Goal: Task Accomplishment & Management: Use online tool/utility

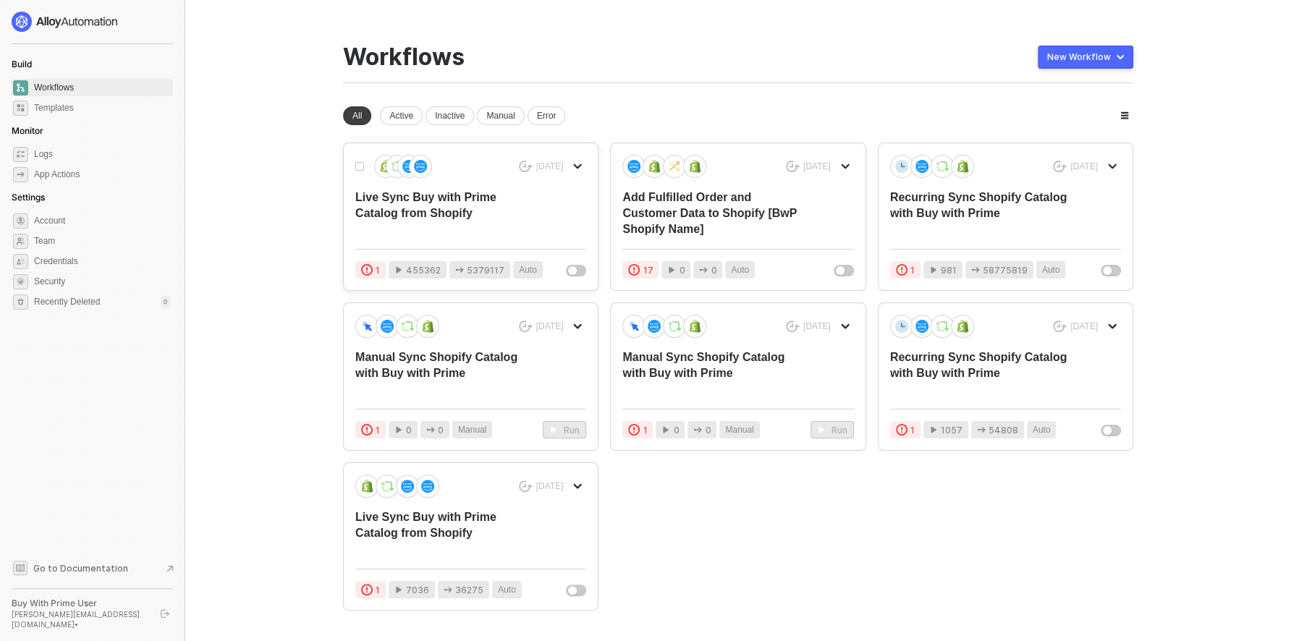
click at [478, 219] on div "Live Sync Buy with Prime Catalog from Shopify" at bounding box center [447, 214] width 185 height 48
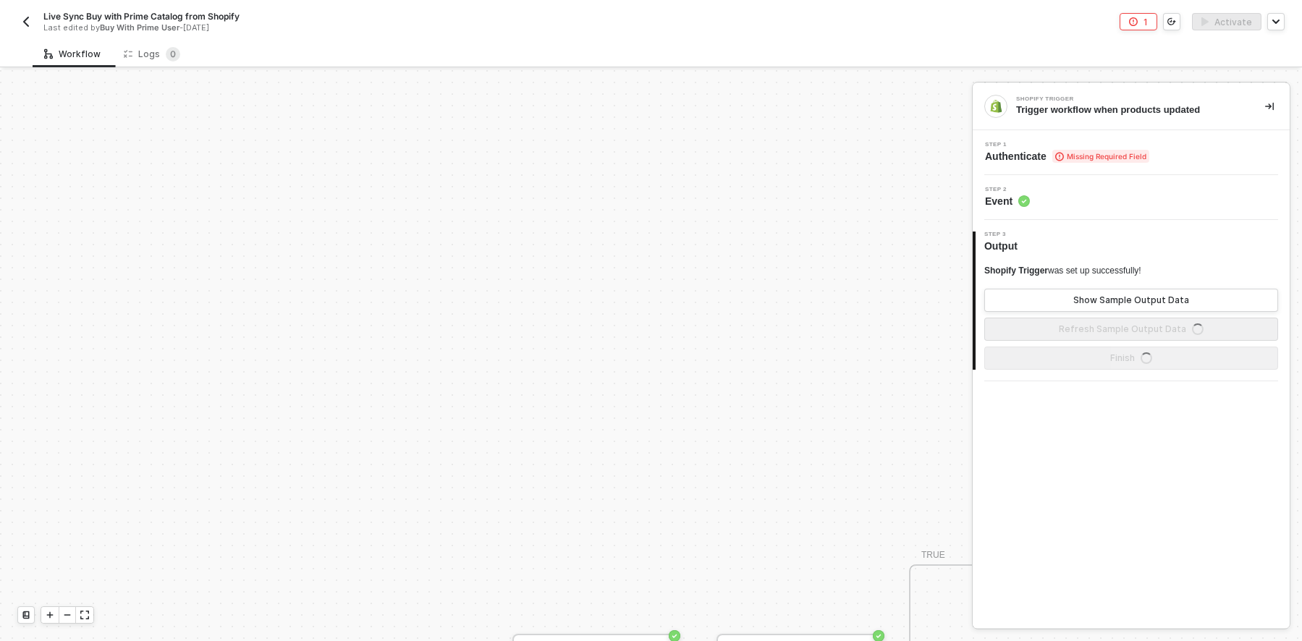
scroll to position [341, 0]
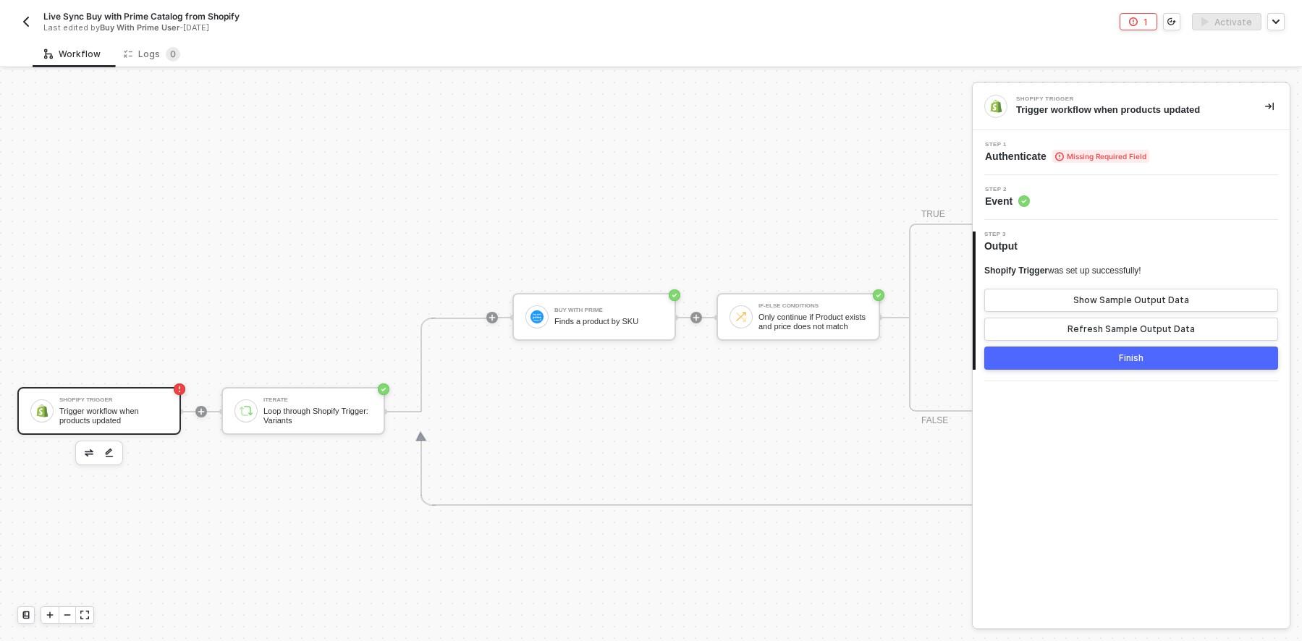
click at [747, 184] on div "Shopify Trigger Trigger workflow when products updated Iterate Loop through Sho…" at bounding box center [691, 411] width 1382 height 1365
drag, startPoint x: 747, startPoint y: 184, endPoint x: 570, endPoint y: 177, distance: 176.7
click at [570, 177] on div "Shopify Trigger Trigger workflow when products updated Iterate Loop through Sho…" at bounding box center [691, 411] width 1382 height 1365
drag, startPoint x: 570, startPoint y: 177, endPoint x: 507, endPoint y: 185, distance: 63.5
click at [507, 185] on div "Shopify Trigger Trigger workflow when products updated Iterate Loop through Sho…" at bounding box center [691, 411] width 1382 height 1365
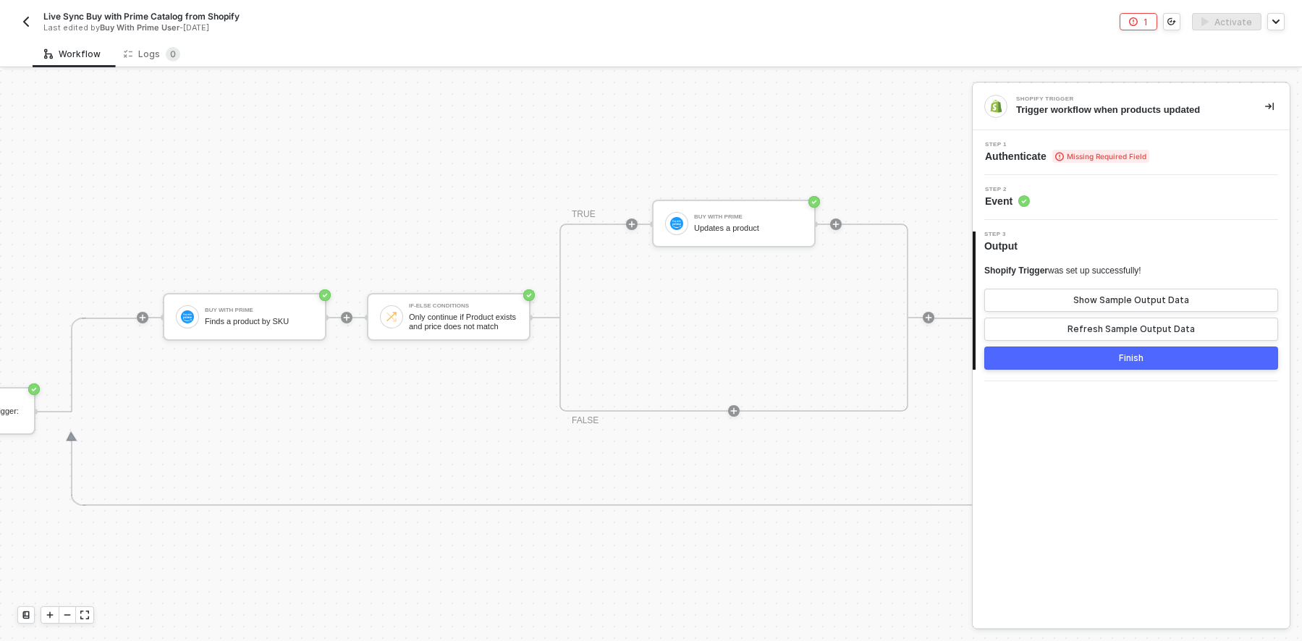
scroll to position [341, 511]
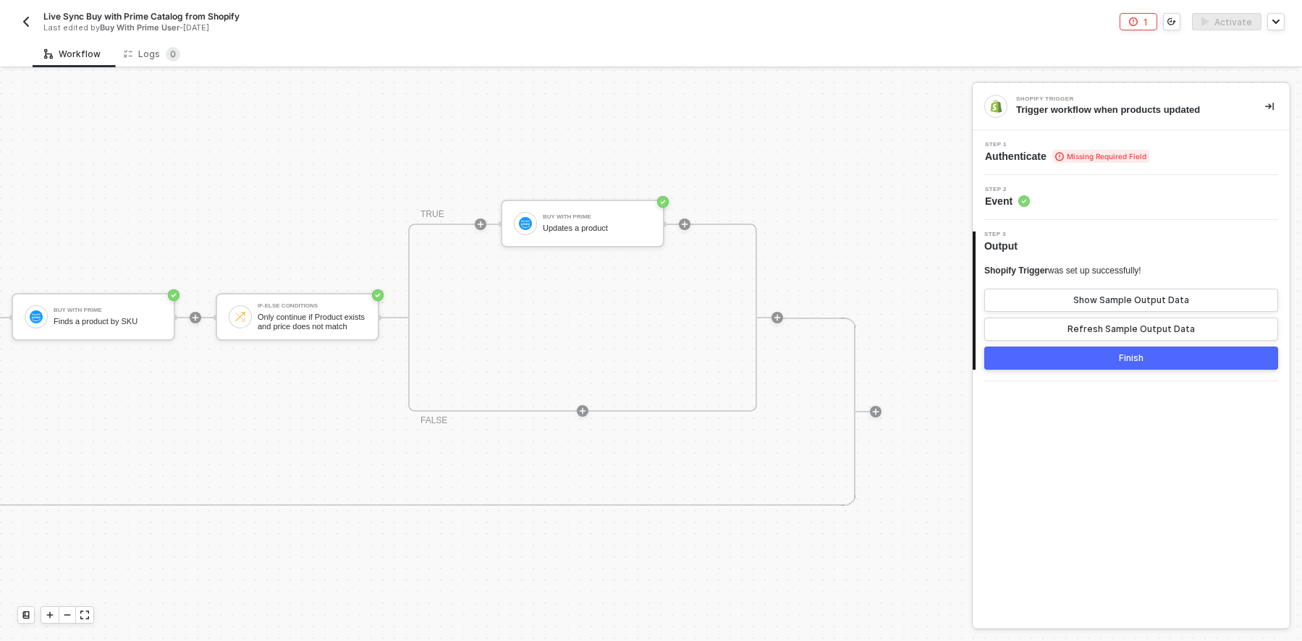
click at [24, 20] on img "button" at bounding box center [26, 22] width 12 height 12
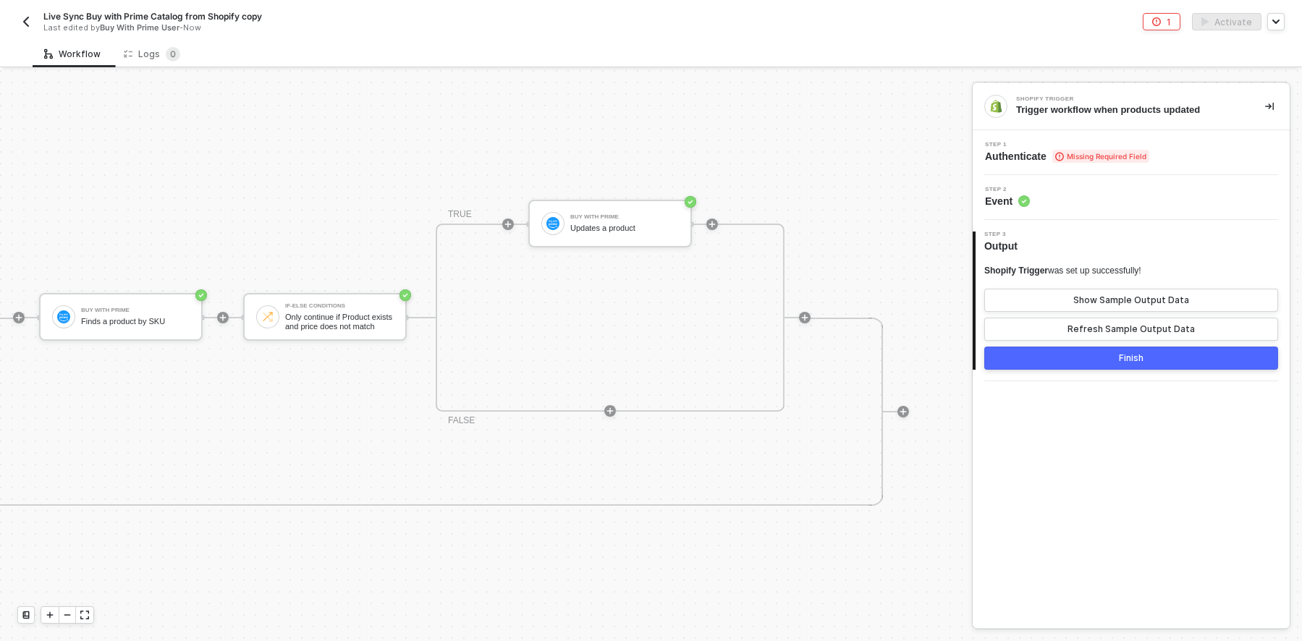
scroll to position [341, 511]
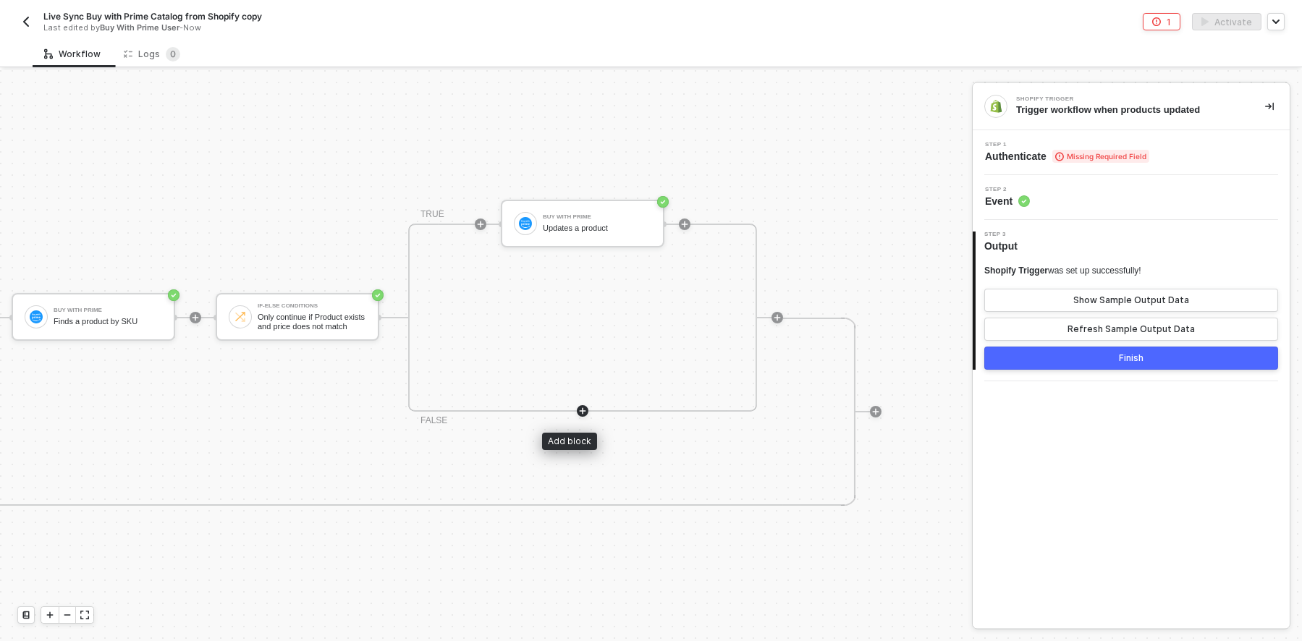
click at [578, 413] on icon "icon-play" at bounding box center [582, 411] width 9 height 9
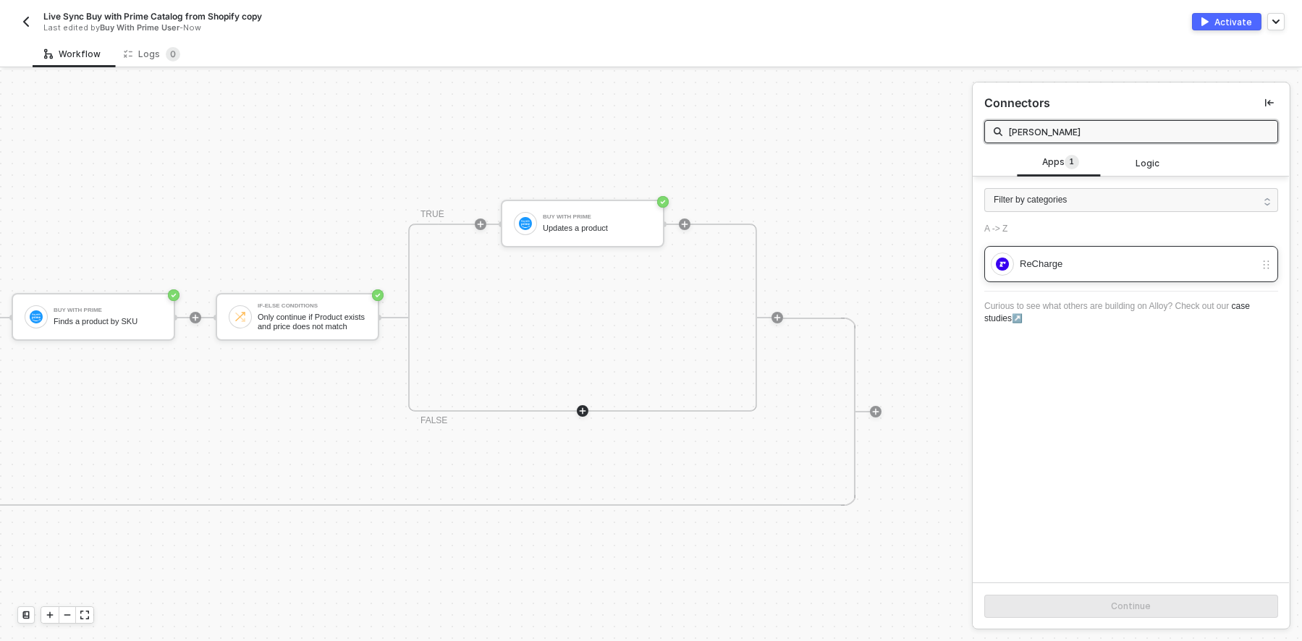
type input "rech"
click at [1048, 269] on div "ReCharge" at bounding box center [1137, 264] width 235 height 16
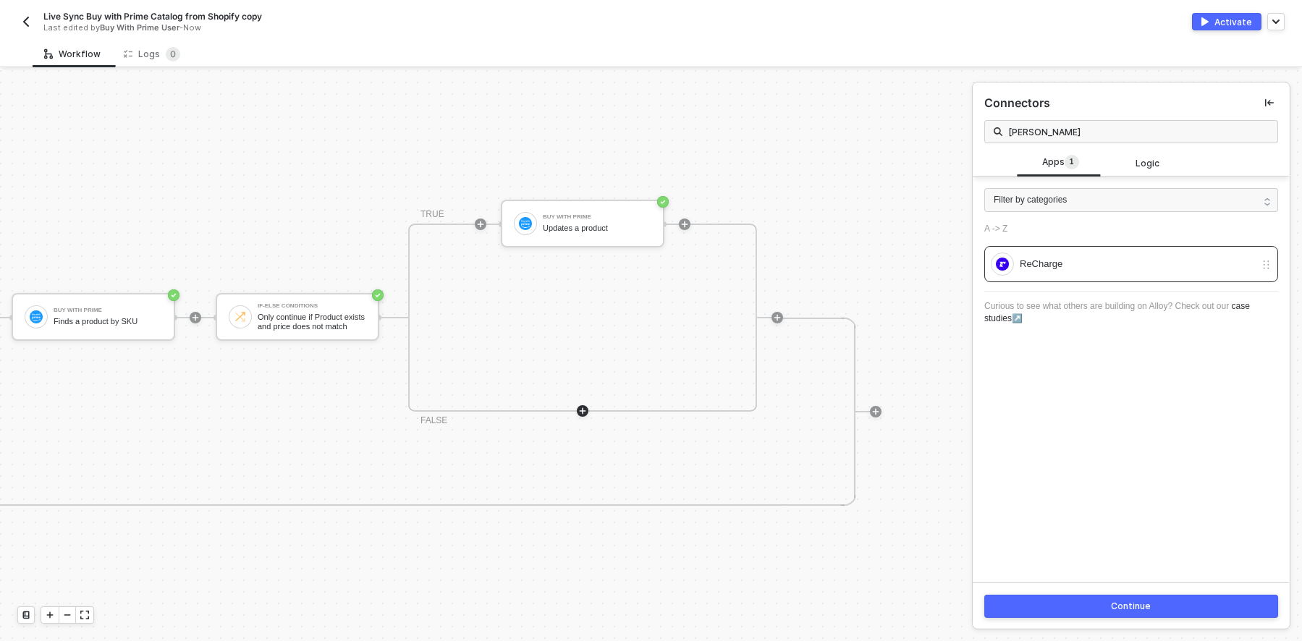
click at [1100, 596] on button "Continue" at bounding box center [1131, 606] width 294 height 23
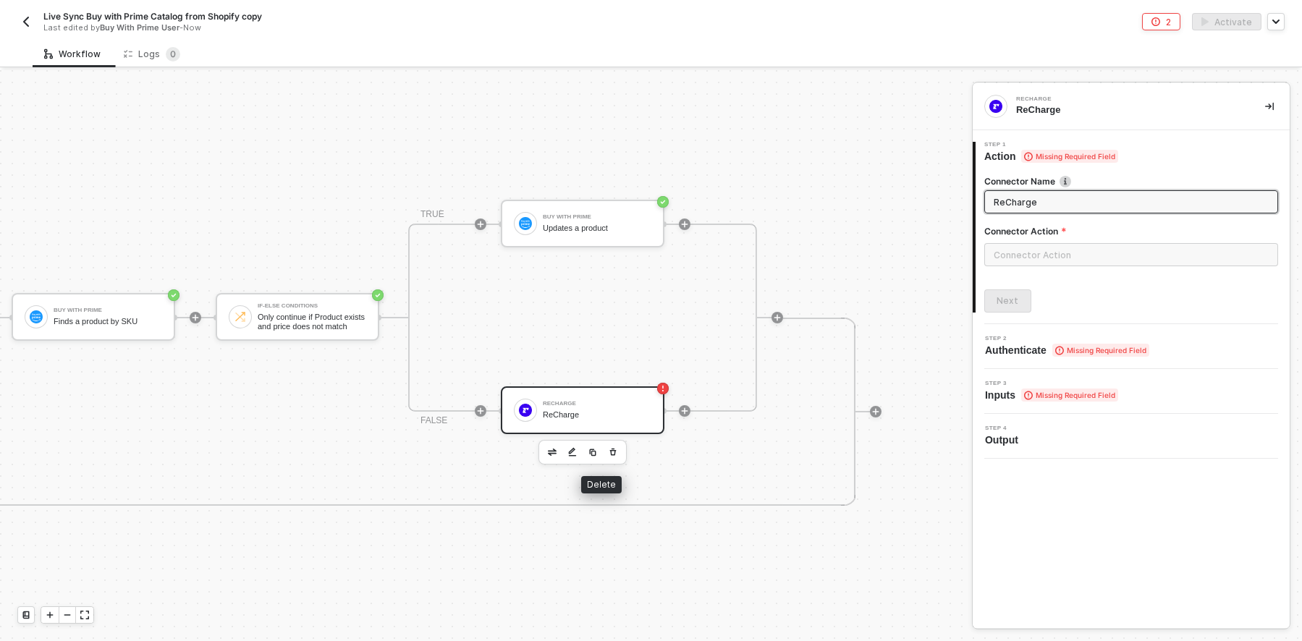
click at [609, 450] on icon "button" at bounding box center [613, 453] width 9 height 12
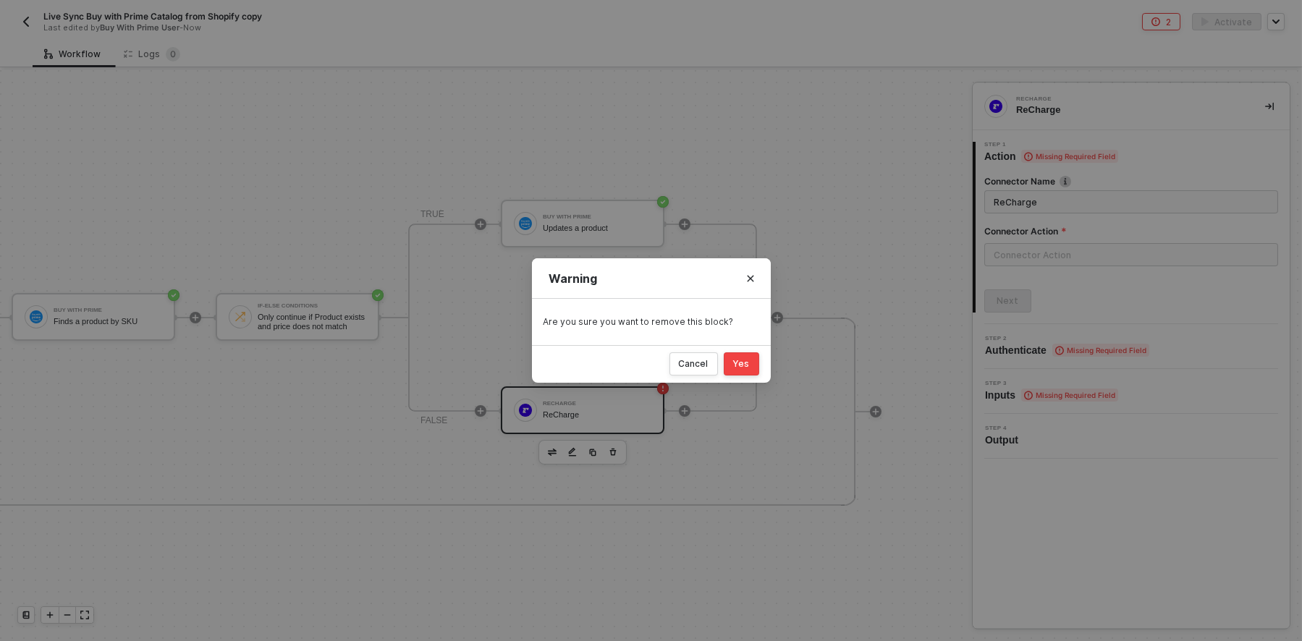
click at [745, 359] on div "Yes" at bounding box center [741, 364] width 17 height 12
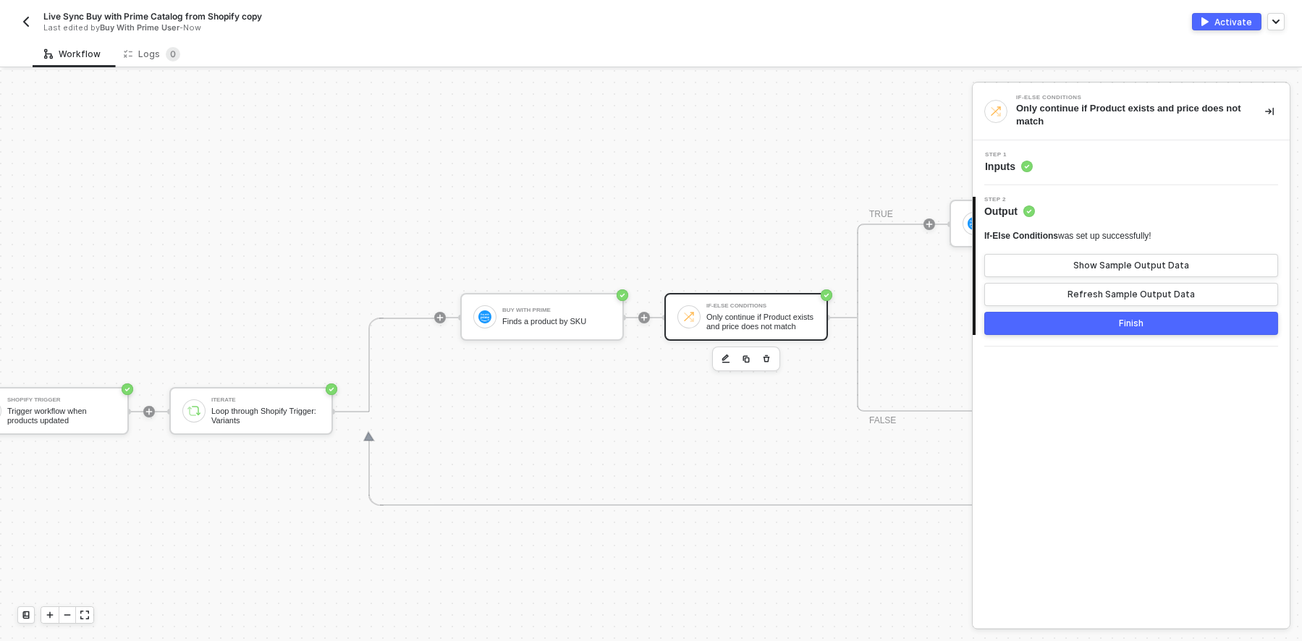
scroll to position [341, 50]
click at [271, 407] on div "Loop through Shopify Trigger: Variants" at bounding box center [268, 416] width 109 height 18
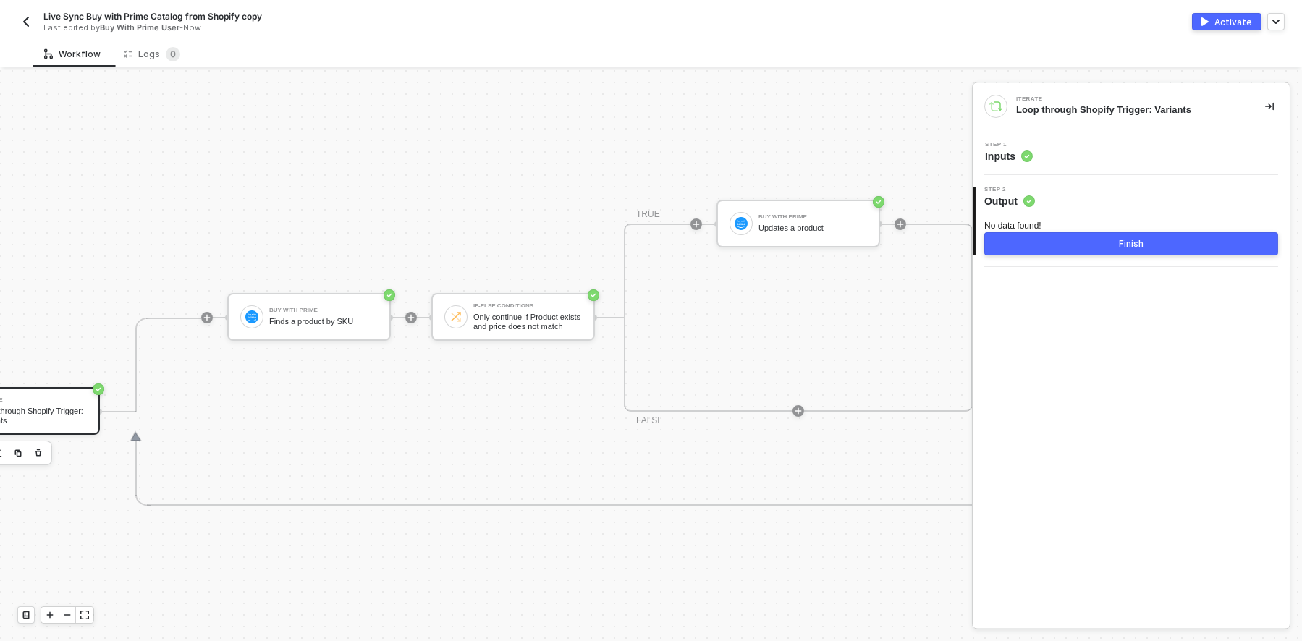
scroll to position [341, 284]
click at [523, 309] on div "If-Else Conditions" at bounding box center [529, 306] width 109 height 6
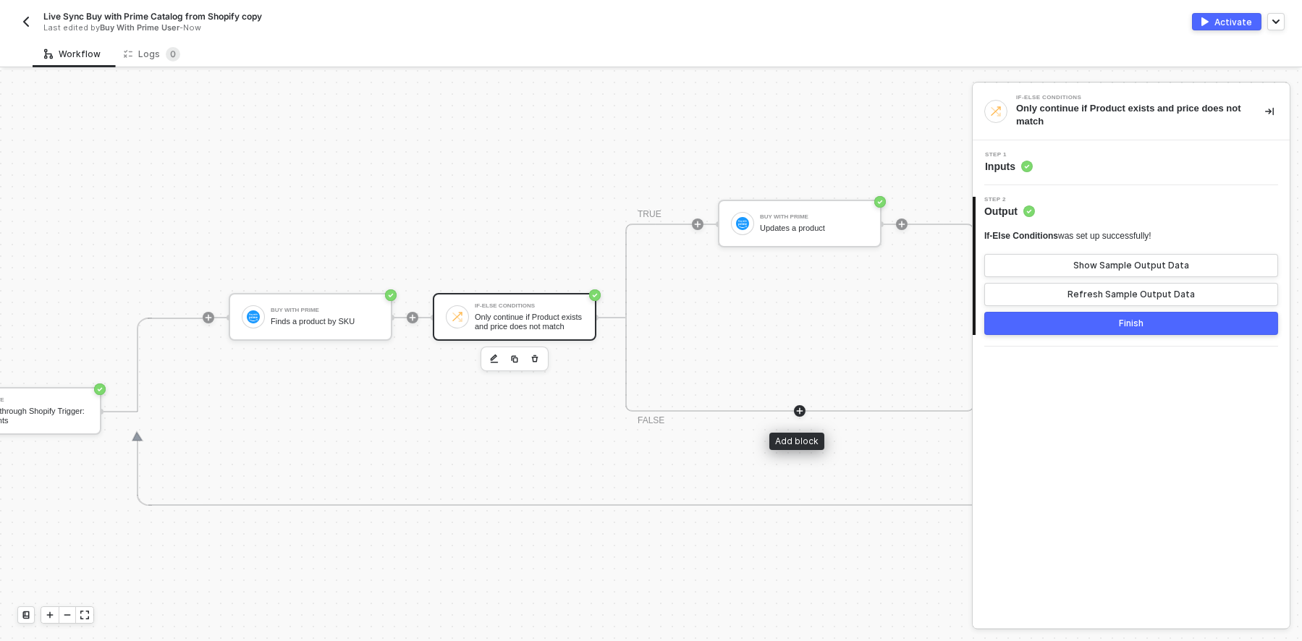
click at [800, 408] on icon "icon-play" at bounding box center [799, 411] width 9 height 9
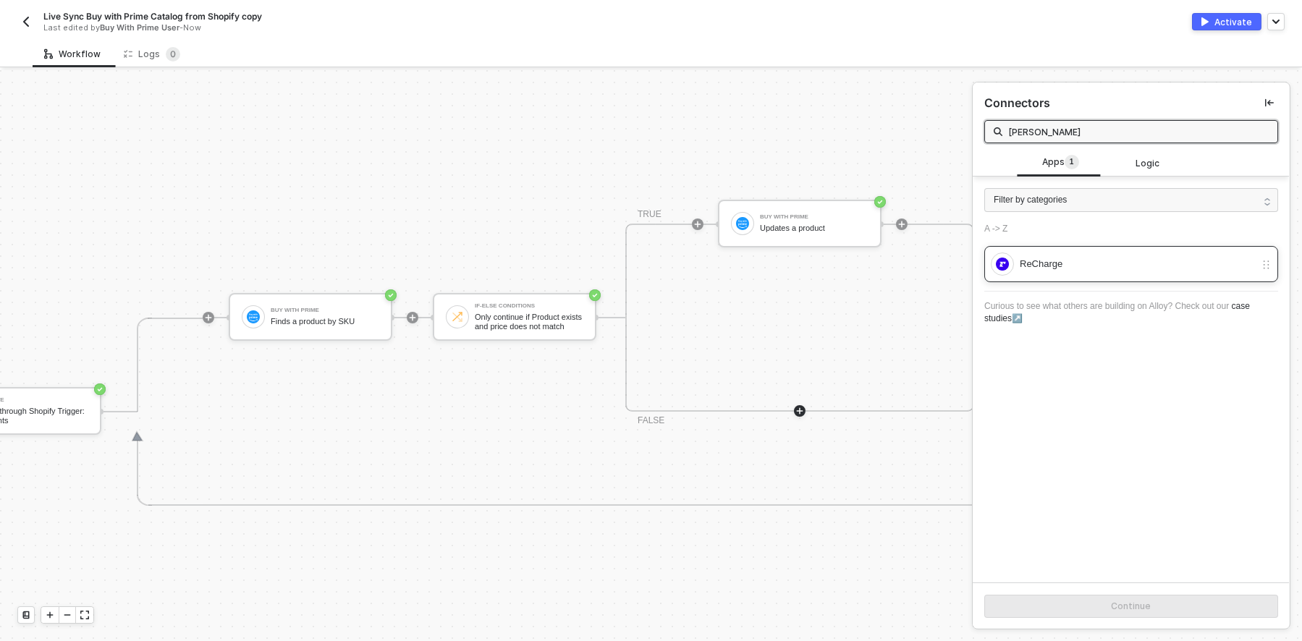
type input "rech"
click at [1046, 278] on div "ReCharge" at bounding box center [1131, 264] width 294 height 36
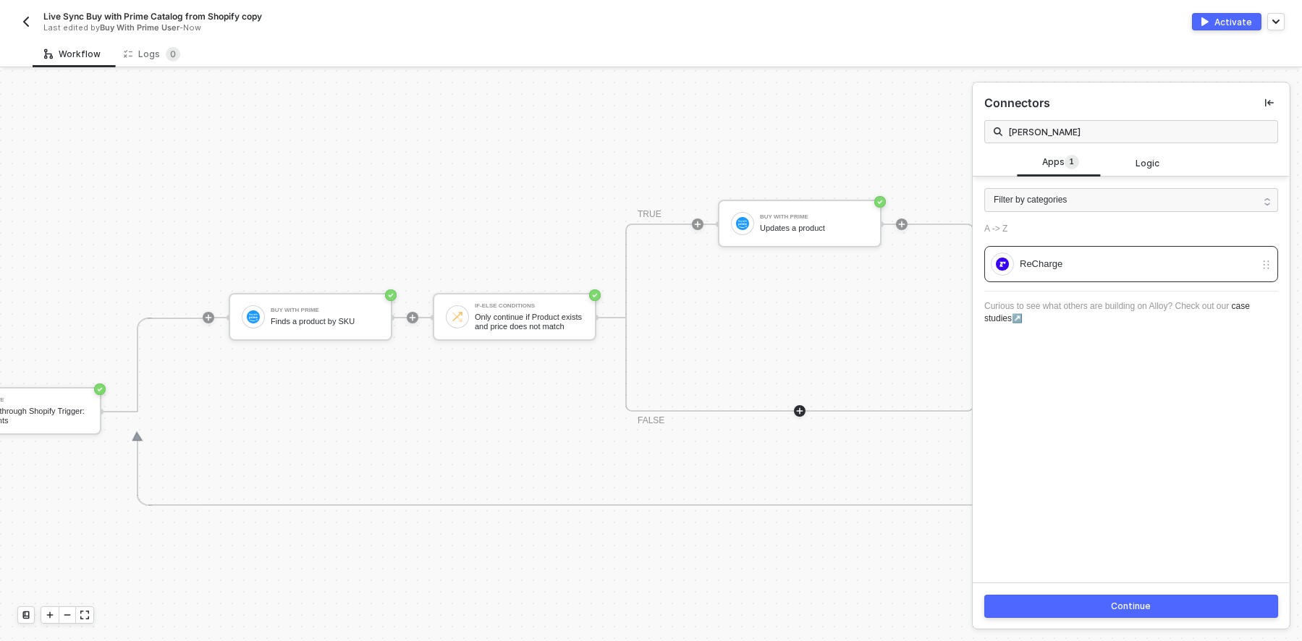
click at [1125, 606] on div "Continue" at bounding box center [1132, 607] width 40 height 12
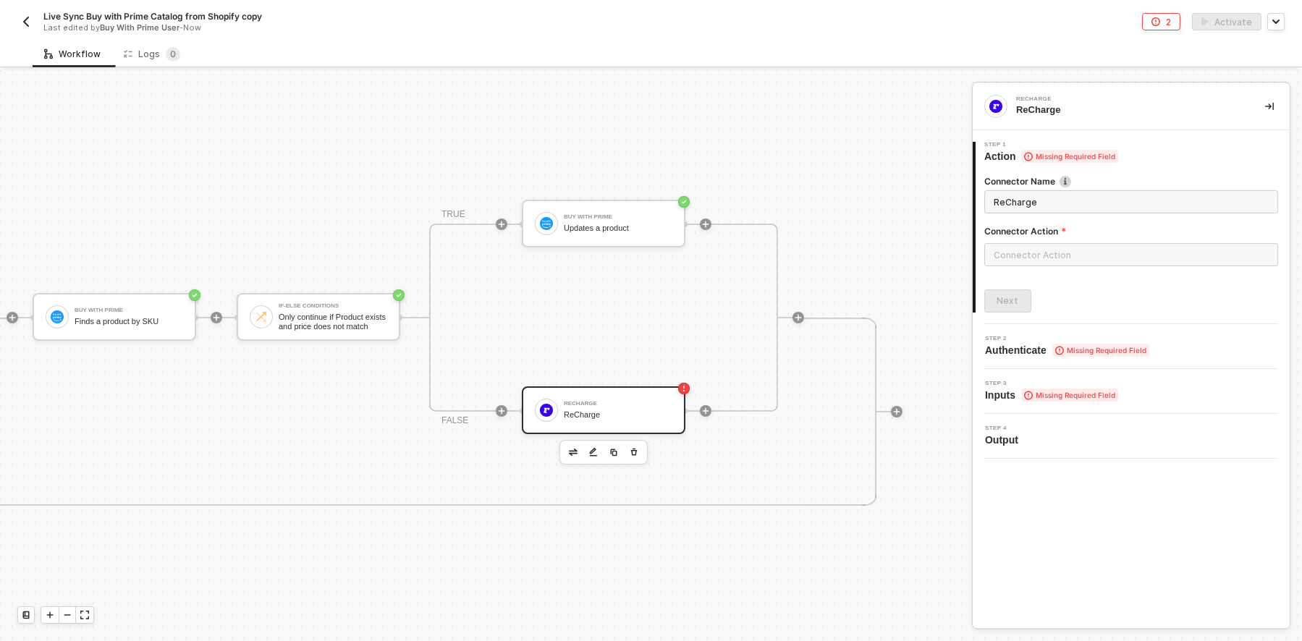
scroll to position [341, 511]
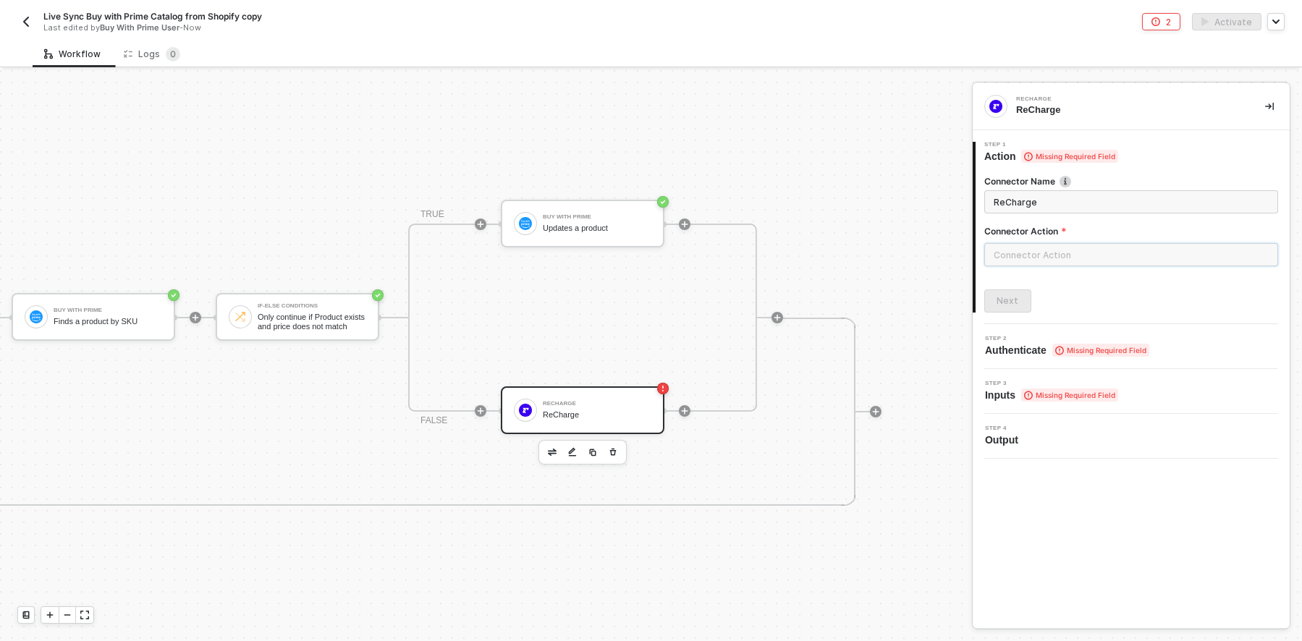
click at [1058, 256] on input "text" at bounding box center [1131, 254] width 294 height 23
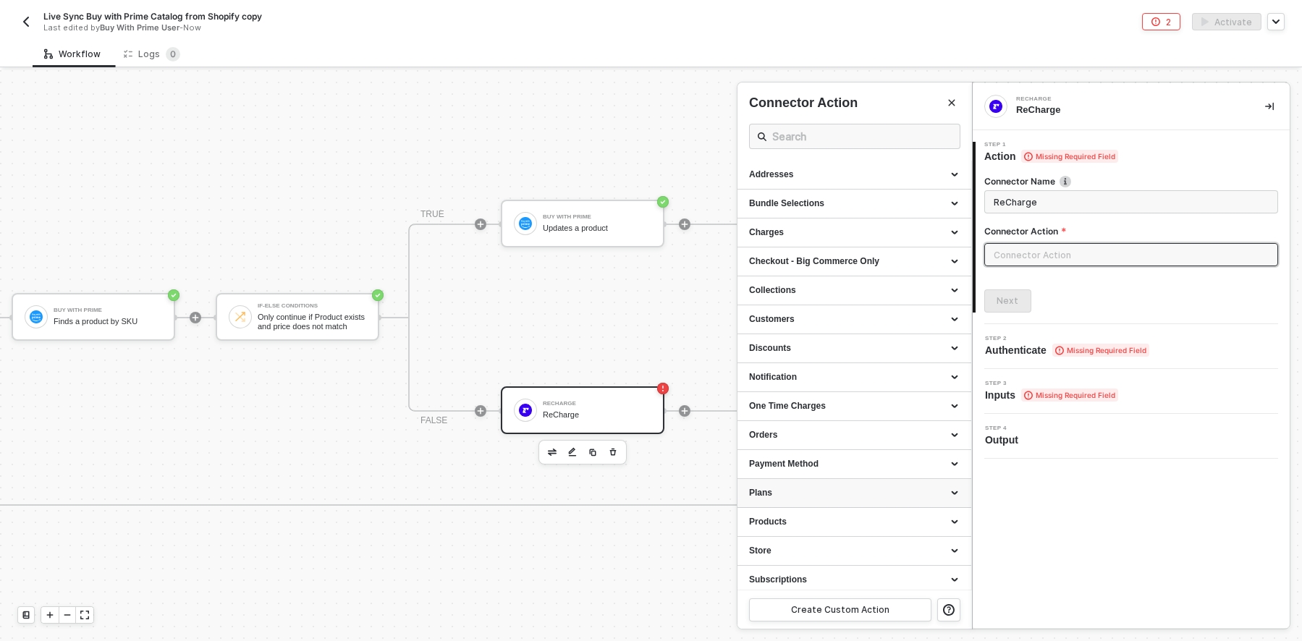
click at [842, 491] on div "Plans" at bounding box center [854, 493] width 211 height 12
click at [856, 435] on div "Orders" at bounding box center [854, 435] width 211 height 12
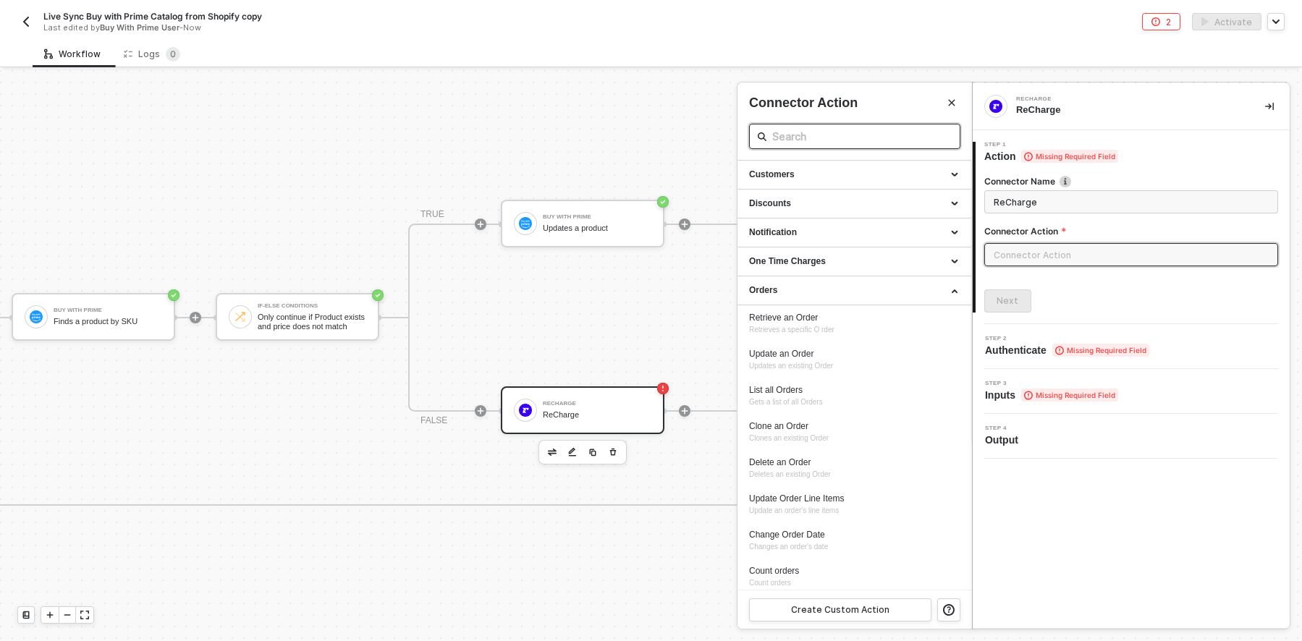
scroll to position [0, 0]
click at [953, 100] on icon "Close" at bounding box center [951, 102] width 9 height 9
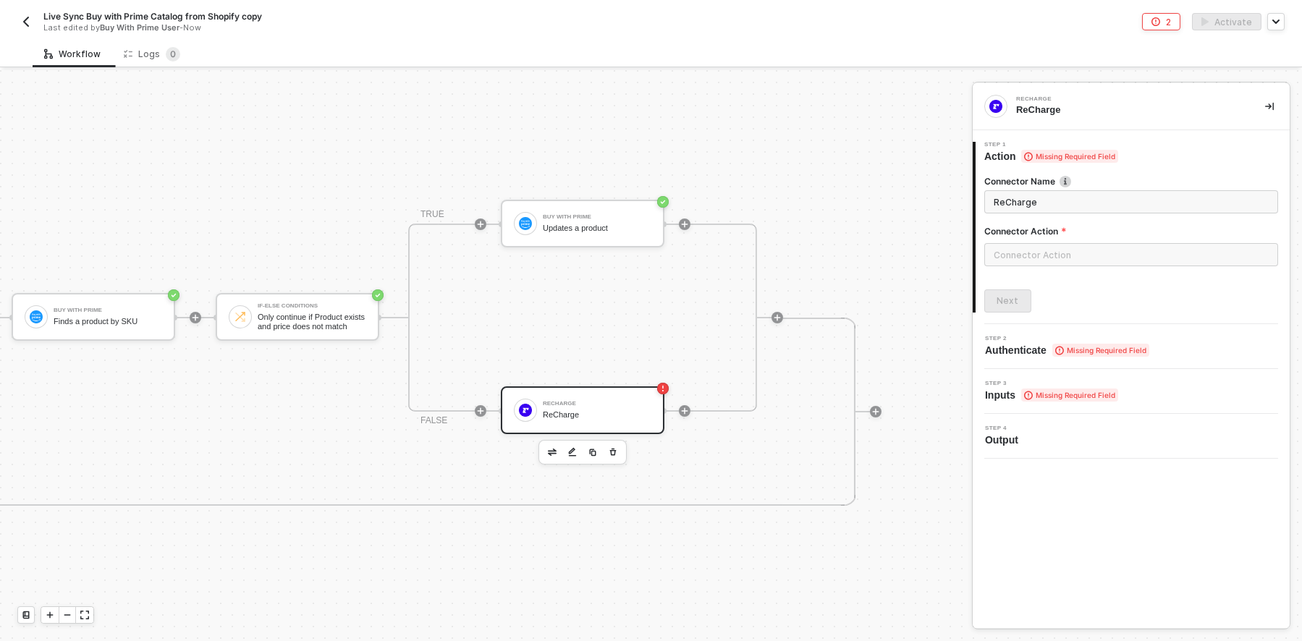
click at [923, 114] on div "Shopify Trigger Trigger workflow when products updated Iterate Loop through Sho…" at bounding box center [486, 355] width 972 height 571
click at [610, 452] on icon "button" at bounding box center [613, 452] width 7 height 7
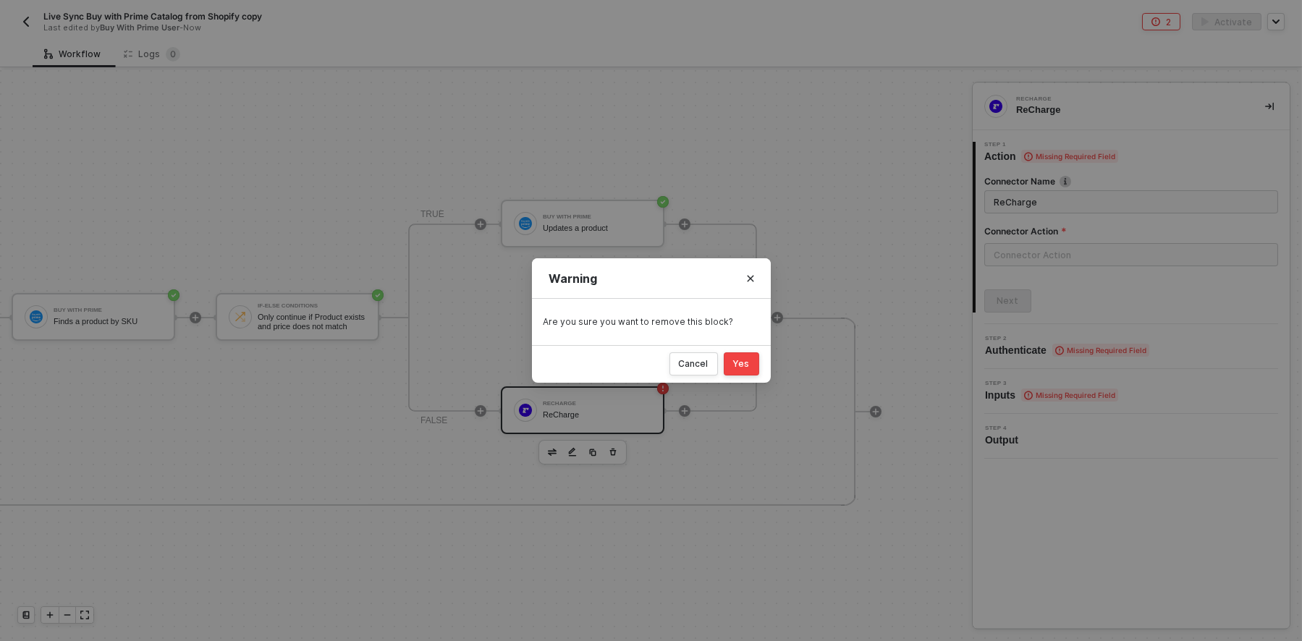
click at [741, 368] on div "Yes" at bounding box center [741, 364] width 17 height 12
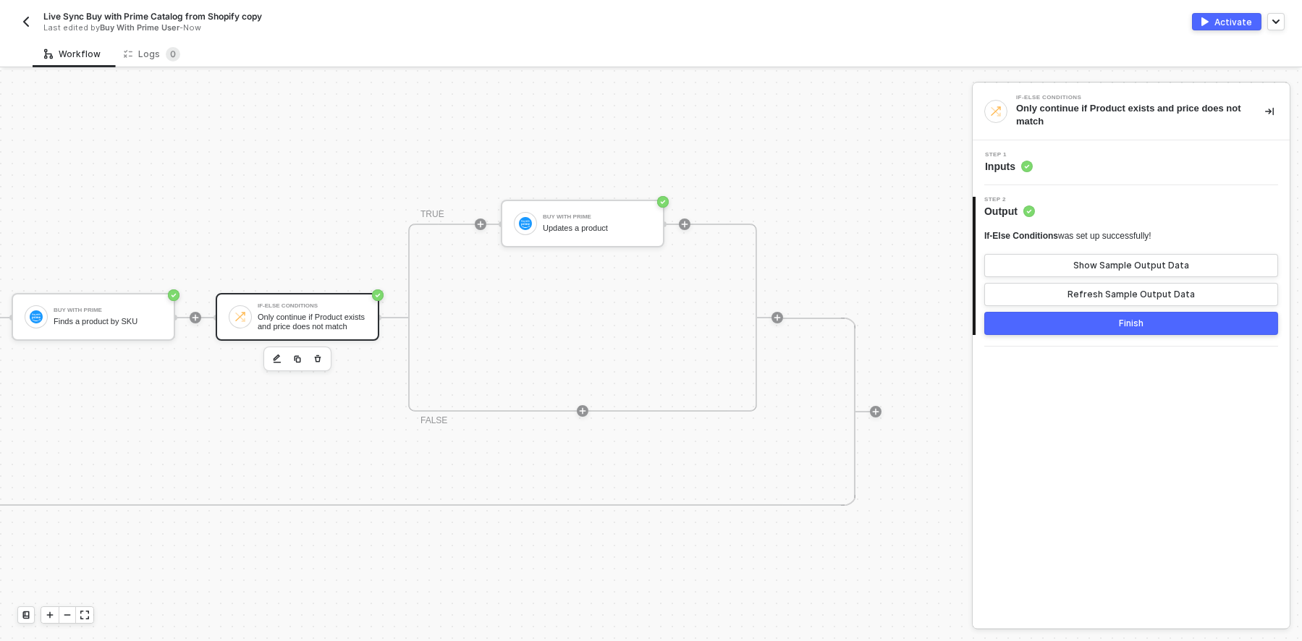
scroll to position [486, 511]
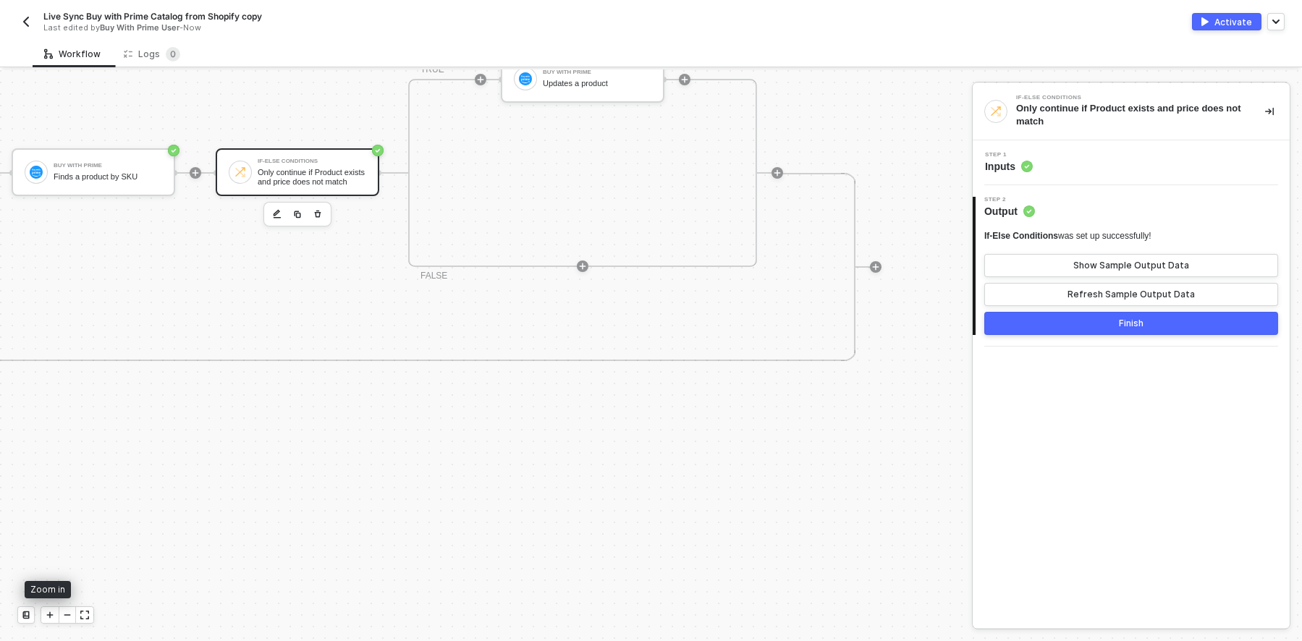
click at [49, 612] on icon "icon-play" at bounding box center [50, 615] width 9 height 9
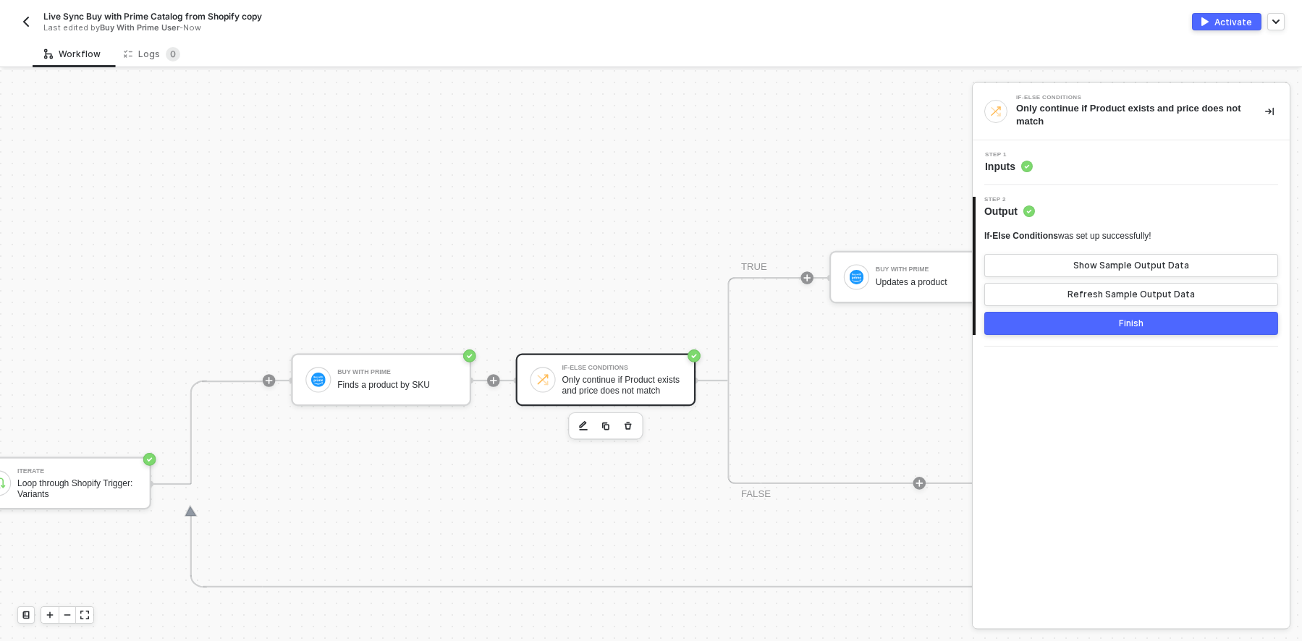
scroll to position [341, 511]
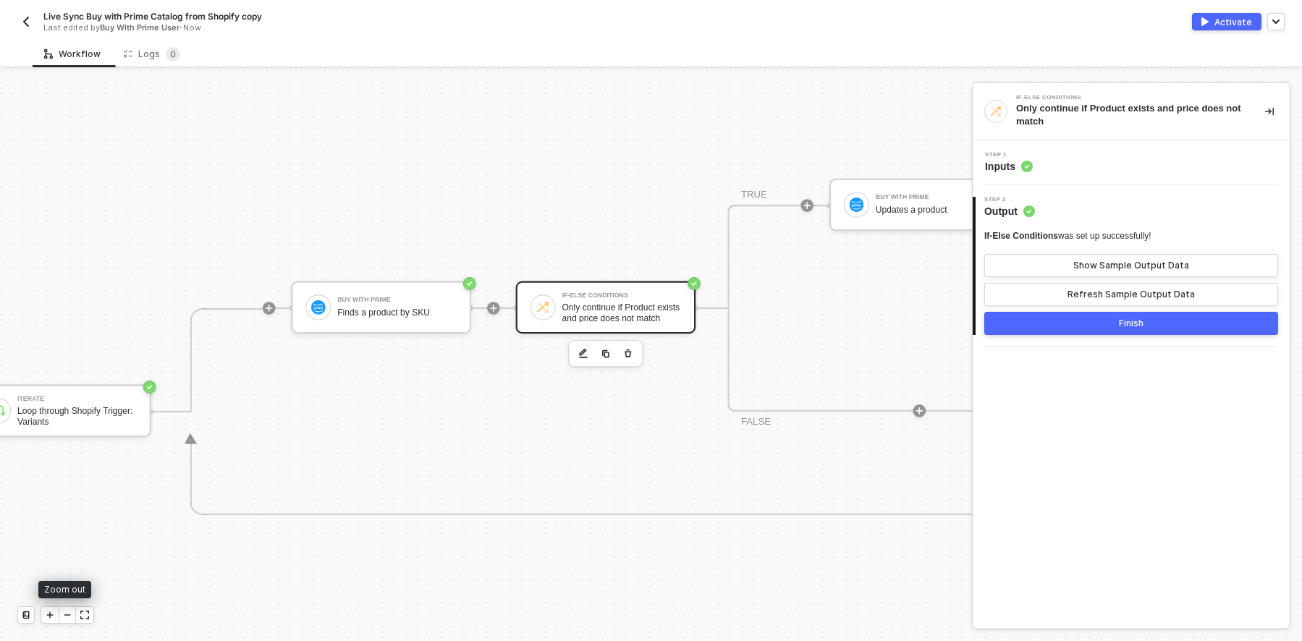
click at [67, 616] on icon "icon-minus" at bounding box center [67, 615] width 9 height 9
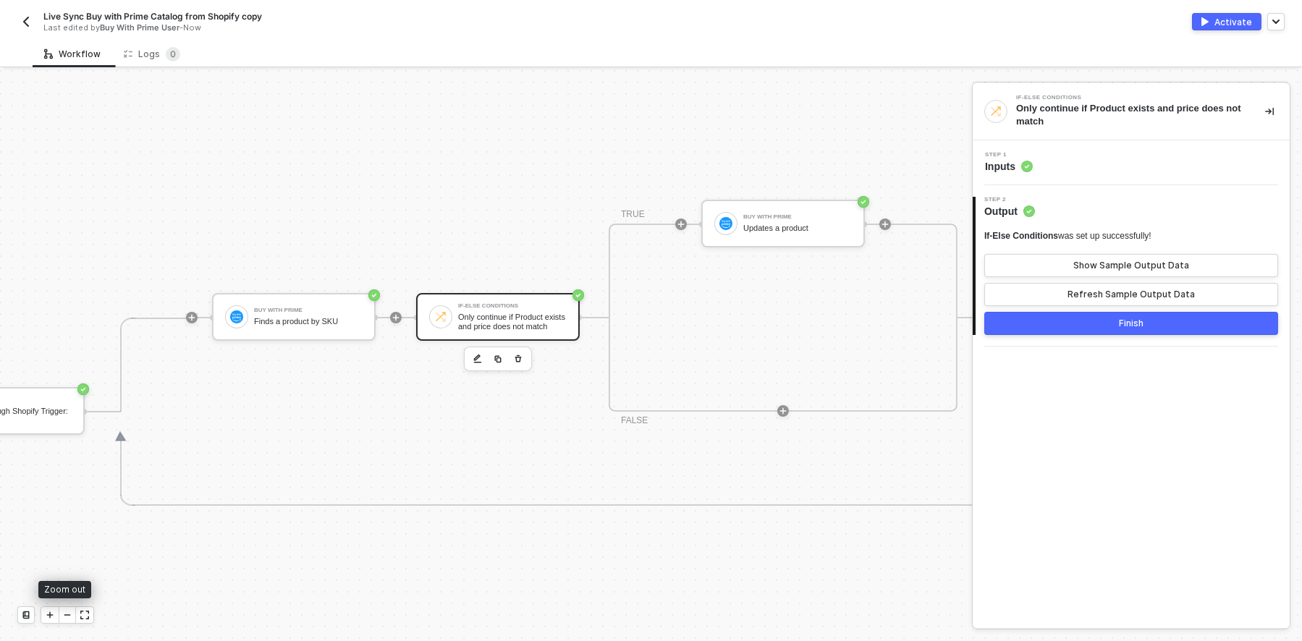
click at [67, 615] on icon "icon-minus" at bounding box center [67, 615] width 6 height 0
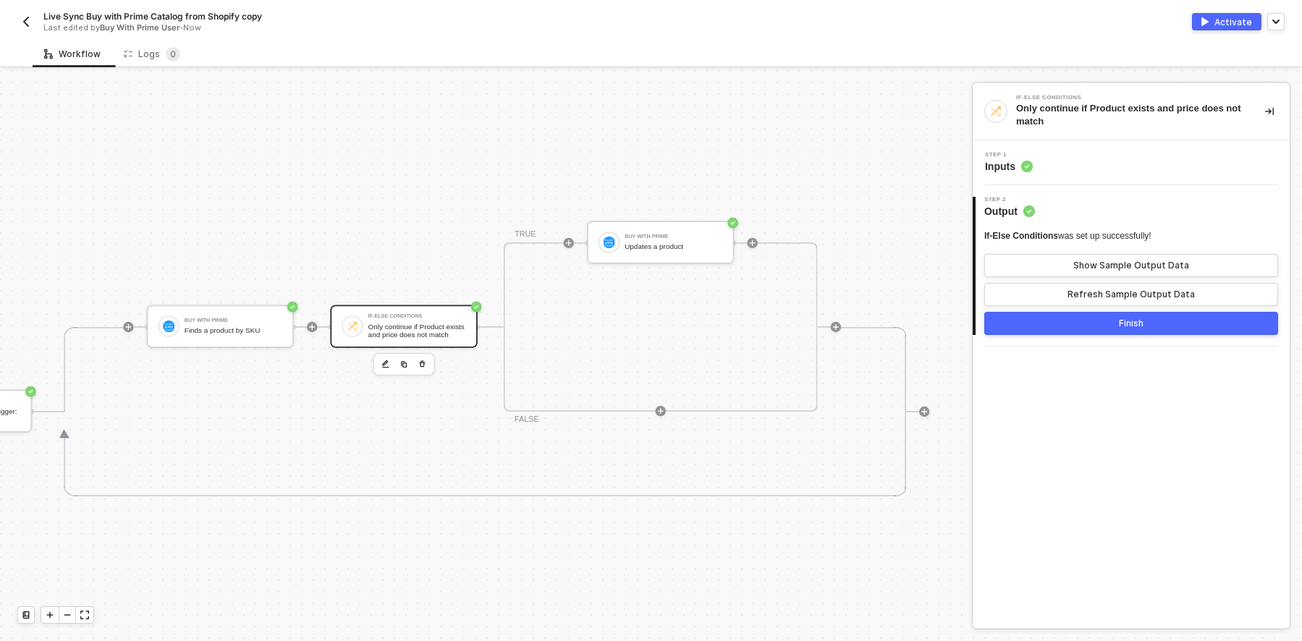
click at [276, 550] on div "Shopify Trigger Trigger workflow when products updated Iterate Loop through Sho…" at bounding box center [307, 411] width 1244 height 1228
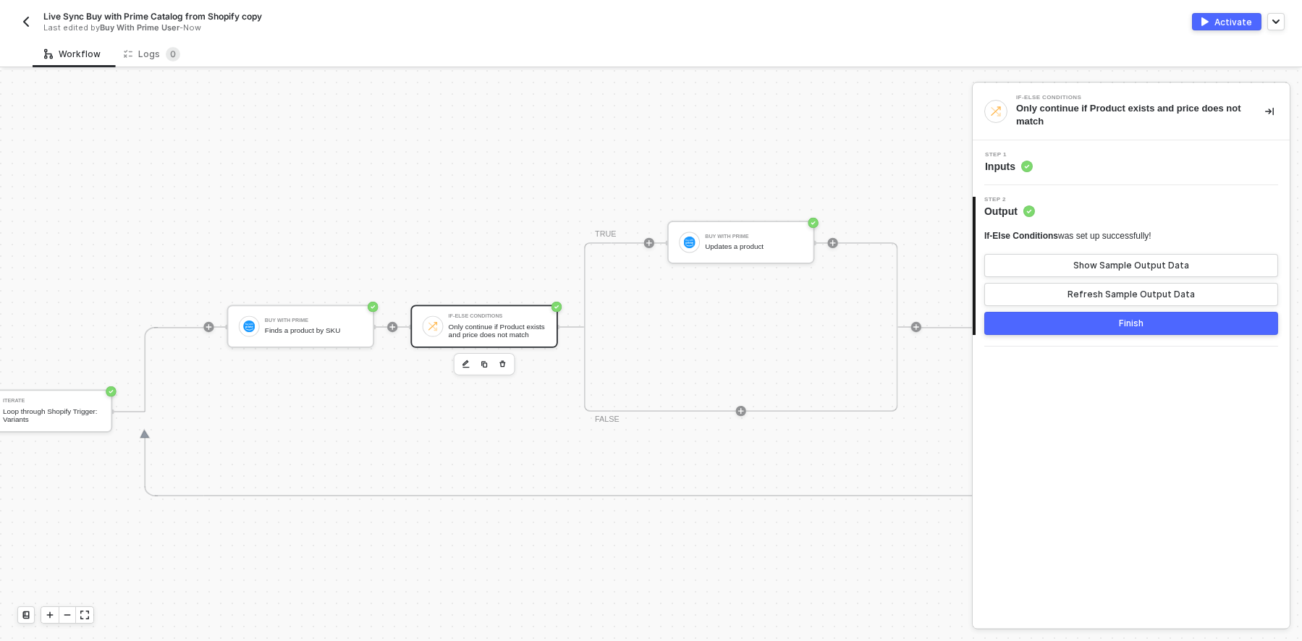
scroll to position [341, 425]
click at [1266, 109] on icon "icon-collapse-right" at bounding box center [1269, 111] width 9 height 9
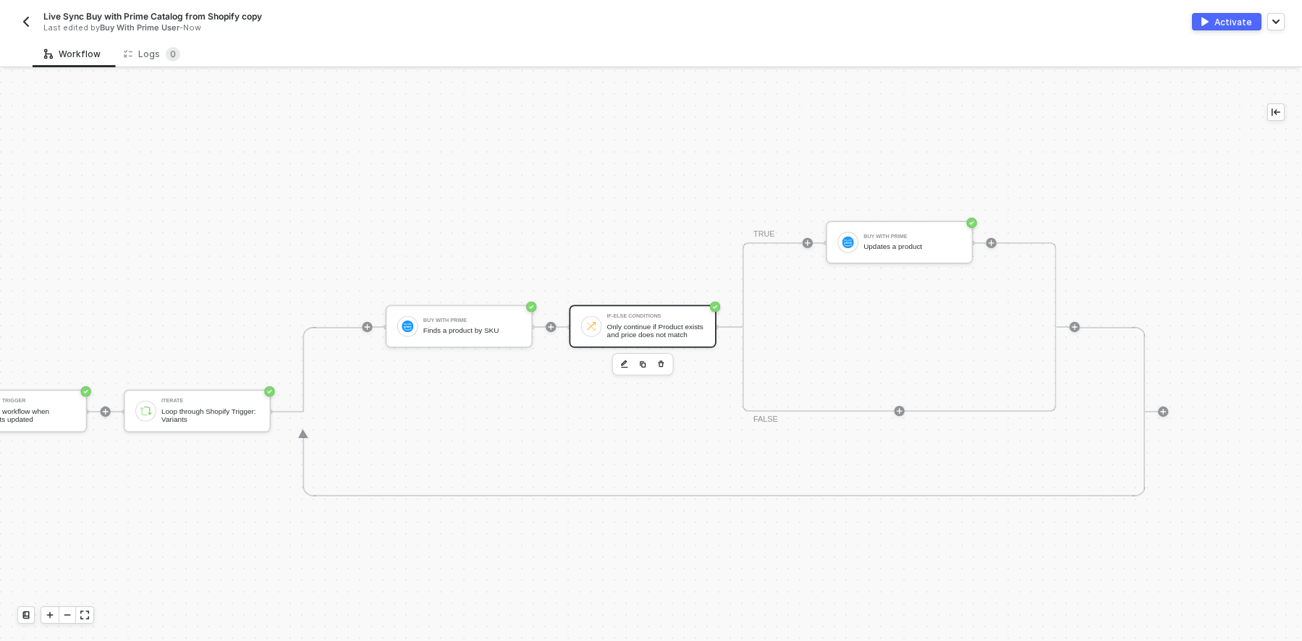
click at [477, 541] on div "Shopify Trigger Trigger workflow when products updated Iterate Loop through Sho…" at bounding box center [546, 411] width 1244 height 1228
drag, startPoint x: 481, startPoint y: 543, endPoint x: 564, endPoint y: 523, distance: 85.7
click at [578, 508] on div "Shopify Trigger Trigger workflow when products updated Iterate Loop through Sho…" at bounding box center [546, 411] width 1244 height 1228
drag, startPoint x: 524, startPoint y: 551, endPoint x: 585, endPoint y: 539, distance: 61.9
click at [585, 539] on div "Shopify Trigger Trigger workflow when products updated Iterate Loop through Sho…" at bounding box center [546, 411] width 1244 height 1228
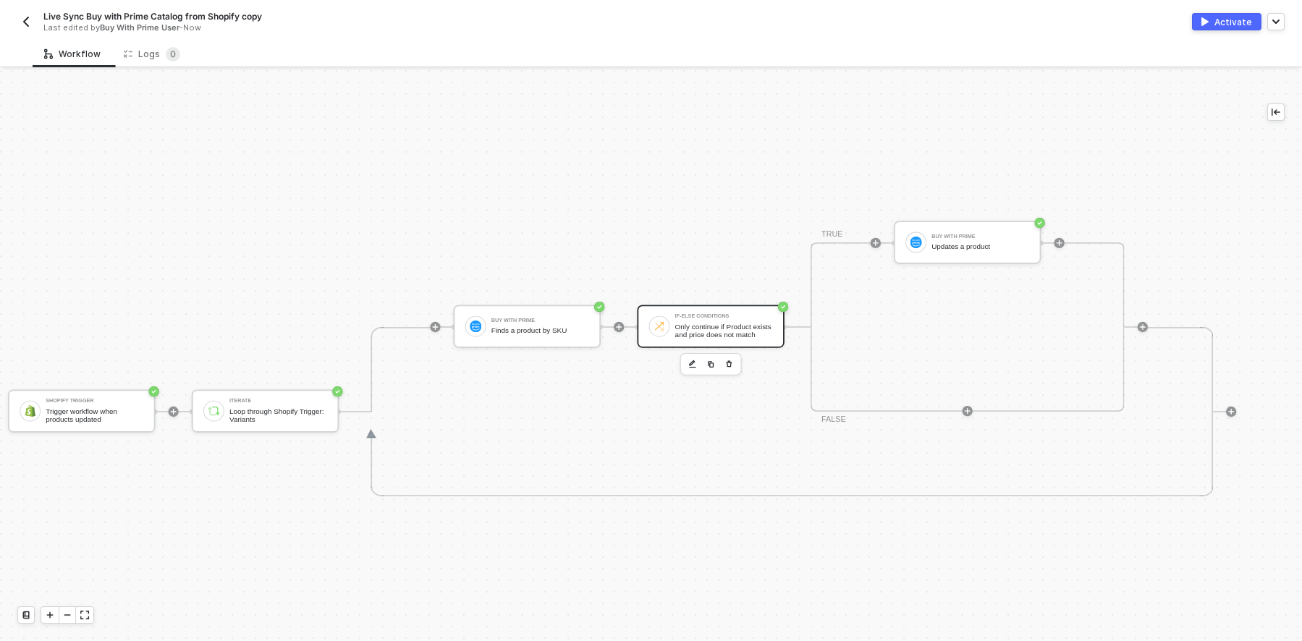
scroll to position [341, 204]
click at [434, 325] on icon "icon-play" at bounding box center [435, 328] width 8 height 8
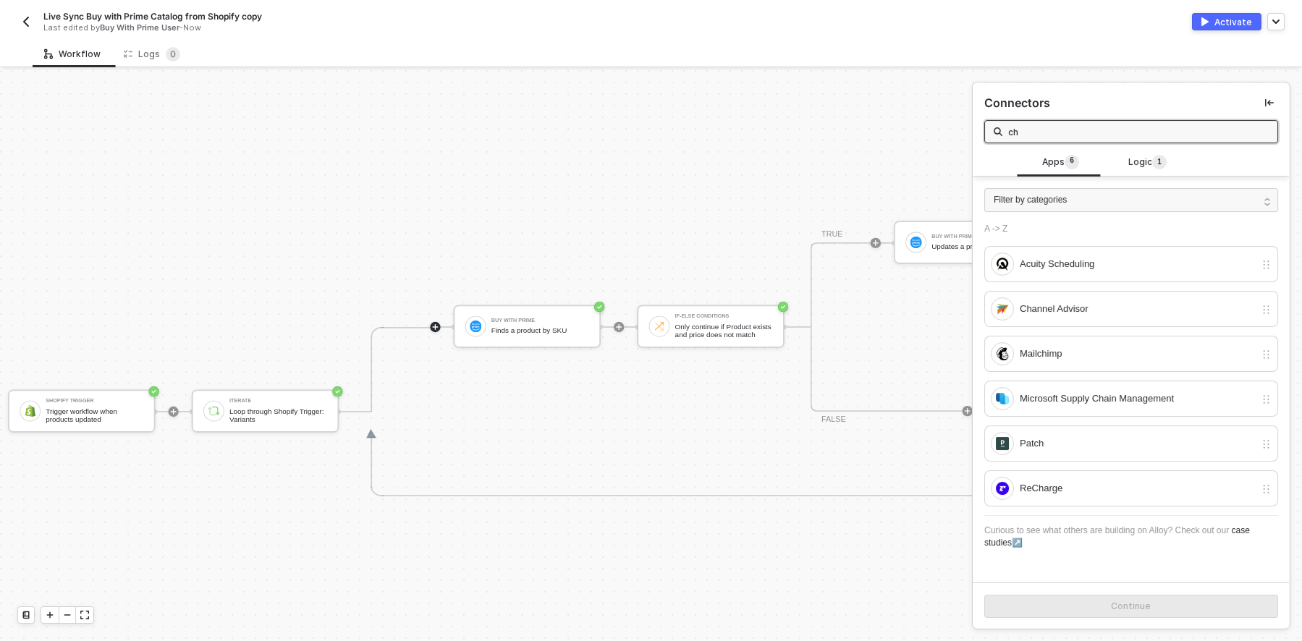
type input "c"
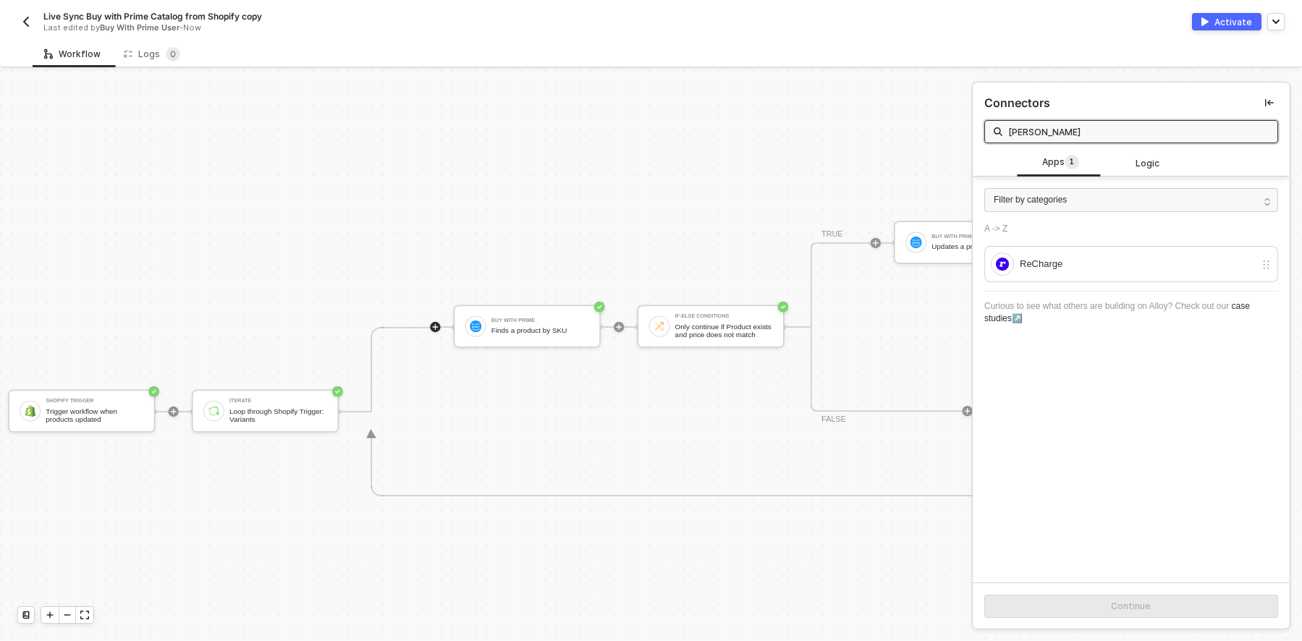
drag, startPoint x: 1038, startPoint y: 126, endPoint x: 878, endPoint y: 140, distance: 160.5
click at [879, 139] on div "Shopify Trigger Trigger workflow when products updated Iterate Loop through Sho…" at bounding box center [651, 355] width 1302 height 571
type input "con"
click at [1131, 156] on span "Utilities 3" at bounding box center [1147, 163] width 49 height 16
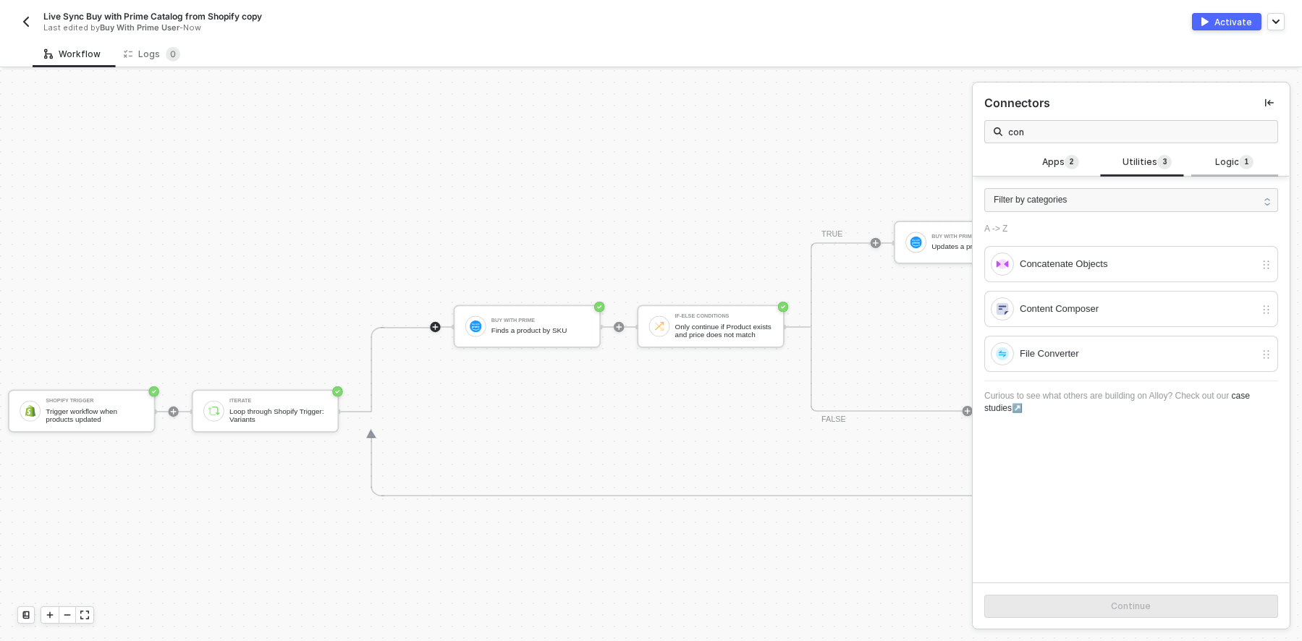
click at [1215, 167] on span "Logic 1" at bounding box center [1234, 163] width 38 height 16
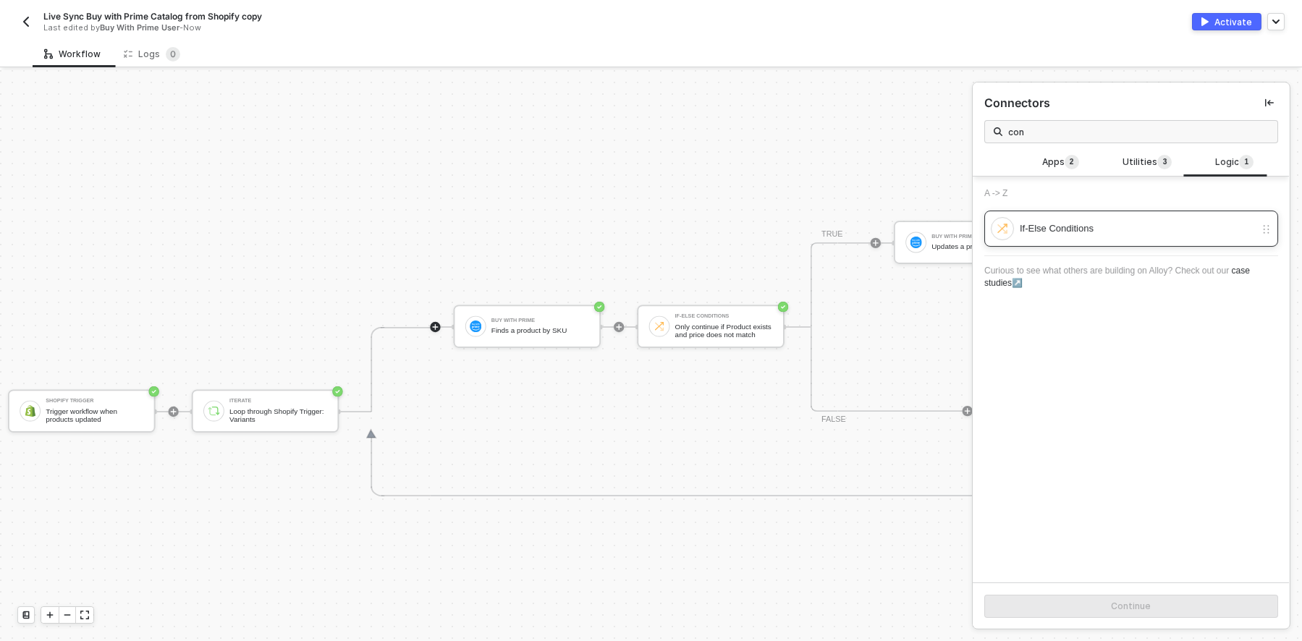
click at [1105, 227] on div "If-Else Conditions" at bounding box center [1137, 229] width 235 height 16
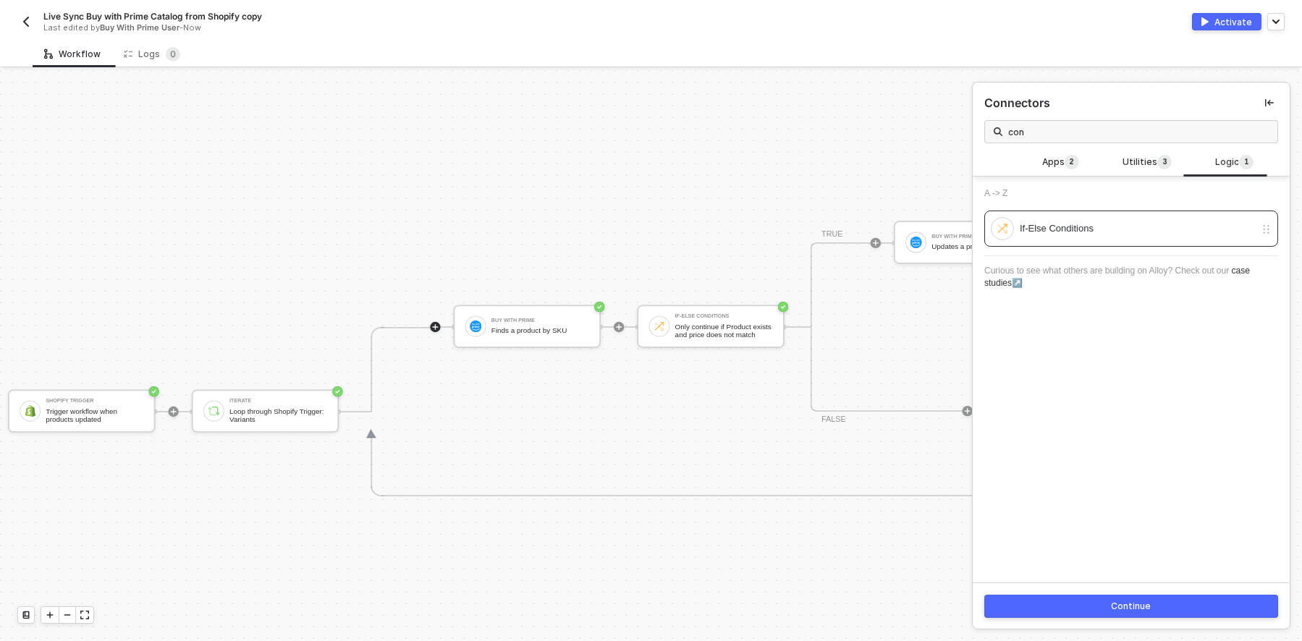
click at [1141, 593] on div "Continue" at bounding box center [1131, 606] width 317 height 47
click at [1121, 609] on div "Continue" at bounding box center [1132, 607] width 40 height 12
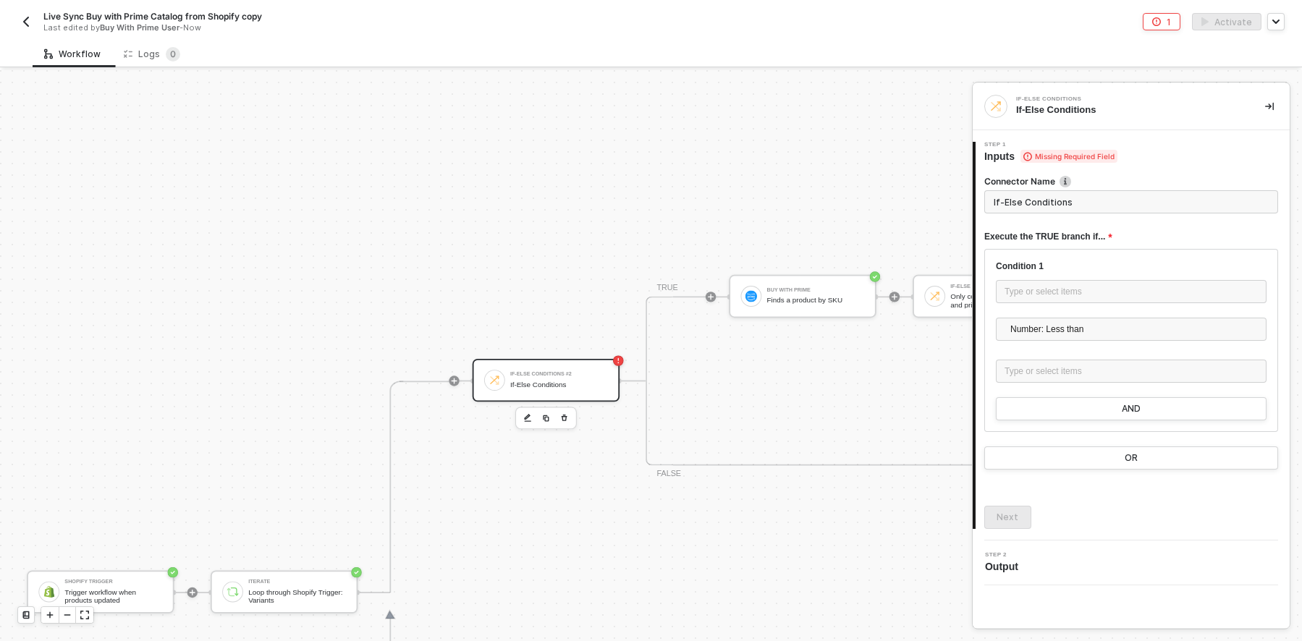
scroll to position [413, 204]
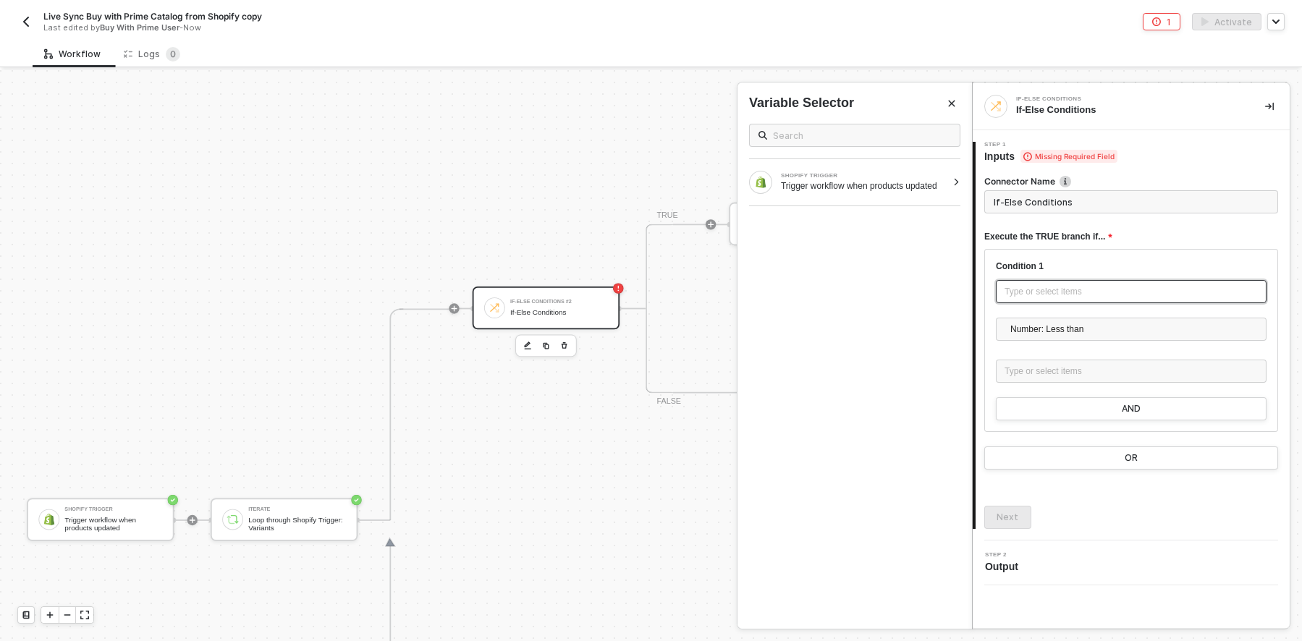
click at [1054, 285] on div "Type or select items ﻿" at bounding box center [1131, 292] width 253 height 14
click at [802, 135] on input "text" at bounding box center [862, 135] width 178 height 16
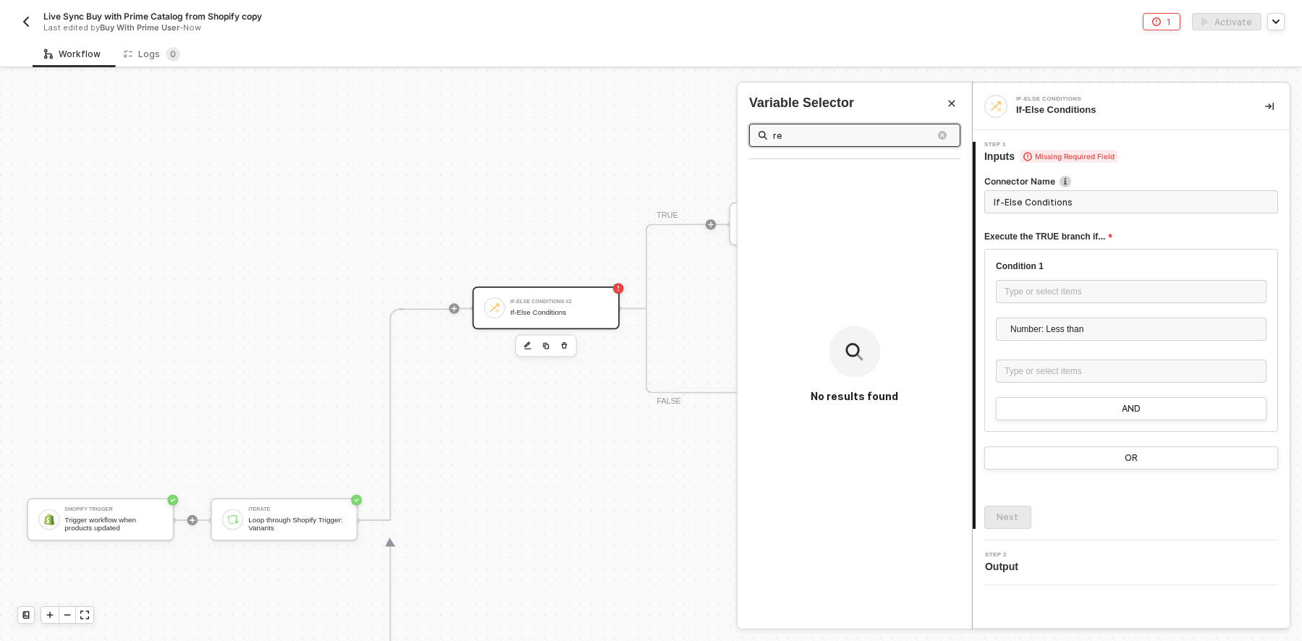
type input "r"
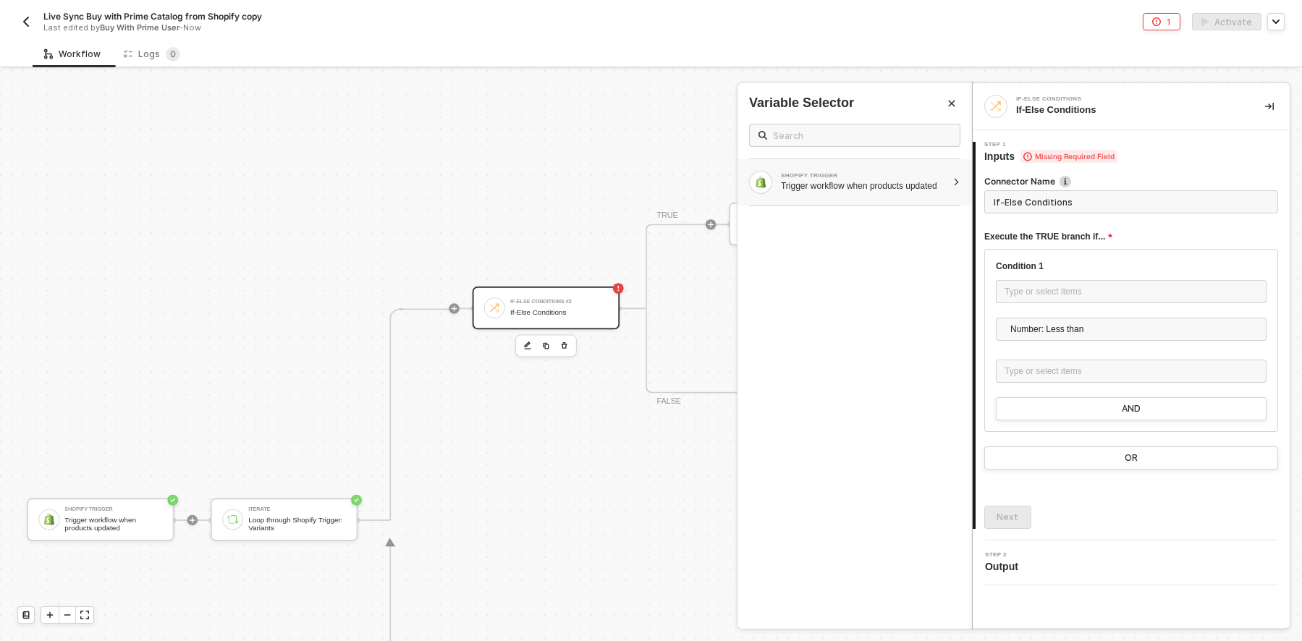
click at [884, 181] on div "Trigger workflow when products updated" at bounding box center [864, 186] width 166 height 12
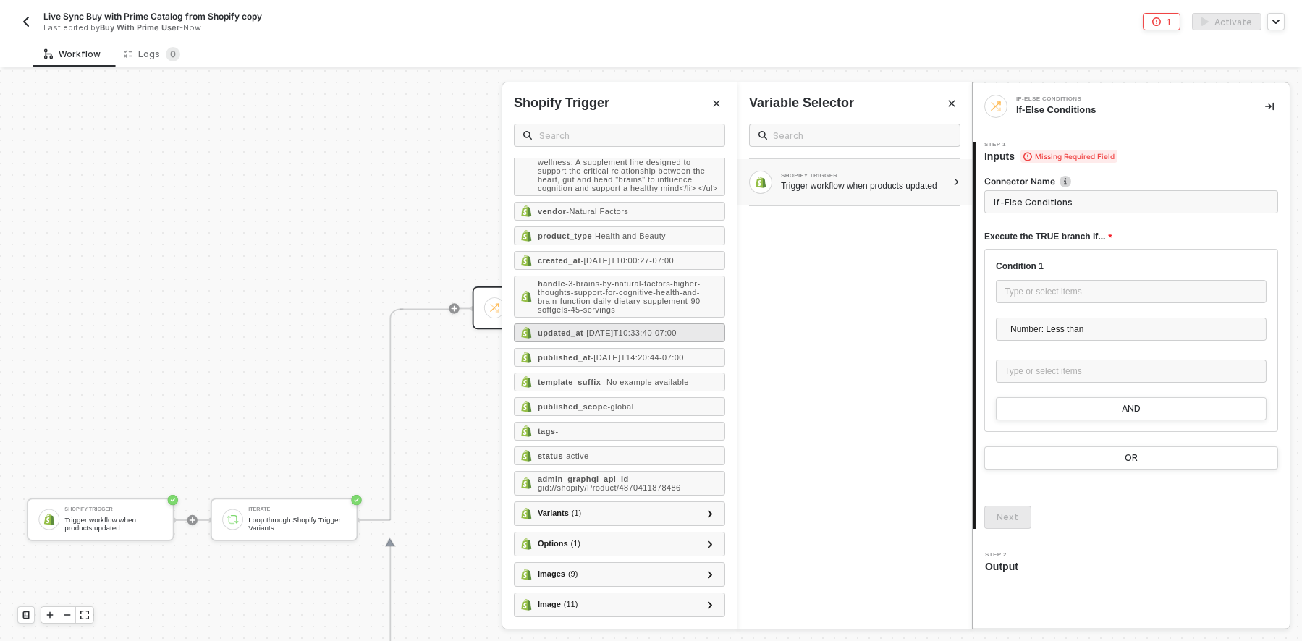
scroll to position [413, 0]
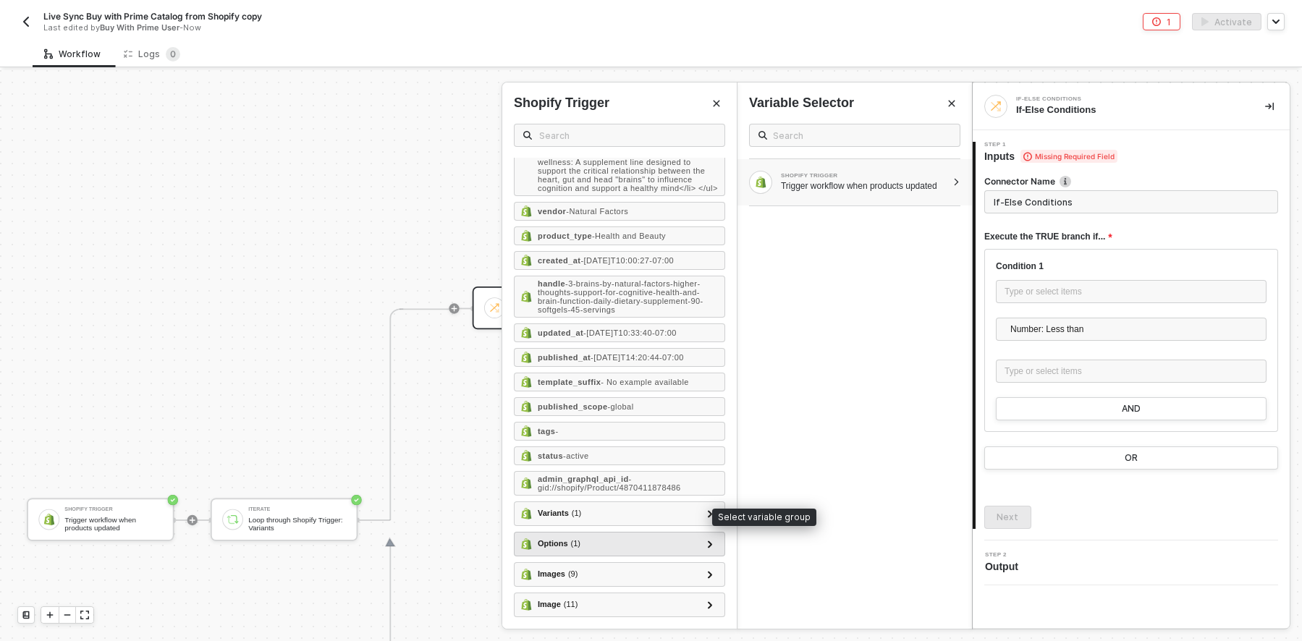
click at [641, 557] on div "Options ( 1 ) Options 1 ( 5 ) id - 6423175888982 product_id - 4870411878486 nam…" at bounding box center [619, 544] width 211 height 25
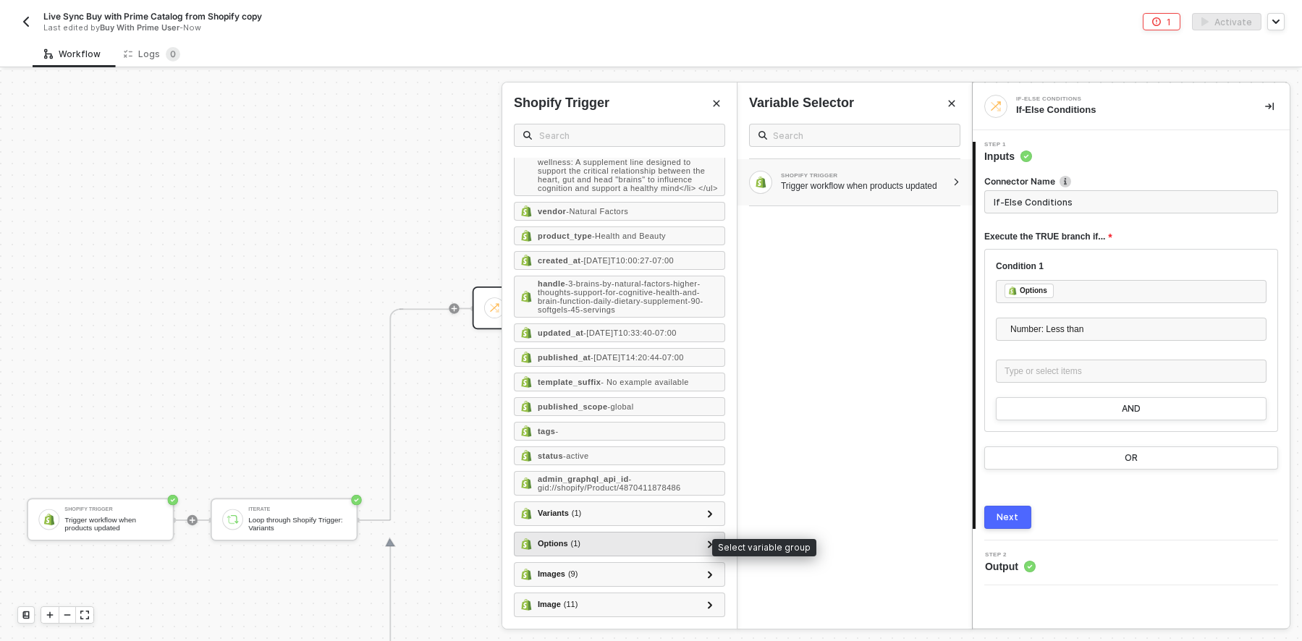
click at [635, 540] on div "Options ( 1 )" at bounding box center [610, 544] width 181 height 17
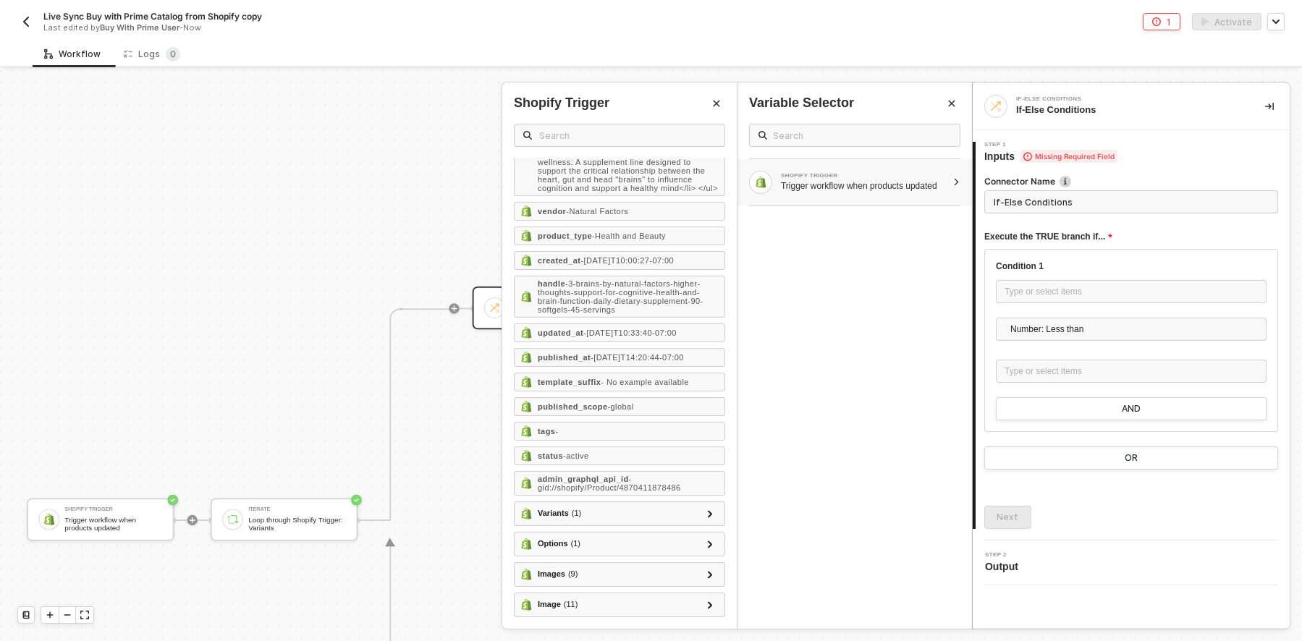
click at [847, 188] on div "Trigger workflow when products updated" at bounding box center [864, 186] width 166 height 12
click at [708, 544] on icon at bounding box center [710, 544] width 4 height 7
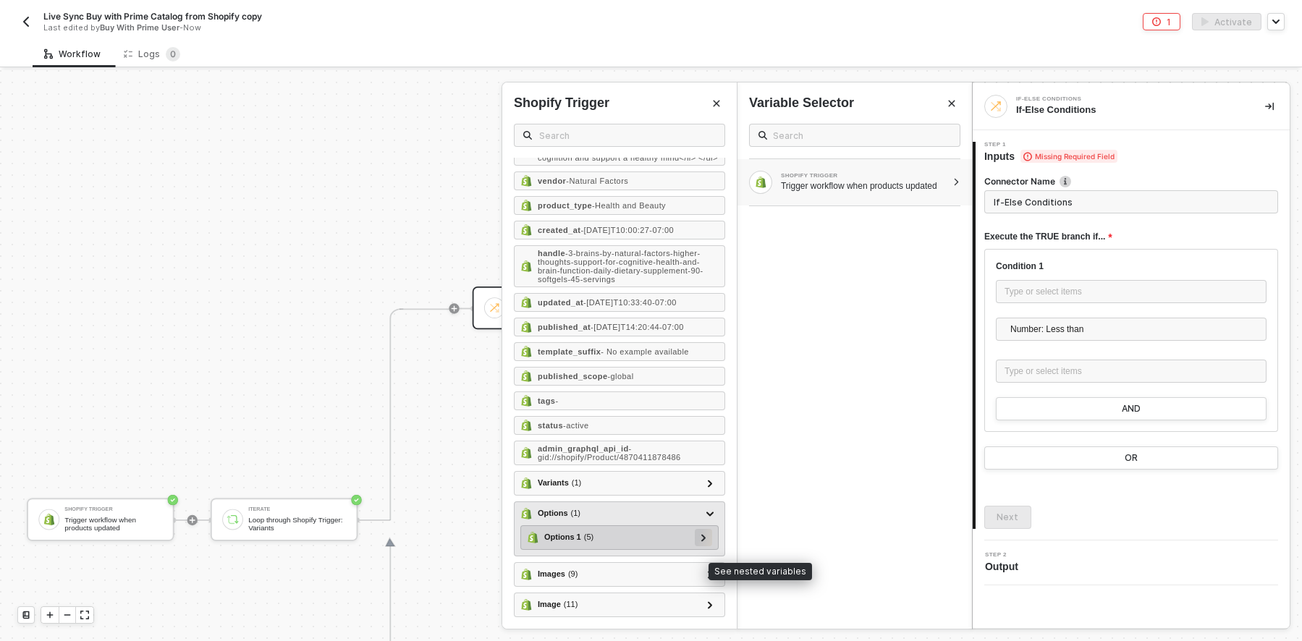
click at [701, 541] on icon at bounding box center [703, 537] width 5 height 7
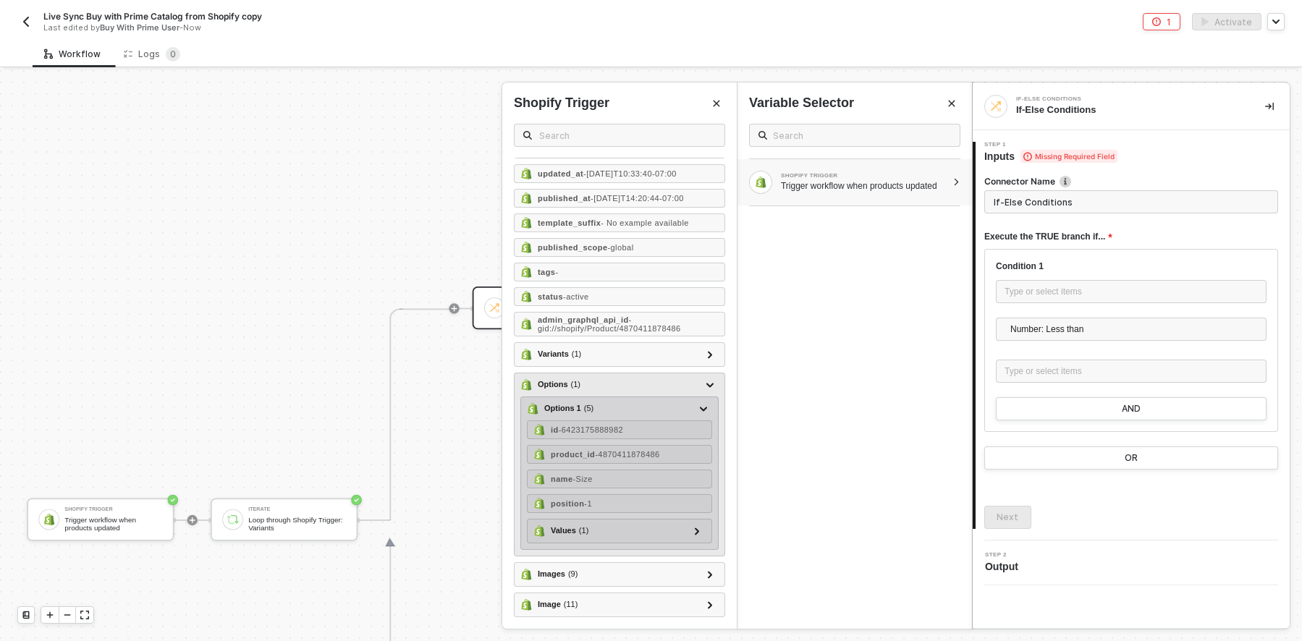
scroll to position [558, 0]
click at [695, 535] on icon at bounding box center [697, 531] width 4 height 7
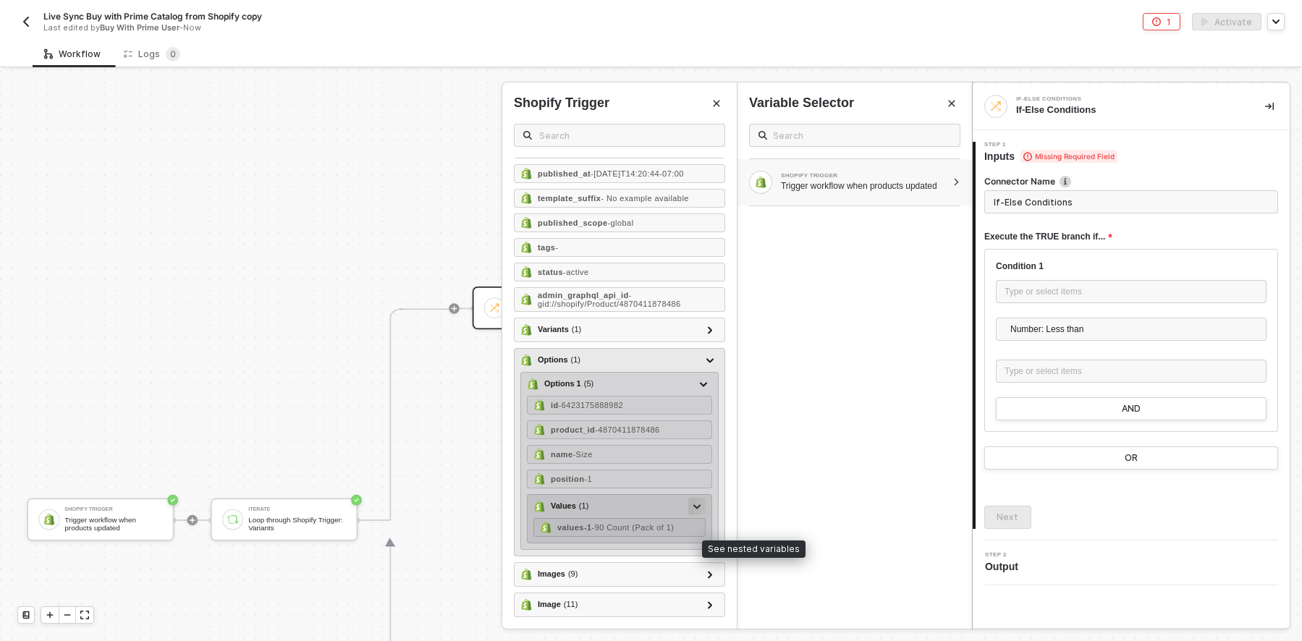
click at [693, 509] on icon at bounding box center [696, 506] width 7 height 4
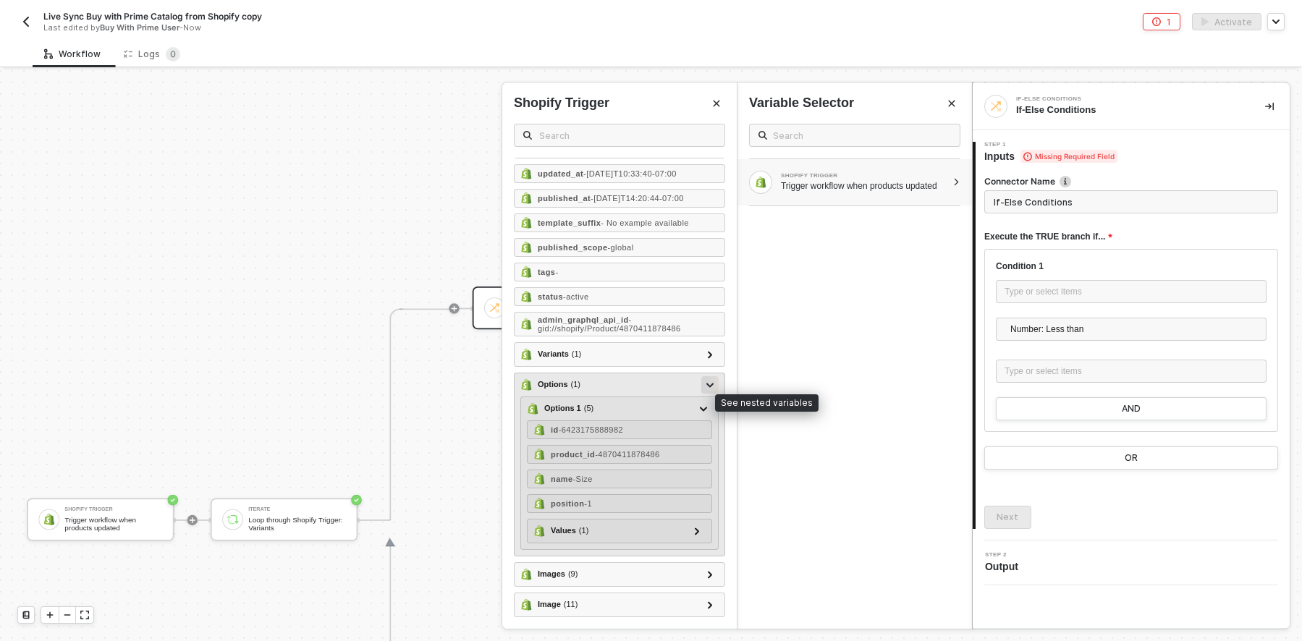
click at [706, 388] on icon at bounding box center [709, 385] width 7 height 5
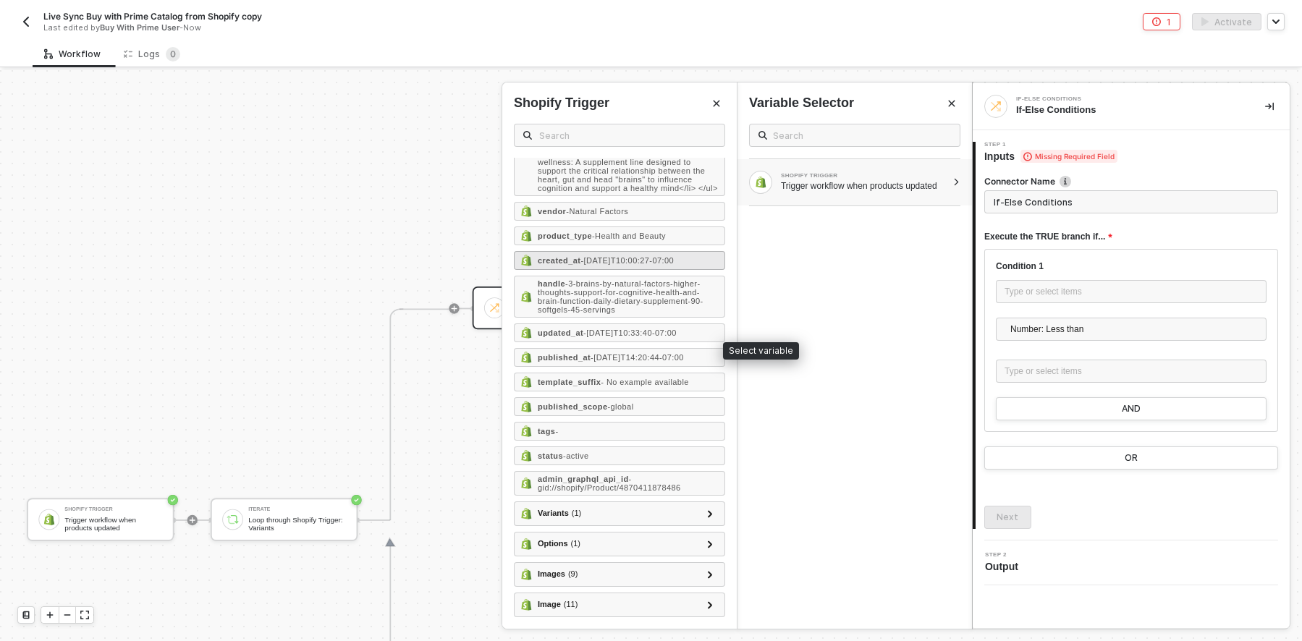
scroll to position [413, 0]
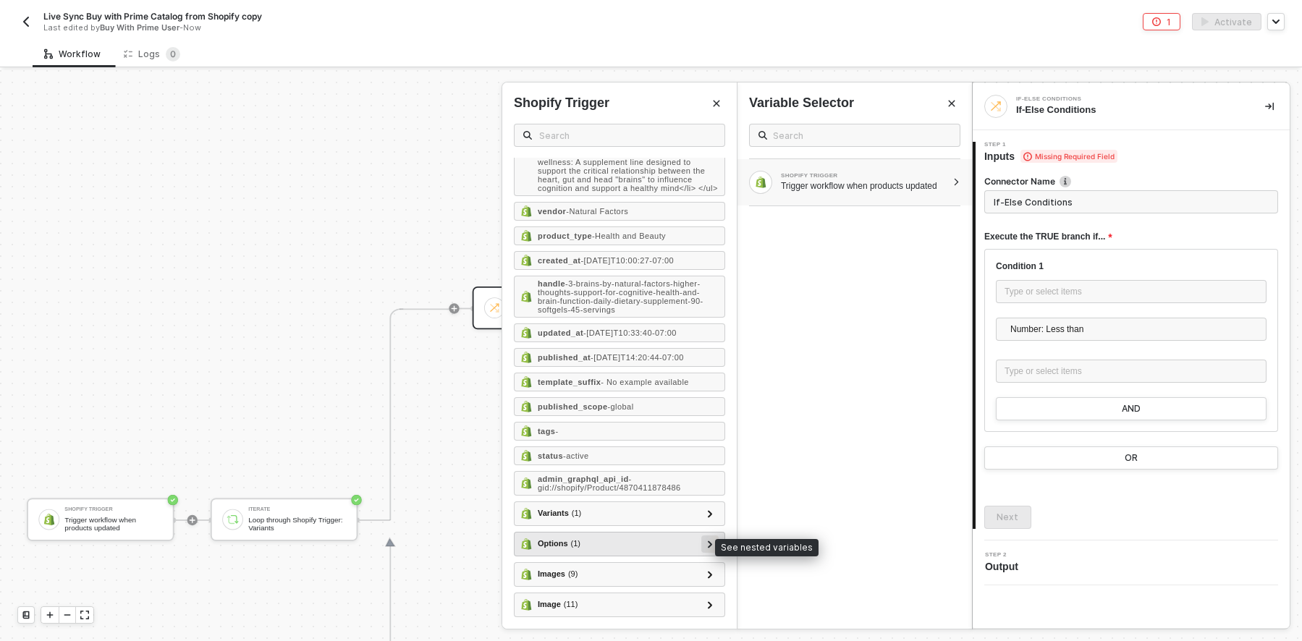
click at [708, 545] on icon at bounding box center [710, 544] width 4 height 7
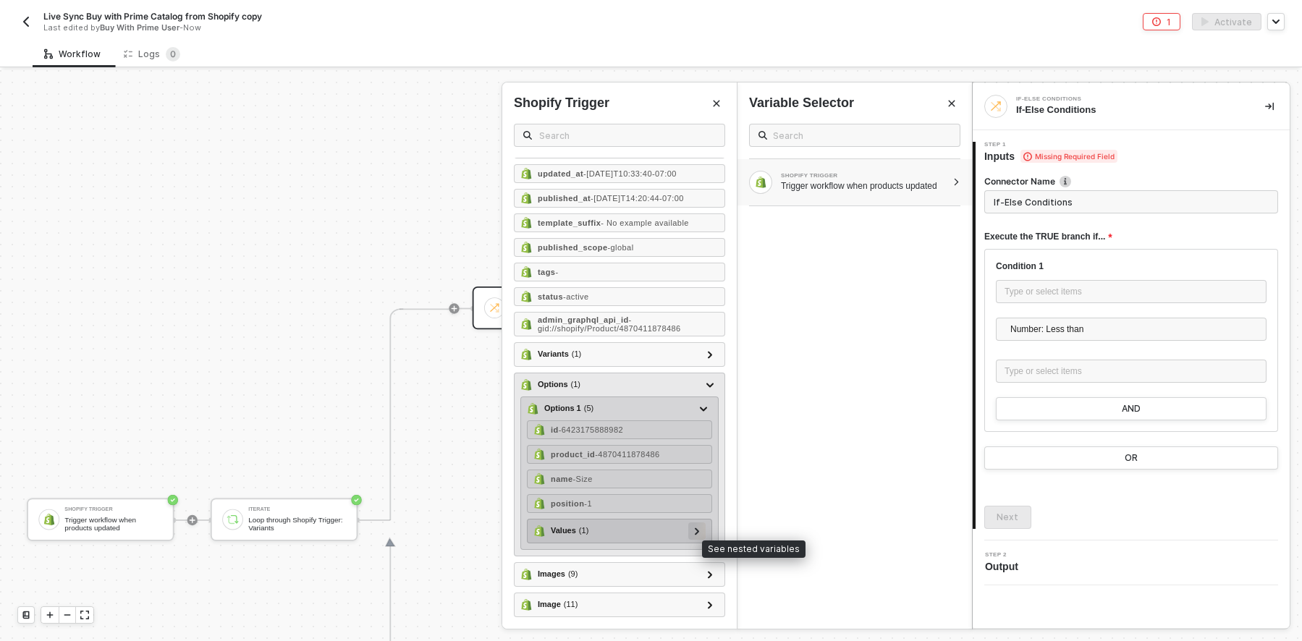
scroll to position [572, 0]
click at [693, 534] on div at bounding box center [696, 531] width 7 height 16
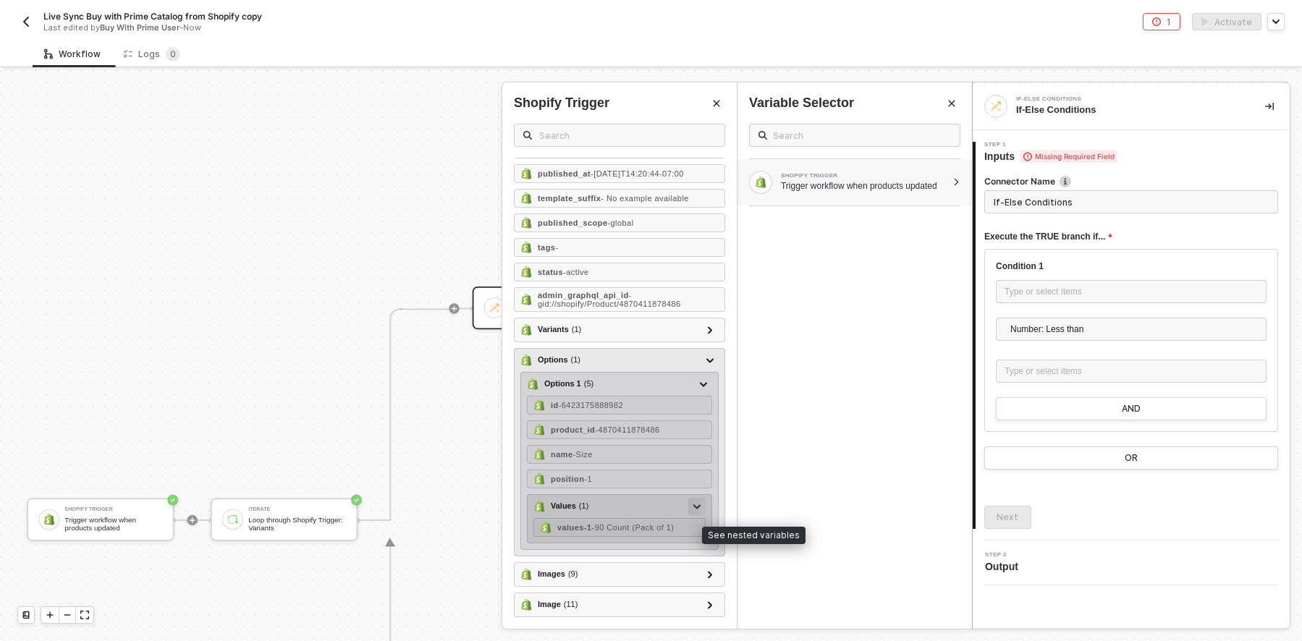
click at [693, 510] on icon at bounding box center [696, 506] width 7 height 5
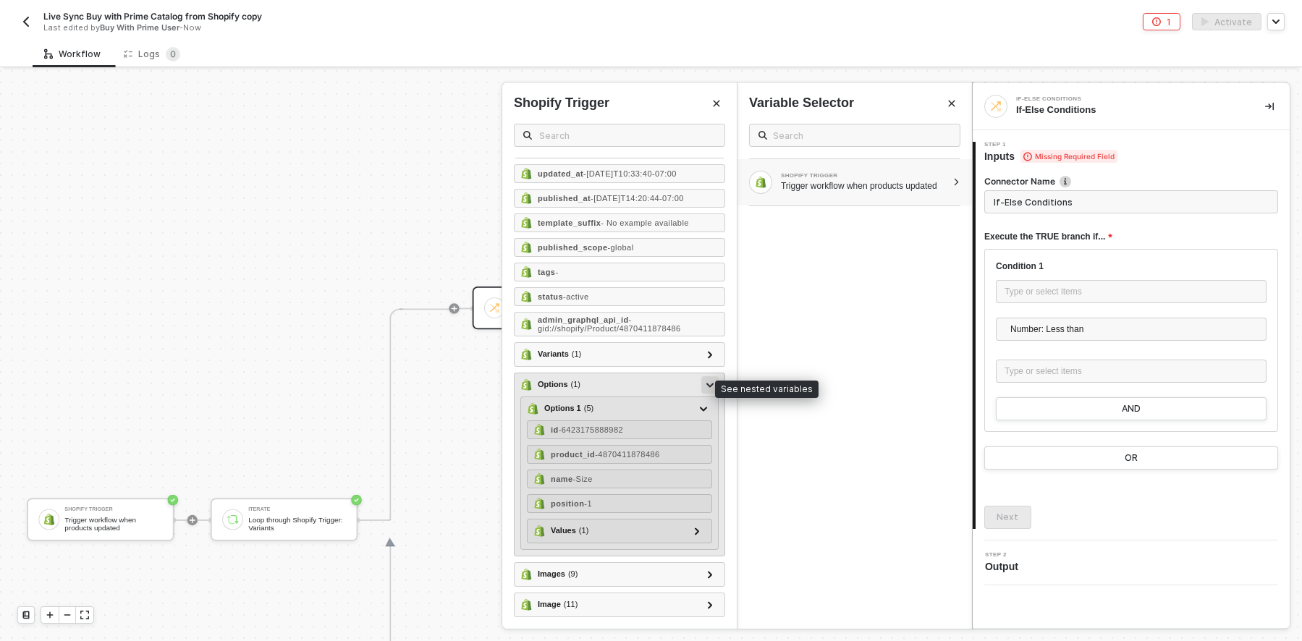
click at [706, 388] on icon at bounding box center [709, 385] width 7 height 5
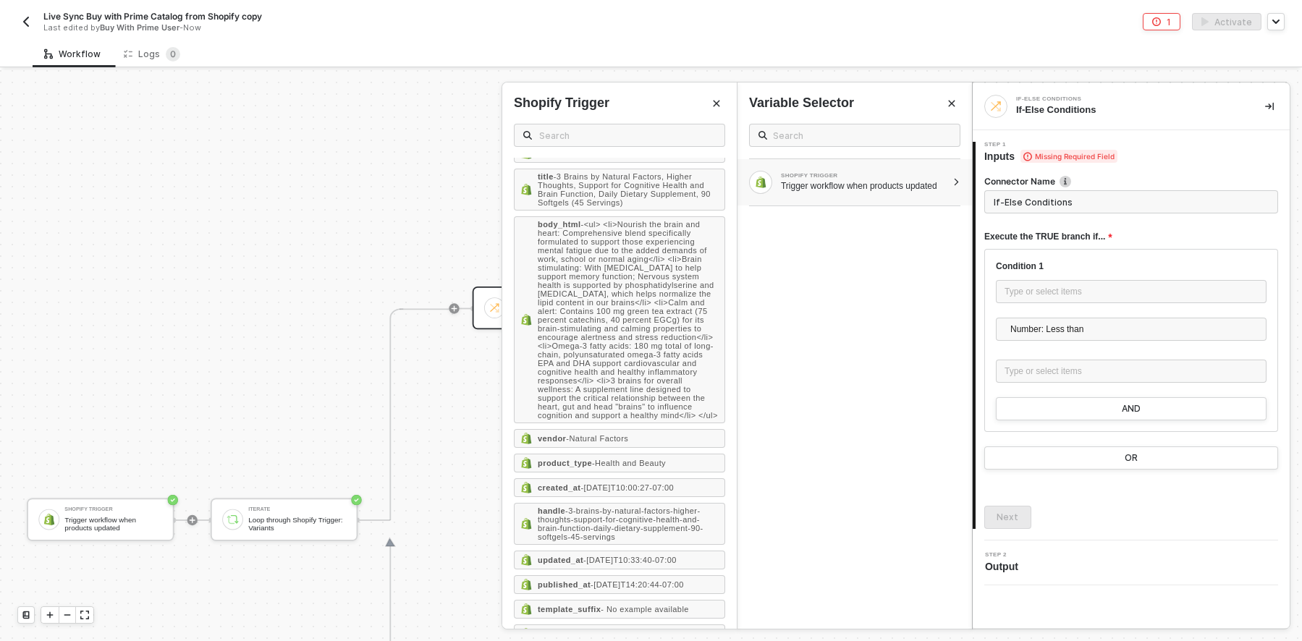
scroll to position [0, 0]
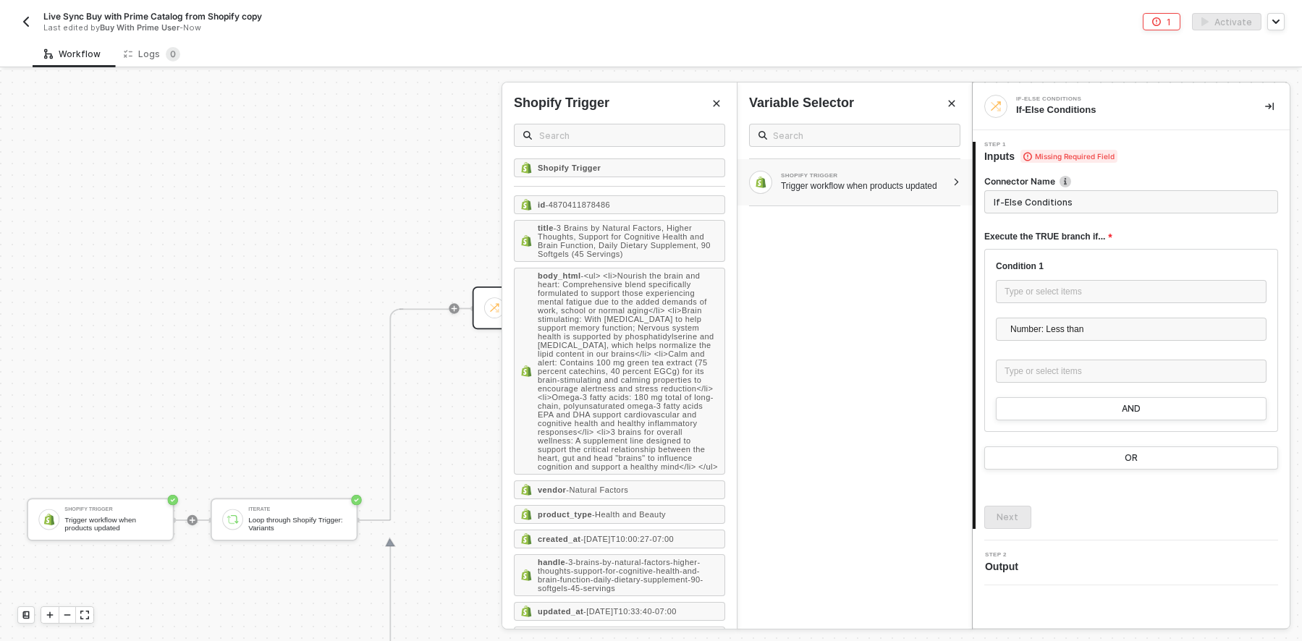
click at [714, 99] on icon "Close" at bounding box center [716, 103] width 9 height 9
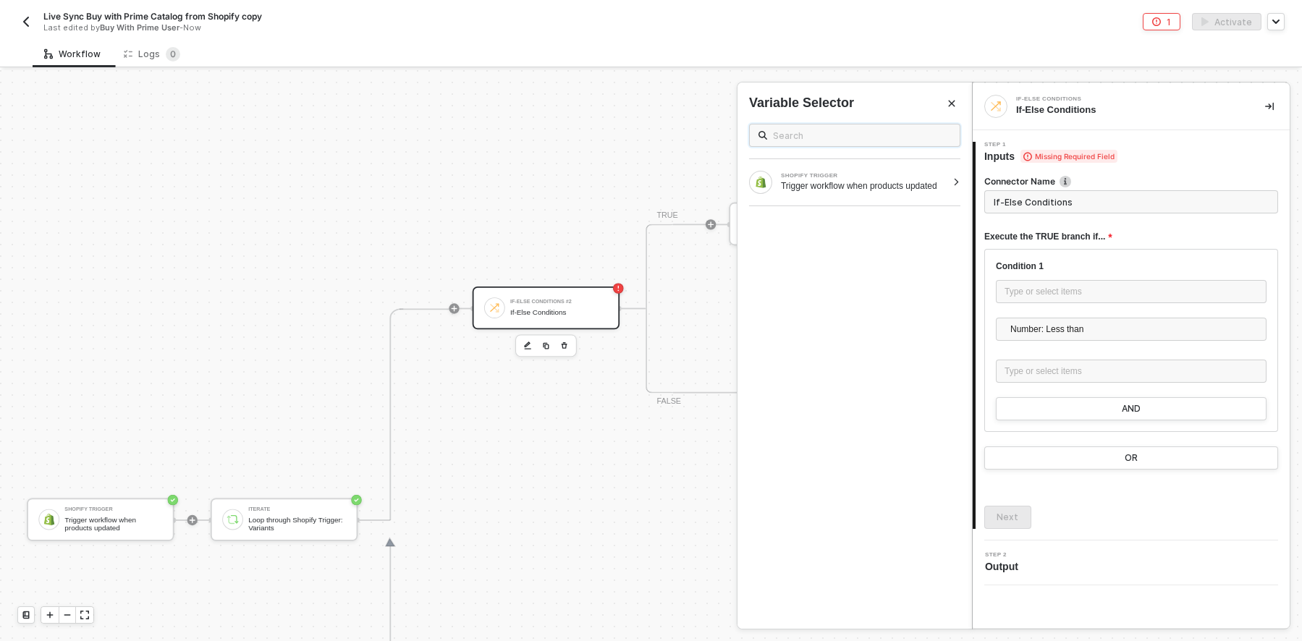
click at [827, 133] on input "text" at bounding box center [862, 135] width 178 height 16
click at [948, 103] on icon "Close" at bounding box center [951, 103] width 9 height 9
click at [1155, 199] on input "If-Else Conditions" at bounding box center [1131, 201] width 294 height 23
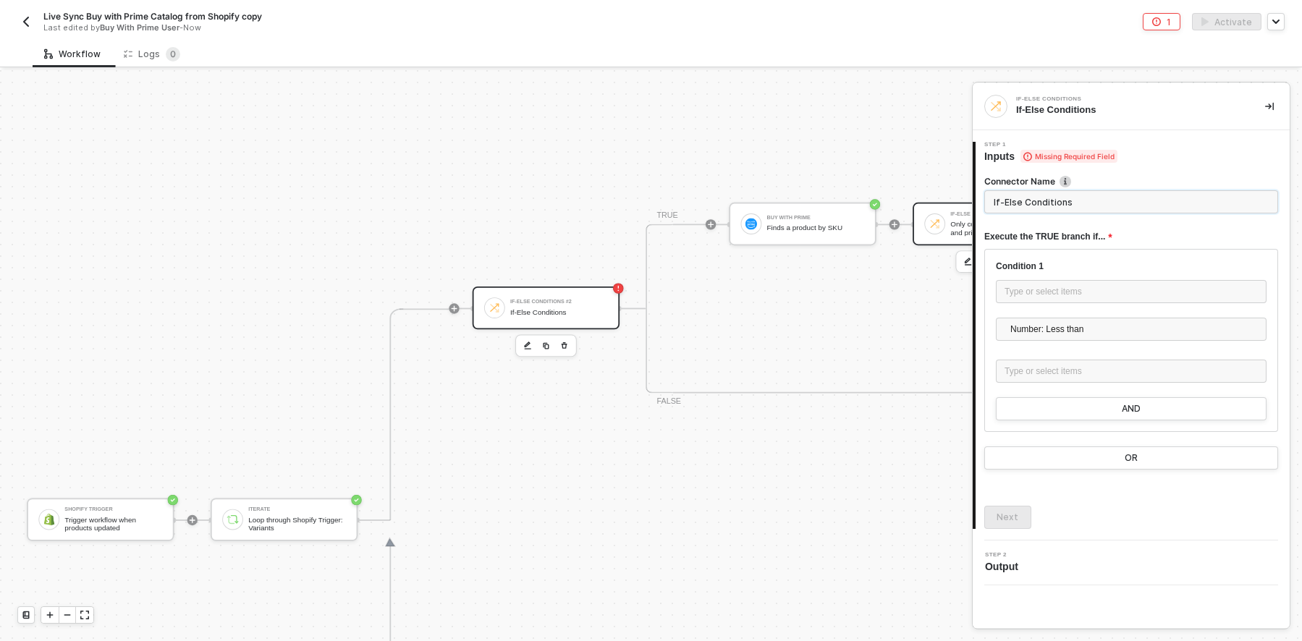
drag, startPoint x: 1097, startPoint y: 201, endPoint x: 955, endPoint y: 206, distance: 141.9
click at [955, 206] on div "Shopify Trigger Trigger workflow when products updated Iterate Loop through Sho…" at bounding box center [651, 355] width 1302 height 571
type input "Finds product by SKU"
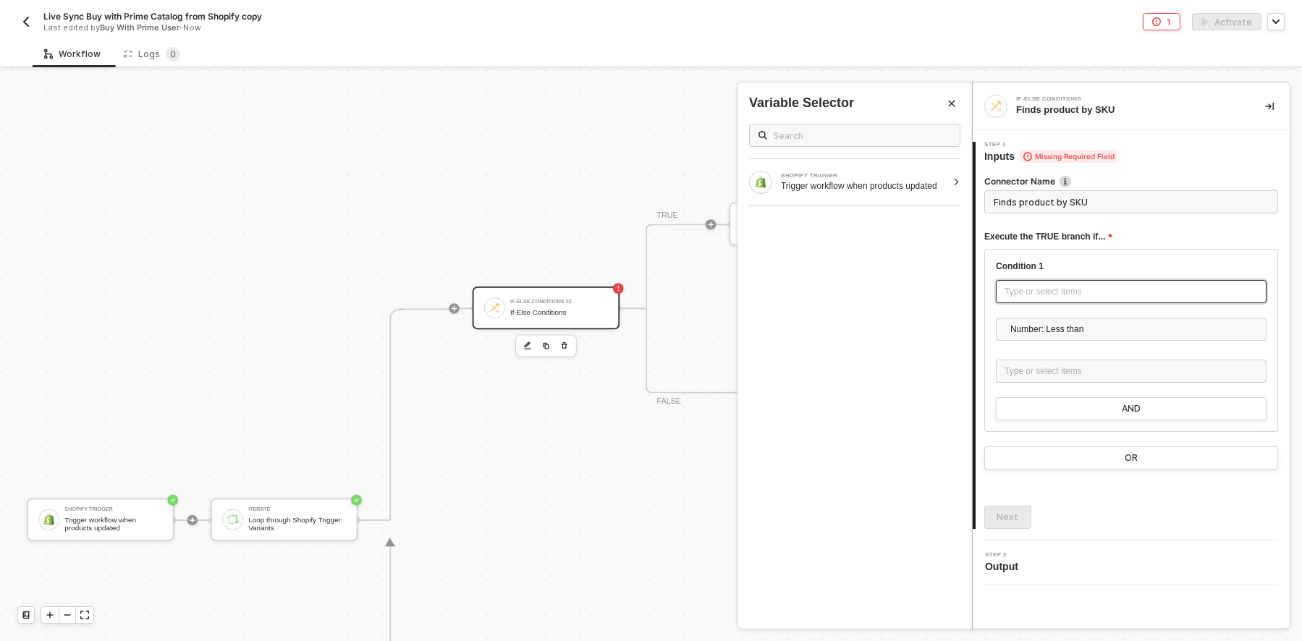
click at [1052, 292] on div "Type or select items ﻿" at bounding box center [1131, 292] width 253 height 14
click at [934, 129] on input "text" at bounding box center [862, 135] width 178 height 16
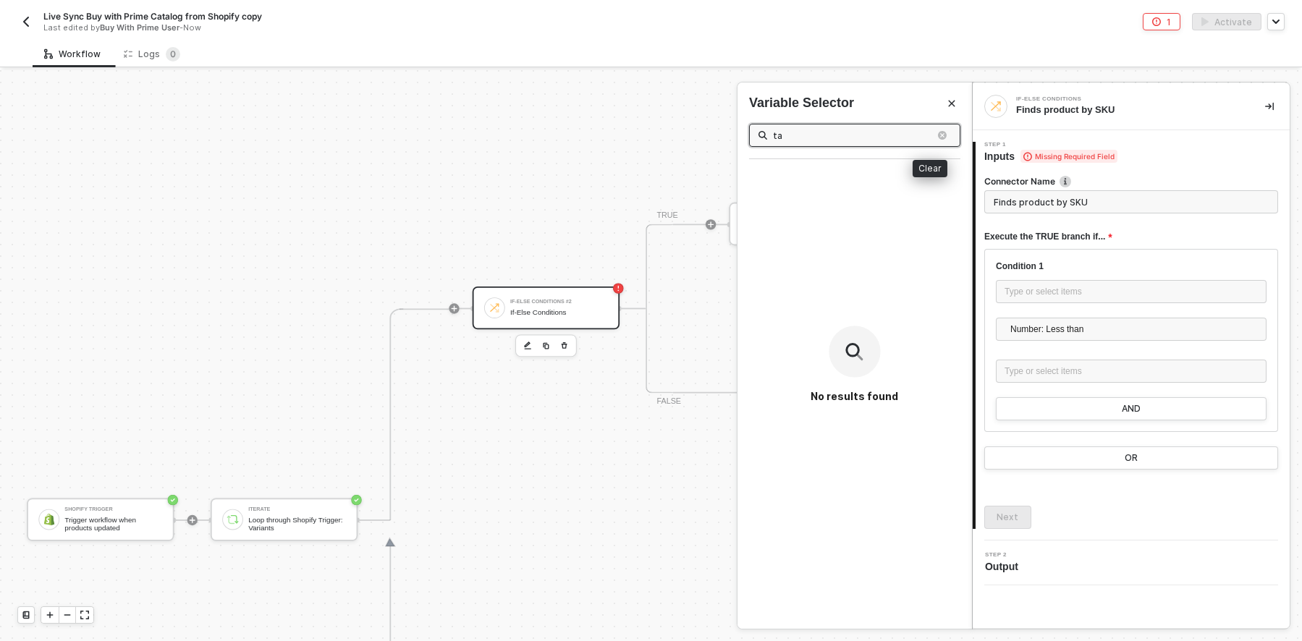
type input "t"
click at [956, 186] on div at bounding box center [956, 182] width 8 height 9
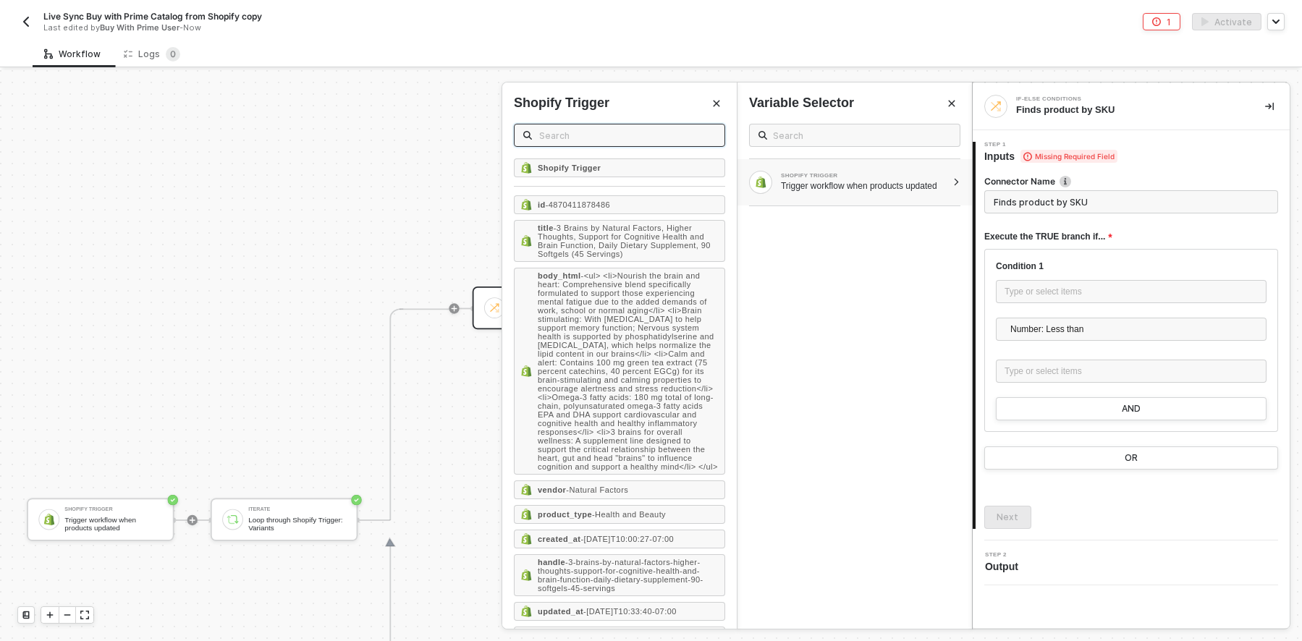
click at [604, 137] on input "text" at bounding box center [627, 135] width 177 height 16
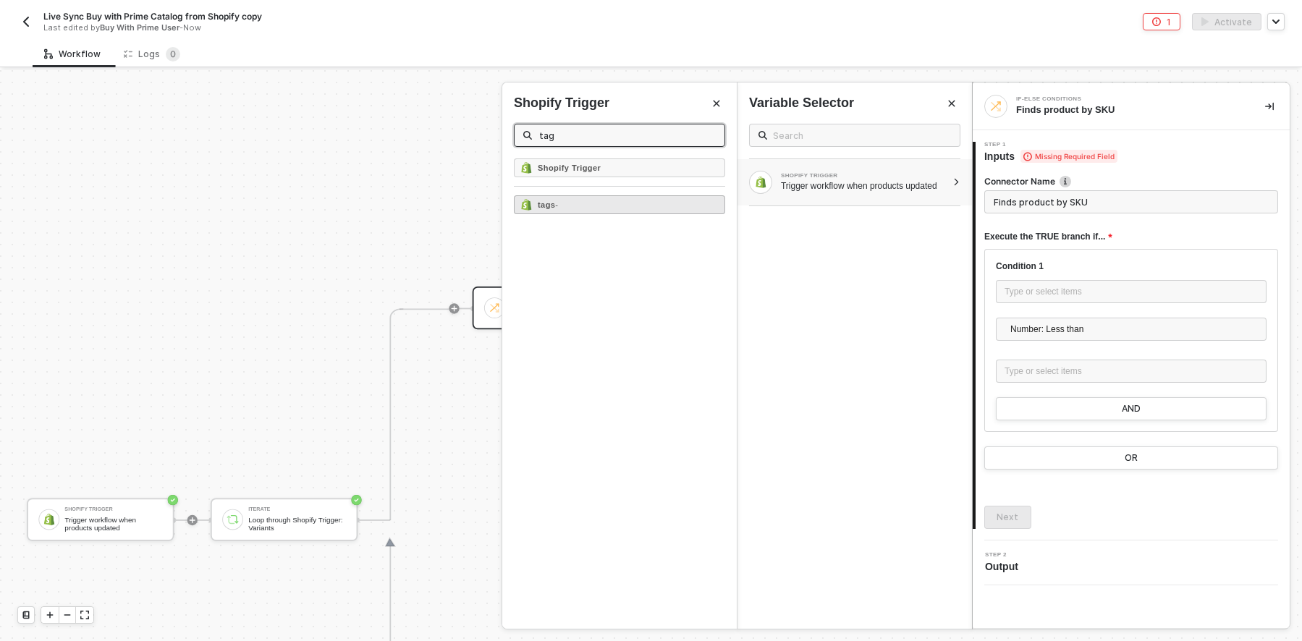
type input "tag"
click at [677, 203] on div "tags -" at bounding box center [619, 204] width 211 height 19
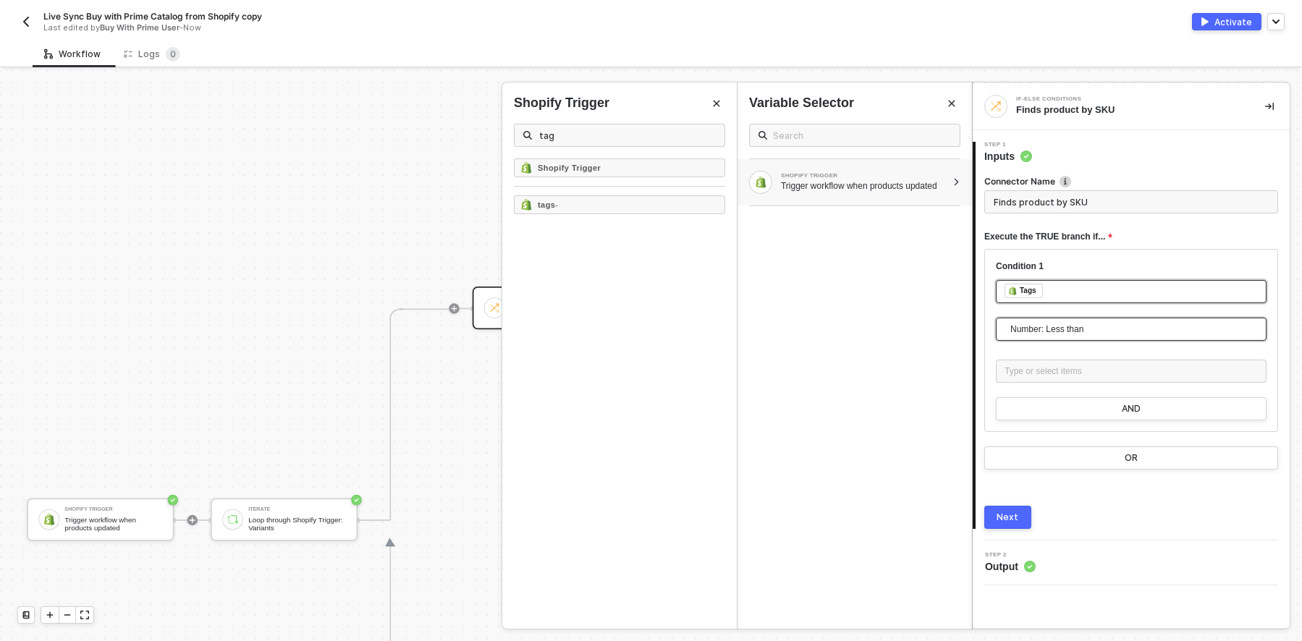
click at [1112, 326] on span "Number: Less than" at bounding box center [1134, 329] width 248 height 22
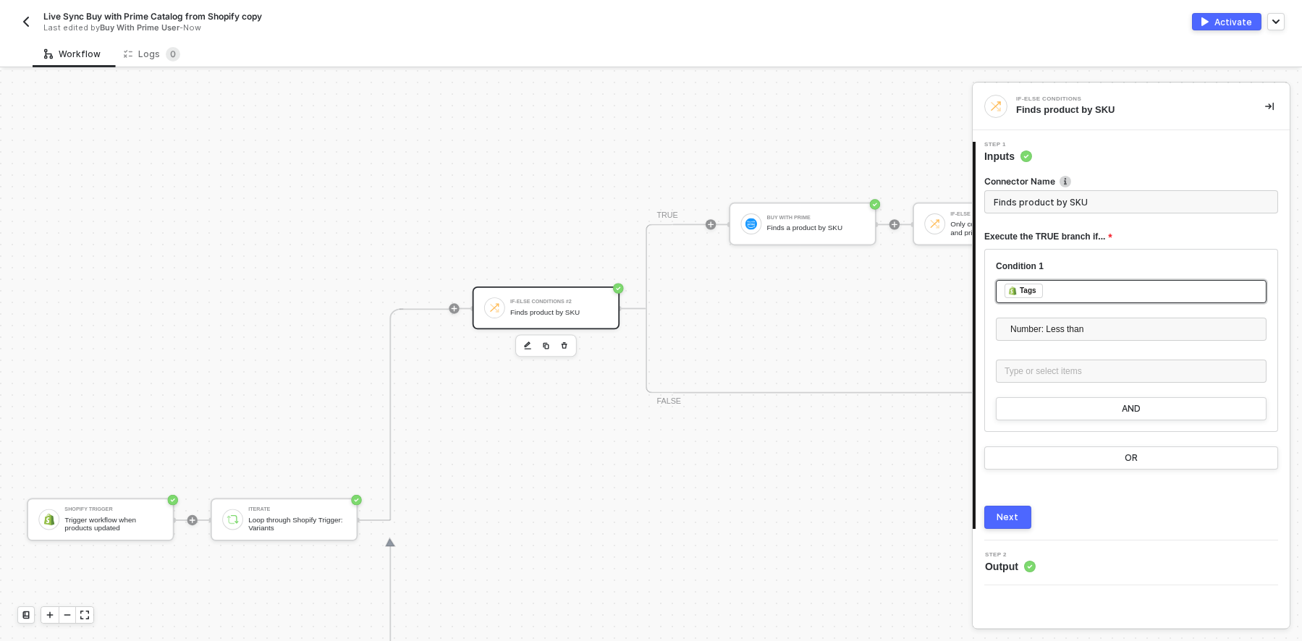
click at [1052, 288] on div "﻿ ﻿ Tags ﻿" at bounding box center [1131, 292] width 253 height 16
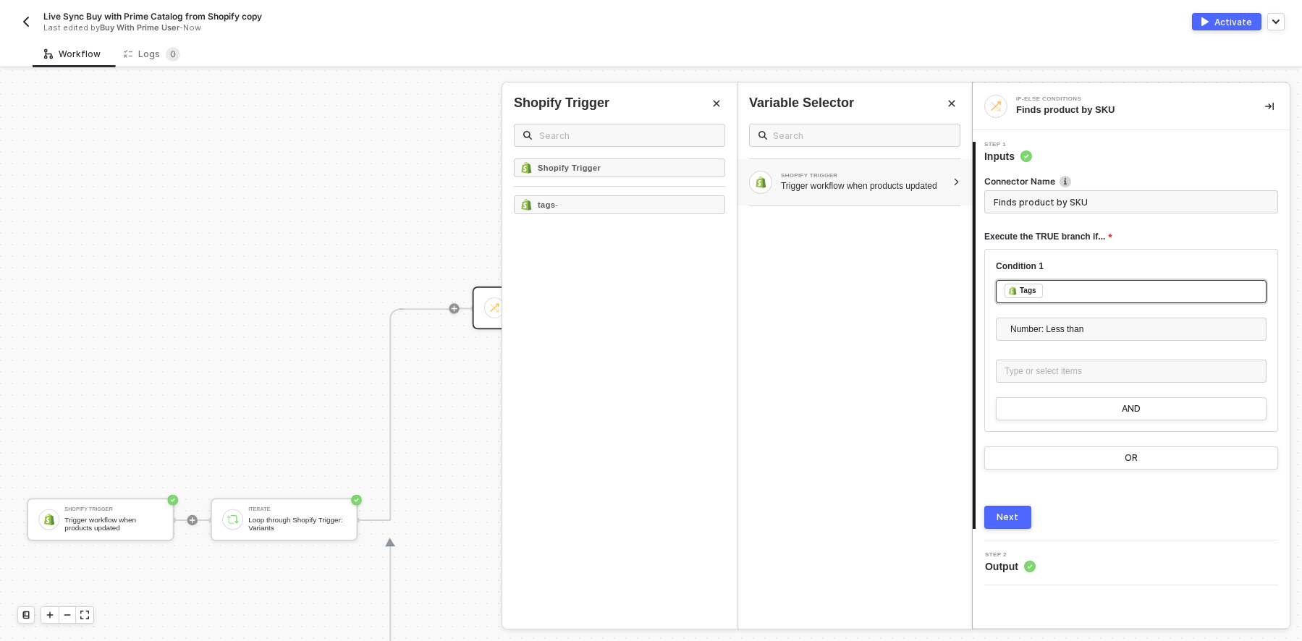
click at [1052, 287] on div "﻿ ﻿ Tags ﻿" at bounding box center [1131, 292] width 253 height 16
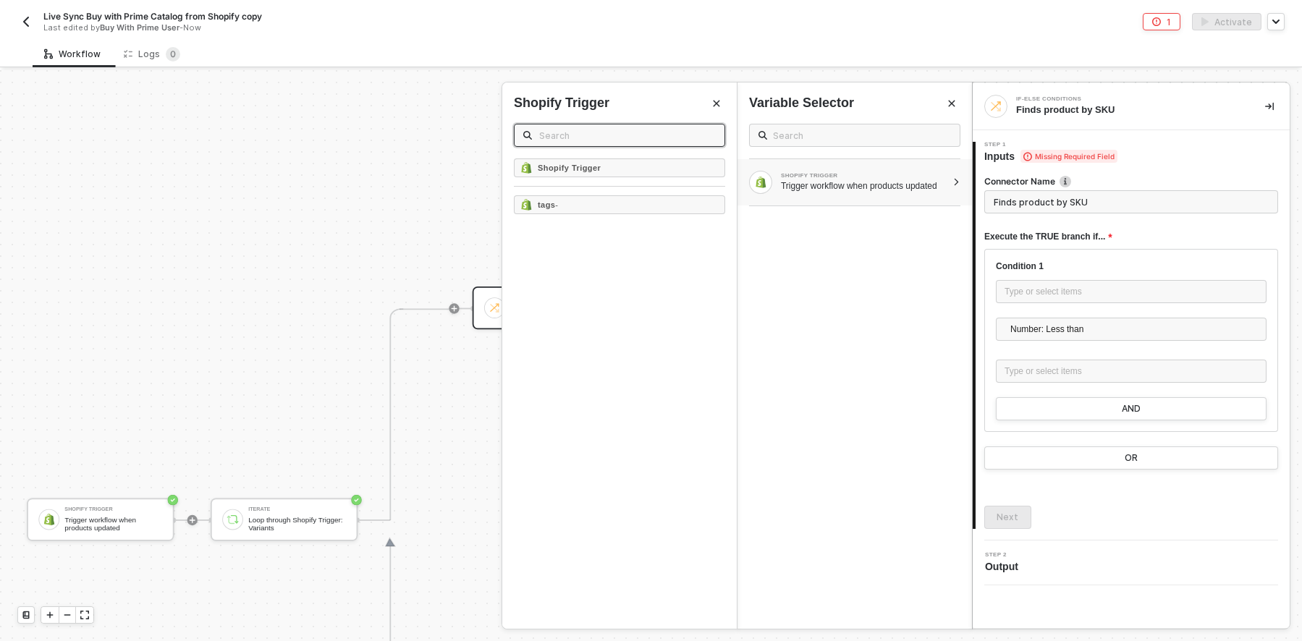
click at [645, 139] on input "text" at bounding box center [627, 135] width 177 height 16
click at [714, 101] on icon "Close" at bounding box center [717, 104] width 7 height 7
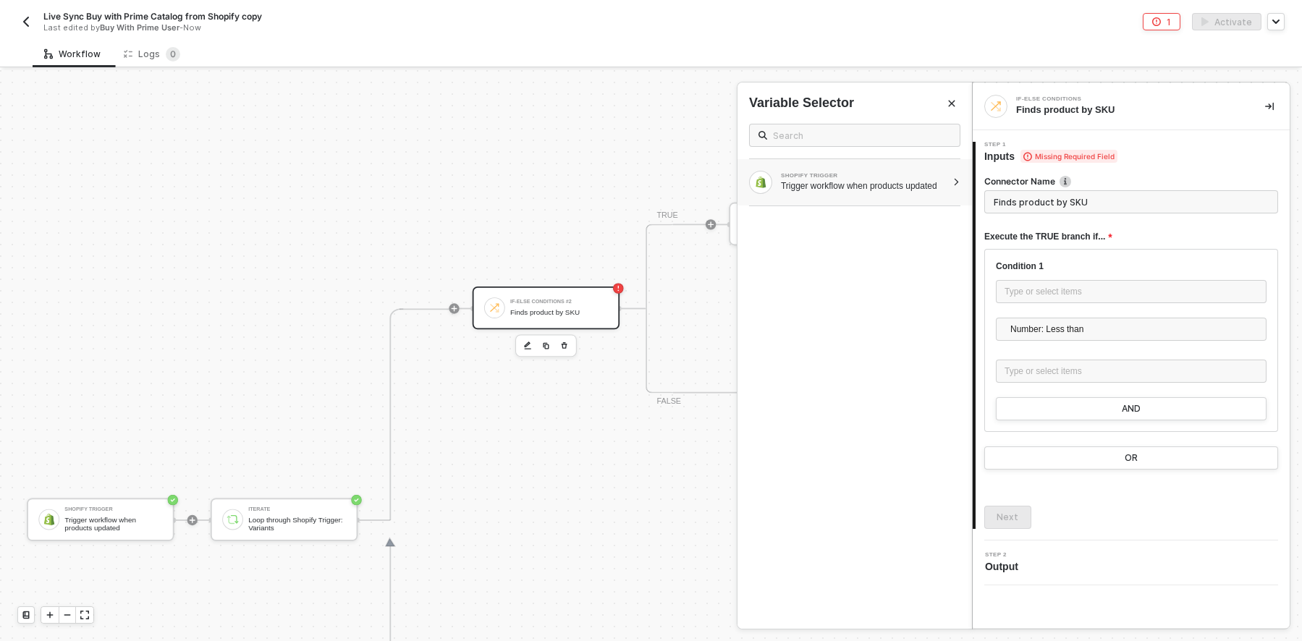
click at [955, 183] on div at bounding box center [956, 182] width 8 height 9
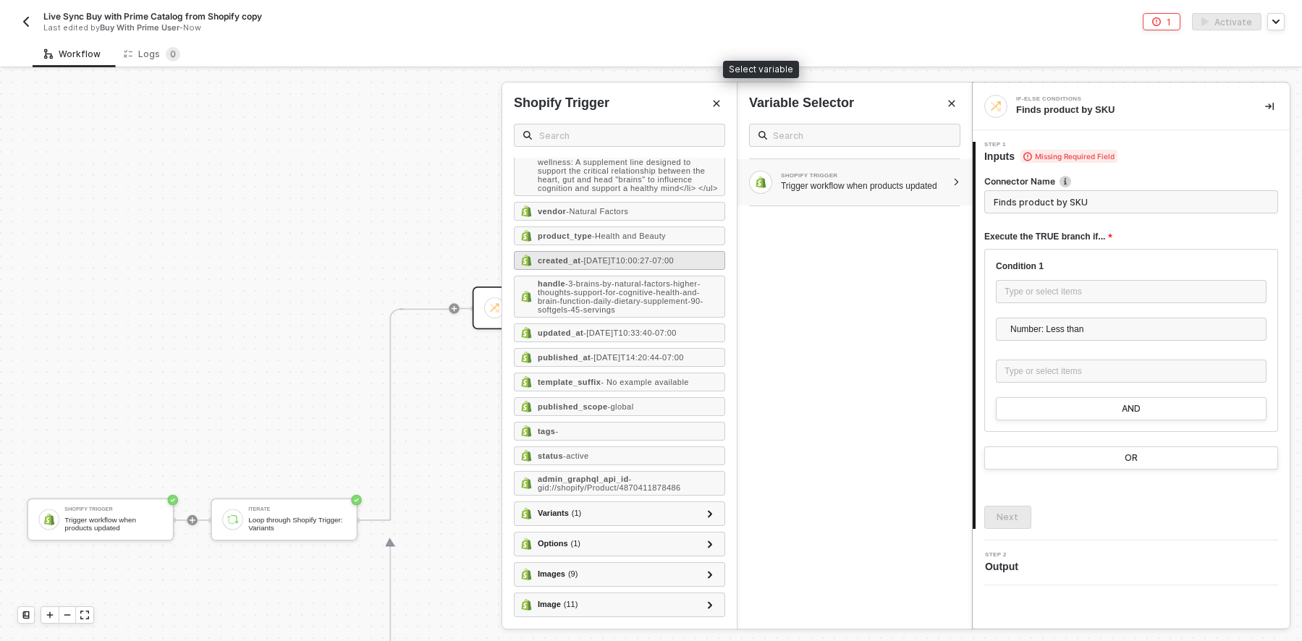
scroll to position [413, 0]
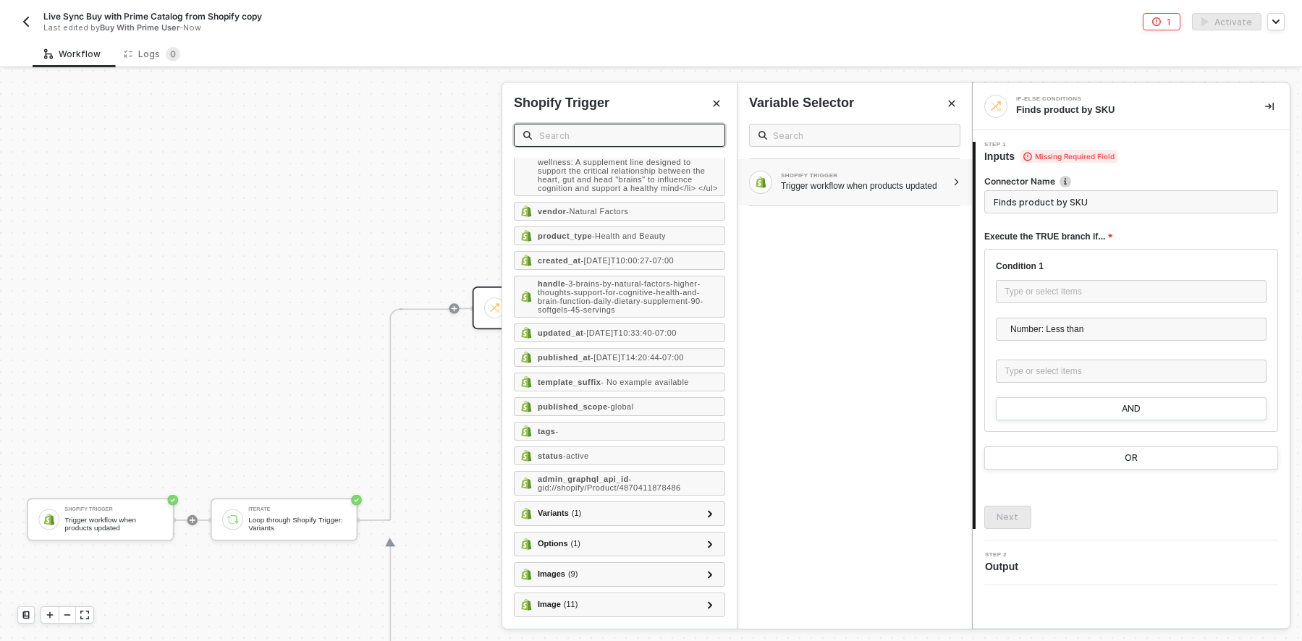
click at [585, 135] on input "text" at bounding box center [627, 135] width 177 height 16
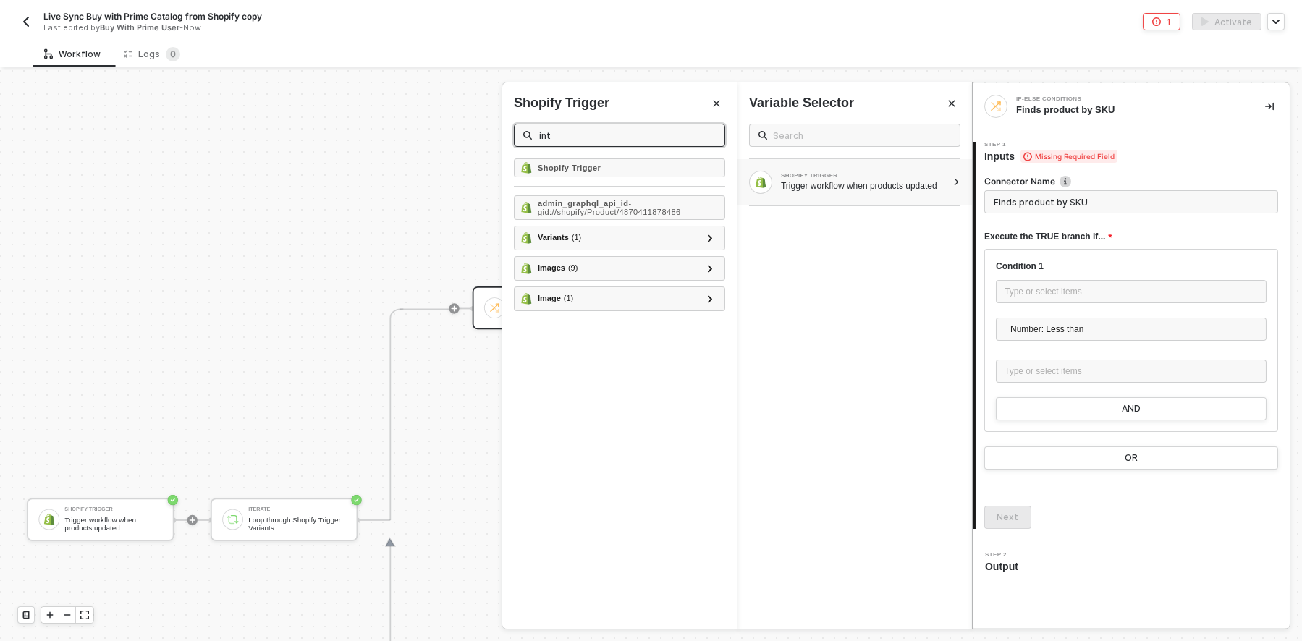
scroll to position [0, 0]
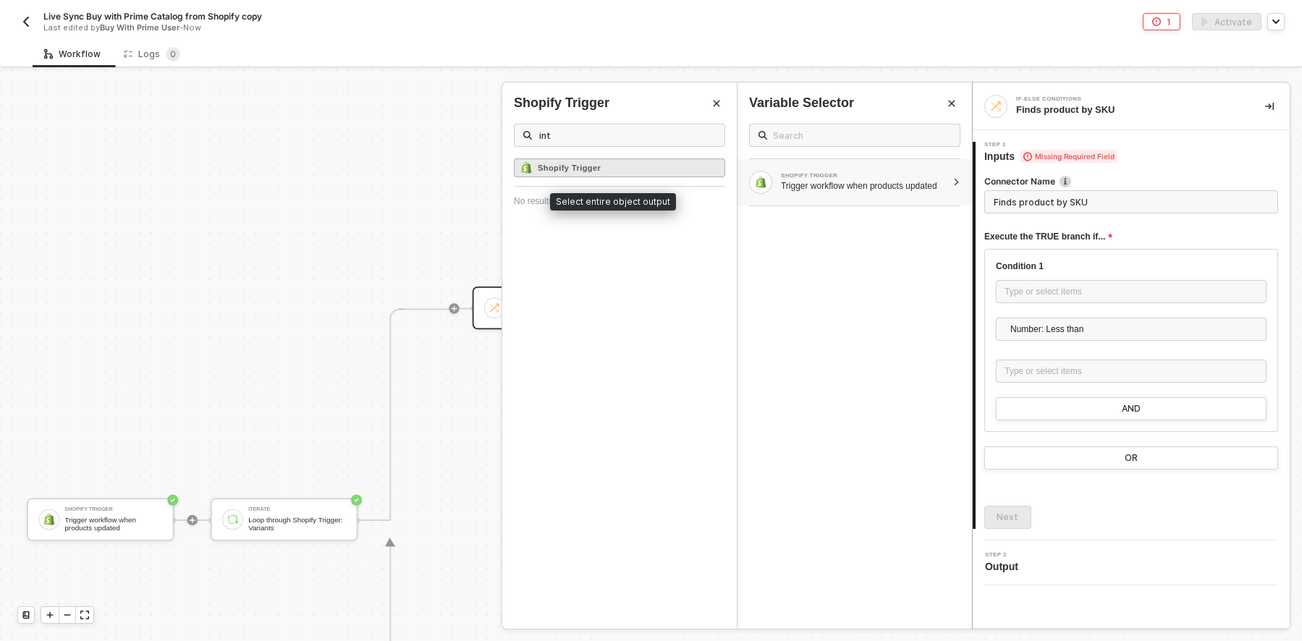
click at [651, 170] on div "Shopify Trigger" at bounding box center [619, 167] width 211 height 19
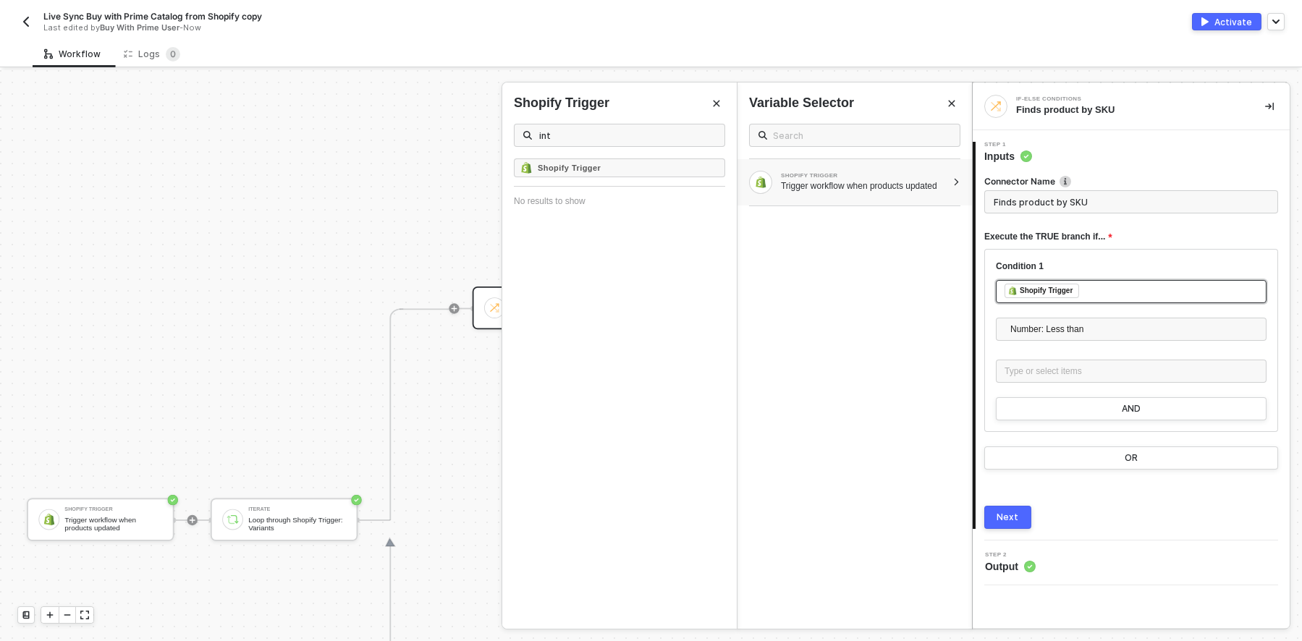
click at [1101, 292] on div "﻿ ﻿ Shopify Trigger ﻿" at bounding box center [1131, 292] width 253 height 16
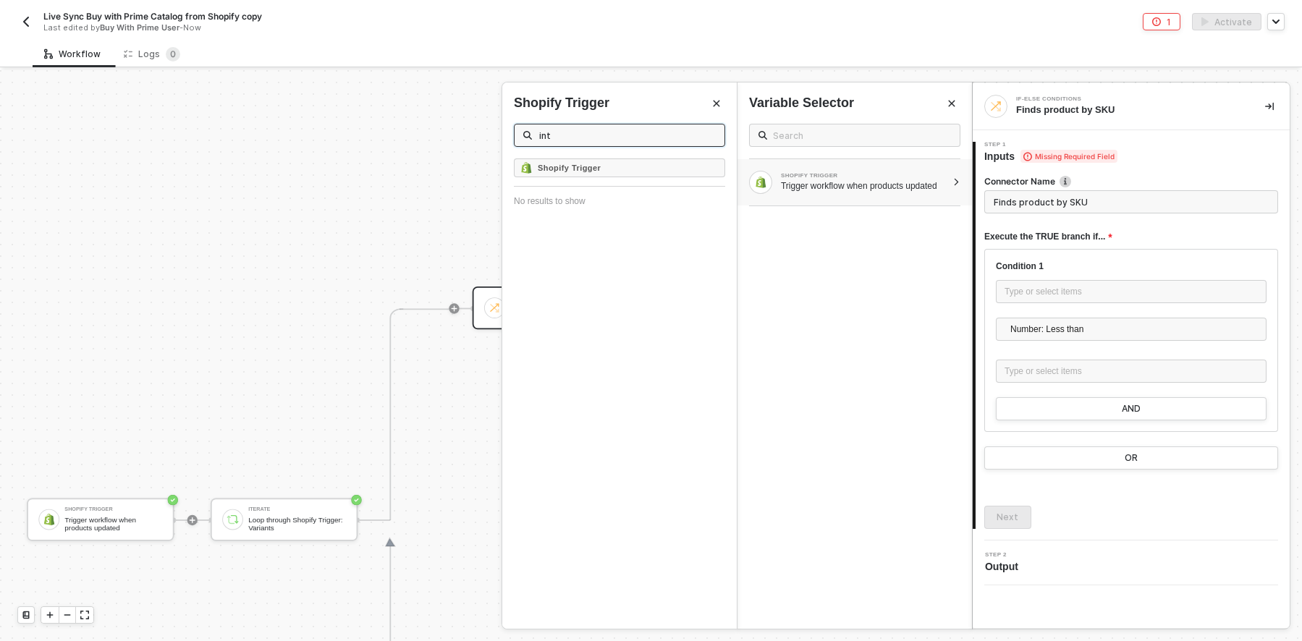
click at [644, 131] on input "int" at bounding box center [627, 135] width 177 height 16
type input "i"
type input "f"
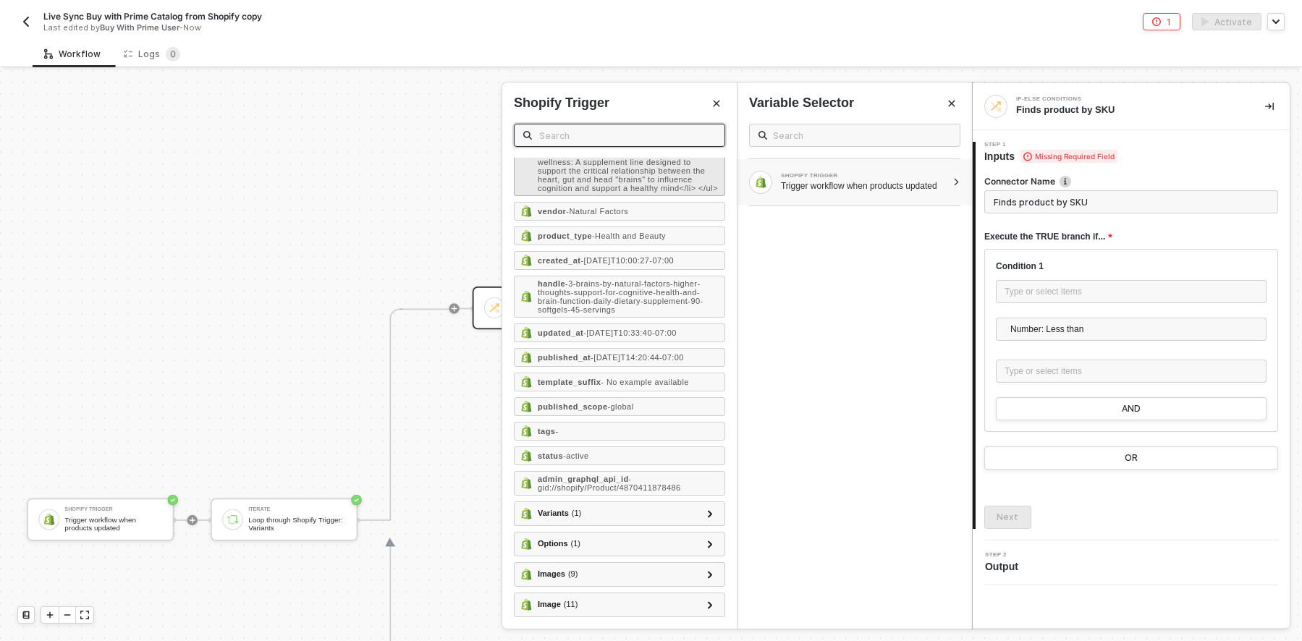
scroll to position [413, 0]
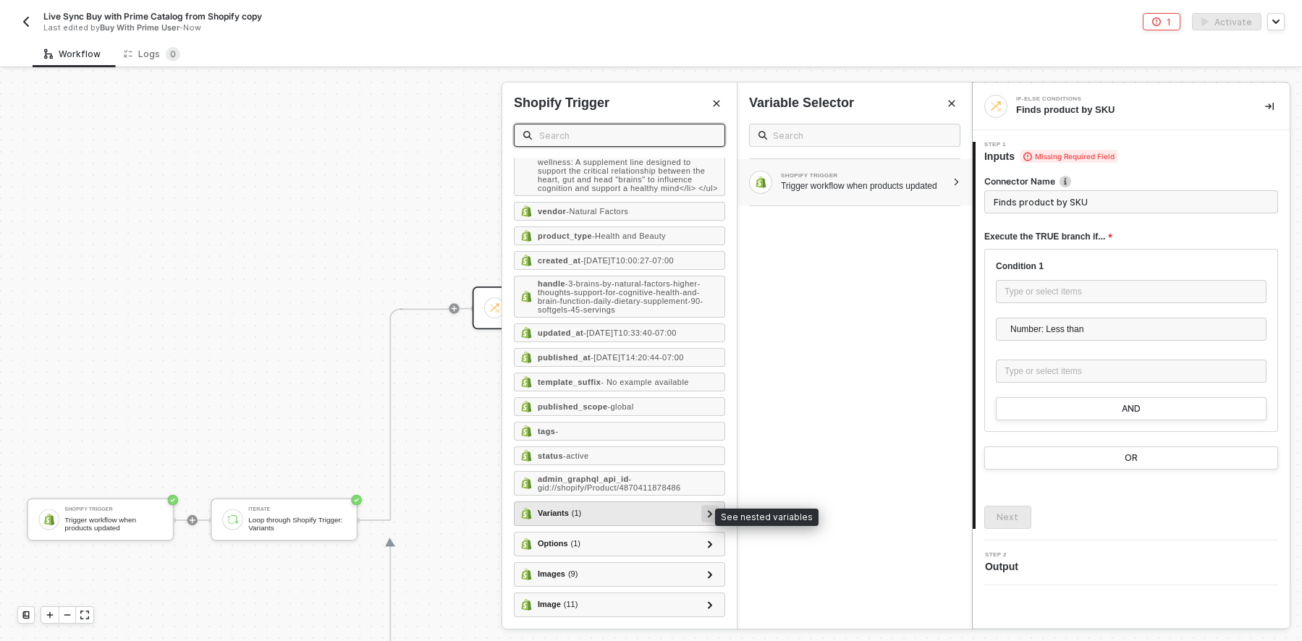
click at [708, 516] on icon at bounding box center [710, 513] width 5 height 7
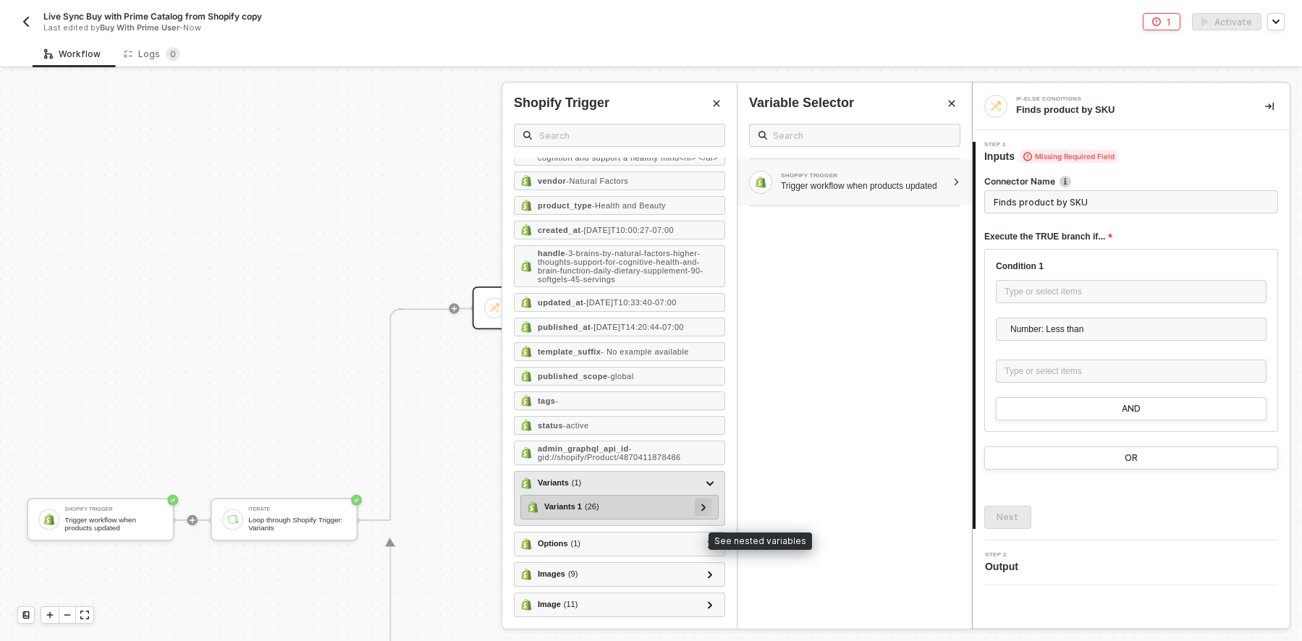
click at [700, 515] on div at bounding box center [703, 507] width 7 height 16
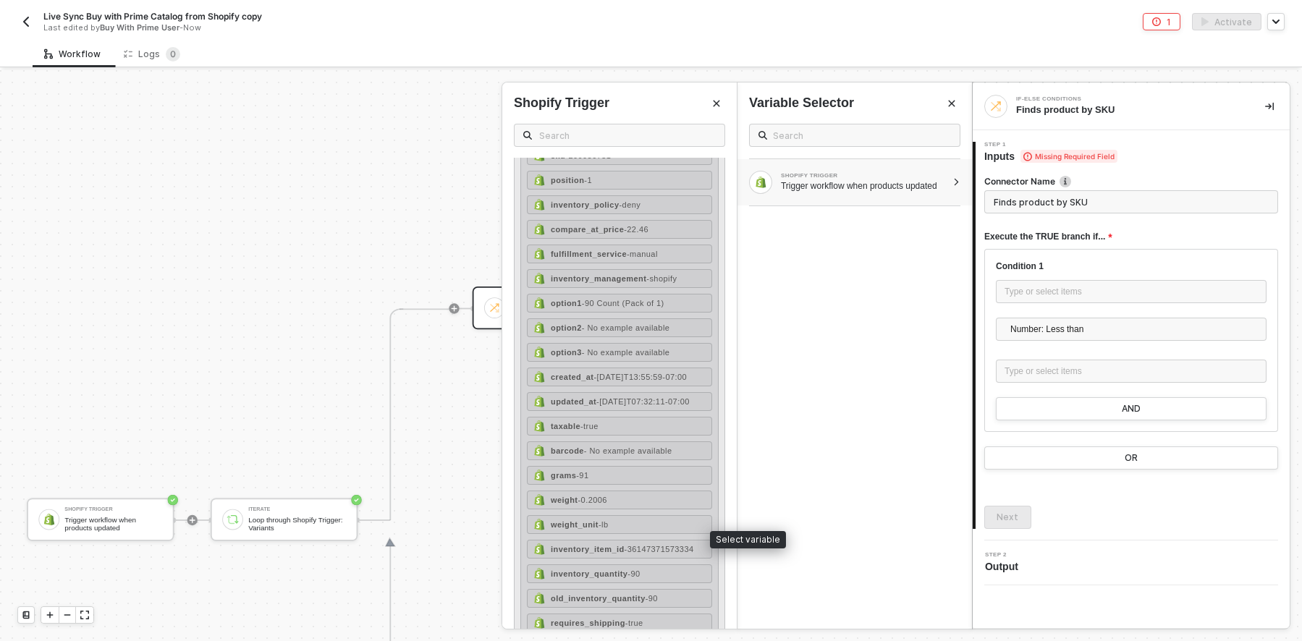
scroll to position [491, 0]
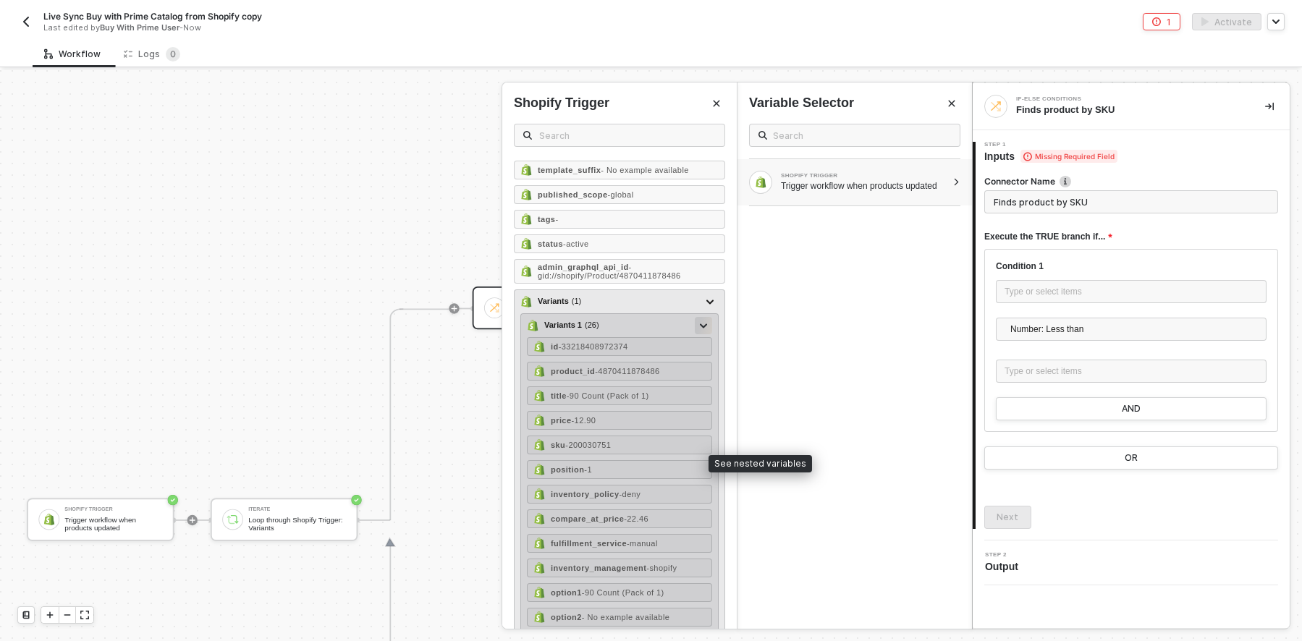
click at [700, 333] on div at bounding box center [703, 325] width 7 height 16
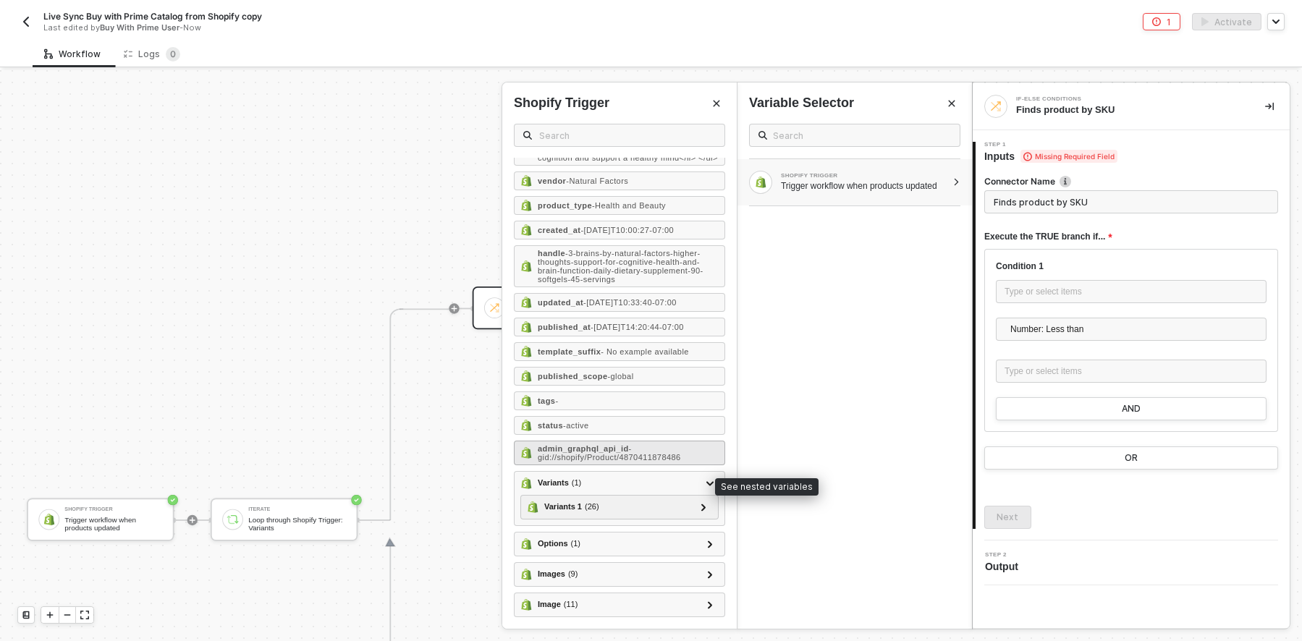
click at [706, 486] on icon at bounding box center [709, 483] width 7 height 5
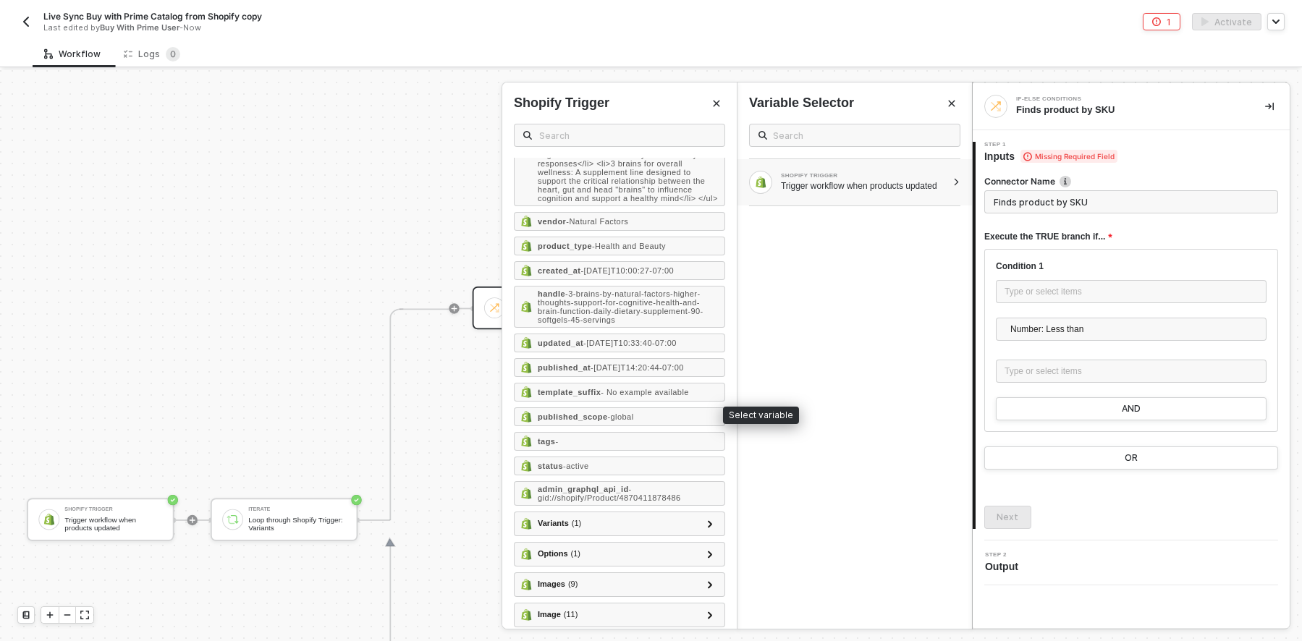
scroll to position [0, 0]
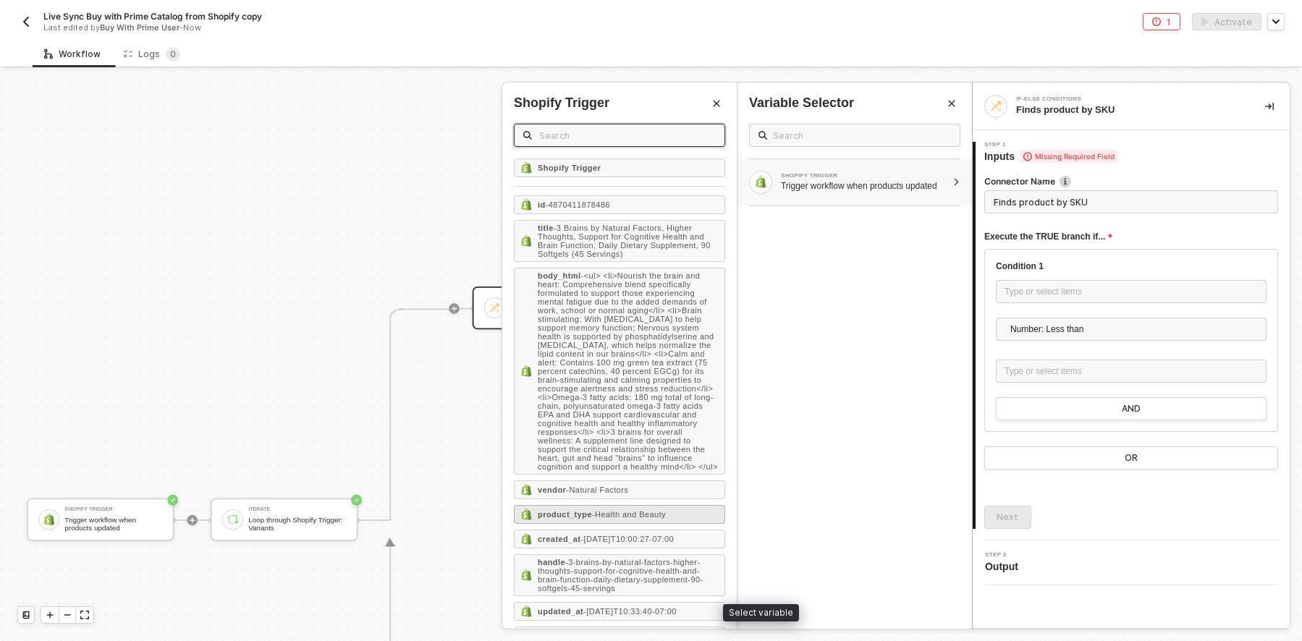
click at [1293, 18] on div "Live Sync Buy with Prime Catalog from Shopify copy Last edited by Buy With Prim…" at bounding box center [651, 20] width 1302 height 41
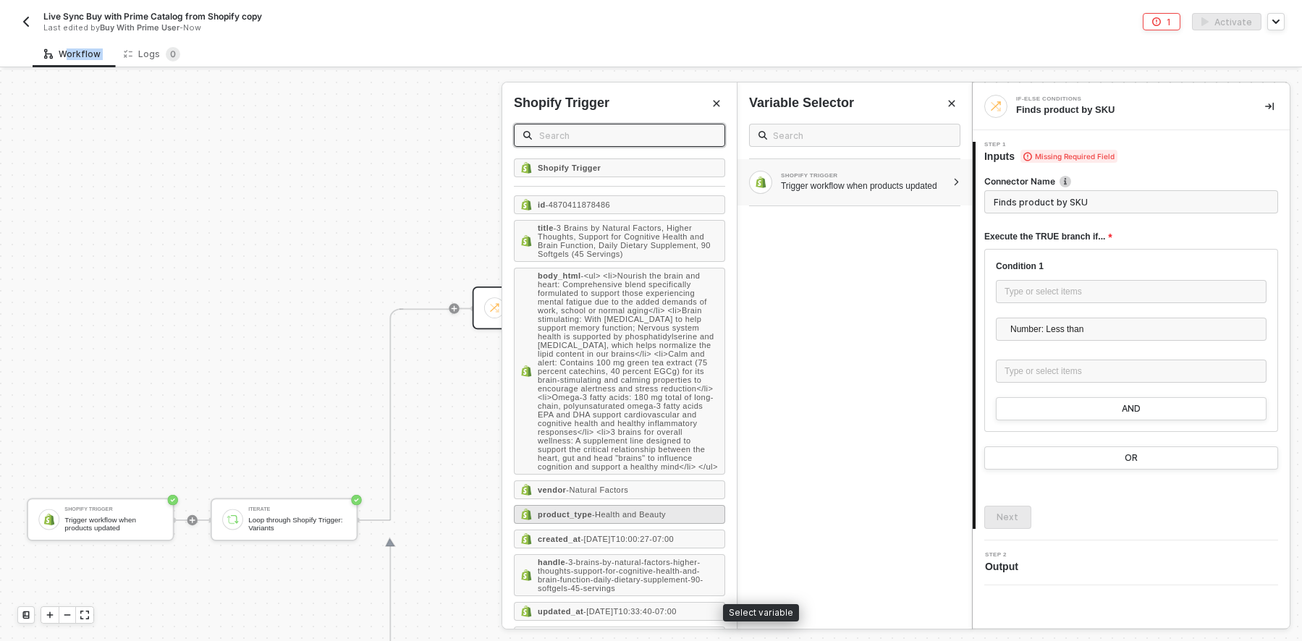
click at [1293, 18] on div "Live Sync Buy with Prime Catalog from Shopify copy Last edited by Buy With Prim…" at bounding box center [651, 20] width 1302 height 41
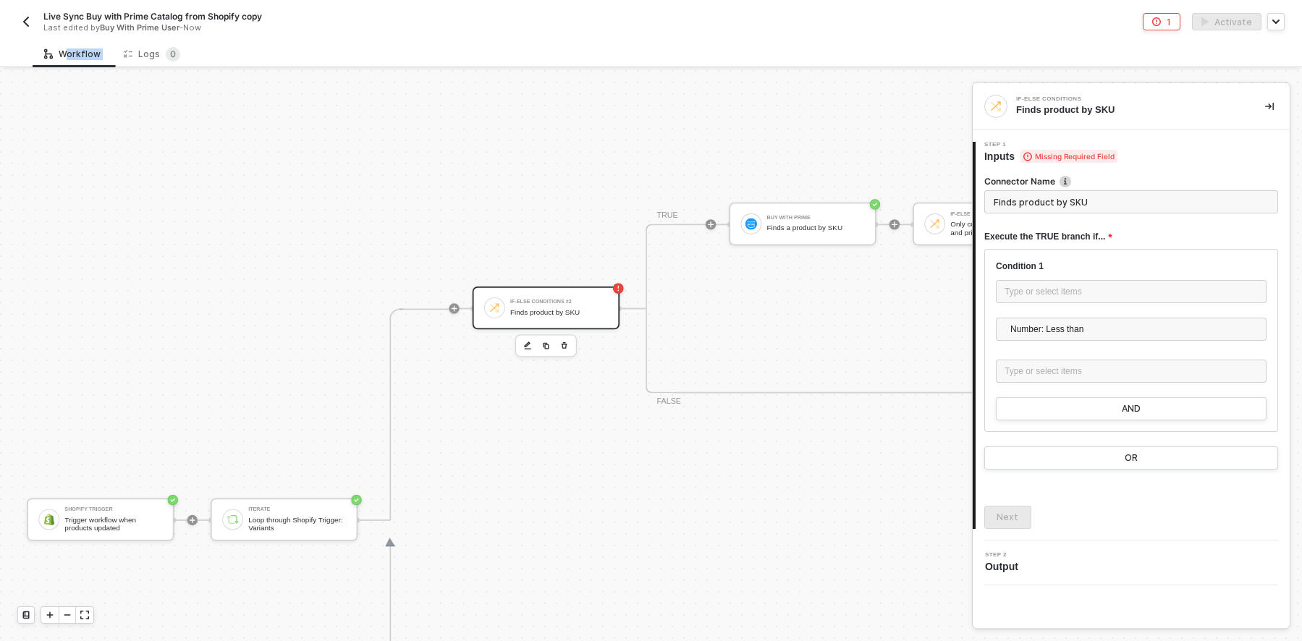
click at [1293, 18] on div "Live Sync Buy with Prime Catalog from Shopify copy Last edited by Buy With Prim…" at bounding box center [651, 20] width 1302 height 41
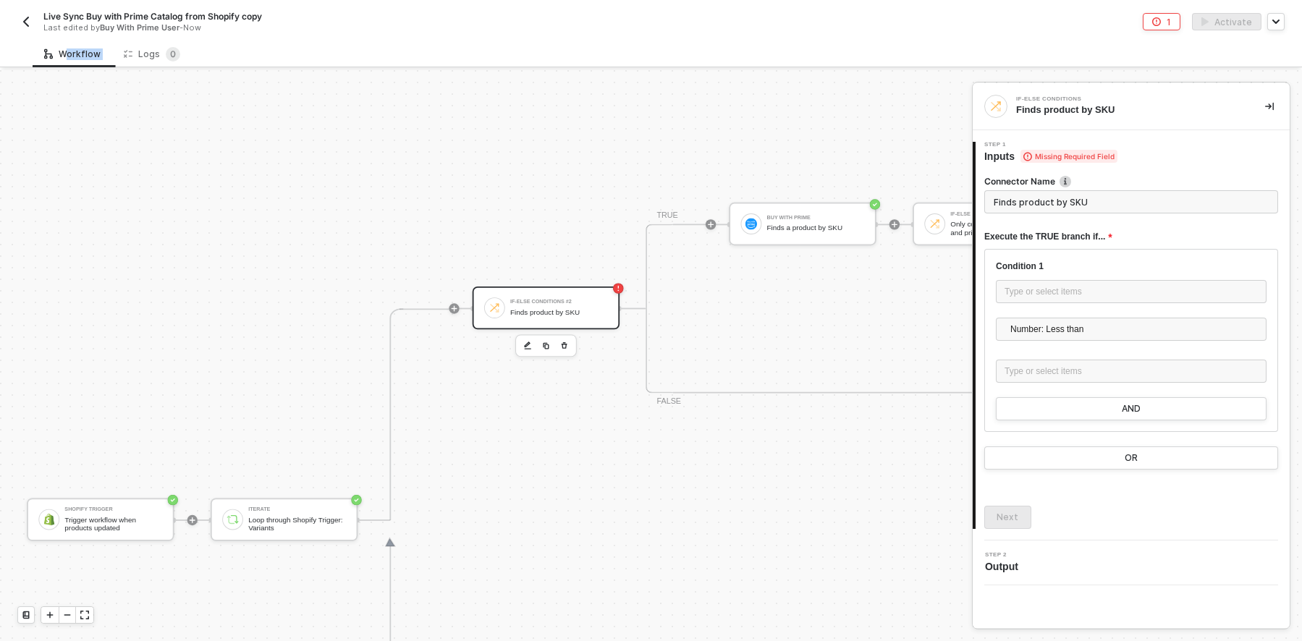
click at [1293, 18] on div "Live Sync Buy with Prime Catalog from Shopify copy Last edited by Buy With Prim…" at bounding box center [651, 20] width 1302 height 41
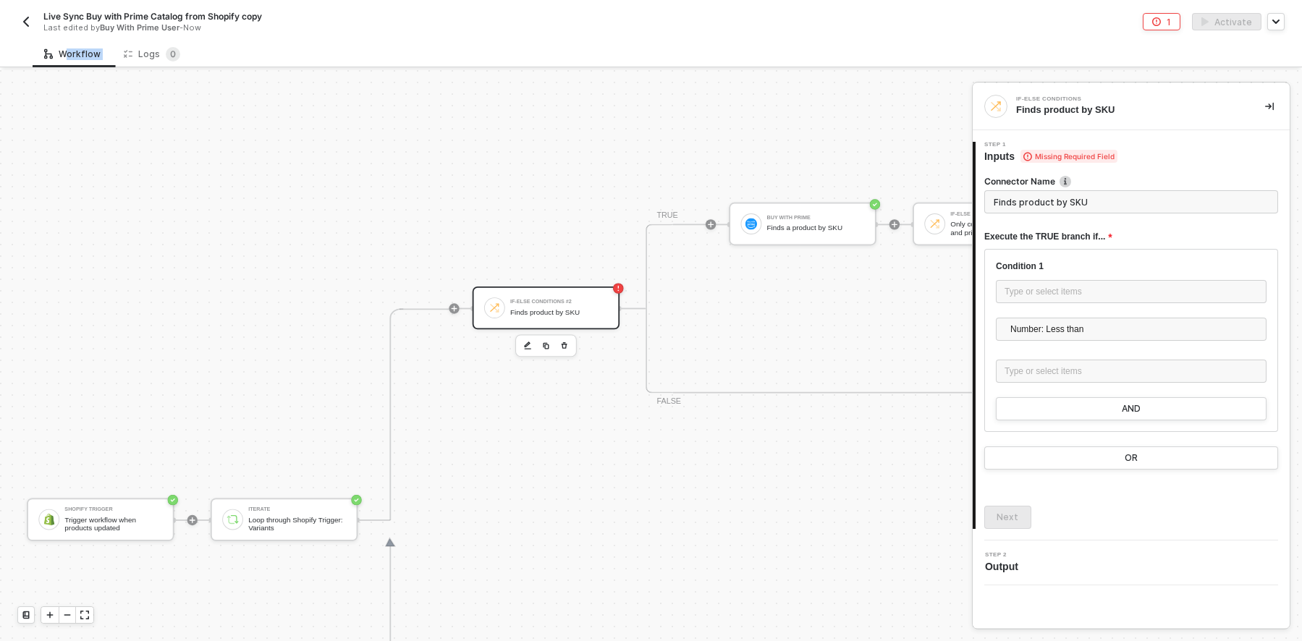
click at [559, 308] on div "Finds product by SKU" at bounding box center [559, 312] width 98 height 9
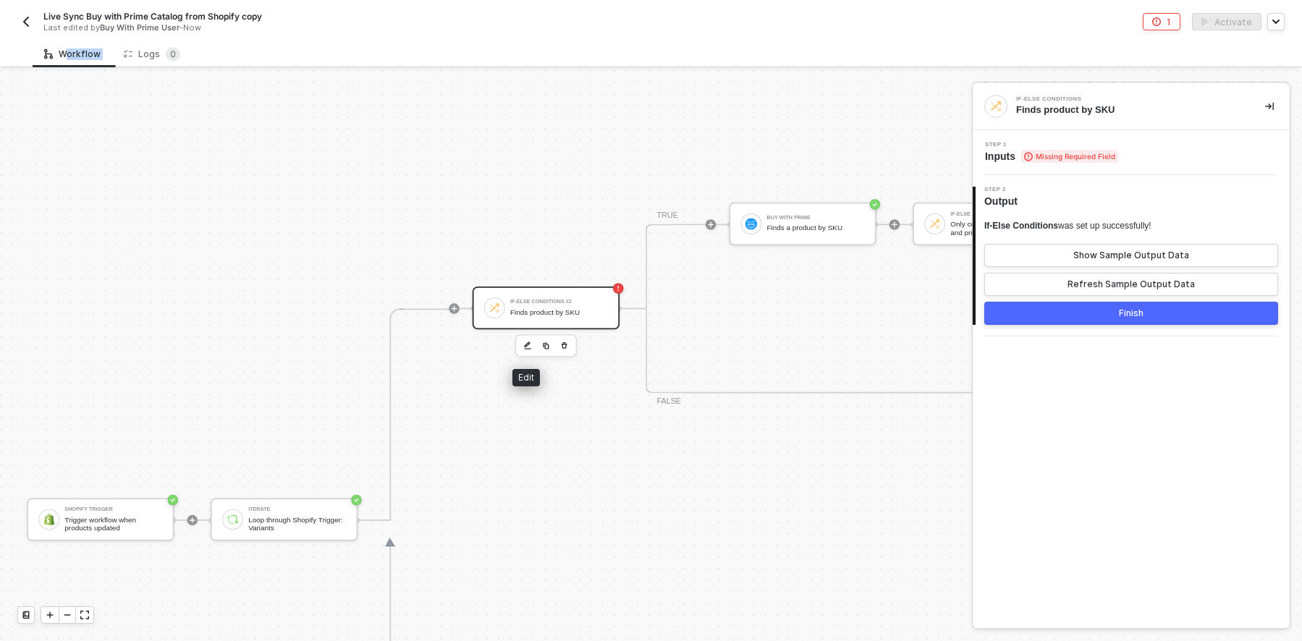
click at [528, 348] on img "button" at bounding box center [528, 346] width 8 height 9
click at [1082, 149] on span "Inputs Missing Required Field" at bounding box center [1051, 156] width 133 height 14
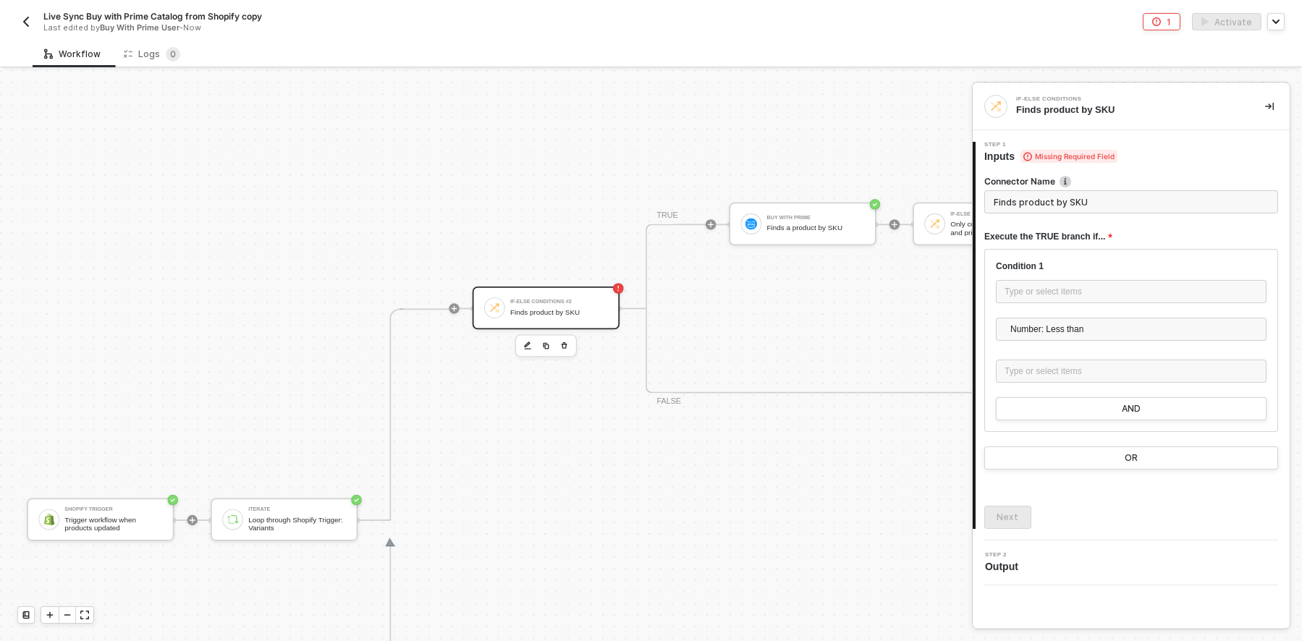
click at [1150, 197] on input "Finds product by SKU" at bounding box center [1131, 201] width 294 height 23
click at [1102, 285] on div "Type or select items ﻿" at bounding box center [1131, 292] width 253 height 14
click at [946, 180] on div "Trigger workflow when products updated" at bounding box center [864, 186] width 166 height 12
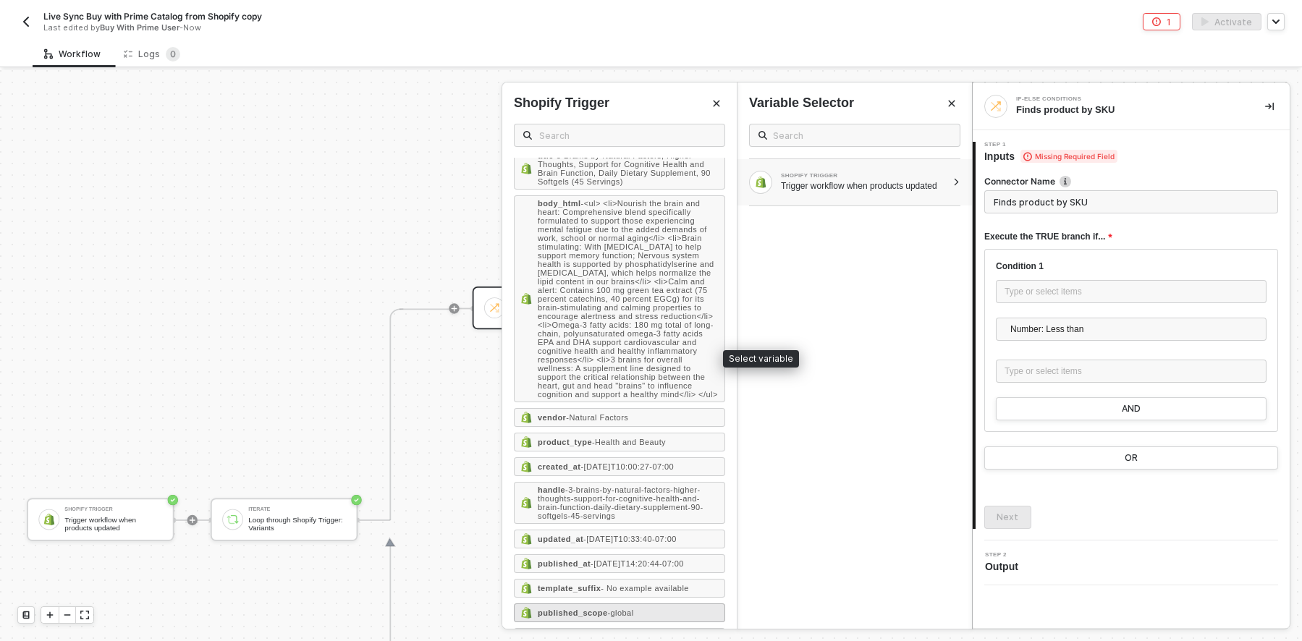
scroll to position [413, 0]
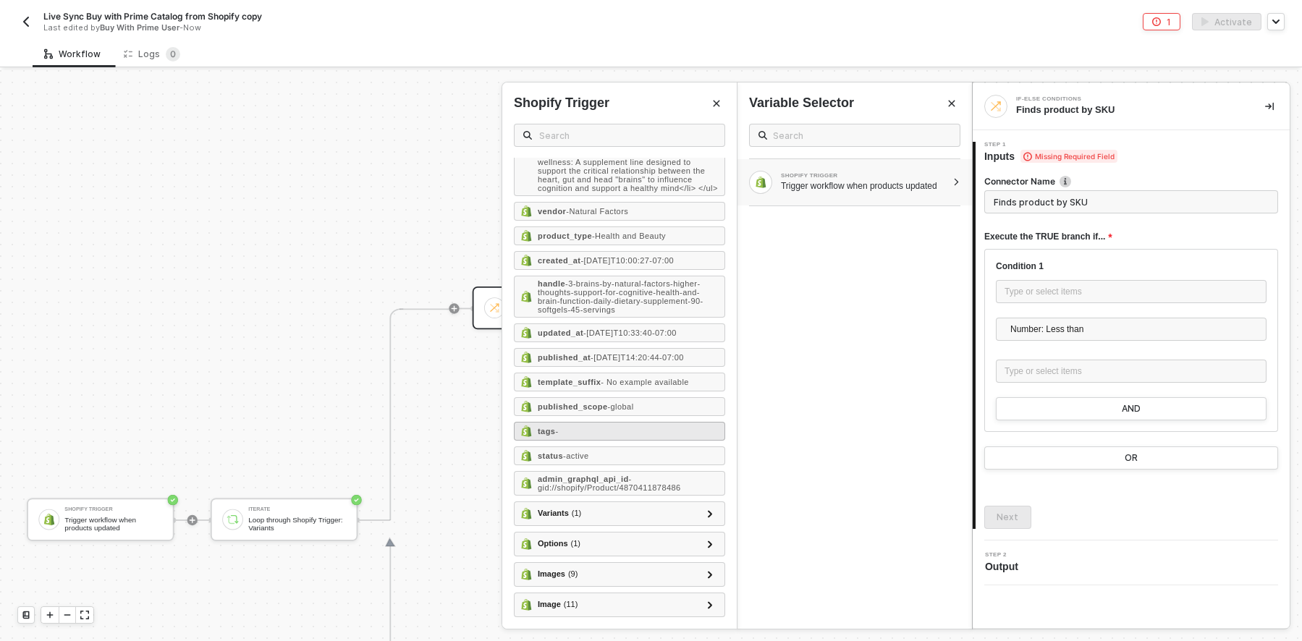
click at [592, 422] on div "tags -" at bounding box center [619, 431] width 211 height 19
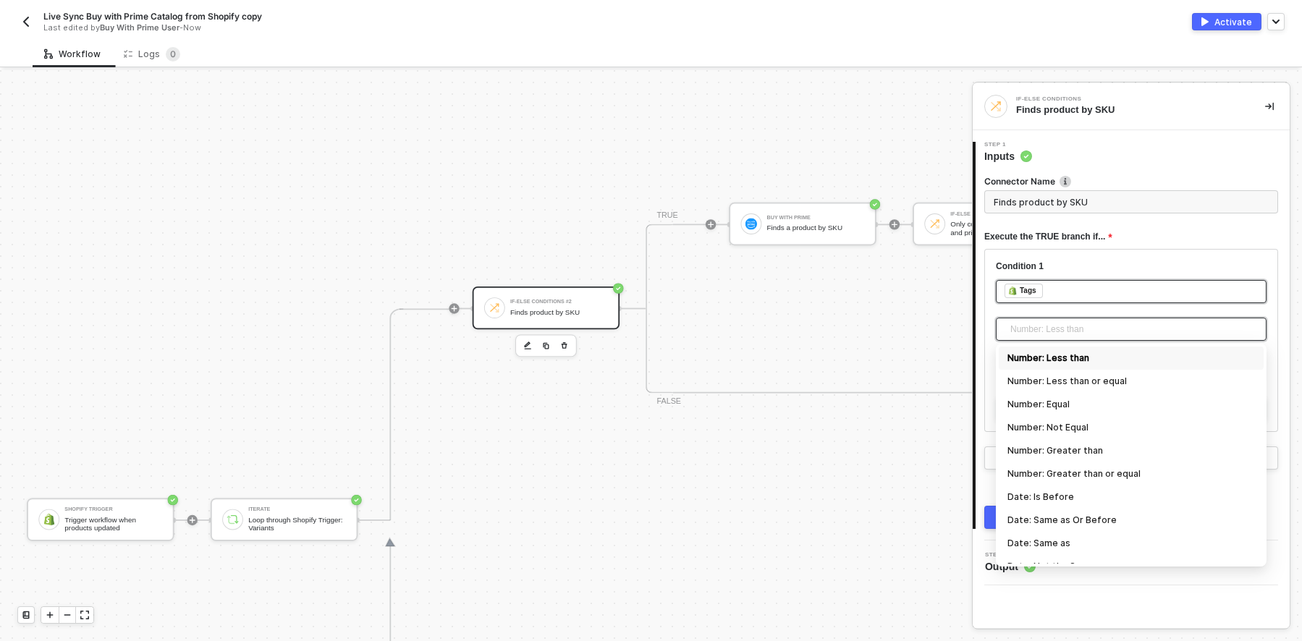
click at [1100, 323] on span "Number: Less than" at bounding box center [1134, 329] width 248 height 22
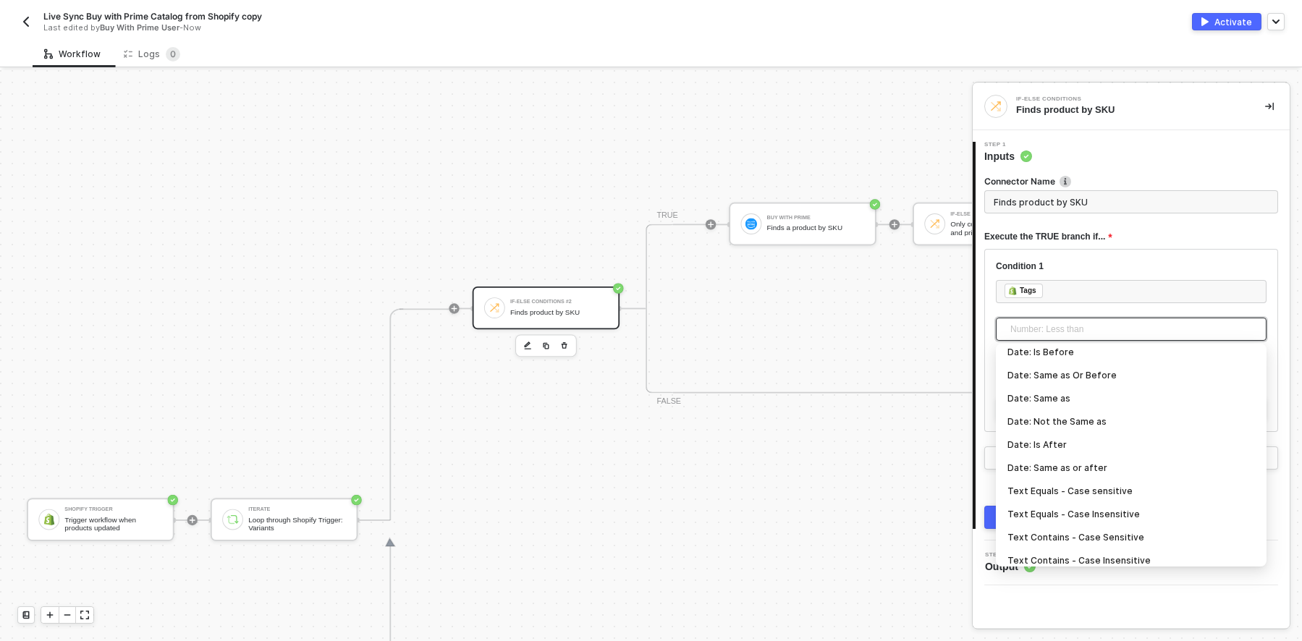
scroll to position [217, 0]
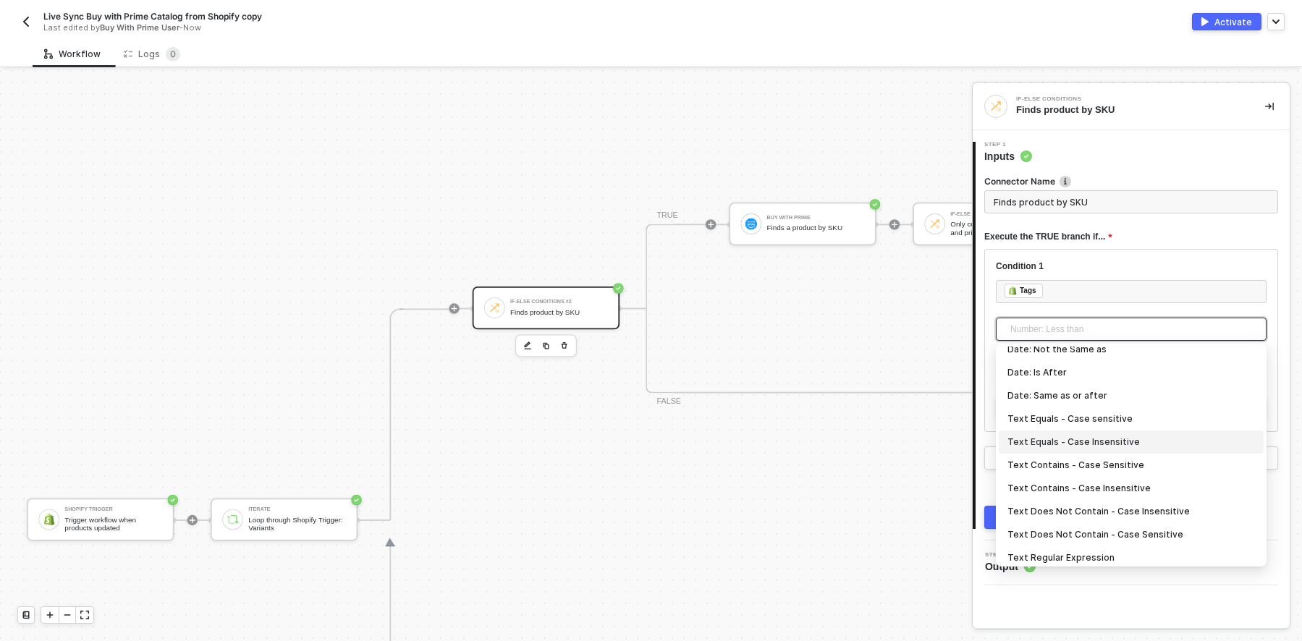
click at [1123, 439] on div "Text Equals - Case Insensitive" at bounding box center [1131, 442] width 248 height 16
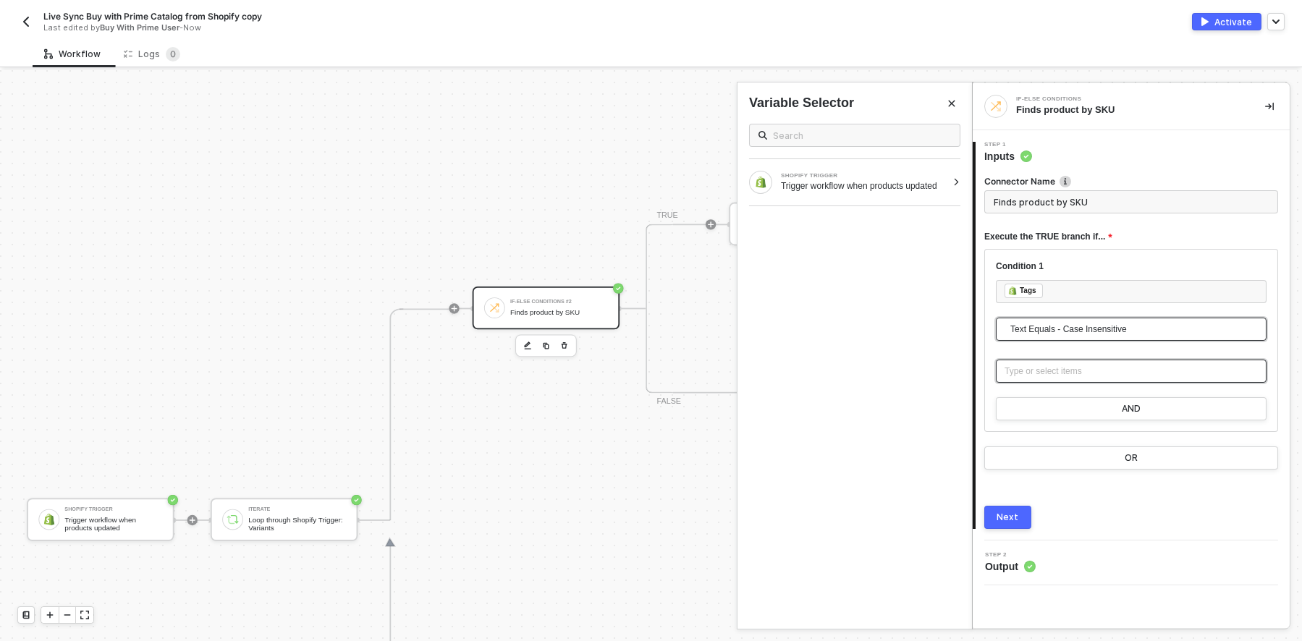
click at [1123, 372] on div "Type or select items ﻿" at bounding box center [1131, 372] width 253 height 14
click at [1170, 327] on span "Text Equals - Case Insensitive" at bounding box center [1134, 329] width 248 height 22
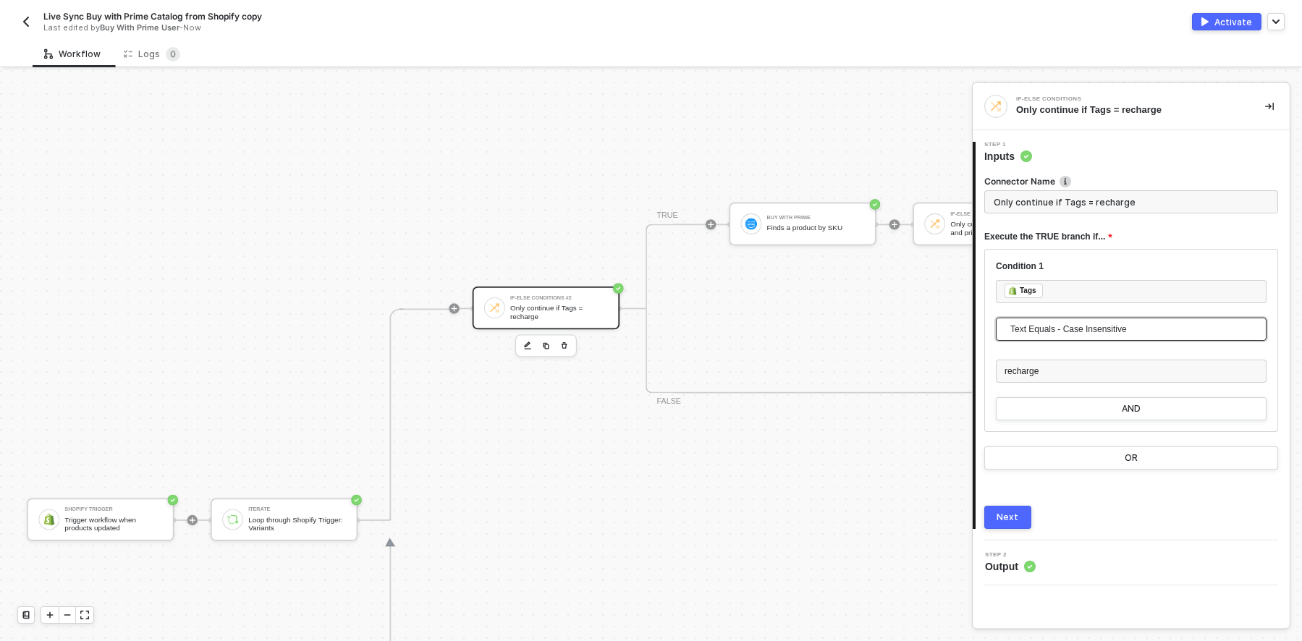
click at [1170, 327] on span "Text Equals - Case Insensitive" at bounding box center [1134, 329] width 248 height 22
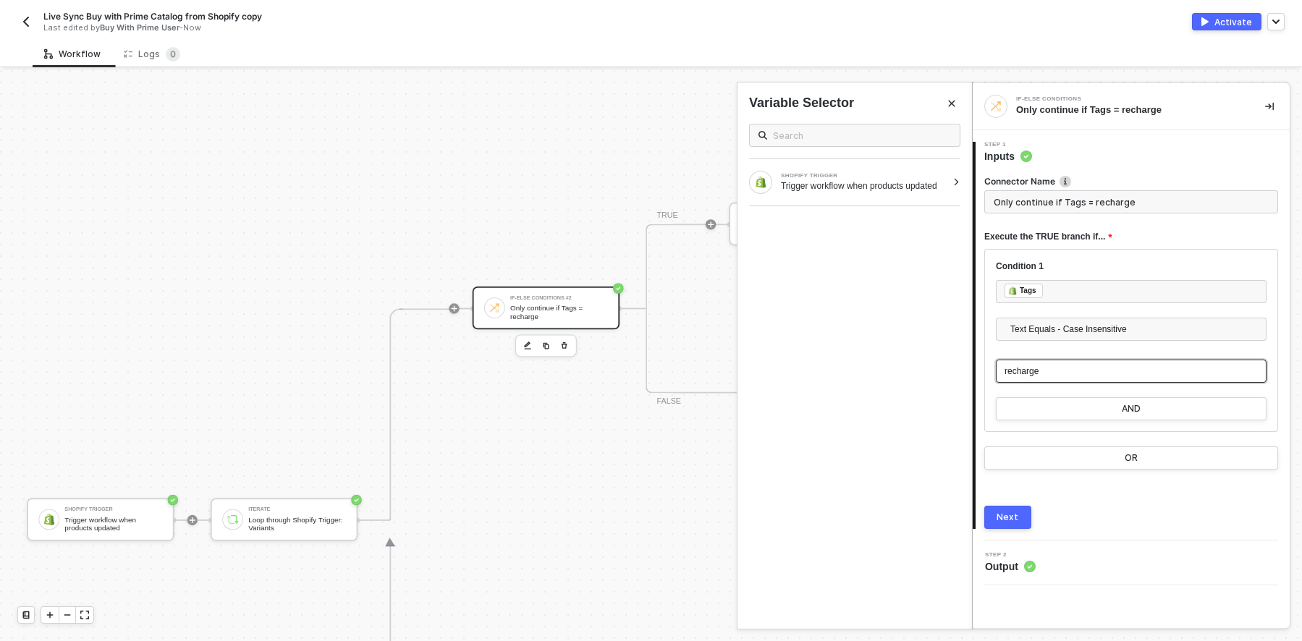
drag, startPoint x: 1115, startPoint y: 371, endPoint x: 690, endPoint y: 371, distance: 424.8
click at [972, 371] on div "If-Else Conditions Only continue if Tags = recharge 1 Step 1 Inputs Connector N…" at bounding box center [1137, 355] width 330 height 571
type input "Only continue if Tags = Subscription"
click at [1130, 457] on div "OR" at bounding box center [1131, 458] width 13 height 12
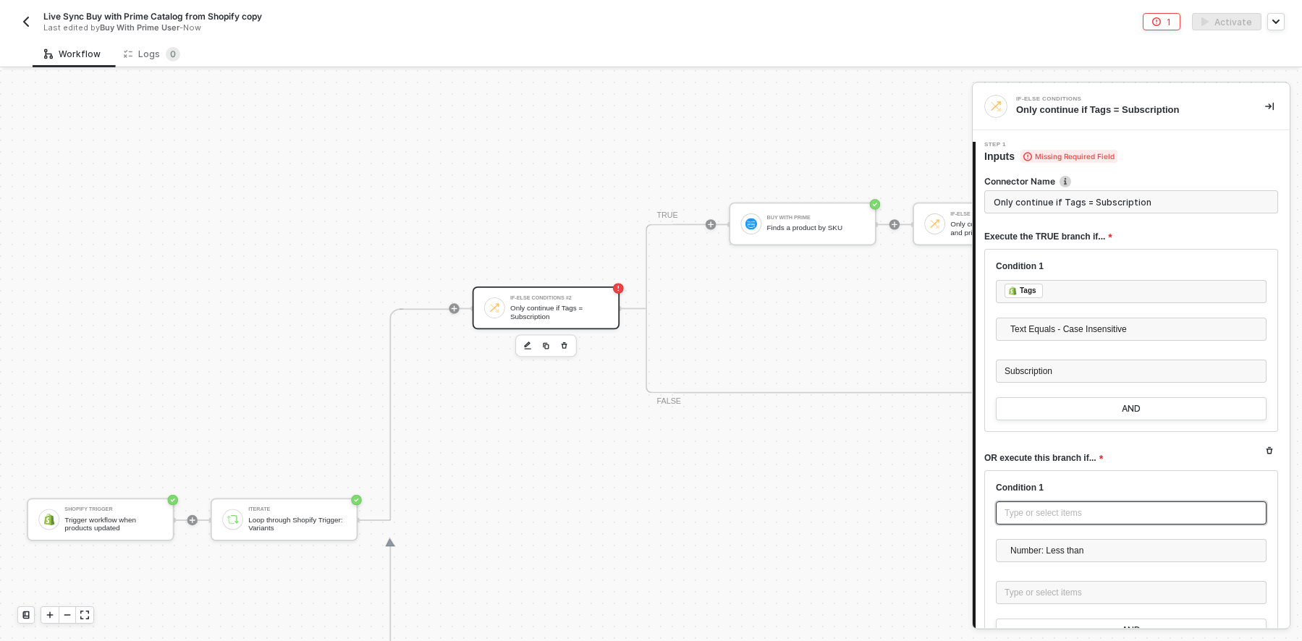
click at [1123, 517] on div "Type or select items ﻿" at bounding box center [1131, 514] width 253 height 14
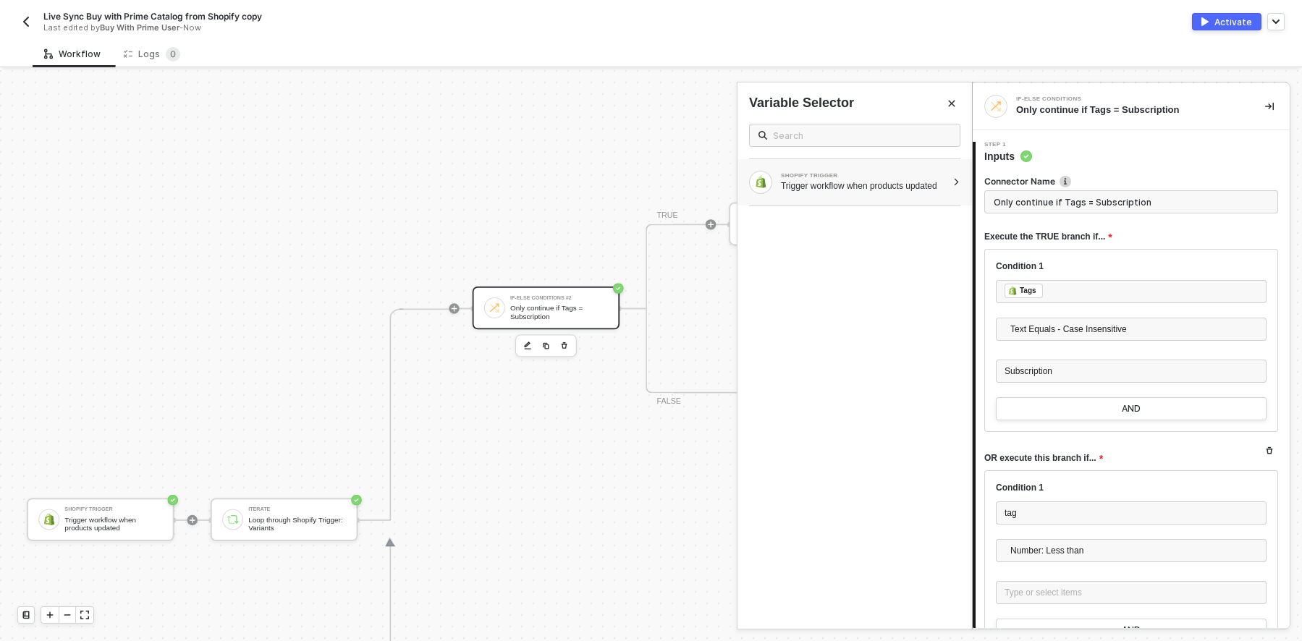
click at [832, 186] on div "Trigger workflow when products updated" at bounding box center [864, 186] width 166 height 12
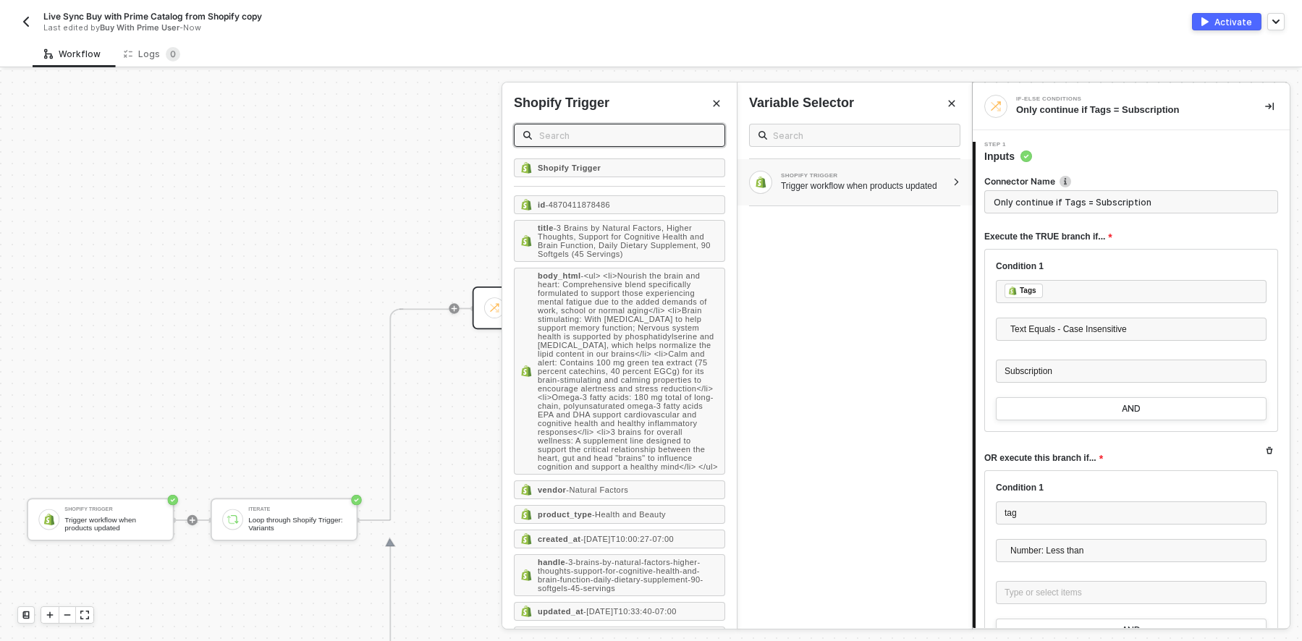
click at [617, 134] on input "text" at bounding box center [627, 135] width 177 height 16
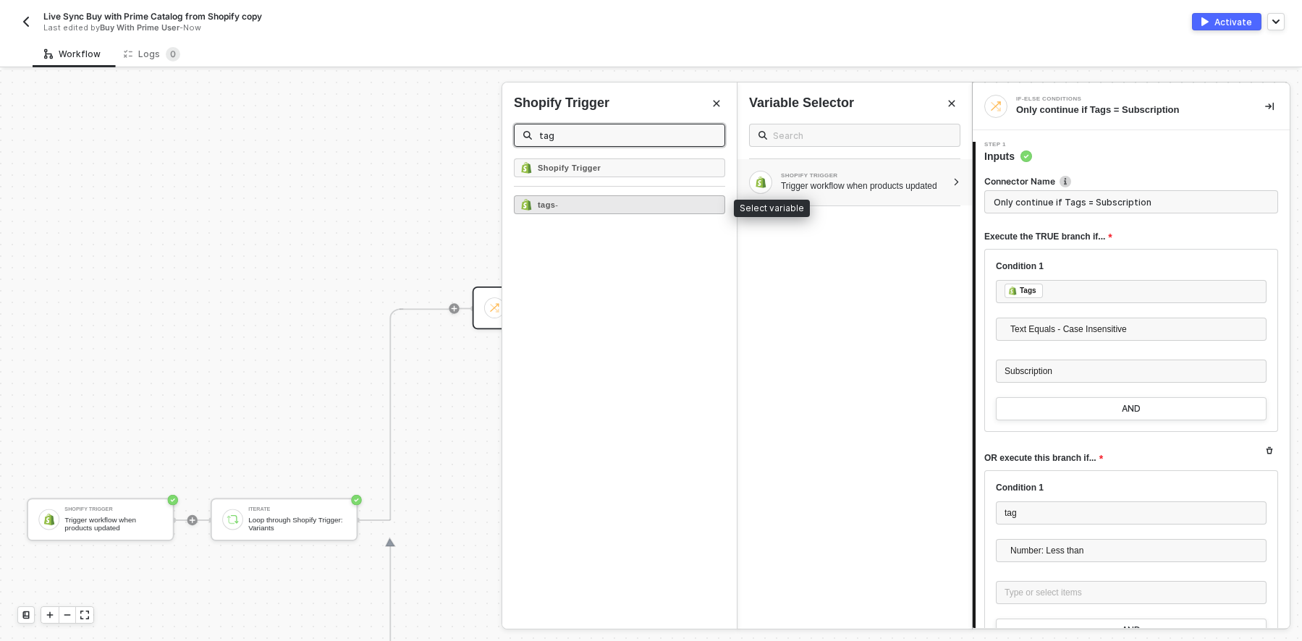
type input "tag"
click at [573, 205] on div "tags -" at bounding box center [619, 204] width 211 height 19
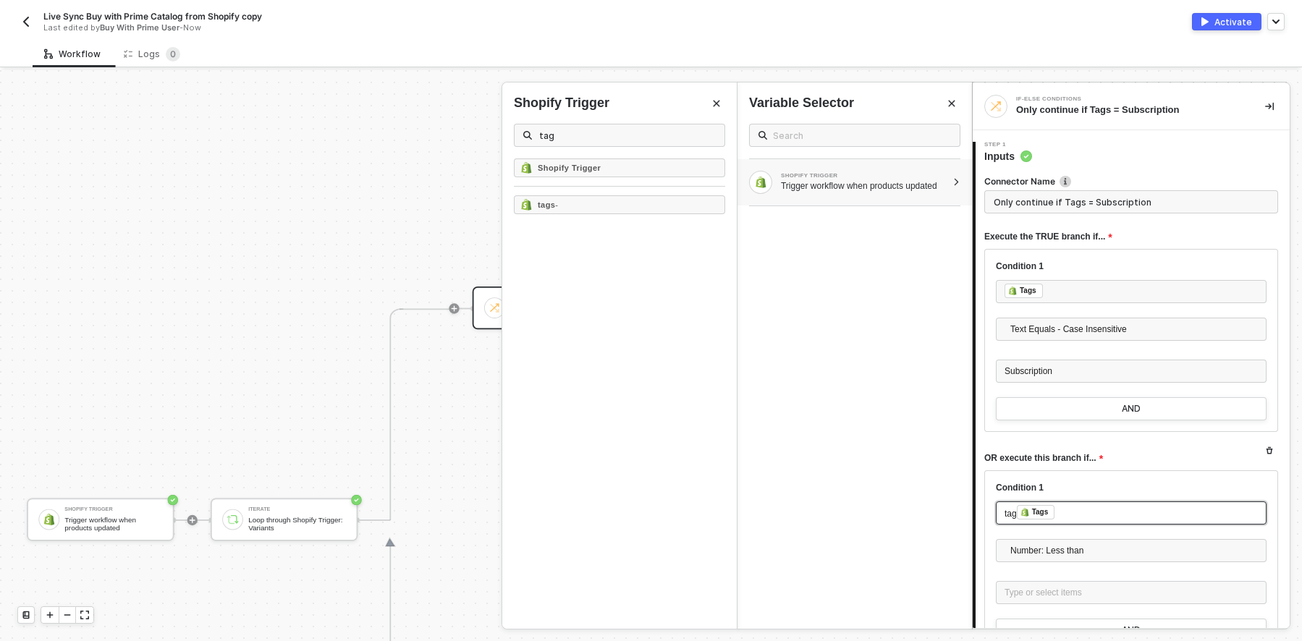
scroll to position [145, 0]
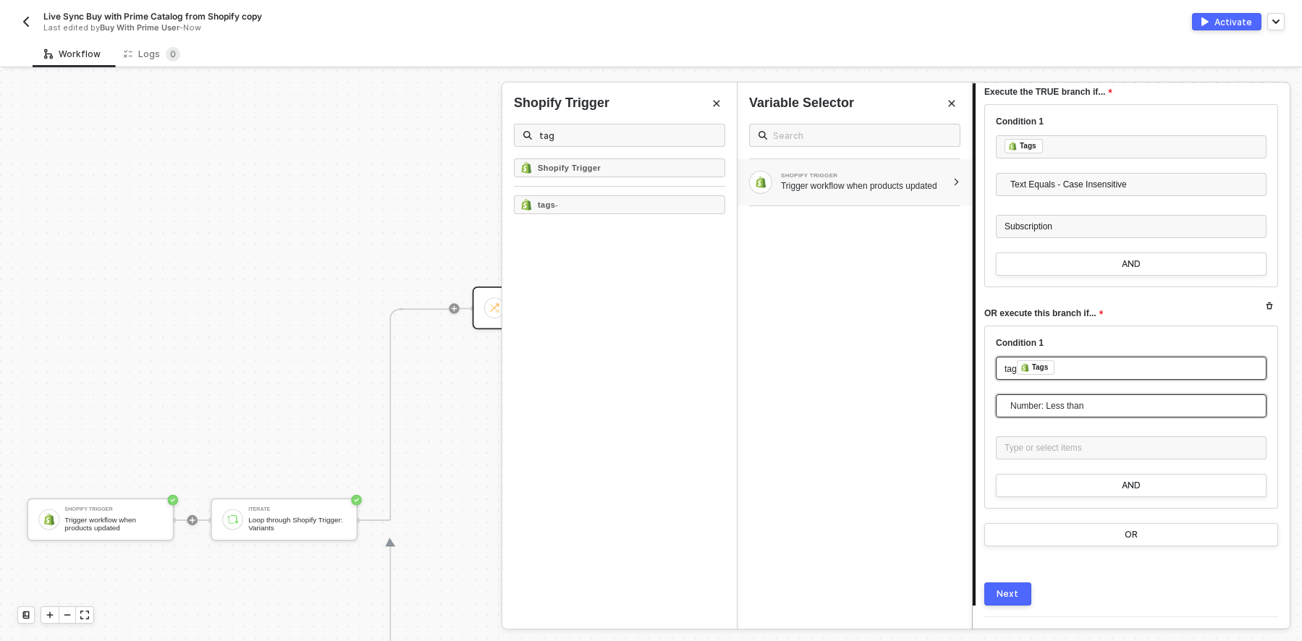
click at [1099, 401] on span "Number: Less than" at bounding box center [1134, 406] width 248 height 22
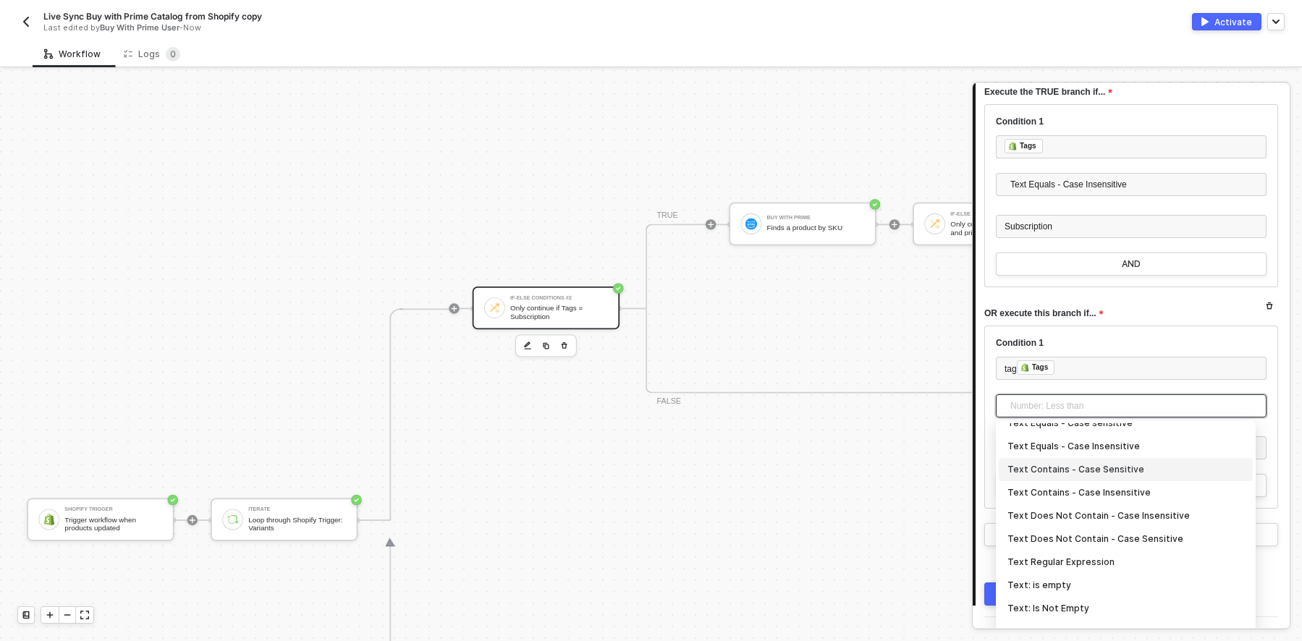
scroll to position [217, 0]
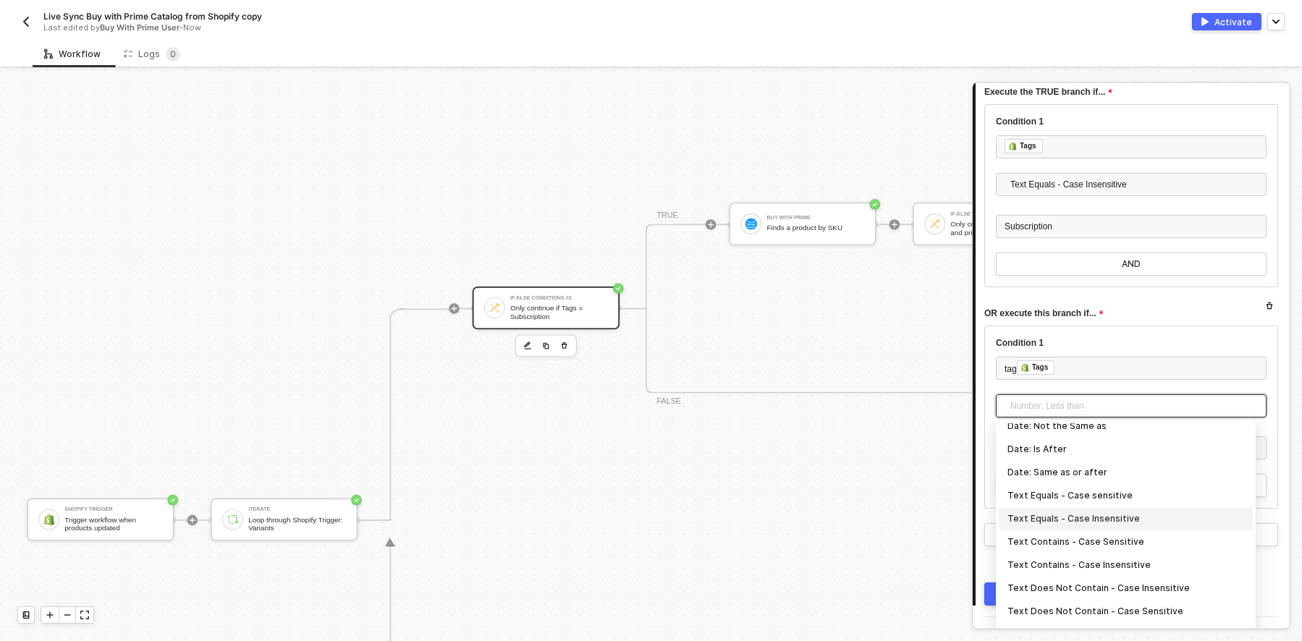
click at [1110, 512] on div "Text Equals - Case Insensitive" at bounding box center [1125, 519] width 237 height 16
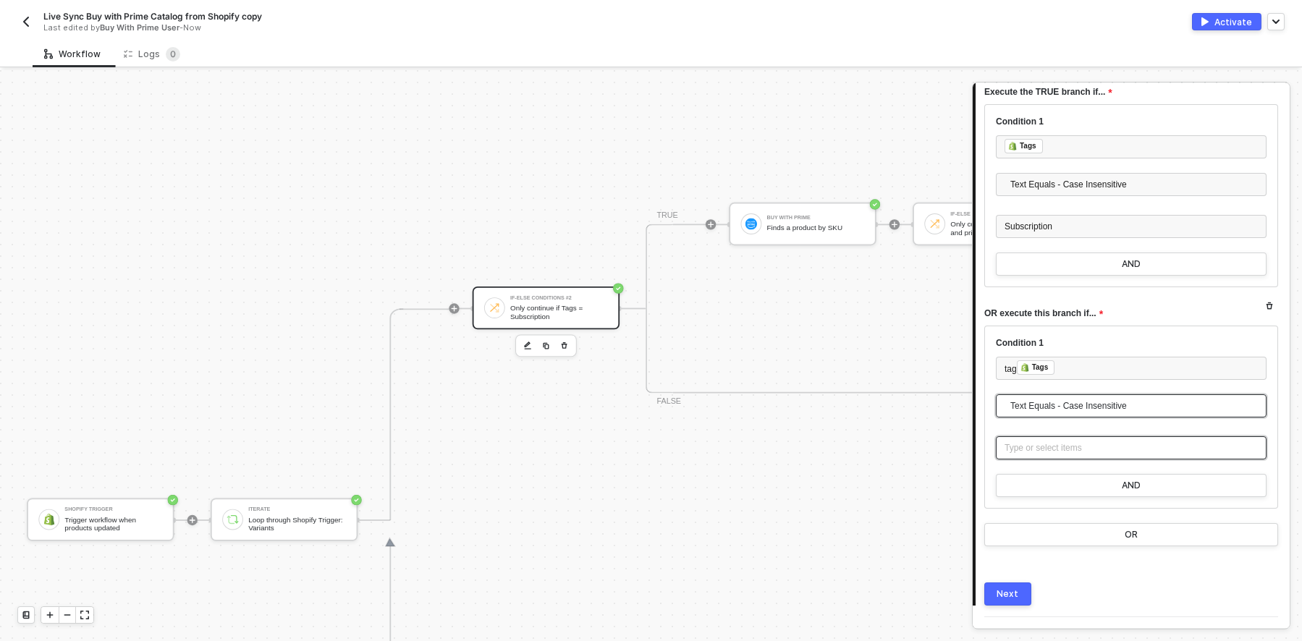
click at [1047, 449] on div "Type or select items ﻿" at bounding box center [1131, 448] width 253 height 14
click at [1040, 447] on div "Type or select items ﻿" at bounding box center [1131, 448] width 253 height 14
click at [1003, 588] on div "Next" at bounding box center [1008, 594] width 22 height 12
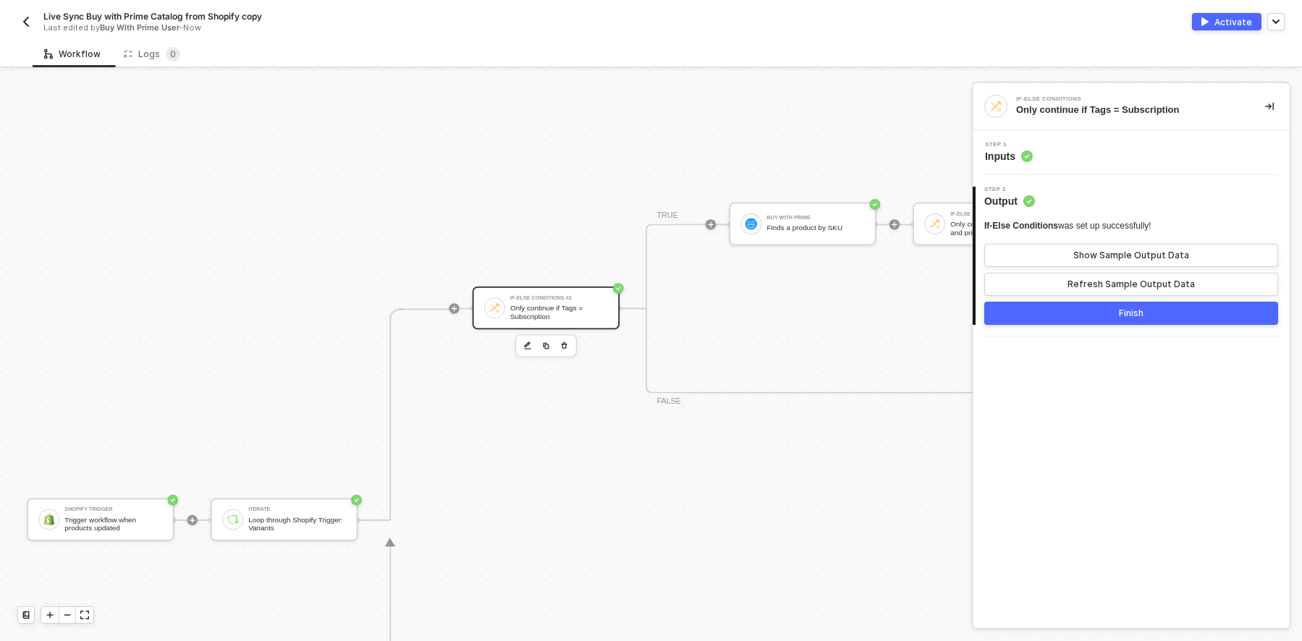
click at [528, 313] on div "Only continue if Tags = Subscription" at bounding box center [559, 312] width 98 height 17
click at [1075, 160] on div "Step 1 Inputs" at bounding box center [1132, 153] width 313 height 22
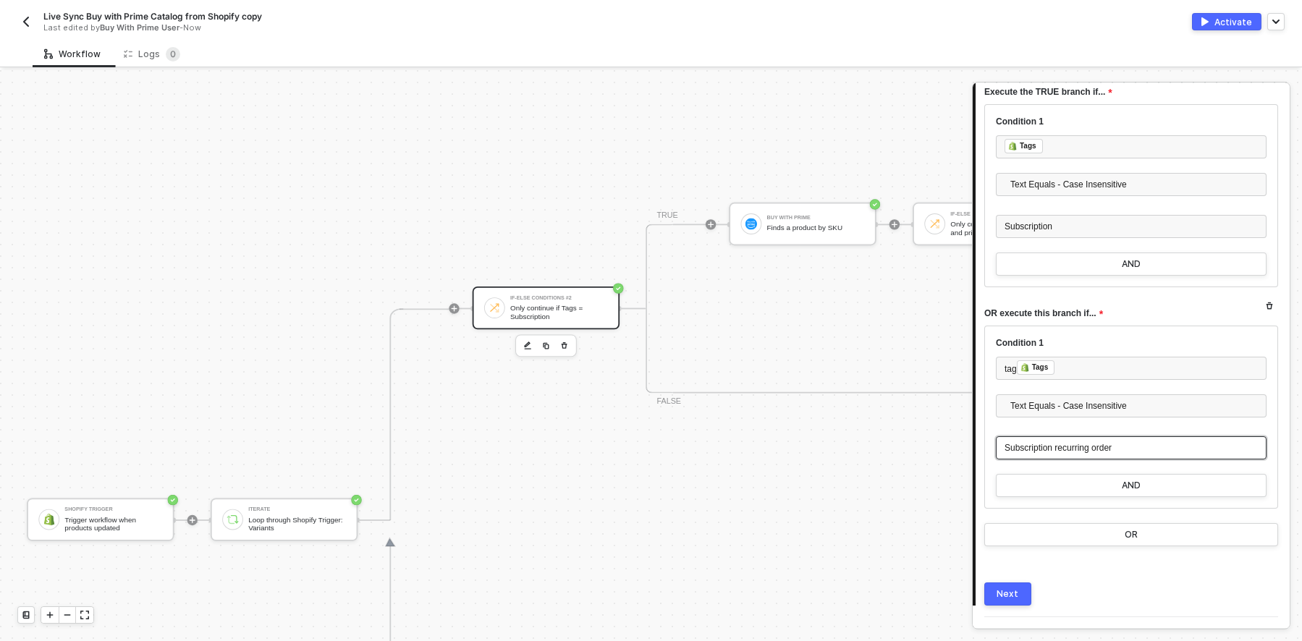
scroll to position [178, 0]
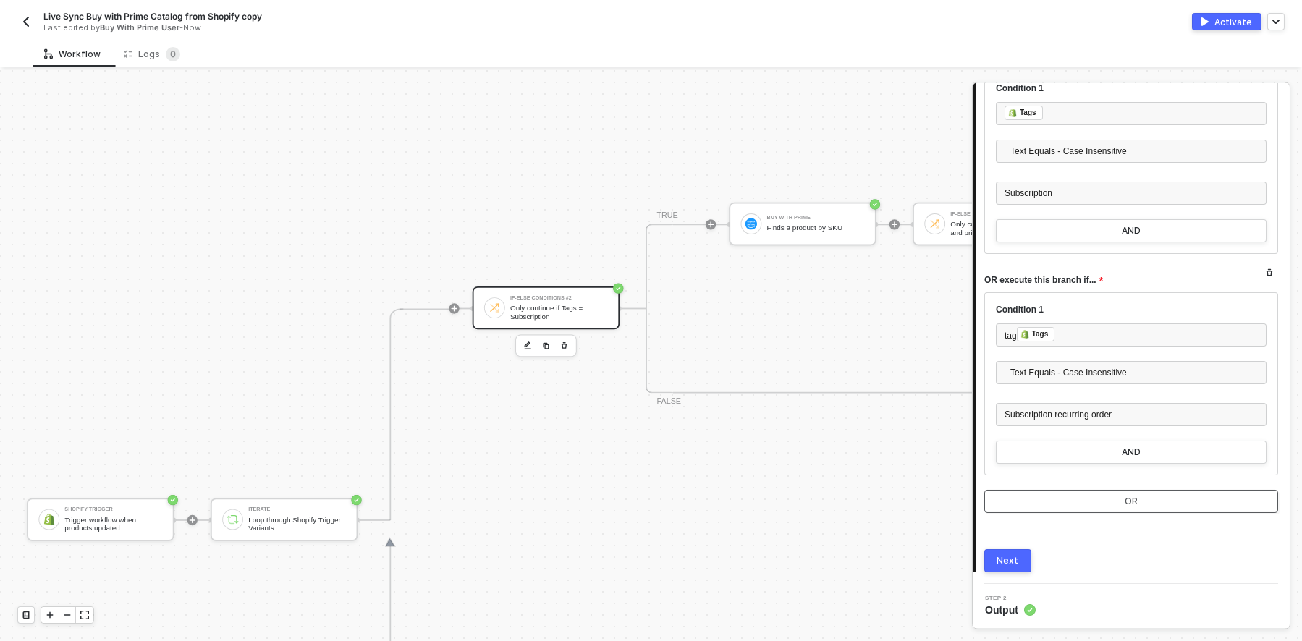
click at [1112, 494] on button "OR" at bounding box center [1131, 501] width 294 height 23
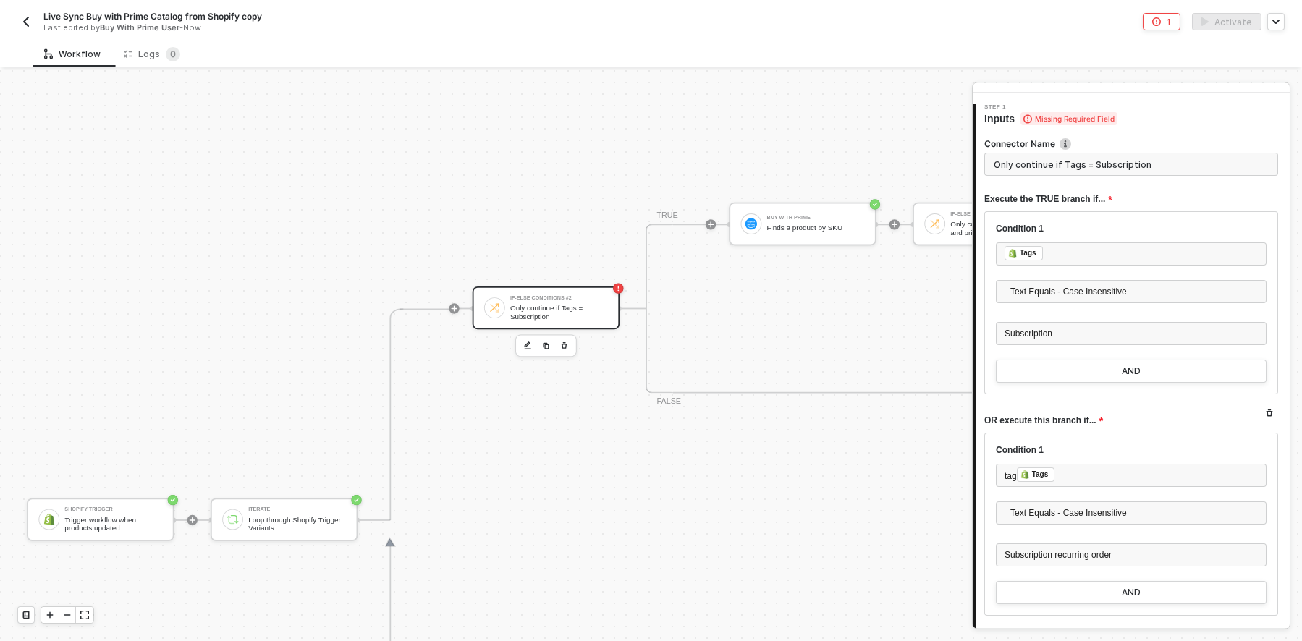
scroll to position [0, 0]
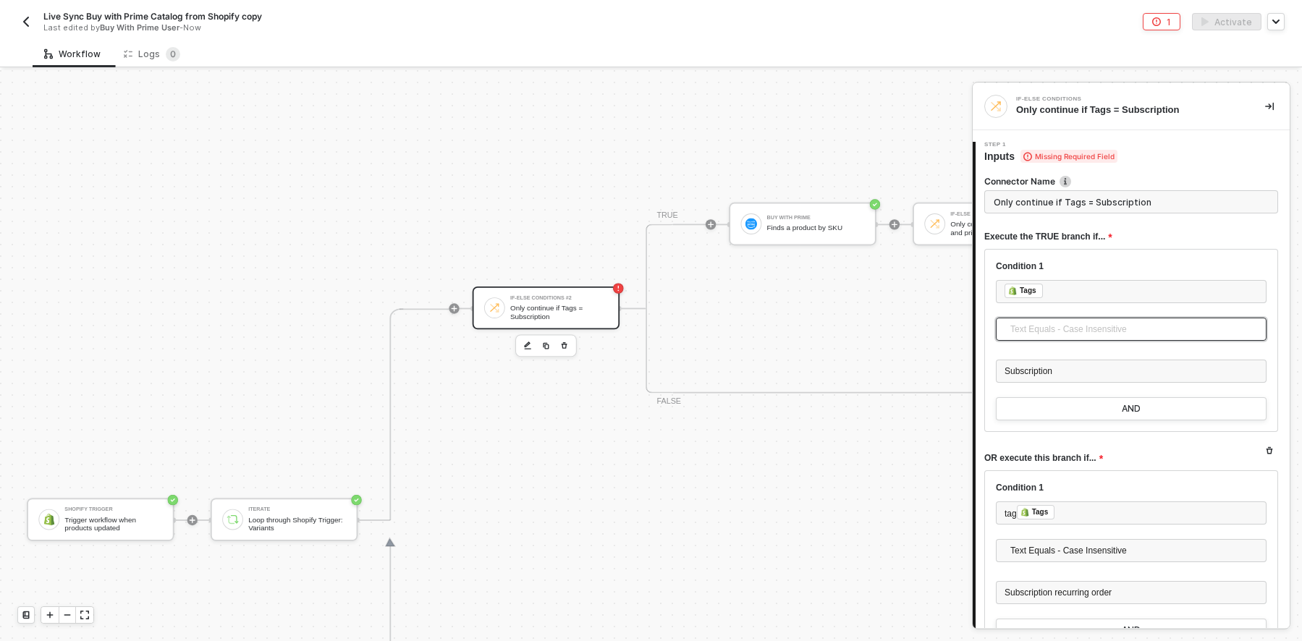
click at [1190, 324] on span "Text Equals - Case Insensitive" at bounding box center [1134, 329] width 248 height 22
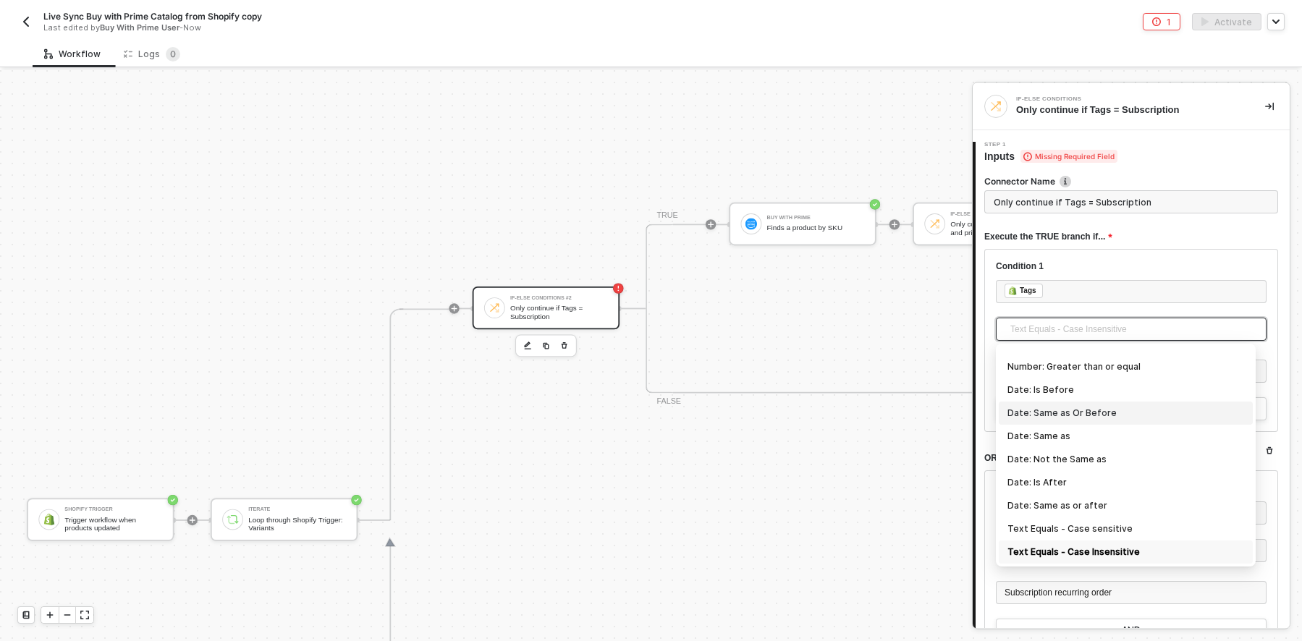
scroll to position [179, 0]
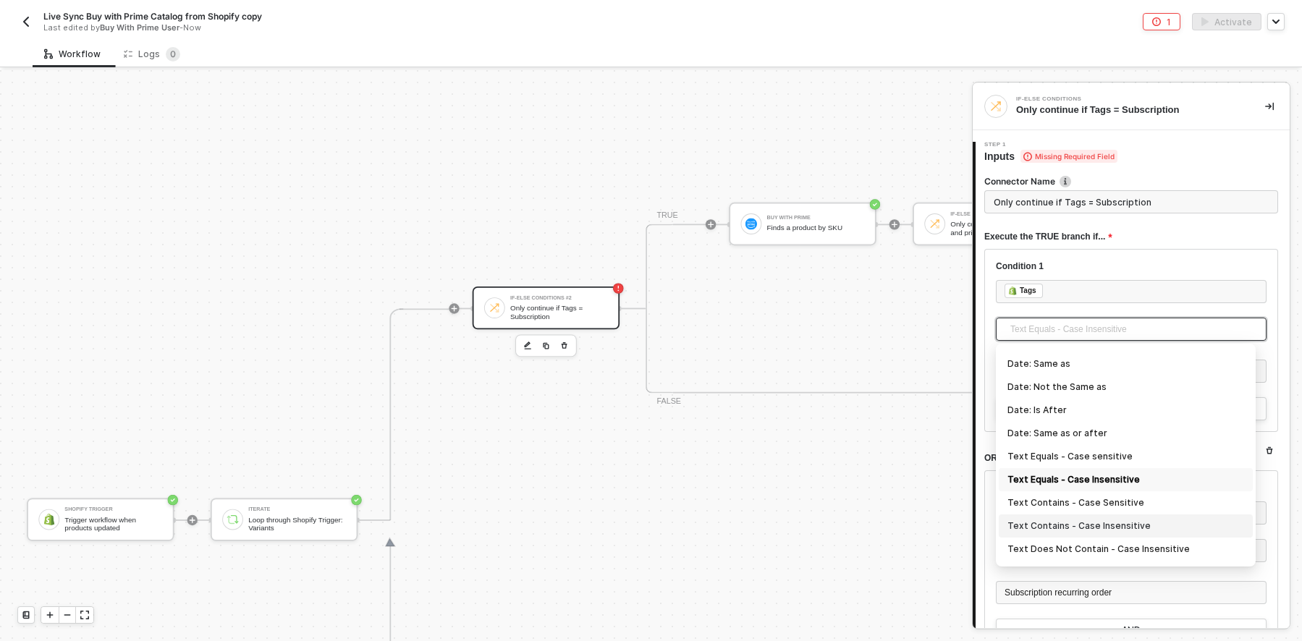
click at [1136, 519] on div "Text Contains - Case Insensitive" at bounding box center [1125, 526] width 237 height 16
type input "Only continue if Tags Text Contains - Case Insensitive Subscription"
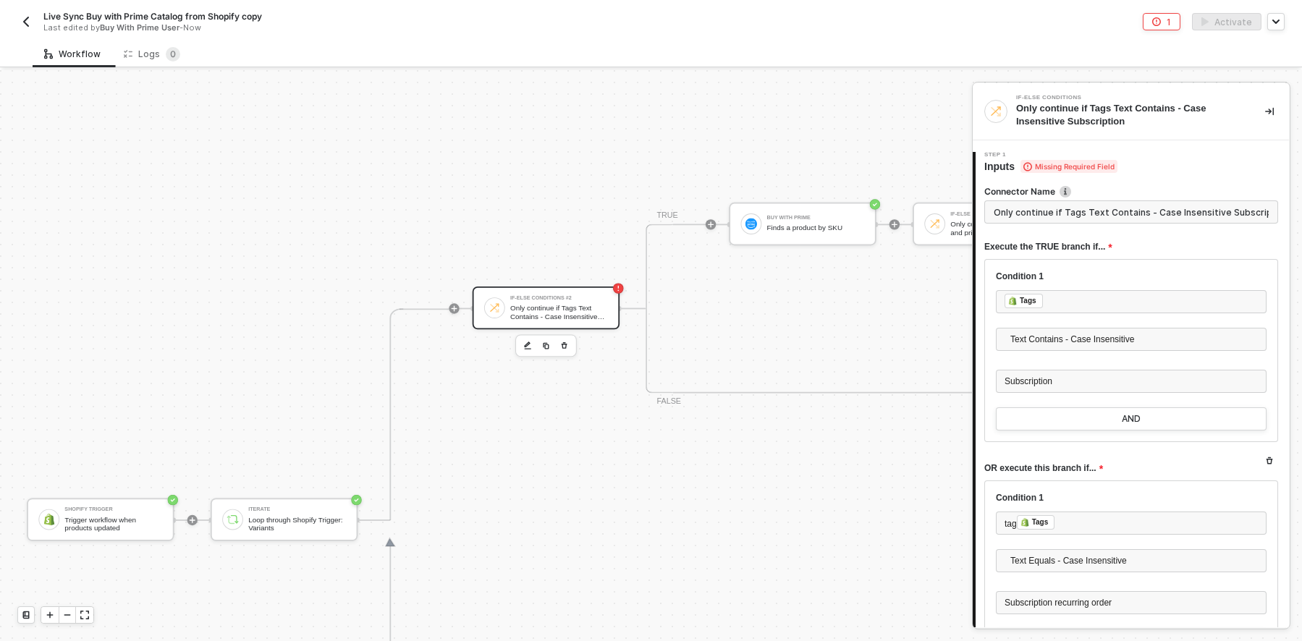
click at [1241, 269] on div "Condition 1 ﻿ ﻿ Tags ﻿ Text Contains - Case Insensitive Number: Less than Numbe…" at bounding box center [1131, 350] width 294 height 183
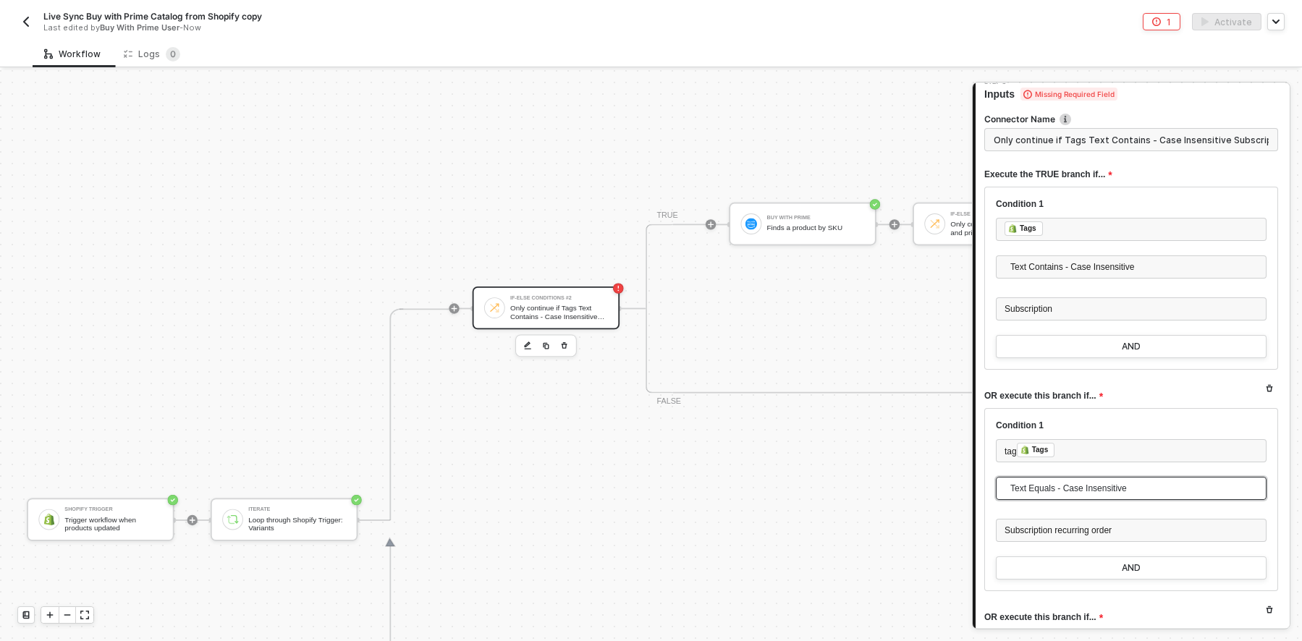
click at [1180, 497] on span "Text Equals - Case Insensitive" at bounding box center [1134, 489] width 248 height 22
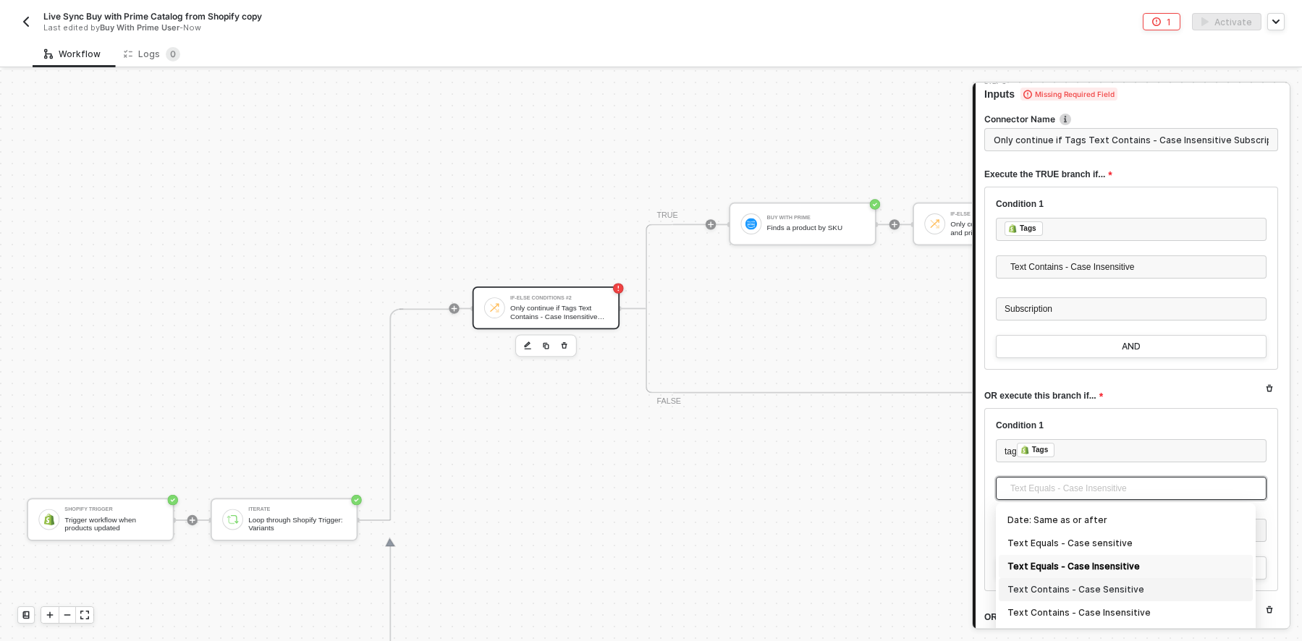
click at [1138, 590] on div "Text Contains - Case Sensitive" at bounding box center [1125, 590] width 237 height 16
click at [1151, 489] on span "Text Contains - Case Sensitive" at bounding box center [1134, 489] width 248 height 22
click at [1136, 606] on div "Text Contains - Case Insensitive" at bounding box center [1125, 613] width 237 height 16
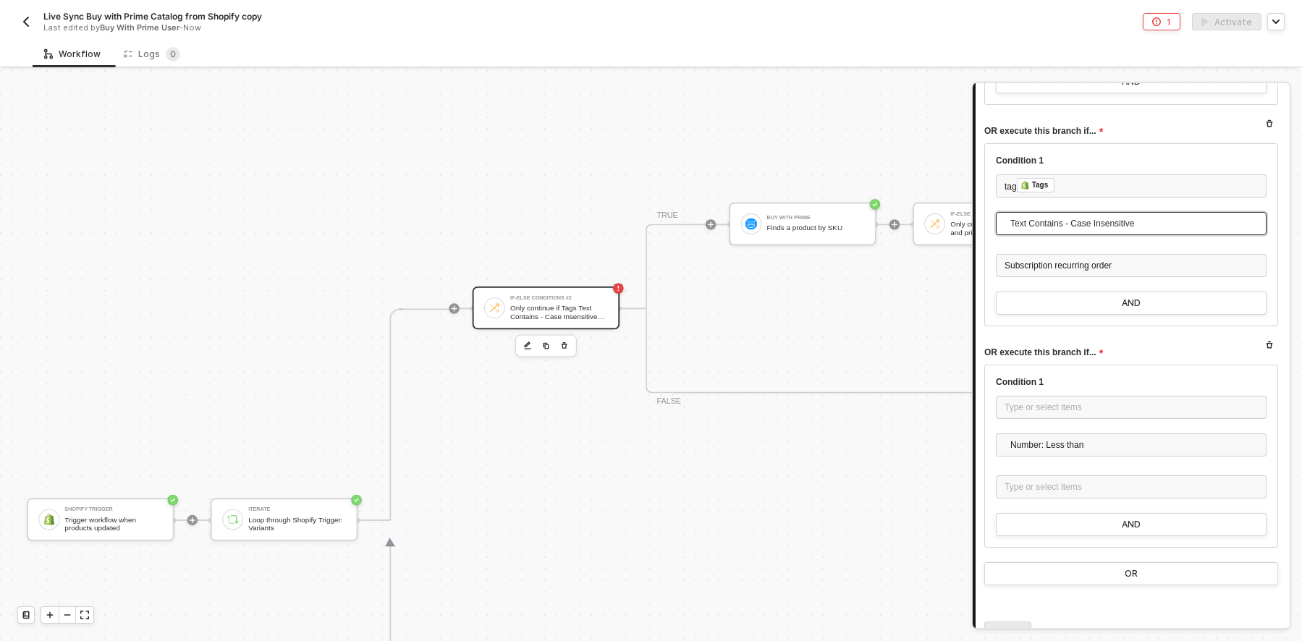
scroll to position [410, 0]
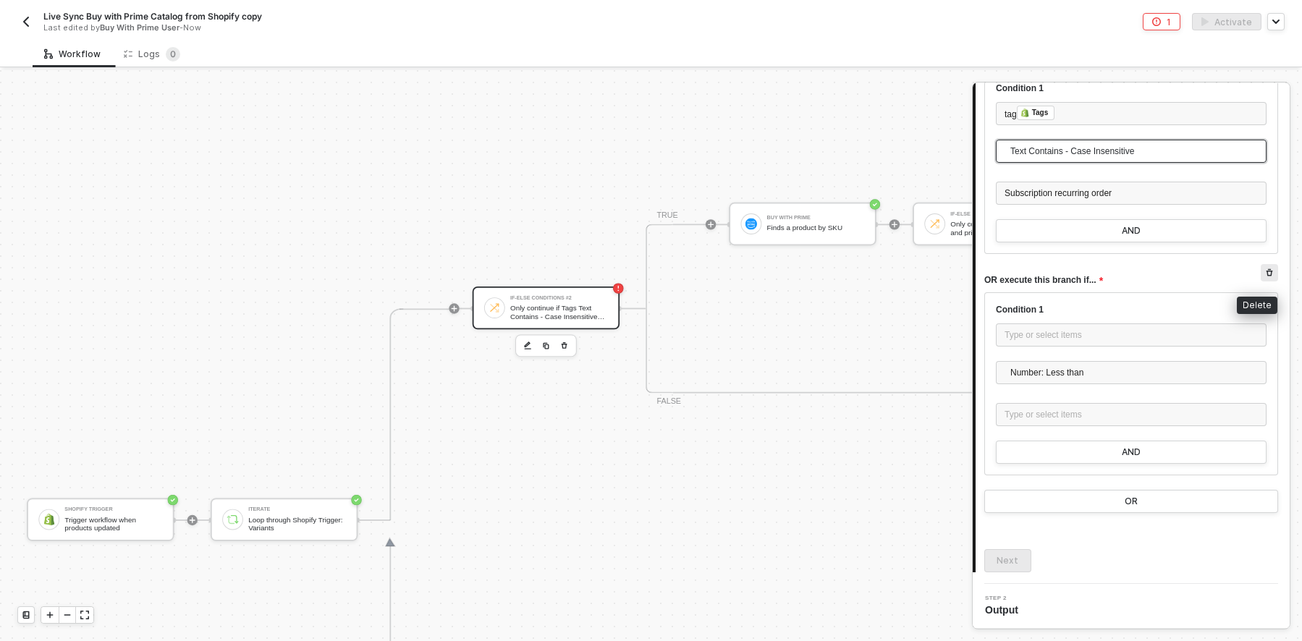
click at [1265, 272] on icon "button" at bounding box center [1269, 273] width 9 height 9
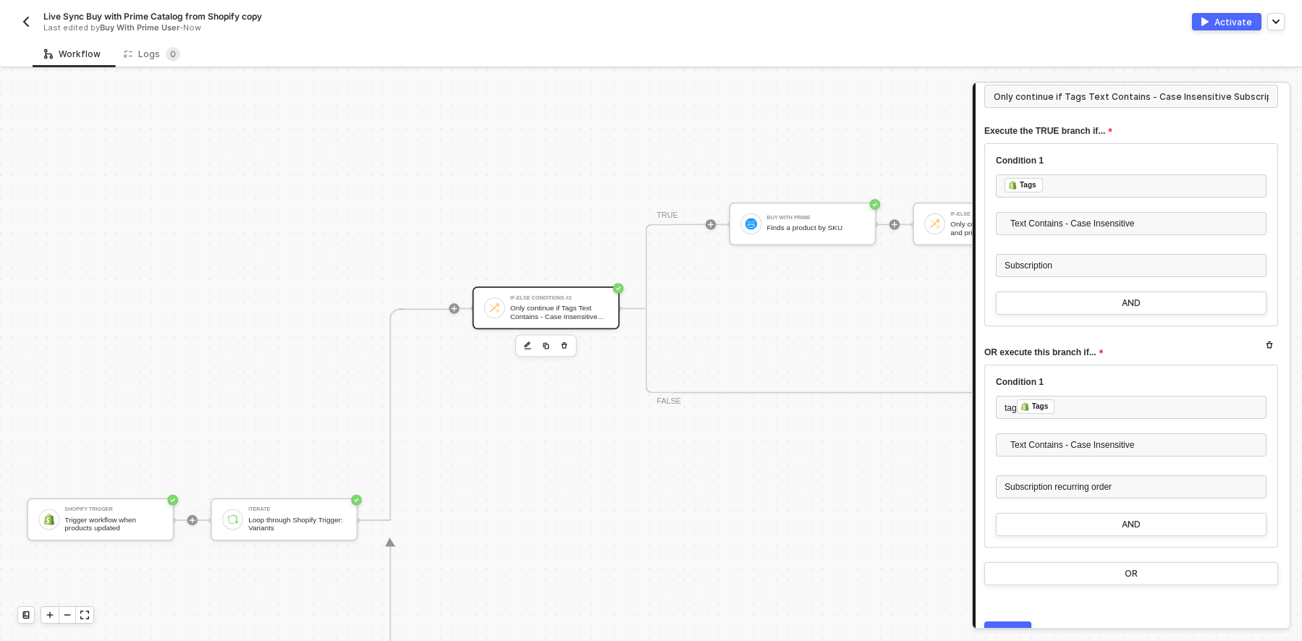
scroll to position [188, 0]
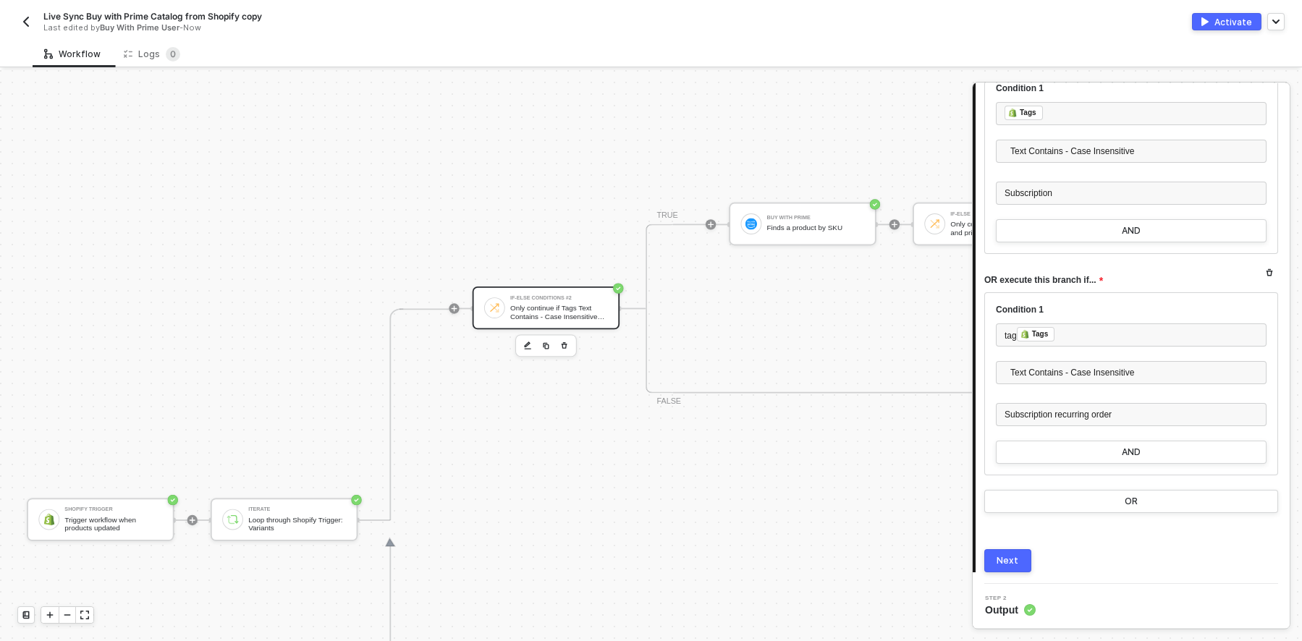
drag, startPoint x: 1004, startPoint y: 559, endPoint x: 992, endPoint y: 550, distance: 14.9
click at [1004, 559] on div "Next" at bounding box center [1008, 561] width 22 height 12
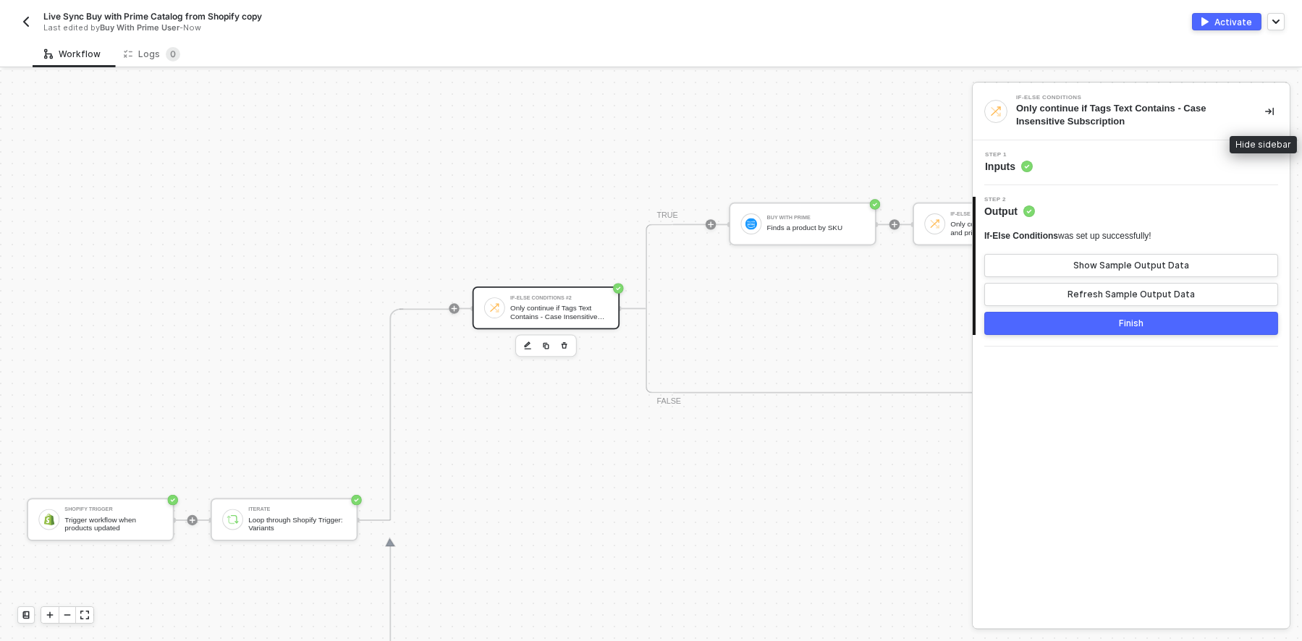
click at [1269, 111] on icon "icon-collapse-right" at bounding box center [1269, 112] width 9 height 8
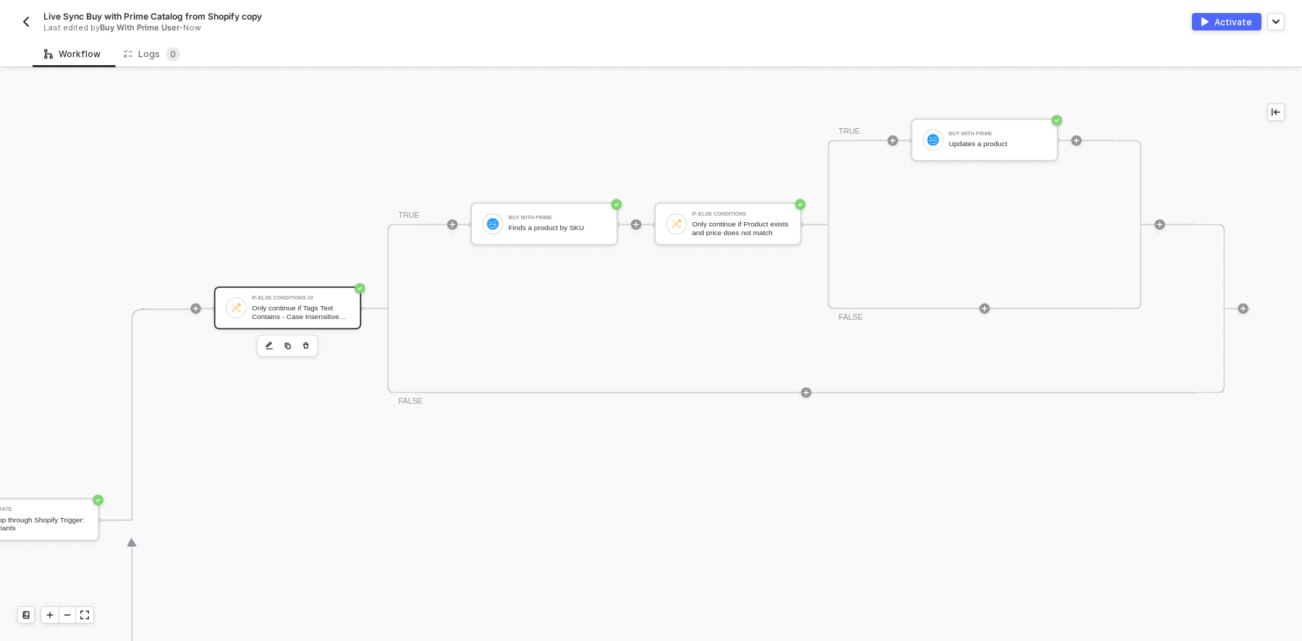
scroll to position [413, 461]
click at [303, 314] on div "Only continue if Tags Text Contains - Case Insensitive Subscription" at bounding box center [302, 312] width 98 height 17
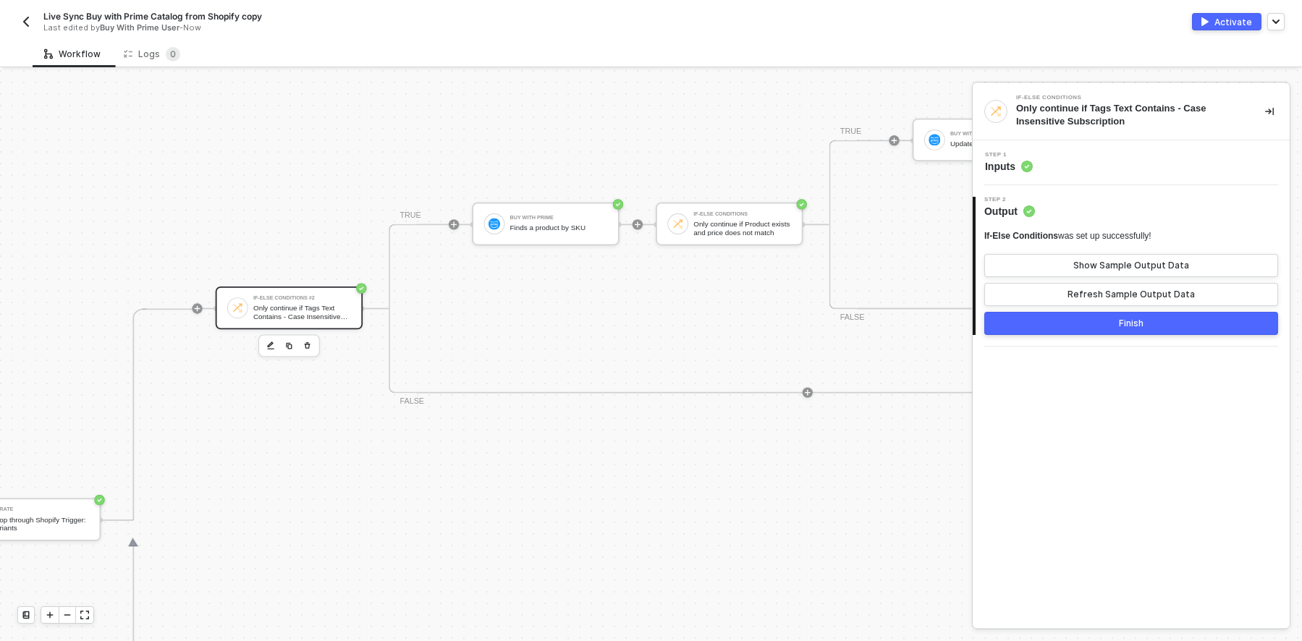
click at [1094, 161] on div "Step 1 Inputs" at bounding box center [1132, 163] width 313 height 22
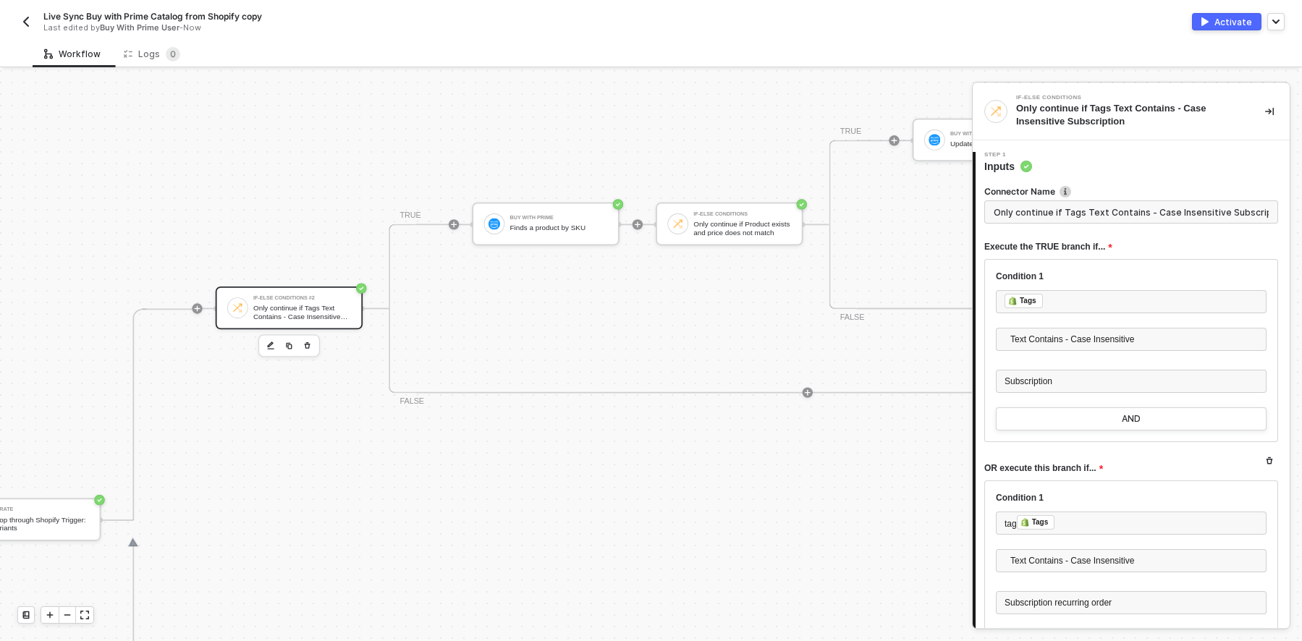
scroll to position [0, 59]
click at [1265, 462] on icon "button" at bounding box center [1269, 461] width 9 height 9
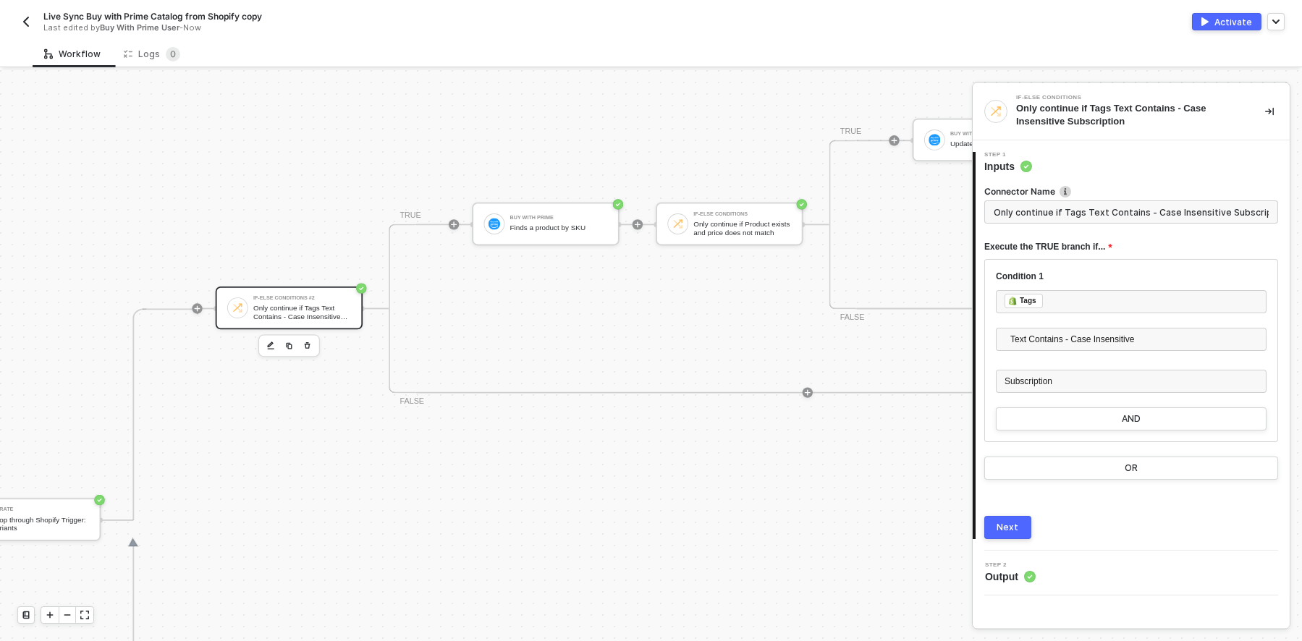
click at [1016, 526] on div "Next" at bounding box center [1008, 528] width 22 height 12
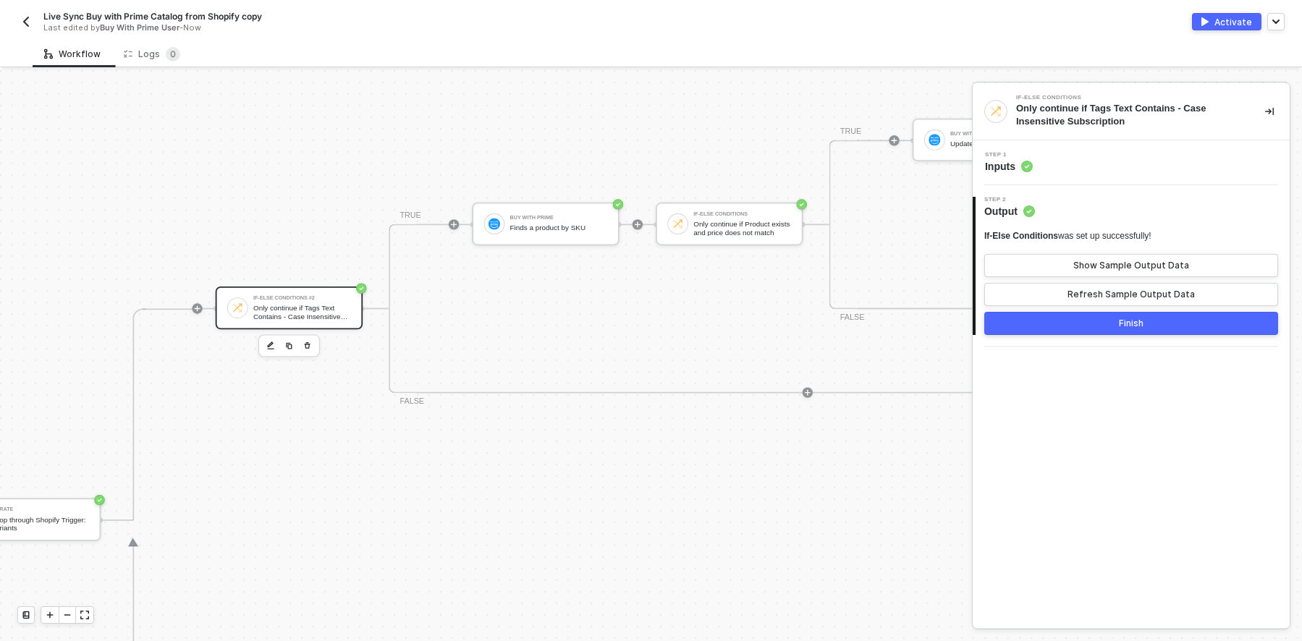
click at [811, 496] on div "If-Else Conditions #2 Only continue if Tags Text Contains - Case Insensitive Su…" at bounding box center [733, 308] width 1034 height 423
click at [1271, 111] on icon "icon-collapse-right" at bounding box center [1269, 112] width 9 height 8
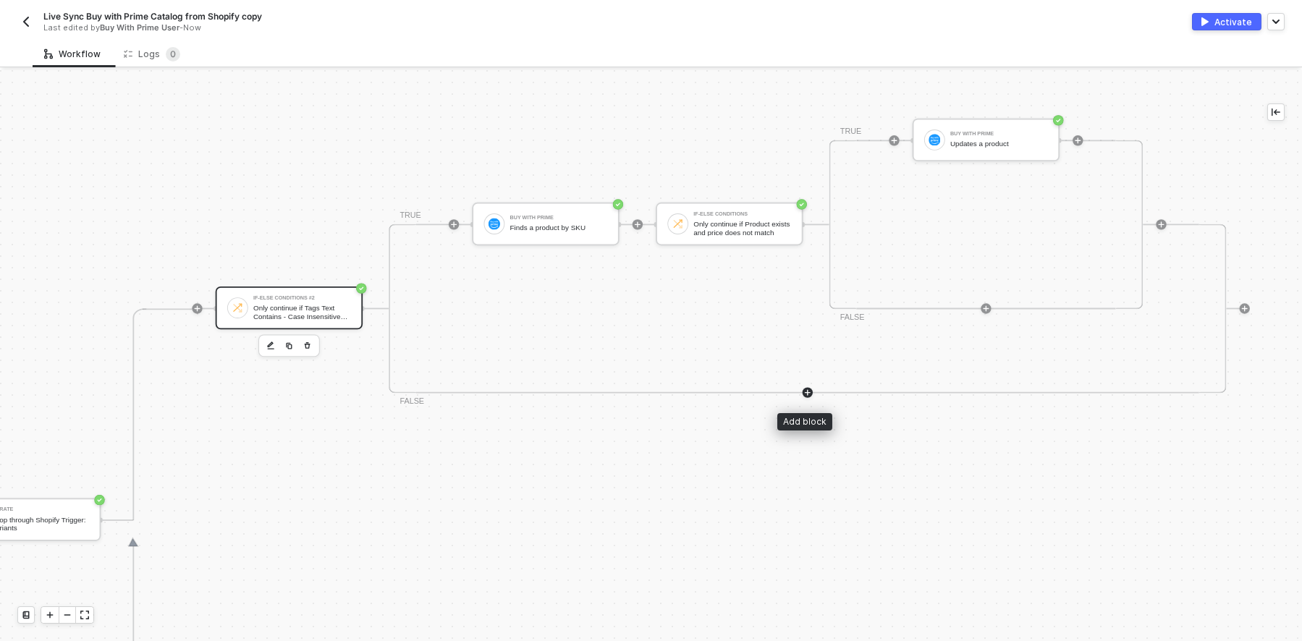
click at [808, 394] on icon "icon-play" at bounding box center [807, 393] width 8 height 8
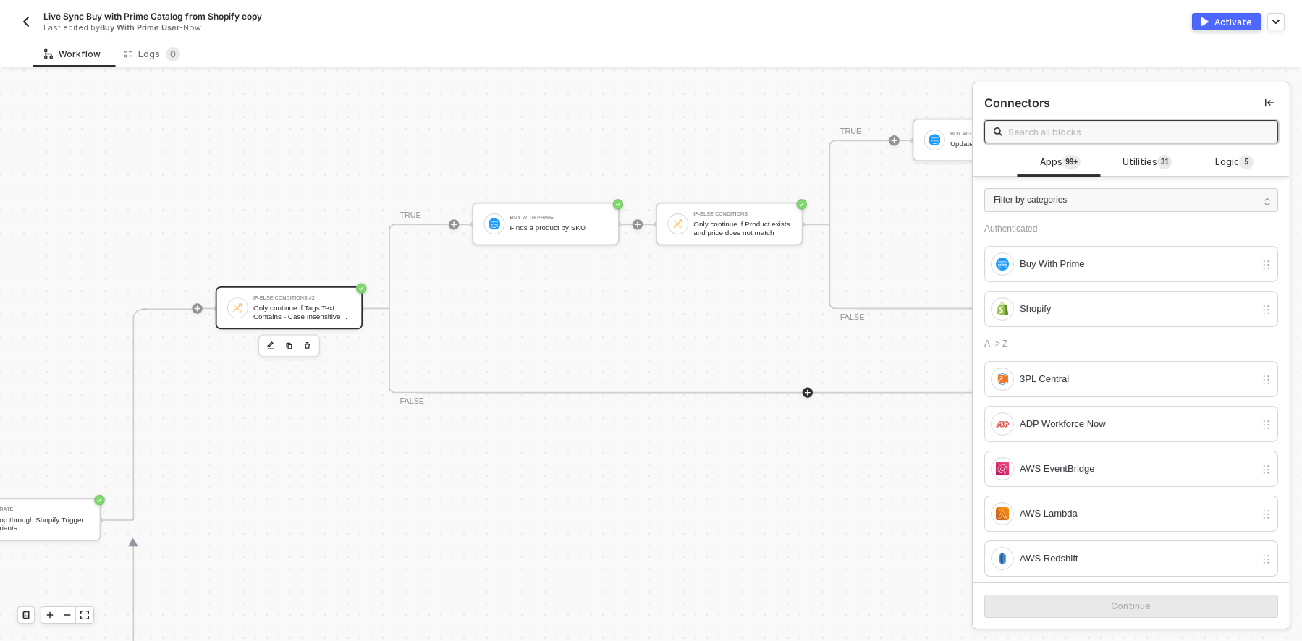
click at [284, 300] on div "If-Else Conditions #2" at bounding box center [302, 298] width 98 height 5
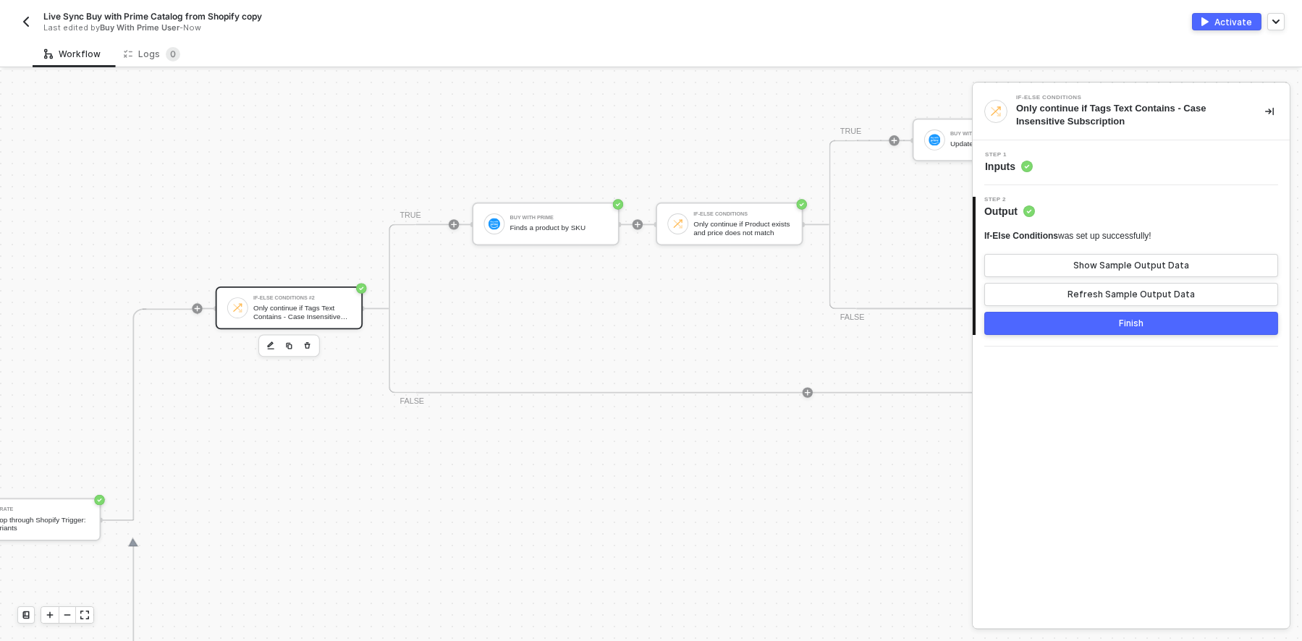
click at [1125, 158] on div "Step 1 Inputs" at bounding box center [1132, 163] width 313 height 22
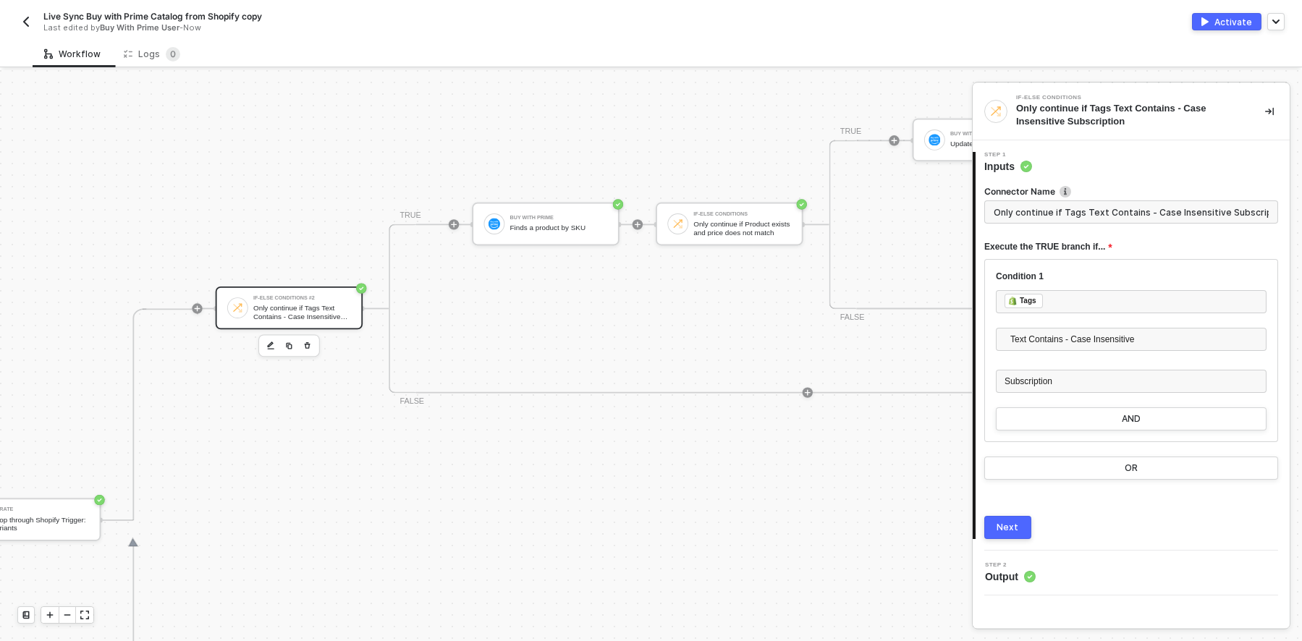
scroll to position [0, 48]
click at [1000, 534] on button "Next" at bounding box center [1007, 527] width 47 height 23
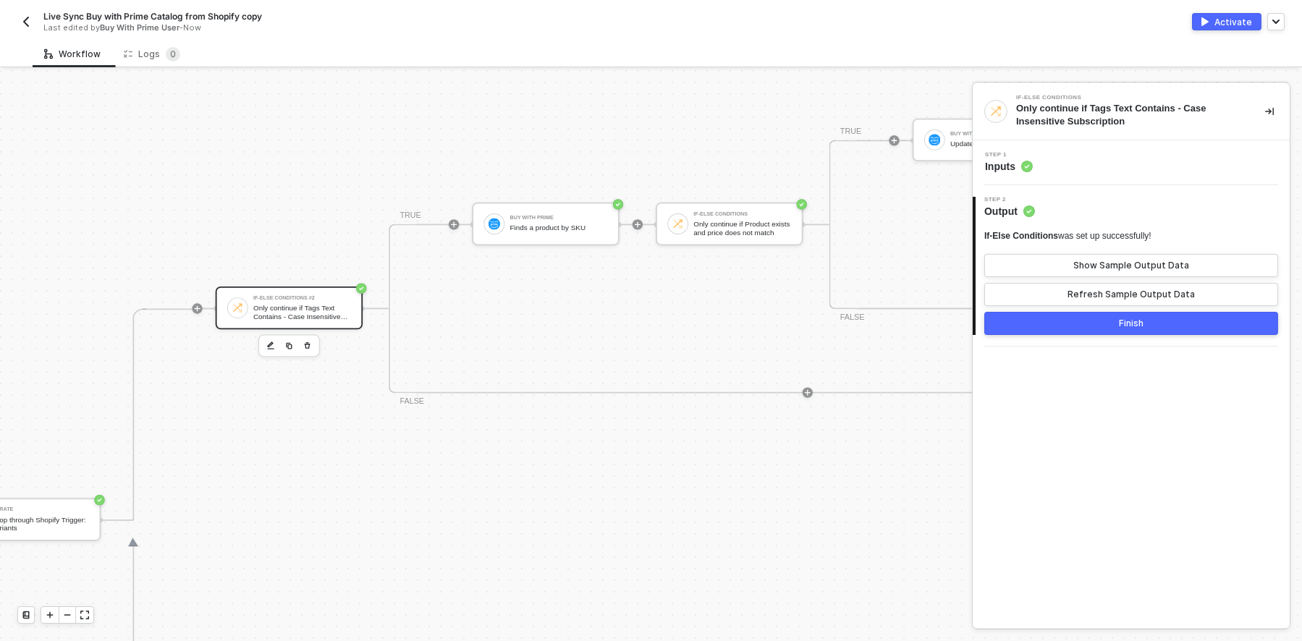
click at [1269, 110] on icon "icon-collapse-right" at bounding box center [1269, 111] width 9 height 9
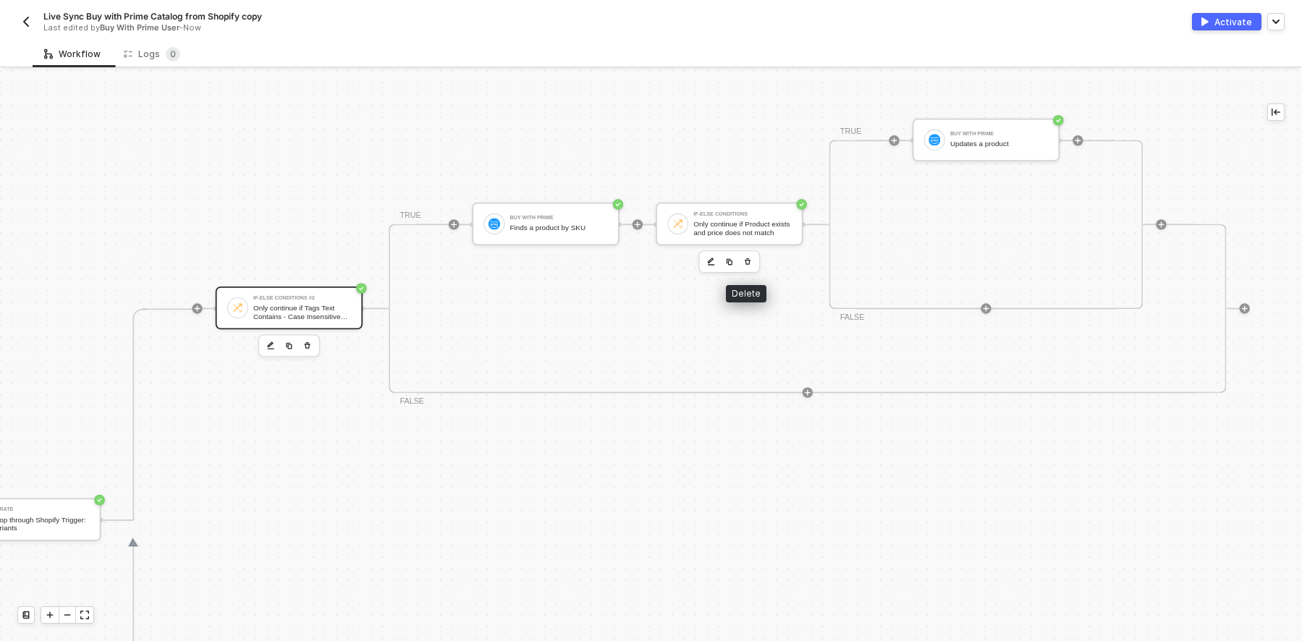
click at [745, 258] on icon "button" at bounding box center [748, 261] width 6 height 7
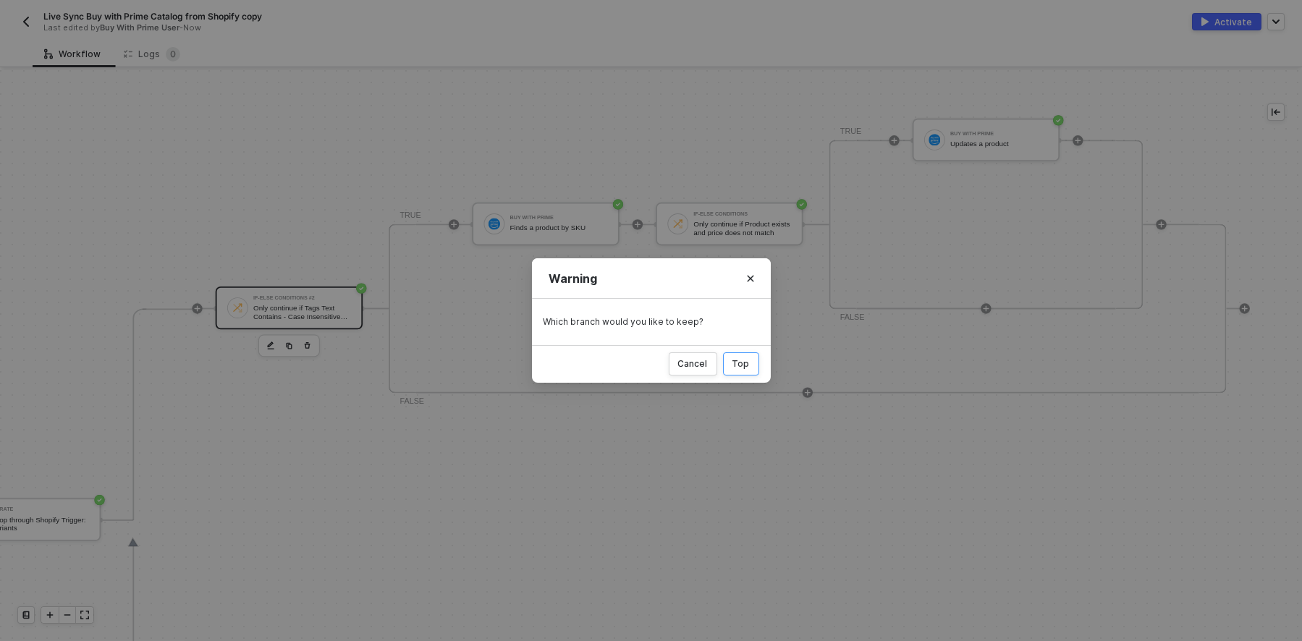
click at [735, 363] on div "Top" at bounding box center [740, 364] width 17 height 12
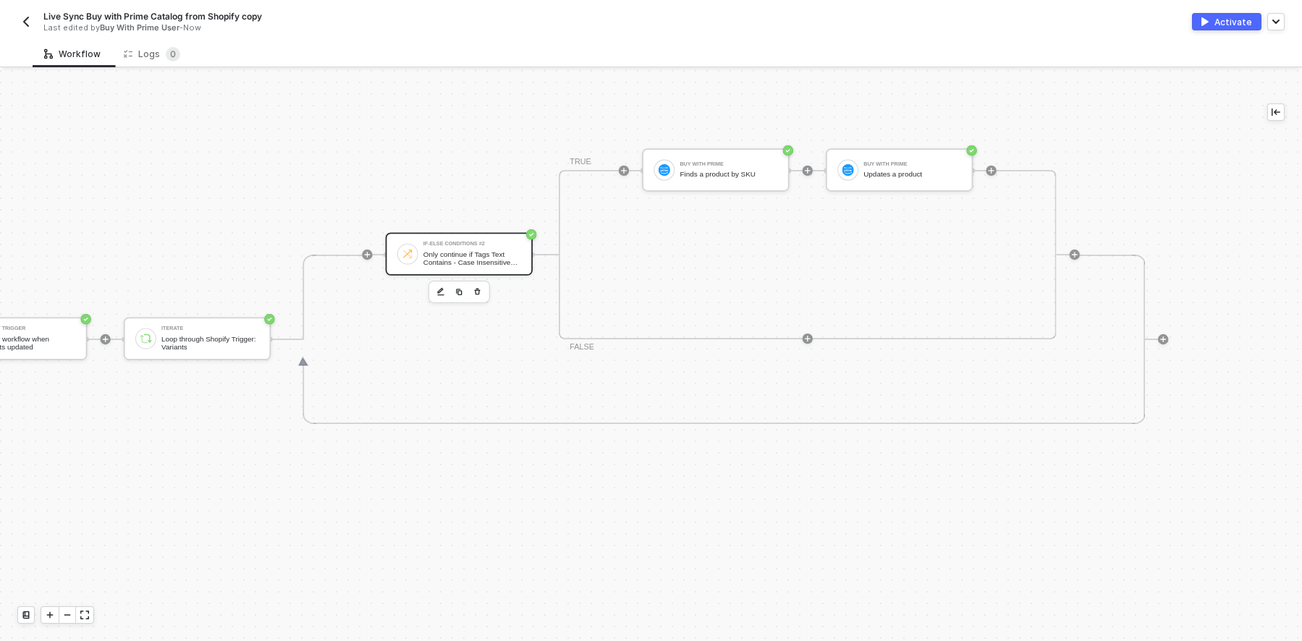
scroll to position [413, 283]
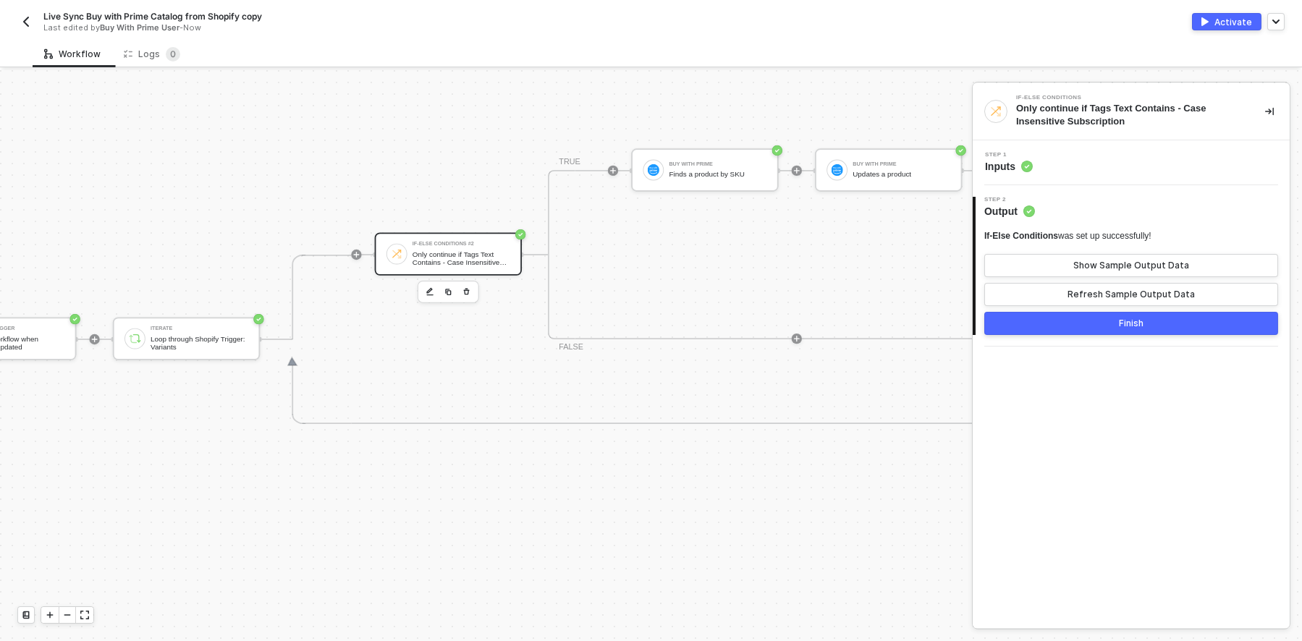
click at [1273, 111] on icon "icon-collapse-right" at bounding box center [1269, 112] width 9 height 8
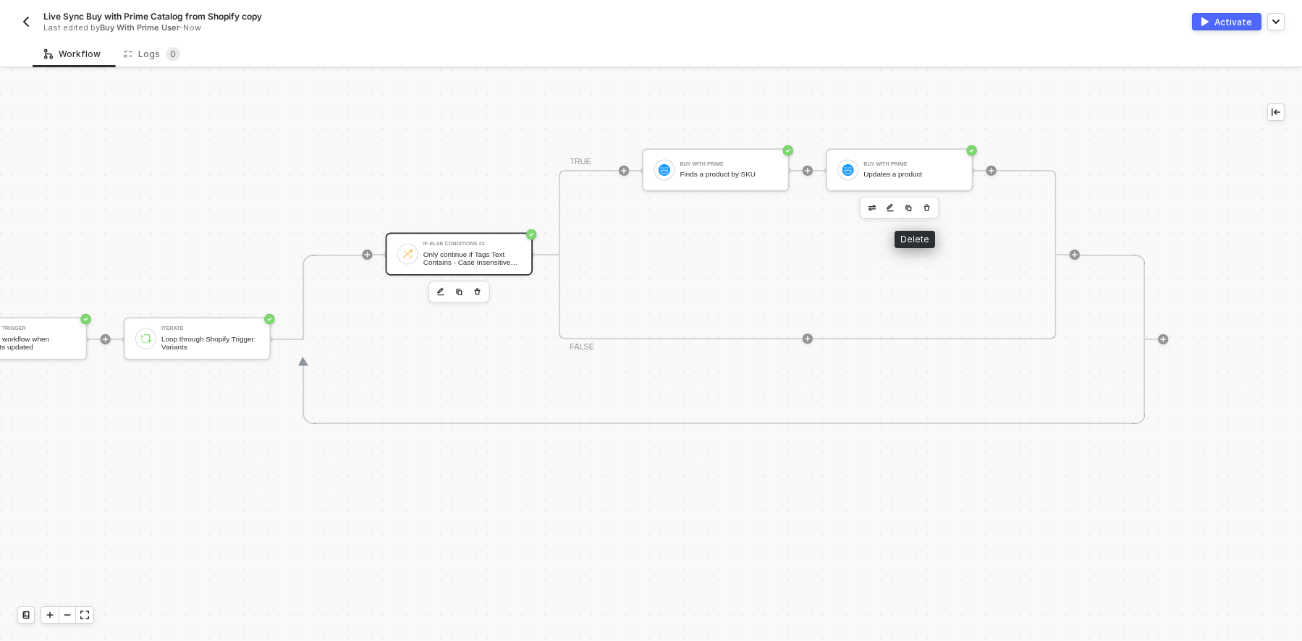
click at [923, 208] on icon "button" at bounding box center [927, 208] width 8 height 10
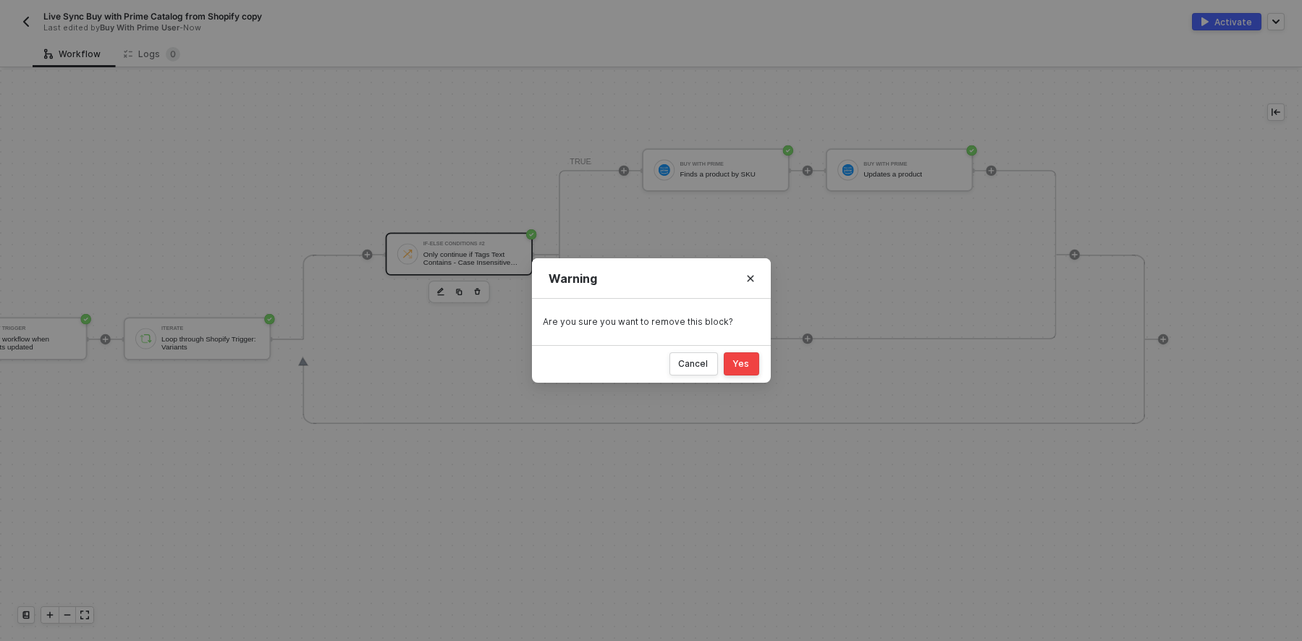
click at [746, 366] on div "Yes" at bounding box center [741, 364] width 17 height 12
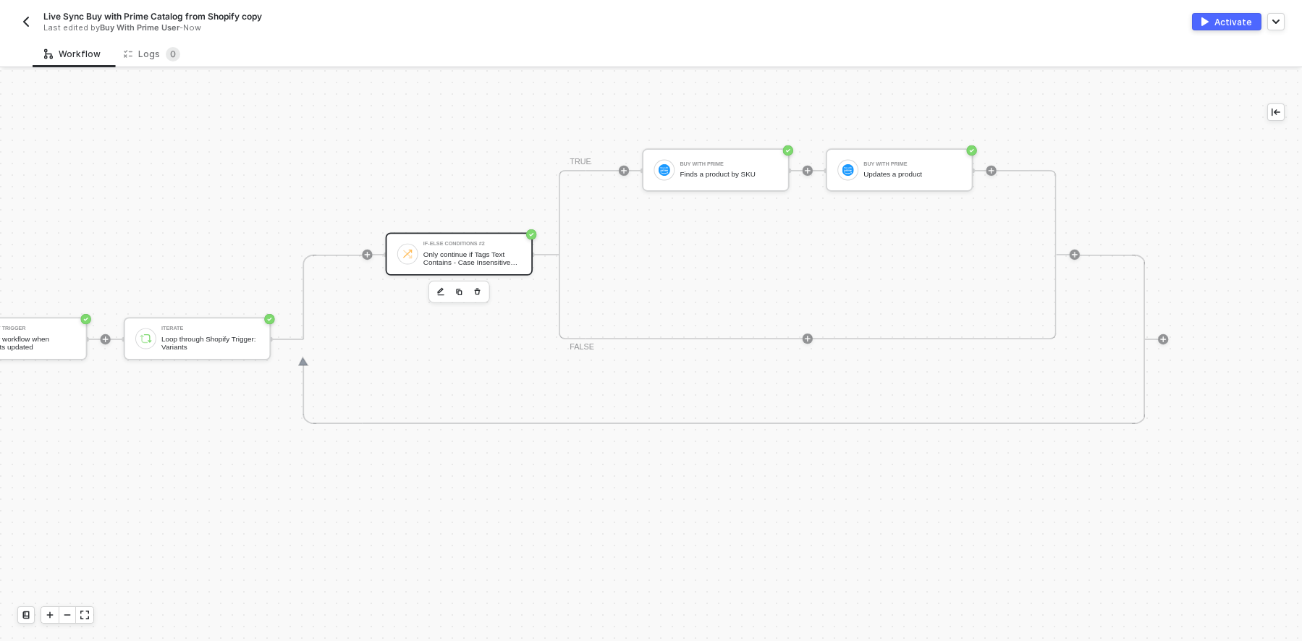
scroll to position [413, 91]
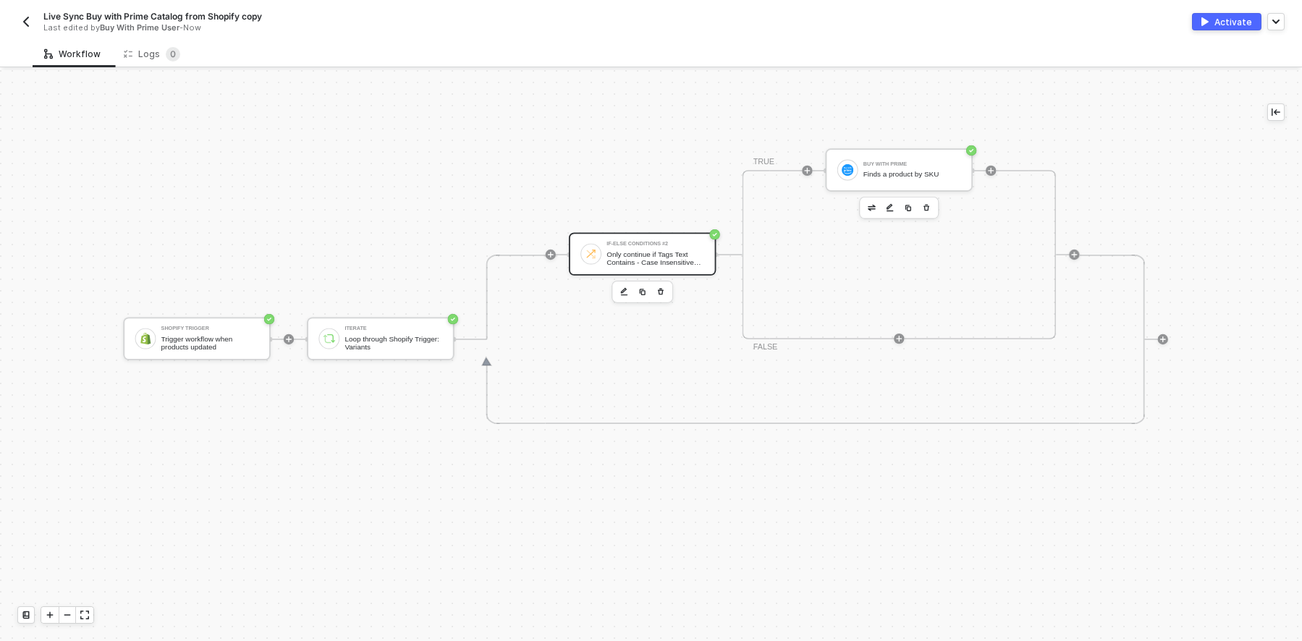
click at [923, 207] on icon "button" at bounding box center [927, 208] width 8 height 10
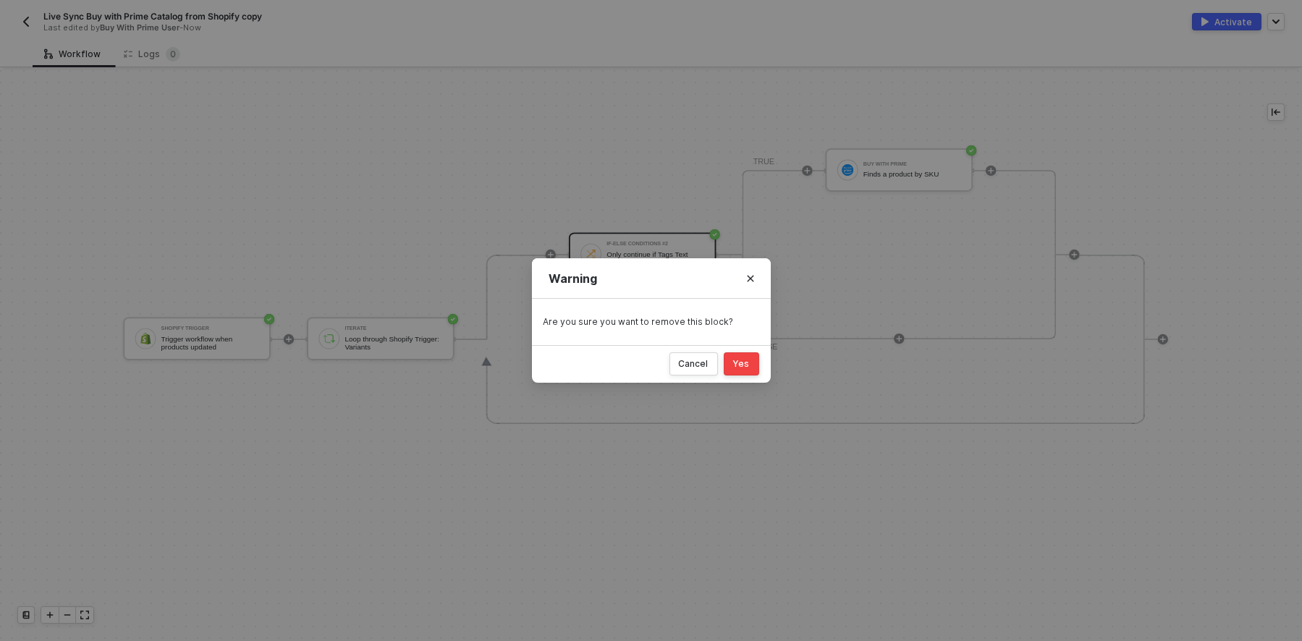
click at [743, 358] on div "Yes" at bounding box center [741, 364] width 17 height 12
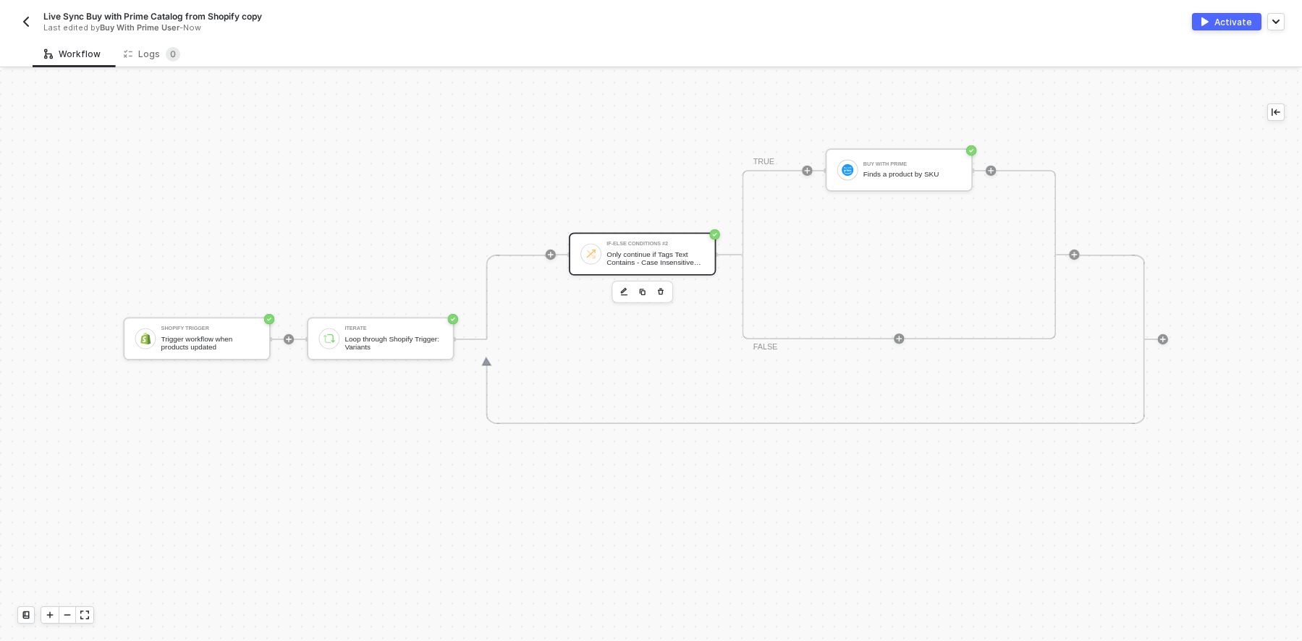
scroll to position [413, 58]
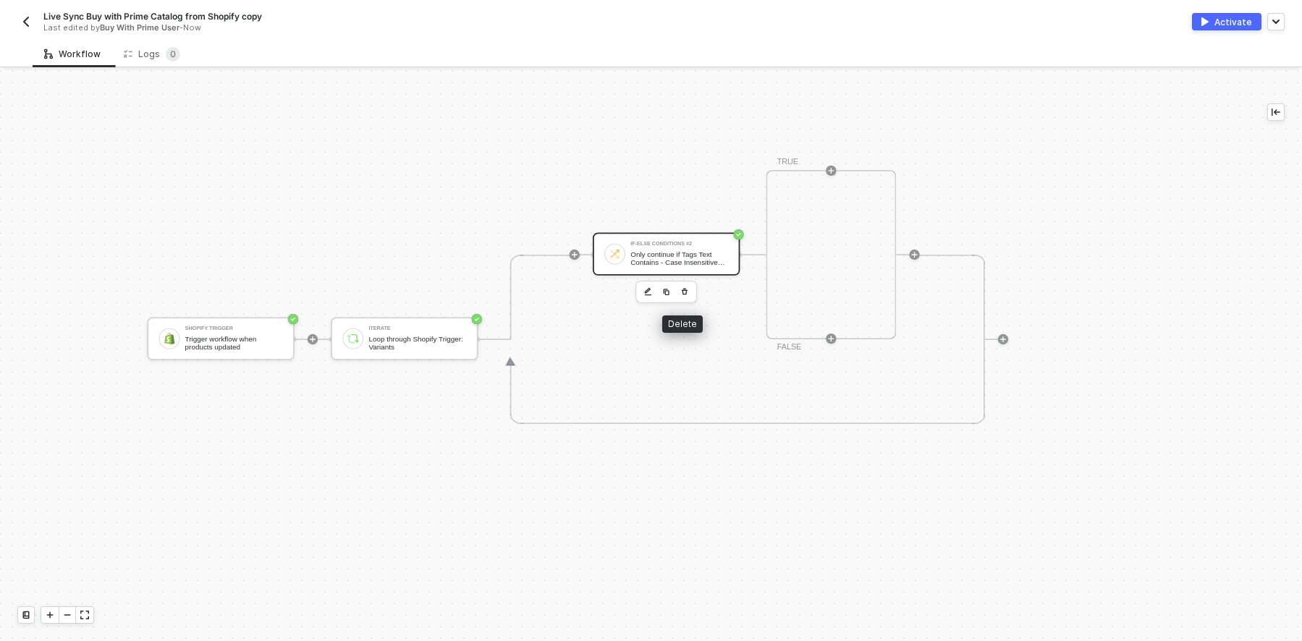
click at [682, 290] on icon "button" at bounding box center [685, 292] width 6 height 7
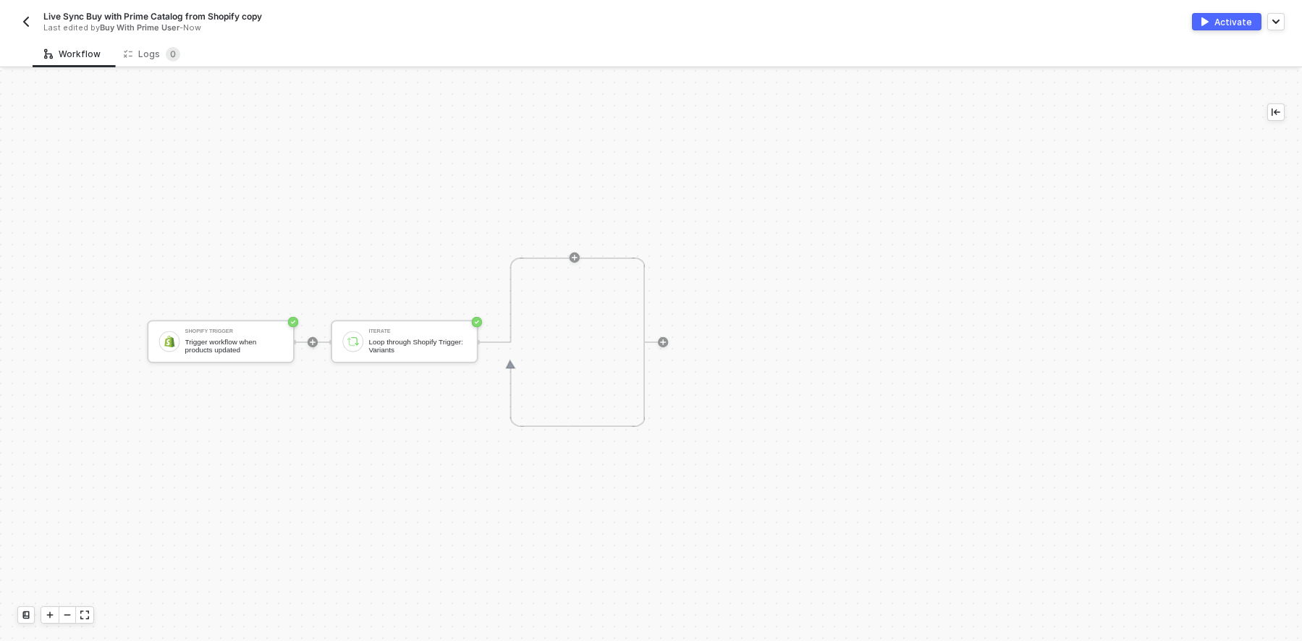
scroll to position [38, 58]
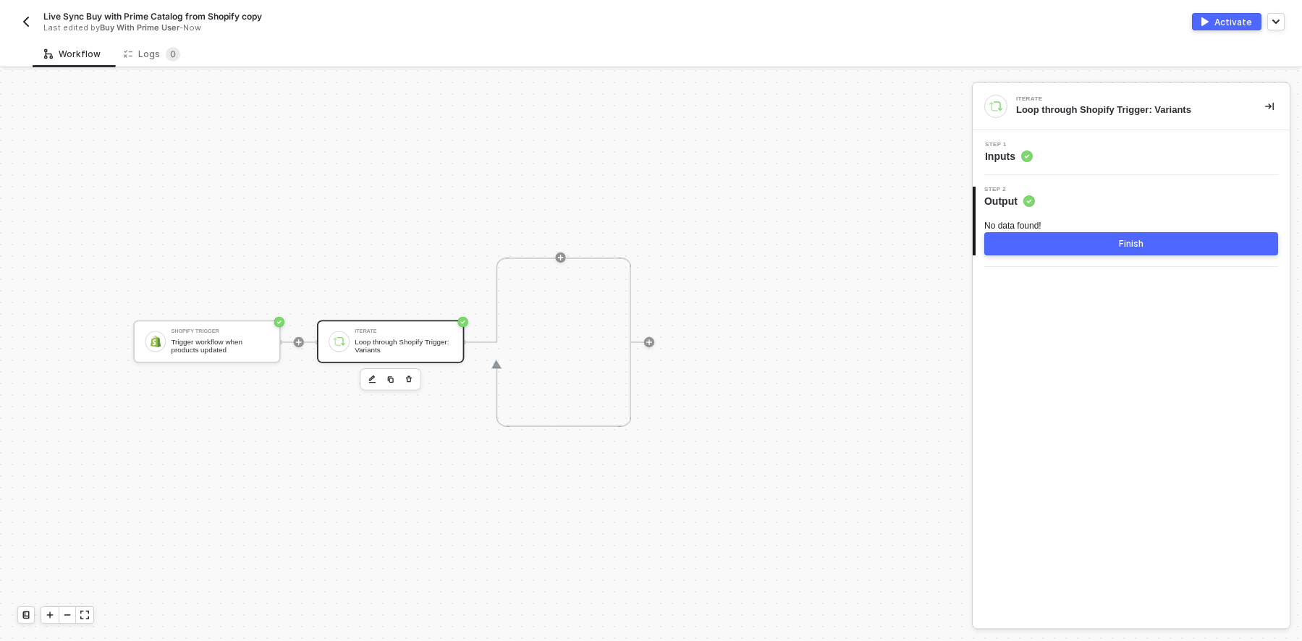
click at [401, 338] on div "Loop through Shopify Trigger: Variants" at bounding box center [404, 346] width 98 height 17
click at [1278, 18] on button "button" at bounding box center [1275, 21] width 17 height 17
click at [691, 214] on div "Shopify Trigger Trigger workflow when products updated Iterate Loop through Sho…" at bounding box center [552, 342] width 868 height 538
click at [1238, 51] on div "More Options" at bounding box center [1249, 54] width 71 height 17
click at [748, 313] on div "Shopify Trigger Trigger workflow when products updated Iterate Loop through Sho…" at bounding box center [552, 342] width 868 height 538
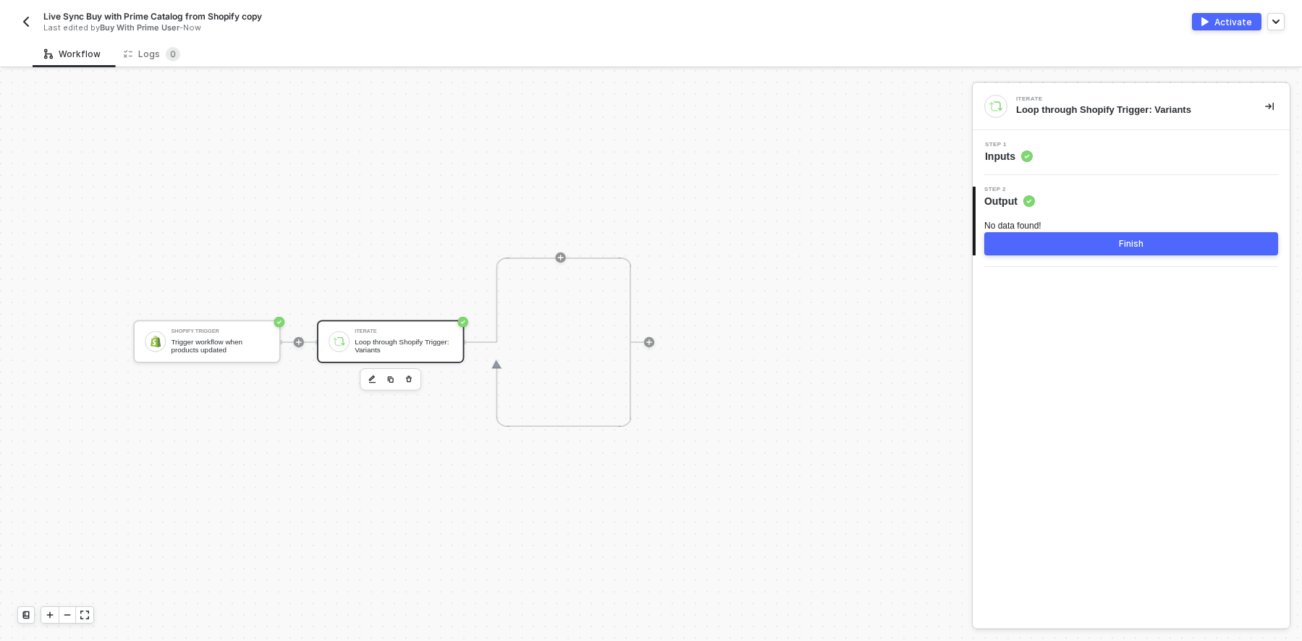
drag, startPoint x: 748, startPoint y: 313, endPoint x: 705, endPoint y: 308, distance: 43.7
click at [705, 308] on div at bounding box center [648, 342] width 173 height 101
click at [1272, 101] on button "button" at bounding box center [1269, 106] width 17 height 17
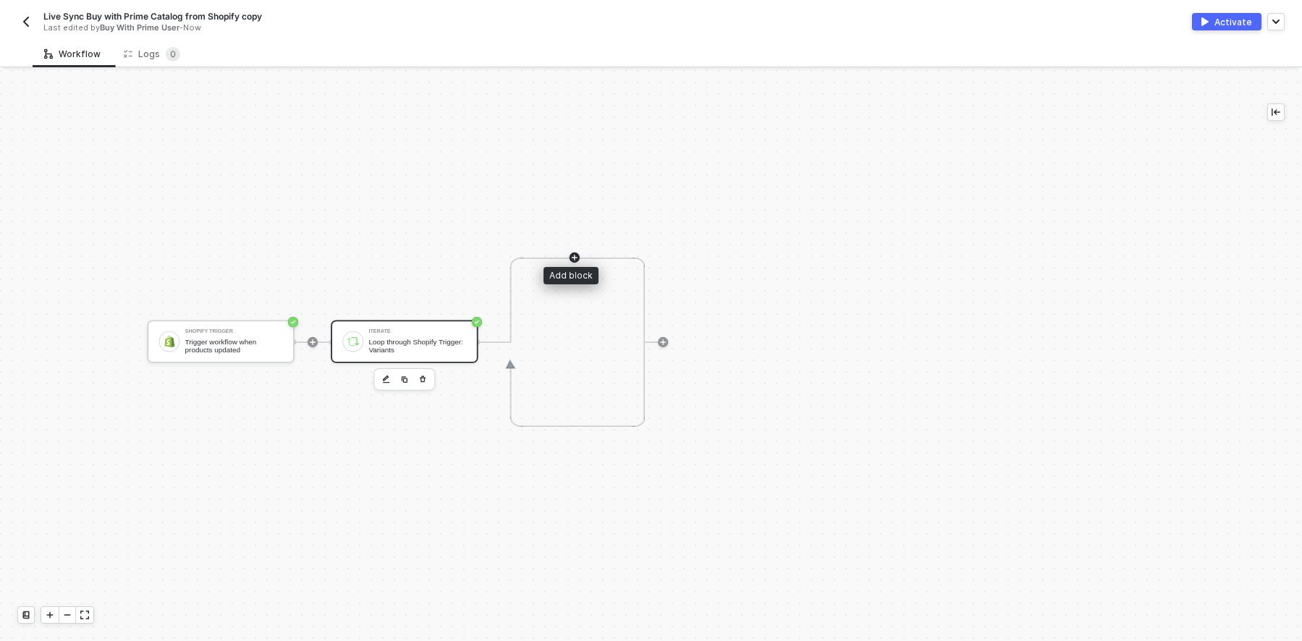
click at [573, 253] on div at bounding box center [575, 258] width 10 height 10
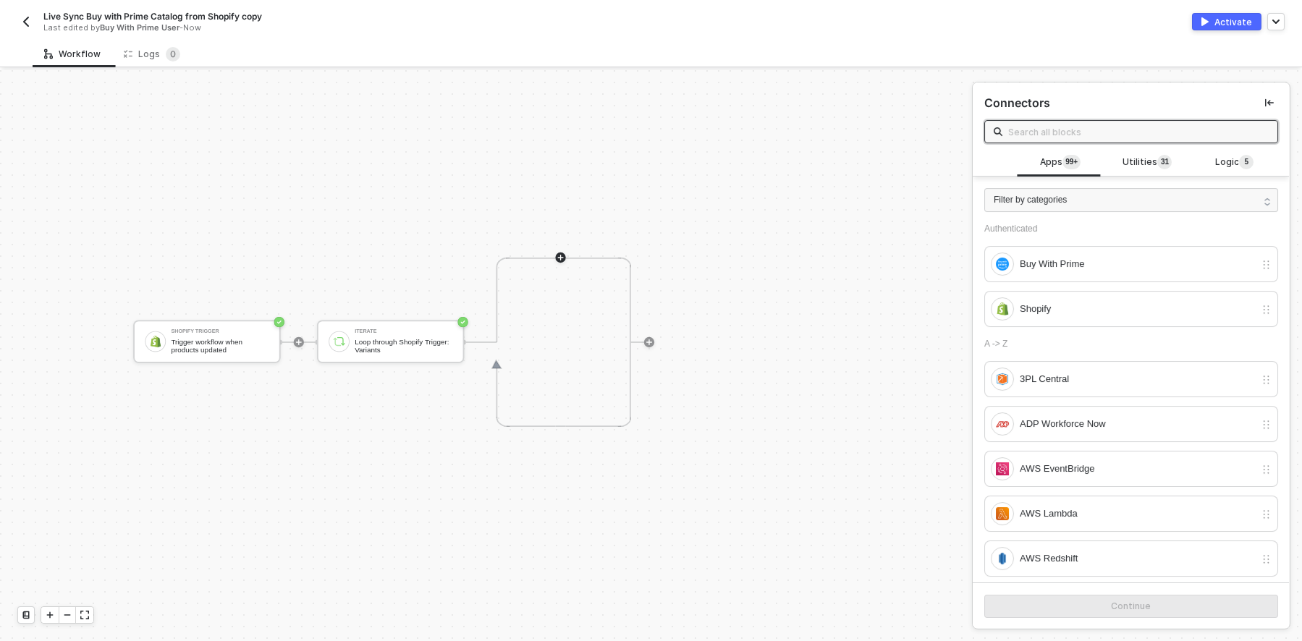
scroll to position [0, 58]
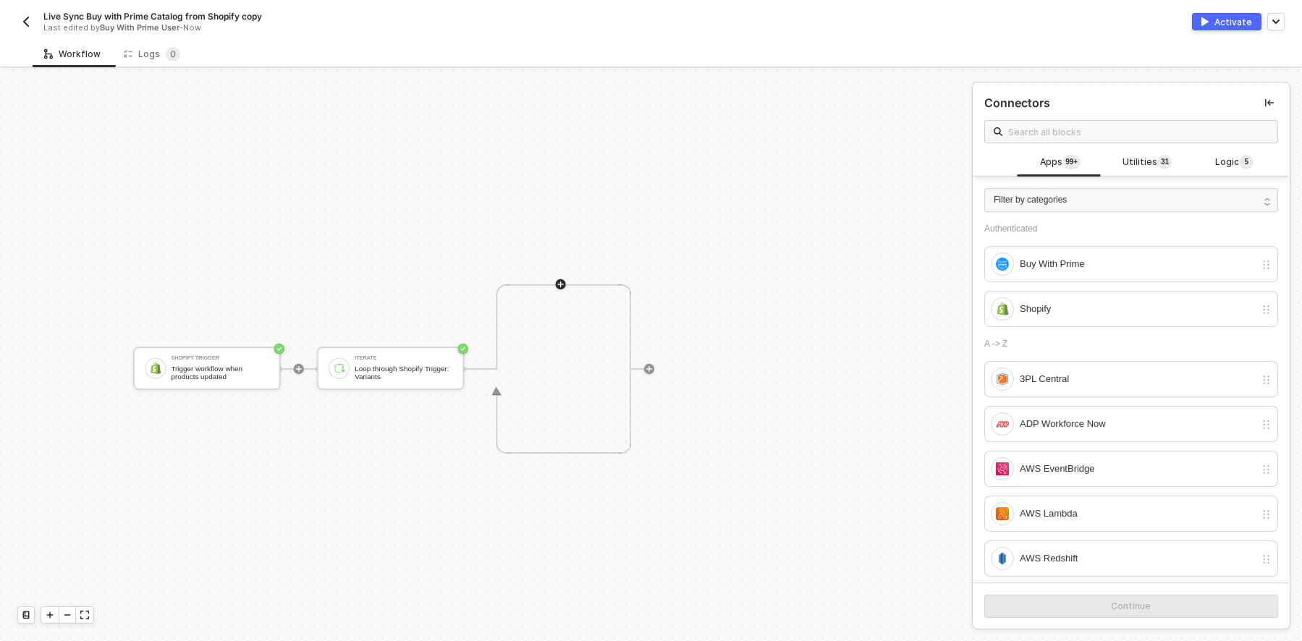
click at [20, 21] on img "button" at bounding box center [26, 22] width 12 height 12
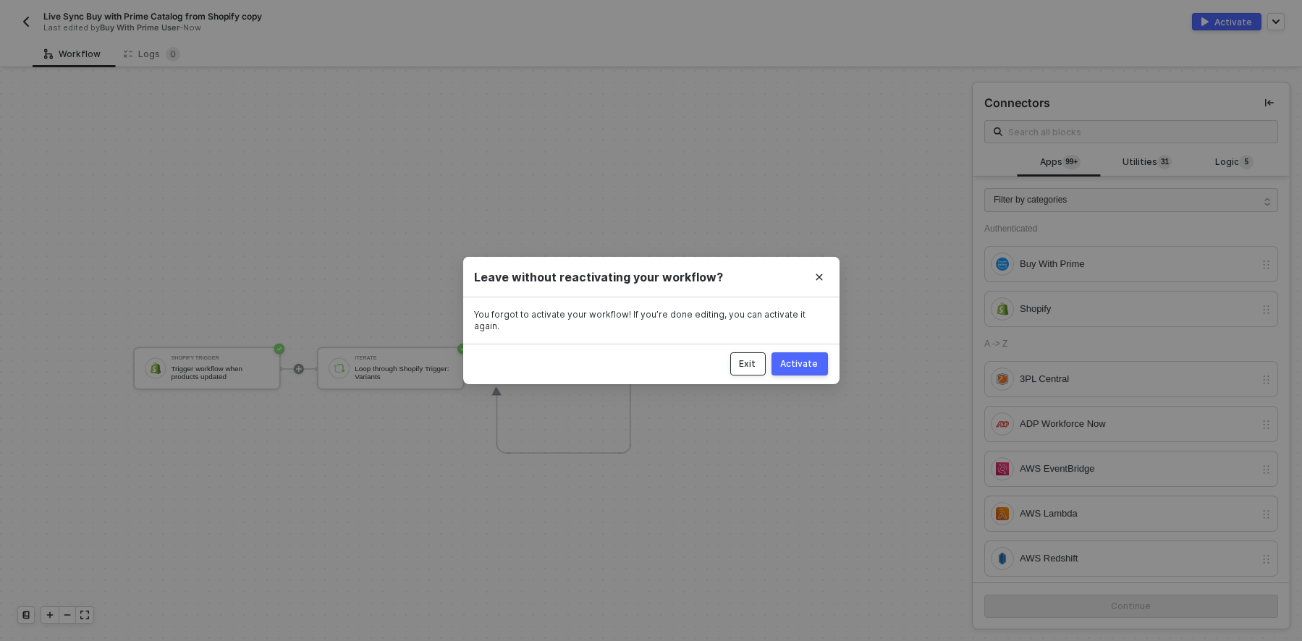
click at [740, 366] on div "Exit" at bounding box center [748, 364] width 17 height 12
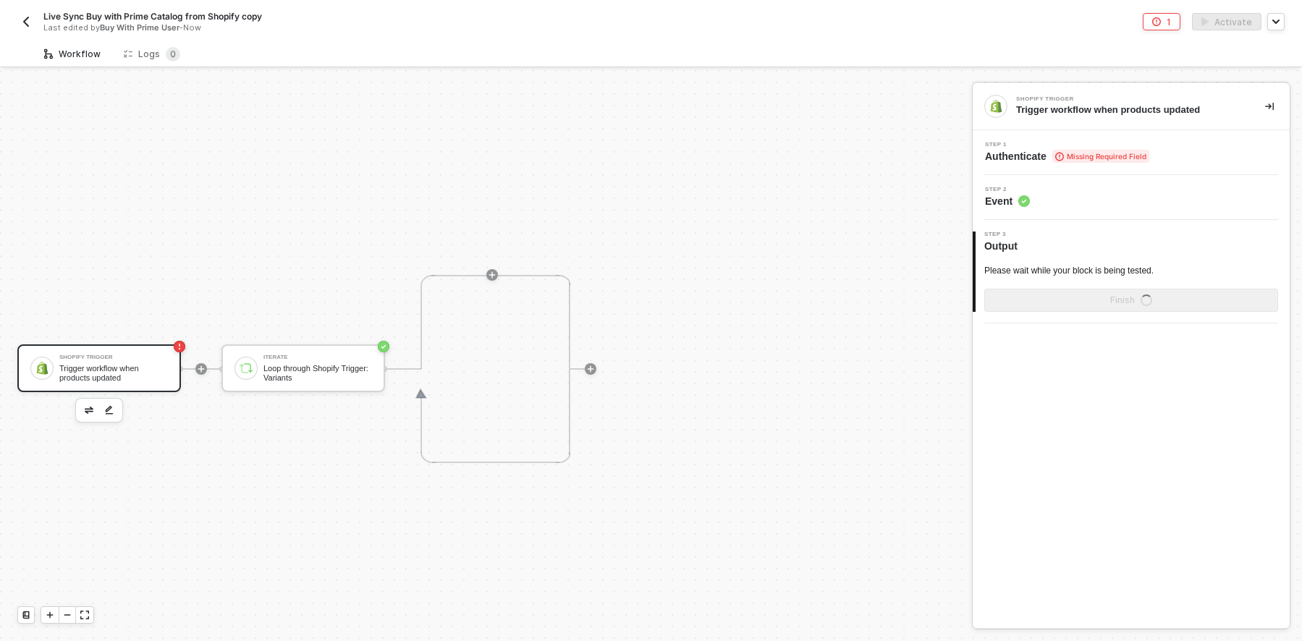
scroll to position [27, 0]
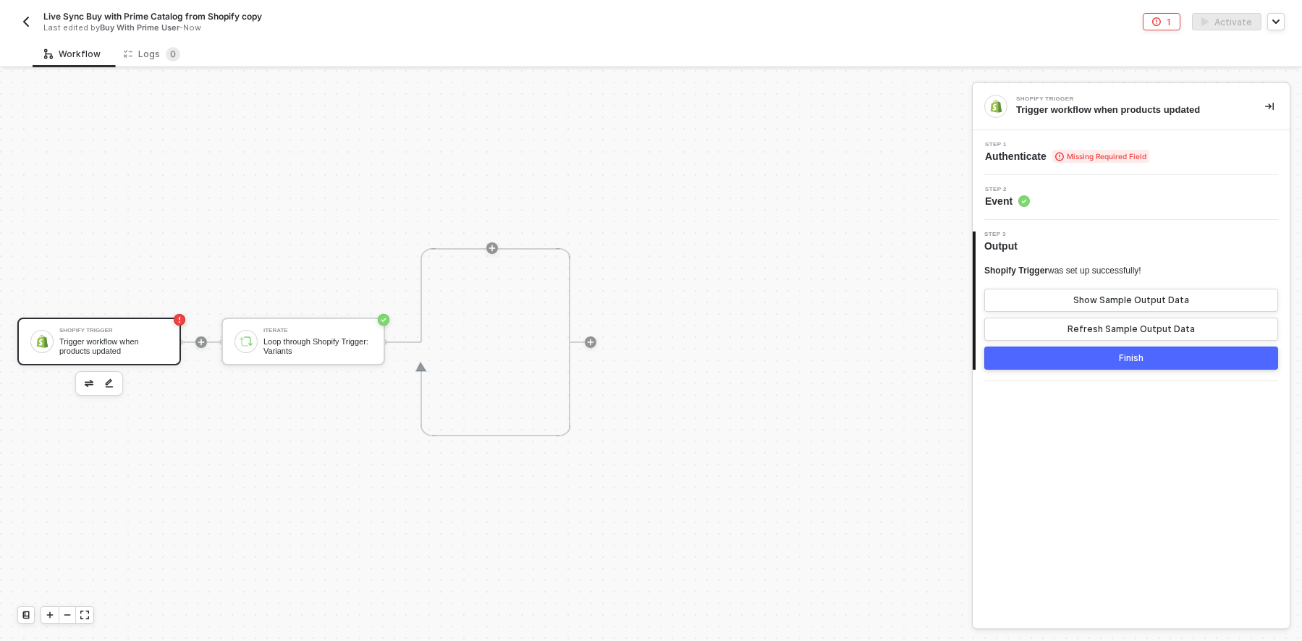
click at [92, 341] on div "Trigger workflow when products updated" at bounding box center [113, 346] width 109 height 18
click at [1026, 151] on span "Authenticate Missing Required Field" at bounding box center [1067, 156] width 164 height 14
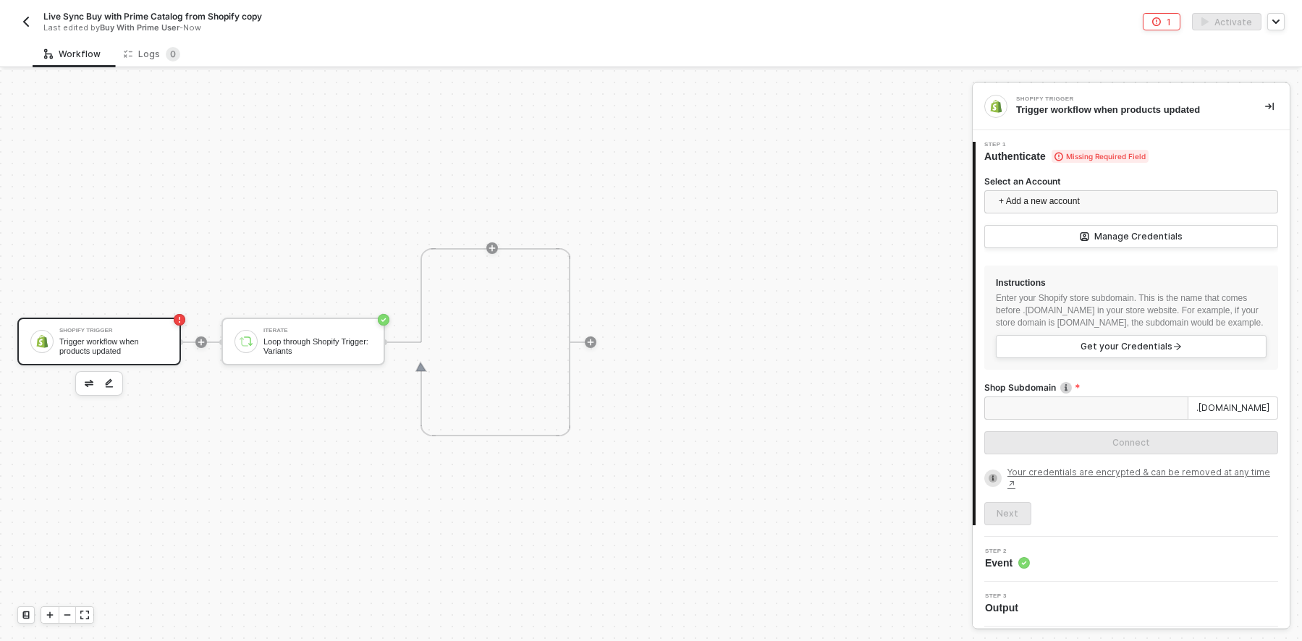
scroll to position [10, 0]
click at [1107, 562] on div "Step 2 Event" at bounding box center [1132, 560] width 313 height 22
click at [305, 338] on div "Loop through Shopify Trigger: Variants" at bounding box center [317, 346] width 109 height 18
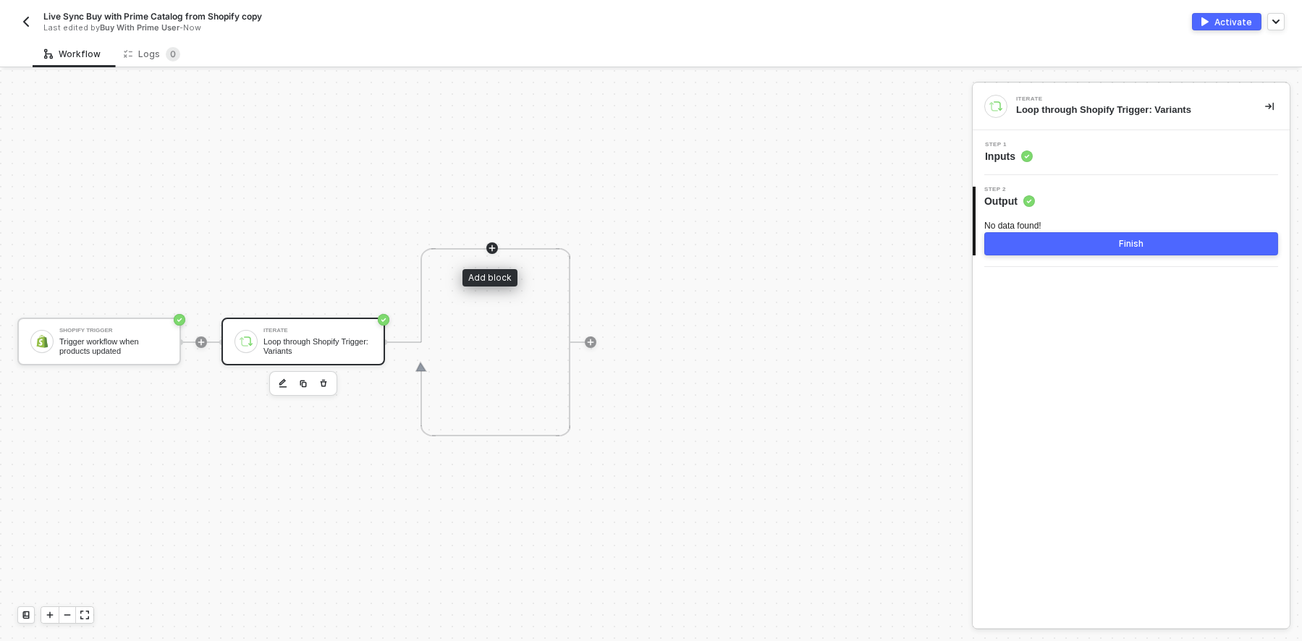
click at [494, 248] on icon "icon-play" at bounding box center [492, 248] width 9 height 9
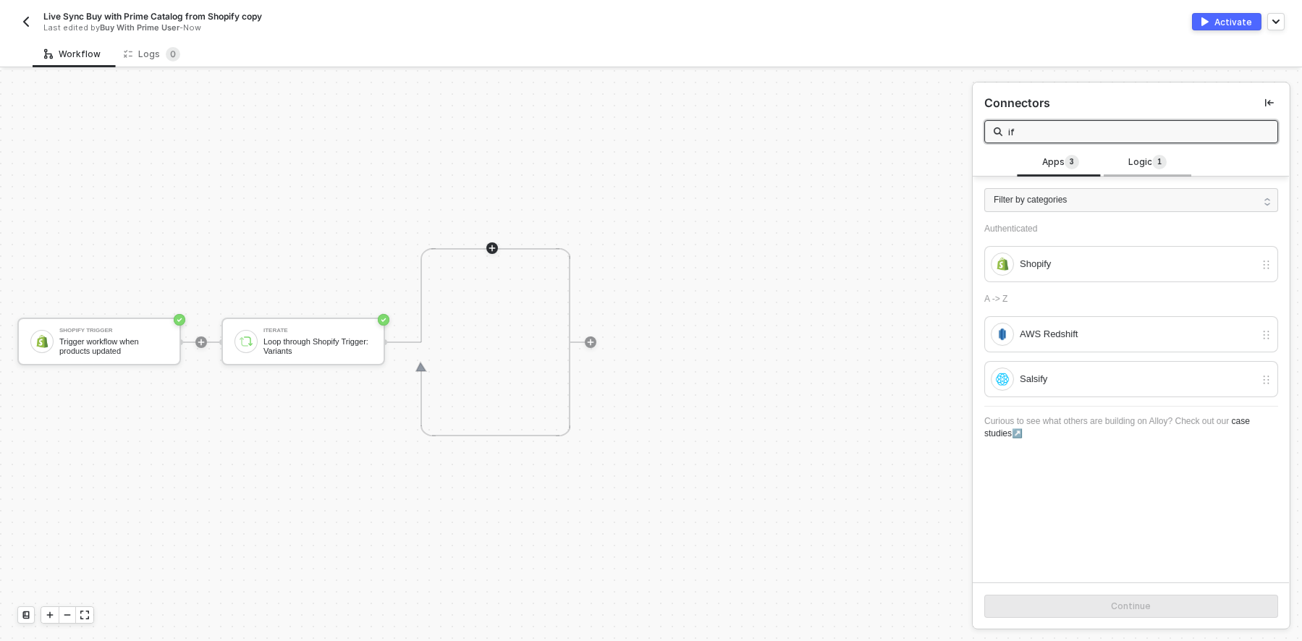
type input "if"
click at [1128, 160] on span "Logic 1" at bounding box center [1147, 163] width 38 height 16
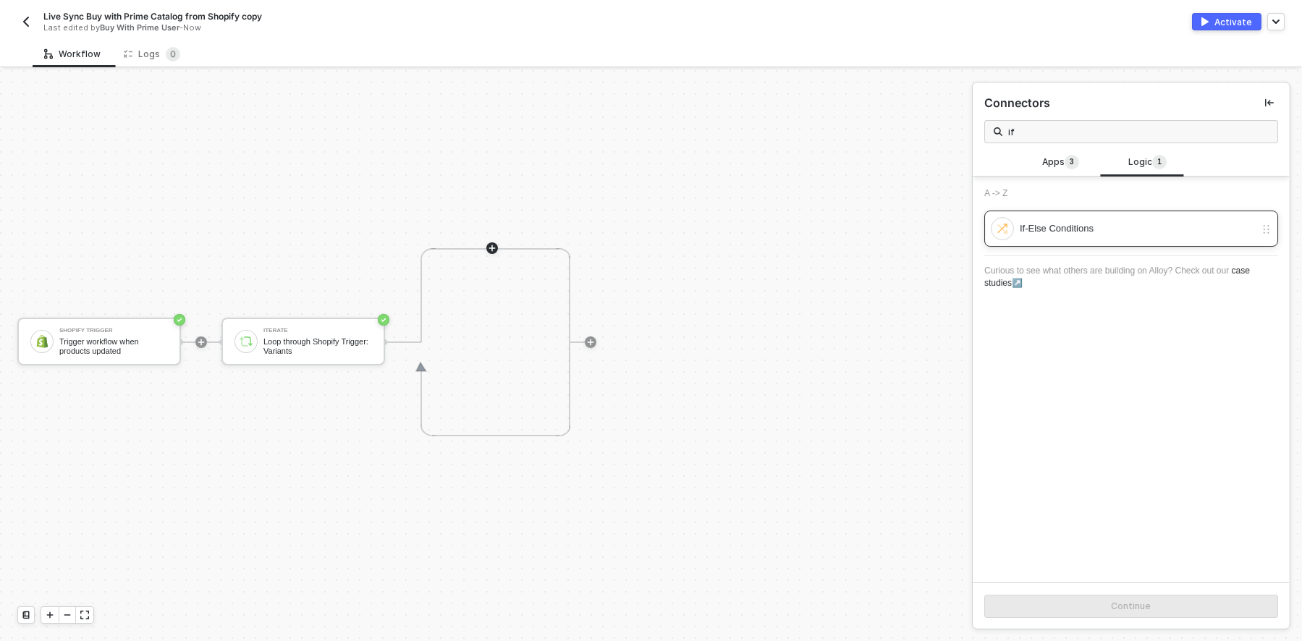
click at [1109, 227] on div "If-Else Conditions" at bounding box center [1137, 229] width 235 height 16
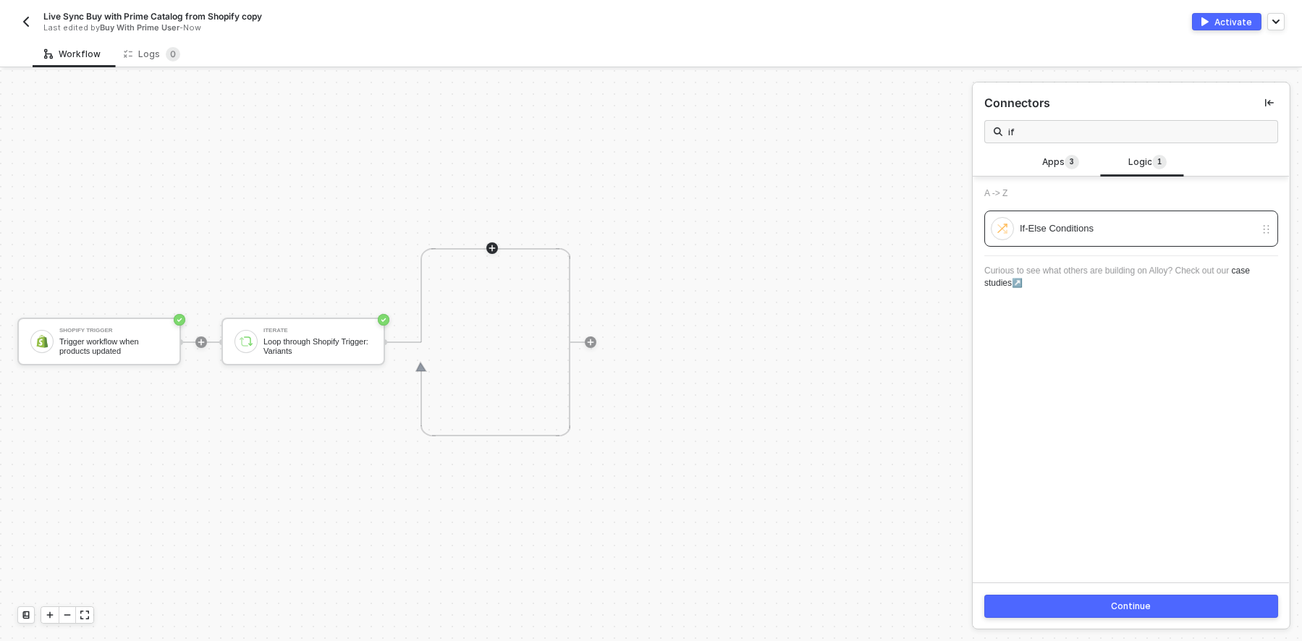
click at [1126, 614] on button "Continue" at bounding box center [1131, 606] width 294 height 23
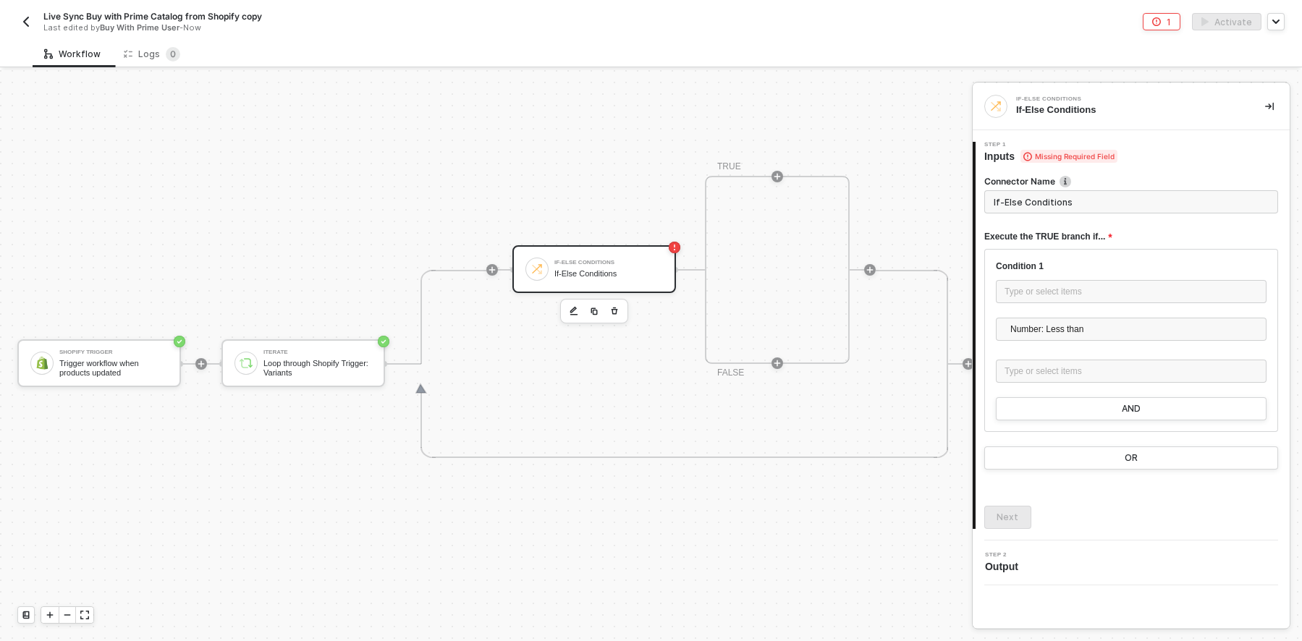
scroll to position [461, 0]
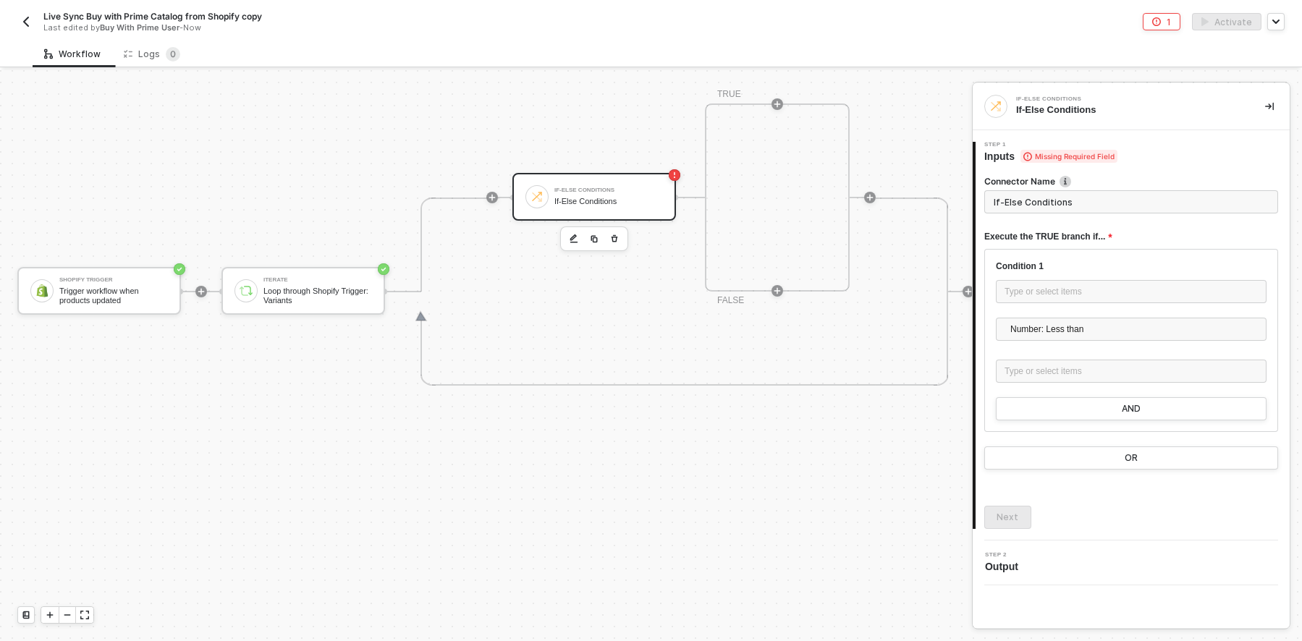
drag, startPoint x: 1096, startPoint y: 201, endPoint x: 908, endPoint y: 198, distance: 188.9
click at [908, 199] on div "Shopify Trigger Trigger workflow when products updated Iterate Loop through Sho…" at bounding box center [651, 355] width 1302 height 571
click at [1122, 208] on input "If-Else Conditions" at bounding box center [1131, 201] width 294 height 23
drag, startPoint x: 1109, startPoint y: 200, endPoint x: 962, endPoint y: 197, distance: 147.7
click at [962, 197] on div "Shopify Trigger Trigger workflow when products updated Iterate Loop through Sho…" at bounding box center [651, 355] width 1302 height 571
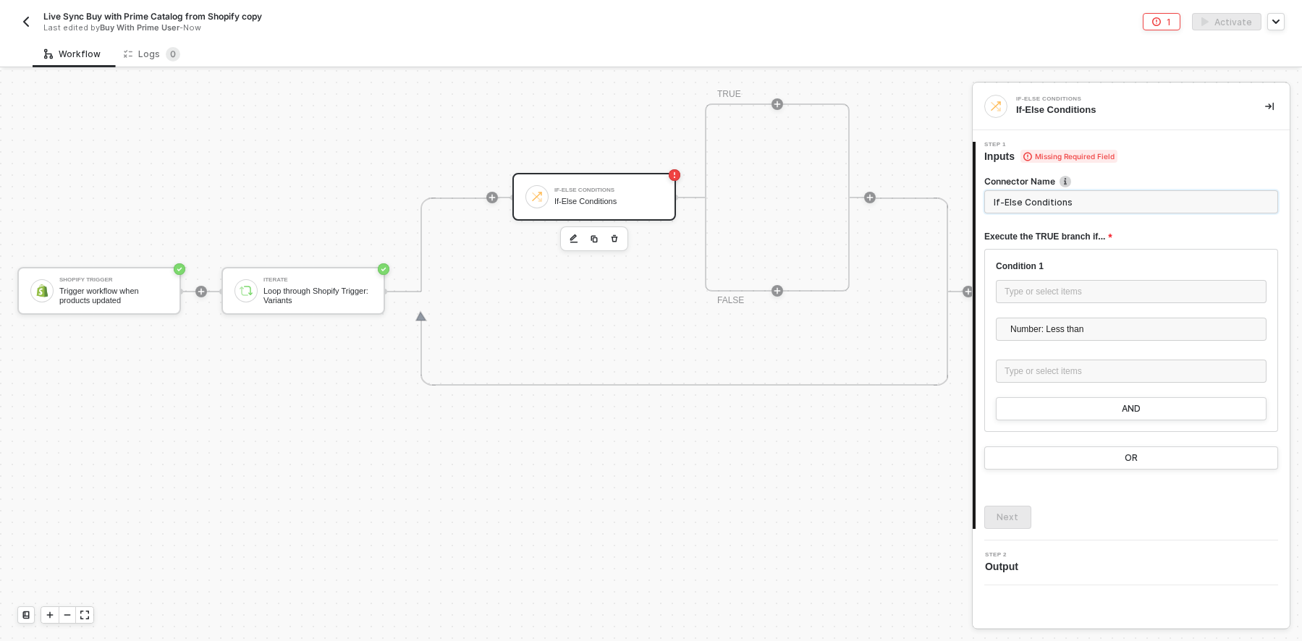
paste input "Finds product by SKU"
click at [1062, 295] on div "Type or select items ﻿" at bounding box center [1131, 292] width 253 height 14
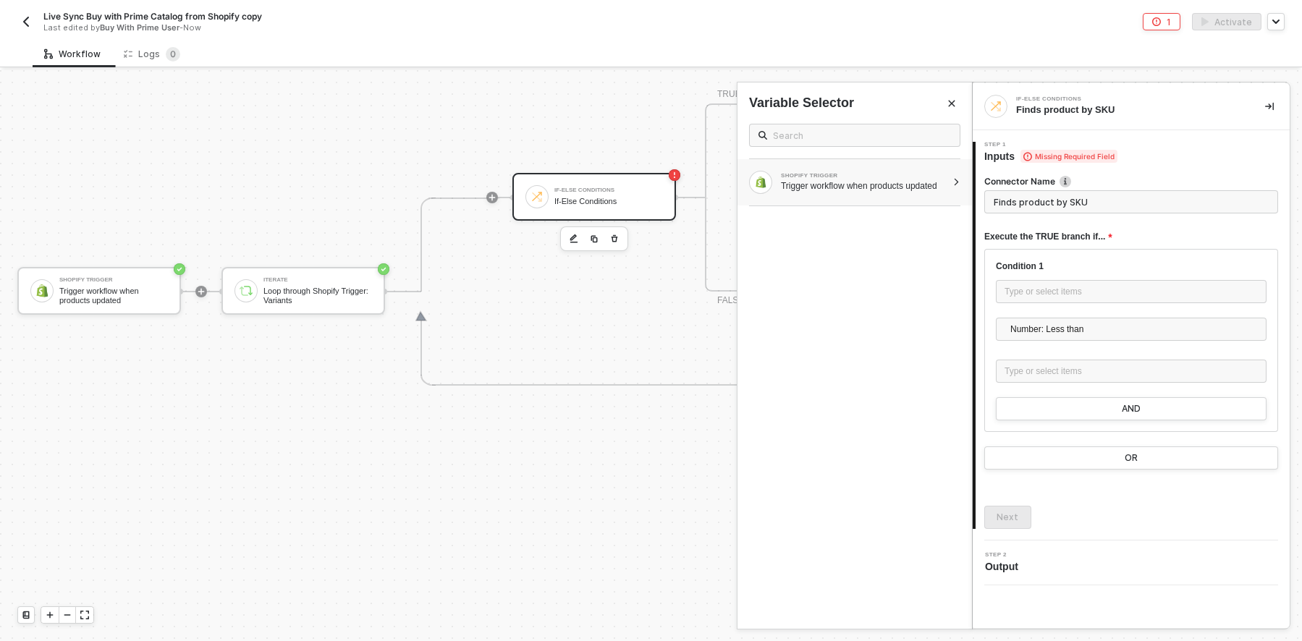
click at [857, 190] on div "Trigger workflow when products updated" at bounding box center [864, 186] width 166 height 12
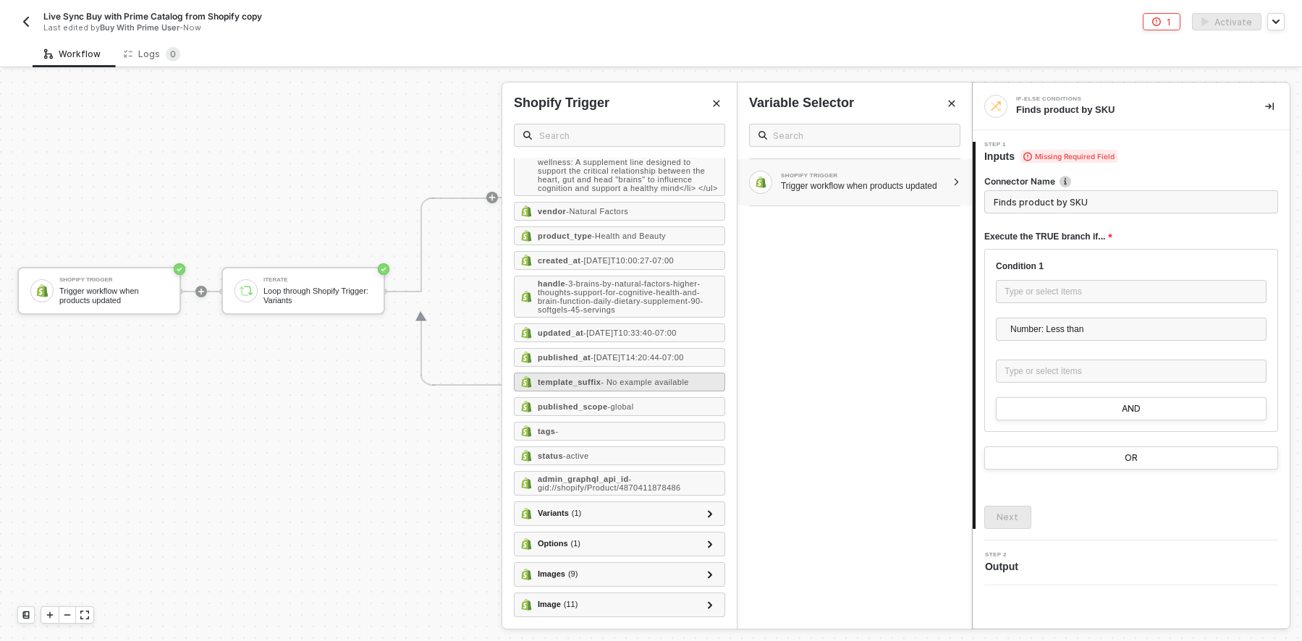
scroll to position [413, 0]
click at [592, 422] on div "tags -" at bounding box center [619, 431] width 211 height 19
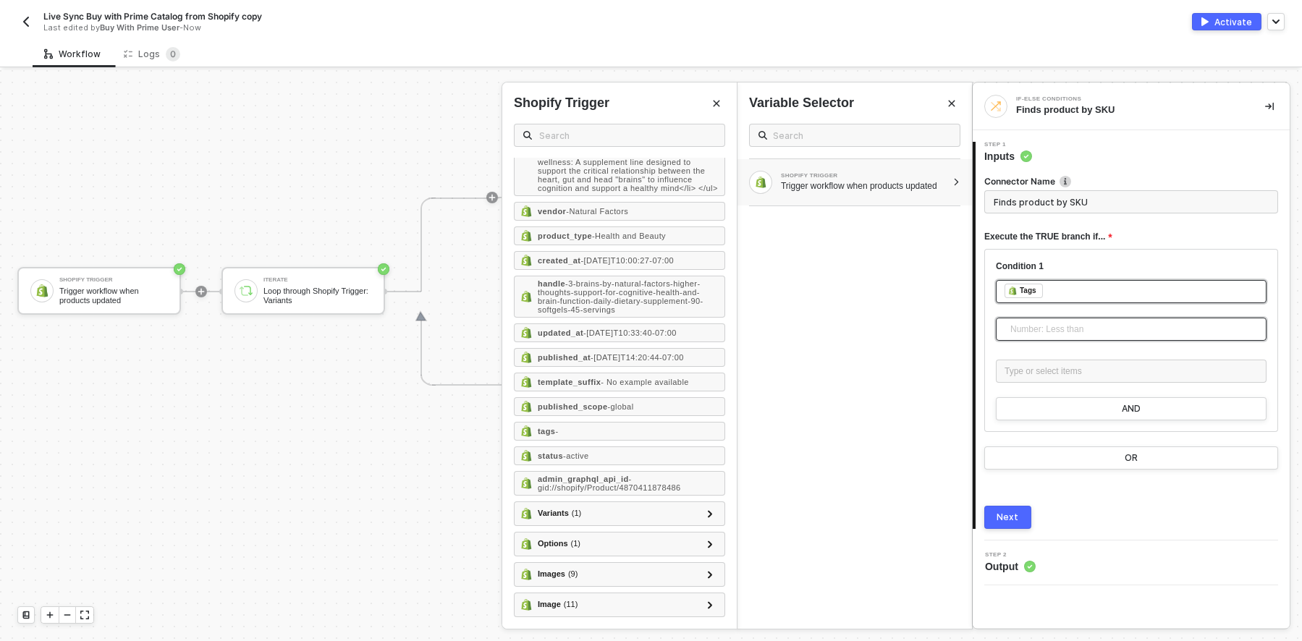
click at [1121, 331] on span "Number: Less than" at bounding box center [1134, 329] width 248 height 22
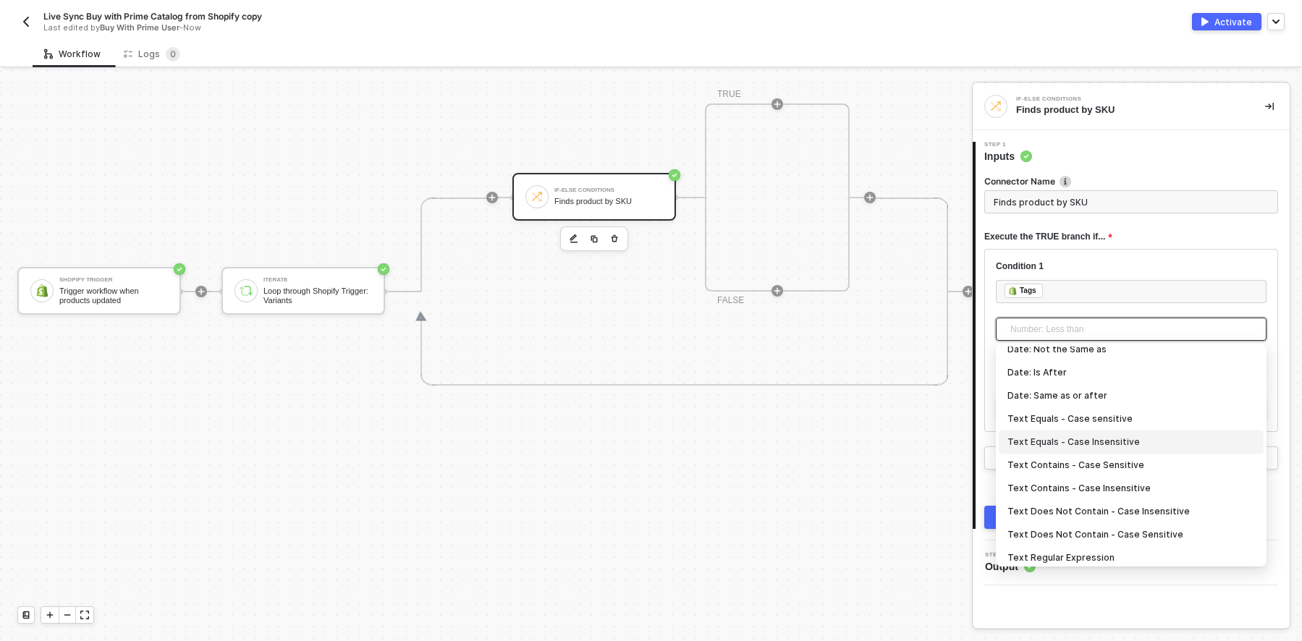
scroll to position [289, 0]
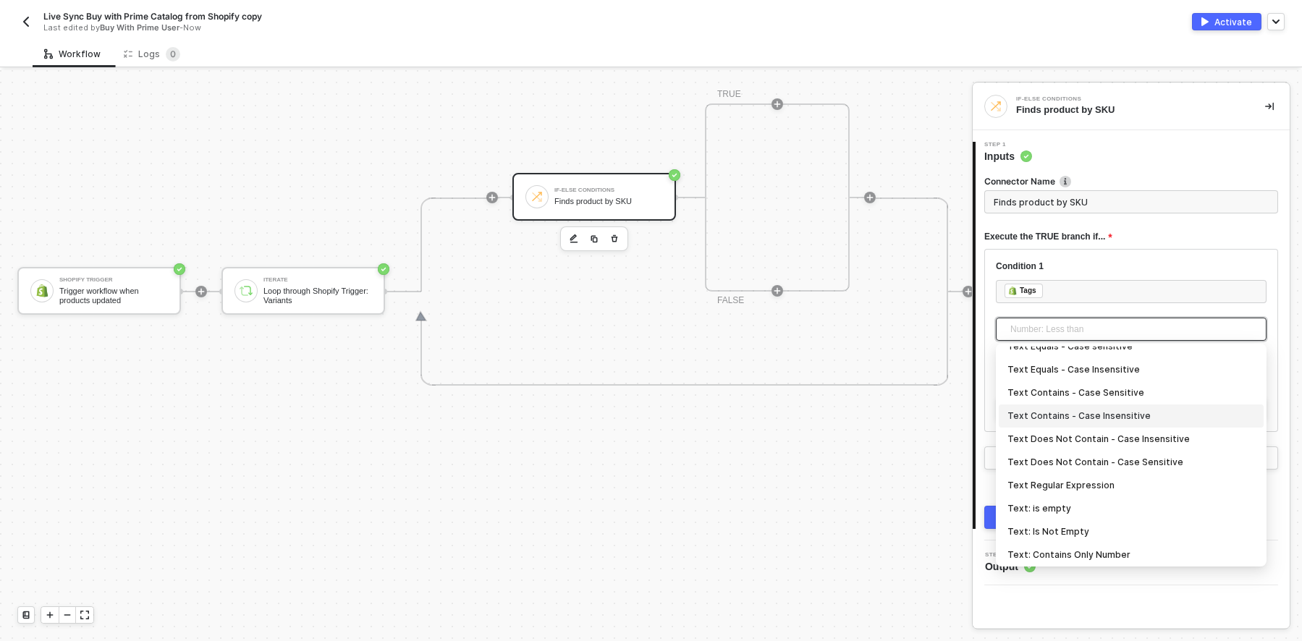
click at [1114, 414] on div "Text Contains - Case Insensitive" at bounding box center [1131, 416] width 248 height 16
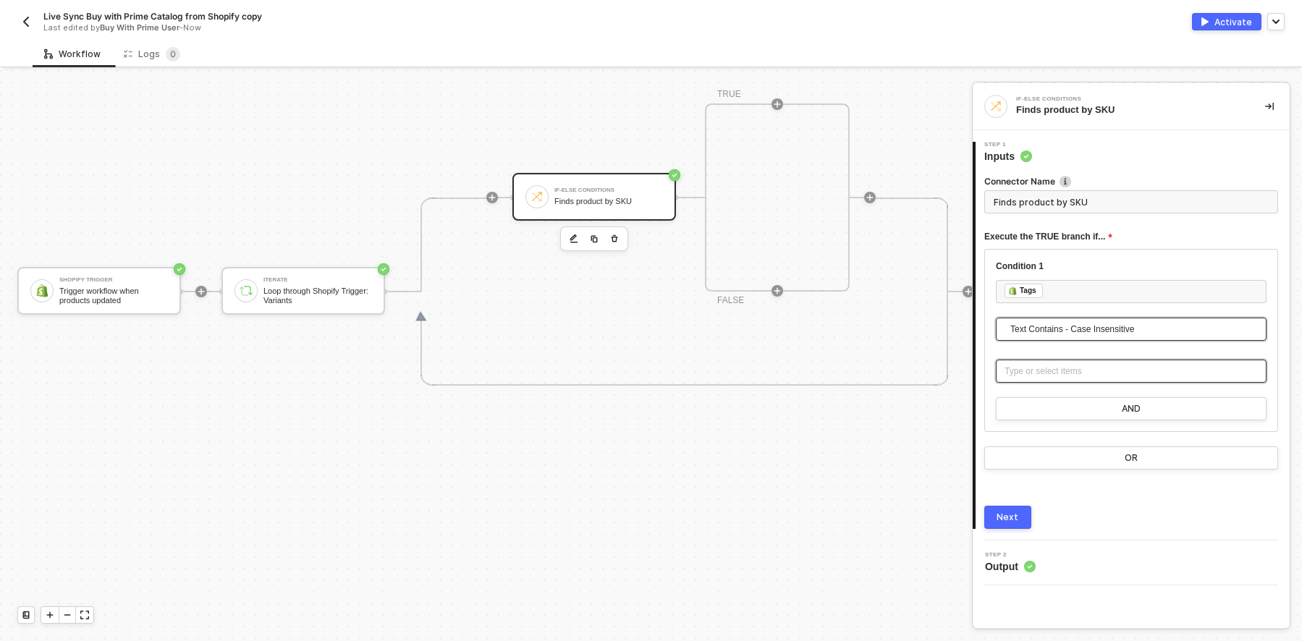
click at [1081, 369] on div "Type or select items ﻿" at bounding box center [1131, 372] width 253 height 14
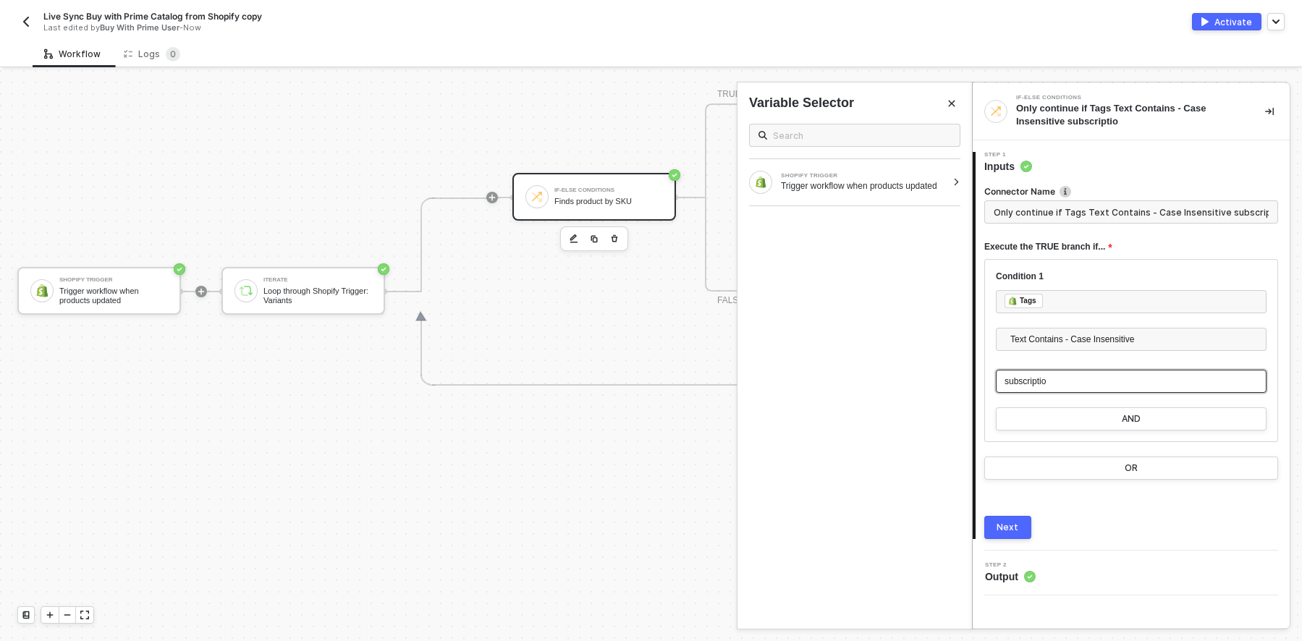
type input "Only continue if Tags Text Contains - Case Insensitive subscription"
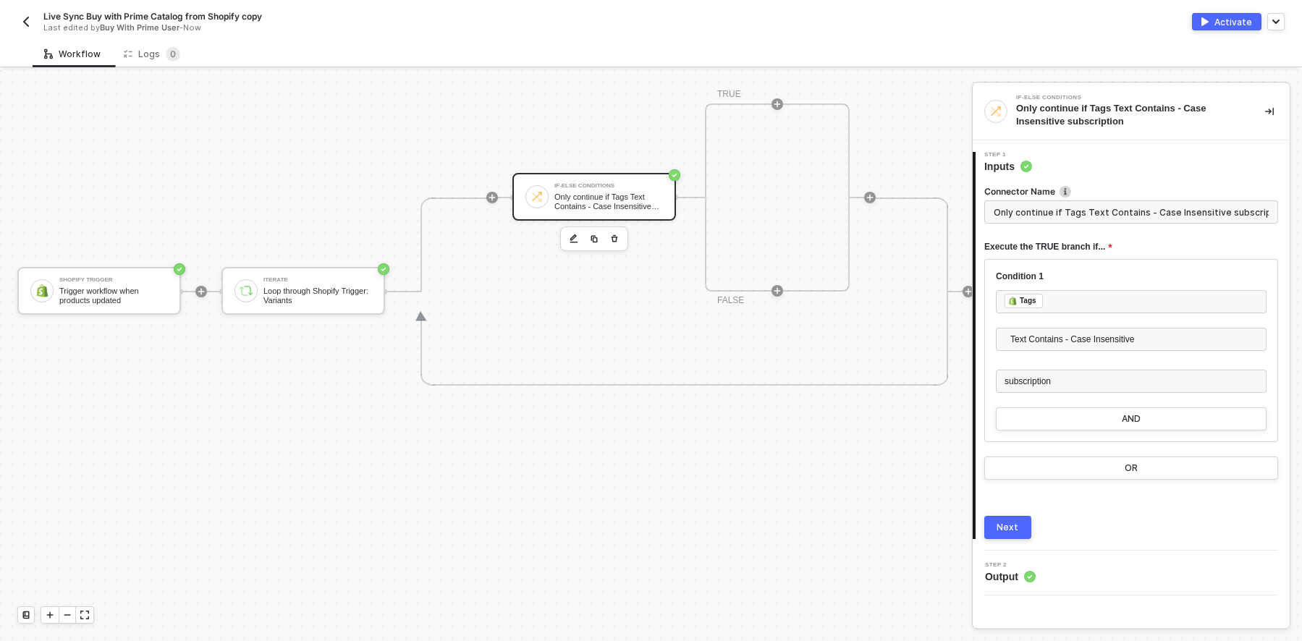
click at [1013, 522] on div "Next" at bounding box center [1008, 528] width 22 height 12
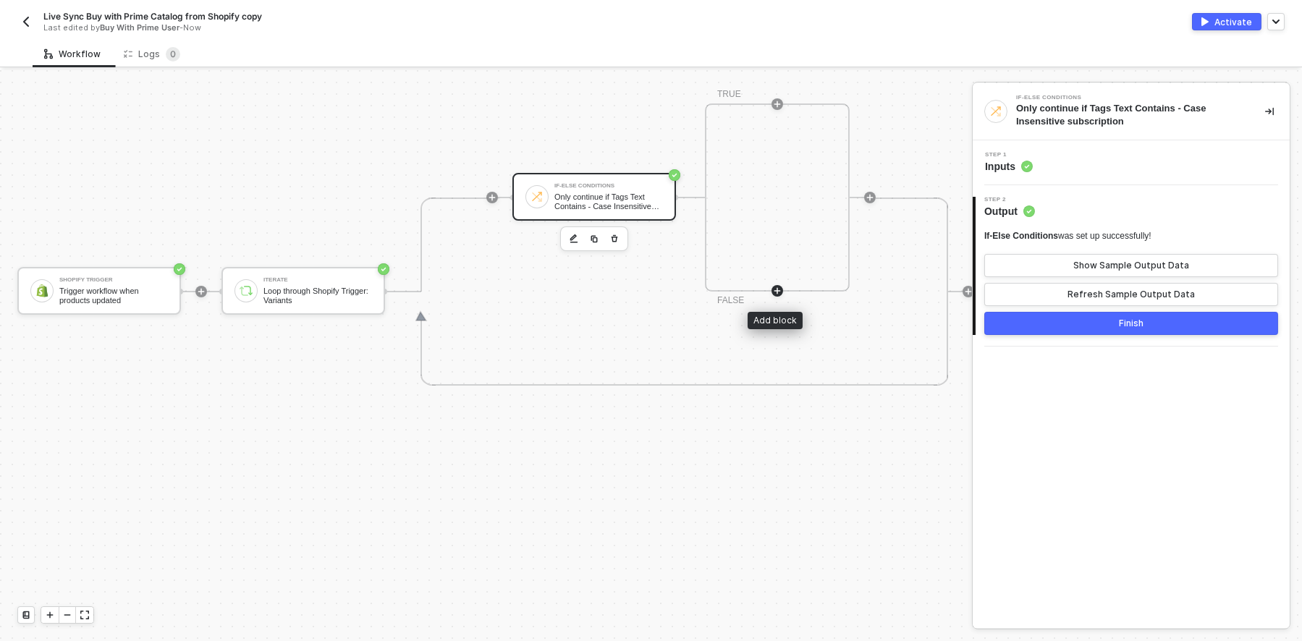
click at [777, 289] on icon "icon-play" at bounding box center [777, 291] width 7 height 7
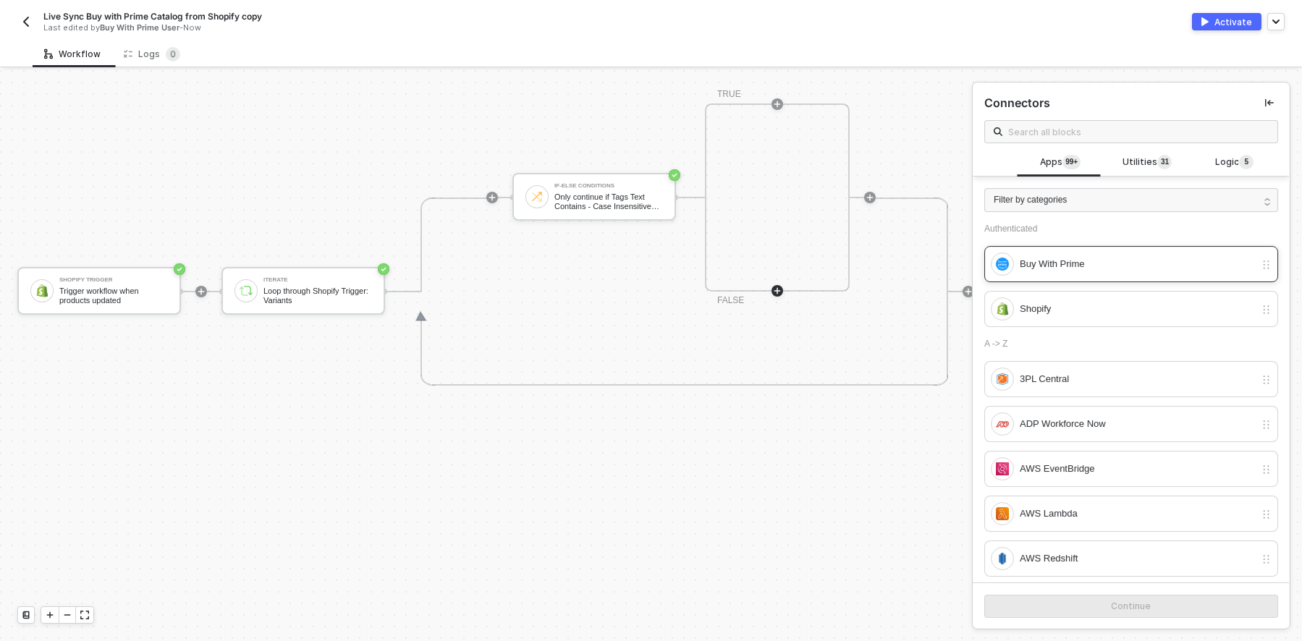
click at [1084, 262] on div "Buy With Prime" at bounding box center [1137, 264] width 235 height 16
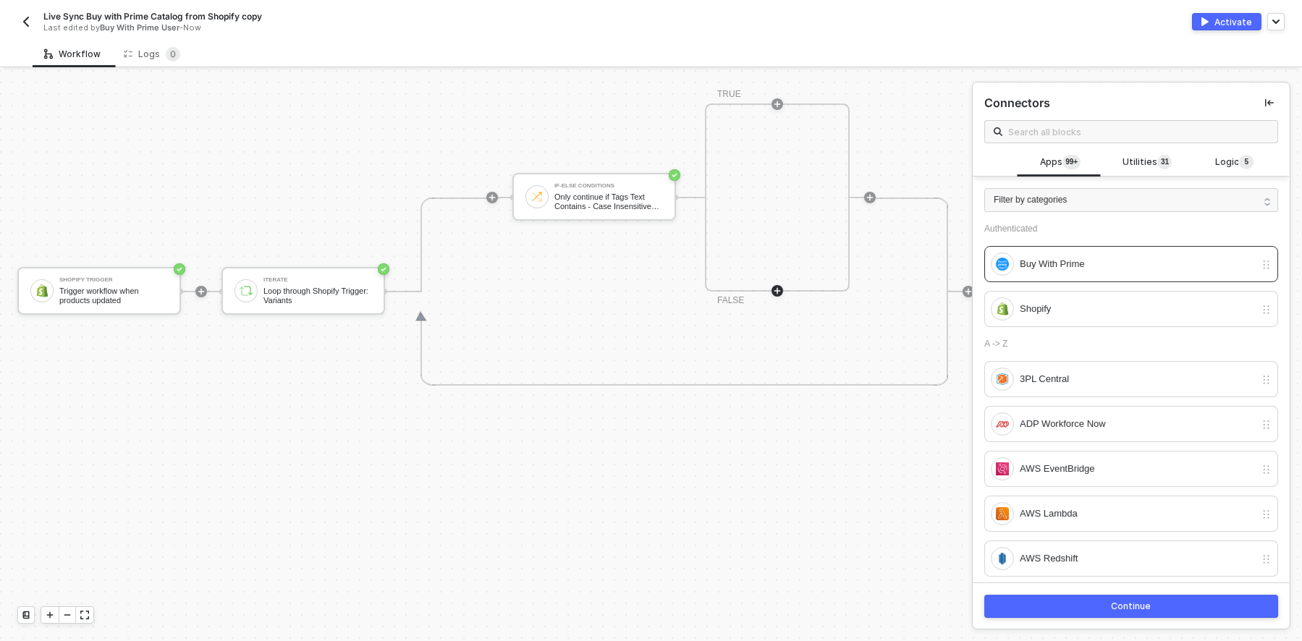
click at [1138, 604] on div "Continue" at bounding box center [1132, 607] width 40 height 12
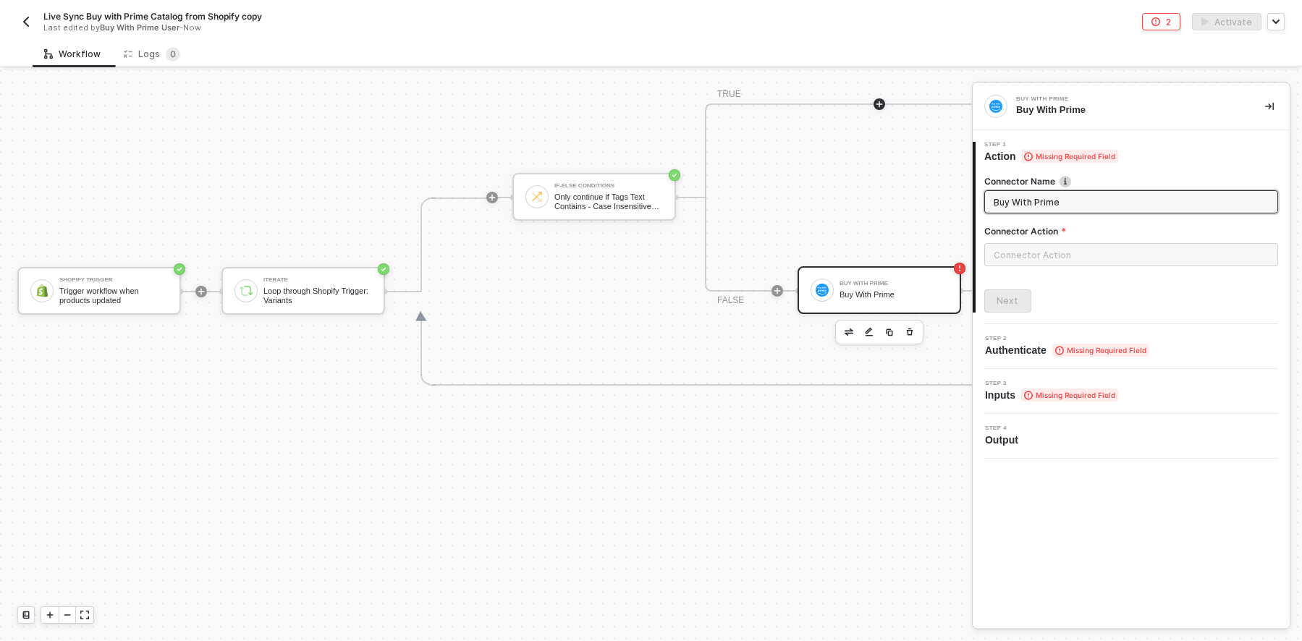
click at [880, 103] on icon "icon-play" at bounding box center [879, 104] width 9 height 9
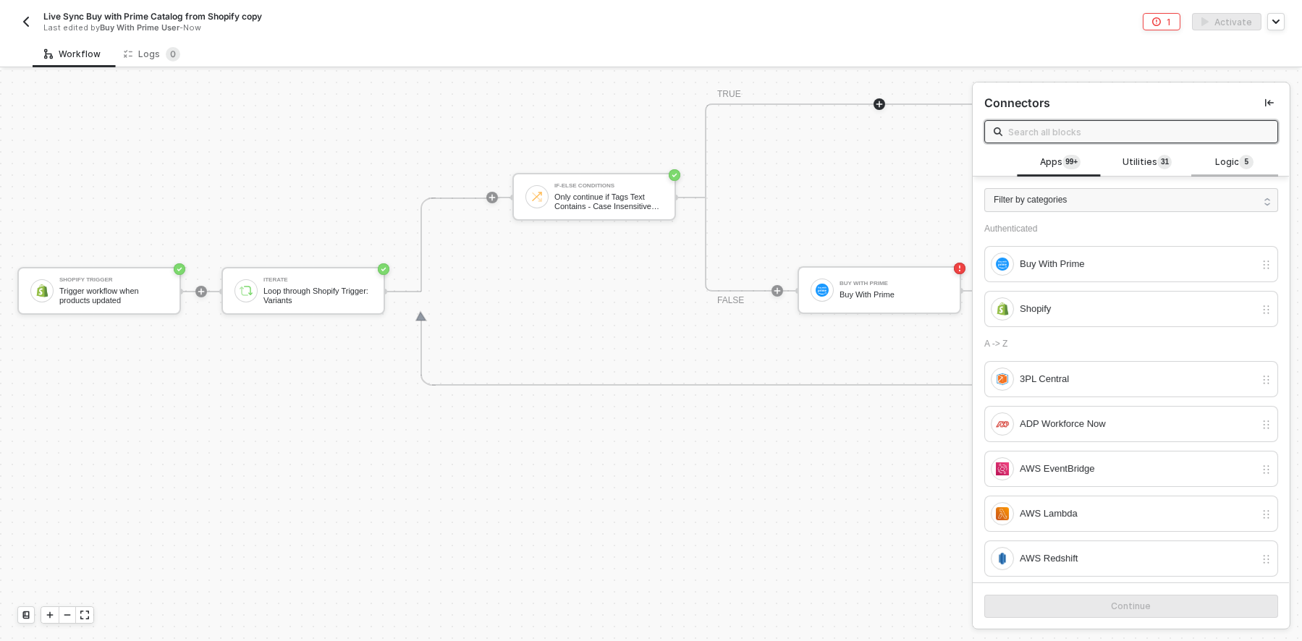
click at [1216, 161] on span "Logic 5" at bounding box center [1234, 163] width 38 height 16
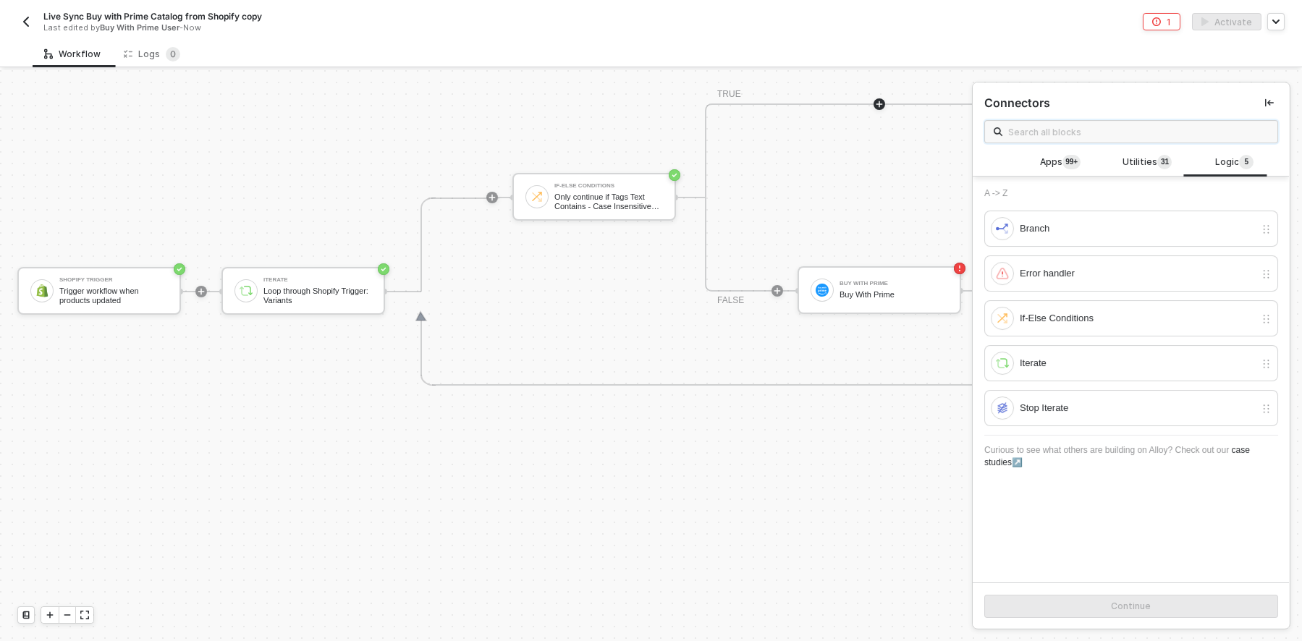
click at [1107, 130] on input "text" at bounding box center [1138, 132] width 261 height 16
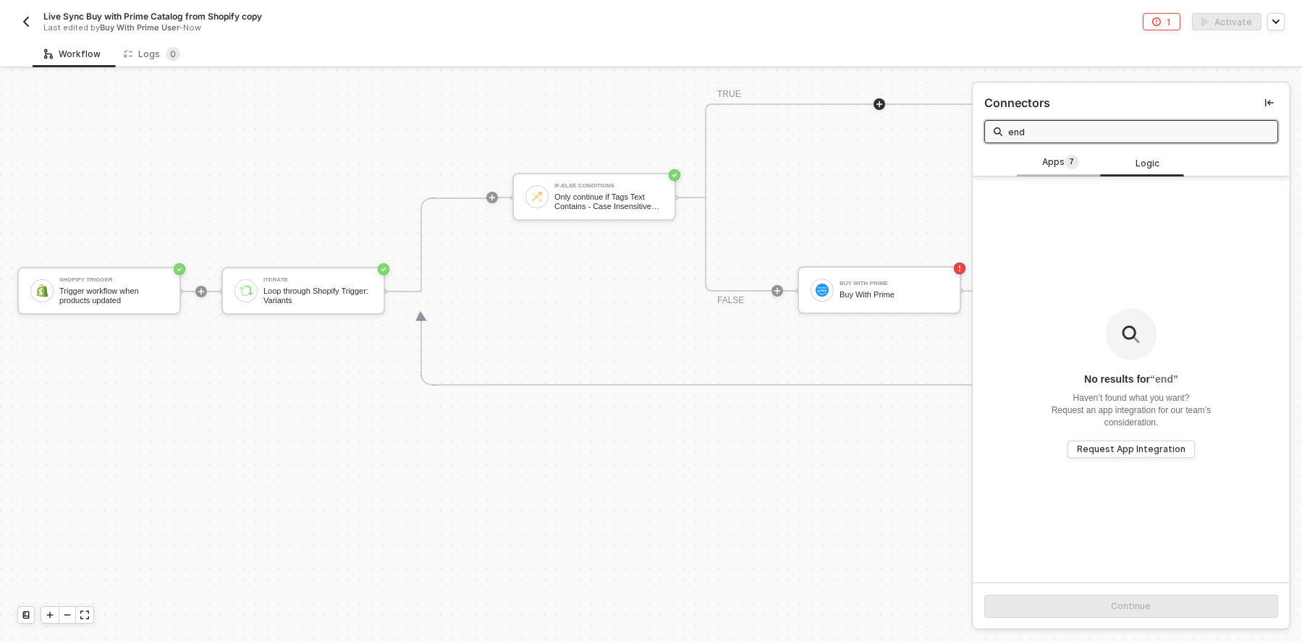
type input "end"
click at [1056, 163] on span "Apps 7" at bounding box center [1060, 163] width 37 height 16
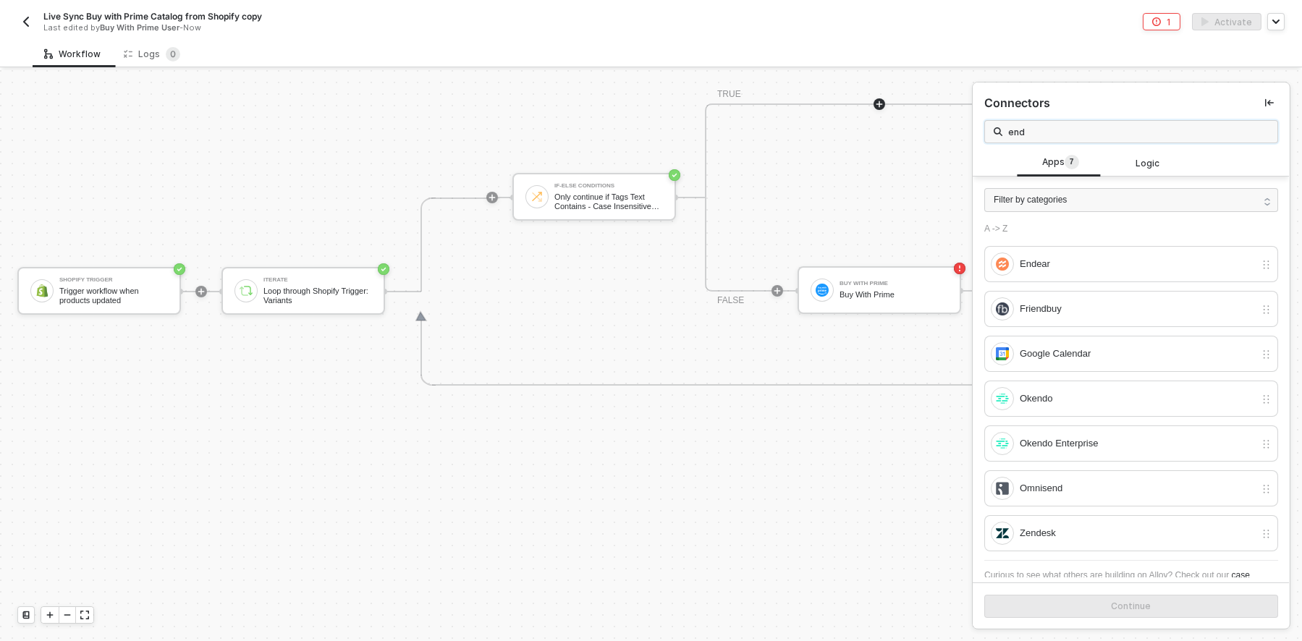
drag, startPoint x: 1033, startPoint y: 130, endPoint x: 975, endPoint y: 130, distance: 58.6
click at [975, 130] on div "Connectors end" at bounding box center [1131, 116] width 317 height 67
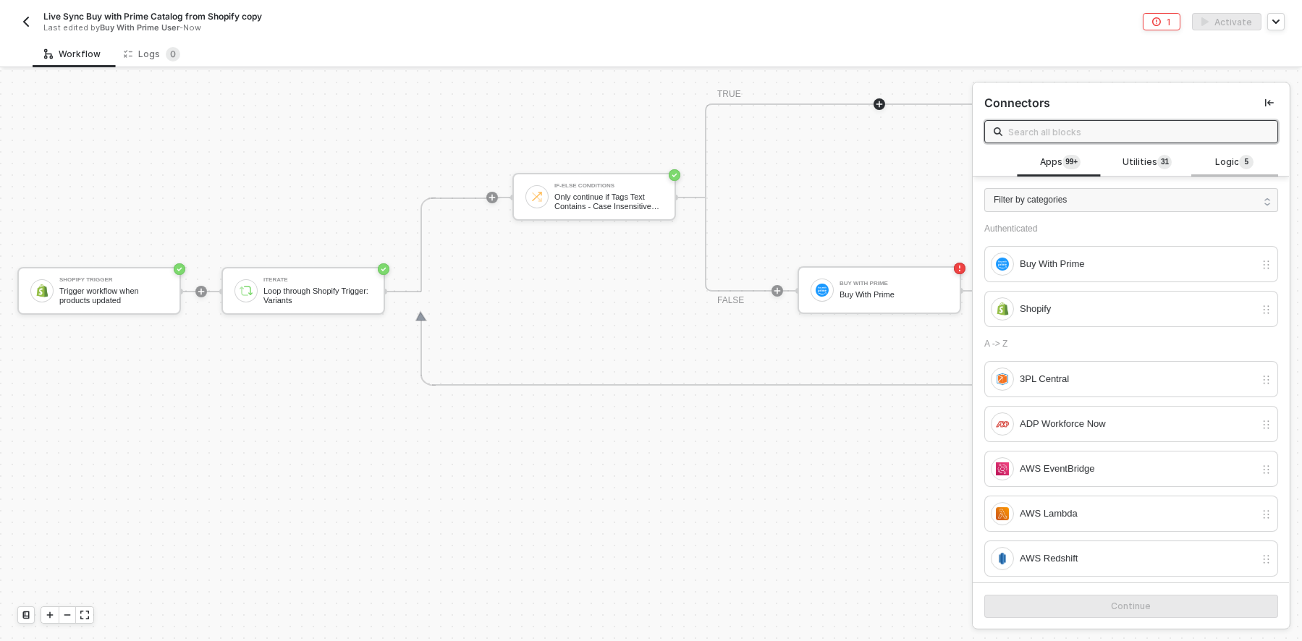
click at [1217, 156] on span "Logic 5" at bounding box center [1234, 163] width 38 height 16
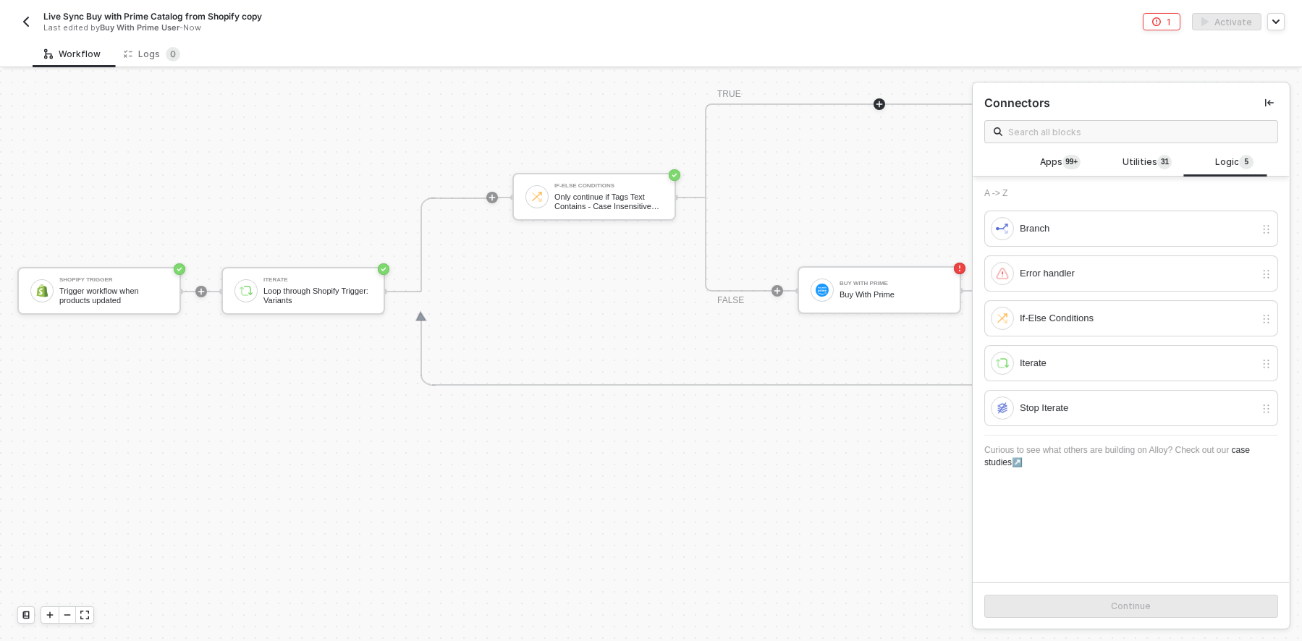
click at [920, 350] on div "If-Else Conditions Only continue if Tags Text Contains - Case Insensitive subsc…" at bounding box center [782, 292] width 593 height 188
click at [855, 148] on div "TRUE FALSE Buy With Prime Buy With Prime" at bounding box center [879, 197] width 349 height 188
click at [1041, 161] on span "Apps 99+" at bounding box center [1060, 163] width 41 height 16
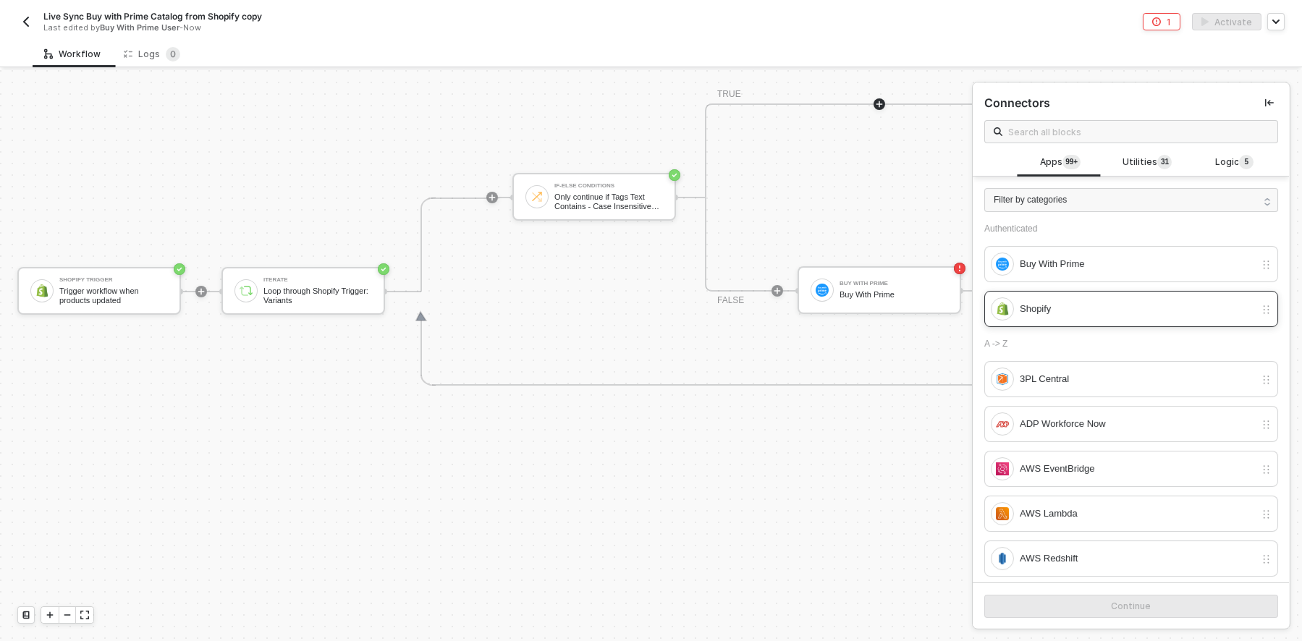
click at [1028, 308] on div "Shopify" at bounding box center [1137, 309] width 235 height 16
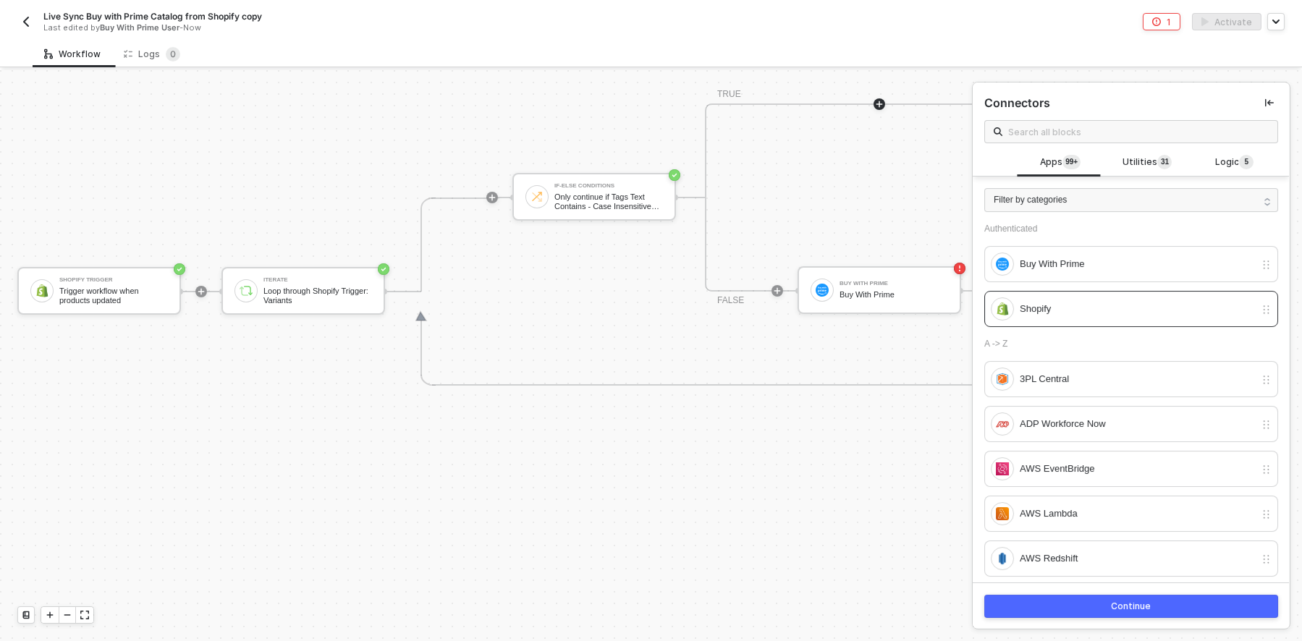
click at [1120, 606] on div "Continue" at bounding box center [1132, 607] width 40 height 12
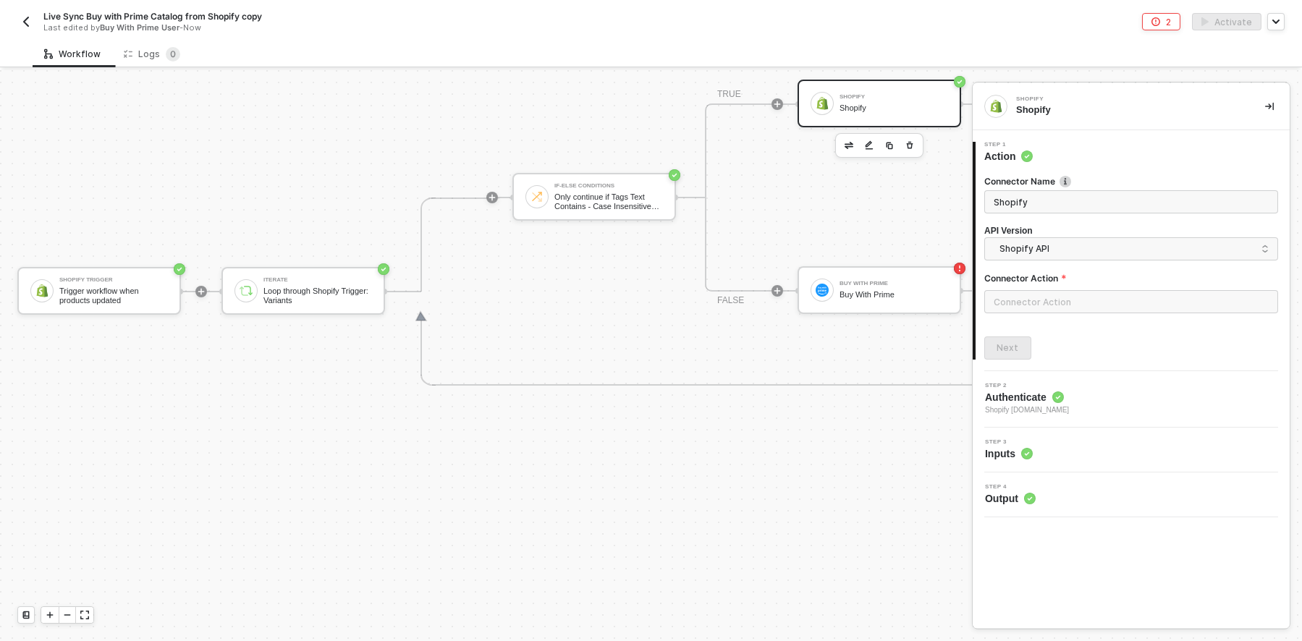
click at [827, 184] on div "TRUE Shopify Shopify FALSE Buy With Prime Buy With Prime" at bounding box center [879, 197] width 349 height 188
click at [857, 287] on div "Buy With Prime" at bounding box center [894, 284] width 109 height 6
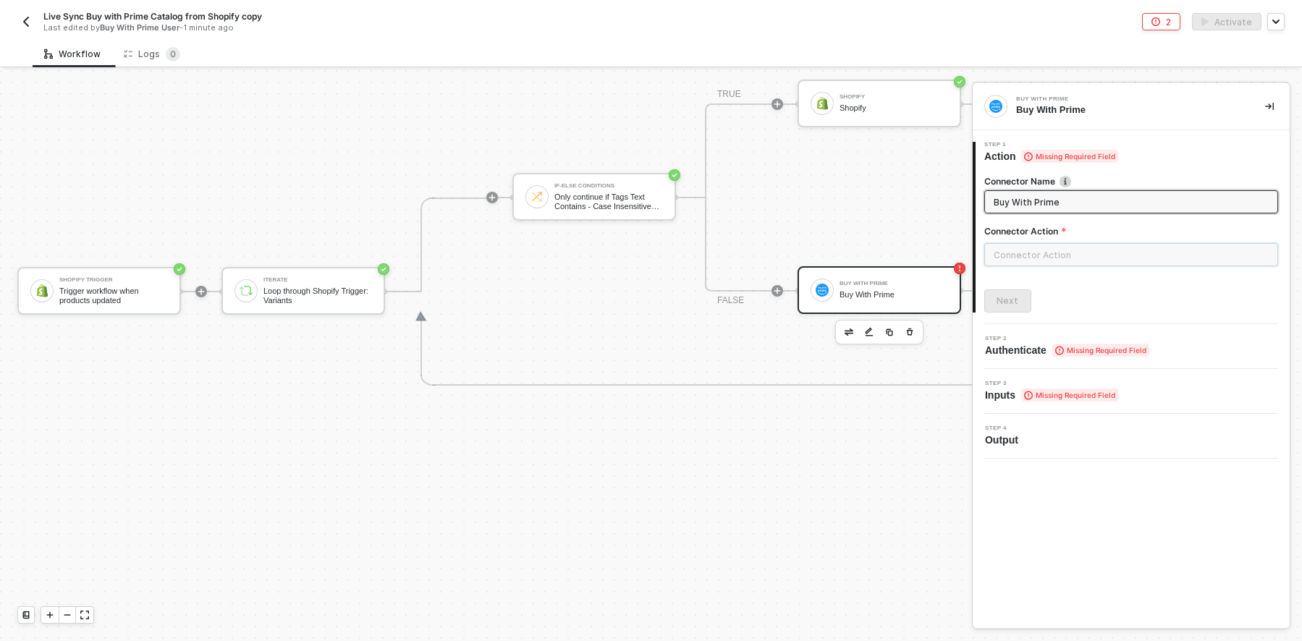
click at [1061, 250] on input "text" at bounding box center [1131, 254] width 294 height 23
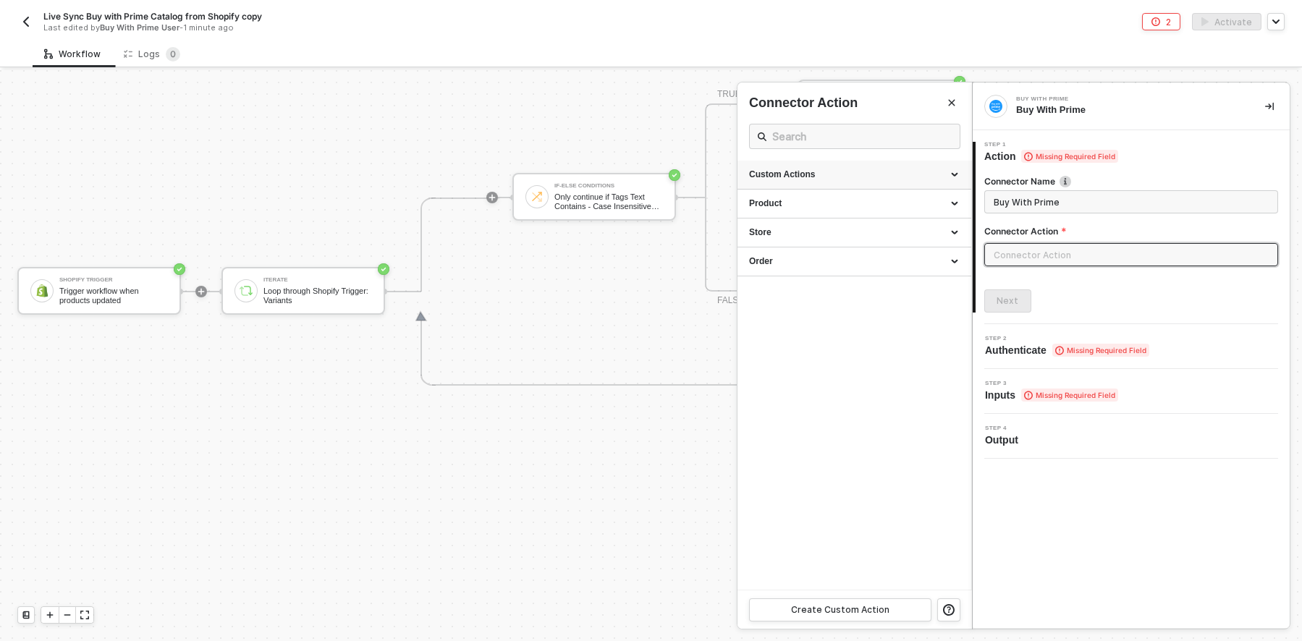
click at [900, 173] on div "Custom Actions" at bounding box center [854, 175] width 211 height 12
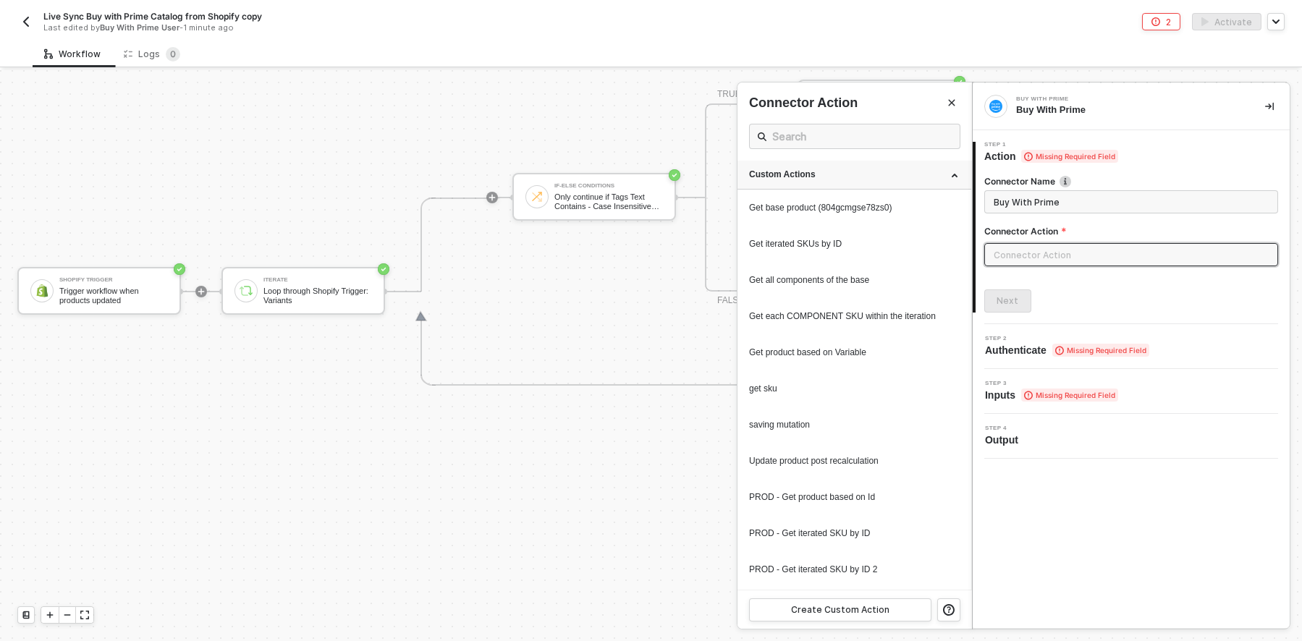
click at [900, 174] on div "Custom Actions" at bounding box center [854, 175] width 211 height 12
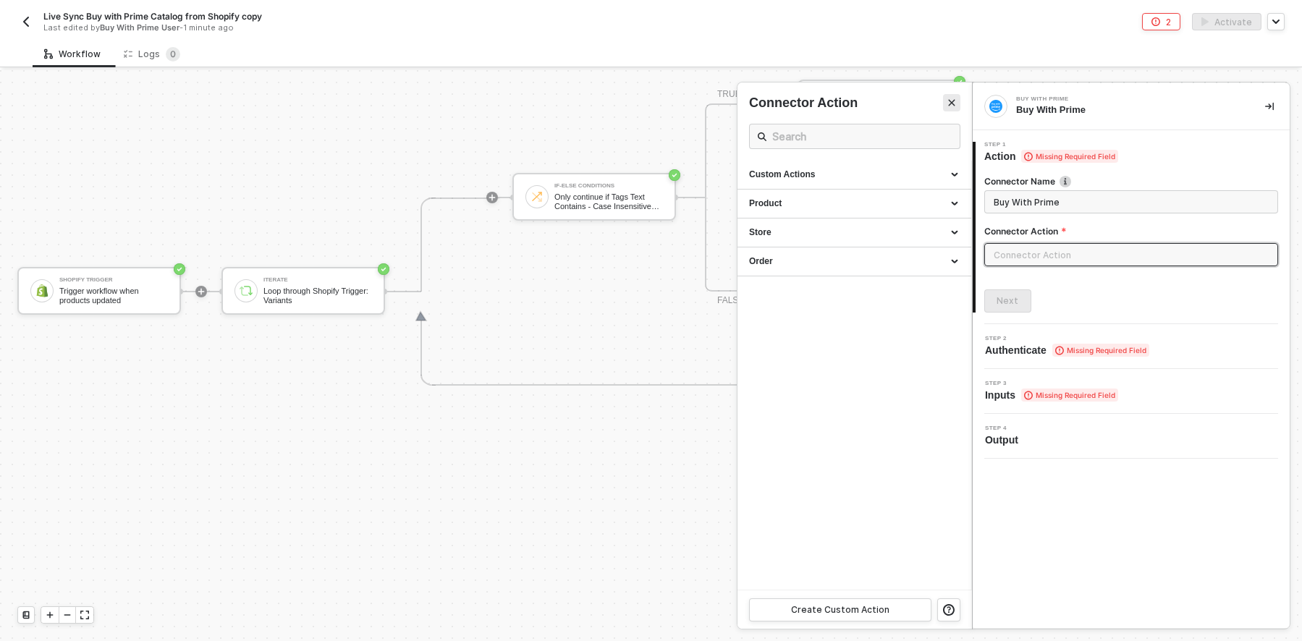
click at [950, 96] on button "Close" at bounding box center [951, 102] width 17 height 17
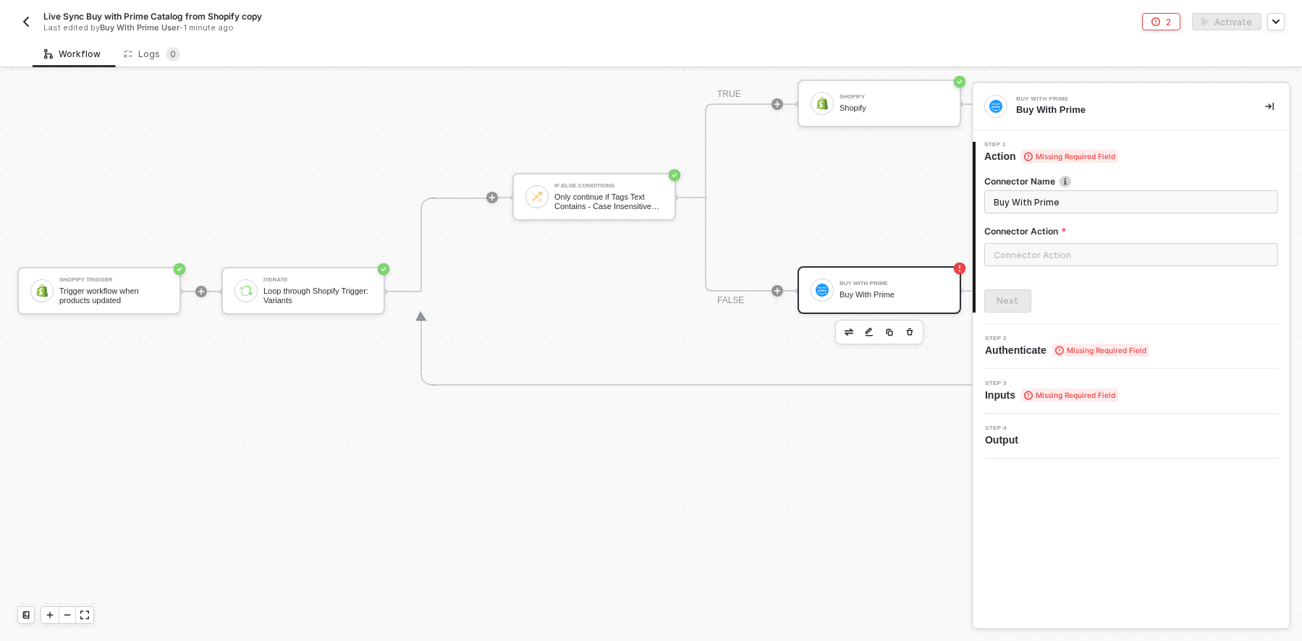
click at [614, 297] on div "If-Else Conditions Only continue if Tags Text Contains - Case Insensitive subsc…" at bounding box center [782, 292] width 593 height 188
click at [908, 141] on icon "button" at bounding box center [909, 146] width 9 height 12
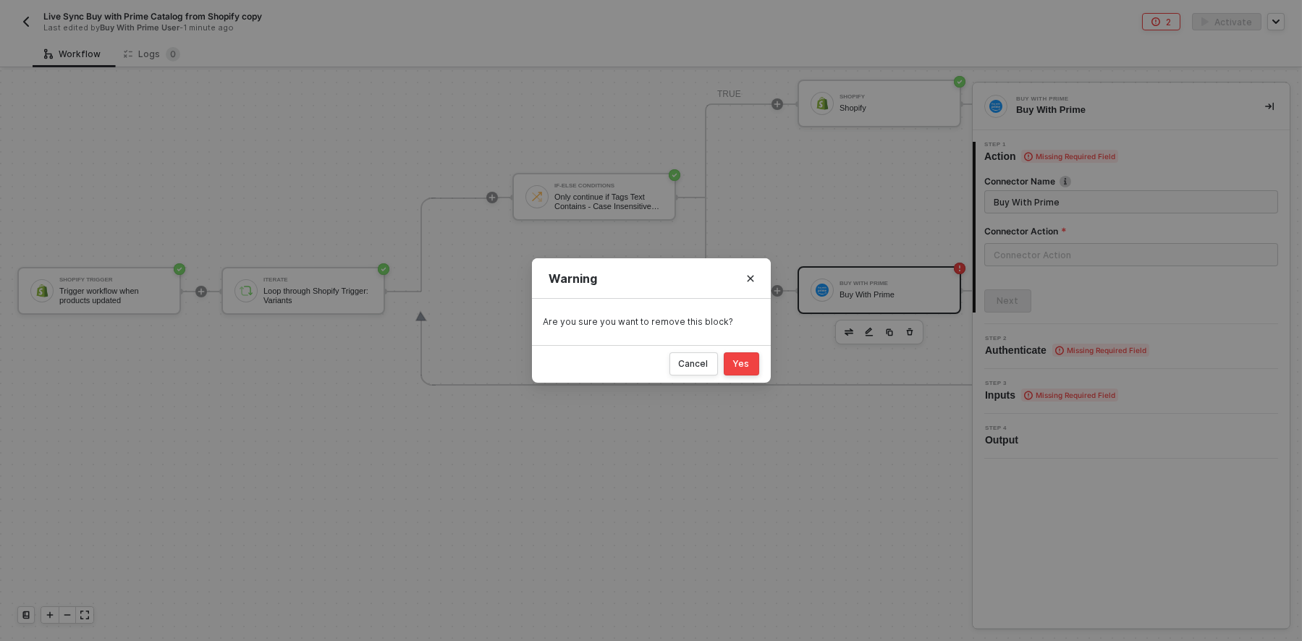
click at [743, 368] on div "Yes" at bounding box center [741, 364] width 17 height 12
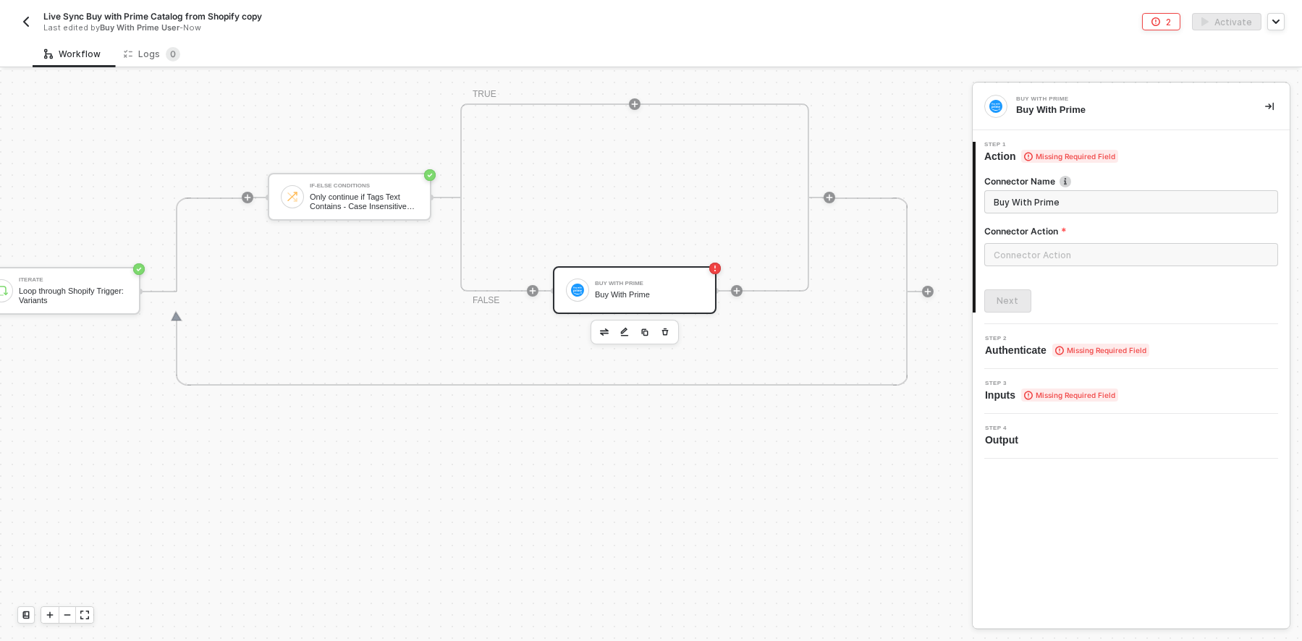
scroll to position [461, 254]
click at [616, 294] on div "Buy With Prime" at bounding box center [640, 294] width 109 height 9
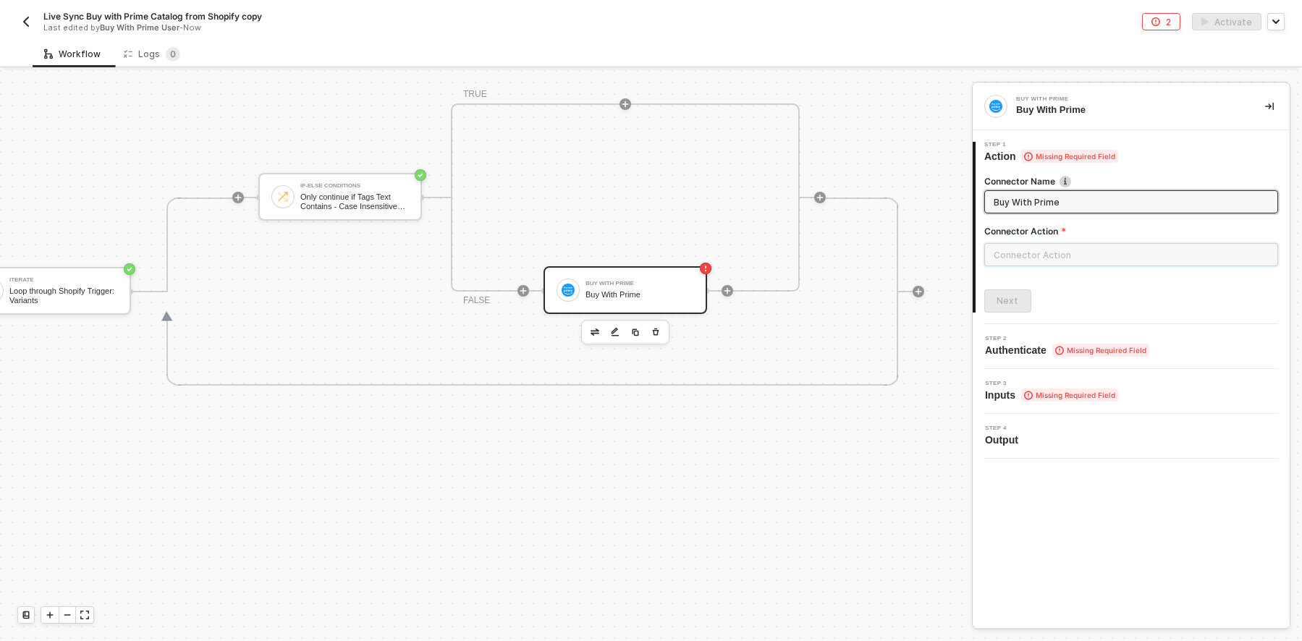
click at [1102, 253] on input "text" at bounding box center [1131, 254] width 294 height 23
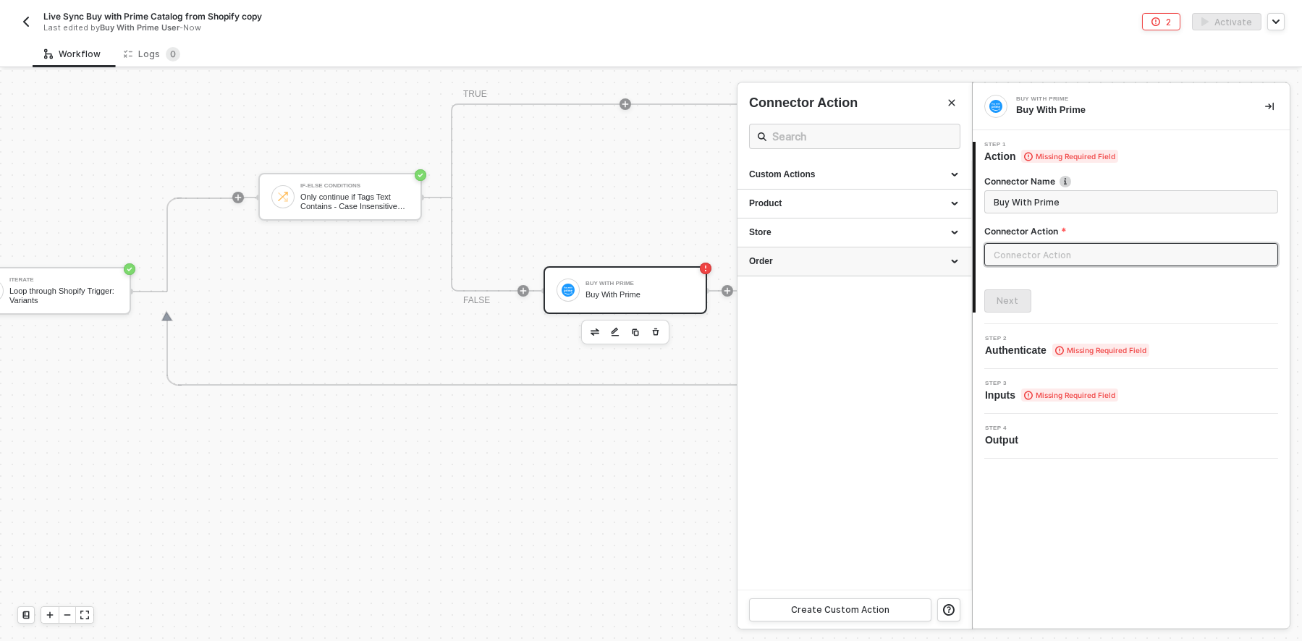
click at [847, 266] on div "Order" at bounding box center [854, 261] width 211 height 12
click at [850, 221] on div "Store" at bounding box center [854, 233] width 234 height 29
click at [853, 200] on div "Product" at bounding box center [854, 204] width 211 height 12
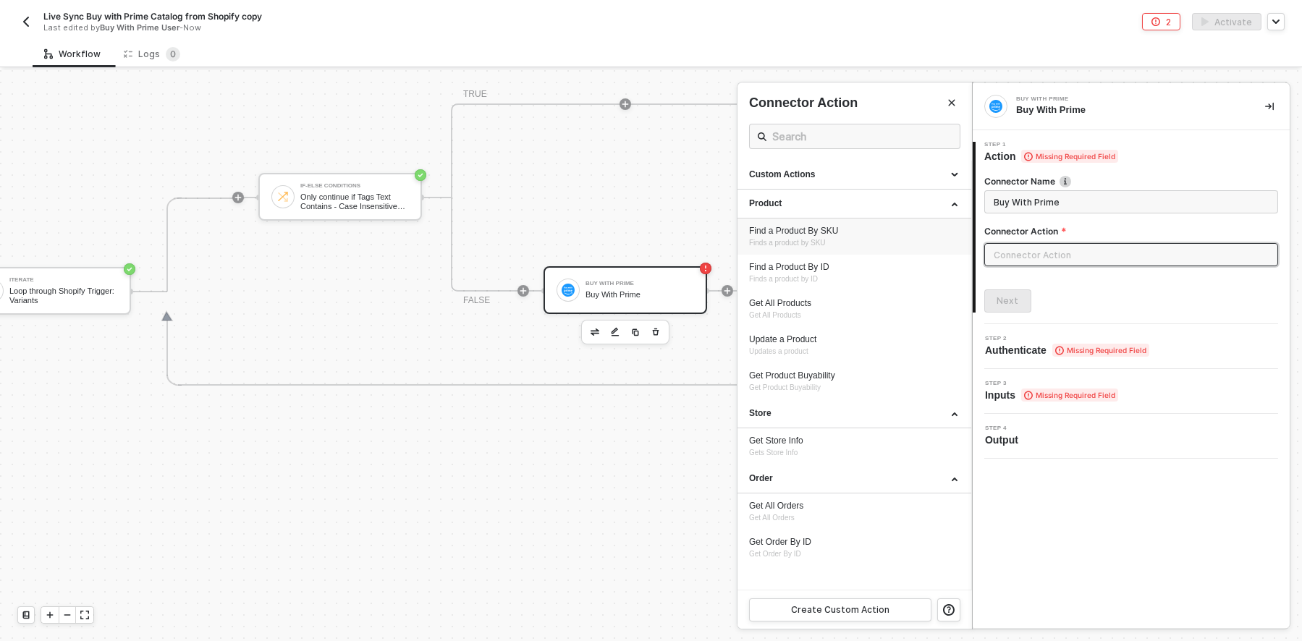
click at [827, 227] on div "Find a Product By SKU" at bounding box center [854, 231] width 211 height 12
type input "Finds a product by SKU"
type input "Product - Find a Product By SKU"
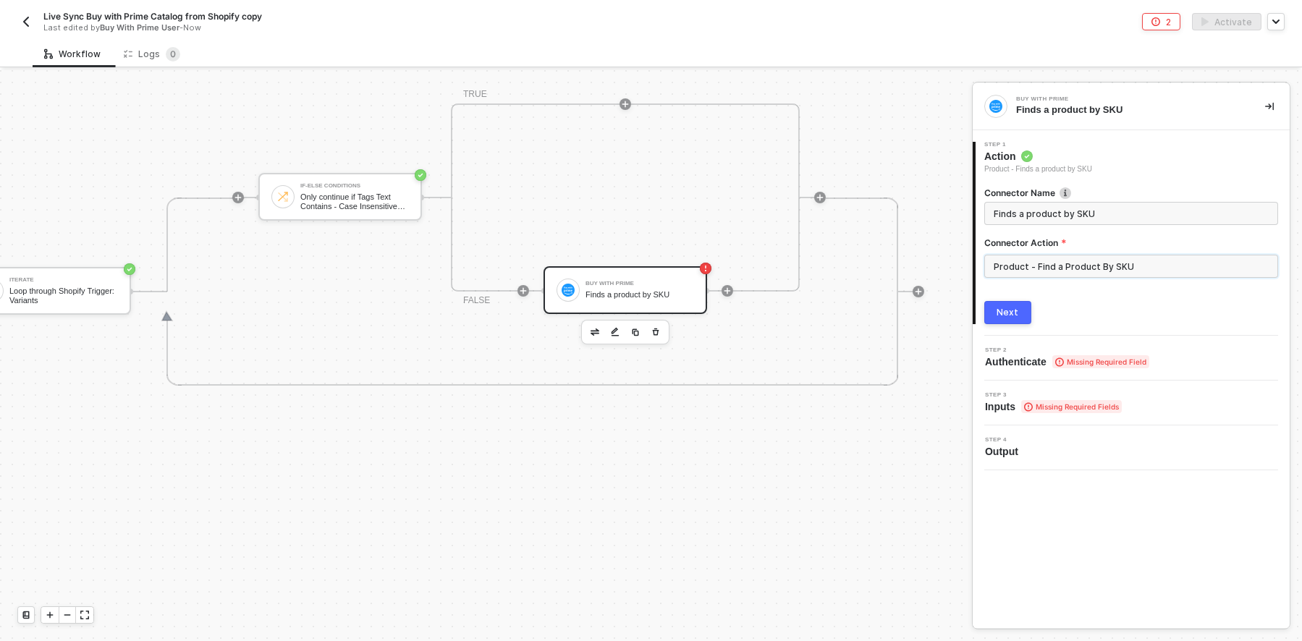
click at [1187, 261] on input "Product - Find a Product By SKU" at bounding box center [1131, 266] width 294 height 23
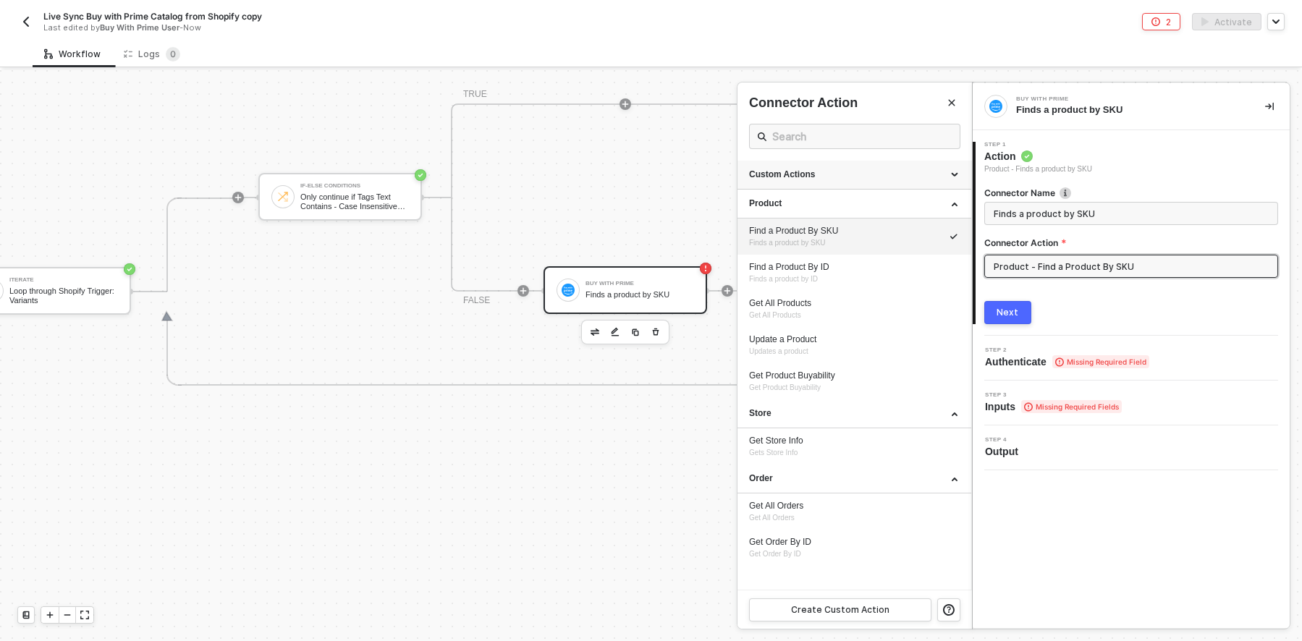
click at [881, 169] on div "Custom Actions" at bounding box center [854, 175] width 211 height 12
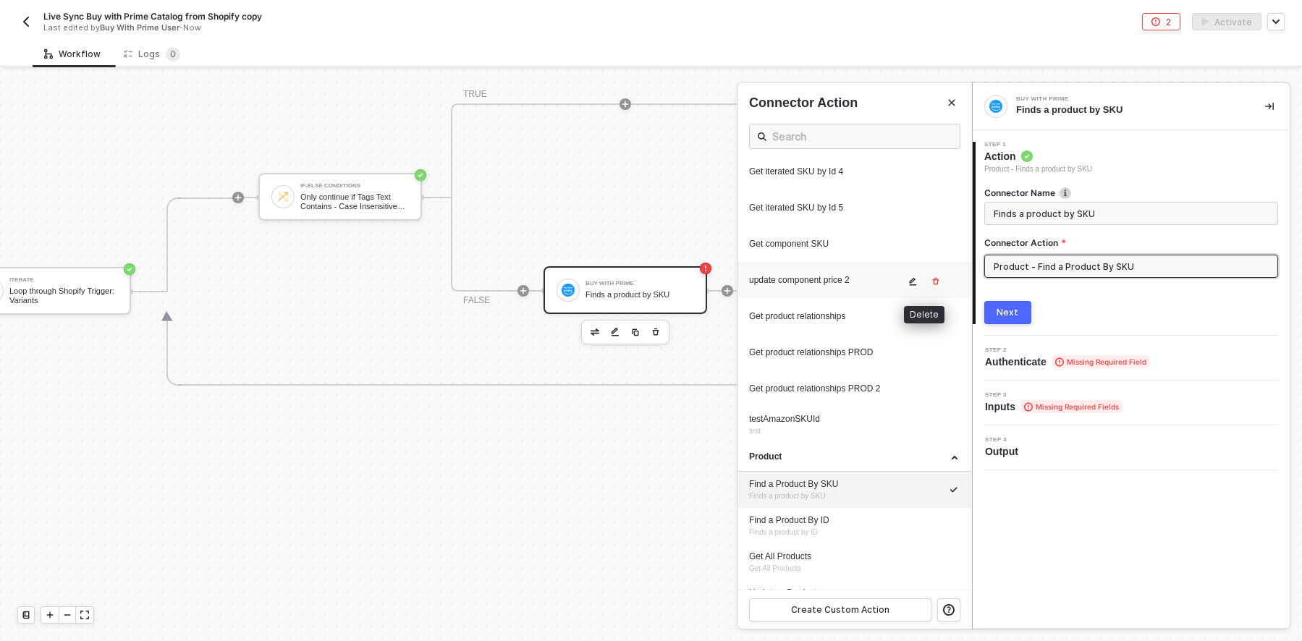
scroll to position [434, 0]
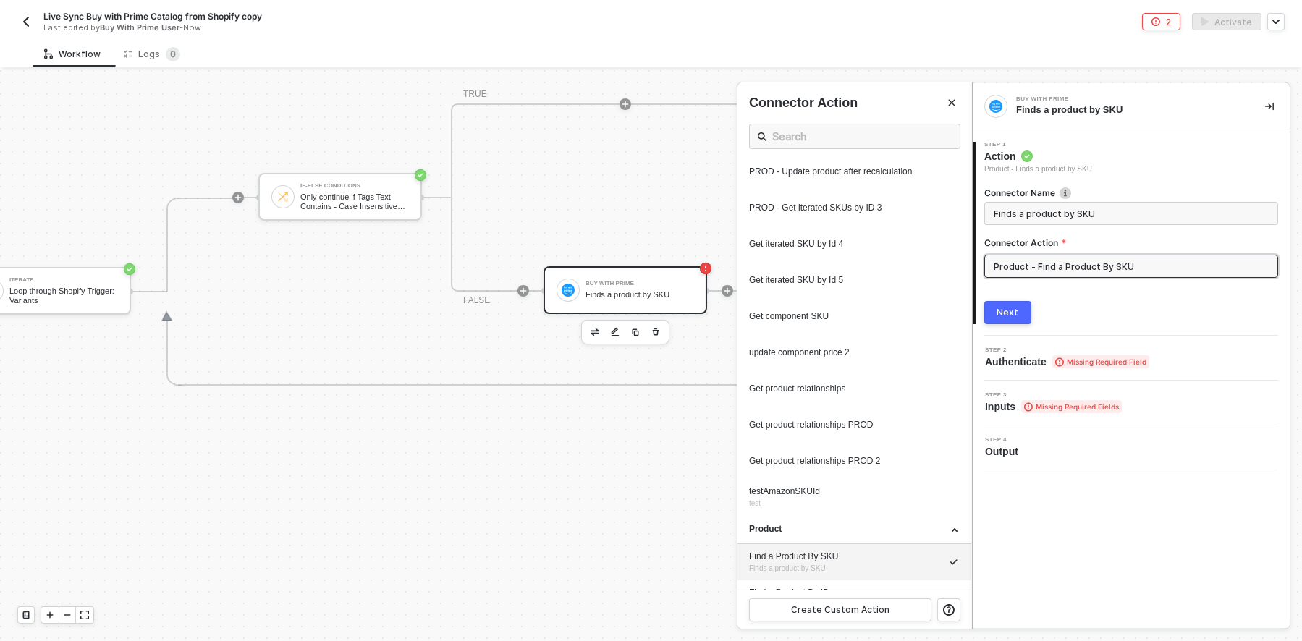
click at [564, 478] on div at bounding box center [651, 355] width 1302 height 571
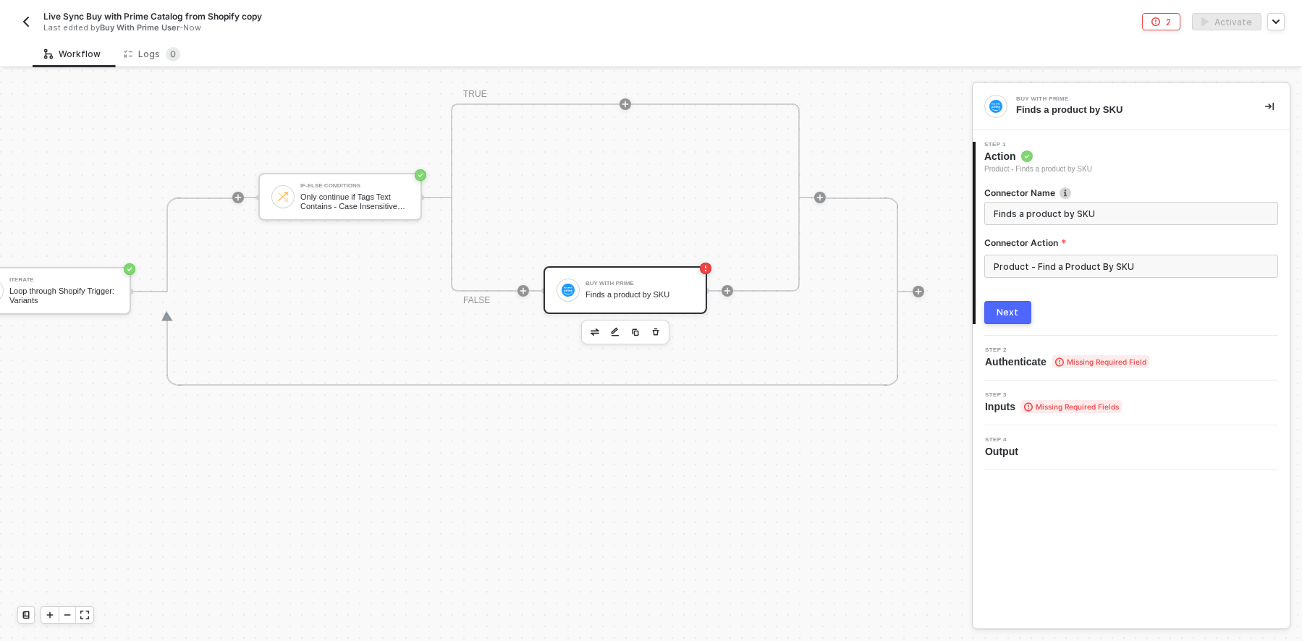
click at [25, 17] on img "button" at bounding box center [26, 22] width 12 height 12
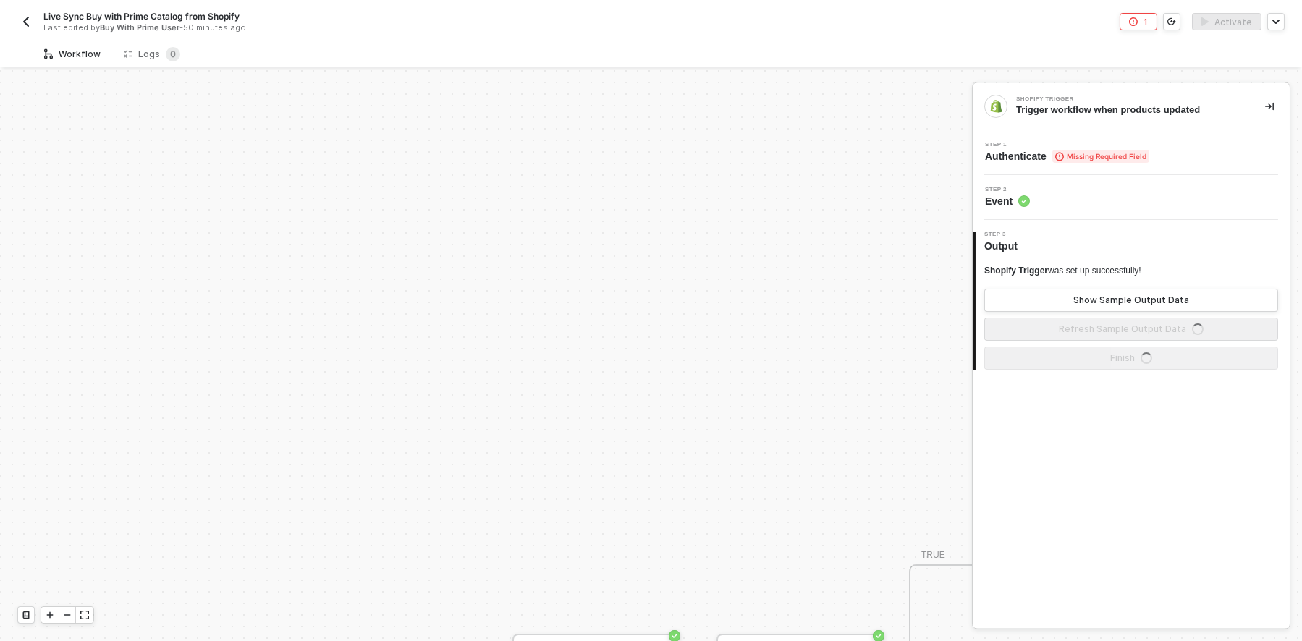
scroll to position [341, 0]
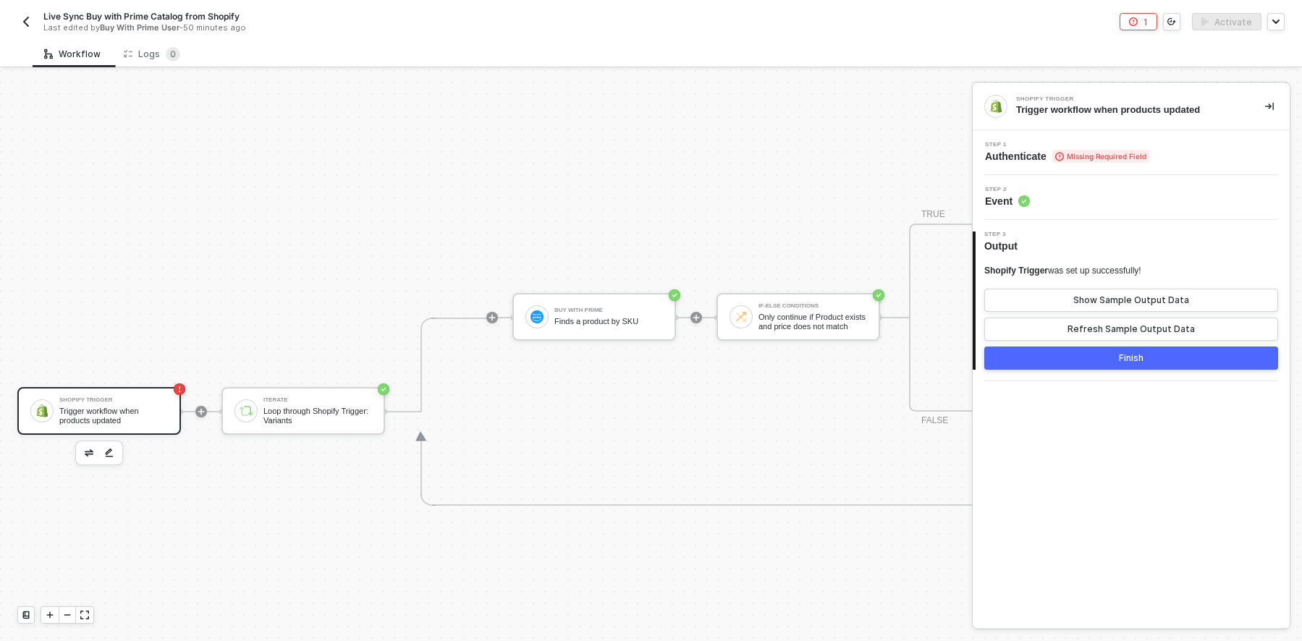
click at [22, 18] on img "button" at bounding box center [26, 22] width 12 height 12
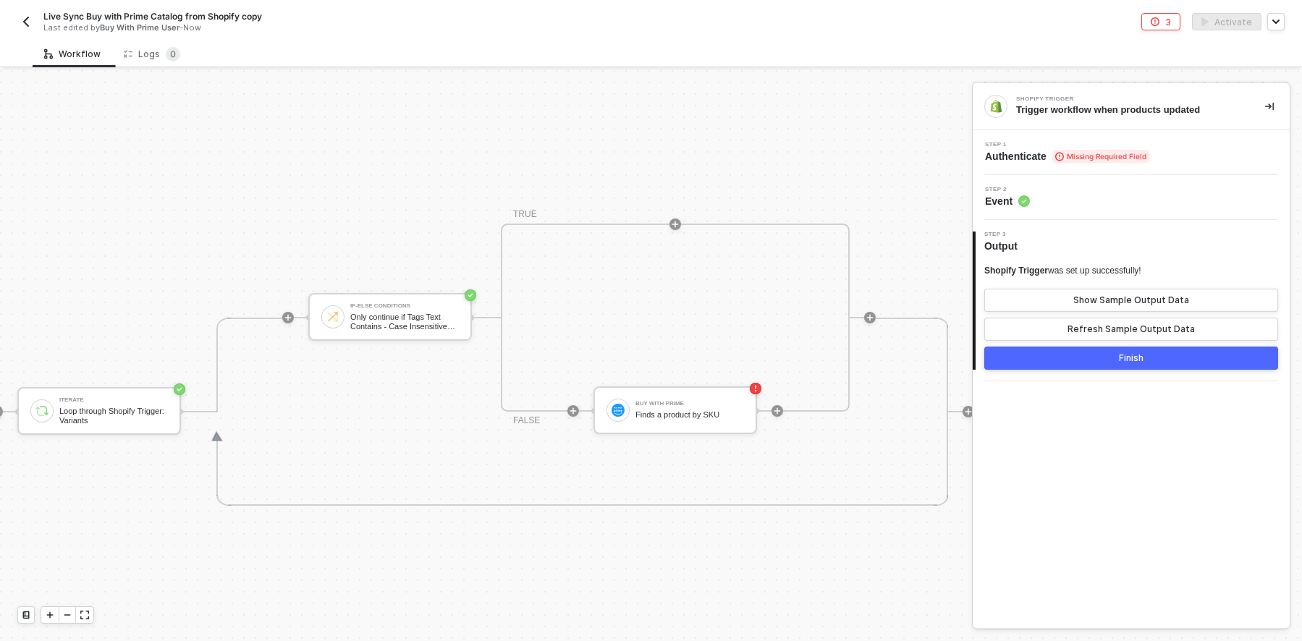
scroll to position [341, 208]
click at [701, 401] on div "Buy With Prime" at bounding box center [685, 404] width 109 height 6
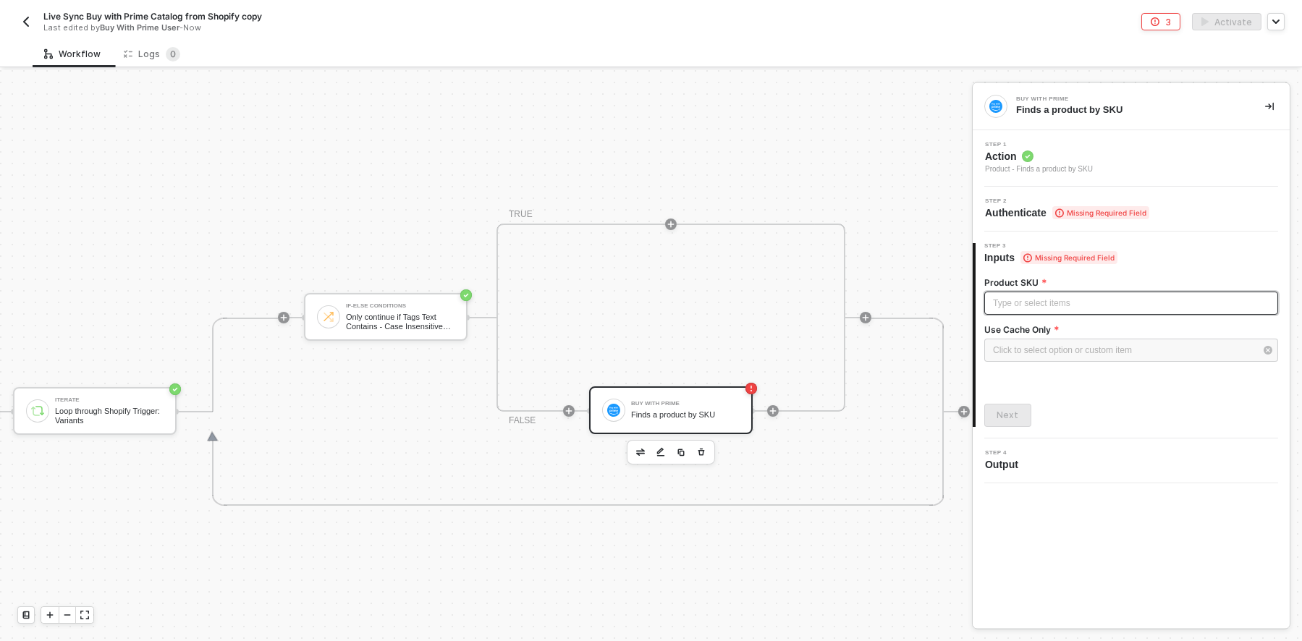
click at [1133, 300] on div "Type or select items ﻿" at bounding box center [1131, 304] width 276 height 14
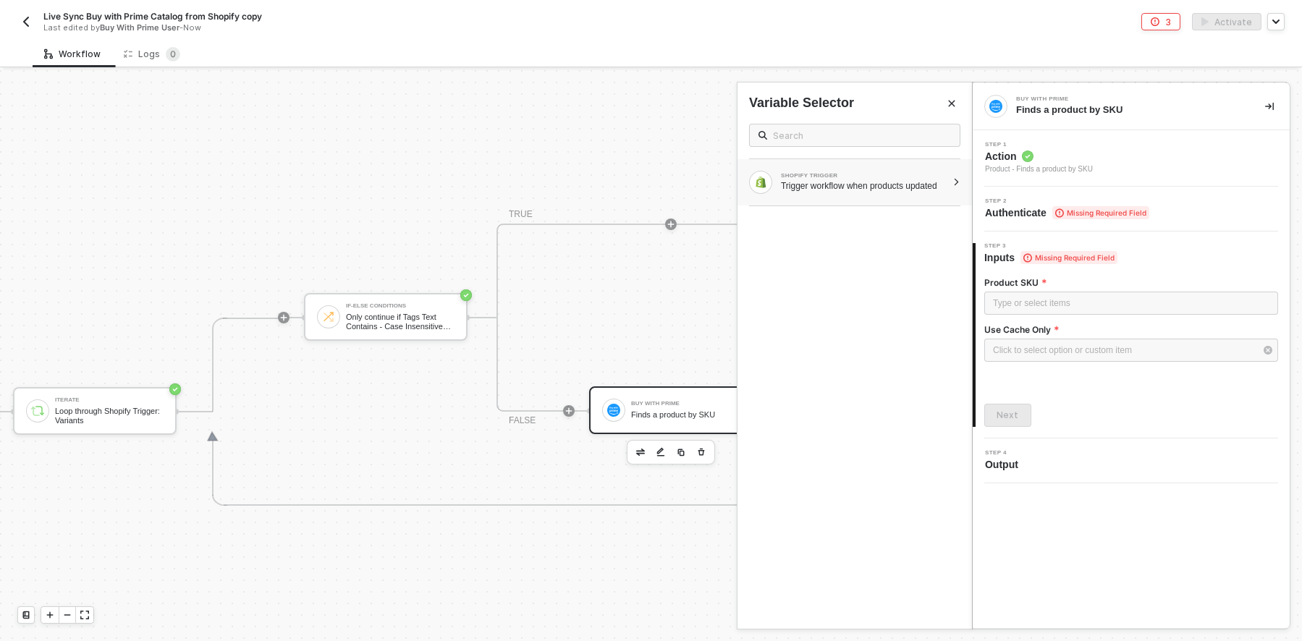
click at [884, 180] on div "Trigger workflow when products updated" at bounding box center [864, 186] width 166 height 12
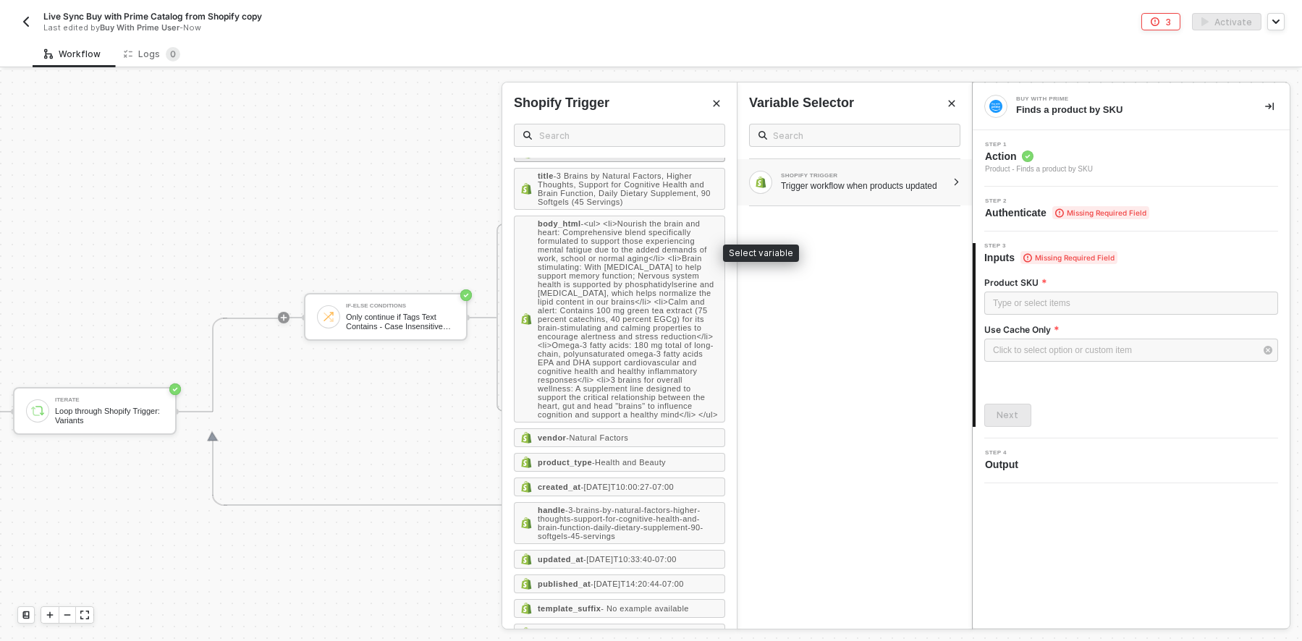
scroll to position [0, 0]
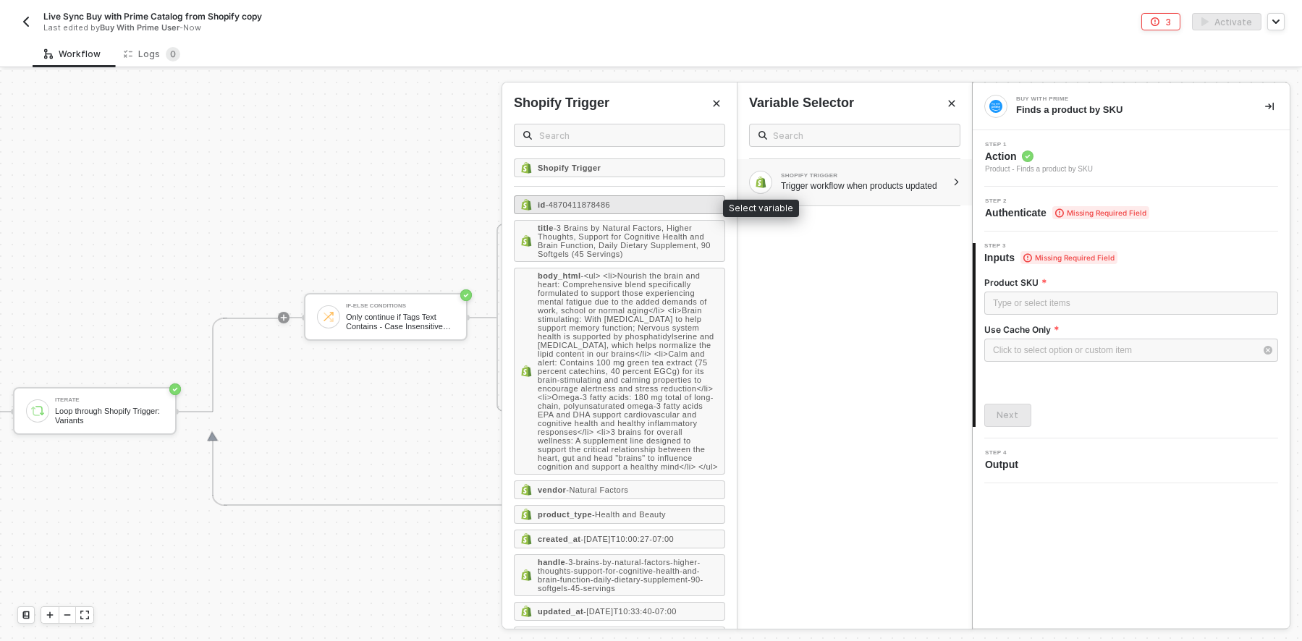
click at [608, 203] on span "- 4870411878486" at bounding box center [578, 204] width 64 height 9
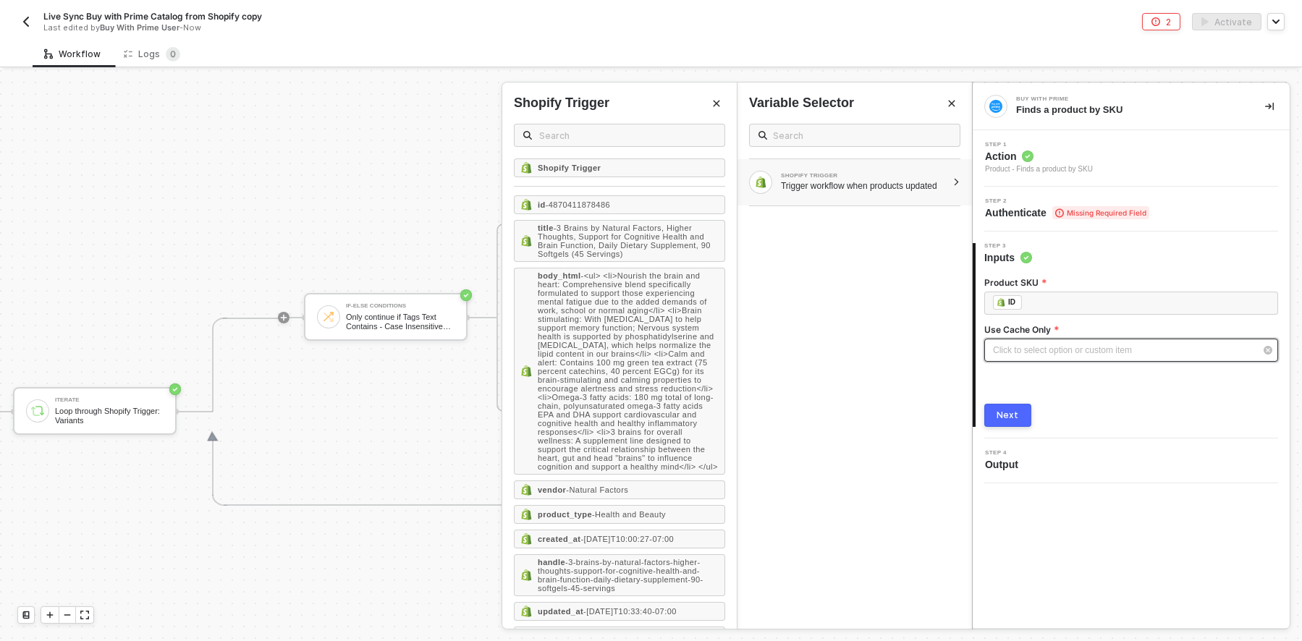
click at [1039, 348] on div "Click to select option or custom item ﻿" at bounding box center [1124, 351] width 262 height 14
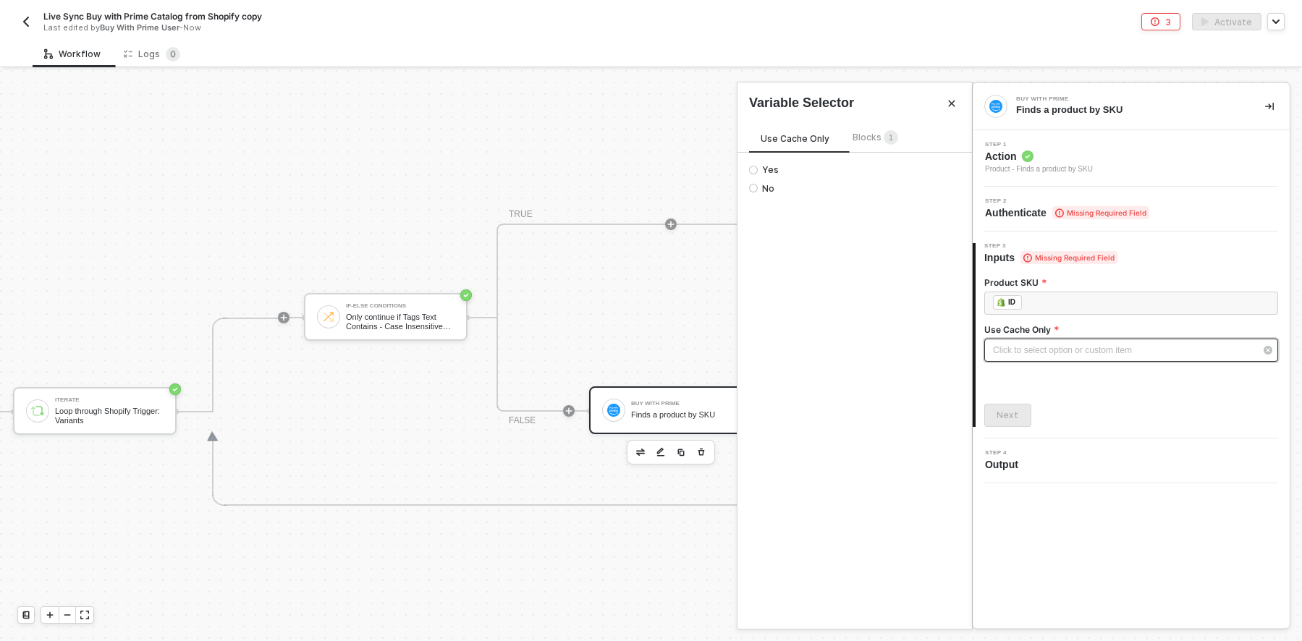
click at [1041, 350] on div "Click to select option or custom item ﻿" at bounding box center [1124, 351] width 262 height 14
click at [1064, 351] on div "Click to select option or custom item ﻿" at bounding box center [1124, 351] width 262 height 14
click at [1235, 207] on div "Step 2 Authenticate Missing Required Field" at bounding box center [1132, 209] width 313 height 22
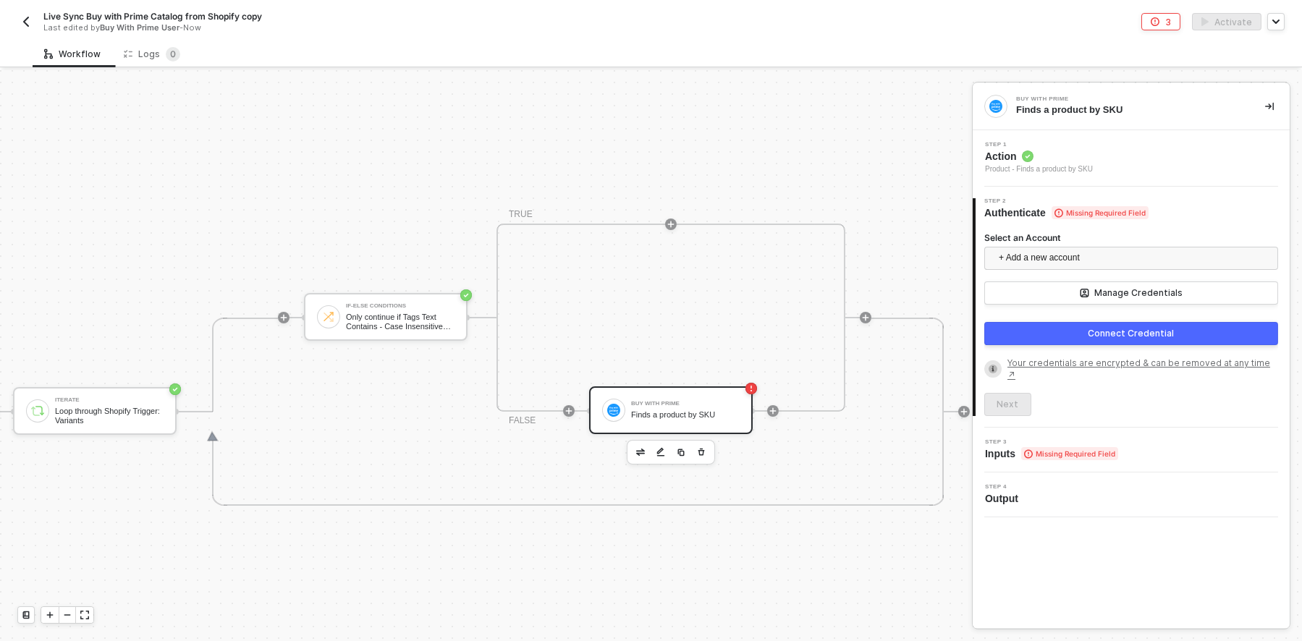
click at [1238, 210] on div "Step 2 Authenticate Missing Required Field" at bounding box center [1133, 209] width 314 height 22
click at [1127, 408] on div "Next" at bounding box center [1131, 404] width 294 height 23
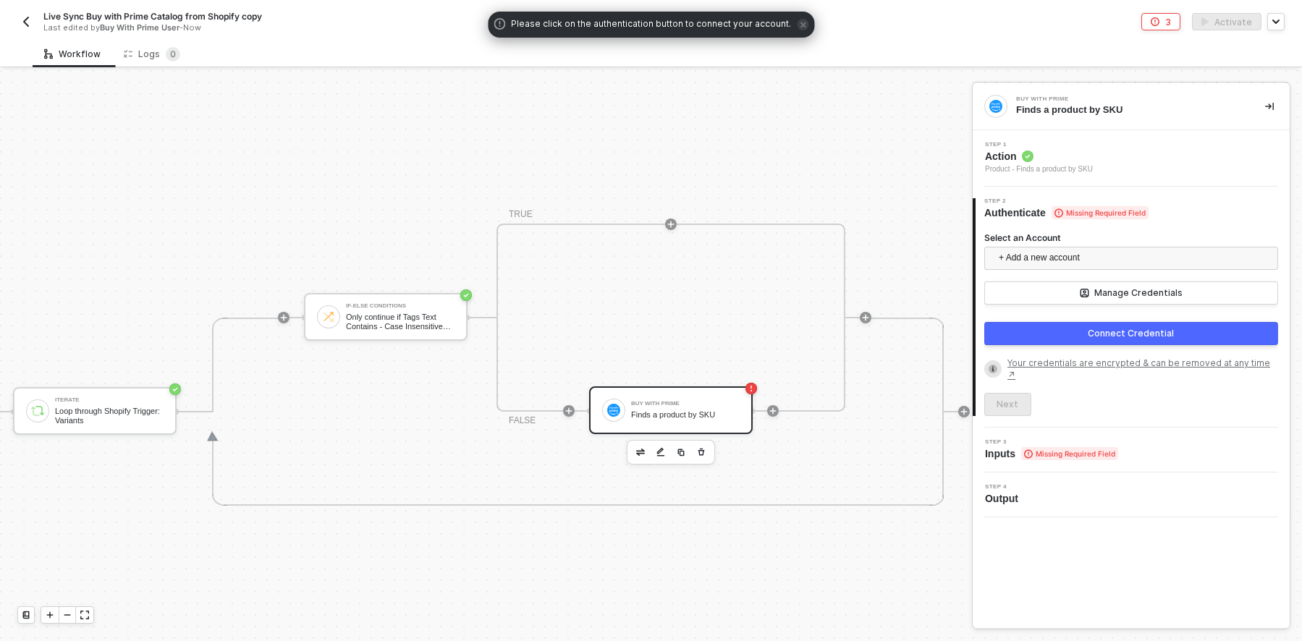
click at [1208, 456] on div "Step 3 Inputs Missing Required Field" at bounding box center [1132, 450] width 313 height 22
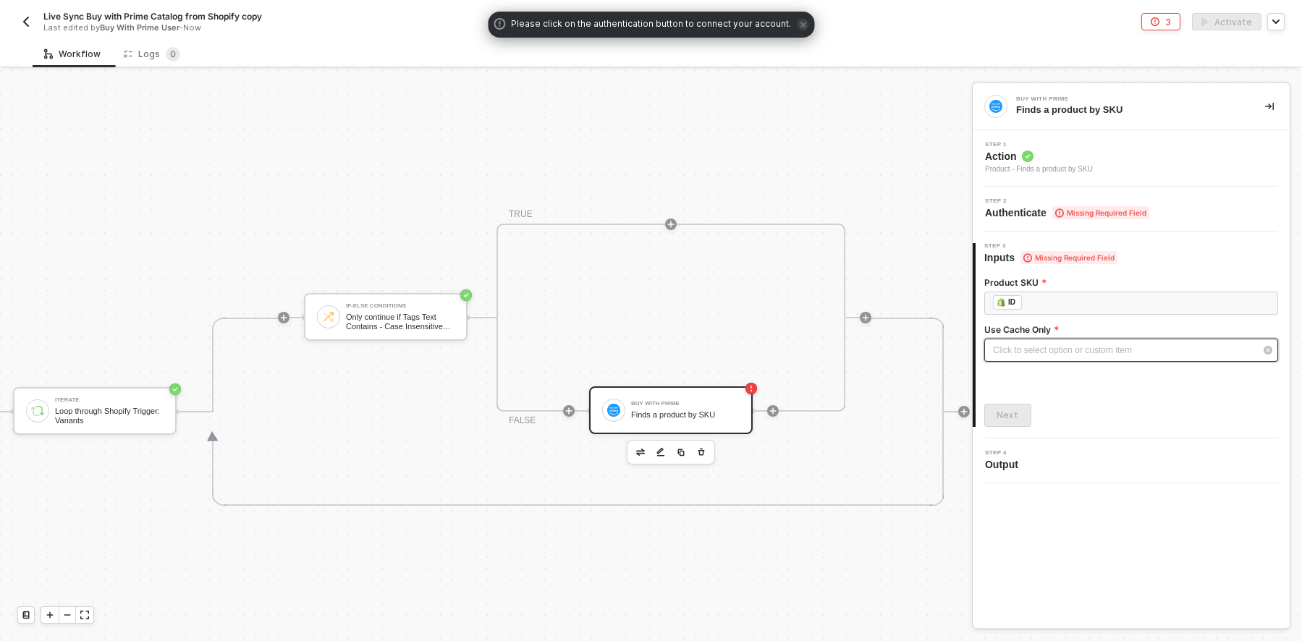
click at [1103, 351] on div "Click to select option or custom item ﻿" at bounding box center [1124, 351] width 262 height 14
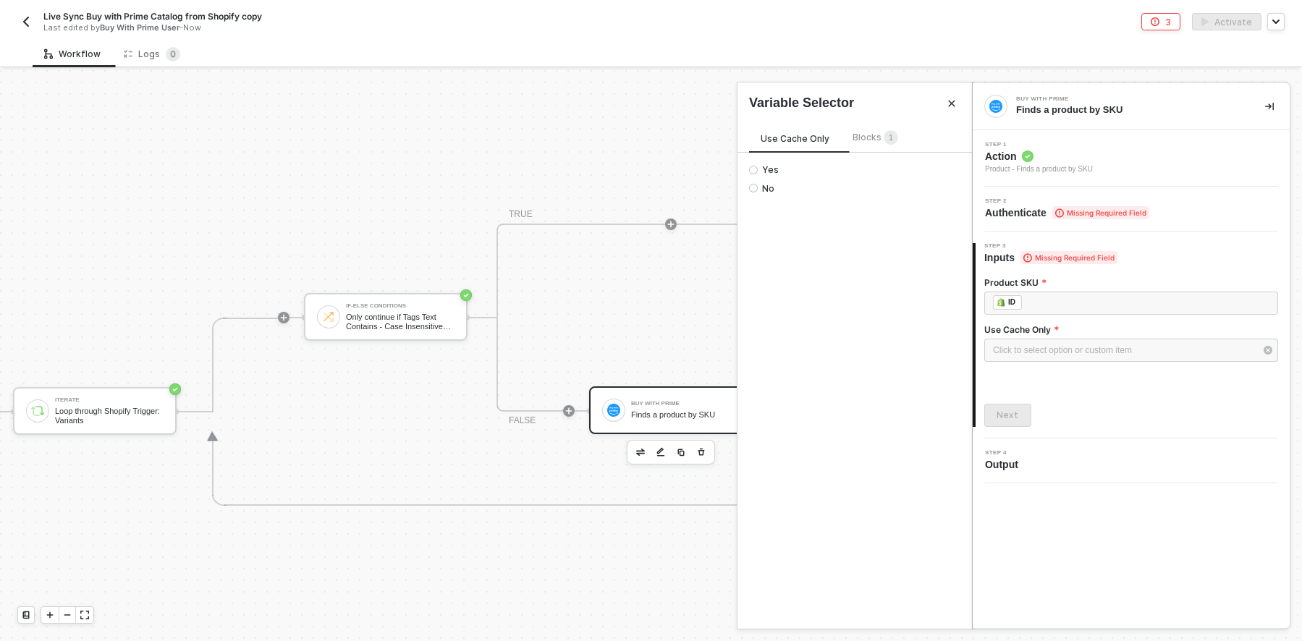
click at [879, 133] on span "Blocks 1" at bounding box center [876, 137] width 46 height 11
click at [786, 133] on span "Use Cache Only" at bounding box center [795, 138] width 69 height 11
click at [1080, 303] on div "﻿ ﻿ ID ﻿" at bounding box center [1131, 303] width 276 height 16
click at [944, 97] on button "Close" at bounding box center [951, 103] width 17 height 17
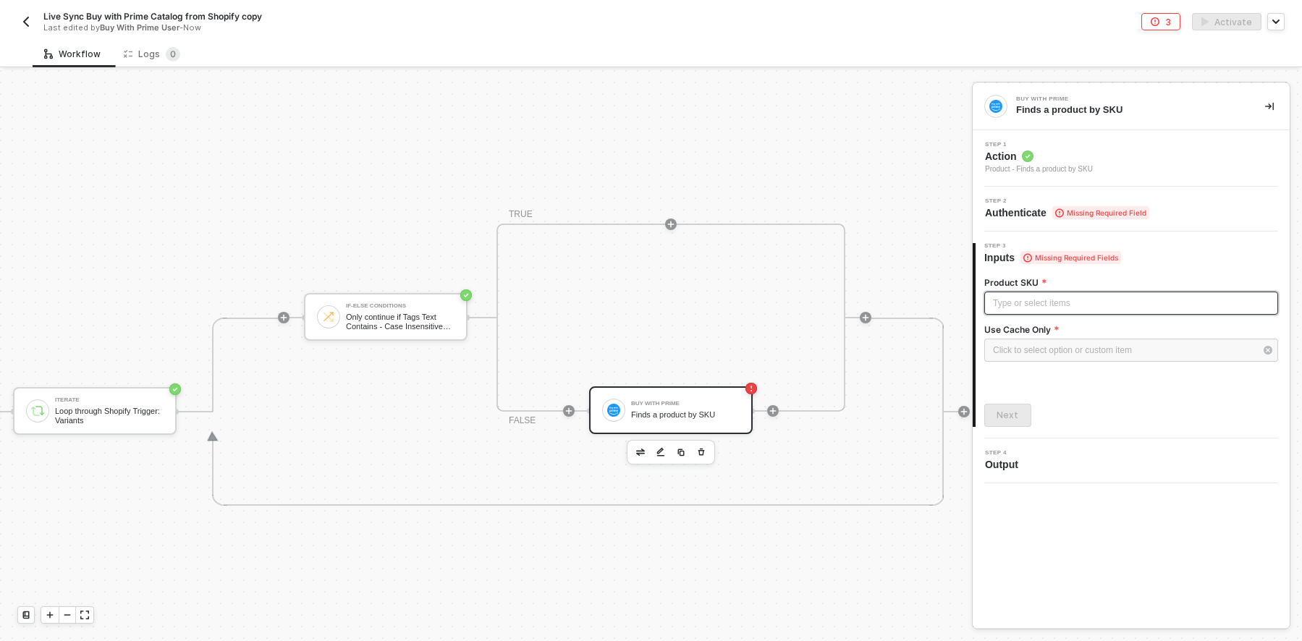
click at [1070, 311] on div "Type or select items ﻿" at bounding box center [1131, 303] width 294 height 23
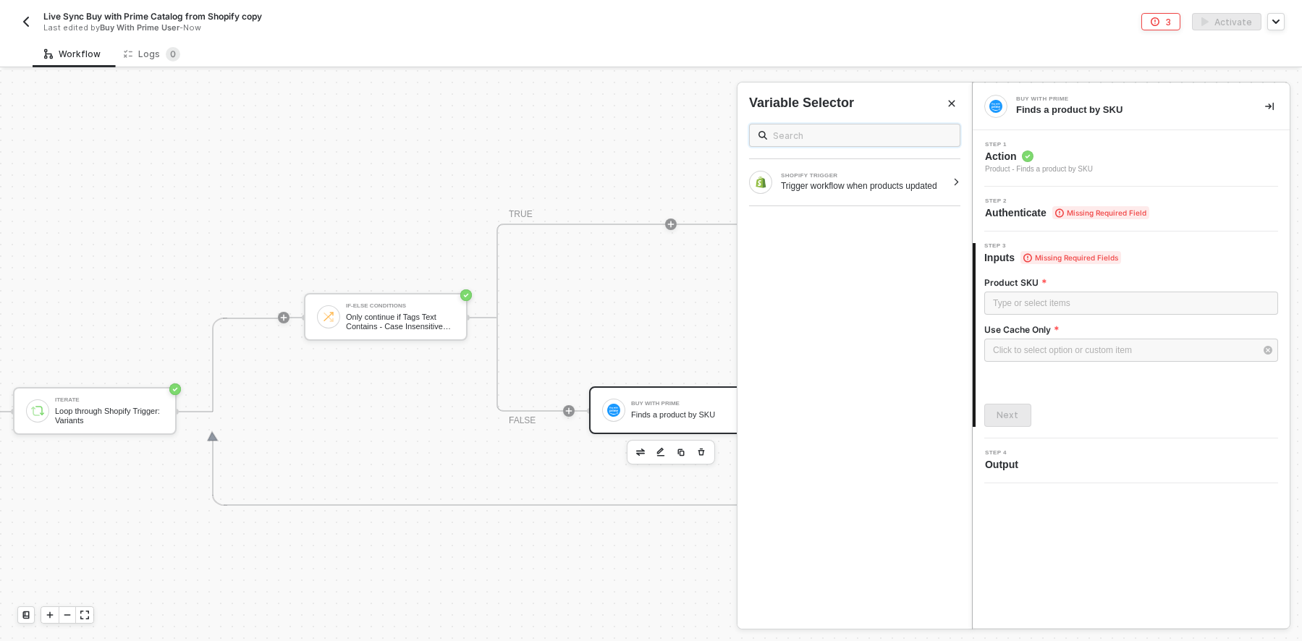
click at [820, 128] on input "text" at bounding box center [862, 135] width 178 height 16
click at [836, 192] on div "Trigger workflow when products updated" at bounding box center [864, 186] width 166 height 12
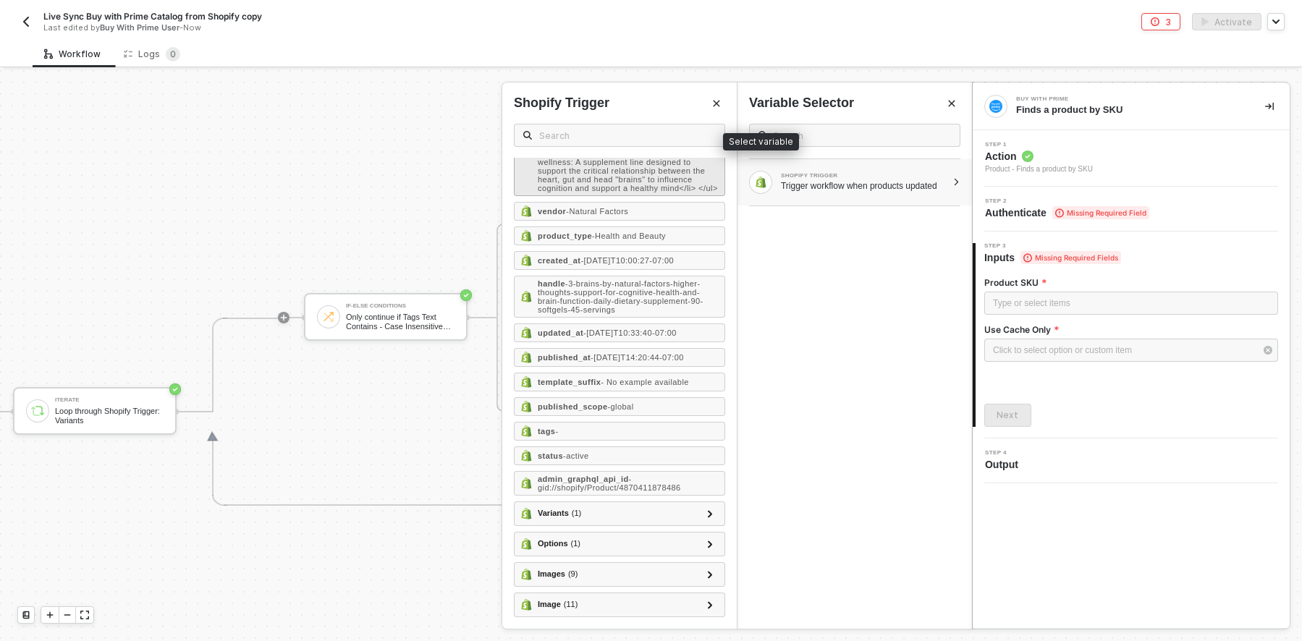
scroll to position [413, 0]
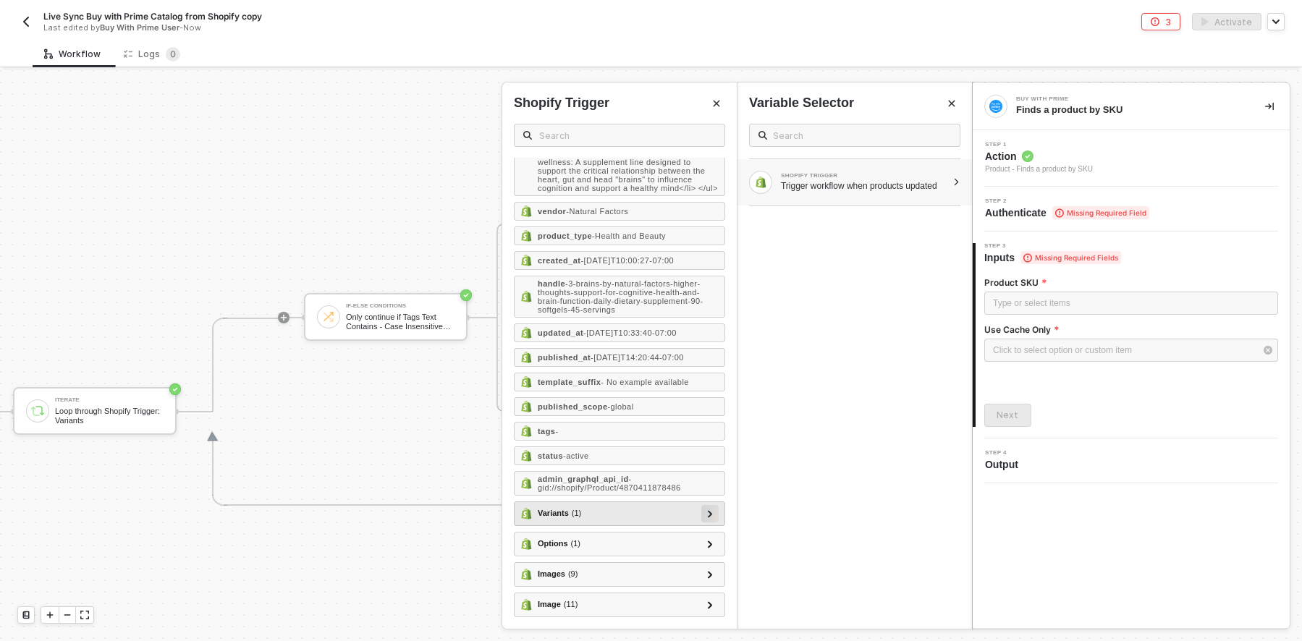
click at [708, 513] on icon at bounding box center [710, 513] width 5 height 7
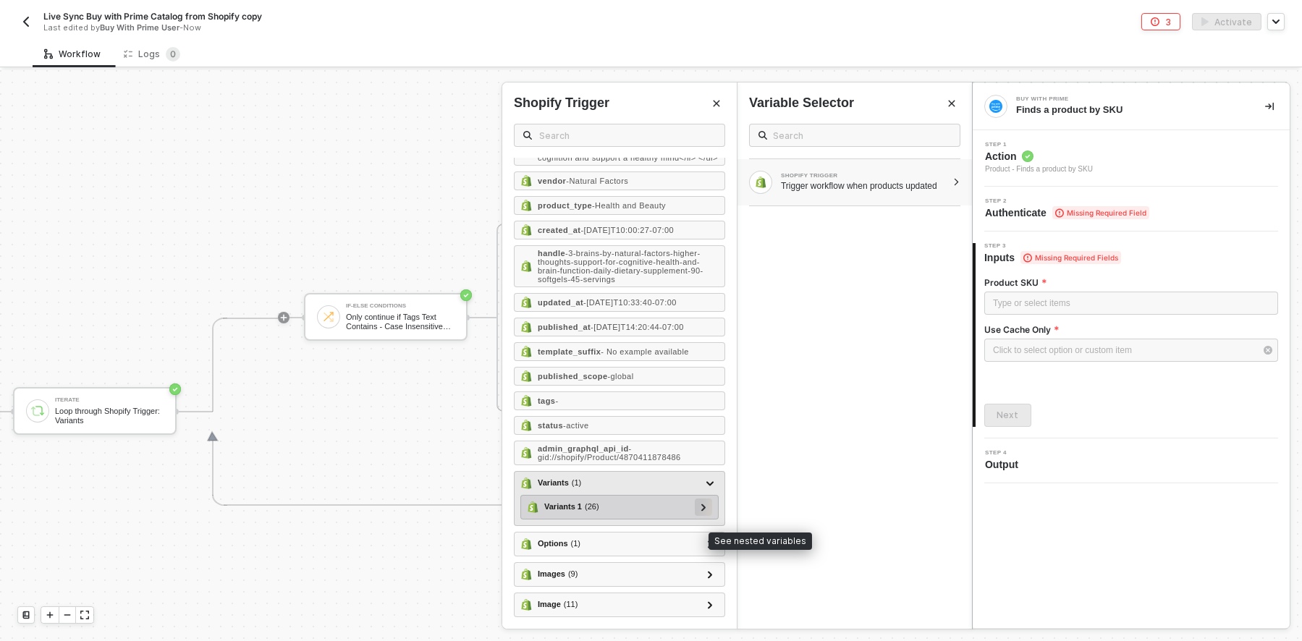
click at [701, 511] on icon at bounding box center [703, 507] width 5 height 7
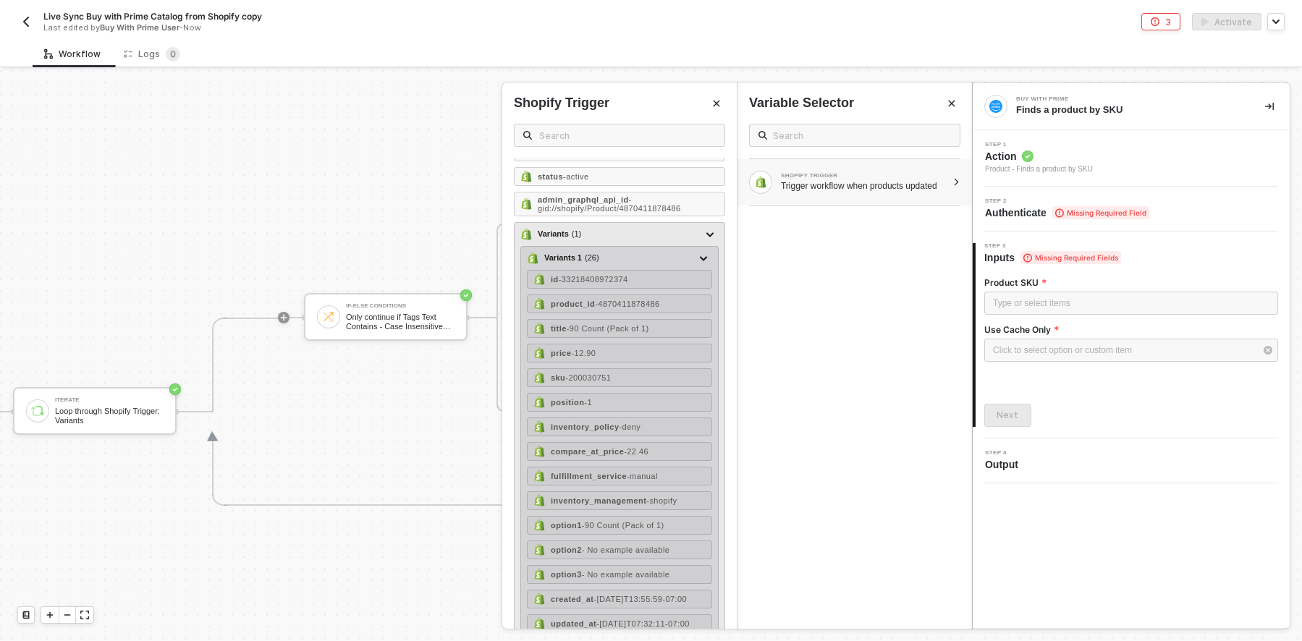
scroll to position [630, 0]
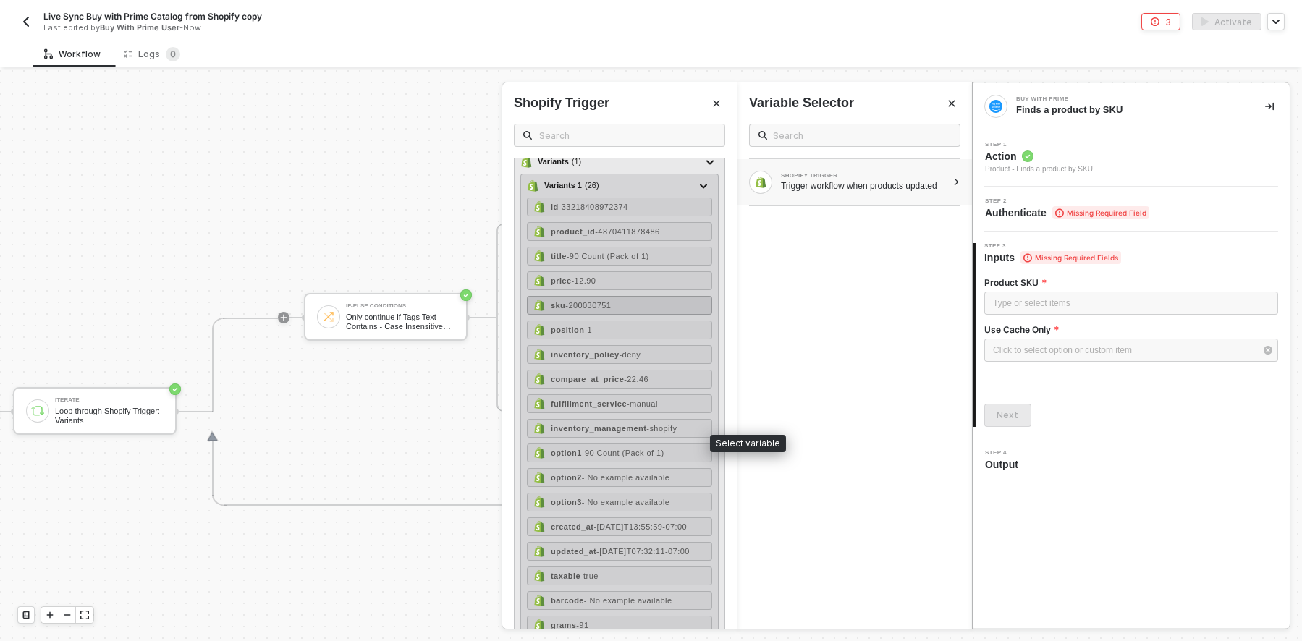
click at [596, 310] on span "- 200030751" at bounding box center [588, 305] width 46 height 9
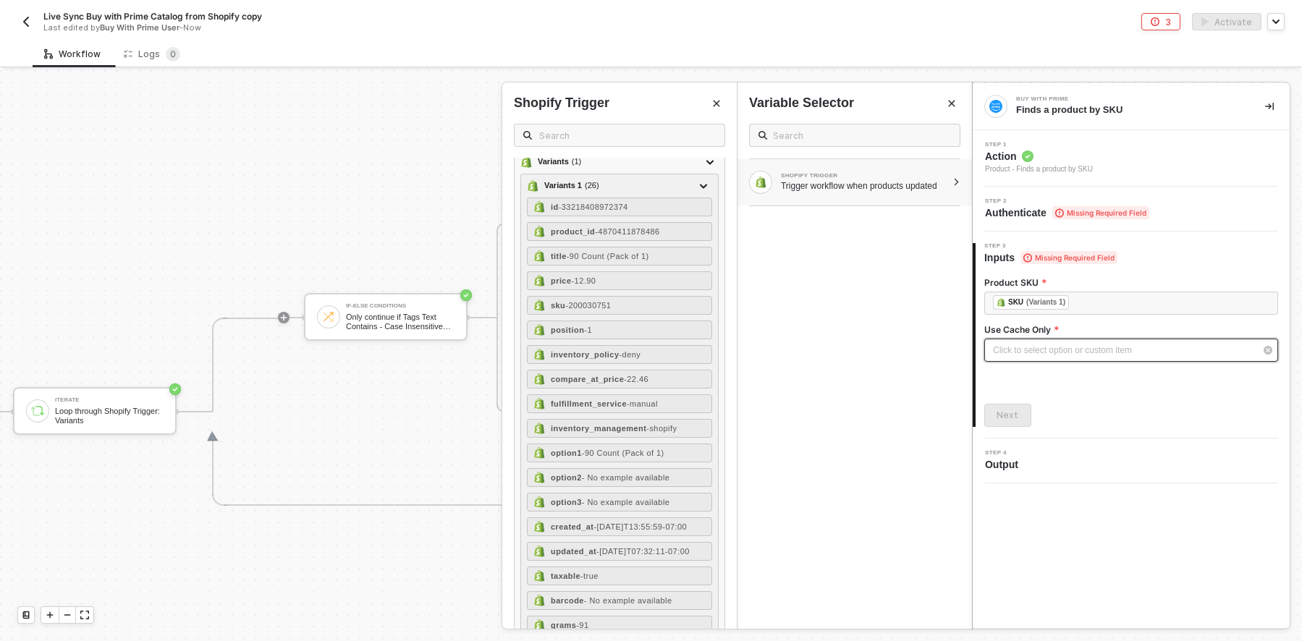
click at [1053, 341] on div "Click to select option or custom item ﻿" at bounding box center [1131, 350] width 294 height 23
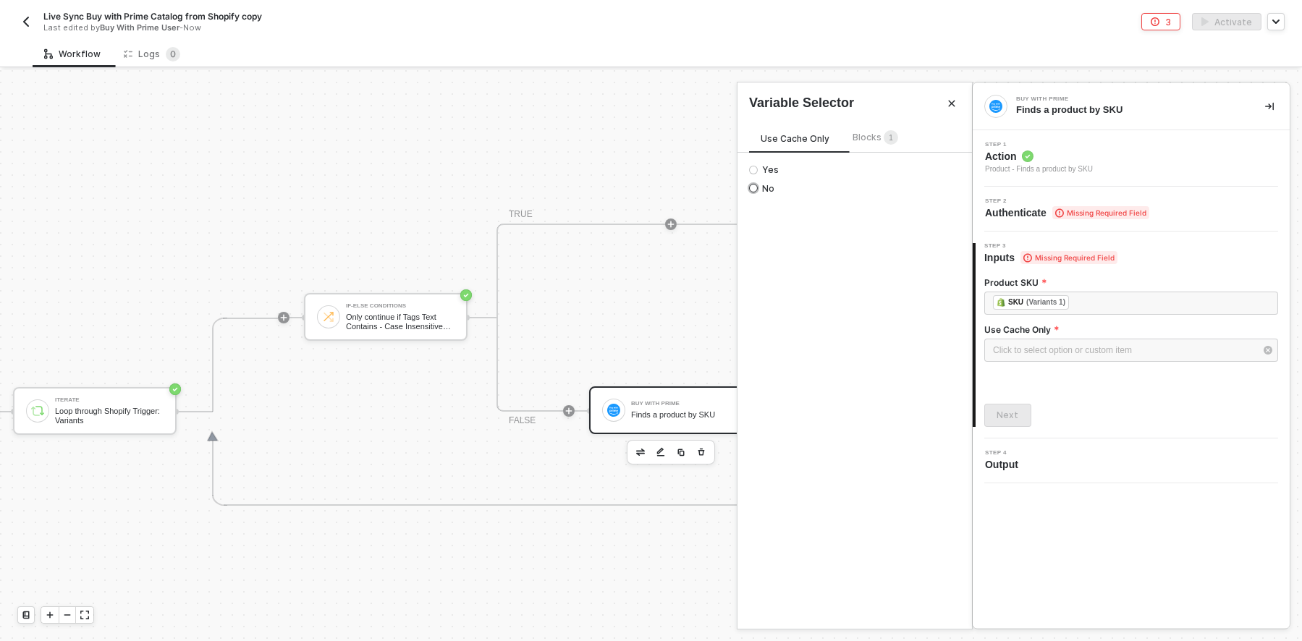
click at [749, 189] on input "No" at bounding box center [753, 188] width 9 height 9
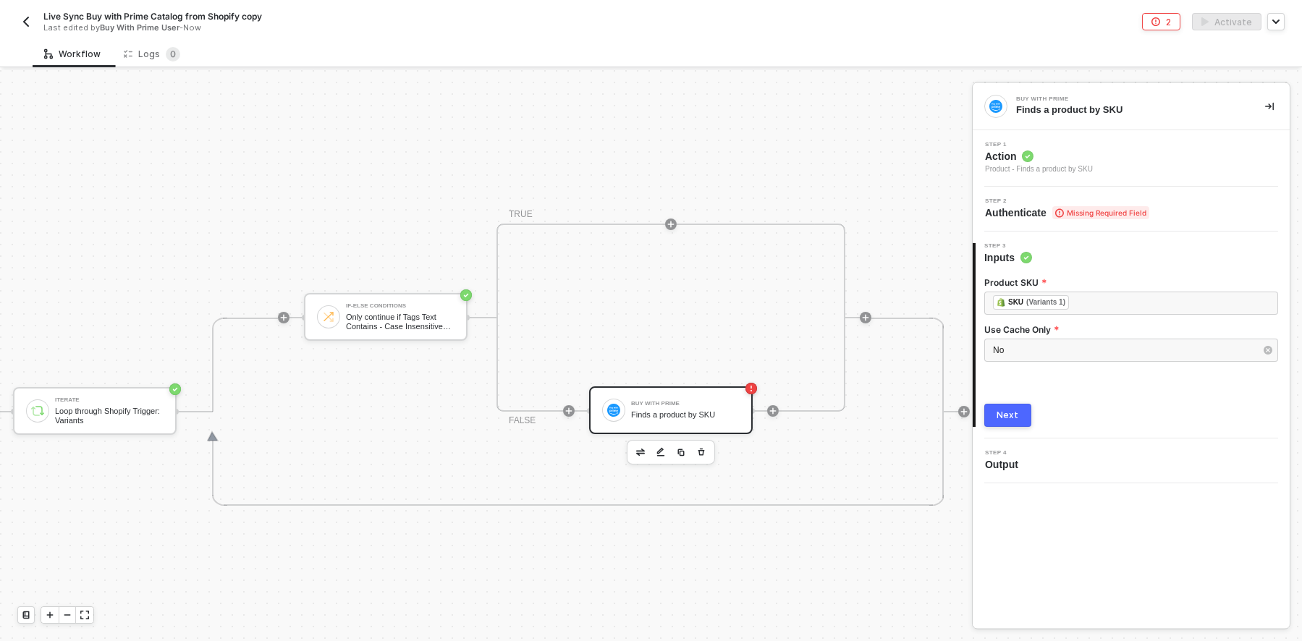
click at [1215, 214] on div "Step 2 Authenticate Missing Required Field" at bounding box center [1132, 209] width 313 height 22
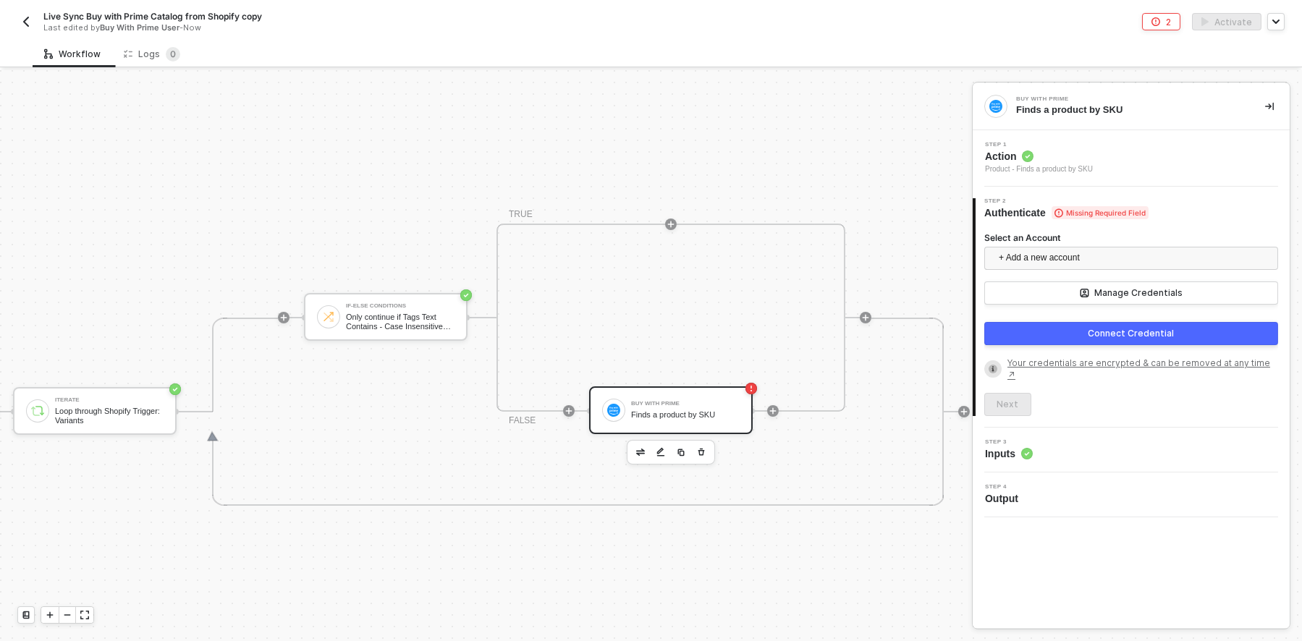
click at [1146, 334] on div "Connect Credential" at bounding box center [1131, 334] width 86 height 12
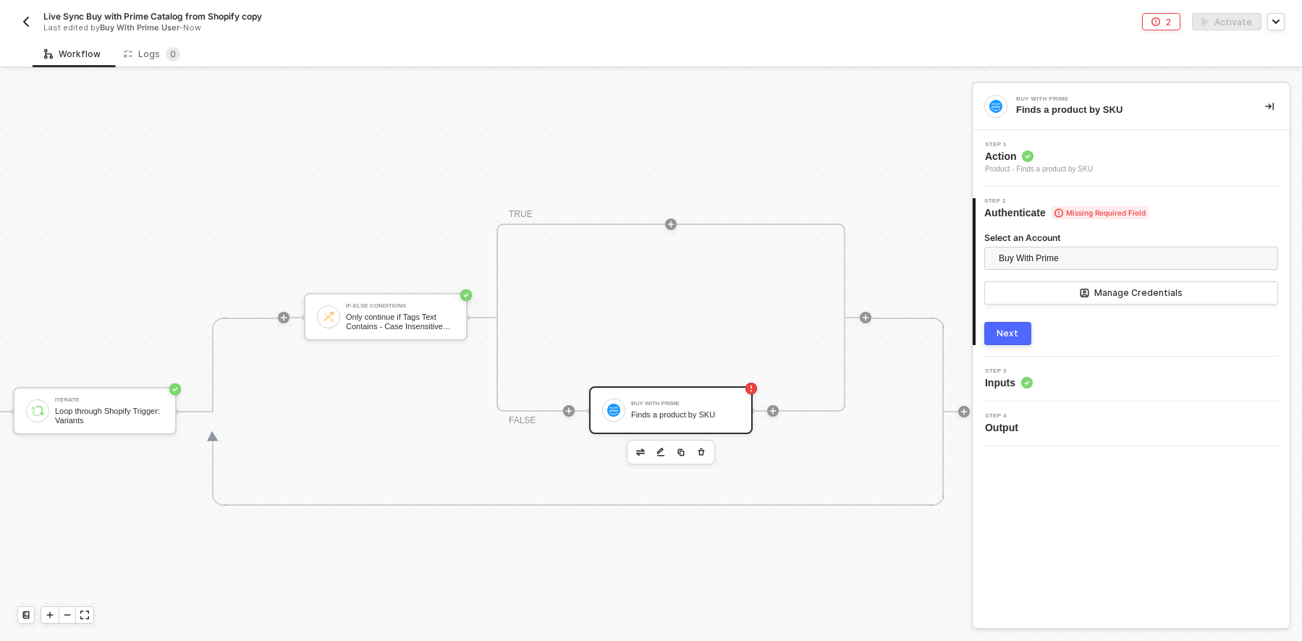
click at [1014, 331] on div "Next" at bounding box center [1008, 334] width 22 height 12
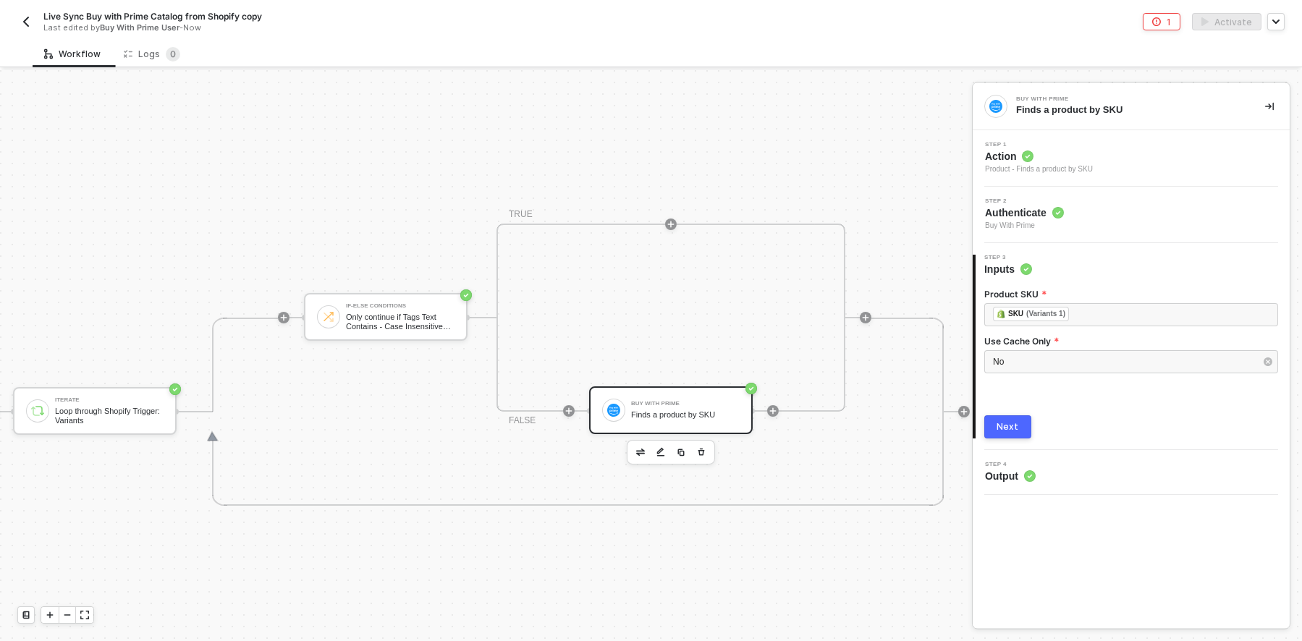
click at [1015, 427] on div "Next" at bounding box center [1008, 427] width 22 height 12
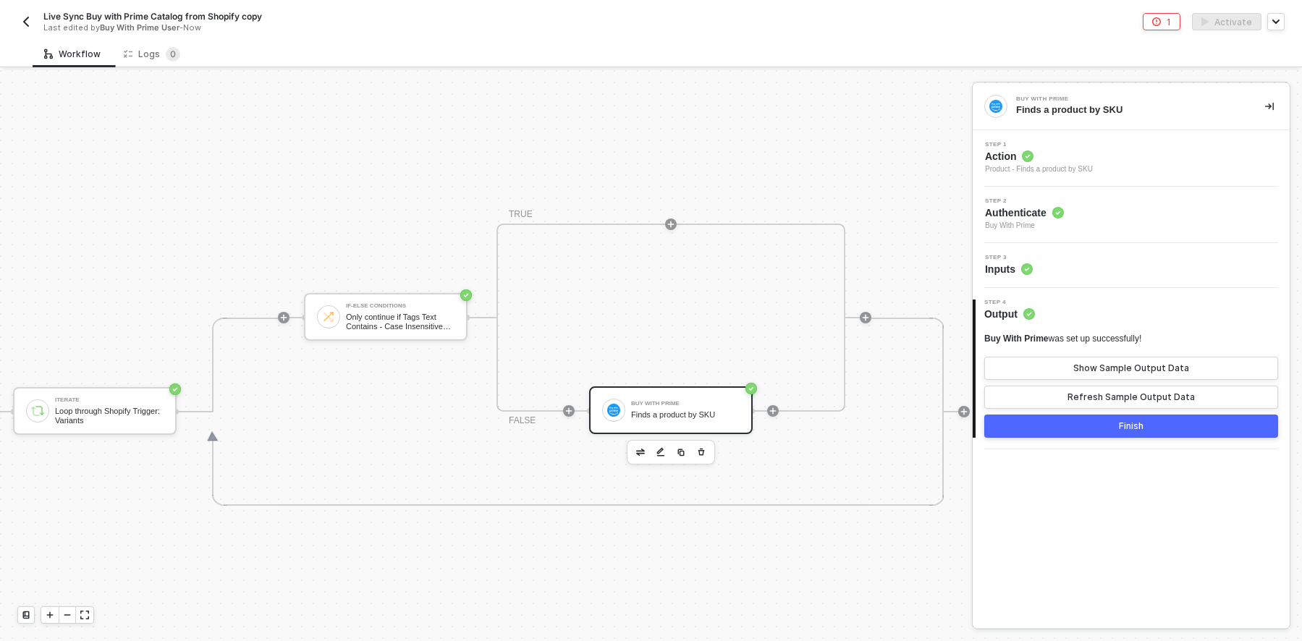
click at [1181, 426] on button "Finish" at bounding box center [1131, 426] width 294 height 23
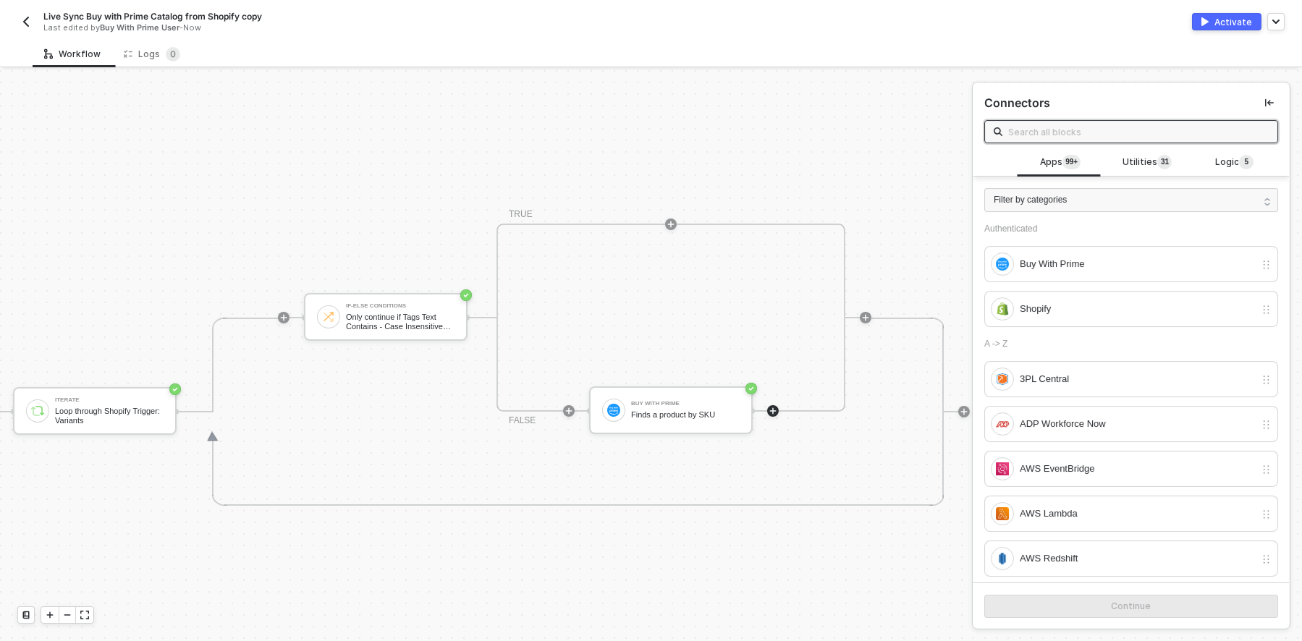
click at [793, 570] on div "Shopify Trigger Trigger workflow when products updated Iterate Loop through Sho…" at bounding box center [381, 411] width 1178 height 1365
click at [897, 150] on div "Shopify Trigger Trigger workflow when products updated Iterate Loop through Sho…" at bounding box center [381, 411] width 1178 height 1365
click at [69, 615] on icon "icon-minus" at bounding box center [67, 615] width 6 height 0
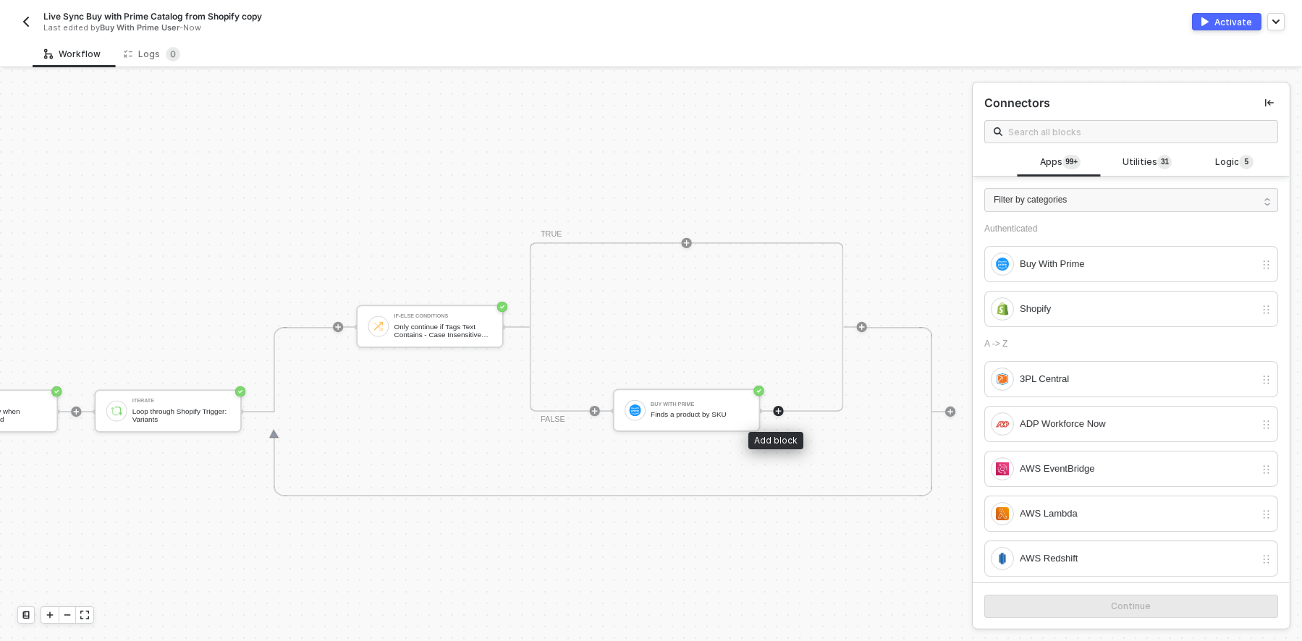
click at [777, 413] on icon "icon-play" at bounding box center [778, 411] width 8 height 8
click at [777, 408] on icon "icon-play" at bounding box center [778, 411] width 6 height 6
click at [1057, 124] on input "text" at bounding box center [1138, 132] width 261 height 16
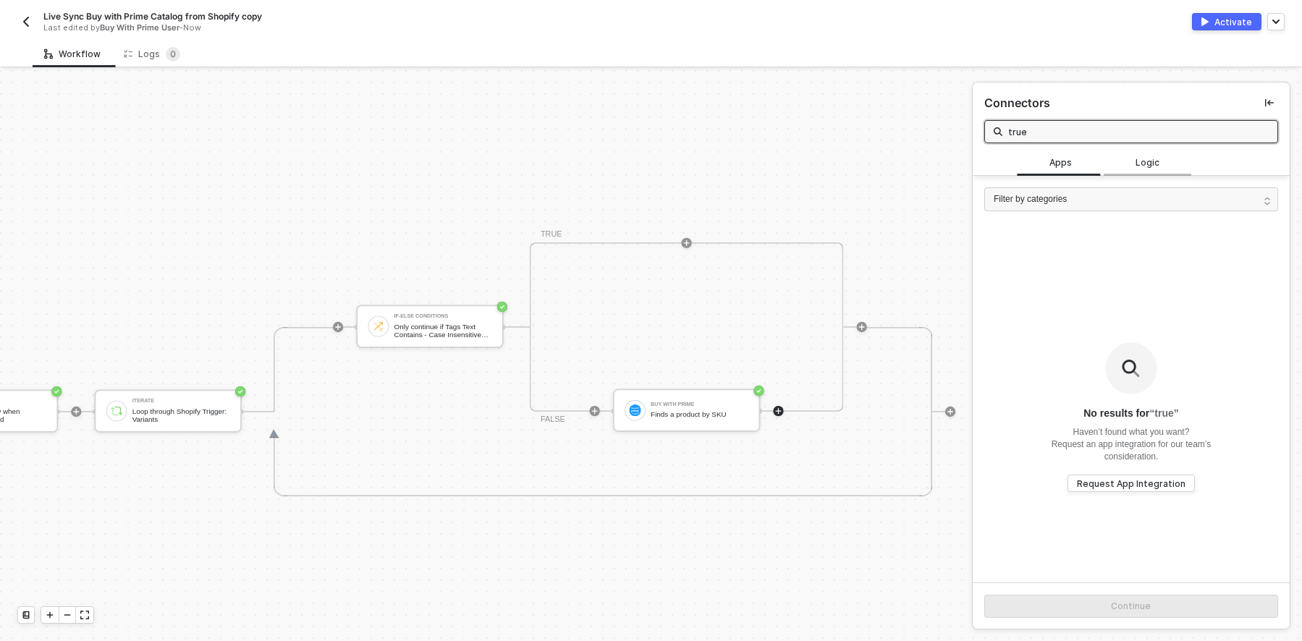
type input "true"
click at [1140, 156] on span "Logic" at bounding box center [1148, 163] width 24 height 14
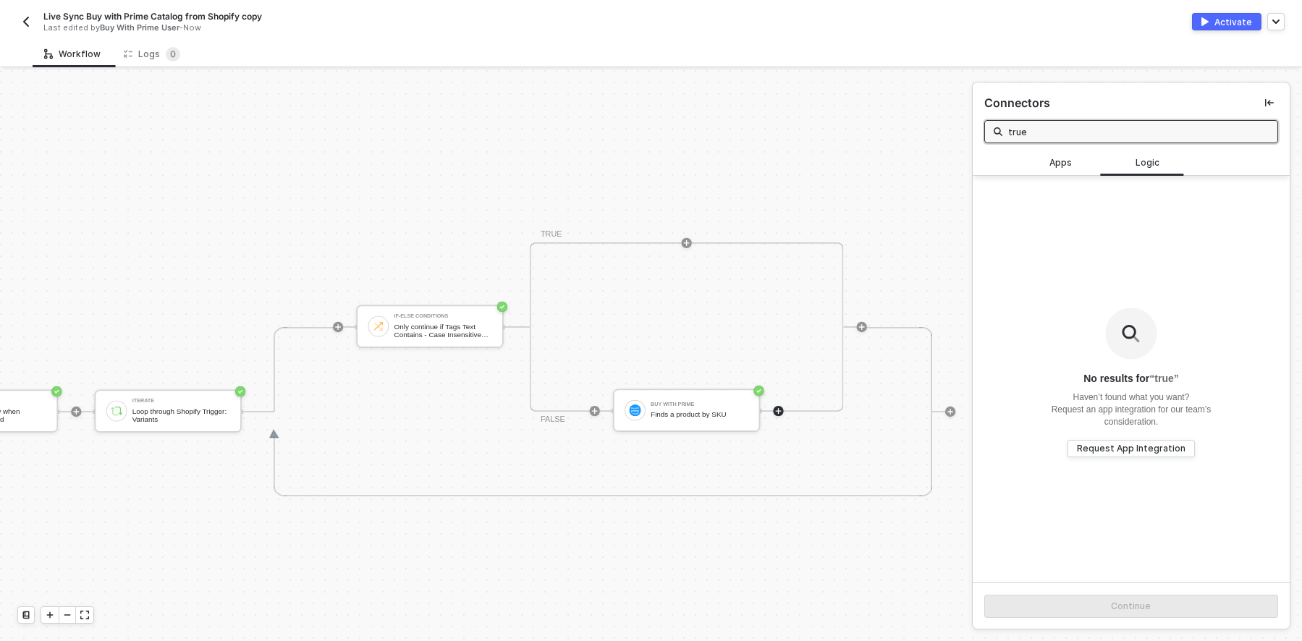
drag, startPoint x: 1039, startPoint y: 132, endPoint x: 950, endPoint y: 124, distance: 90.0
click at [950, 124] on div "Shopify Trigger Trigger workflow when products updated Iterate Loop through Sho…" at bounding box center [651, 355] width 1302 height 571
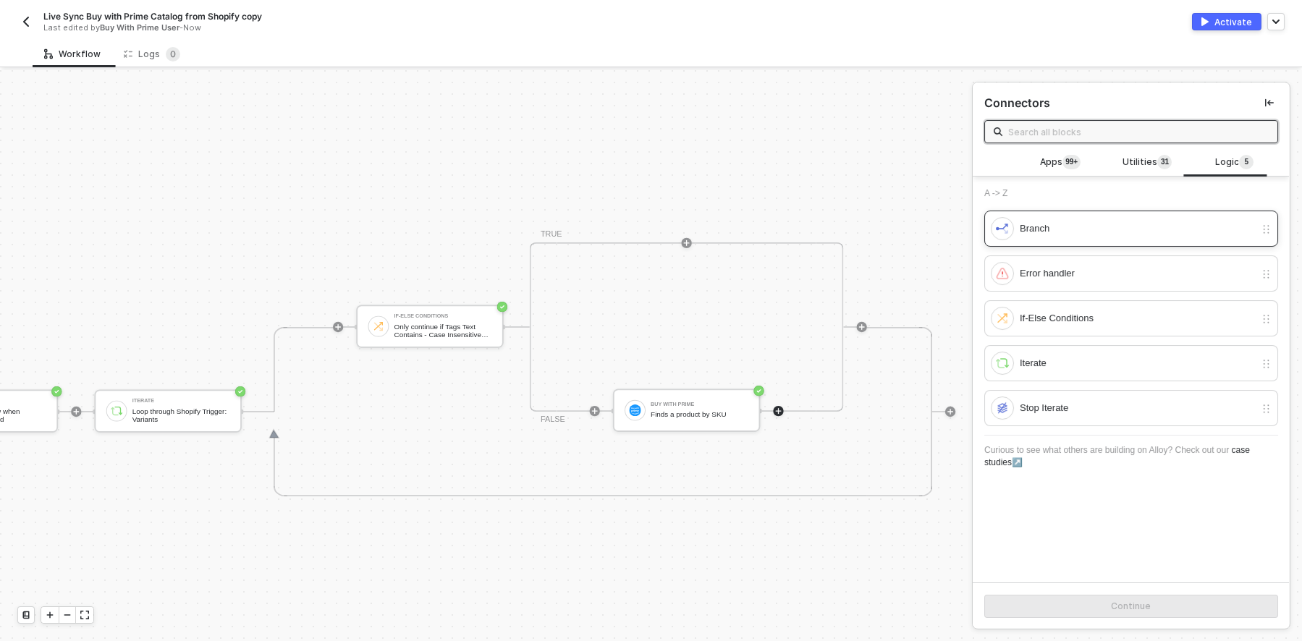
click at [1135, 224] on div "Branch" at bounding box center [1137, 229] width 235 height 16
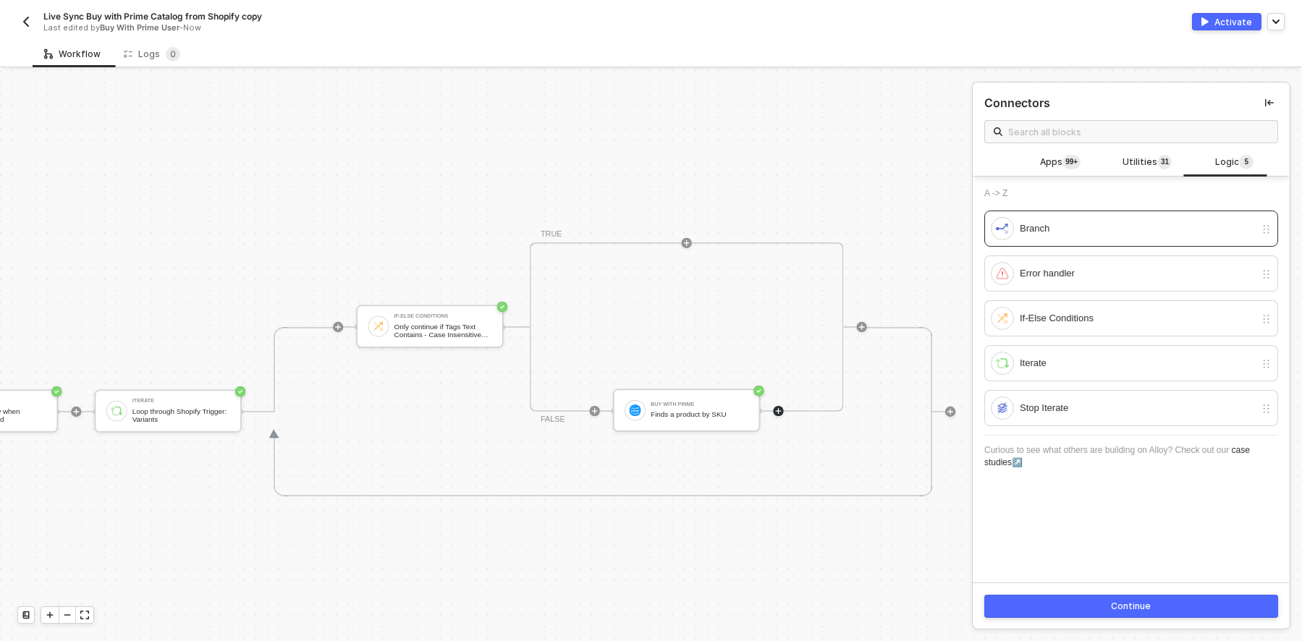
click at [1149, 600] on button "Continue" at bounding box center [1131, 606] width 294 height 23
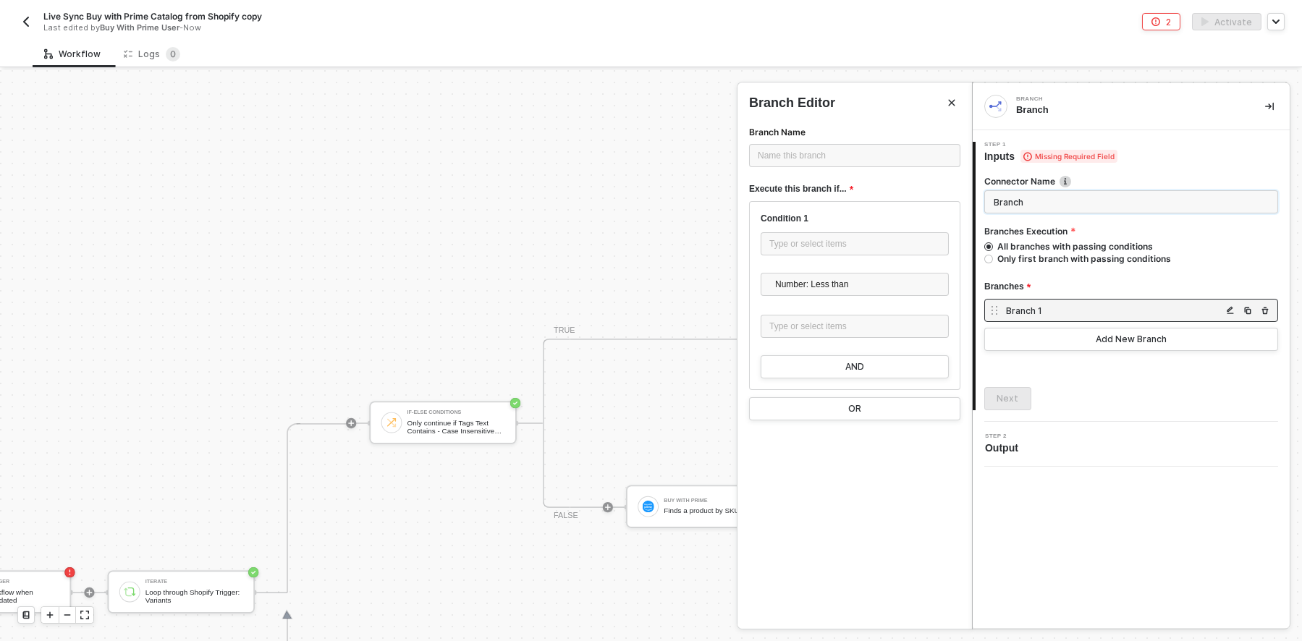
click at [1052, 207] on input "Branch" at bounding box center [1131, 201] width 294 height 23
drag, startPoint x: 997, startPoint y: 197, endPoint x: 907, endPoint y: 196, distance: 90.5
click at [972, 196] on div "Branch Branch 1 Step 1 Inputs Missing Required Field Connector Name Branch Bran…" at bounding box center [1137, 355] width 330 height 571
type input "Prime TRUE/FALSE"
click at [1057, 316] on div "Branch 1" at bounding box center [1114, 311] width 216 height 12
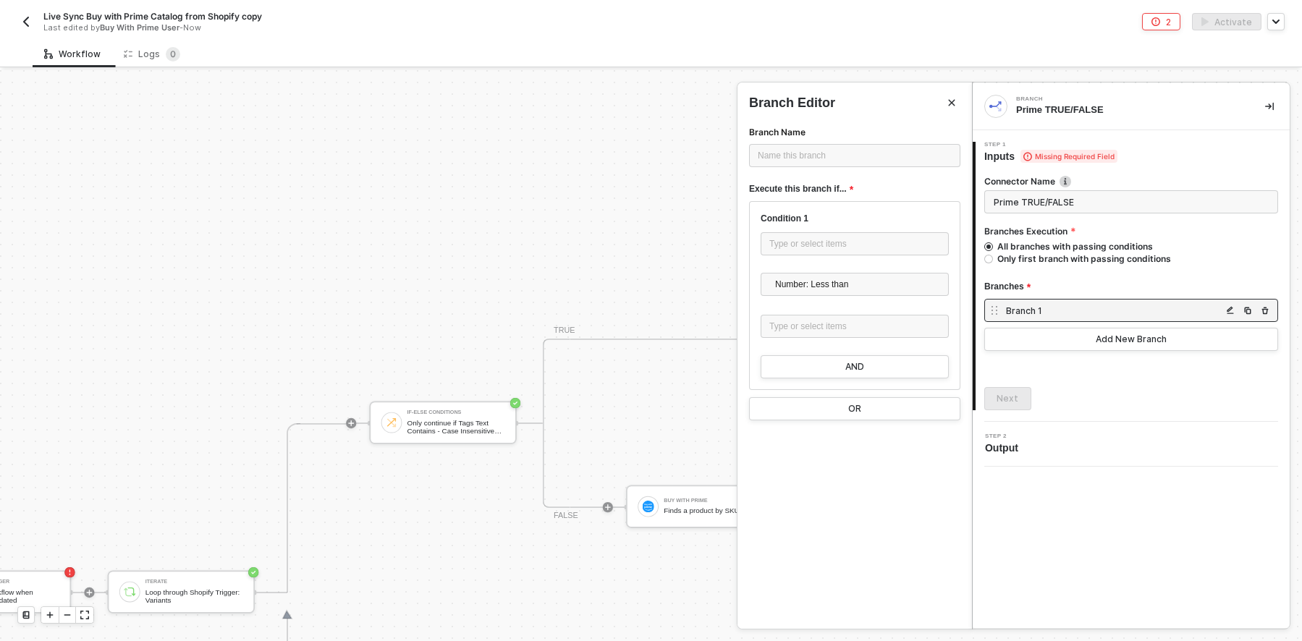
click at [1058, 308] on div "Branch 1" at bounding box center [1114, 311] width 216 height 12
click at [1023, 311] on div "Branch 1" at bounding box center [1114, 311] width 216 height 12
click at [1234, 308] on button "button" at bounding box center [1230, 310] width 17 height 17
click at [1227, 308] on img "button" at bounding box center [1230, 310] width 9 height 9
click at [1112, 308] on div "Branch 1" at bounding box center [1114, 311] width 216 height 12
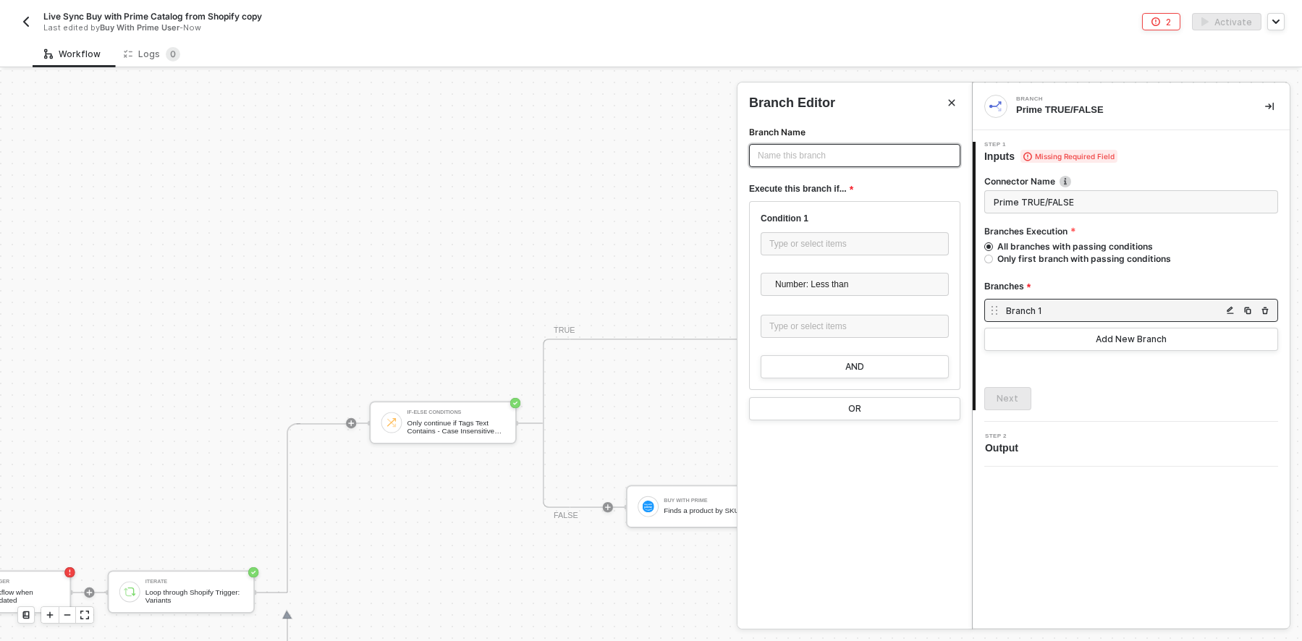
click at [843, 164] on div "Name this branch ﻿" at bounding box center [854, 155] width 211 height 23
click at [1085, 334] on button "Add New Branch" at bounding box center [1131, 339] width 294 height 23
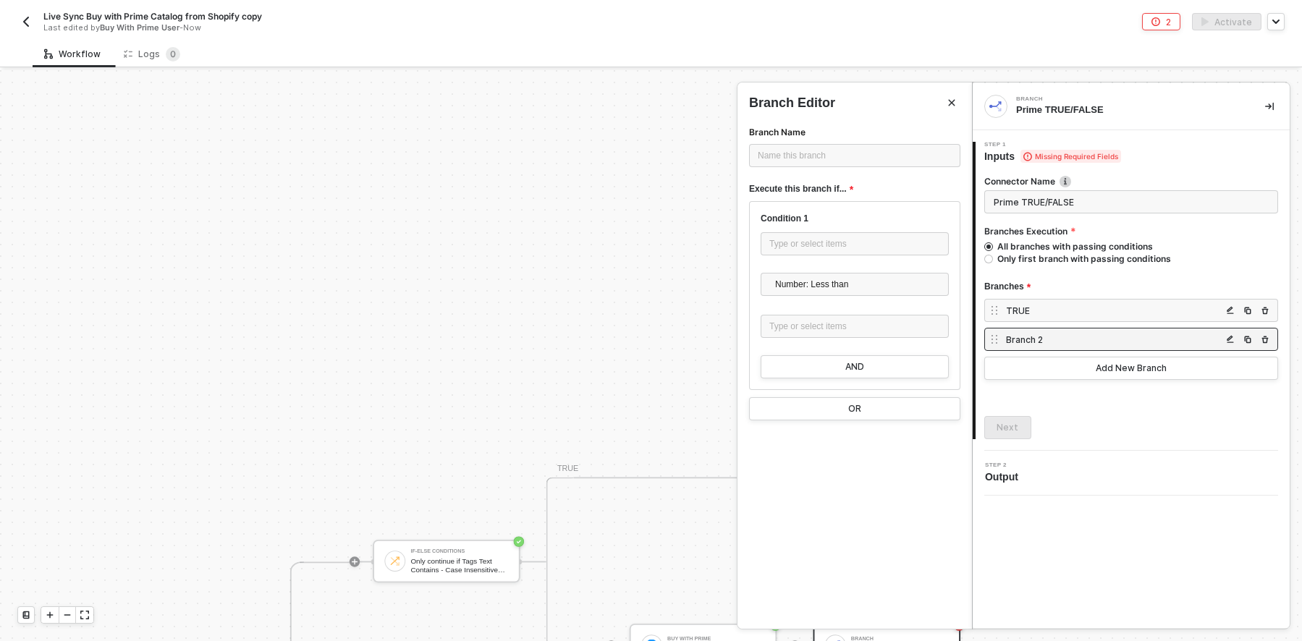
click at [1083, 336] on div "Branch 2" at bounding box center [1114, 340] width 216 height 12
click at [798, 151] on div "Name this branch ﻿" at bounding box center [855, 156] width 194 height 14
click at [1049, 305] on div "TRUE" at bounding box center [1114, 311] width 216 height 12
click at [861, 237] on div "Type or select items ﻿" at bounding box center [854, 244] width 171 height 14
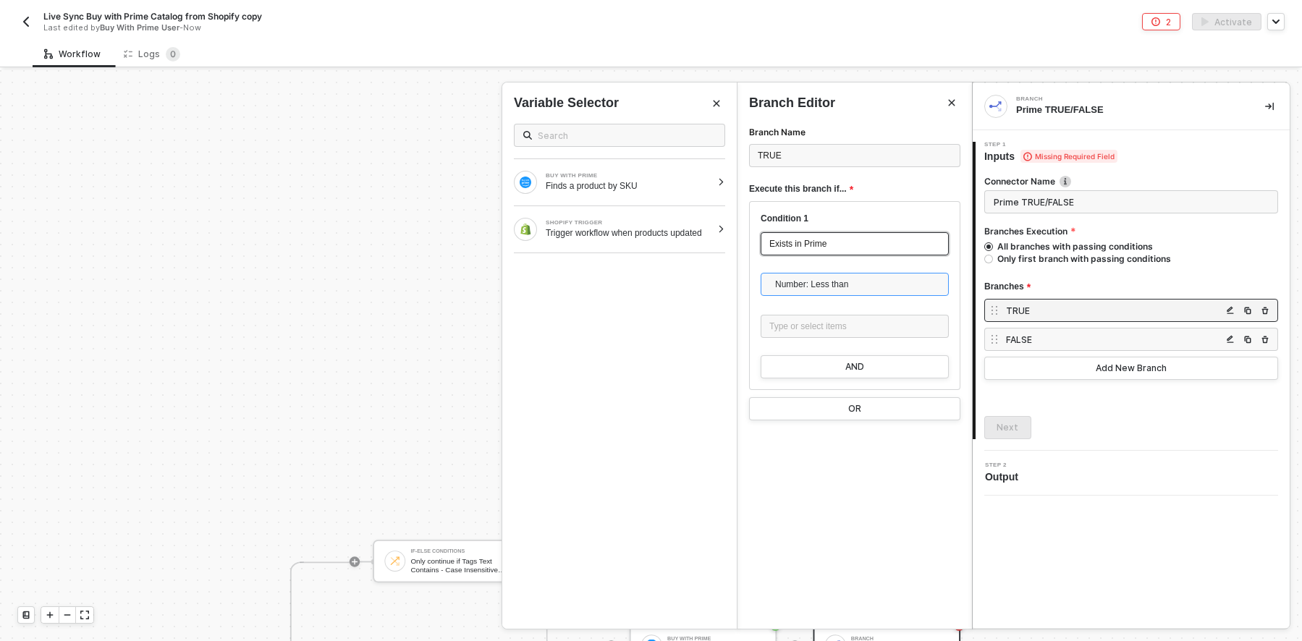
click at [861, 286] on span "Number: Less than" at bounding box center [857, 285] width 165 height 22
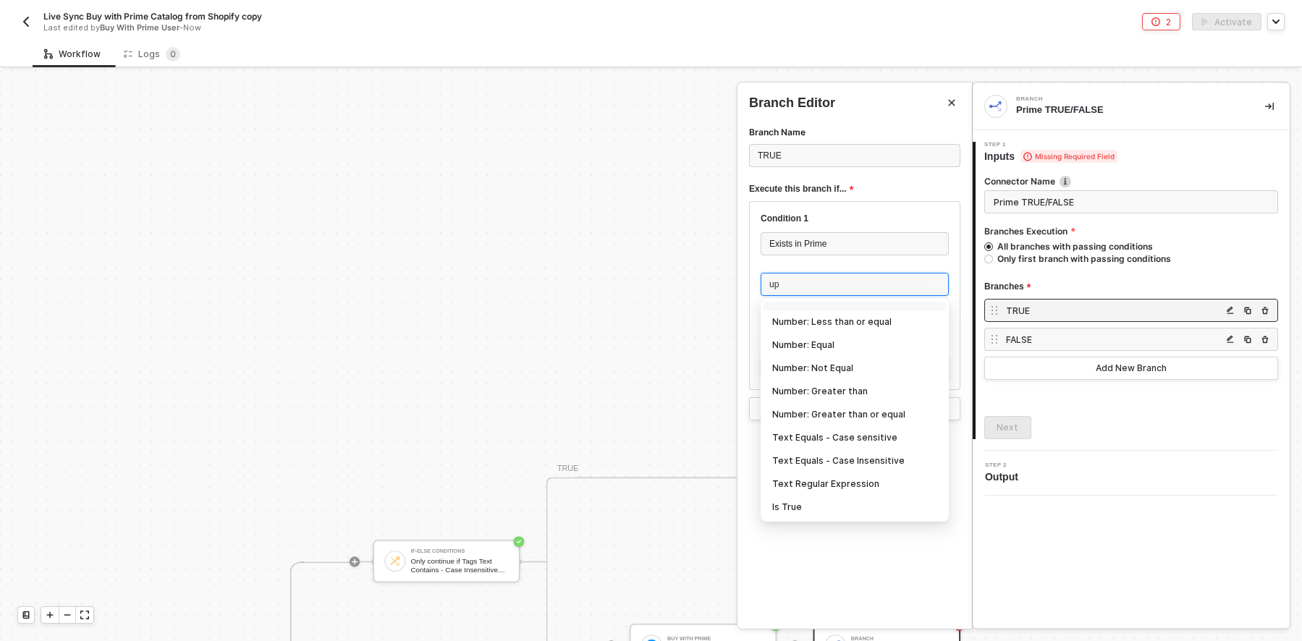
scroll to position [0, 0]
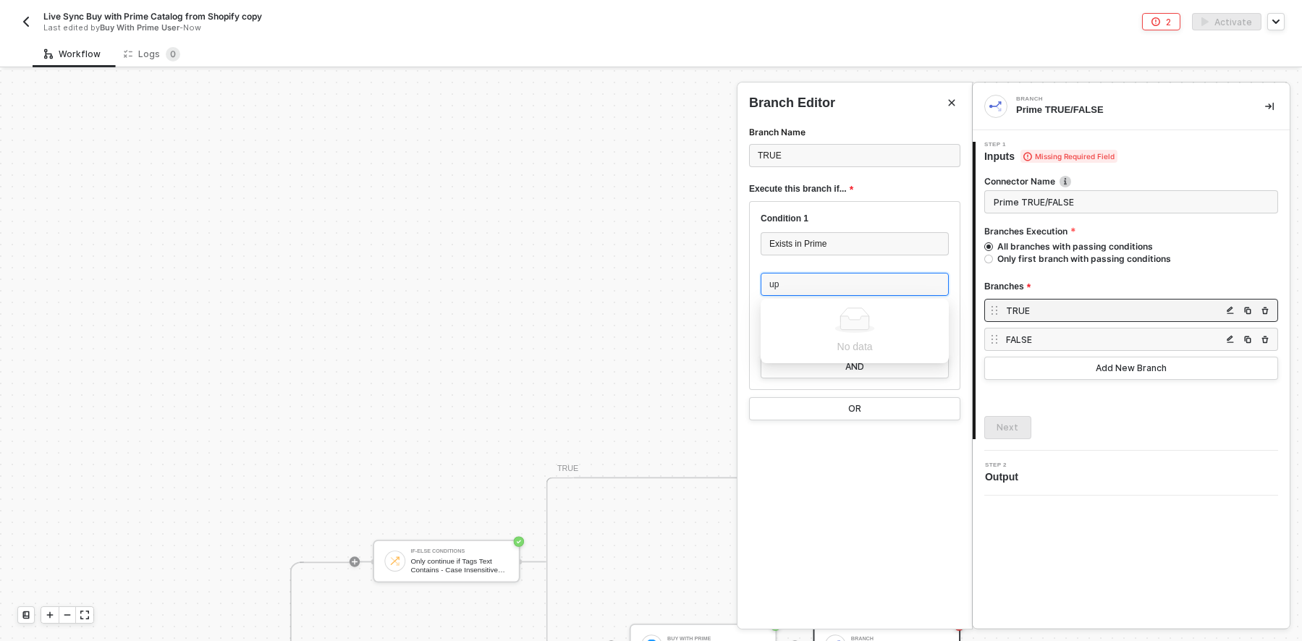
type input "u"
type input "p"
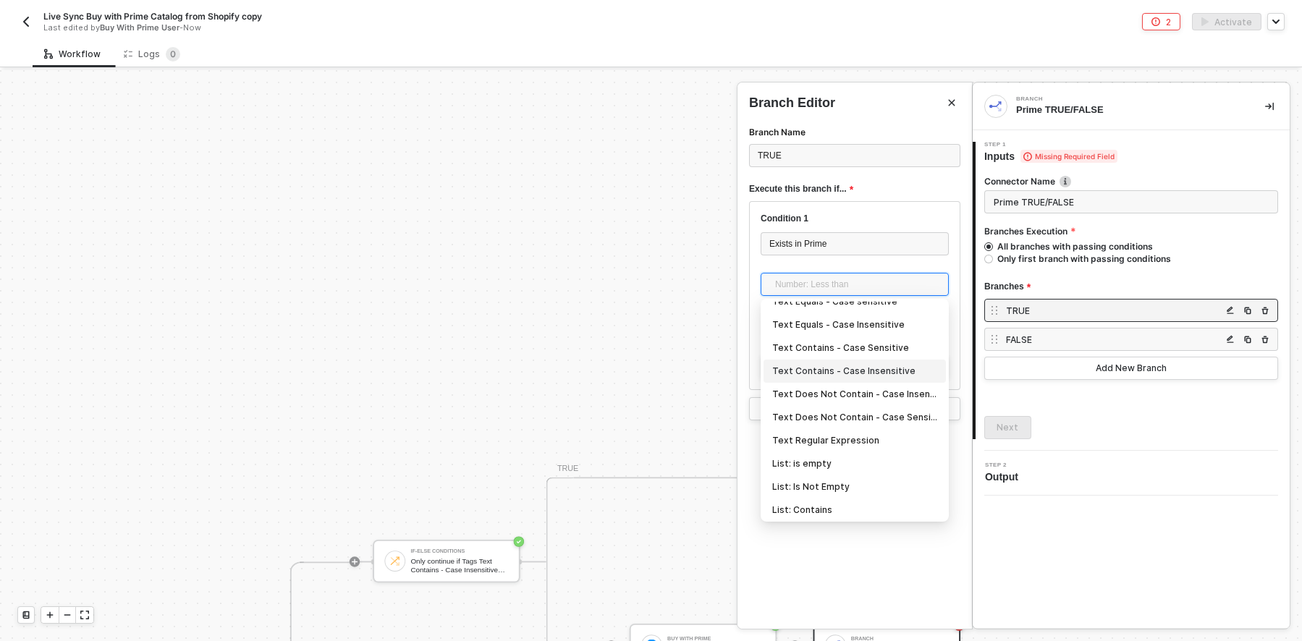
scroll to position [384, 0]
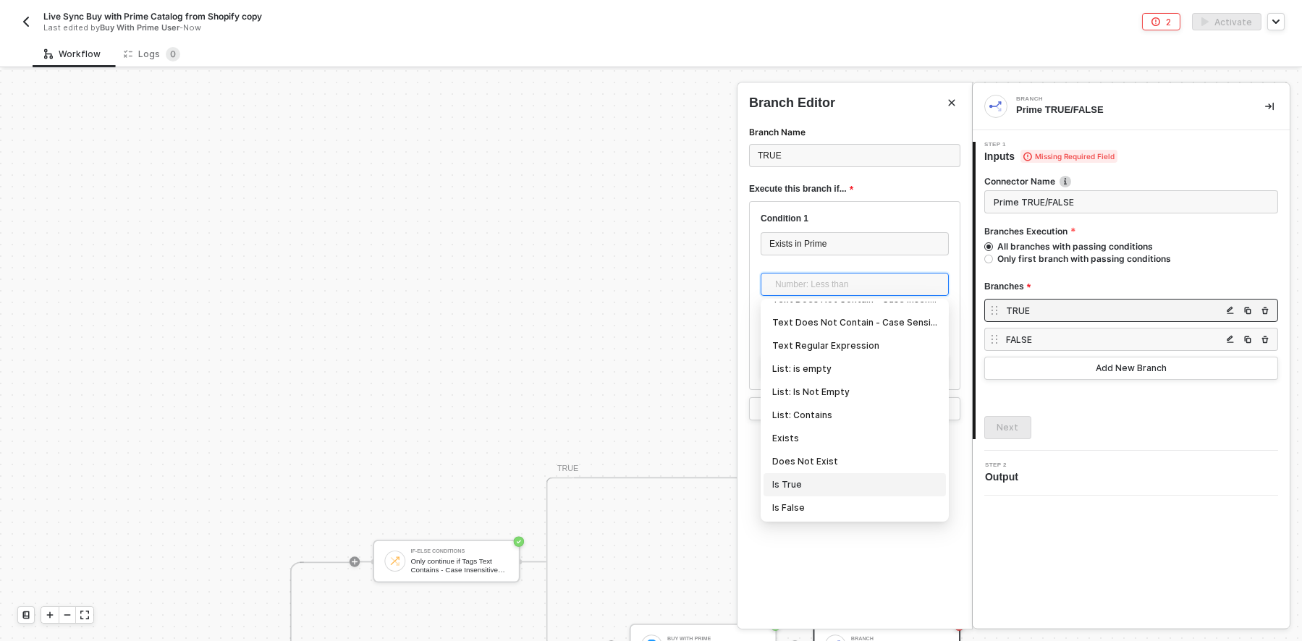
click at [791, 481] on div "Is True" at bounding box center [854, 485] width 165 height 16
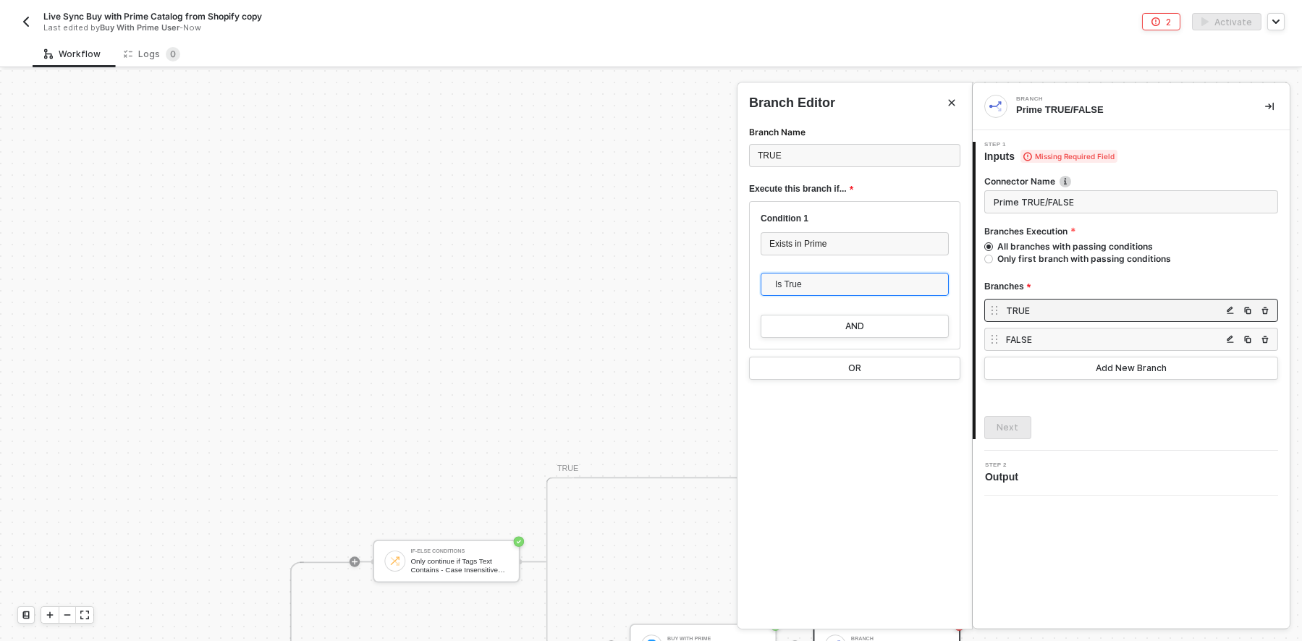
click at [1207, 339] on div "FALSE" at bounding box center [1114, 340] width 216 height 12
click at [799, 277] on span "Number: Less than" at bounding box center [857, 285] width 165 height 22
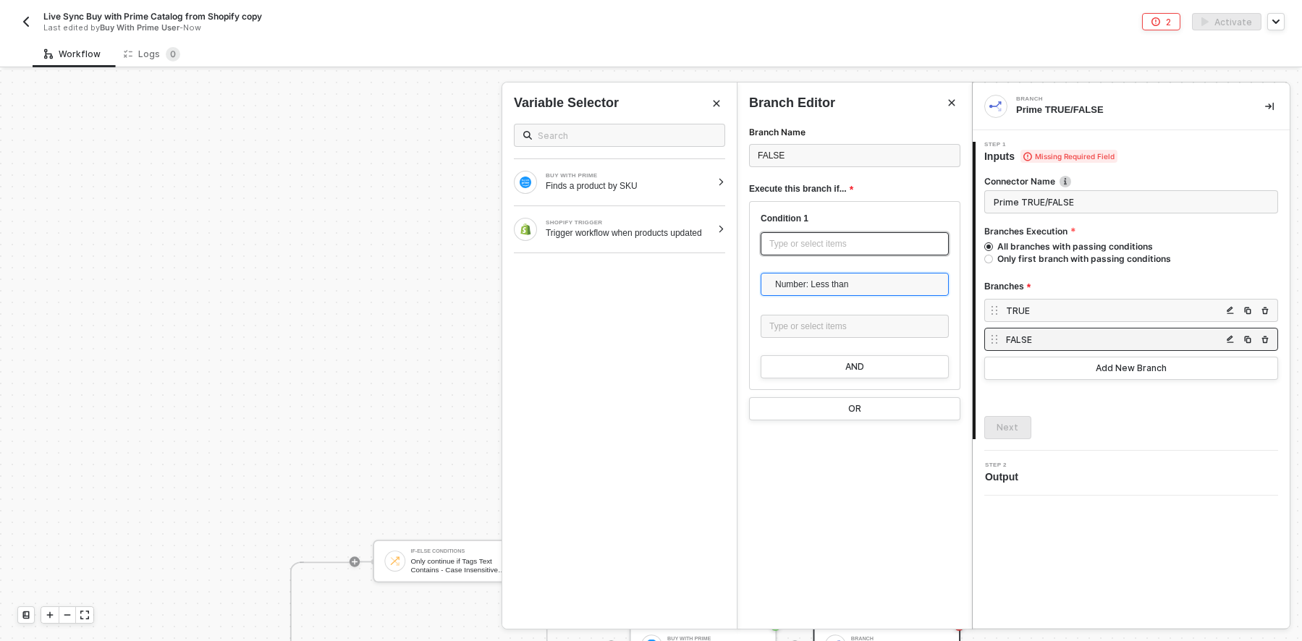
click at [803, 248] on div "Type or select items ﻿" at bounding box center [854, 244] width 171 height 14
click at [840, 279] on span "Number: Less than" at bounding box center [857, 285] width 165 height 22
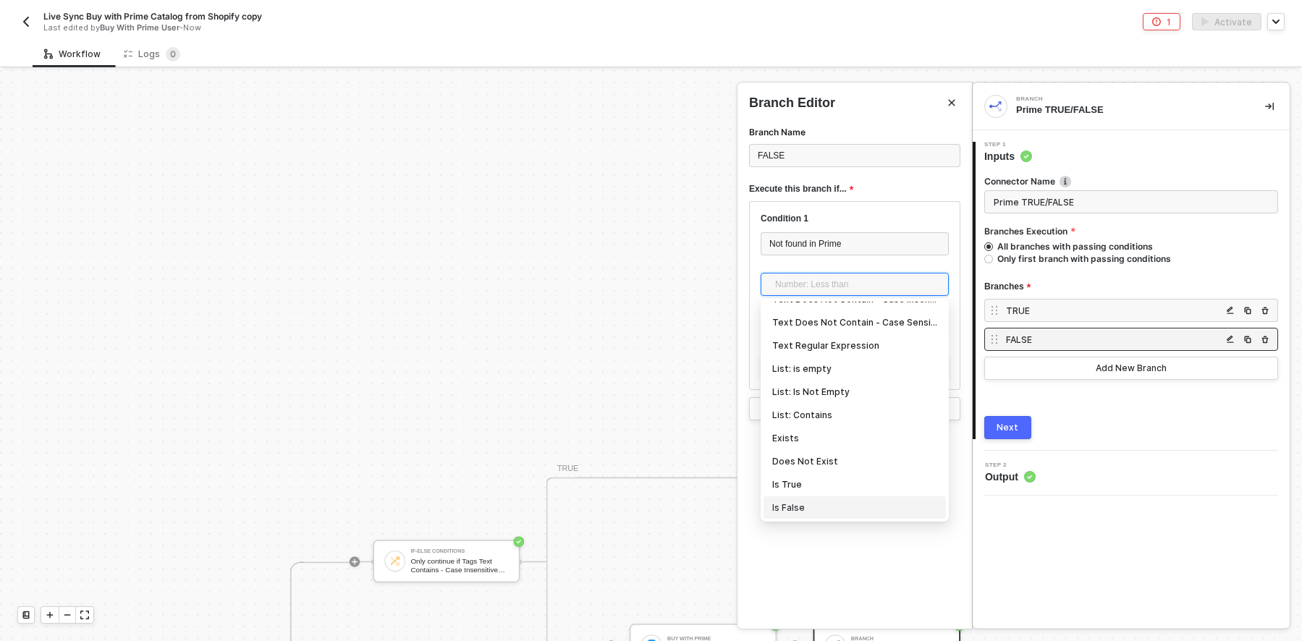
click at [806, 503] on div "Is False" at bounding box center [854, 508] width 165 height 16
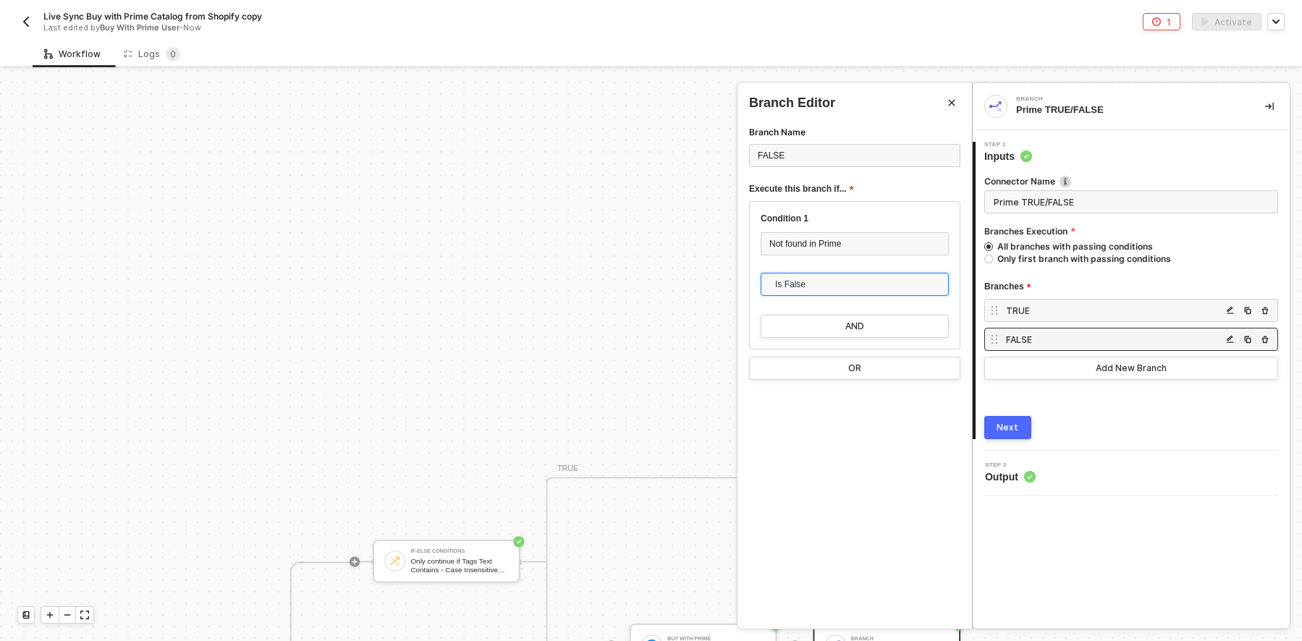
click at [1010, 430] on div "Next" at bounding box center [1008, 428] width 22 height 12
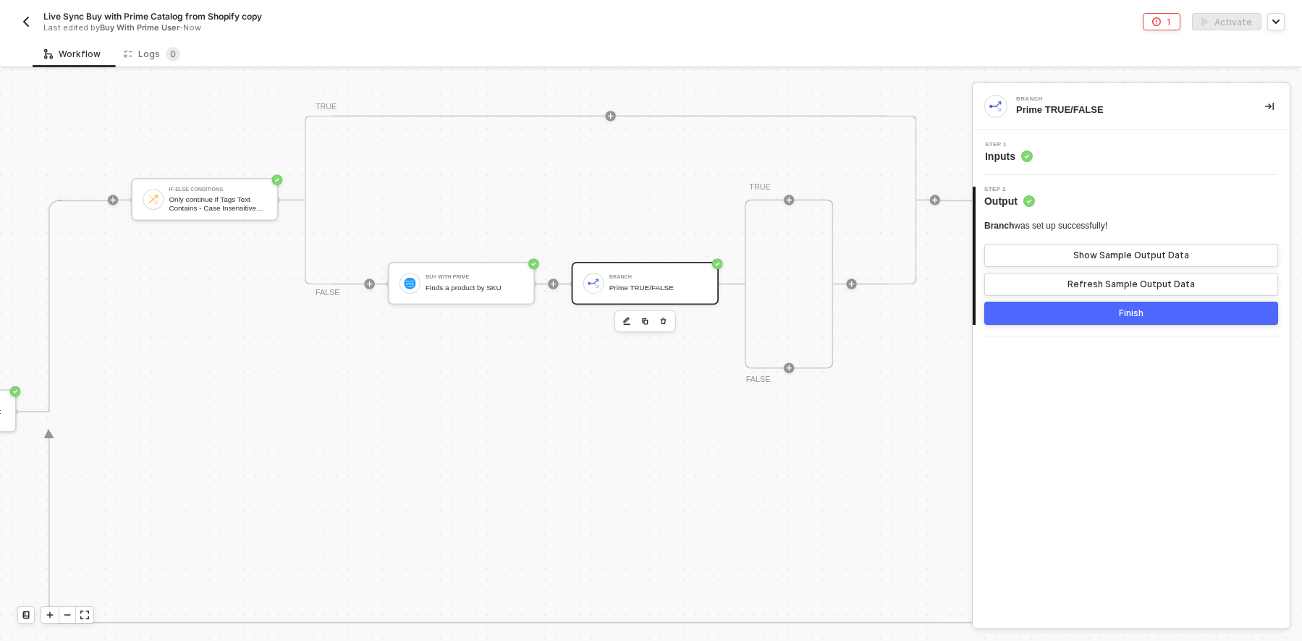
scroll to position [703, 466]
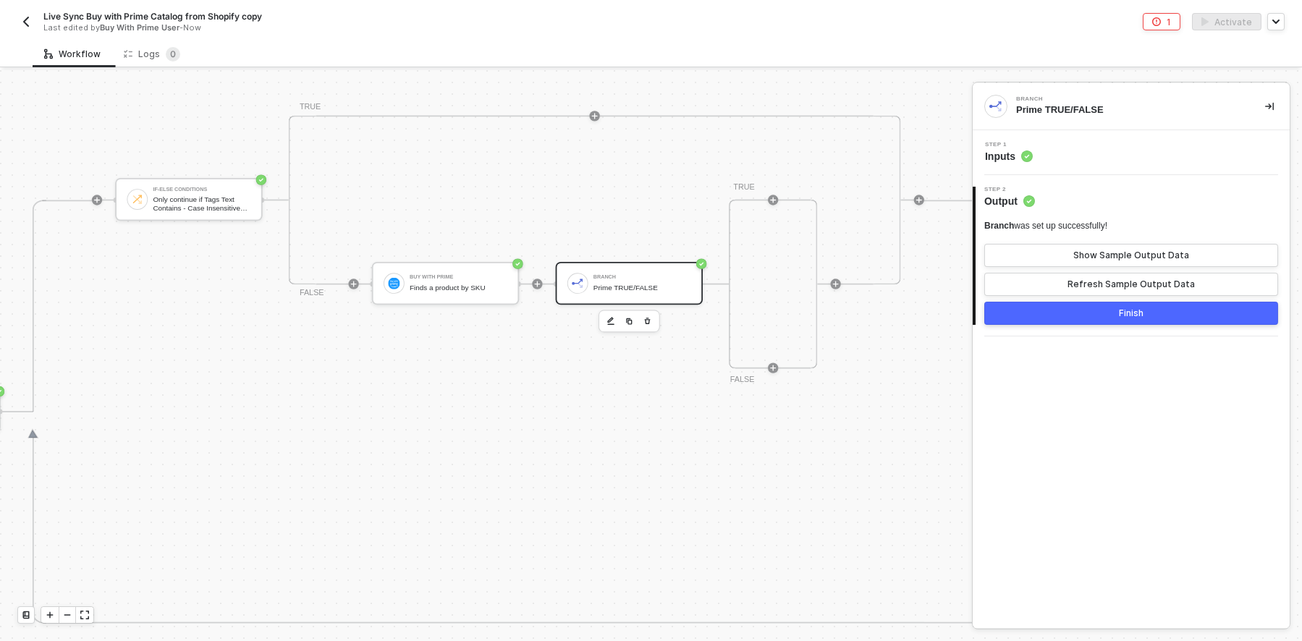
click at [620, 297] on div "Branch Prime TRUE/FALSE" at bounding box center [629, 283] width 147 height 43
click at [1115, 153] on div "Step 1 Inputs" at bounding box center [1132, 153] width 313 height 22
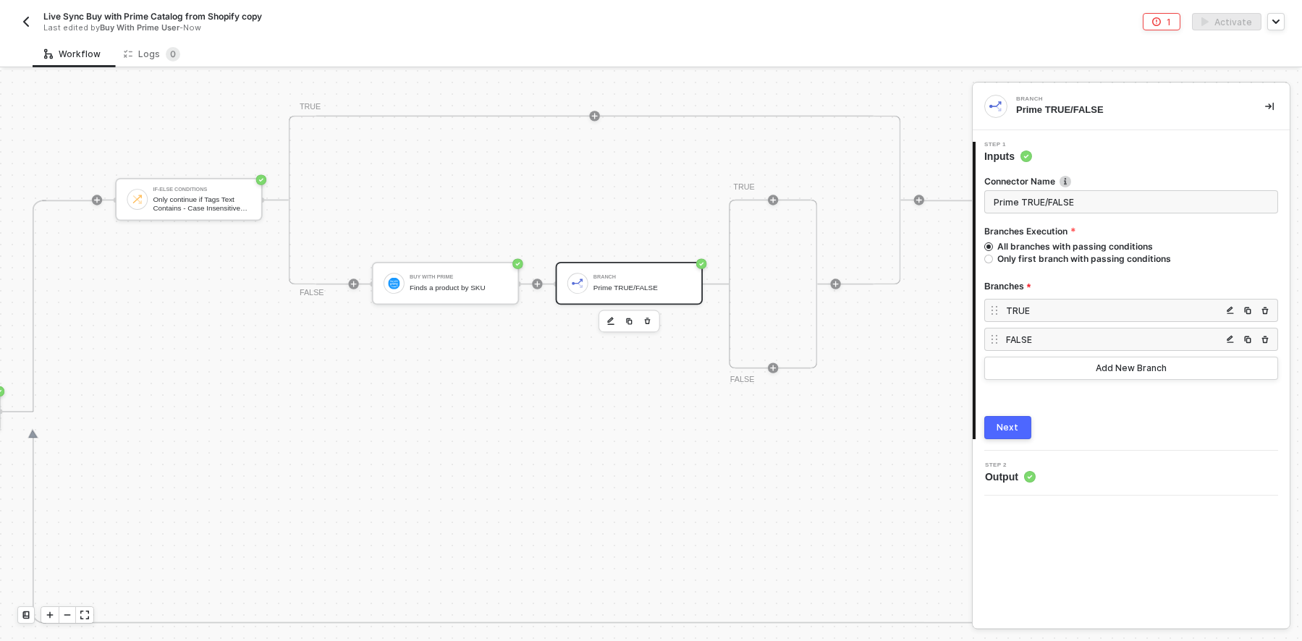
click at [1071, 310] on div "TRUE" at bounding box center [1114, 311] width 216 height 12
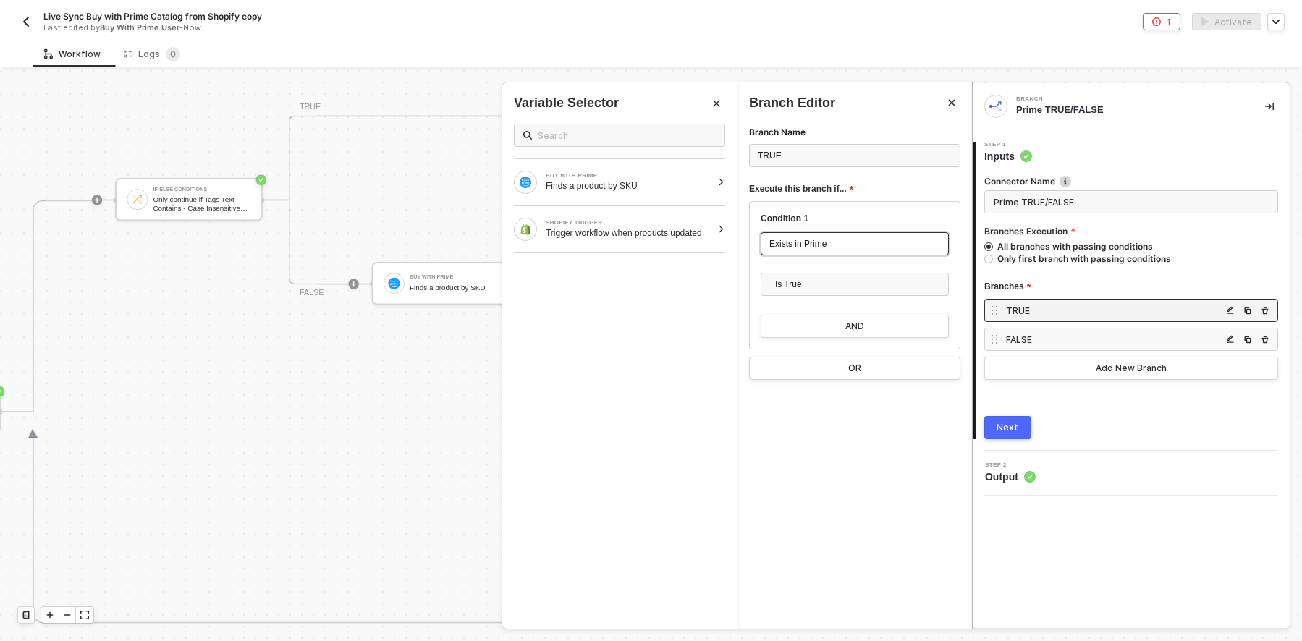
click at [847, 242] on div "Exists in Prime" at bounding box center [854, 244] width 171 height 14
click at [564, 183] on div "Finds a product by SKU" at bounding box center [629, 186] width 166 height 12
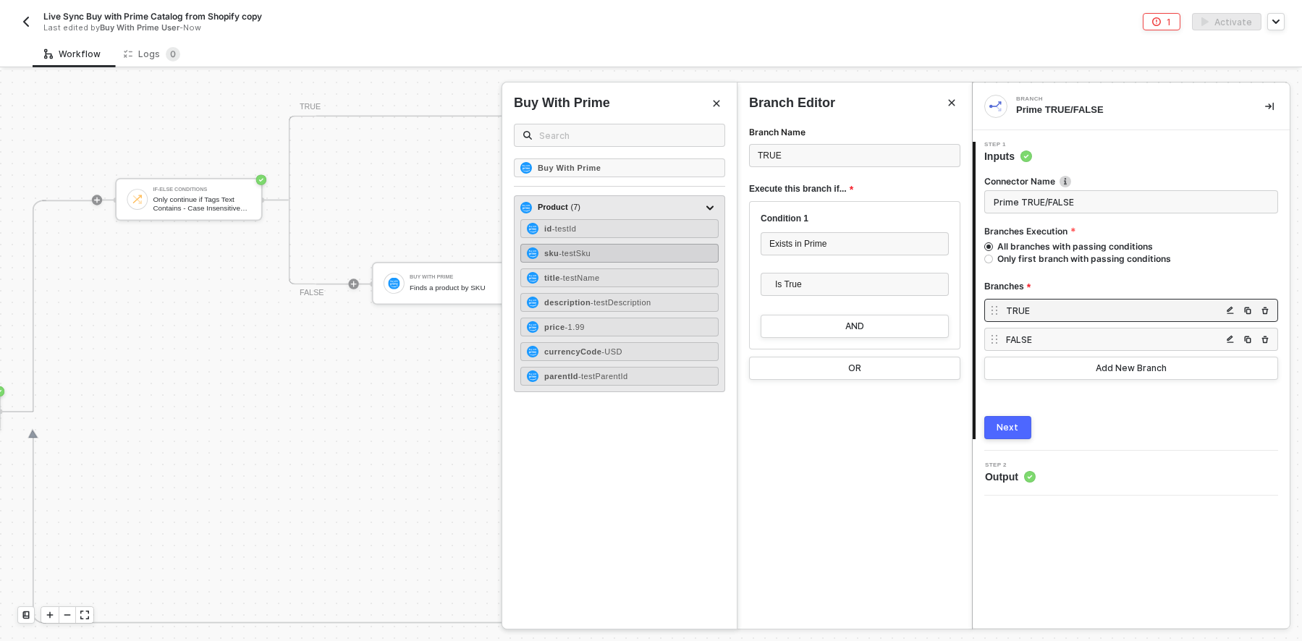
click at [576, 253] on span "- testSku" at bounding box center [575, 253] width 32 height 9
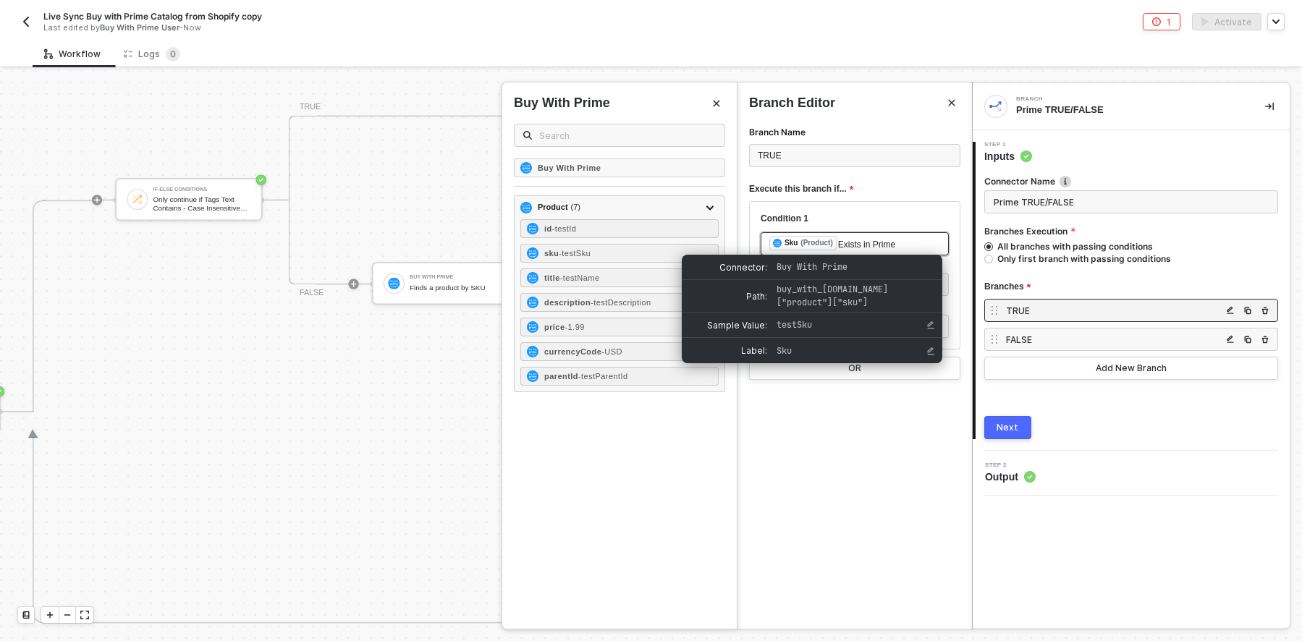
click at [791, 242] on div "Sku" at bounding box center [791, 243] width 13 height 13
click at [793, 321] on span "testSku" at bounding box center [794, 325] width 35 height 12
click at [709, 321] on span "Sample Value:" at bounding box center [726, 325] width 83 height 12
click at [864, 323] on span "testSku" at bounding box center [842, 324] width 130 height 13
click at [847, 270] on span "Buy With Prime" at bounding box center [812, 267] width 71 height 12
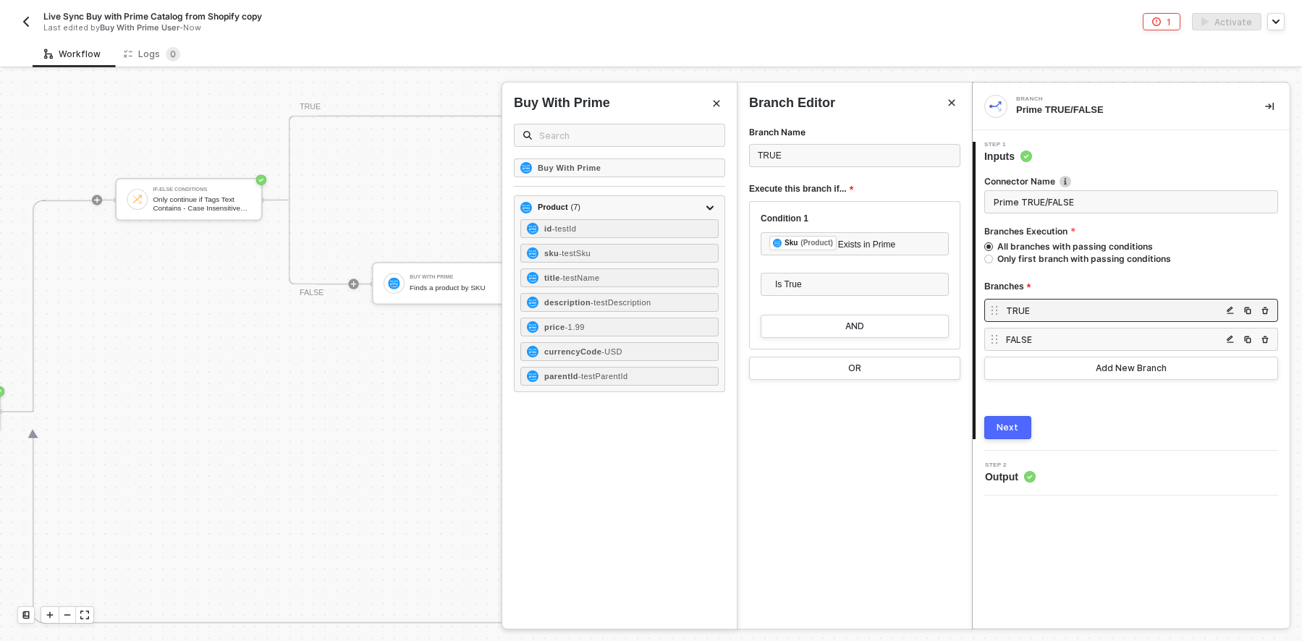
click at [1178, 341] on div "FALSE" at bounding box center [1114, 340] width 216 height 12
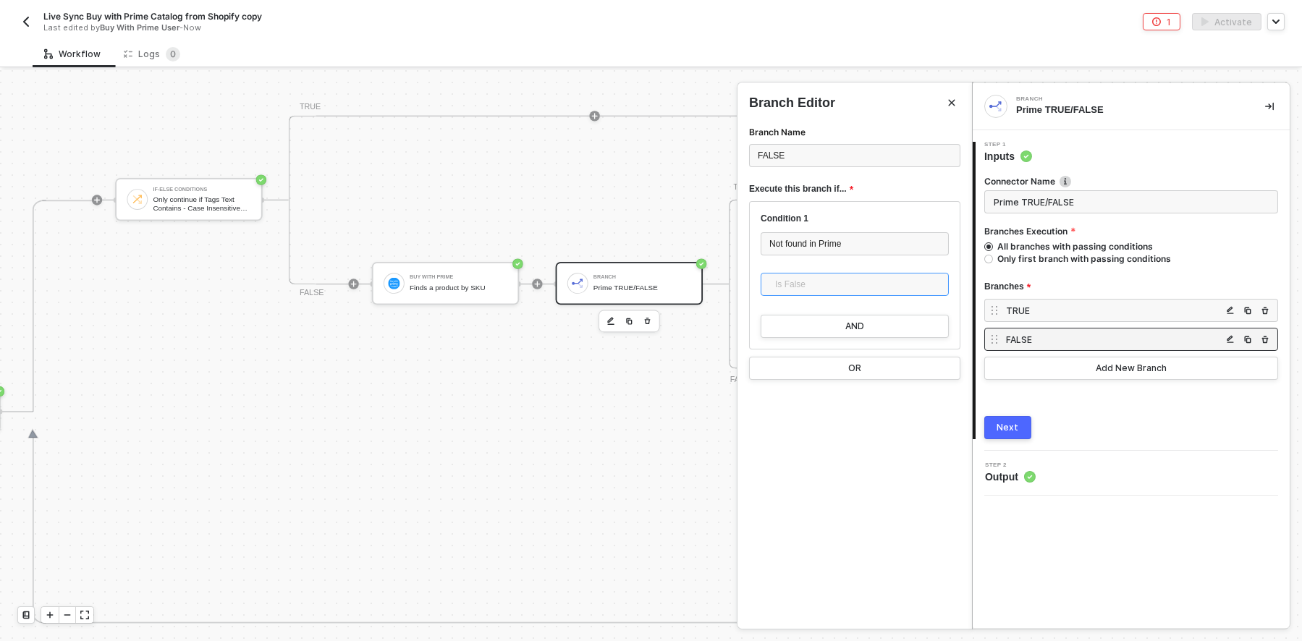
click at [829, 284] on span "Is False" at bounding box center [857, 285] width 165 height 22
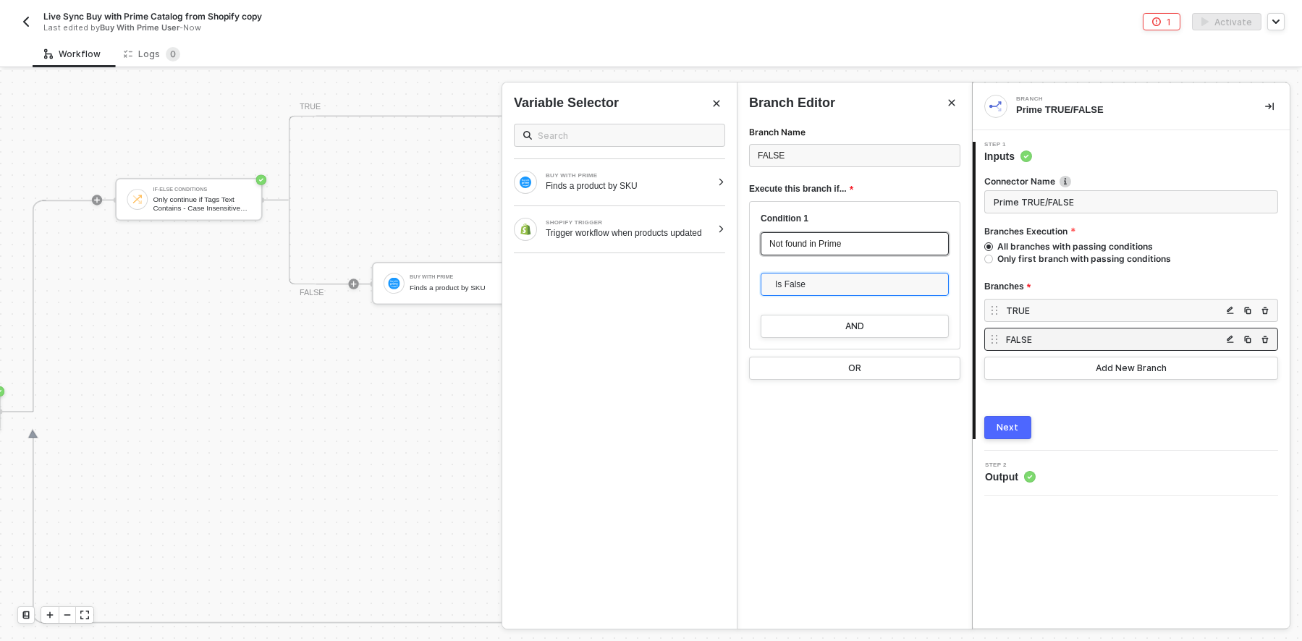
click at [841, 240] on span "Not found in Prime" at bounding box center [805, 244] width 72 height 10
click at [565, 181] on div "Finds a product by SKU" at bounding box center [629, 186] width 166 height 12
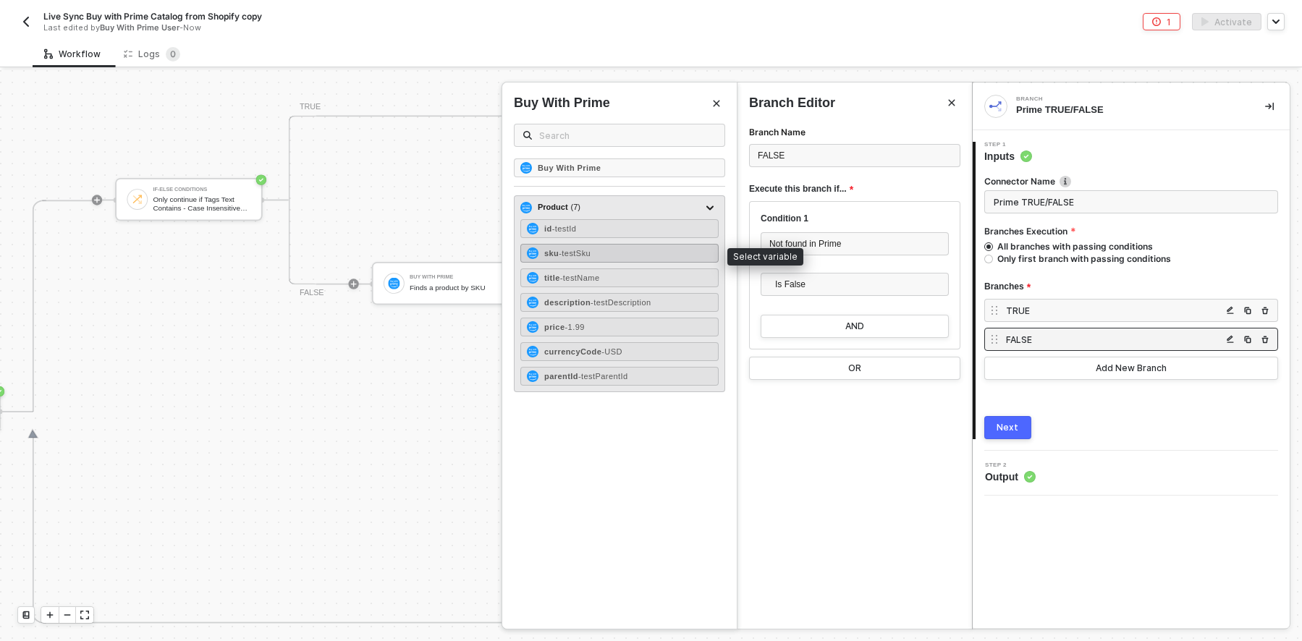
click at [591, 251] on span "- testSku" at bounding box center [575, 253] width 32 height 9
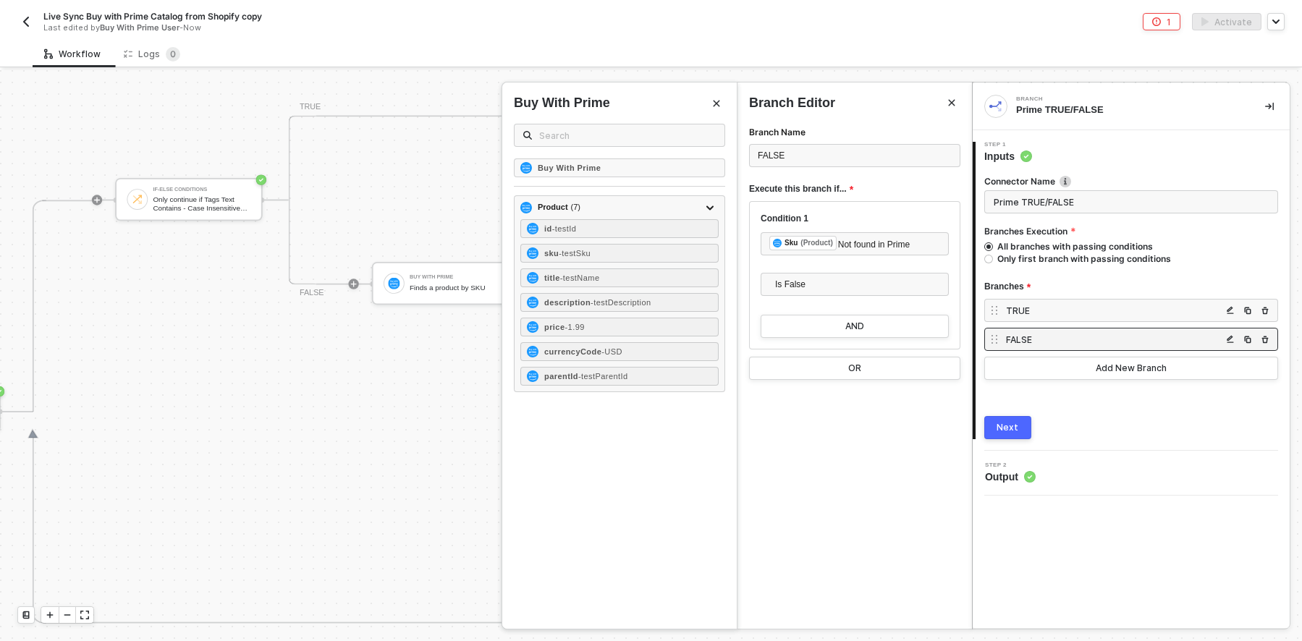
click at [798, 420] on div "Branch Name FALSE Execute this branch if... Condition 1 ﻿ ﻿ Sku (Product) Not f…" at bounding box center [854, 376] width 234 height 505
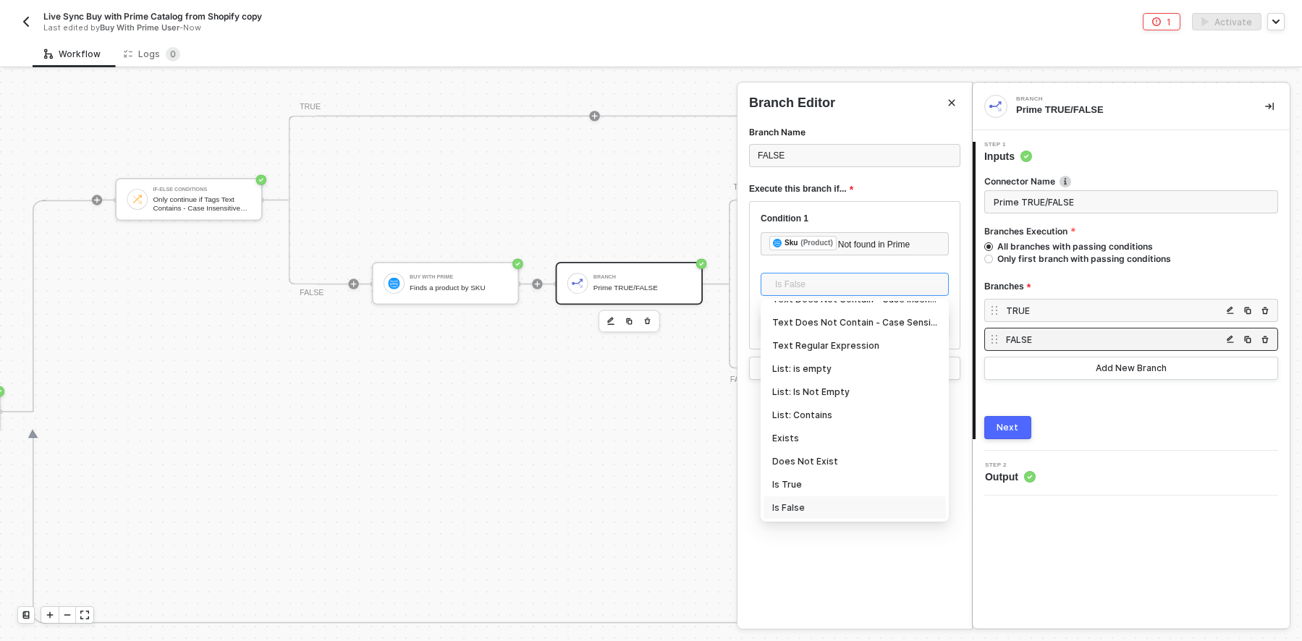
drag, startPoint x: 834, startPoint y: 283, endPoint x: 829, endPoint y: 277, distance: 8.2
click at [834, 283] on span "Is False" at bounding box center [857, 285] width 165 height 22
click at [819, 481] on div "Is True" at bounding box center [854, 485] width 165 height 16
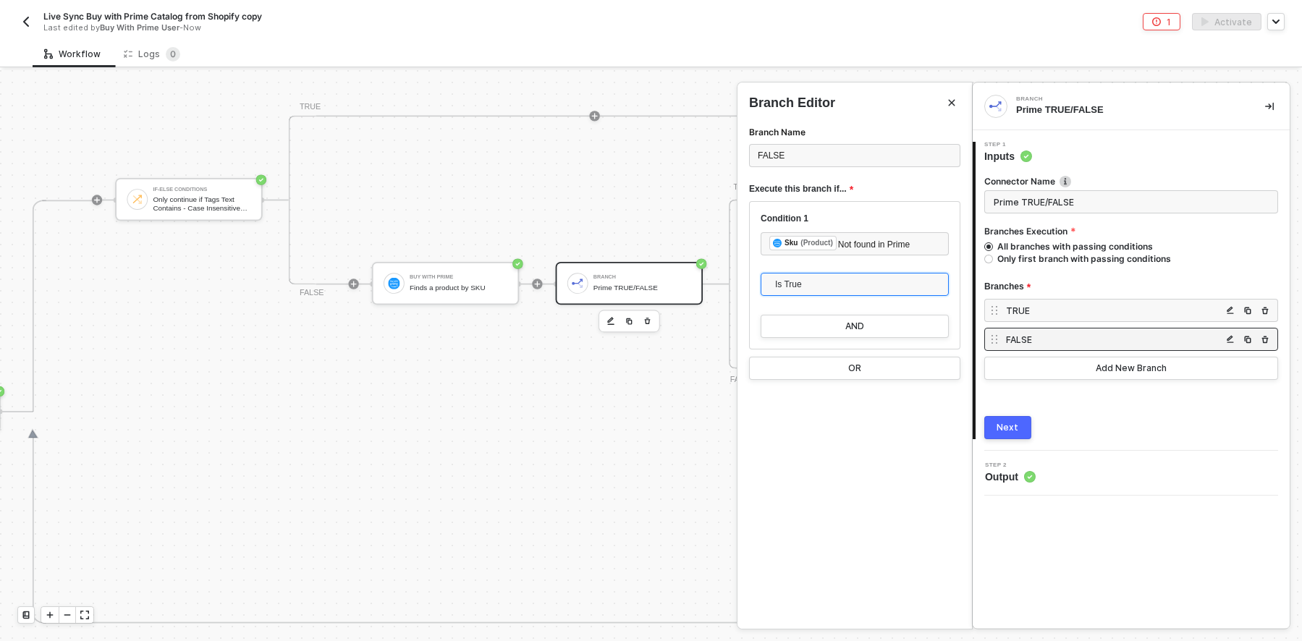
click at [814, 472] on div "Branch Name FALSE Execute this branch if... Condition 1 ﻿ ﻿ Sku (Product) Not f…" at bounding box center [854, 376] width 234 height 505
click at [1146, 307] on div "TRUE" at bounding box center [1114, 311] width 216 height 12
click at [1133, 328] on div "FALSE" at bounding box center [1131, 339] width 294 height 23
click at [1125, 335] on div "FALSE" at bounding box center [1114, 340] width 216 height 12
click at [1128, 301] on div "TRUE" at bounding box center [1131, 310] width 294 height 23
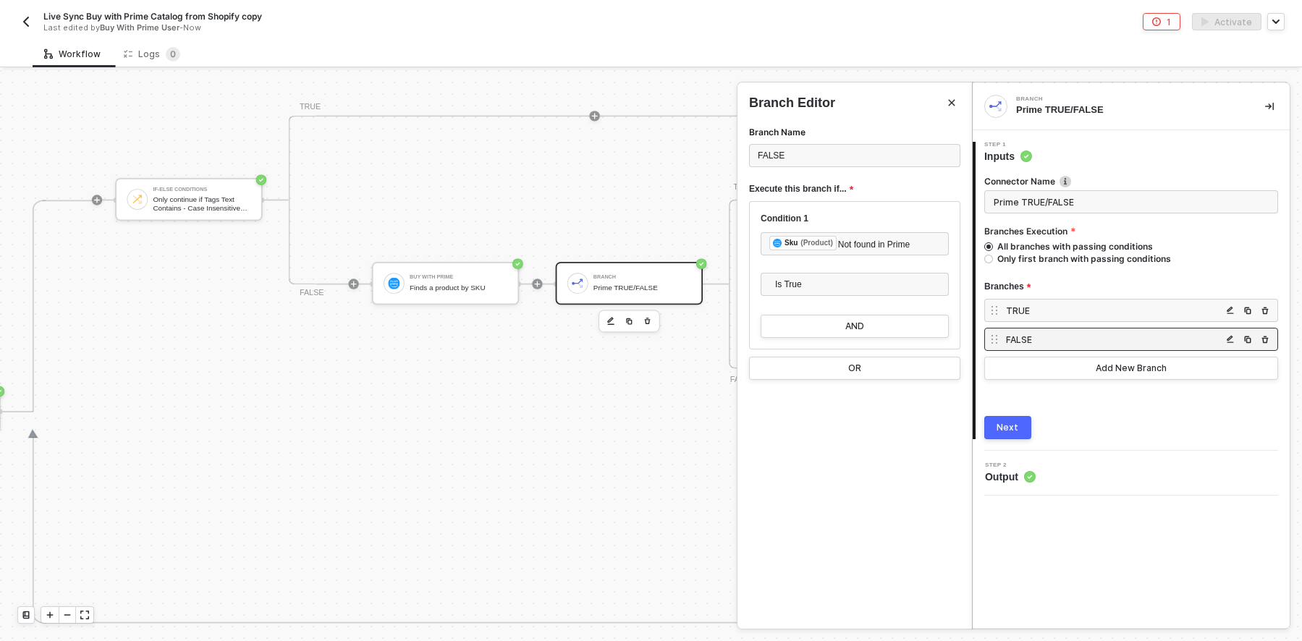
click at [1158, 308] on div "TRUE" at bounding box center [1114, 311] width 216 height 12
click at [1058, 335] on div "FALSE" at bounding box center [1114, 340] width 216 height 12
click at [572, 431] on div at bounding box center [651, 355] width 1302 height 571
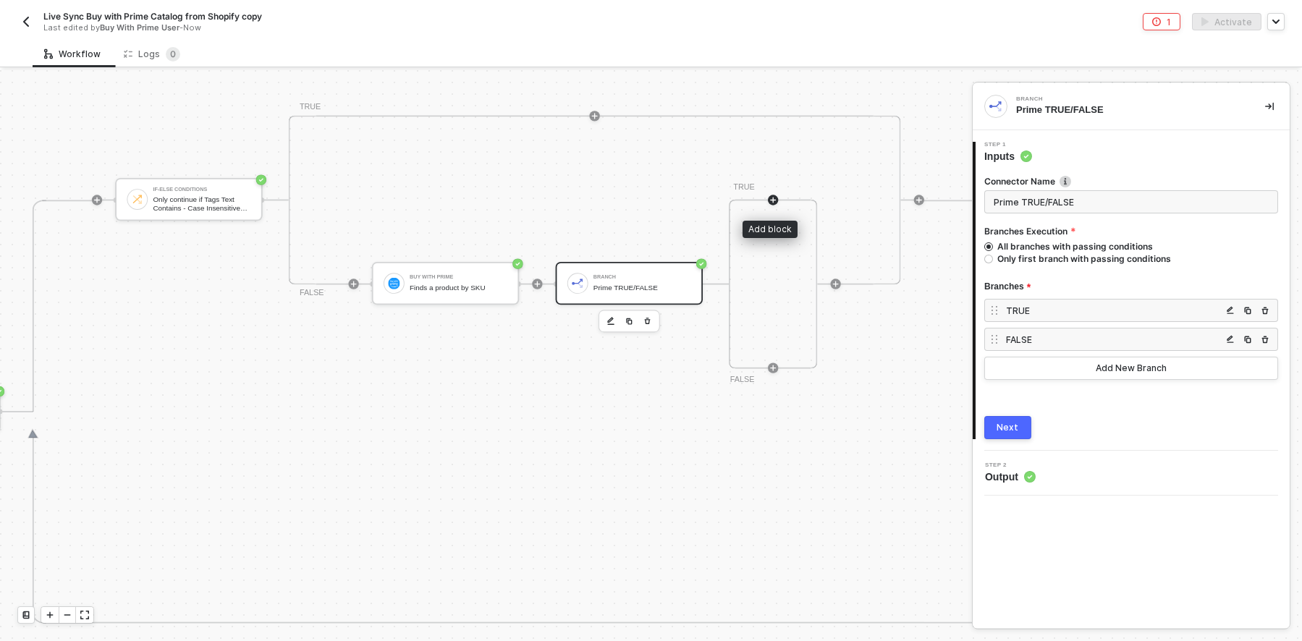
click at [775, 196] on icon "icon-play" at bounding box center [773, 200] width 8 height 8
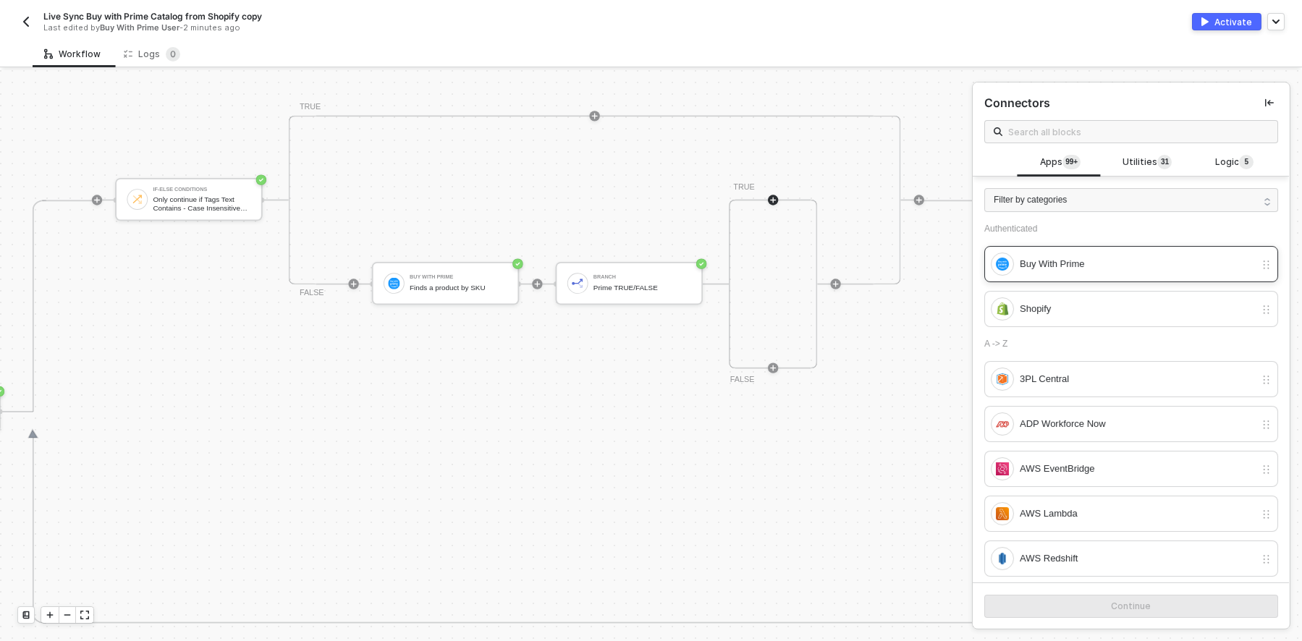
click at [1061, 263] on div "Buy With Prime" at bounding box center [1137, 264] width 235 height 16
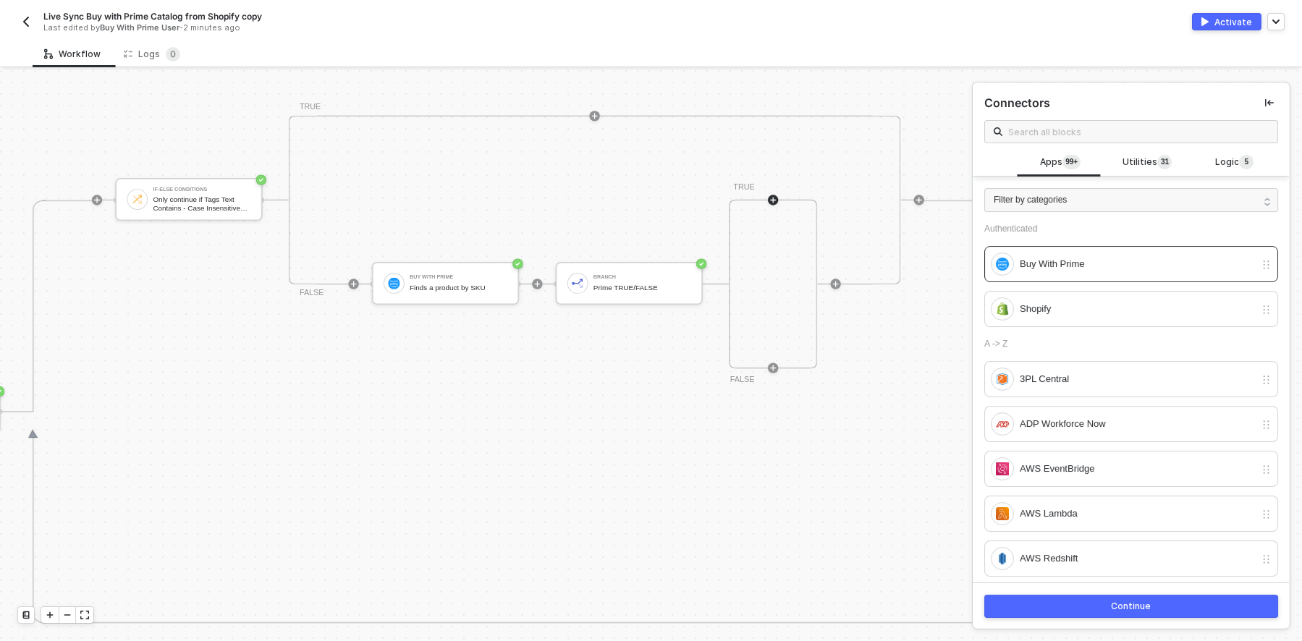
click at [1157, 599] on button "Continue" at bounding box center [1131, 606] width 294 height 23
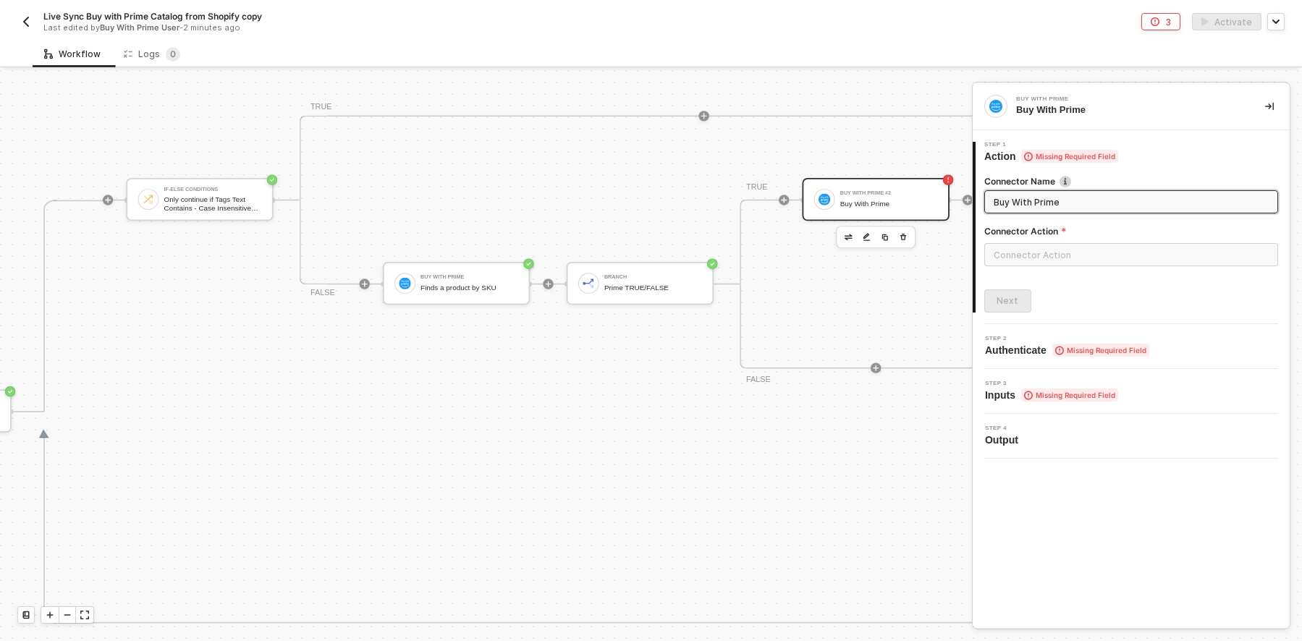
drag, startPoint x: 951, startPoint y: 201, endPoint x: 858, endPoint y: 198, distance: 92.7
click at [858, 198] on div "Shopify Trigger Trigger workflow when products updated Iterate Loop through Sho…" at bounding box center [651, 355] width 1302 height 571
type input "Update Product"
click at [1062, 264] on input "text" at bounding box center [1131, 254] width 294 height 23
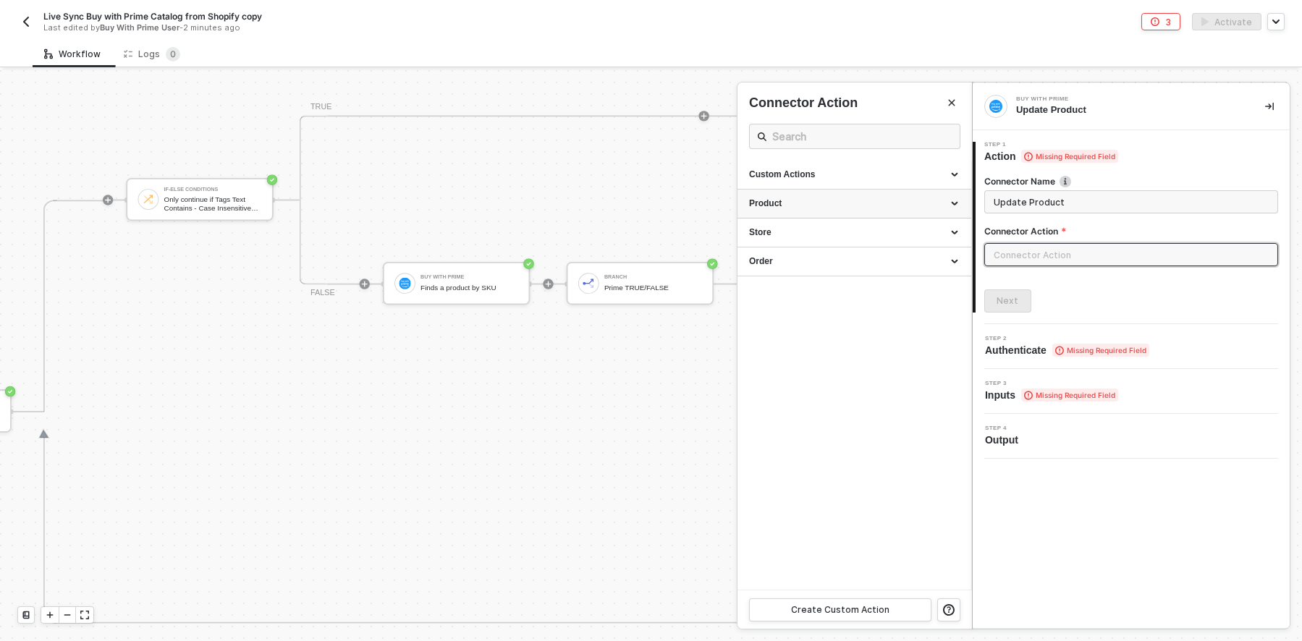
click at [887, 198] on div "Product" at bounding box center [854, 204] width 211 height 12
click at [784, 338] on div "Update a Product" at bounding box center [854, 340] width 211 height 12
type input "Product - Update a Product"
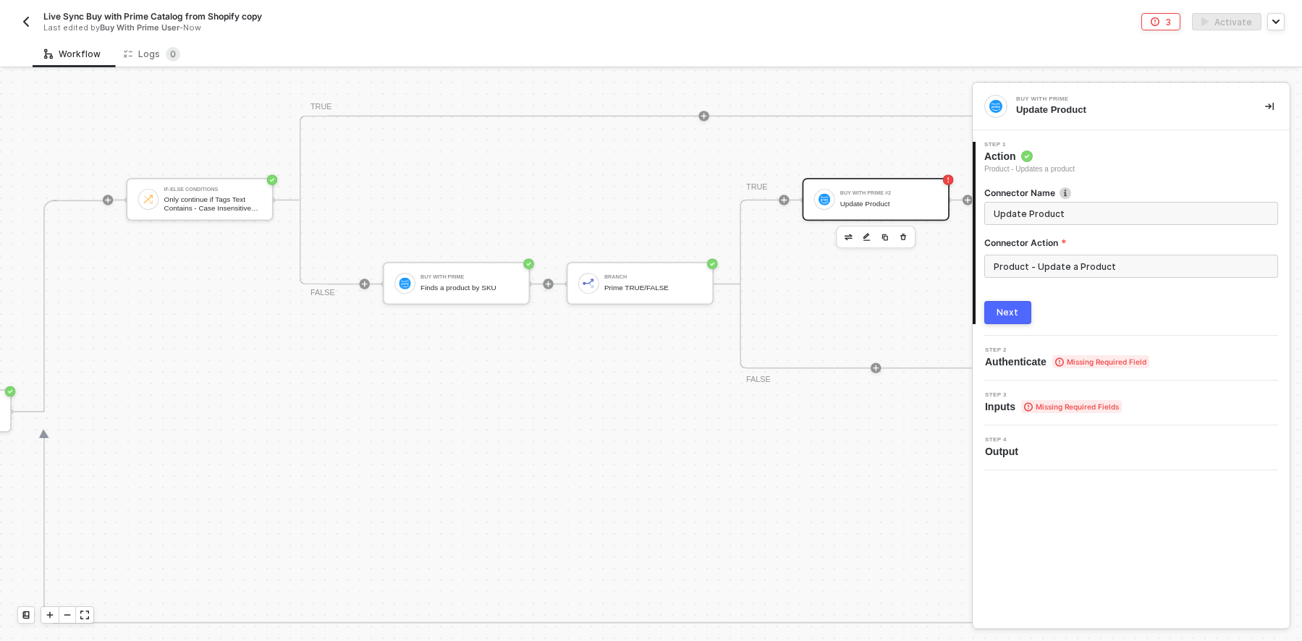
click at [1015, 314] on div "Next" at bounding box center [1008, 313] width 22 height 12
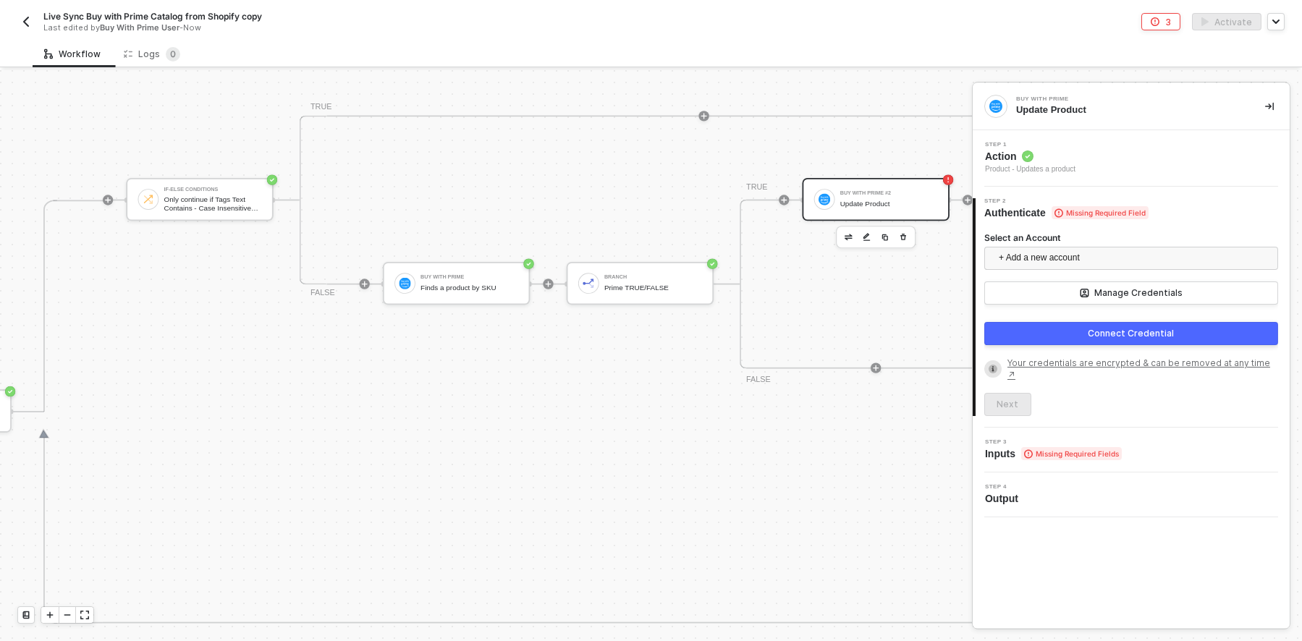
click at [1149, 334] on div "Connect Credential" at bounding box center [1131, 334] width 86 height 12
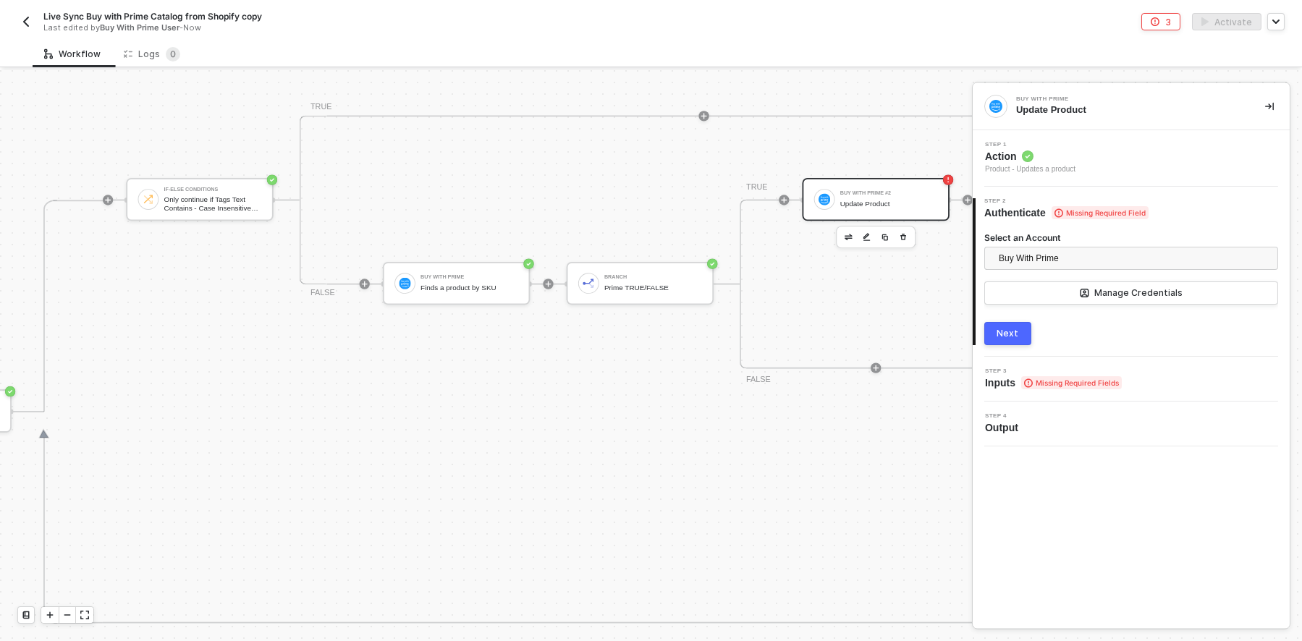
click at [1011, 334] on div "Next" at bounding box center [1008, 334] width 22 height 12
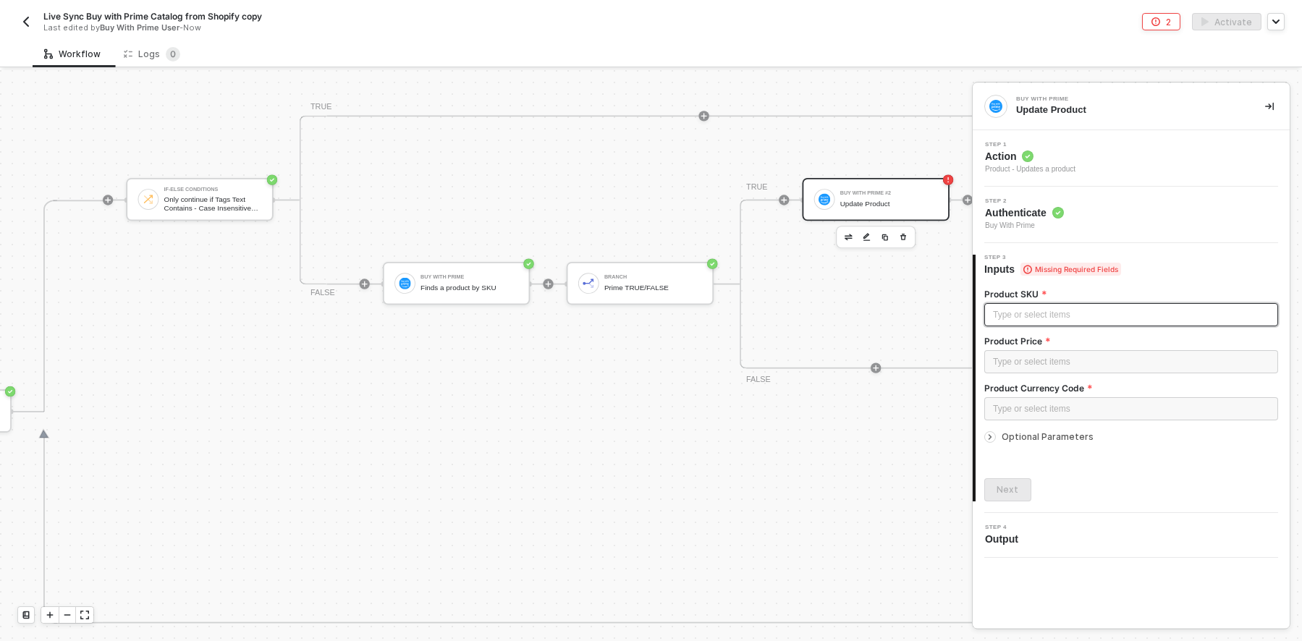
click at [1033, 309] on div "Type or select items ﻿" at bounding box center [1131, 315] width 276 height 14
click at [841, 191] on div "Buy With Prime #2" at bounding box center [889, 193] width 98 height 5
click at [1079, 301] on div "Product SKU" at bounding box center [1131, 295] width 294 height 15
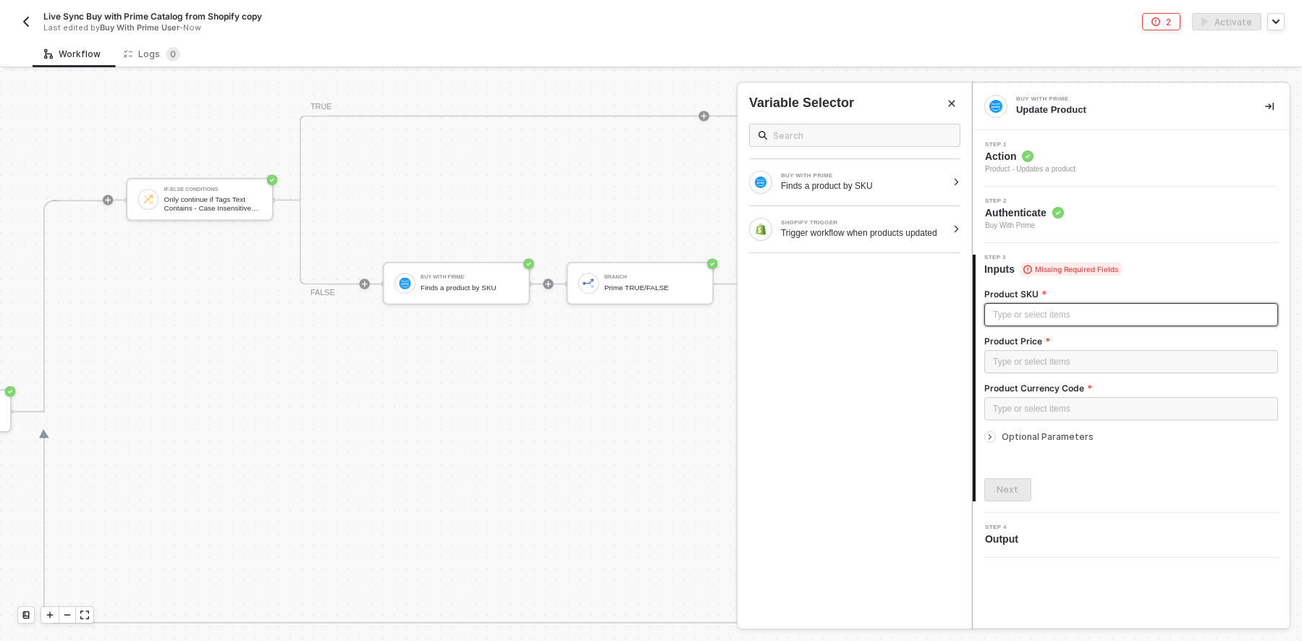
click at [1073, 310] on div "Type or select items ﻿" at bounding box center [1131, 315] width 276 height 14
click at [952, 104] on icon "Close" at bounding box center [952, 104] width 7 height 7
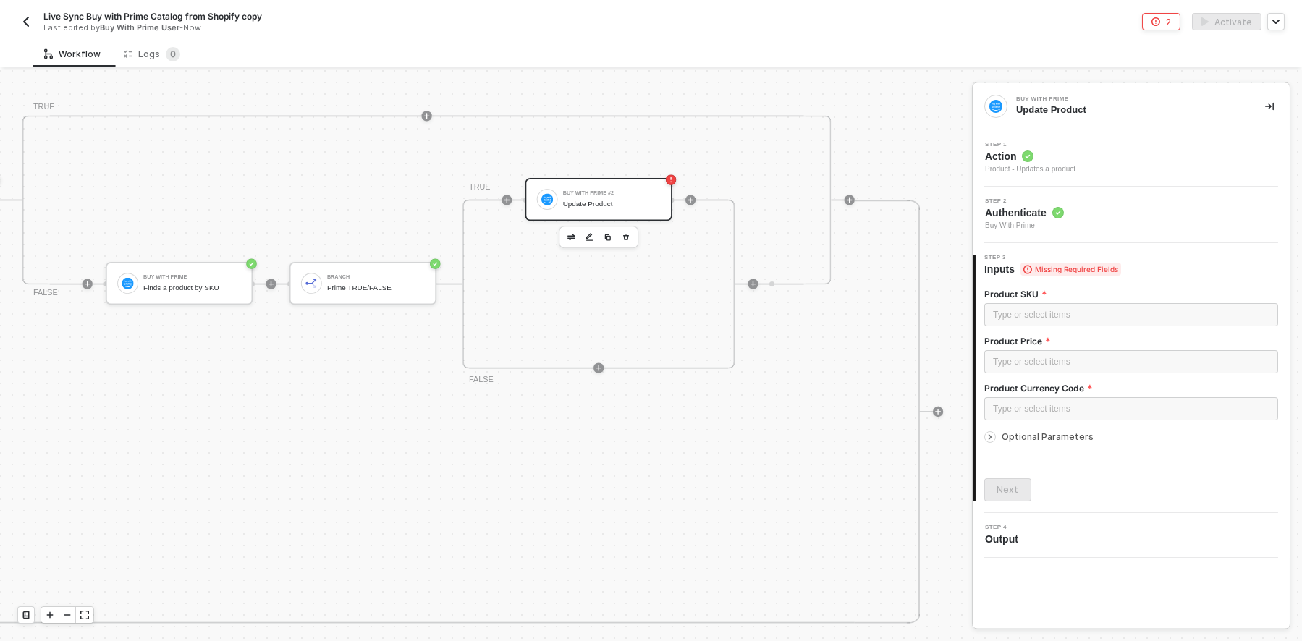
scroll to position [703, 740]
click at [598, 202] on div "Update Product" at bounding box center [616, 204] width 98 height 9
click at [630, 234] on icon "button" at bounding box center [630, 237] width 6 height 7
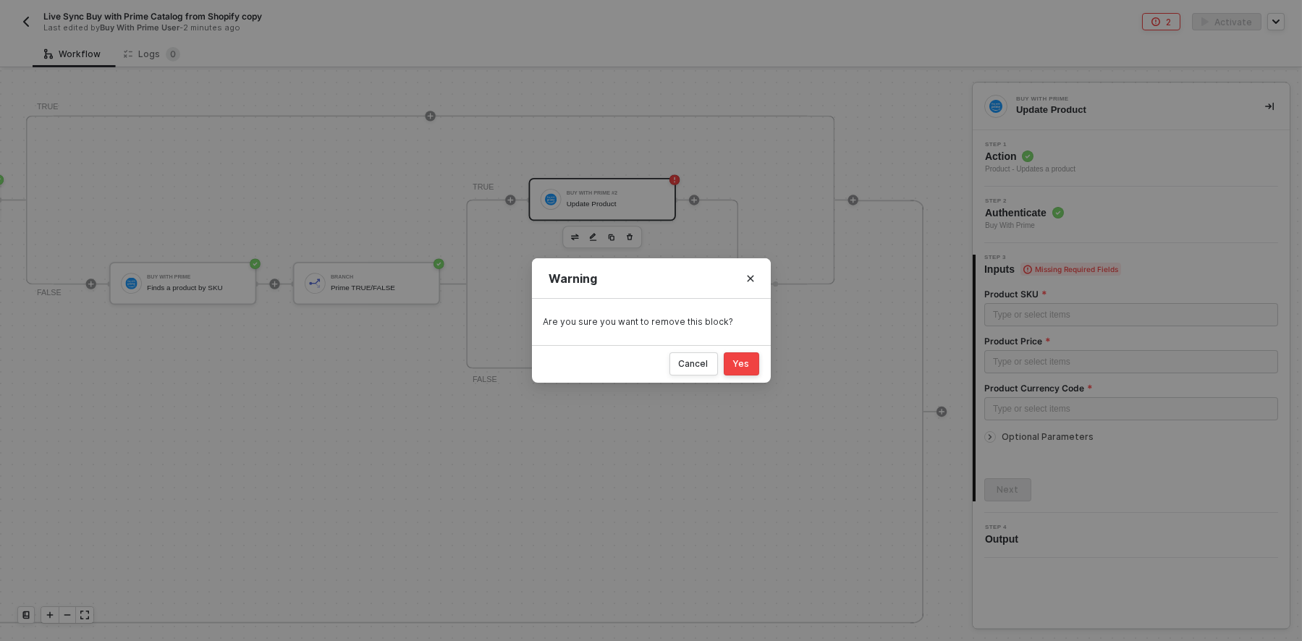
click at [740, 361] on div "Yes" at bounding box center [741, 364] width 17 height 12
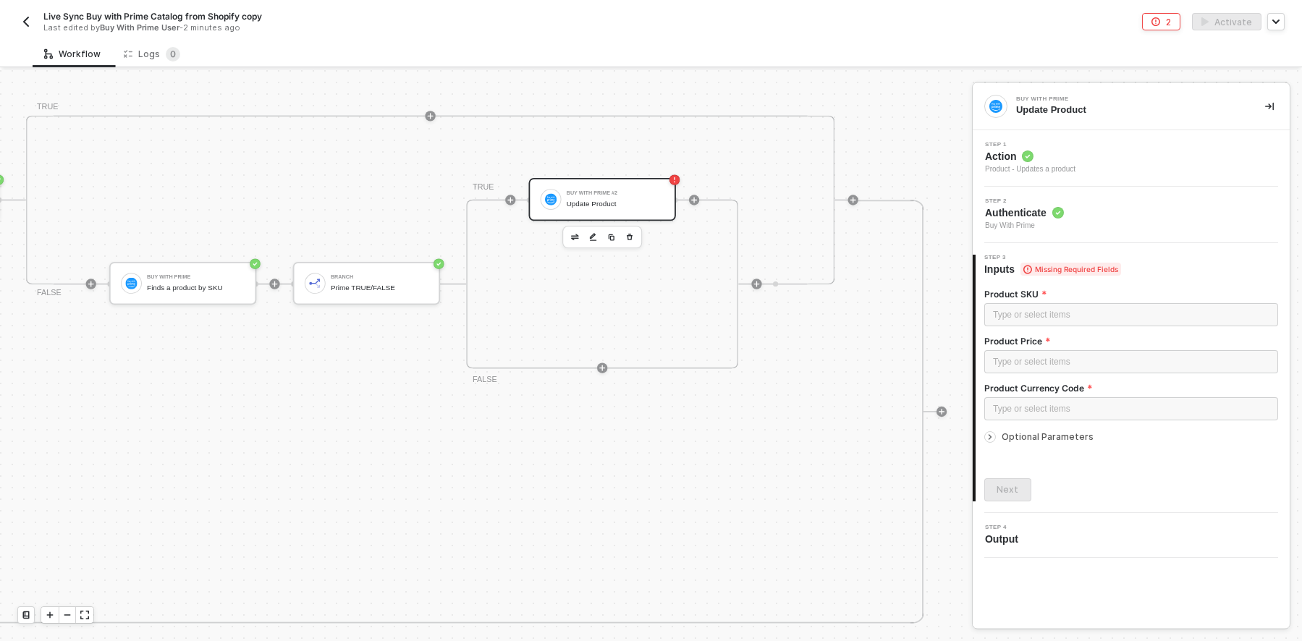
scroll to position [703, 612]
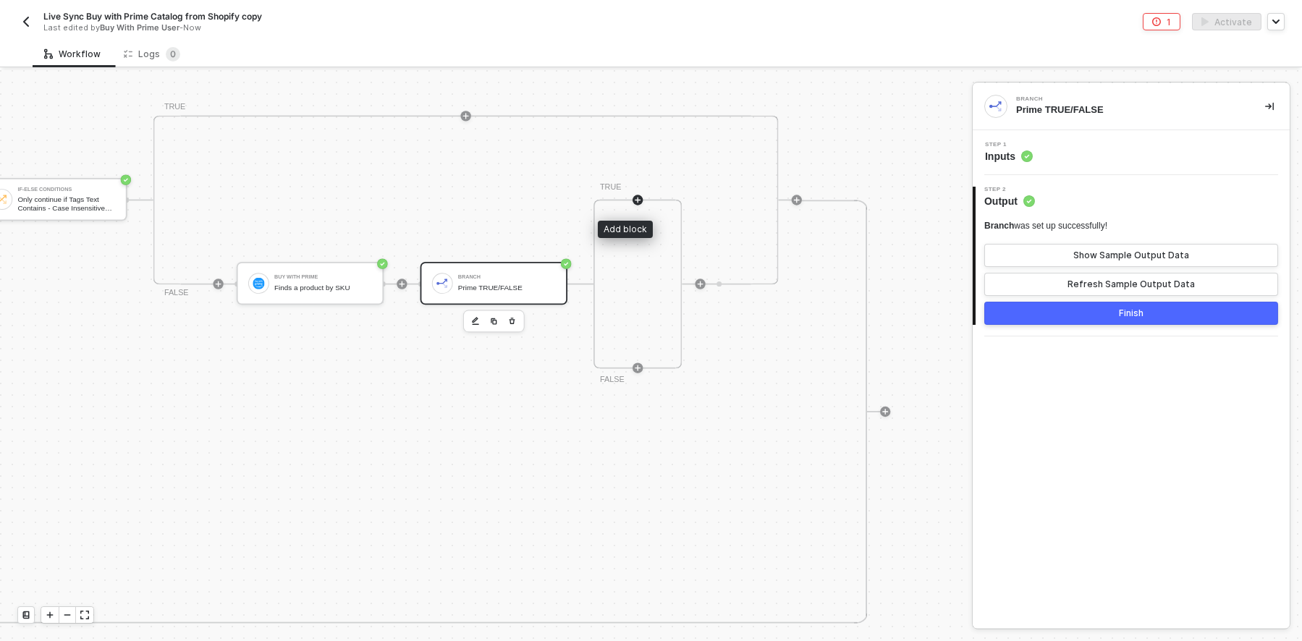
click at [635, 197] on icon "icon-play" at bounding box center [638, 200] width 6 height 6
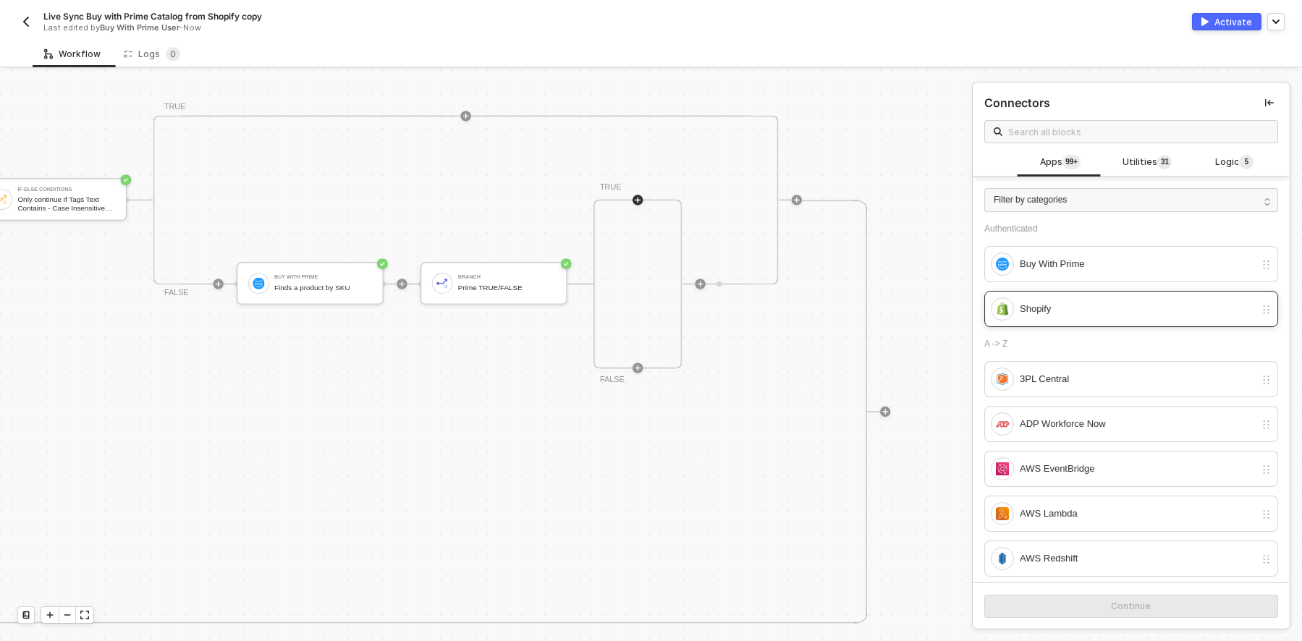
click at [1101, 316] on div "Shopify" at bounding box center [1137, 309] width 235 height 16
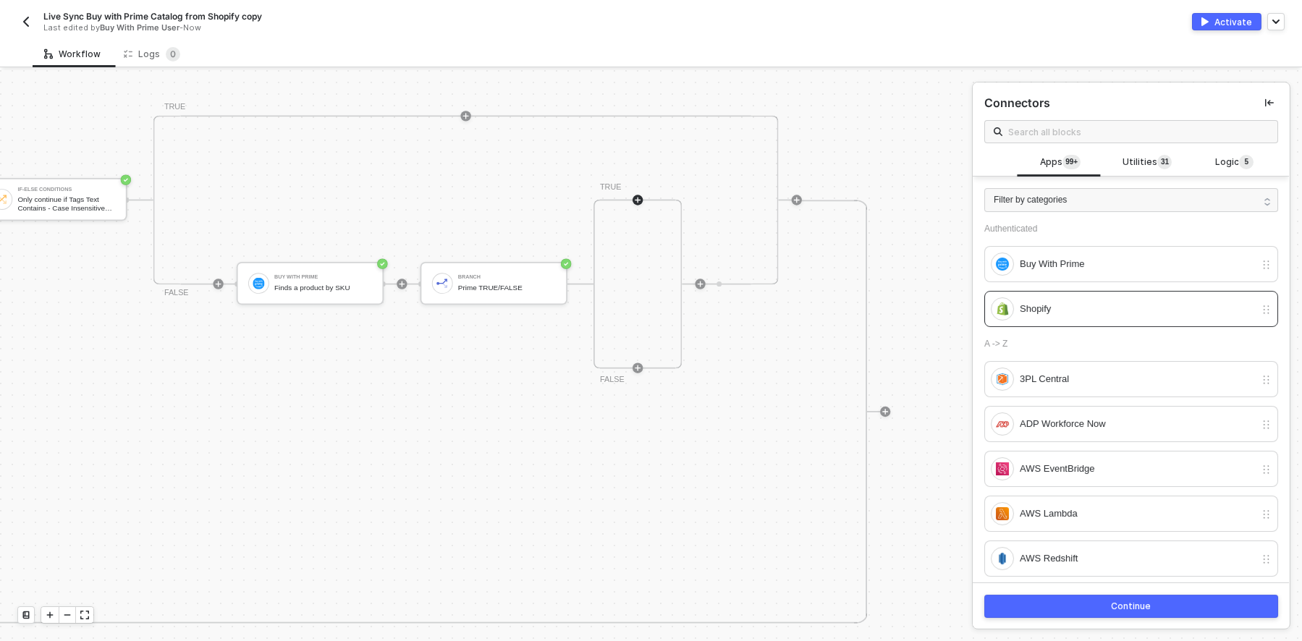
click at [1136, 609] on div "Continue" at bounding box center [1132, 607] width 40 height 12
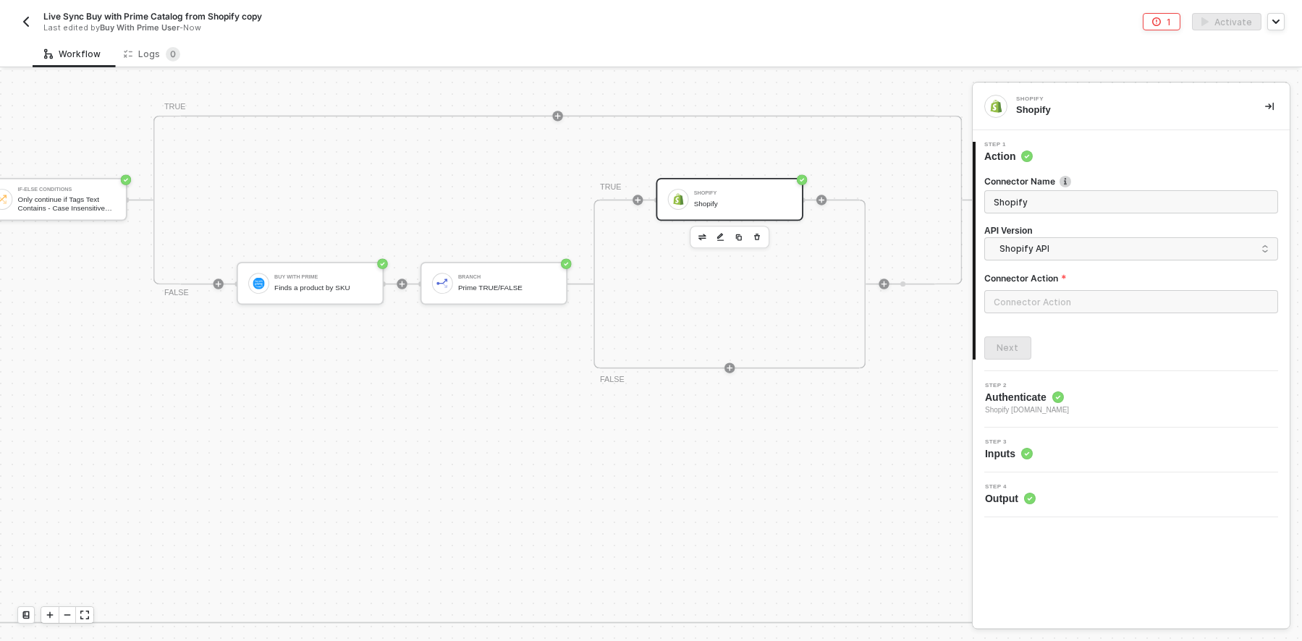
click at [736, 200] on div "Shopify" at bounding box center [743, 204] width 98 height 9
click at [1065, 302] on input "text" at bounding box center [1131, 301] width 294 height 23
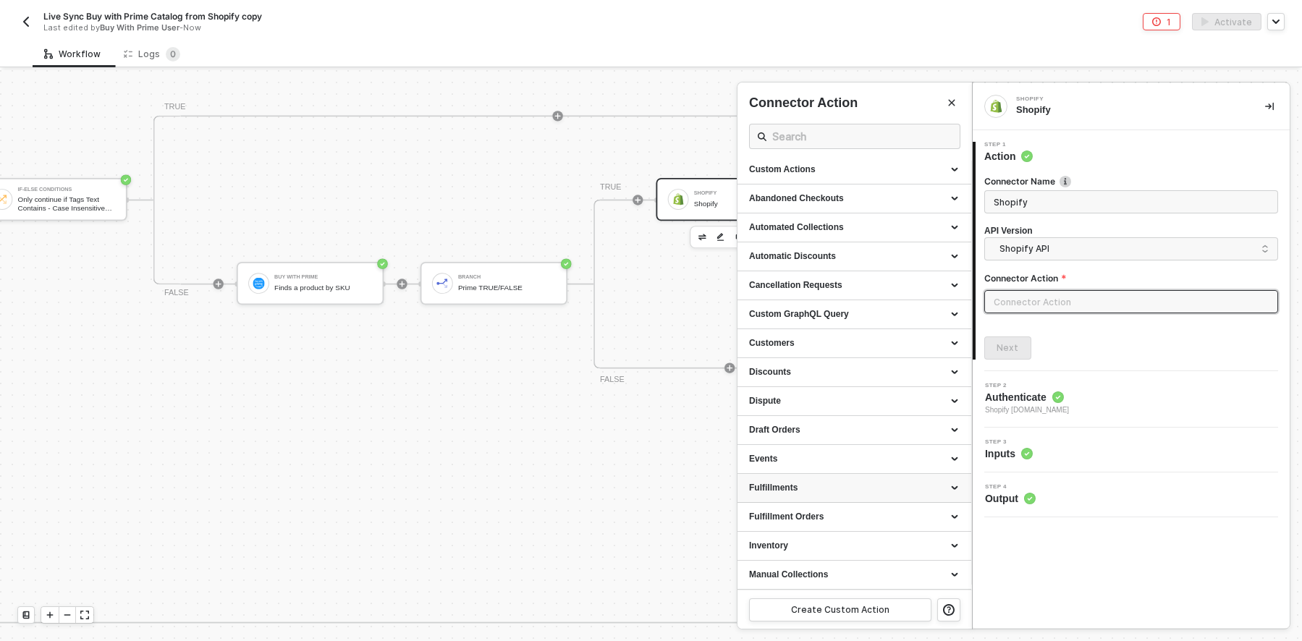
scroll to position [0, 0]
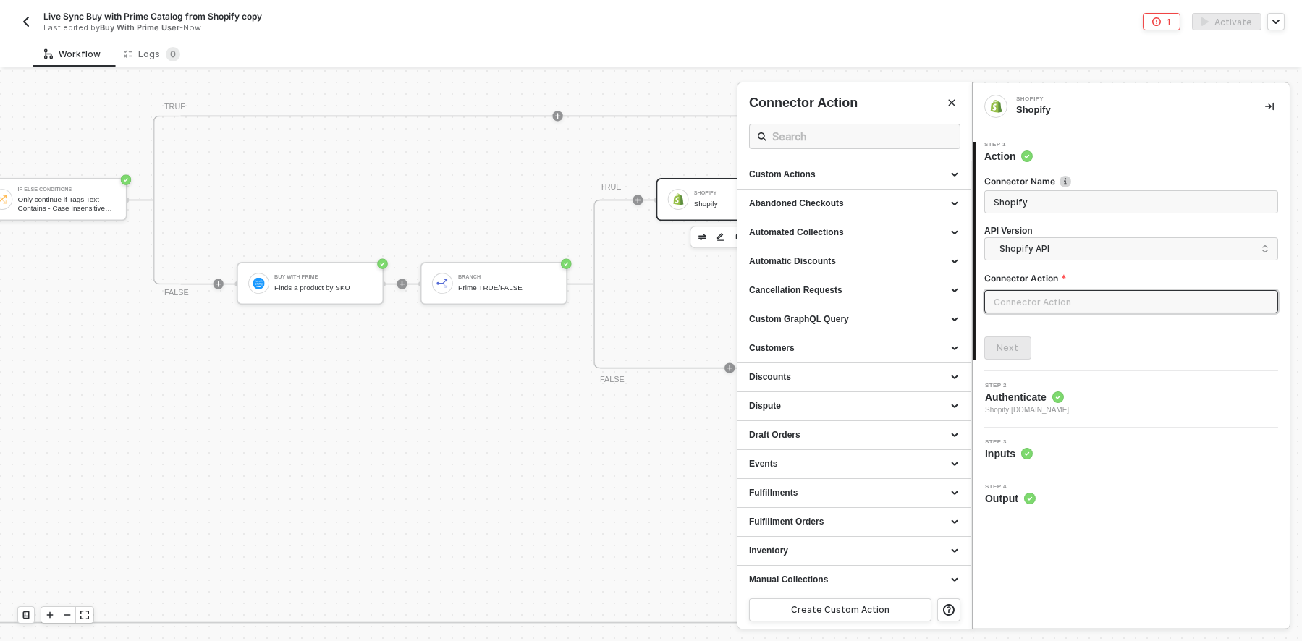
click at [629, 520] on div at bounding box center [651, 355] width 1302 height 571
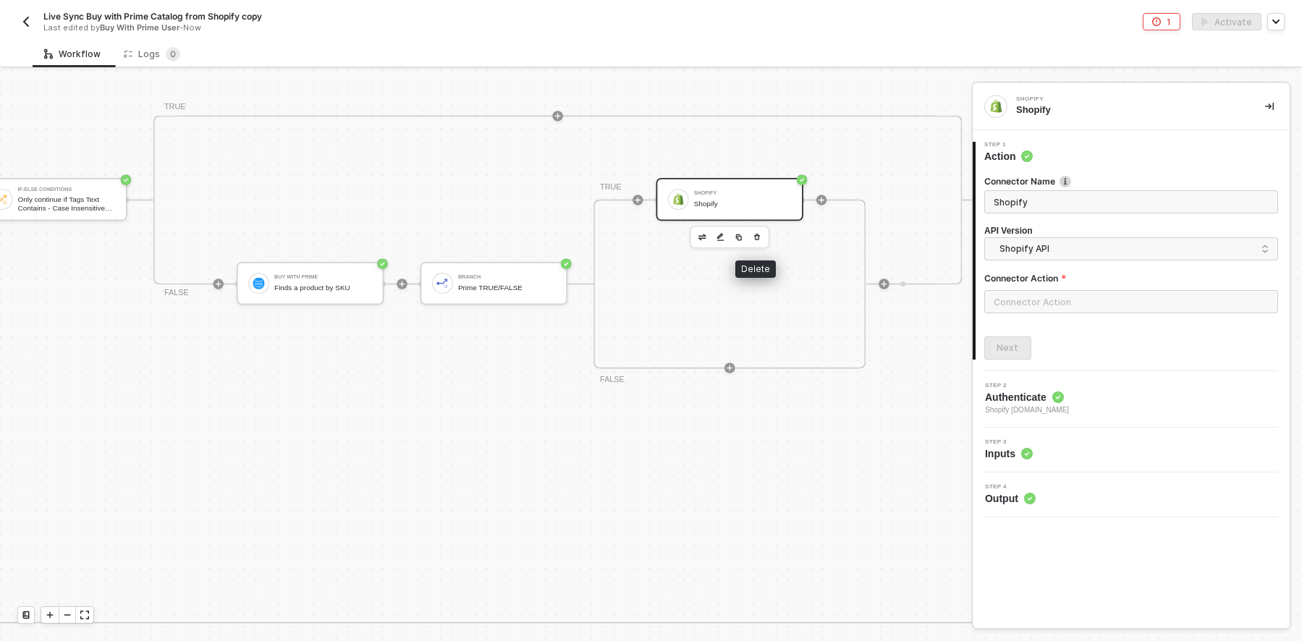
click at [756, 234] on icon "button" at bounding box center [757, 237] width 6 height 7
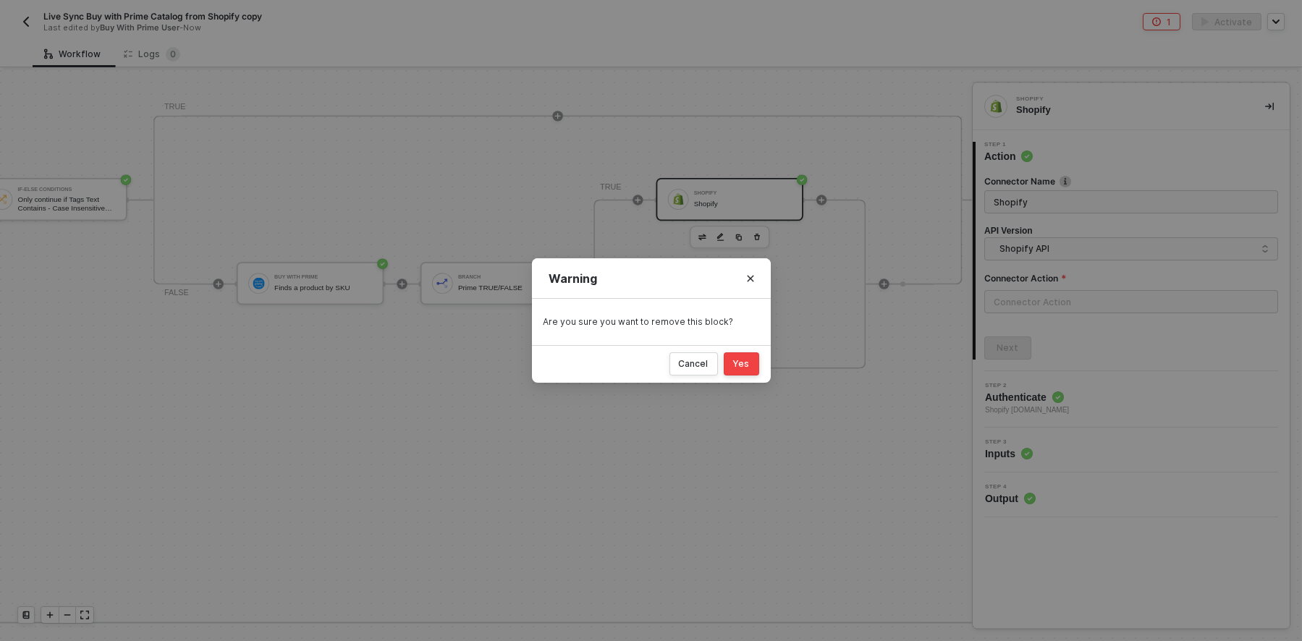
click at [743, 360] on div "Yes" at bounding box center [741, 364] width 17 height 12
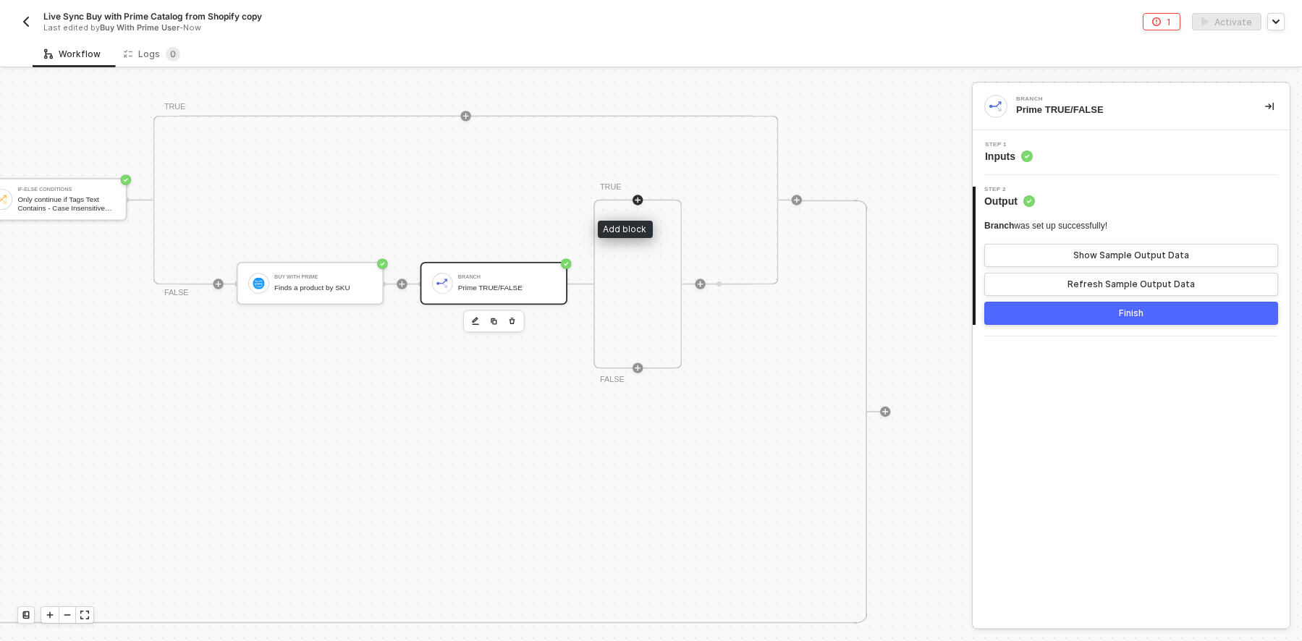
click at [634, 198] on icon "icon-play" at bounding box center [638, 200] width 8 height 8
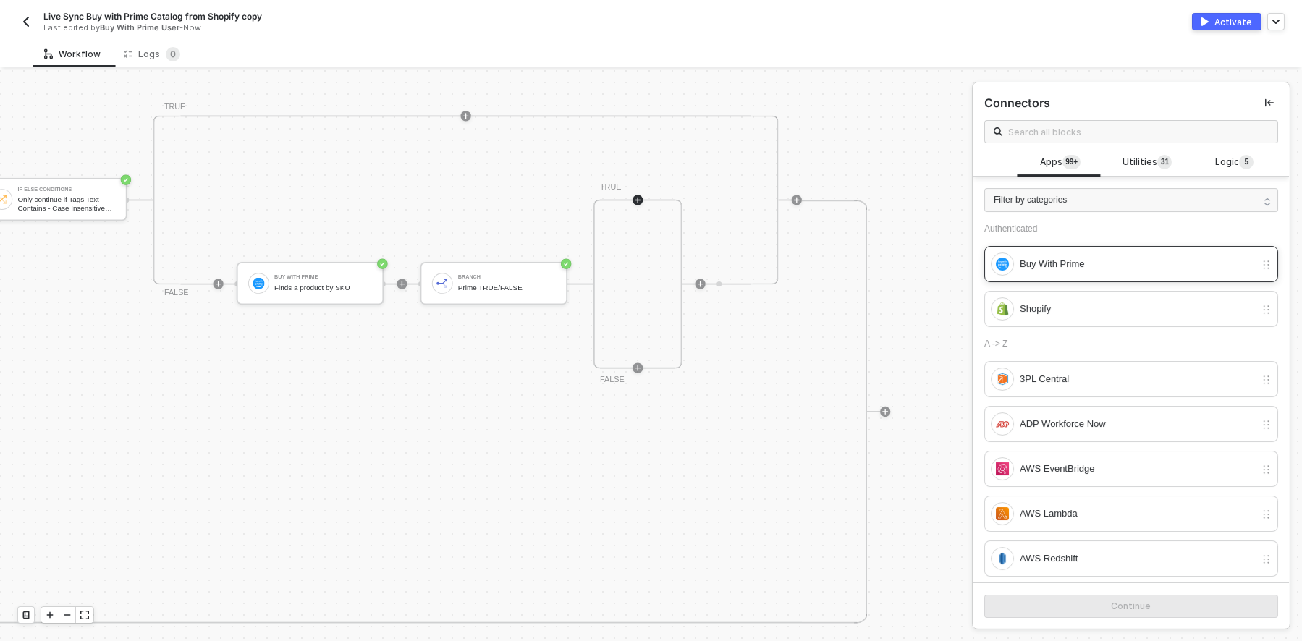
click at [1077, 263] on div "Buy With Prime" at bounding box center [1137, 264] width 235 height 16
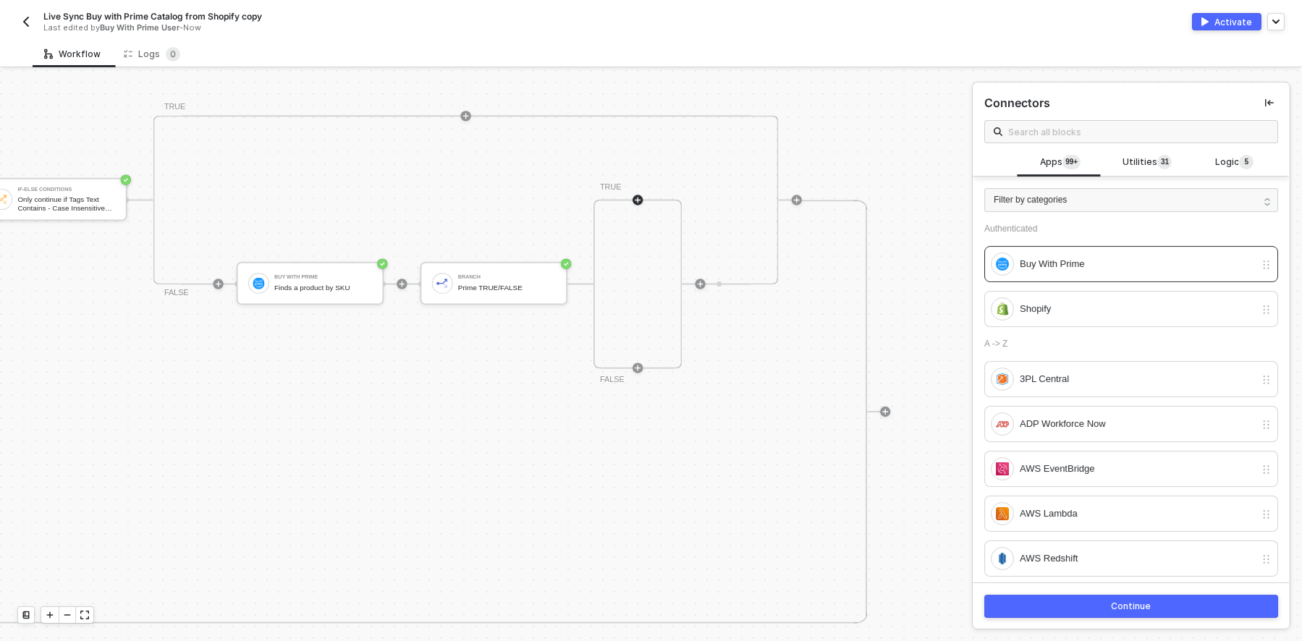
click at [1128, 603] on div "Continue" at bounding box center [1132, 607] width 40 height 12
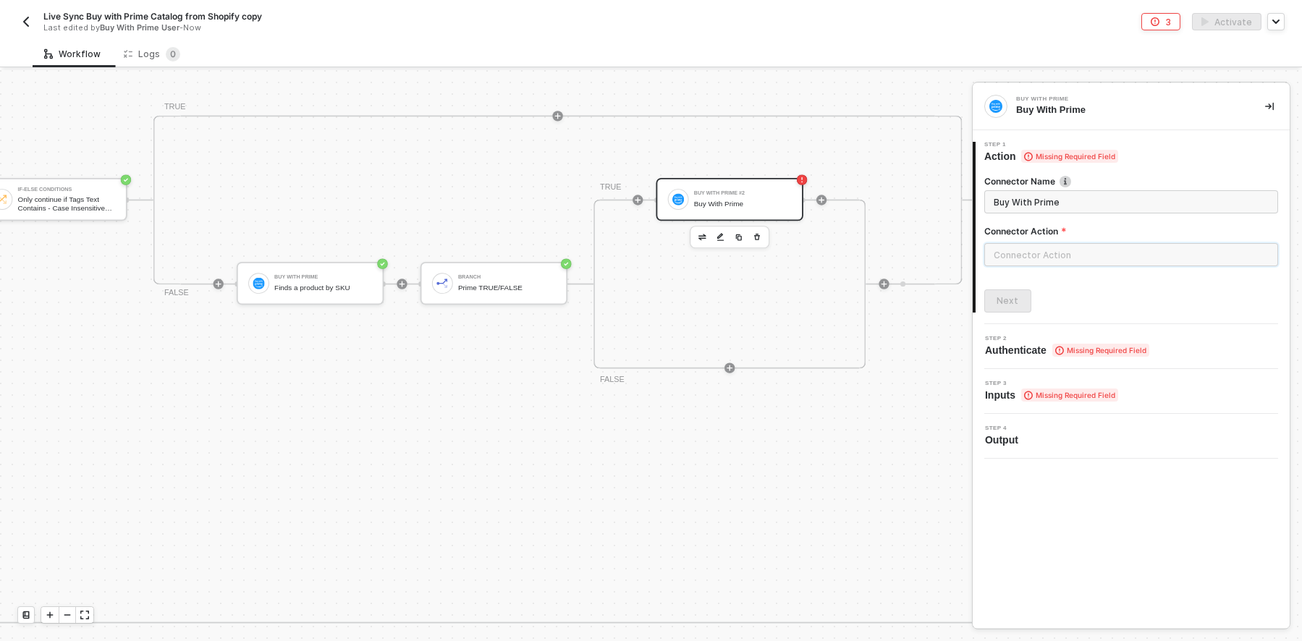
click at [1127, 243] on input "text" at bounding box center [1131, 254] width 294 height 23
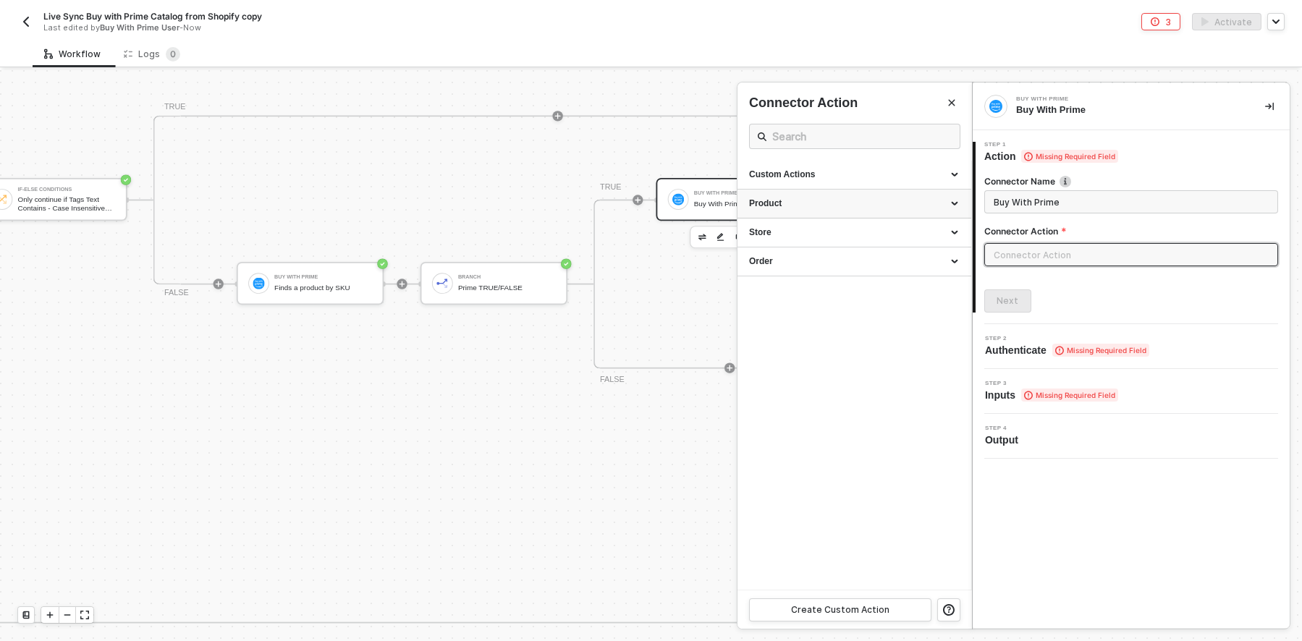
click at [845, 209] on div "Product" at bounding box center [854, 204] width 211 height 12
click at [785, 231] on div "Find a Product By SKU" at bounding box center [854, 231] width 211 height 12
type input "Finds a product by SKU"
type input "Product - Find a Product By SKU"
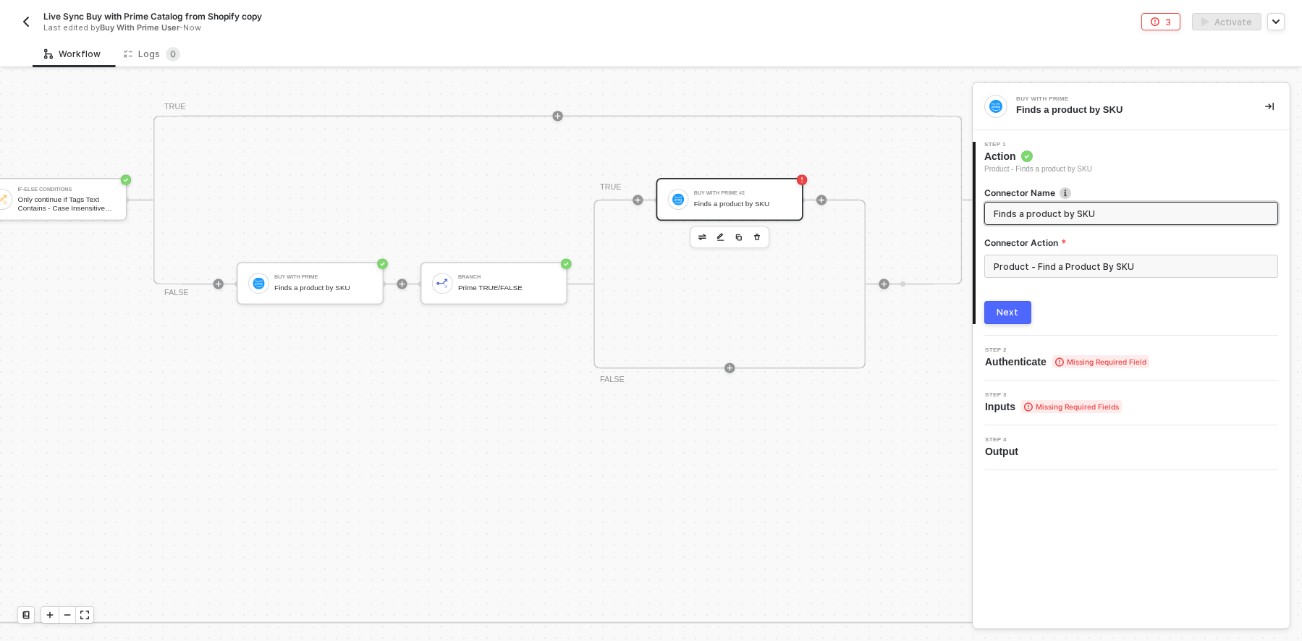
click at [1117, 206] on input "Finds a product by SKU" at bounding box center [1130, 214] width 272 height 16
click at [1113, 217] on input "Finds a product by SKU" at bounding box center [1130, 214] width 272 height 16
click at [1121, 253] on div "Connector Action" at bounding box center [1131, 246] width 294 height 18
click at [1115, 263] on input "Product - Find a Product By SKU" at bounding box center [1131, 266] width 294 height 23
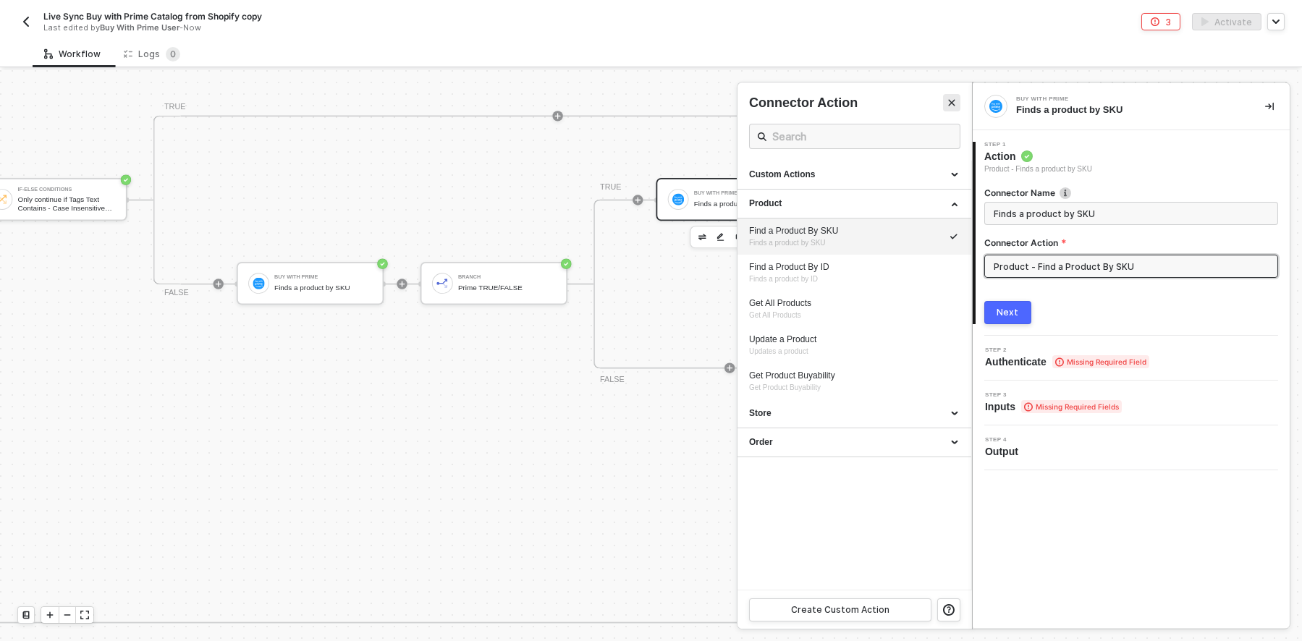
click at [950, 101] on icon "Close" at bounding box center [951, 102] width 9 height 9
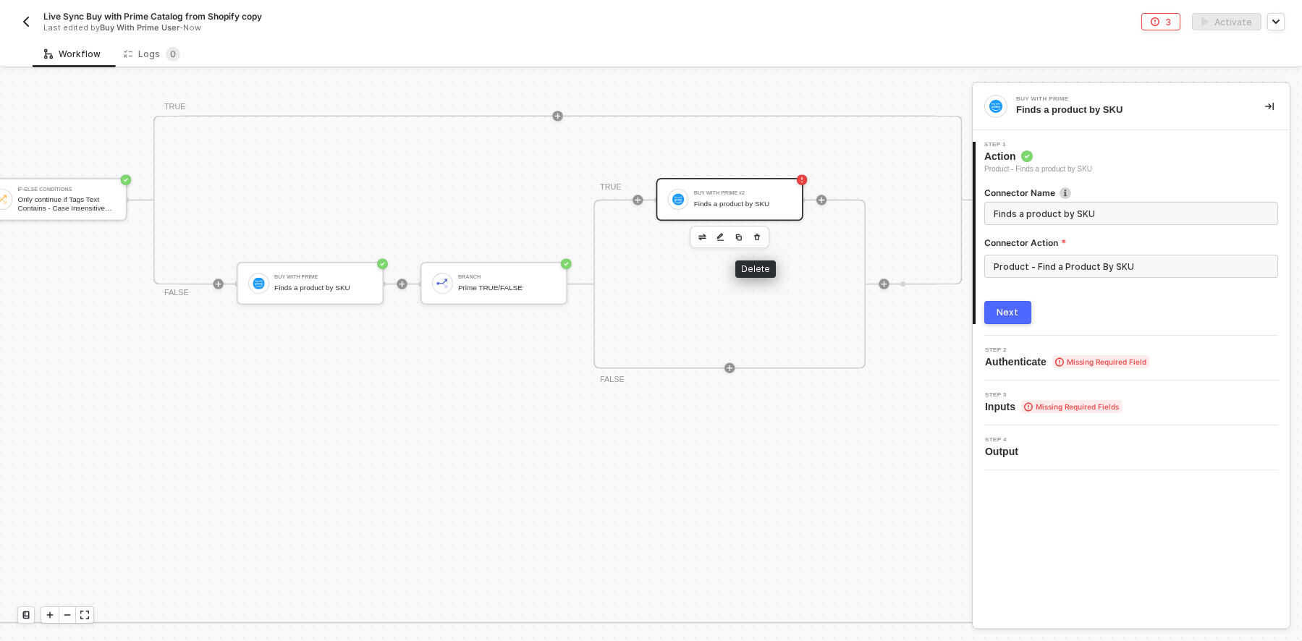
click at [758, 238] on icon "button" at bounding box center [757, 237] width 6 height 7
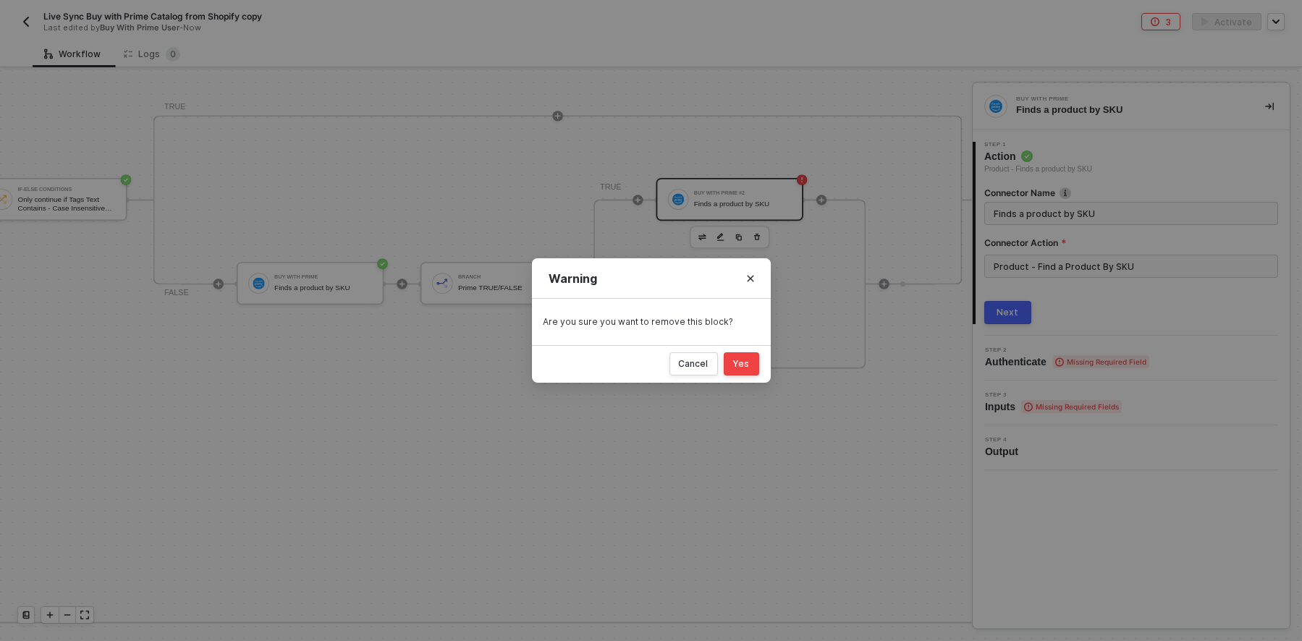
click at [739, 373] on button "Yes" at bounding box center [741, 363] width 35 height 23
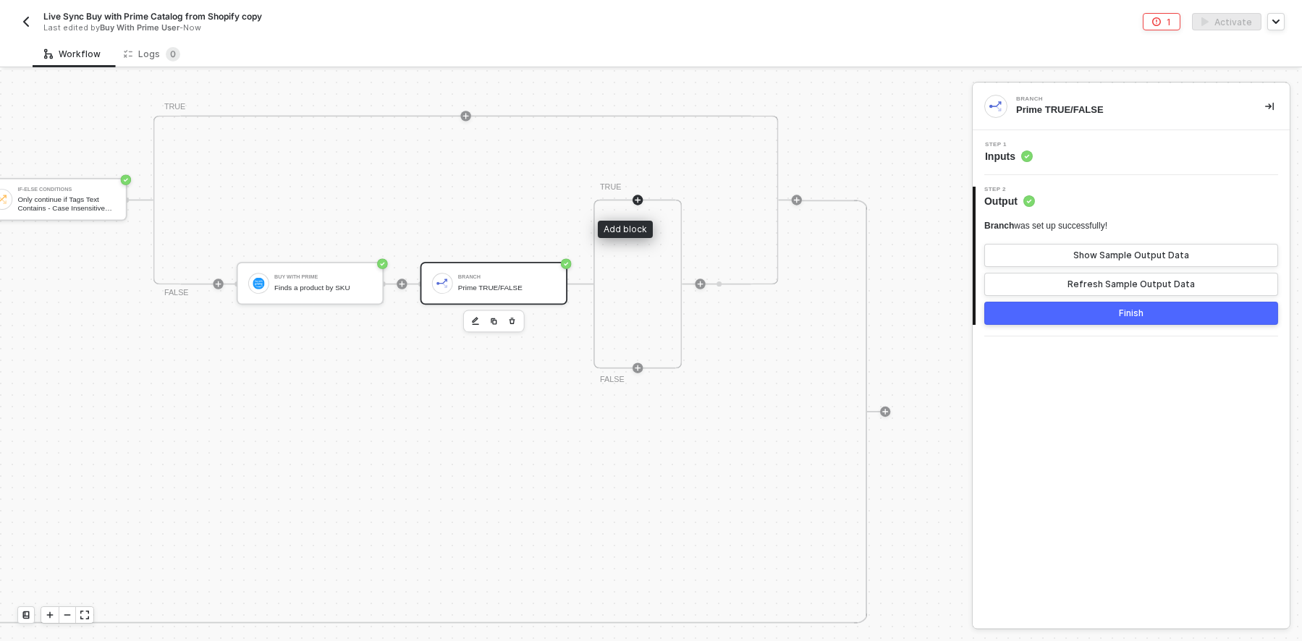
click at [633, 200] on div at bounding box center [638, 200] width 10 height 10
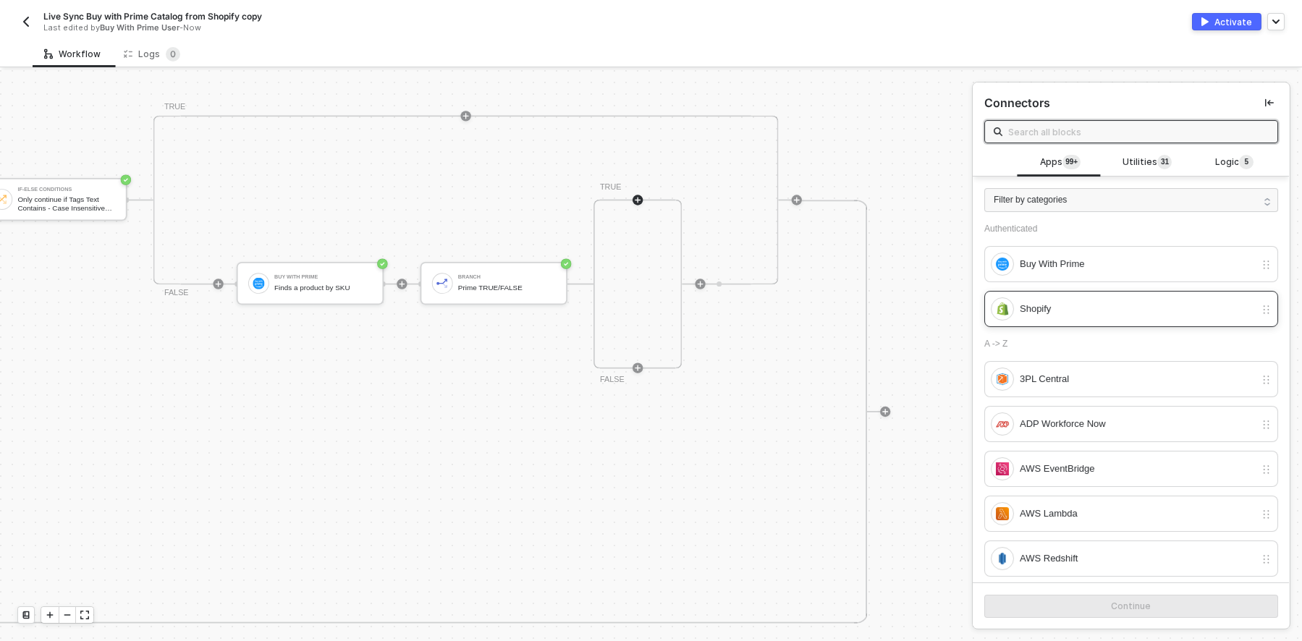
click at [1118, 317] on div "Shopify" at bounding box center [1137, 309] width 235 height 16
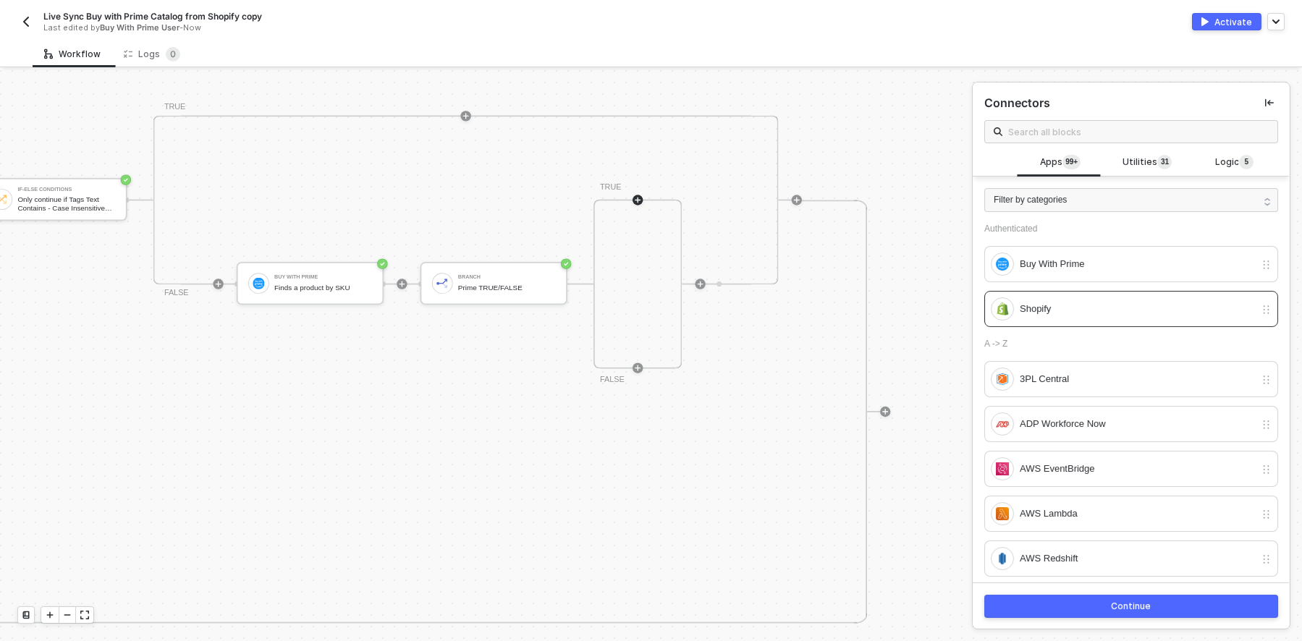
click at [1112, 604] on div "Continue" at bounding box center [1132, 607] width 40 height 12
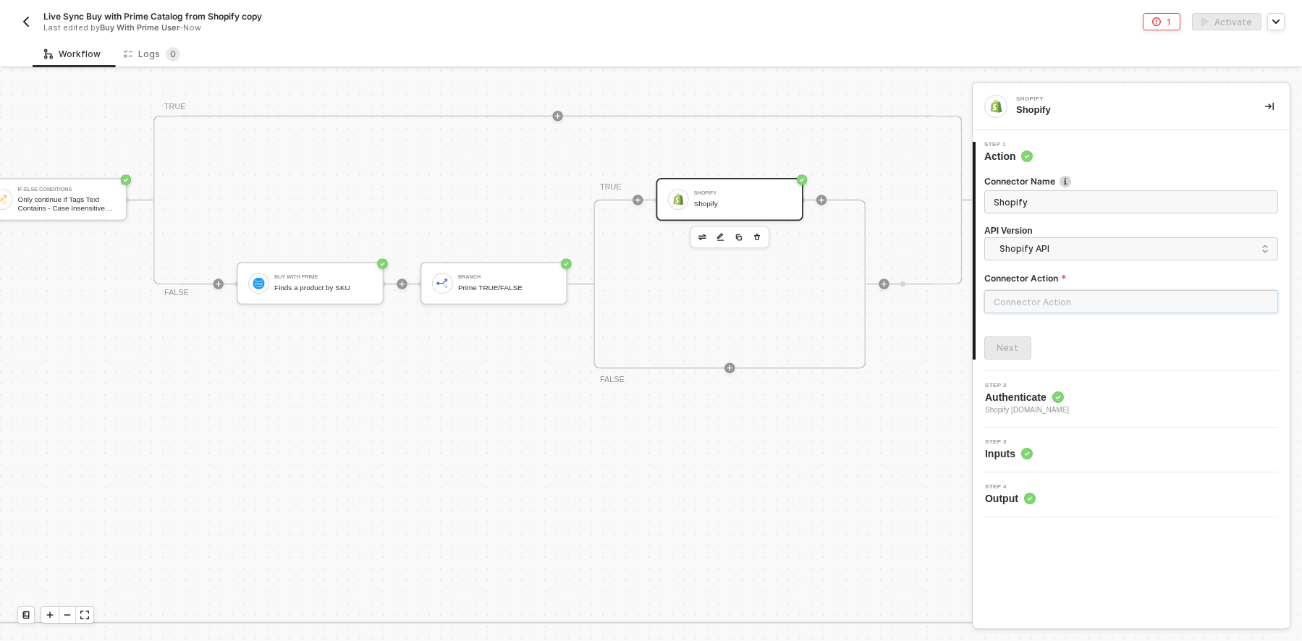
click at [1077, 297] on input "text" at bounding box center [1131, 301] width 294 height 23
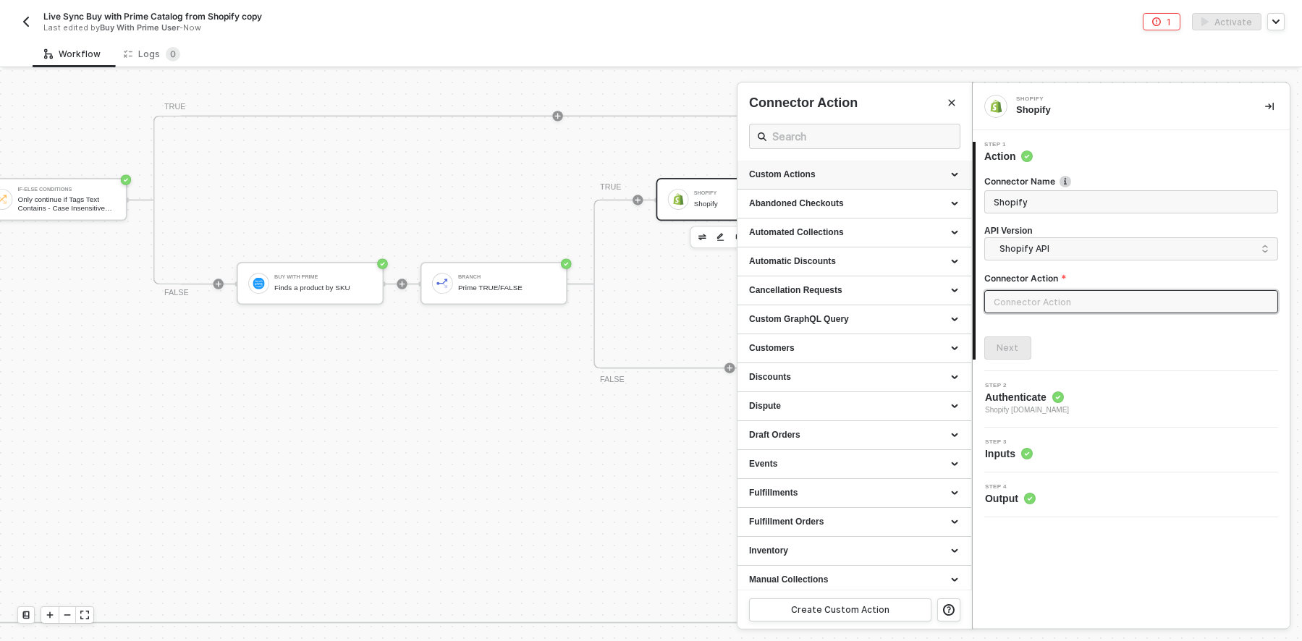
click at [855, 166] on div "Custom Actions" at bounding box center [854, 175] width 234 height 29
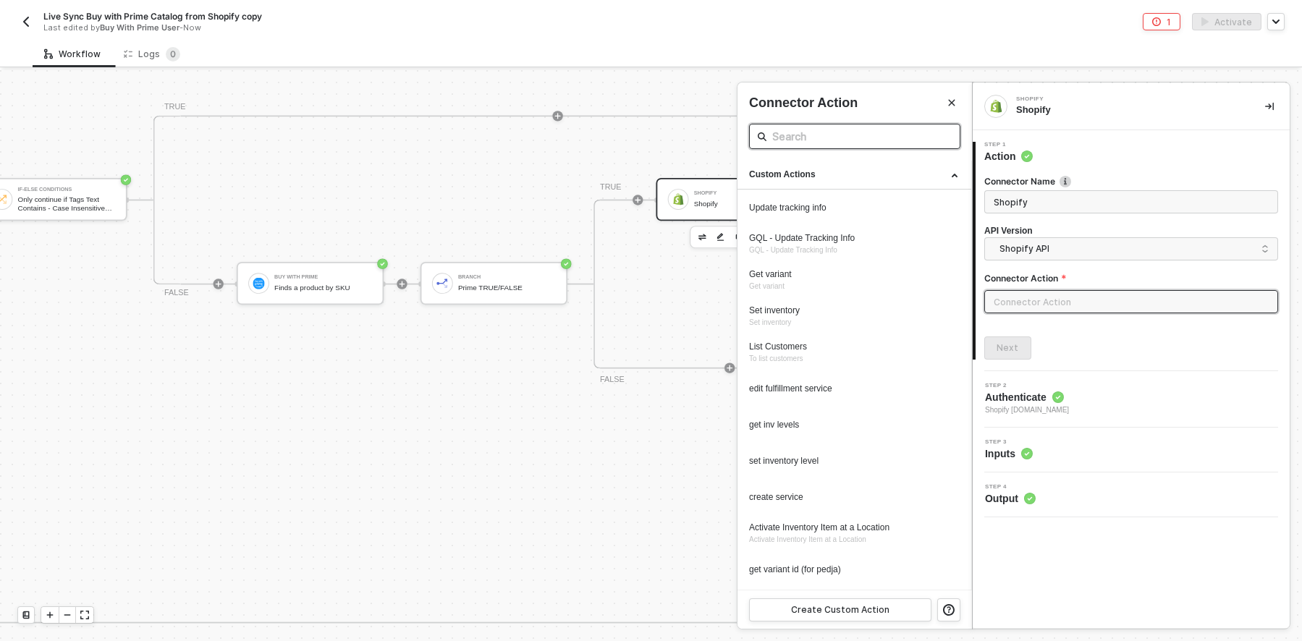
click at [840, 135] on input "text" at bounding box center [854, 136] width 165 height 18
type input "prod"
click at [875, 177] on div "Custom Actions" at bounding box center [854, 175] width 211 height 12
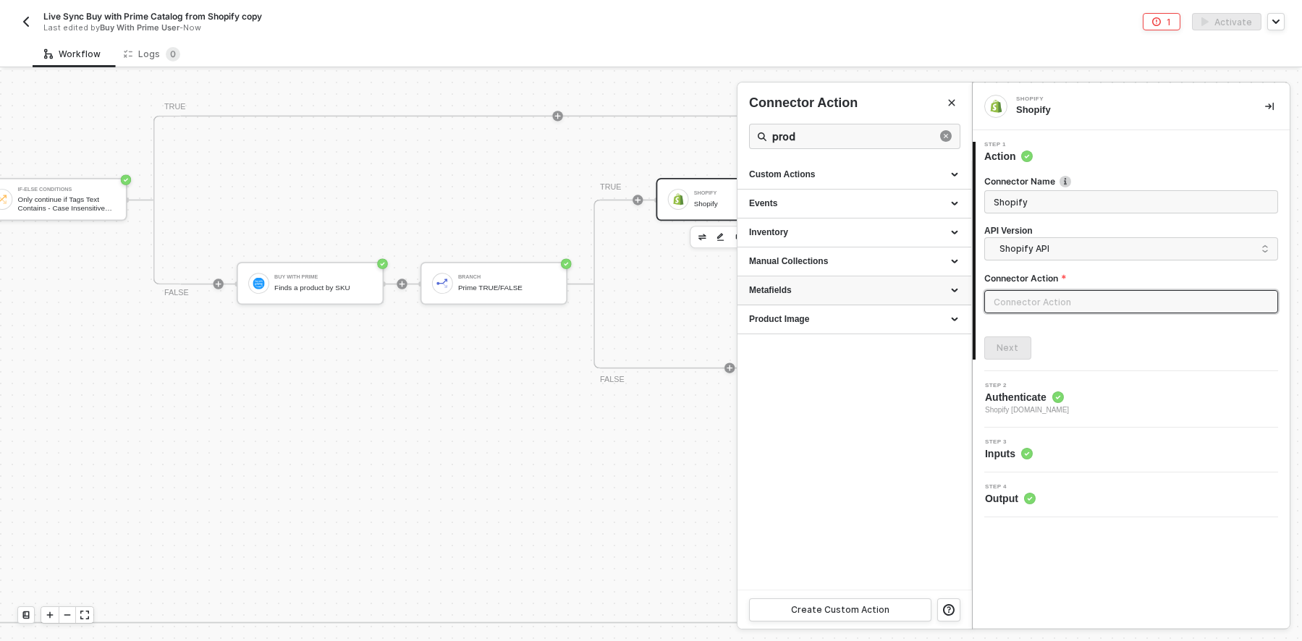
click at [900, 292] on div "Metafields" at bounding box center [854, 290] width 211 height 12
click at [944, 135] on icon "close-circle" at bounding box center [946, 136] width 12 height 12
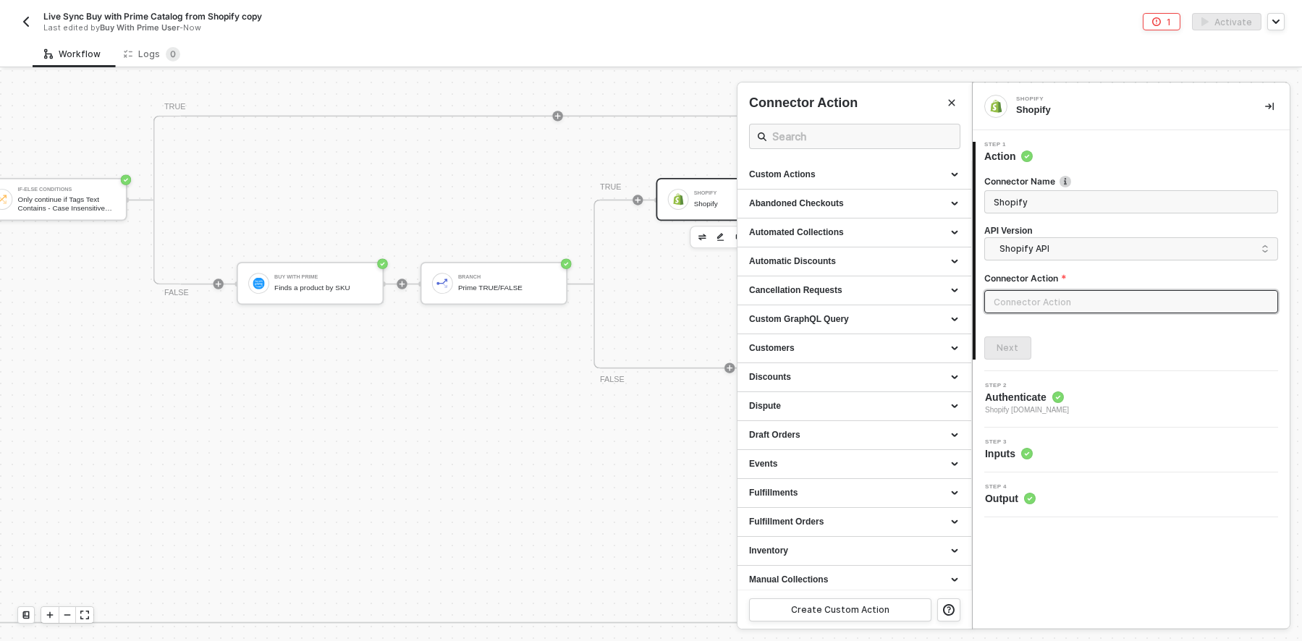
click at [1276, 106] on button "button" at bounding box center [1269, 106] width 17 height 17
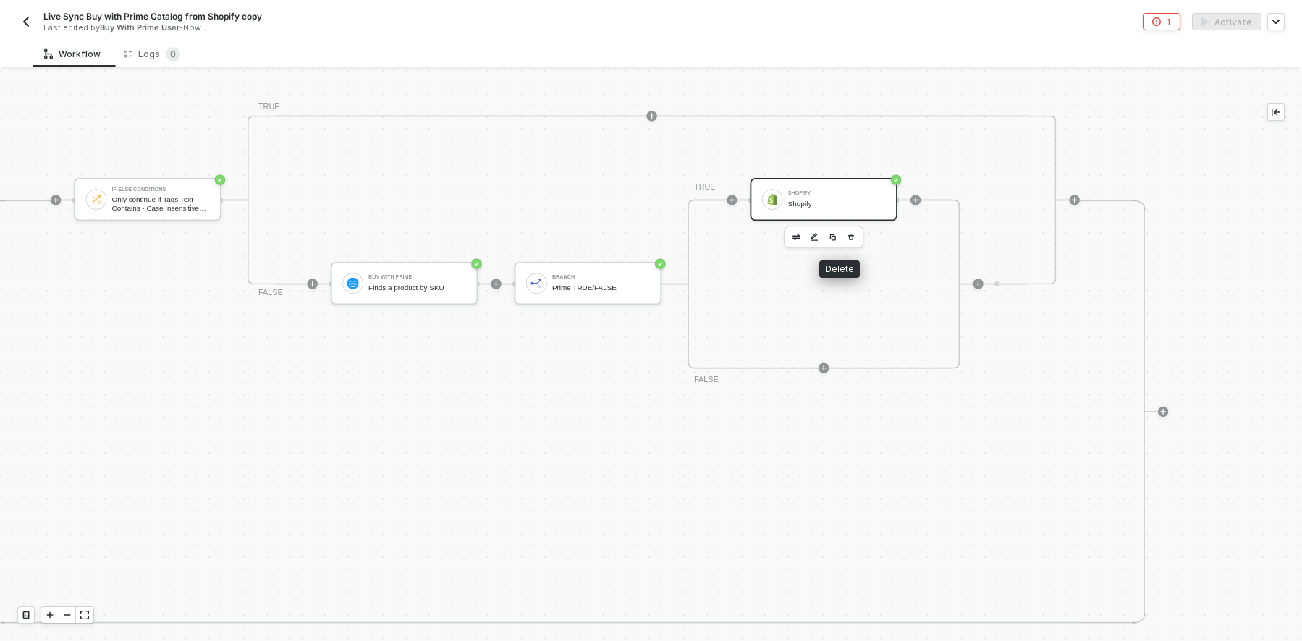
click at [847, 233] on icon "button" at bounding box center [851, 237] width 8 height 10
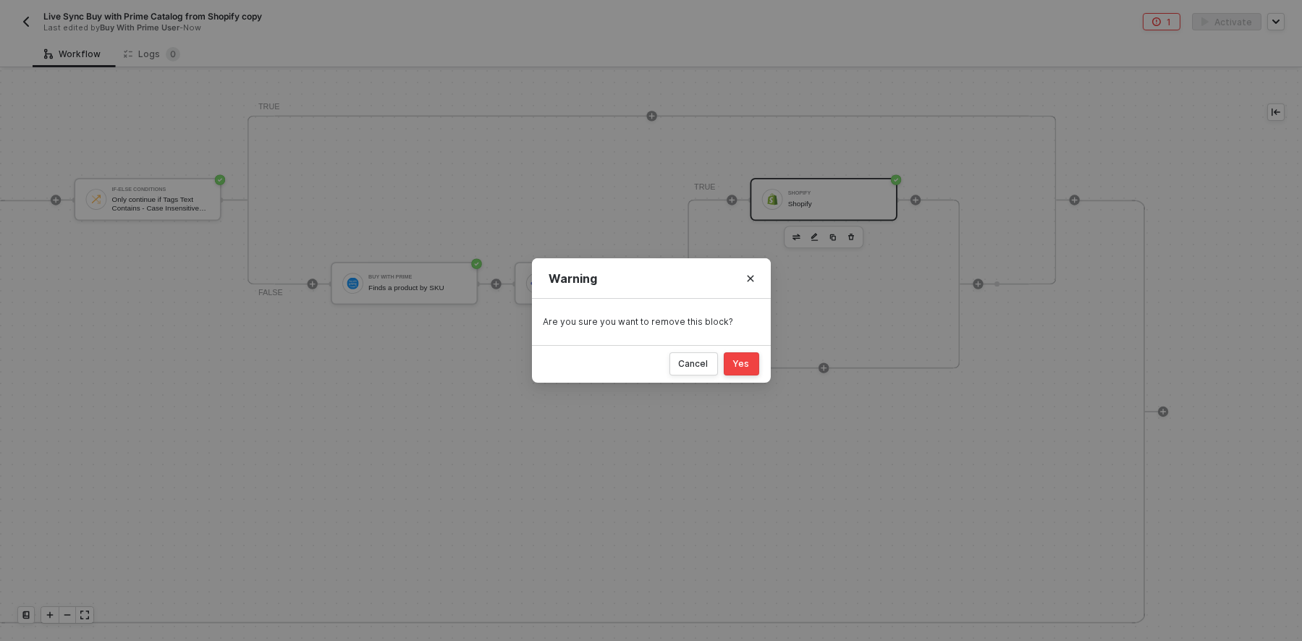
click at [745, 360] on div "Yes" at bounding box center [741, 364] width 17 height 12
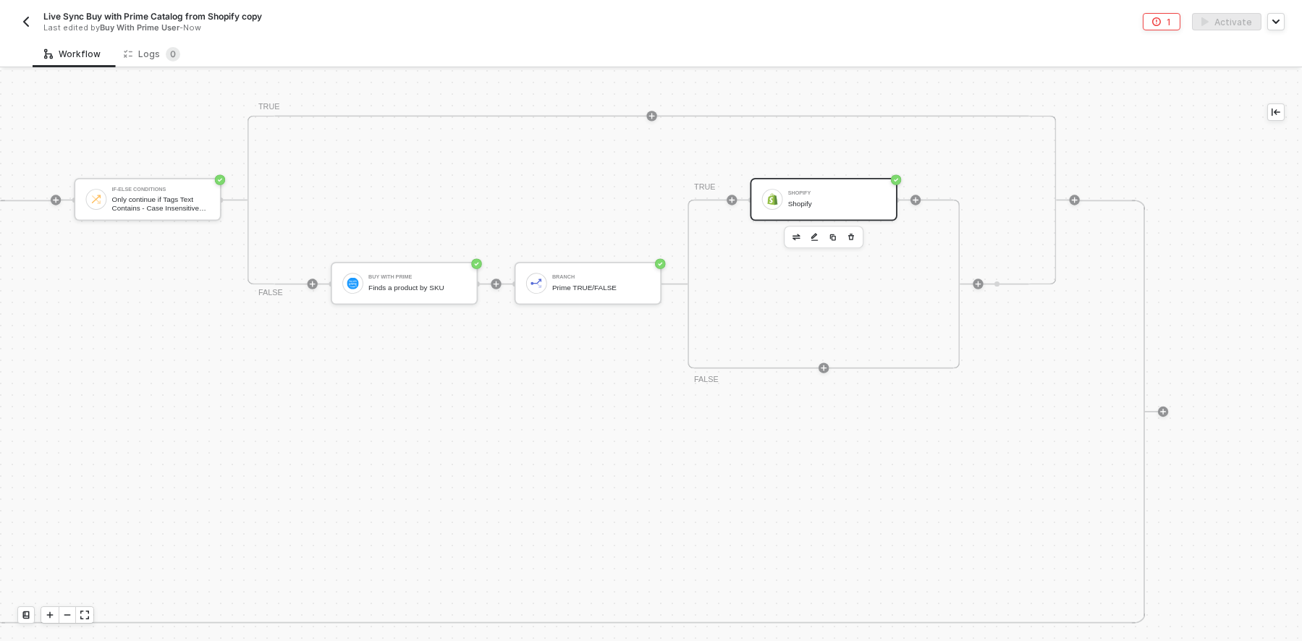
scroll to position [703, 334]
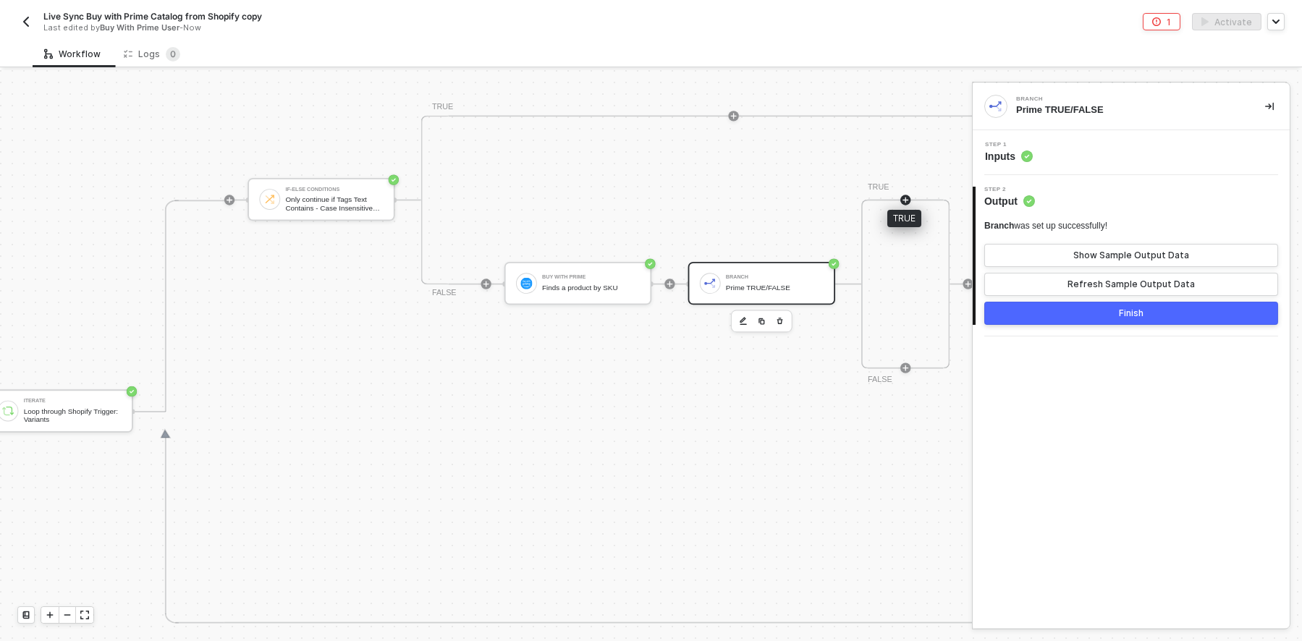
click at [902, 196] on icon "icon-play" at bounding box center [906, 200] width 8 height 8
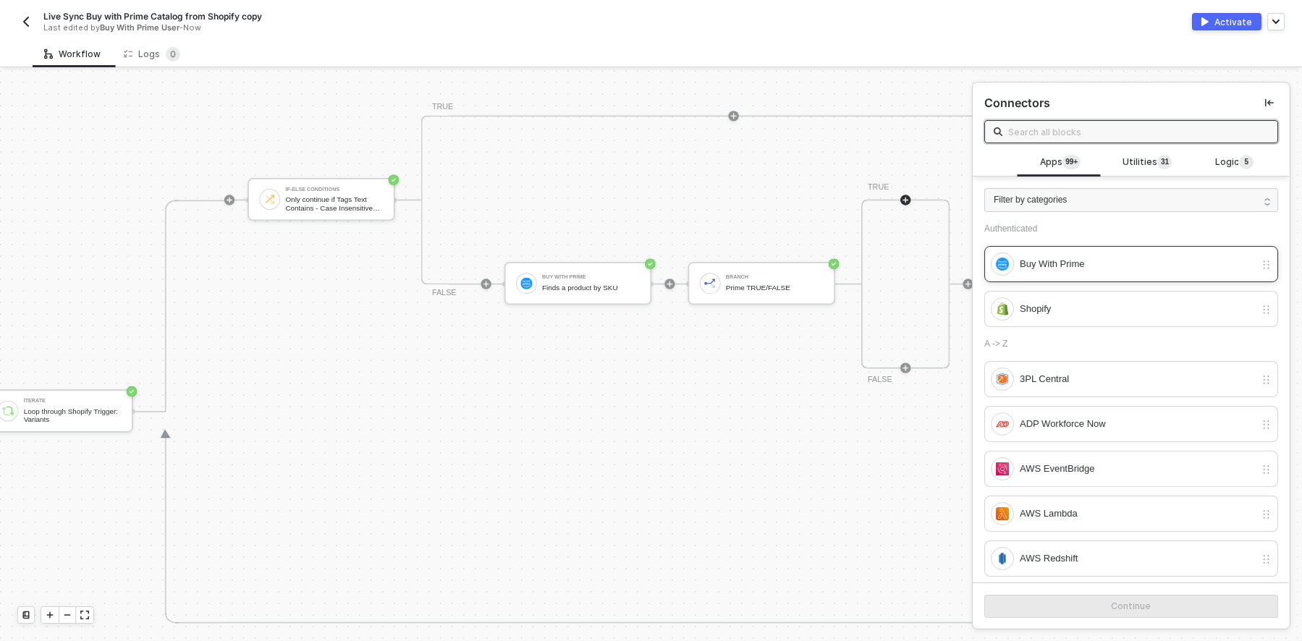
click at [1065, 266] on div "Buy With Prime" at bounding box center [1137, 264] width 235 height 16
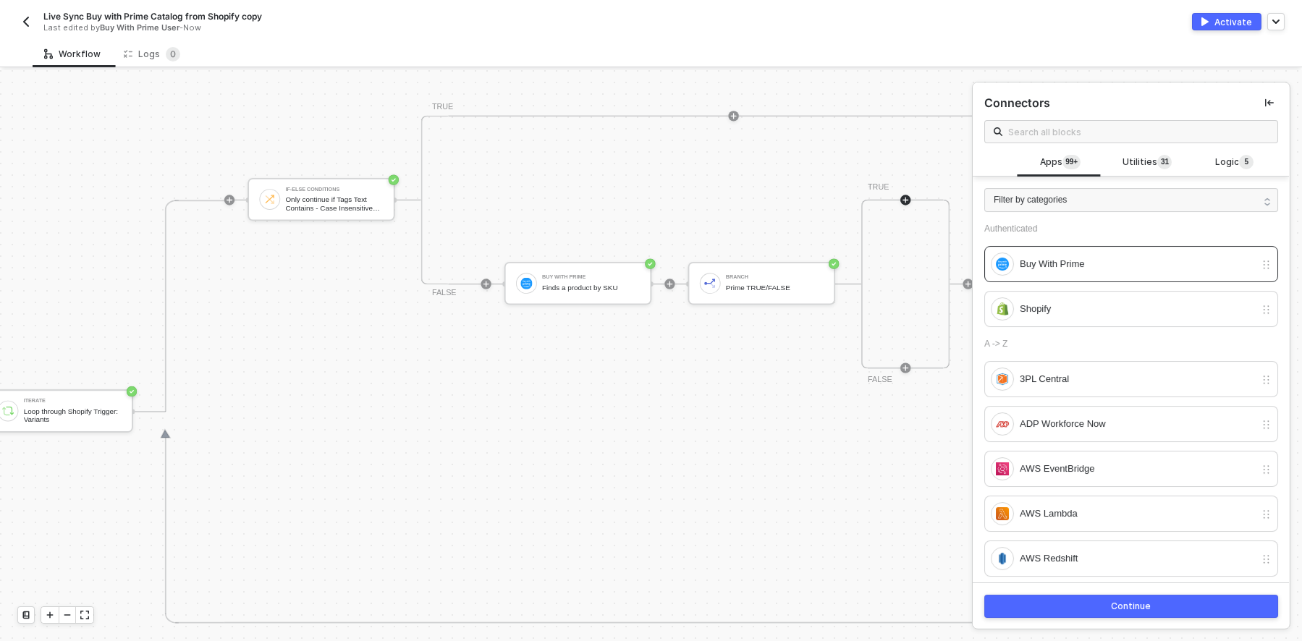
click at [1120, 609] on div "Continue" at bounding box center [1132, 607] width 40 height 12
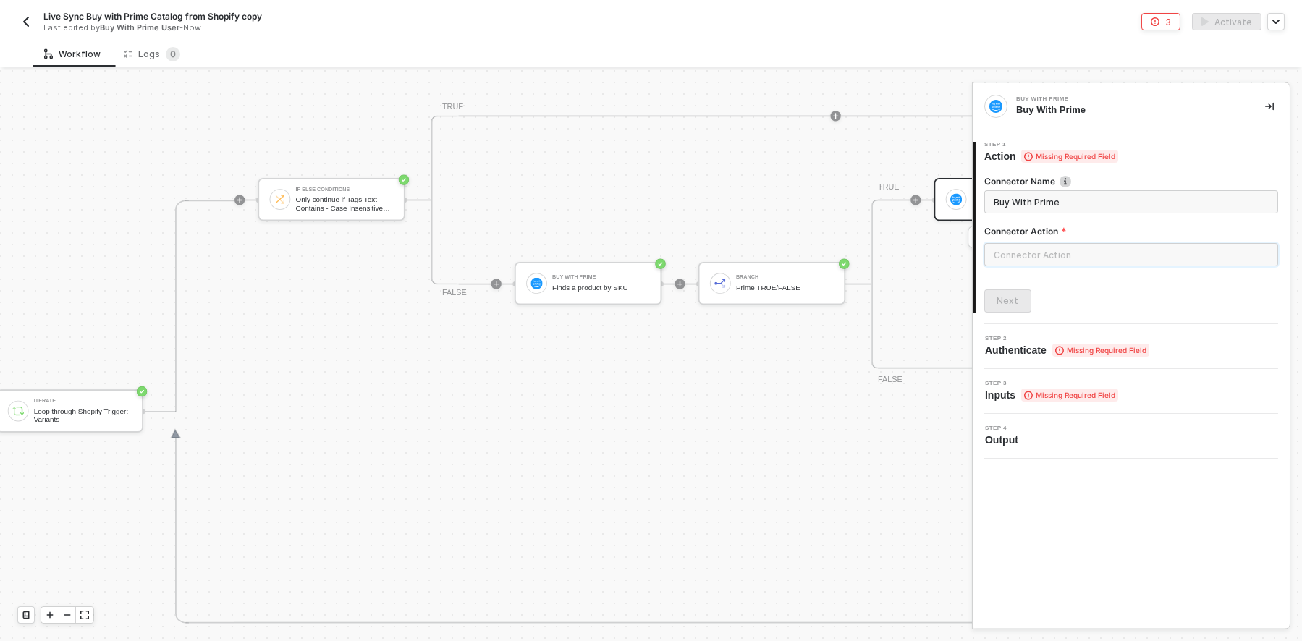
click at [1035, 253] on input "text" at bounding box center [1131, 254] width 294 height 23
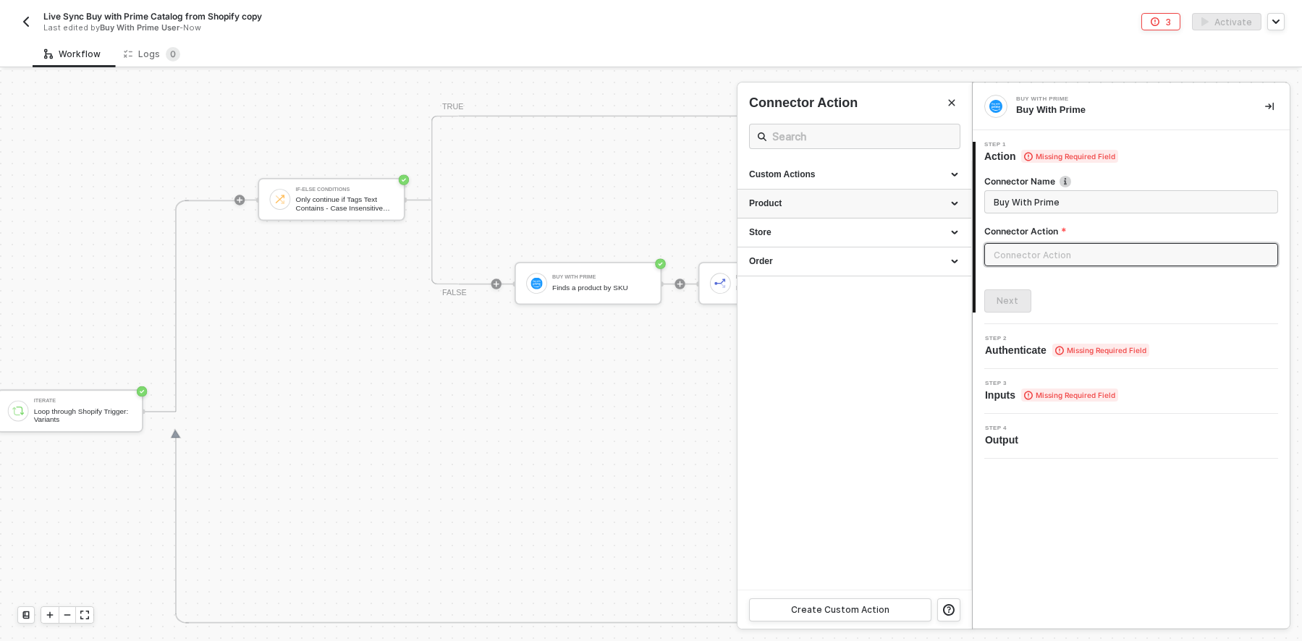
click at [826, 205] on div "Product" at bounding box center [854, 204] width 211 height 12
click at [808, 337] on div "Update a Product" at bounding box center [854, 340] width 211 height 12
type input "Updates a product"
type input "Product - Update a Product"
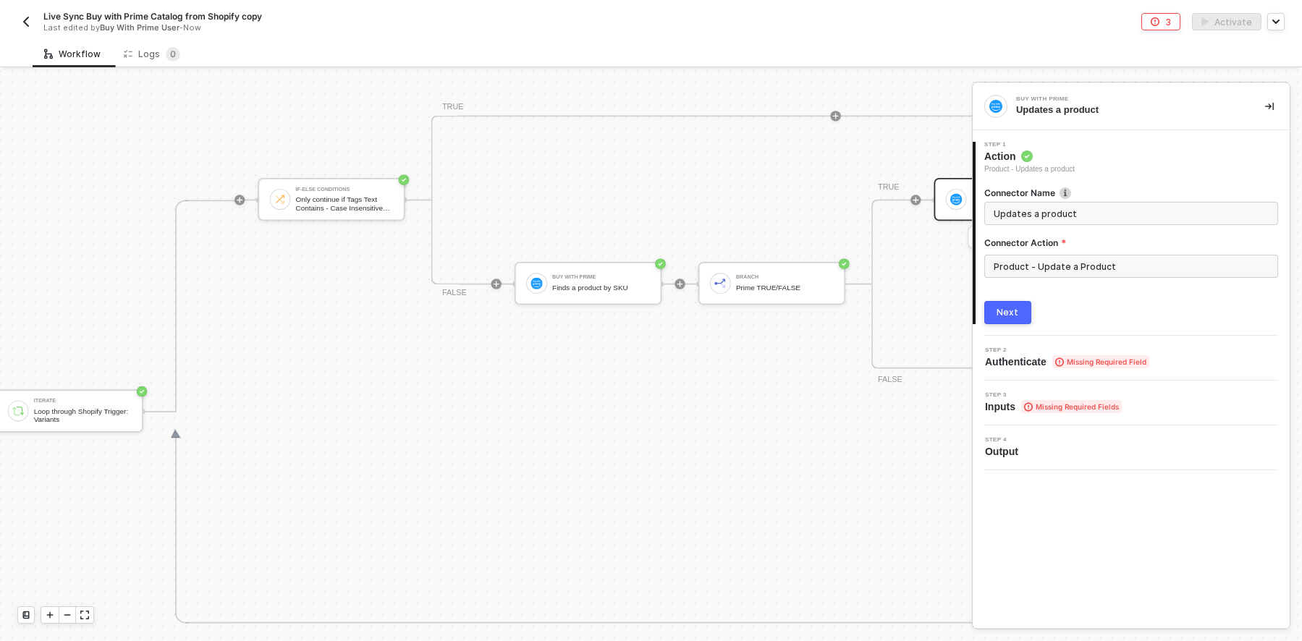
click at [1031, 310] on div "Next" at bounding box center [1131, 312] width 294 height 23
click at [1008, 309] on div "Next" at bounding box center [1008, 313] width 22 height 12
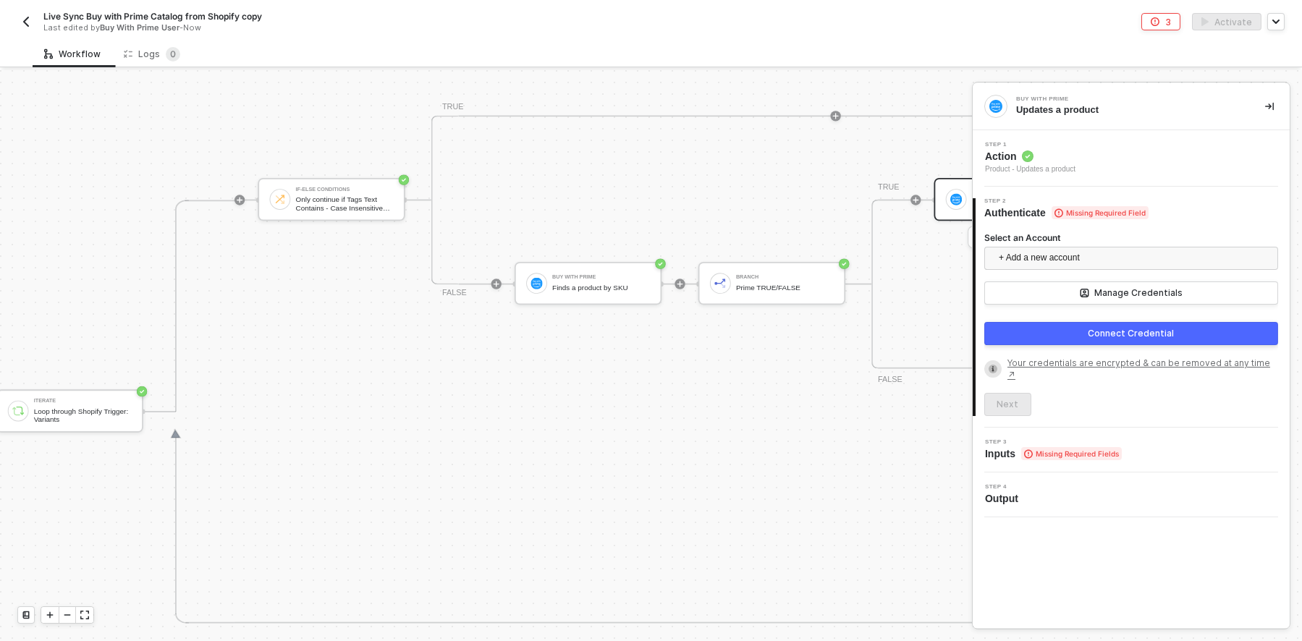
click at [1088, 328] on div "Connect Credential" at bounding box center [1131, 334] width 86 height 12
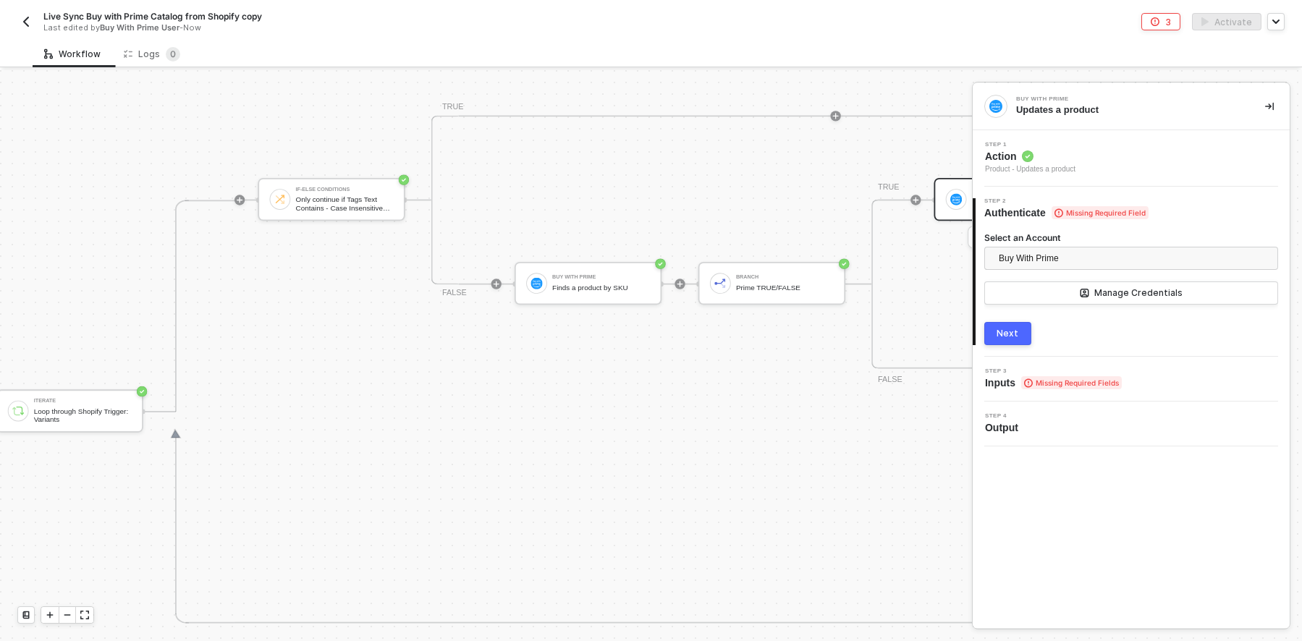
click at [1008, 325] on button "Next" at bounding box center [1007, 333] width 47 height 23
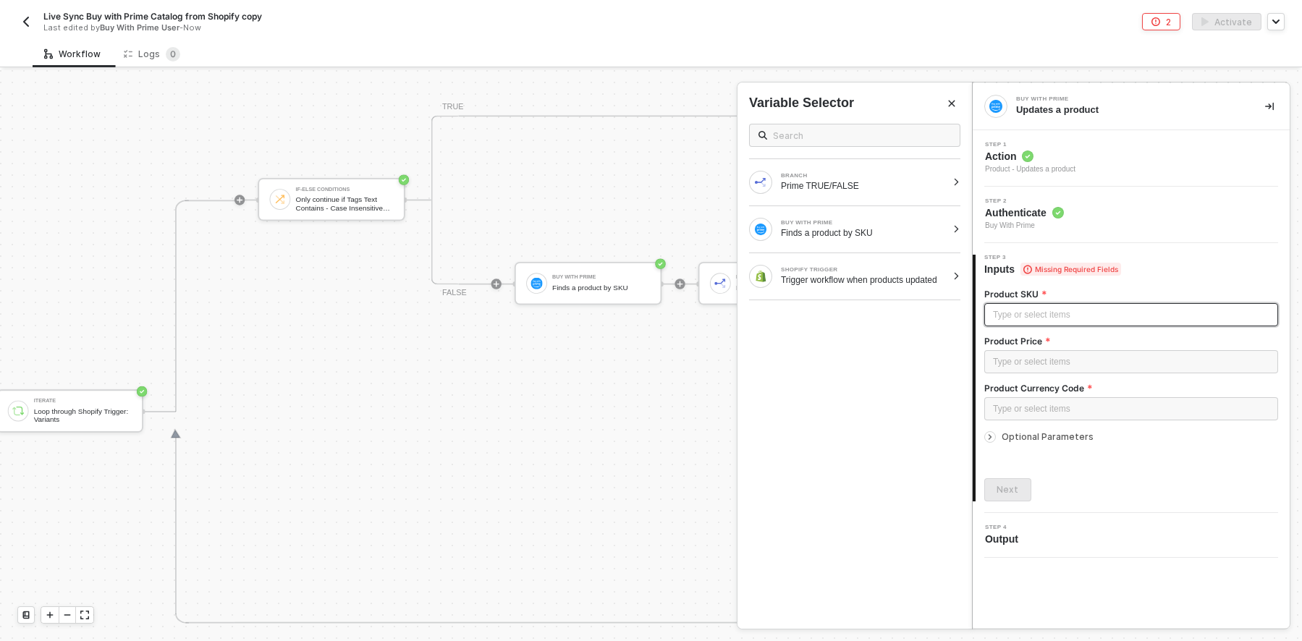
click at [1034, 303] on div "Type or select items ﻿" at bounding box center [1131, 314] width 294 height 23
click at [873, 279] on div "Trigger workflow when products updated" at bounding box center [864, 280] width 166 height 12
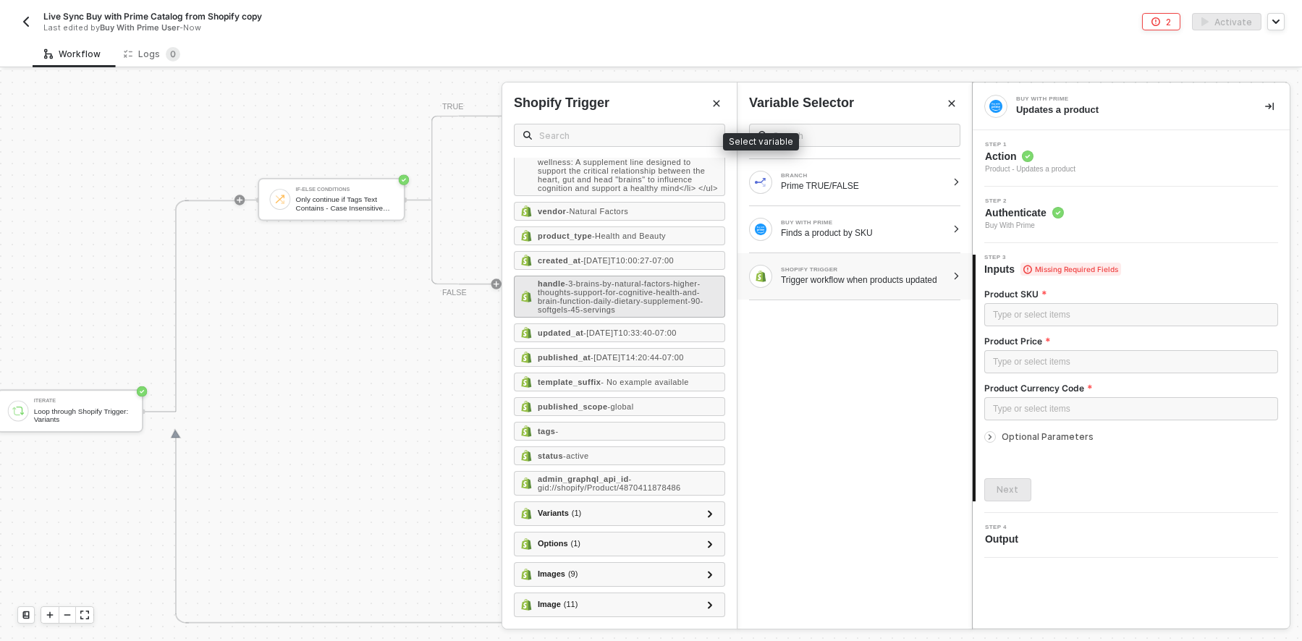
scroll to position [413, 0]
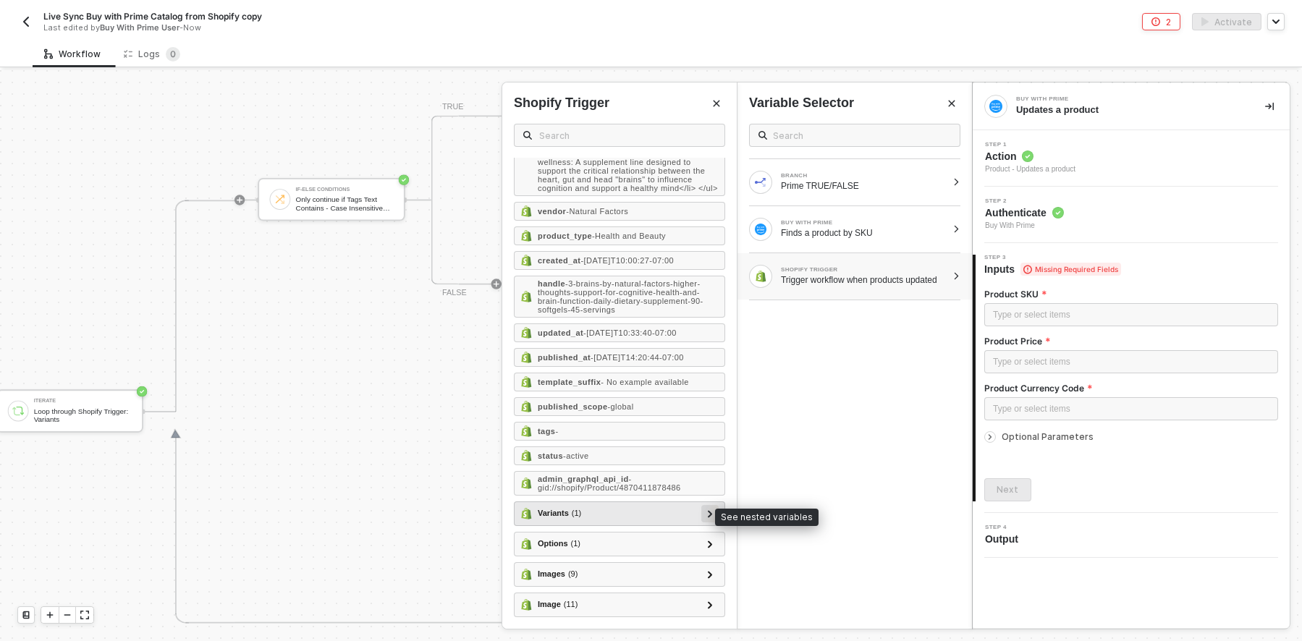
click at [708, 512] on icon at bounding box center [710, 513] width 5 height 7
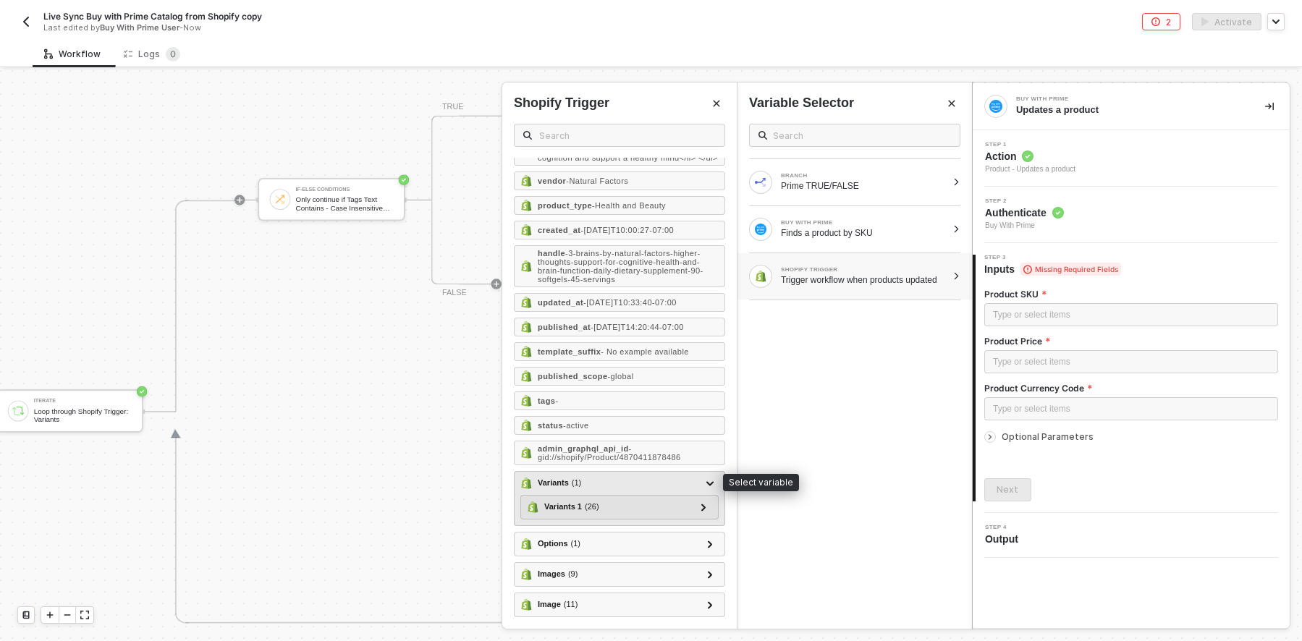
scroll to position [444, 0]
click at [701, 504] on icon at bounding box center [703, 507] width 5 height 7
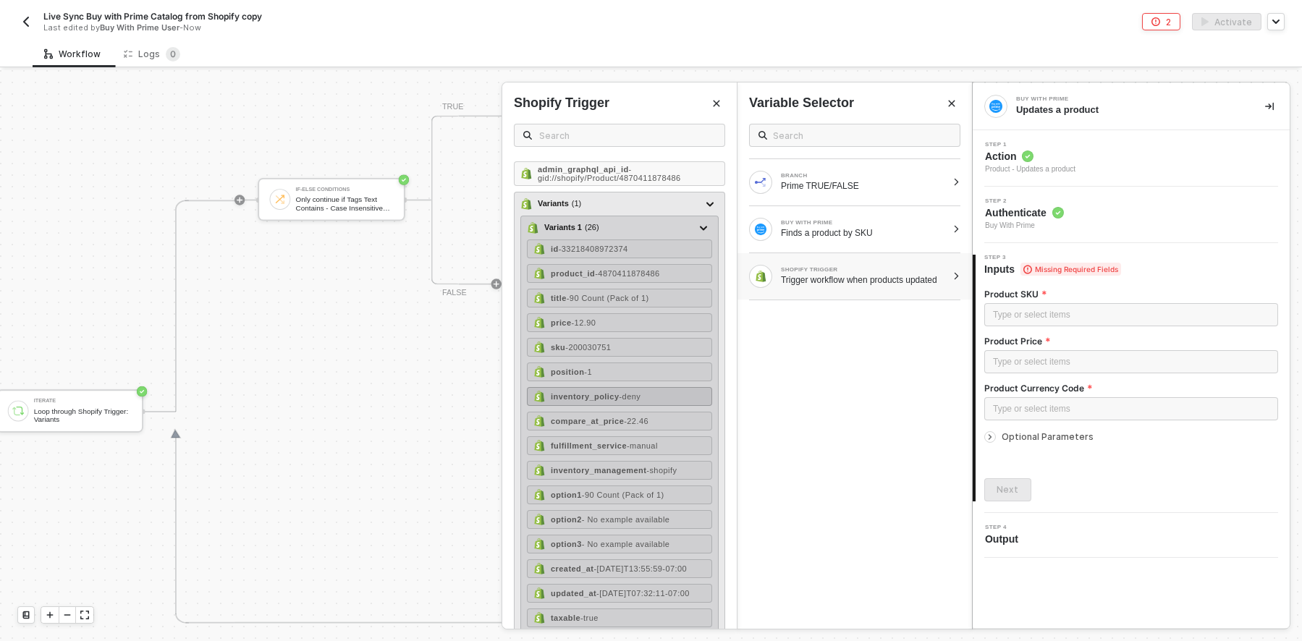
scroll to position [661, 0]
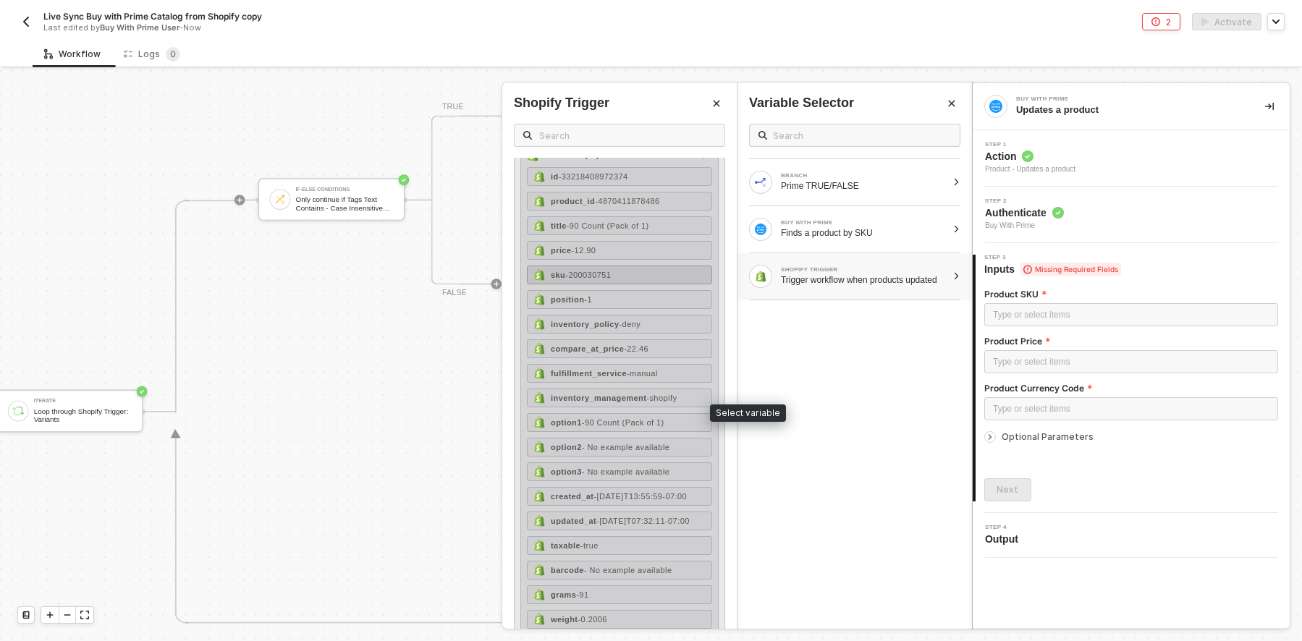
click at [645, 284] on div "sku - 200030751" at bounding box center [619, 275] width 185 height 19
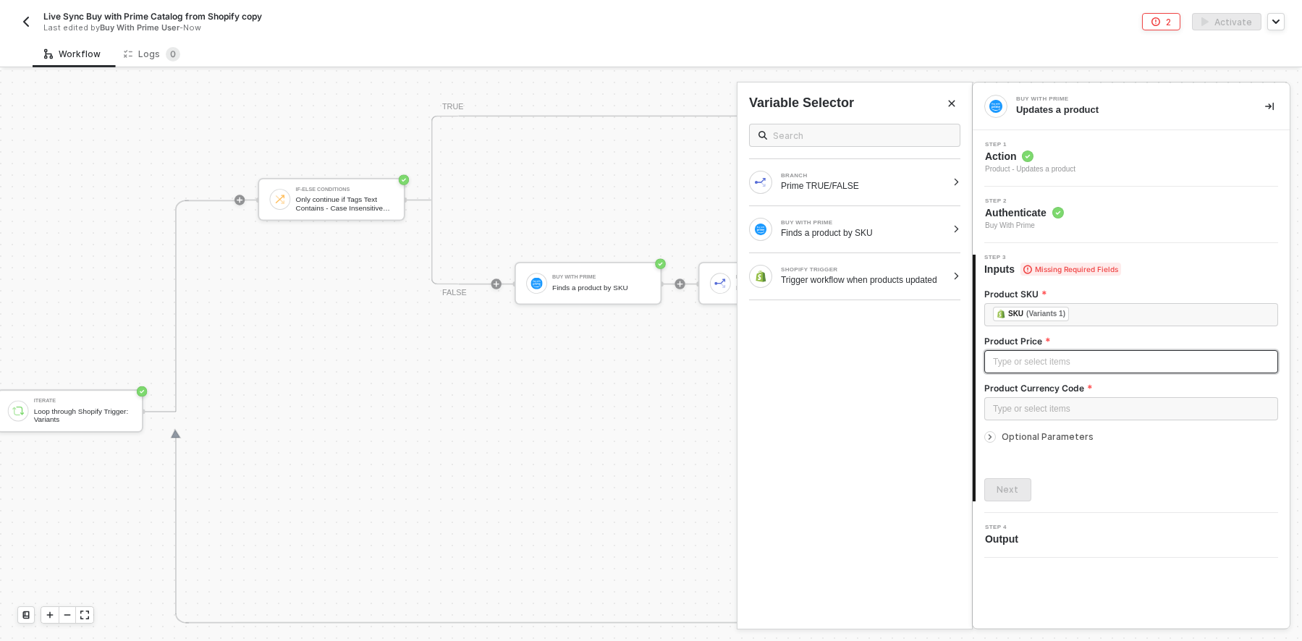
click at [1016, 360] on div "Type or select items ﻿" at bounding box center [1131, 362] width 276 height 14
click at [866, 286] on div "Trigger workflow when products updated" at bounding box center [864, 280] width 166 height 12
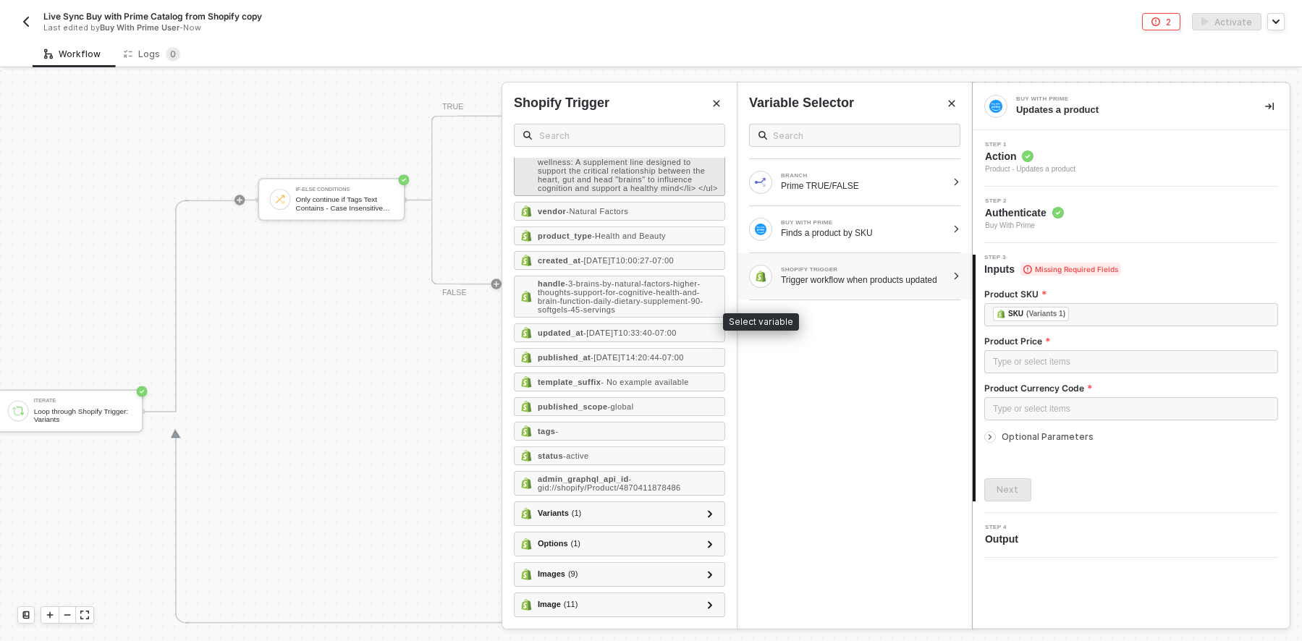
scroll to position [413, 0]
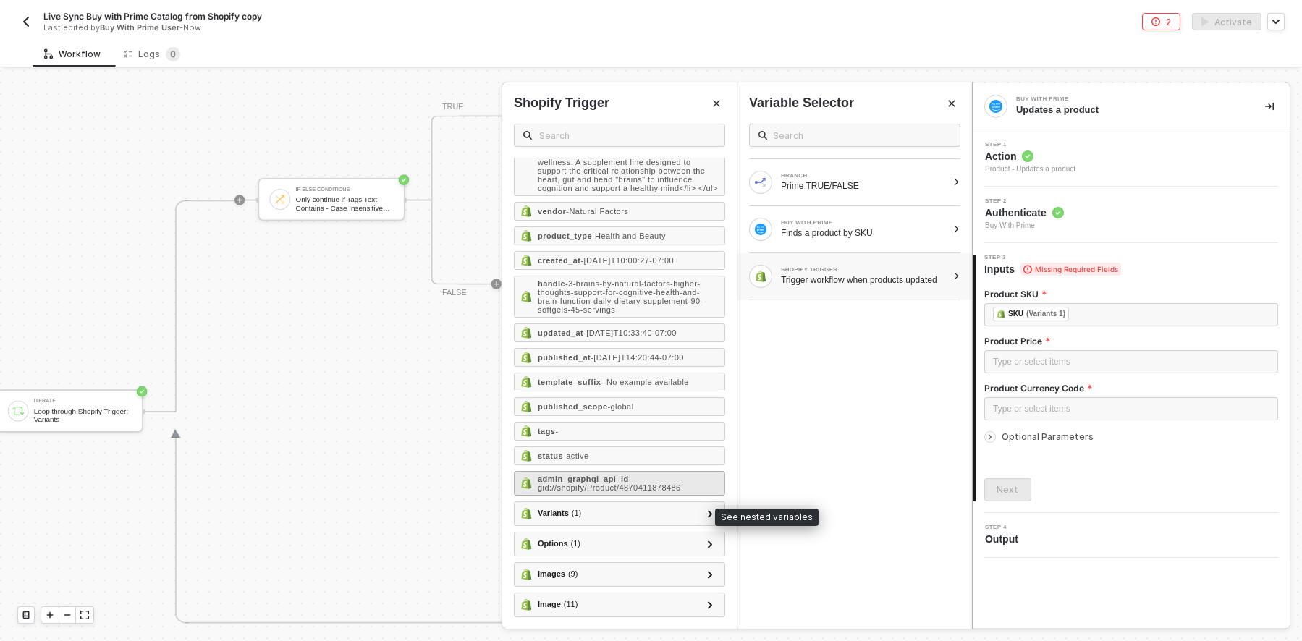
drag, startPoint x: 701, startPoint y: 511, endPoint x: 684, endPoint y: 494, distance: 24.6
click at [706, 512] on div at bounding box center [709, 513] width 7 height 16
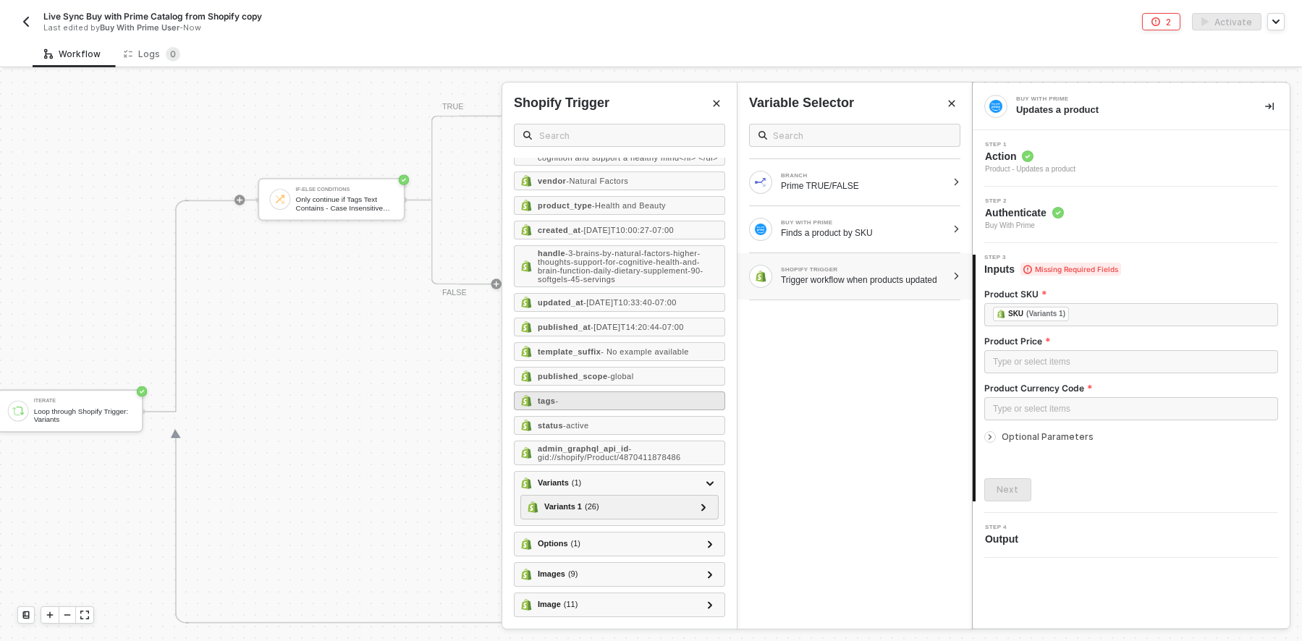
scroll to position [444, 0]
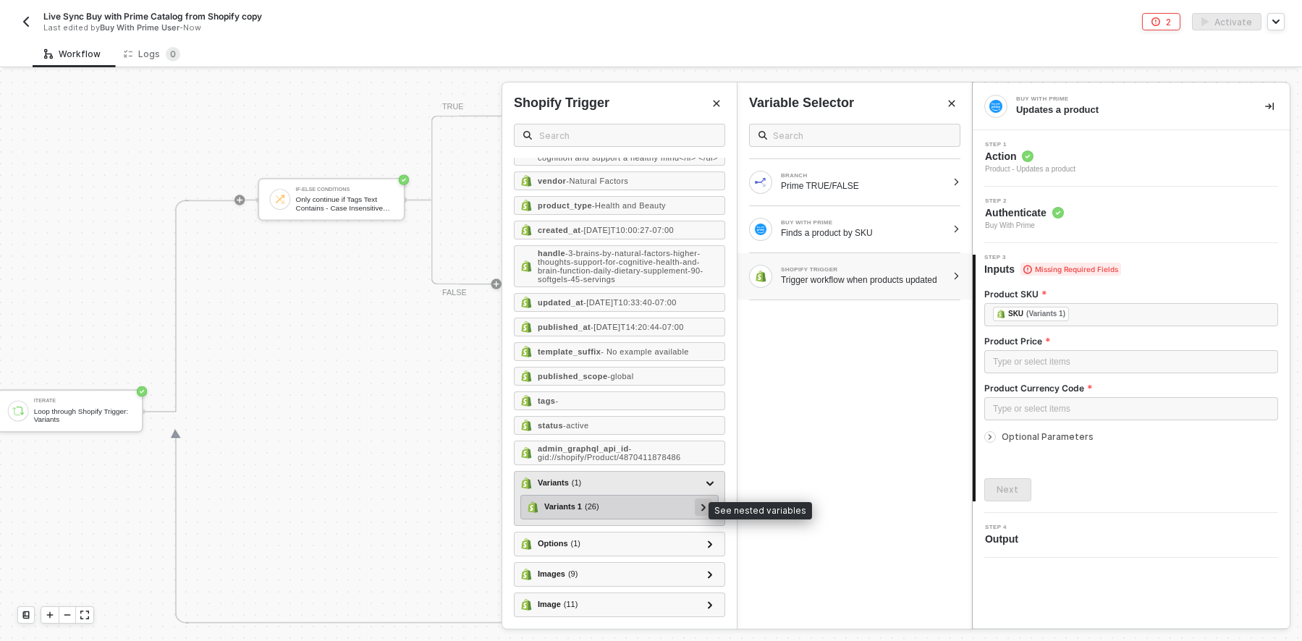
click at [696, 505] on div at bounding box center [703, 507] width 17 height 17
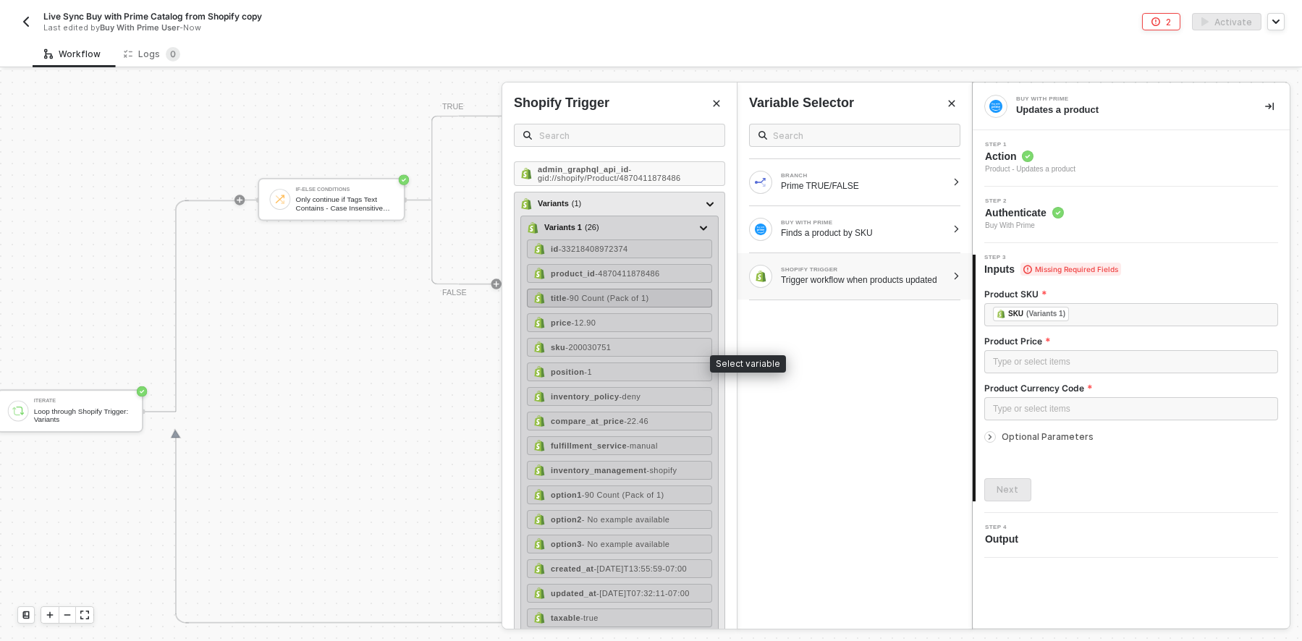
scroll to position [661, 0]
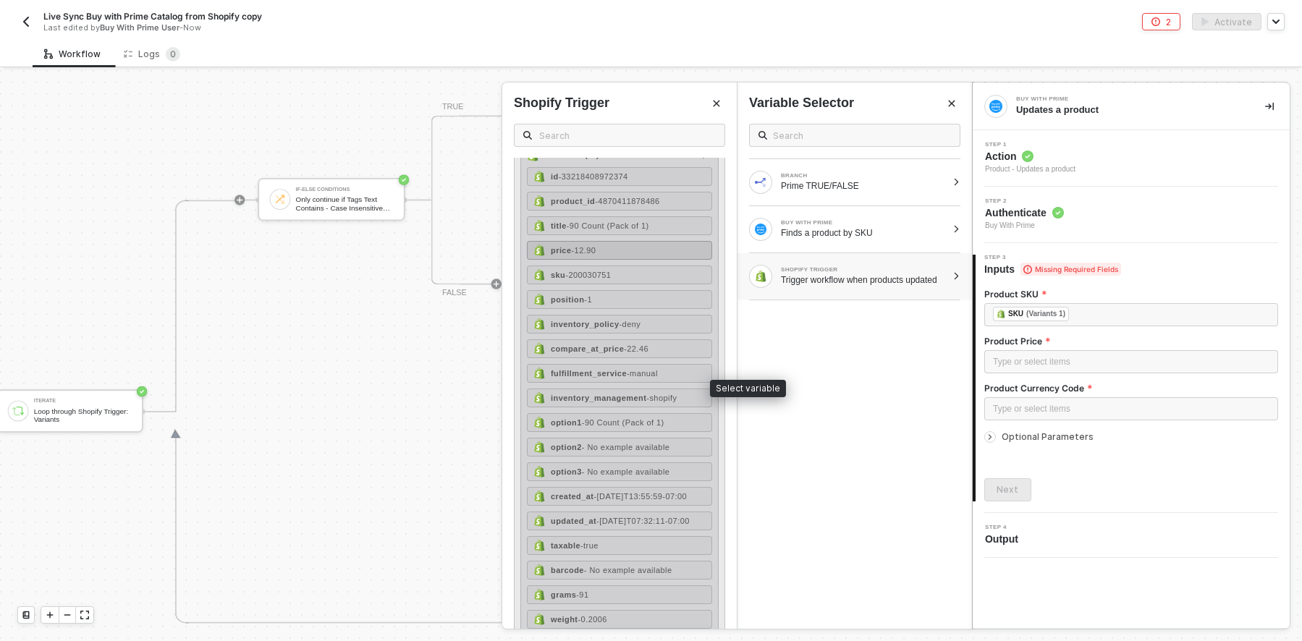
click at [596, 255] on span "- 12.90" at bounding box center [584, 250] width 25 height 9
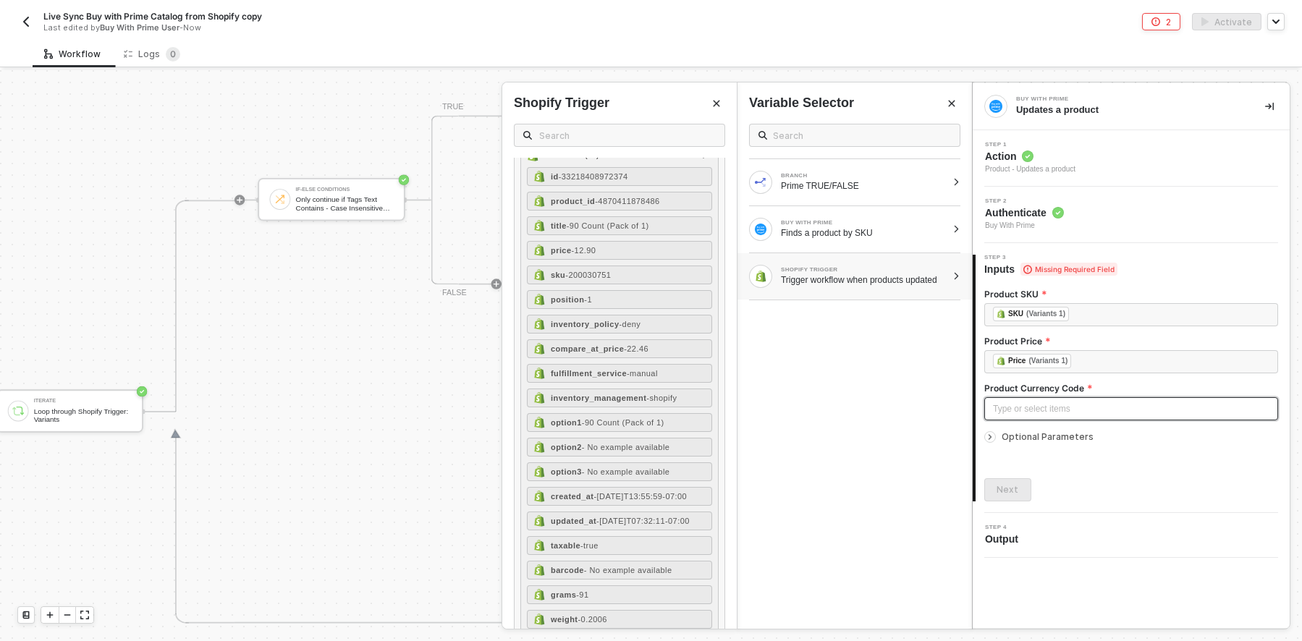
click at [1052, 405] on div "Type or select items ﻿" at bounding box center [1131, 409] width 276 height 14
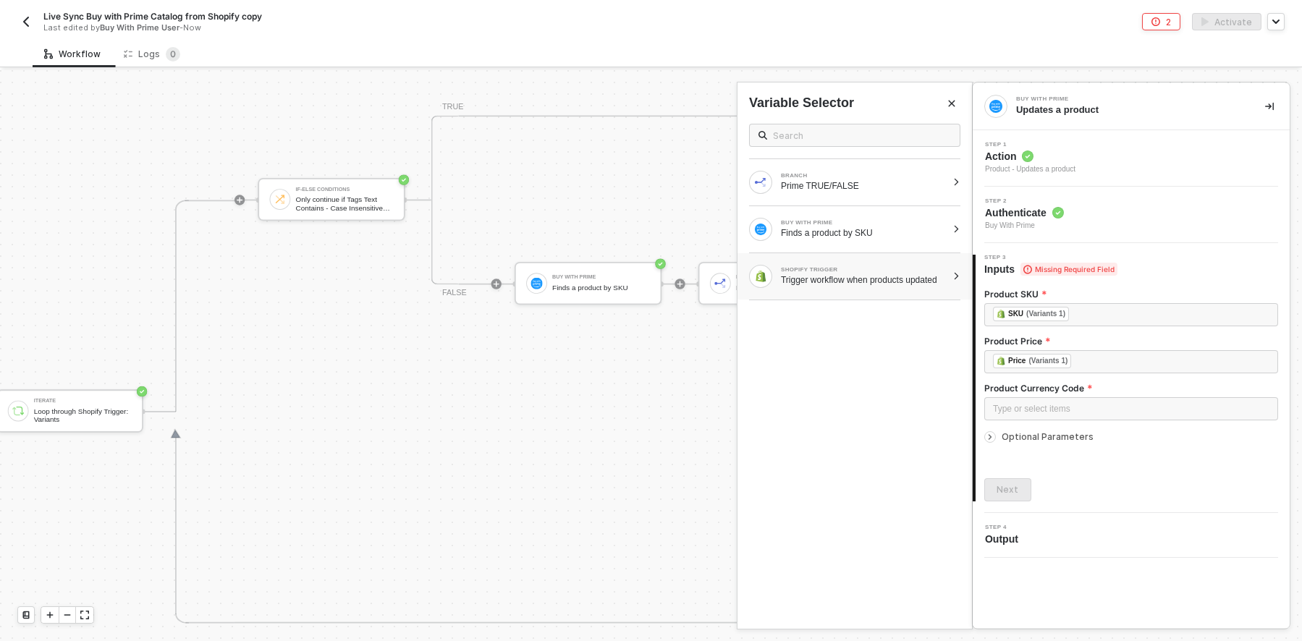
click at [851, 282] on div "Trigger workflow when products updated" at bounding box center [864, 280] width 166 height 12
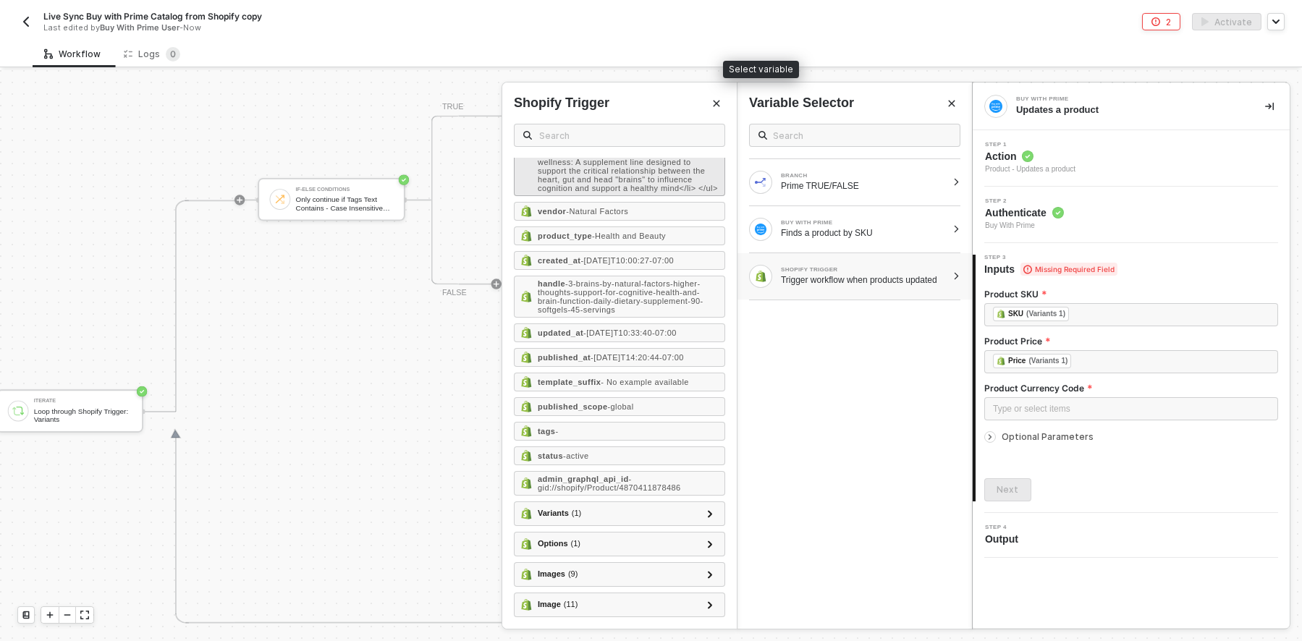
scroll to position [413, 0]
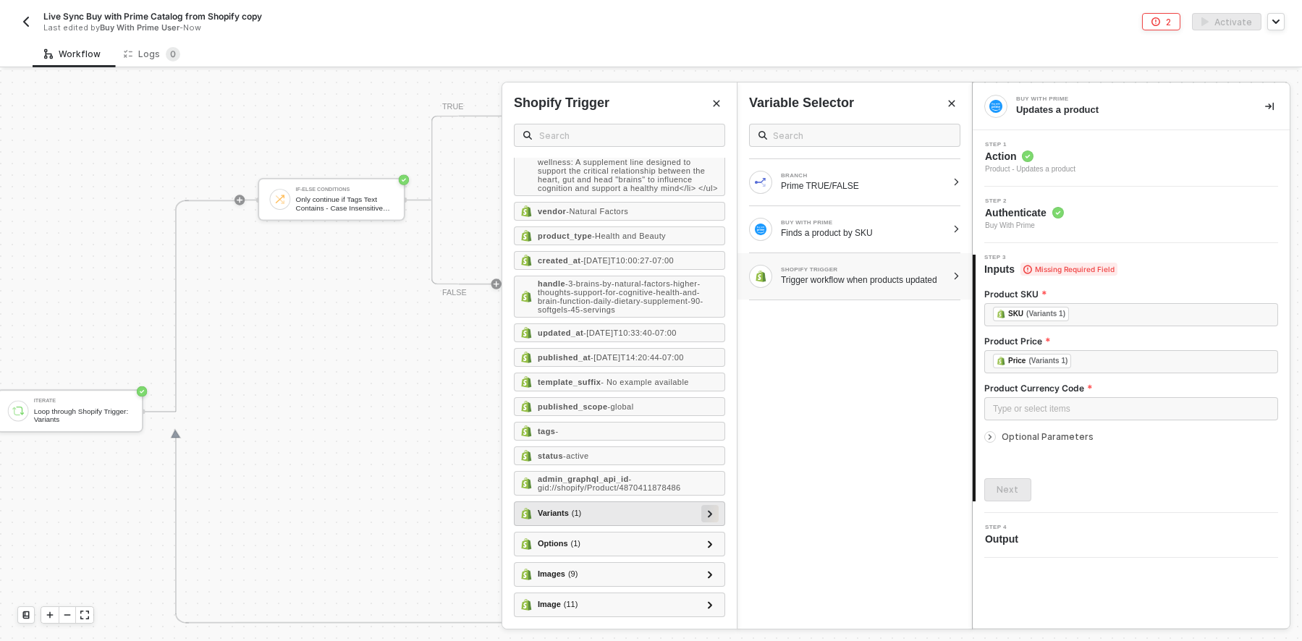
click at [708, 516] on icon at bounding box center [710, 513] width 4 height 7
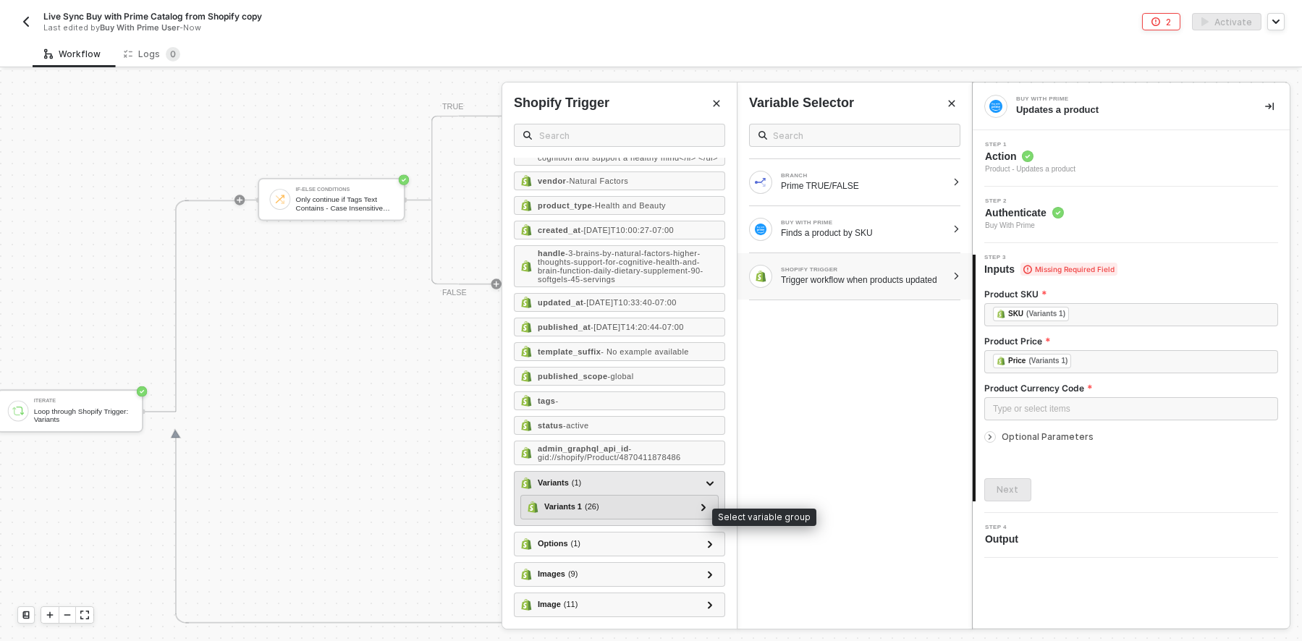
scroll to position [444, 0]
click at [701, 507] on icon at bounding box center [703, 507] width 4 height 7
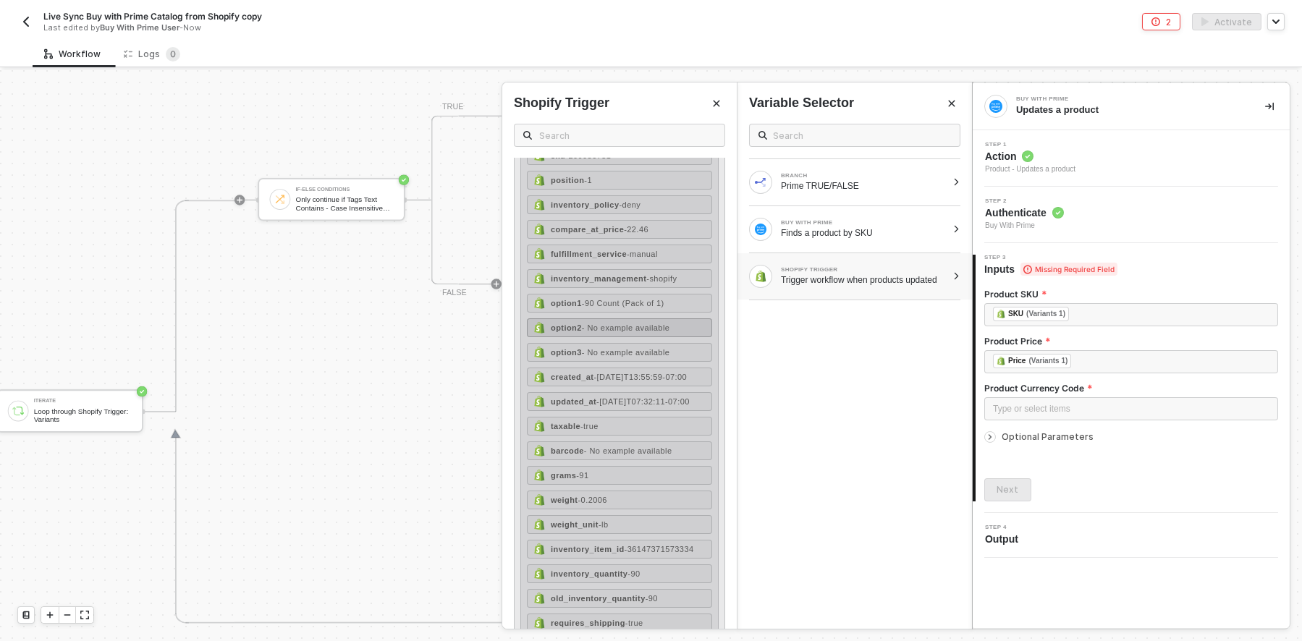
scroll to position [708, 0]
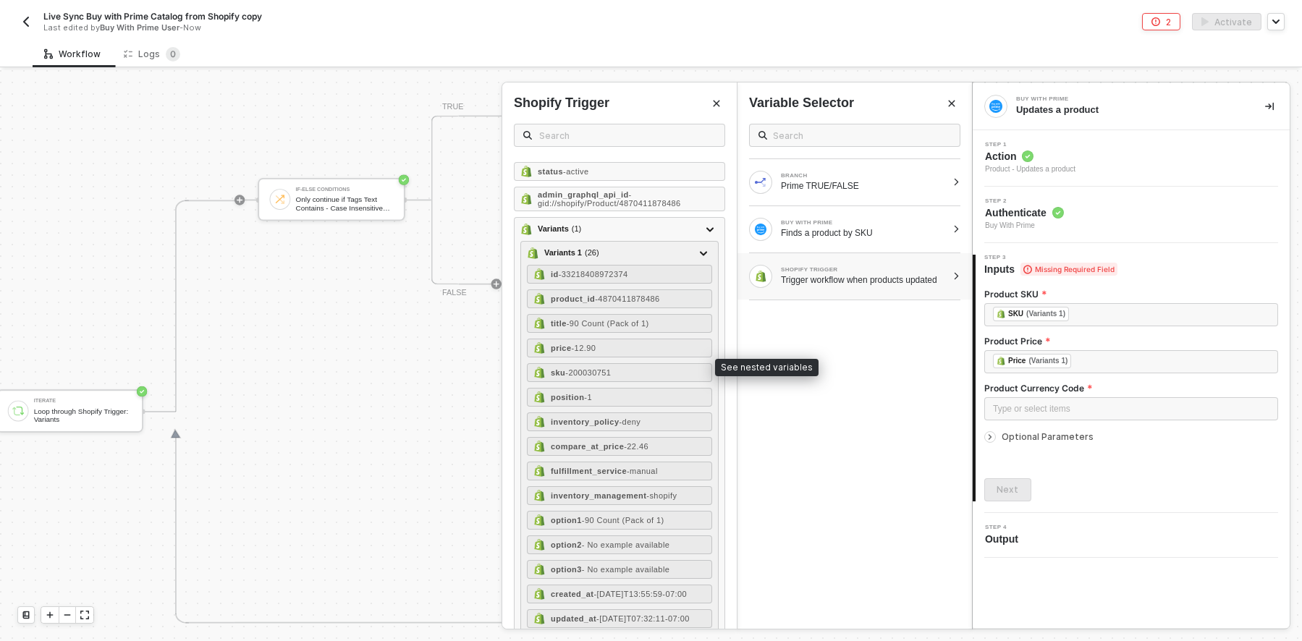
click at [706, 232] on icon at bounding box center [709, 229] width 7 height 5
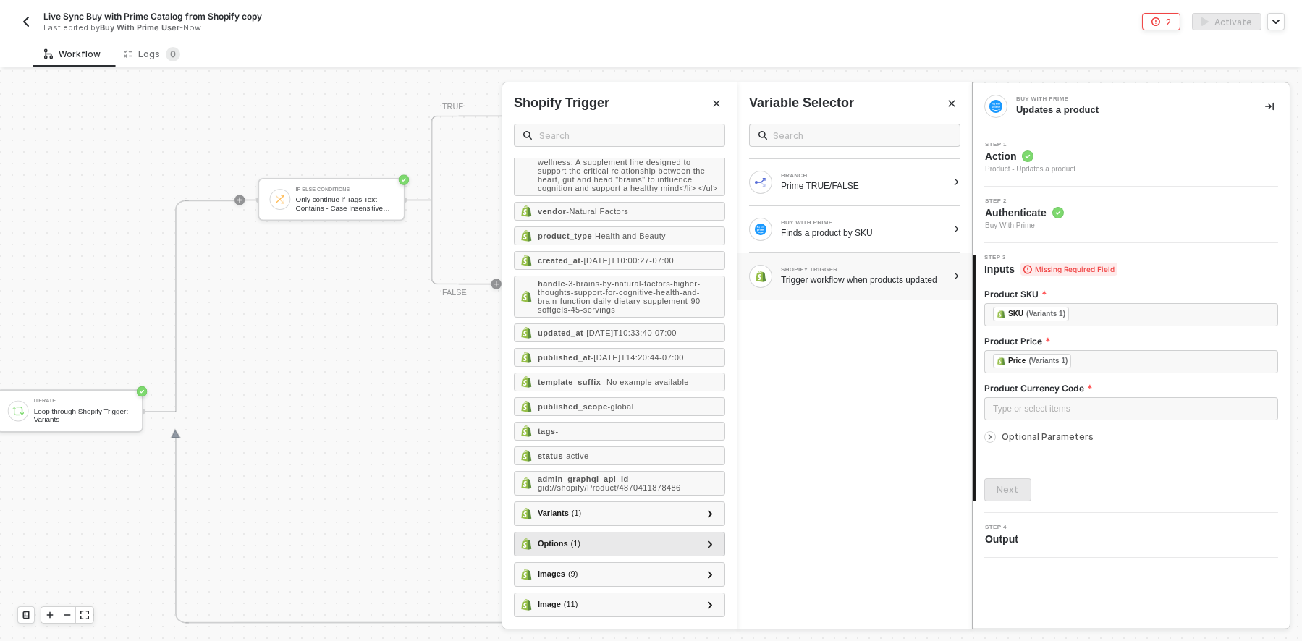
click at [706, 539] on div at bounding box center [709, 544] width 7 height 16
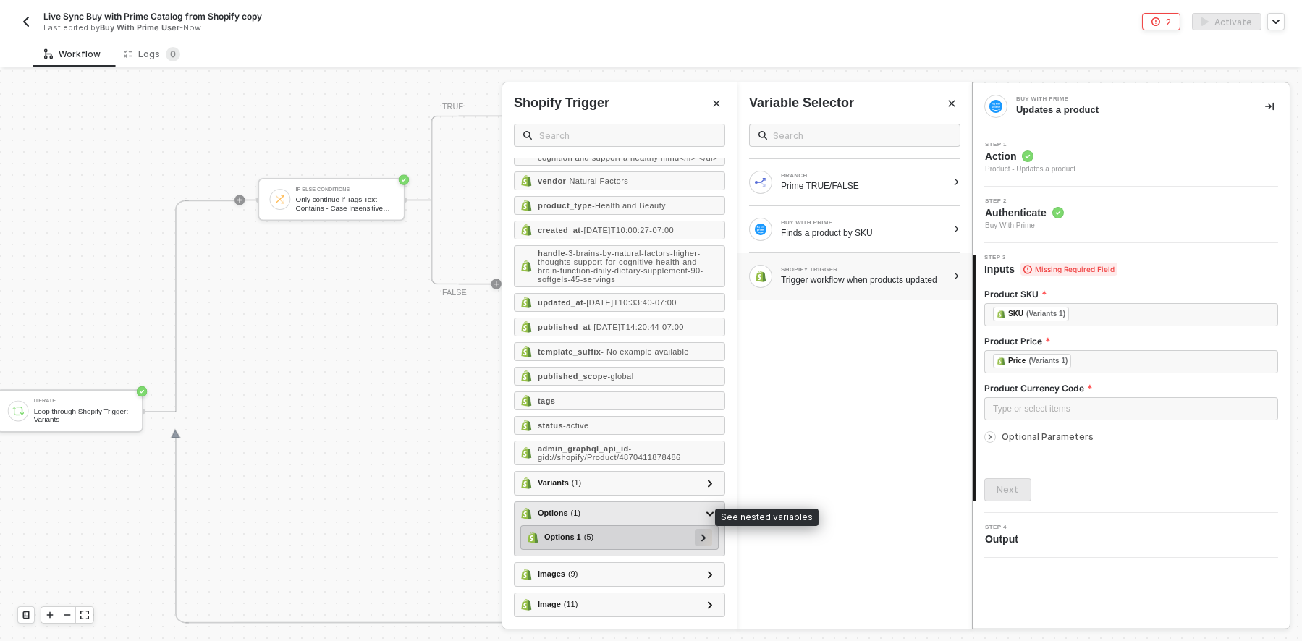
scroll to position [444, 0]
click at [700, 532] on div at bounding box center [703, 537] width 7 height 16
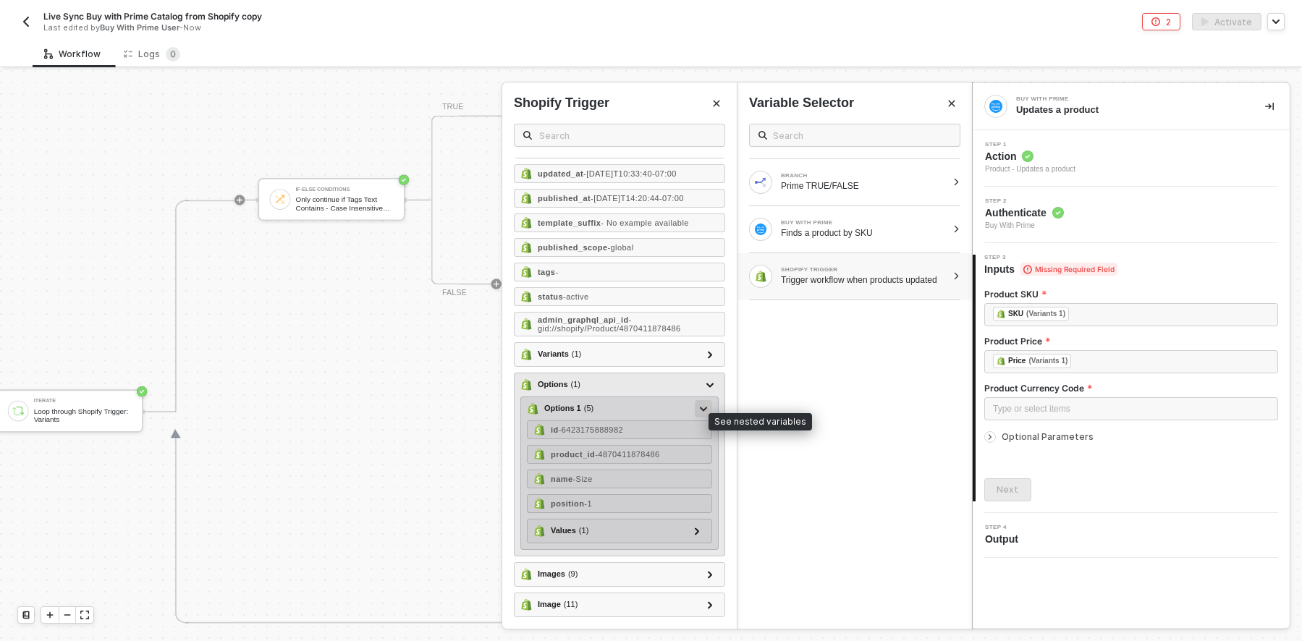
scroll to position [563, 0]
click at [700, 414] on div at bounding box center [703, 408] width 7 height 16
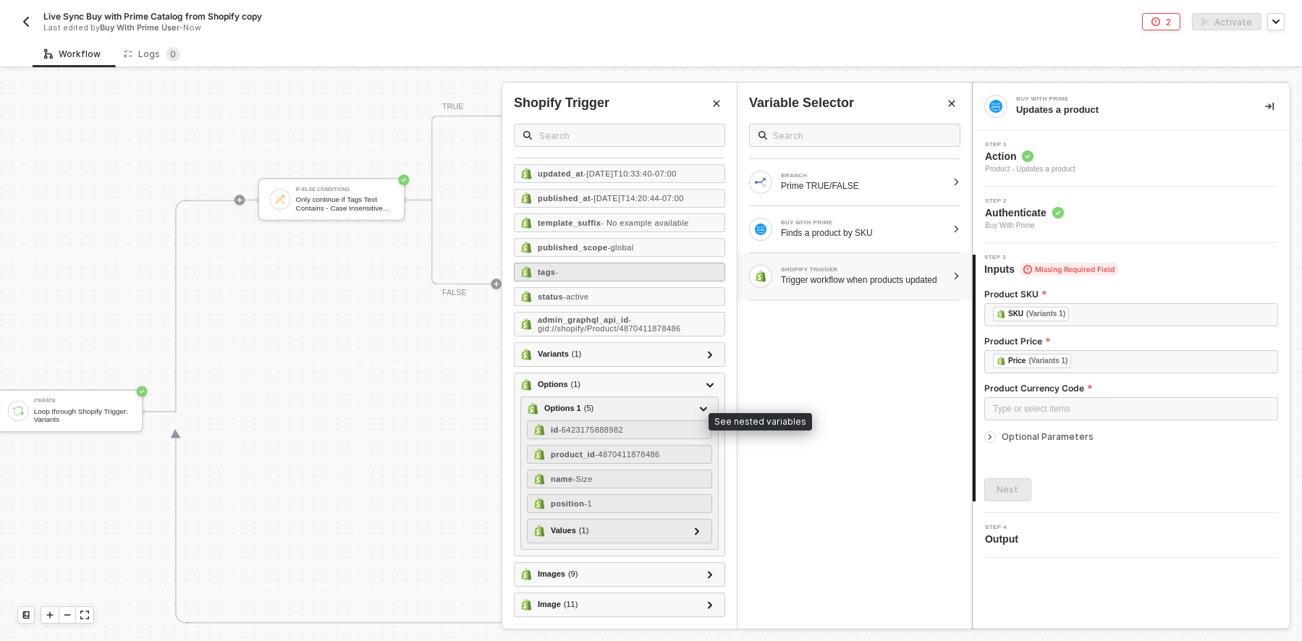
scroll to position [444, 0]
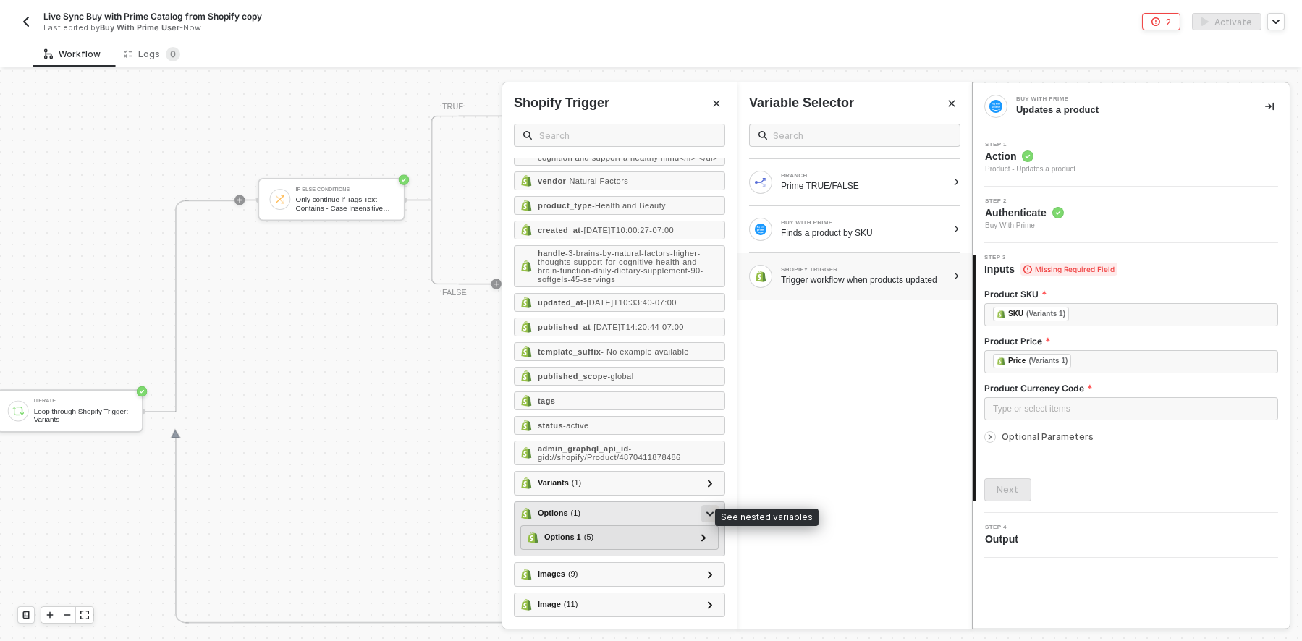
click at [706, 514] on icon at bounding box center [709, 514] width 7 height 4
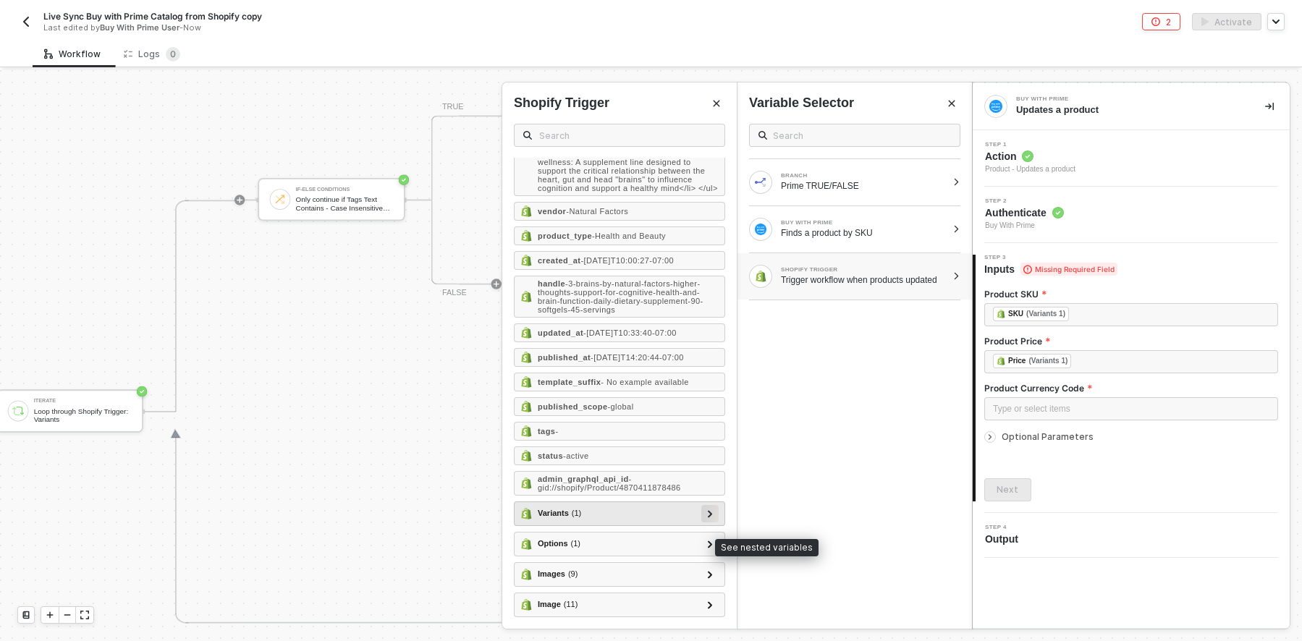
scroll to position [413, 0]
click at [1041, 413] on div "Type or select items ﻿" at bounding box center [1131, 409] width 276 height 14
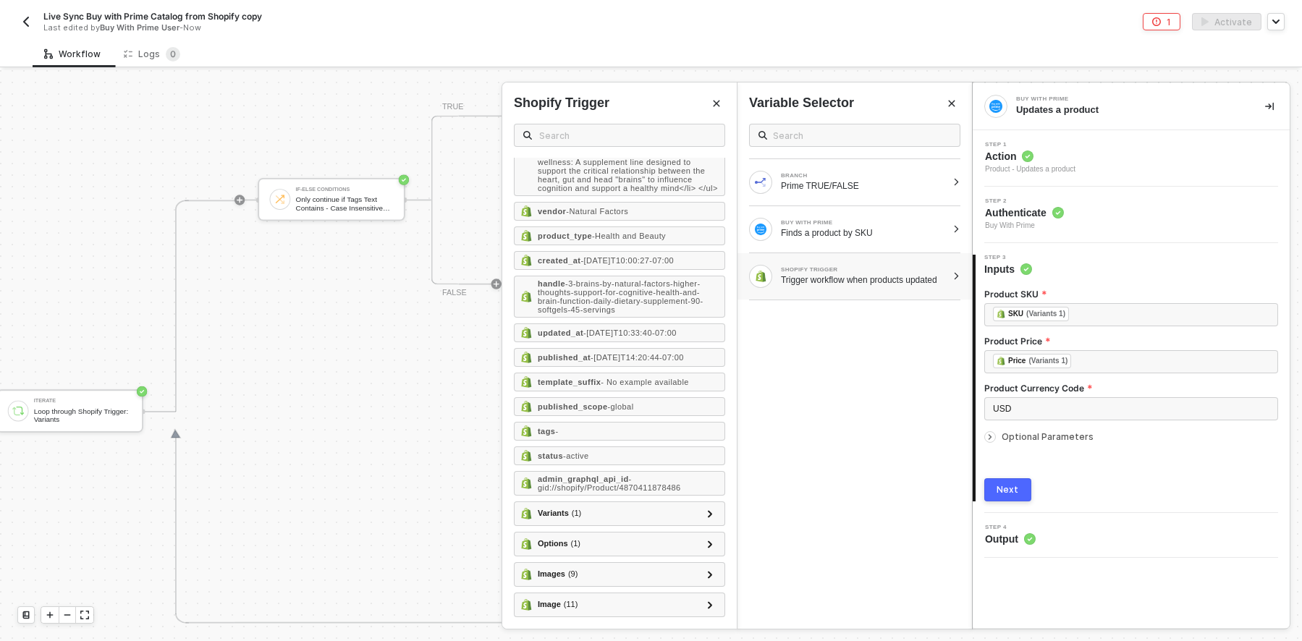
click at [986, 438] on icon "icon-arrow-right-small" at bounding box center [990, 437] width 9 height 9
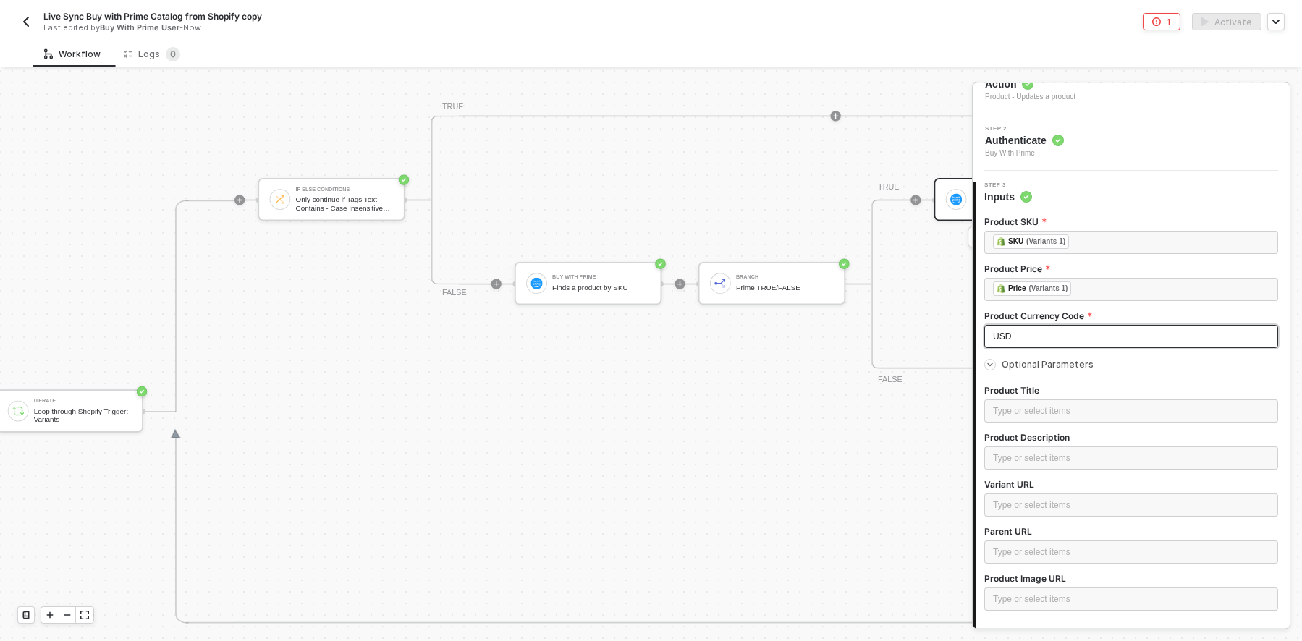
scroll to position [145, 0]
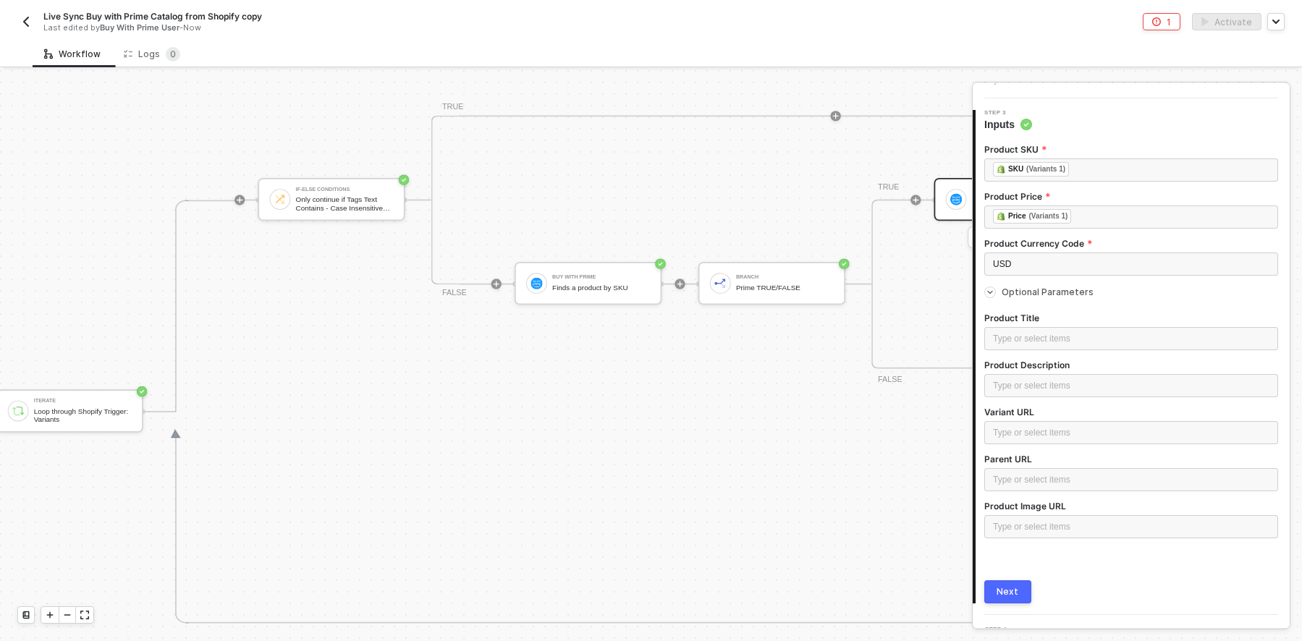
click at [992, 295] on icon "icon-arrow-right-small" at bounding box center [990, 292] width 9 height 9
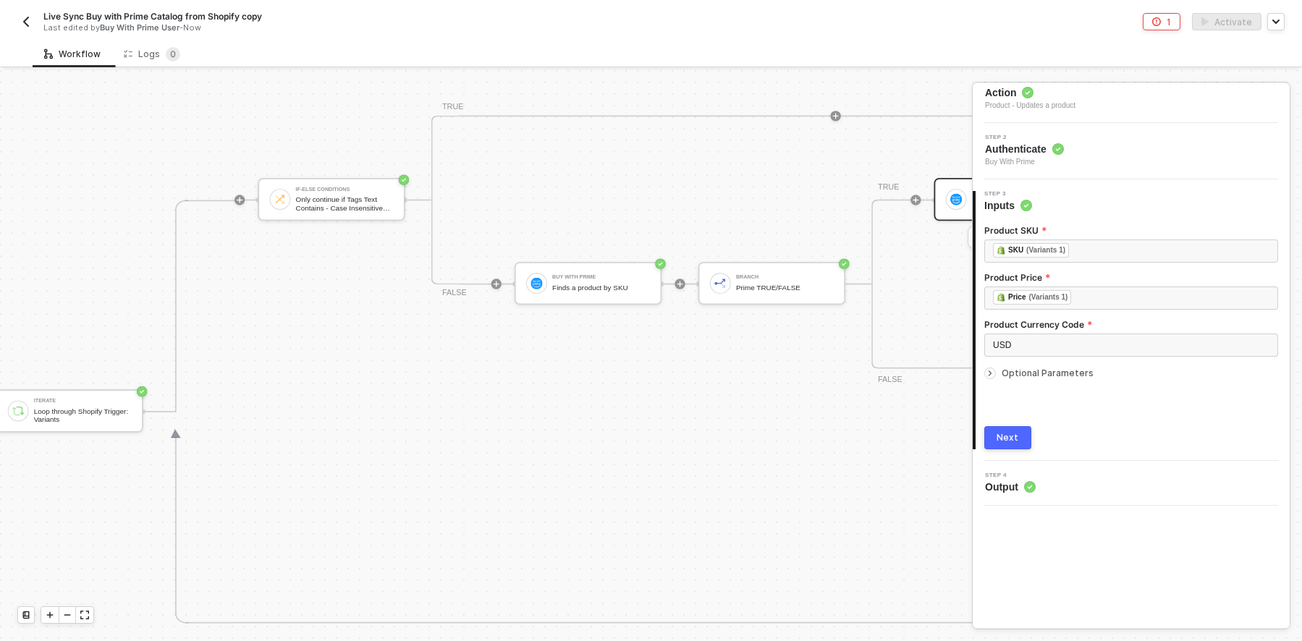
scroll to position [0, 0]
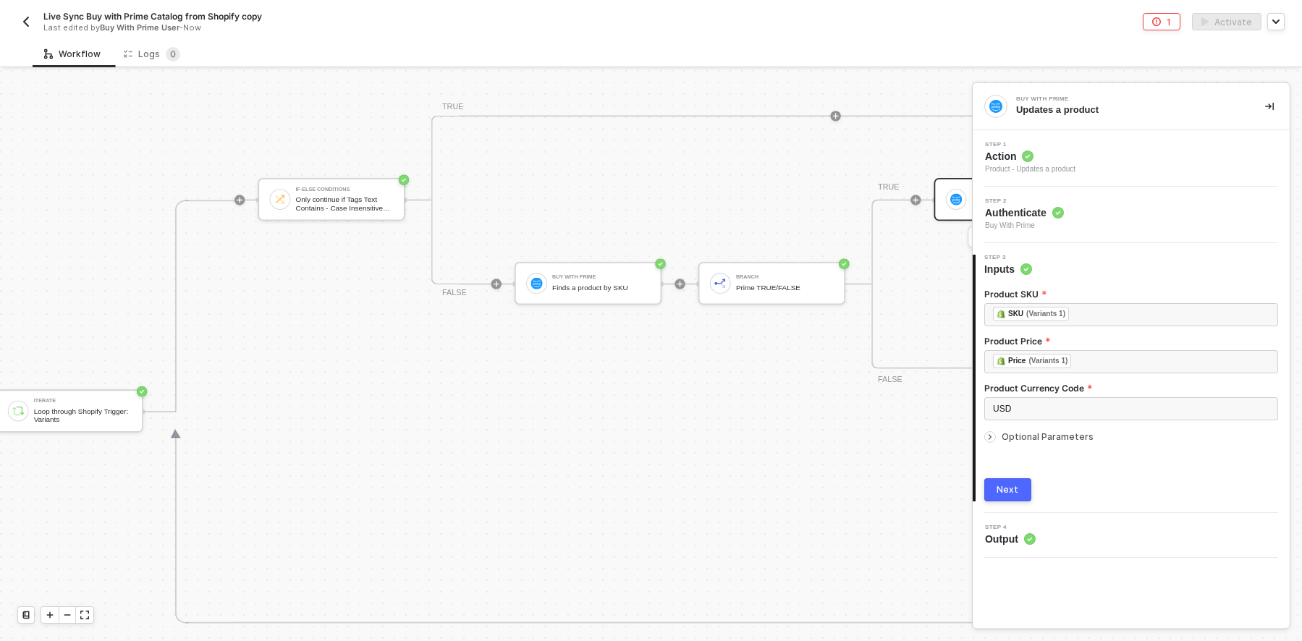
click at [1005, 488] on div "Next" at bounding box center [1008, 490] width 22 height 12
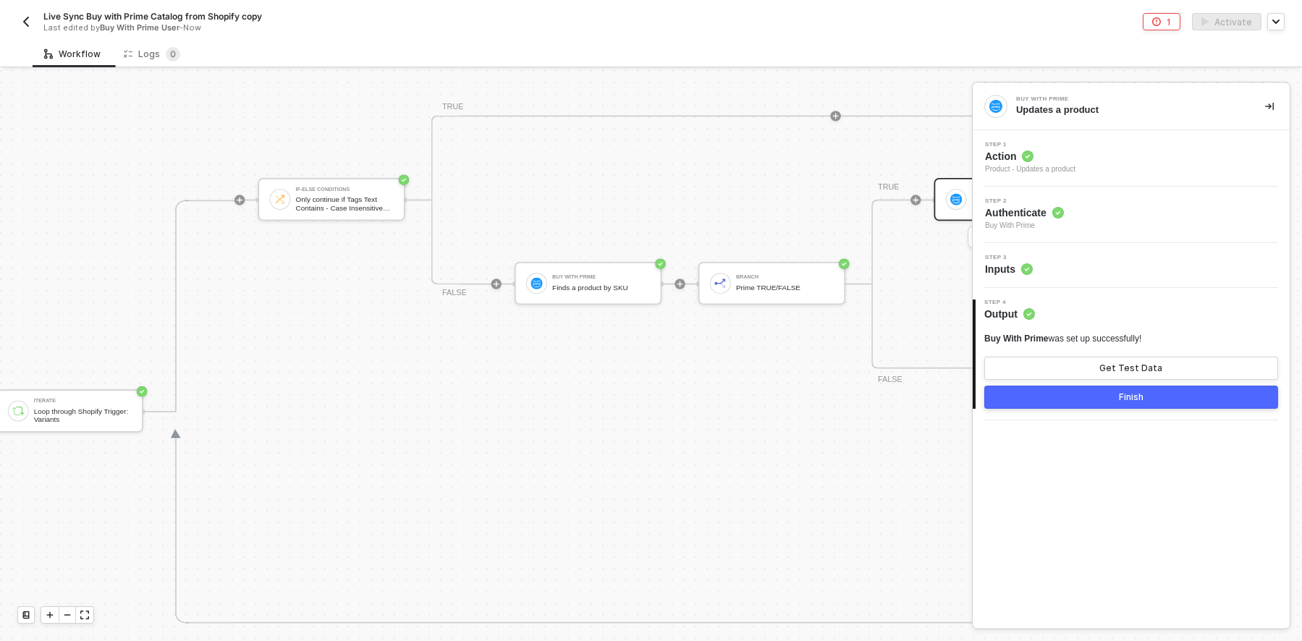
click at [1125, 396] on div "Finish" at bounding box center [1131, 398] width 25 height 12
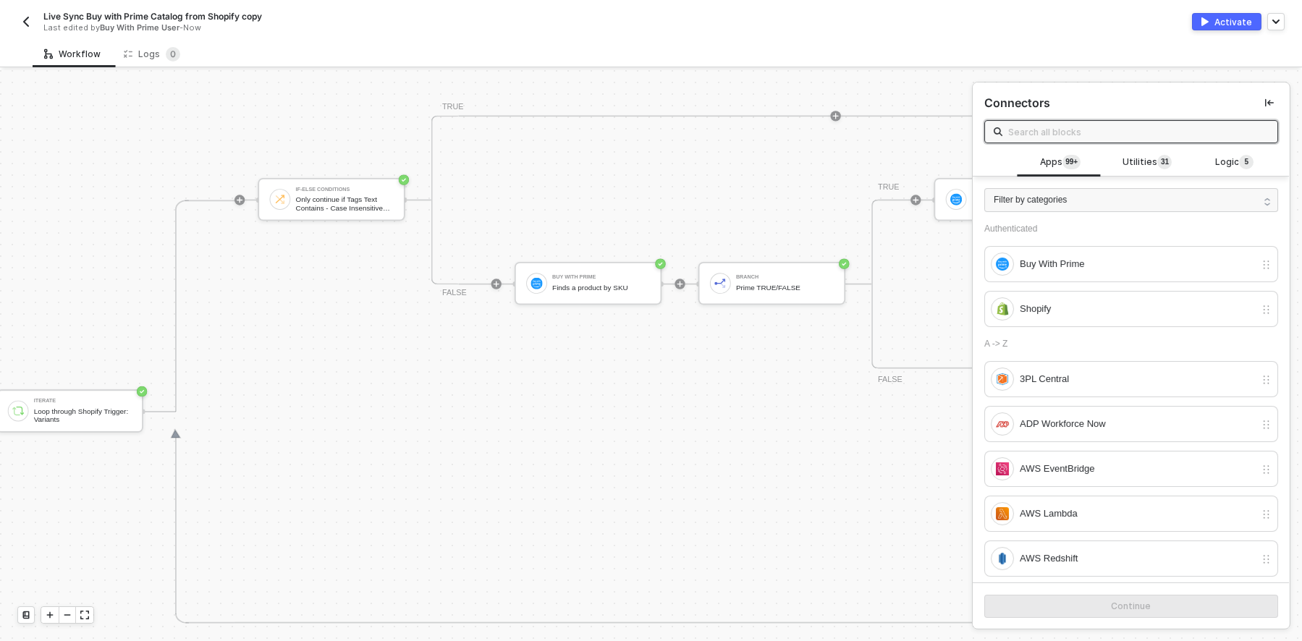
click at [821, 439] on div "If-Else Conditions Only continue if Tags Text Contains - Case Insensitive subsc…" at bounding box center [748, 411] width 1029 height 423
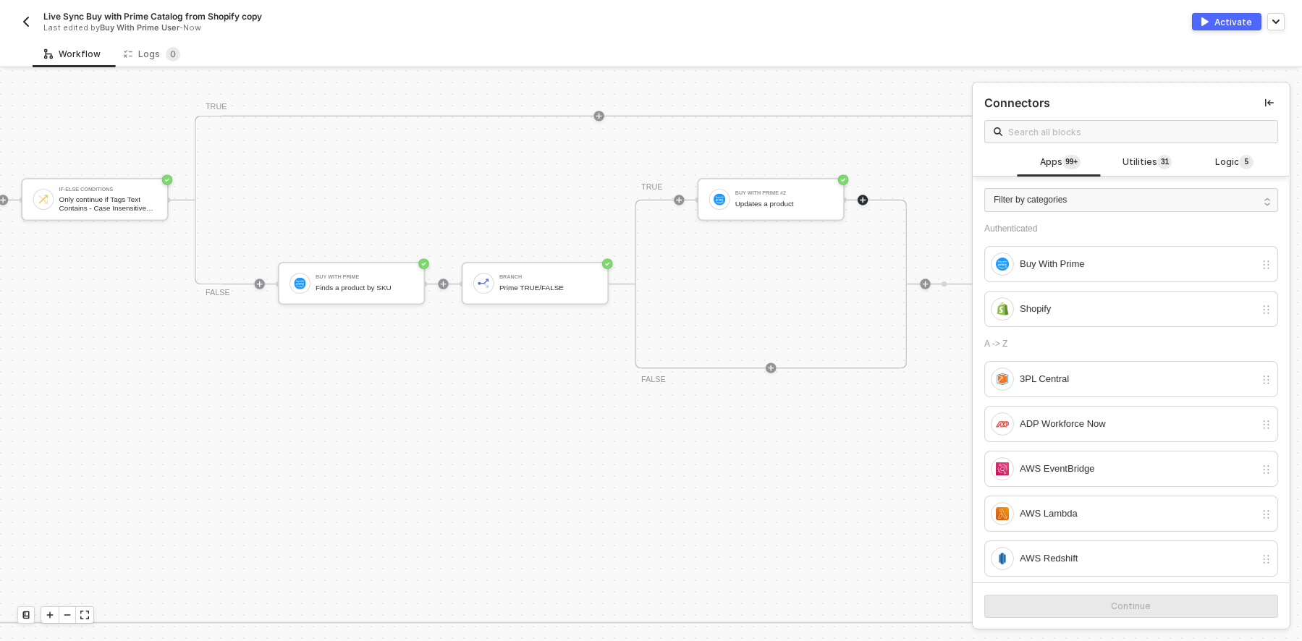
scroll to position [703, 649]
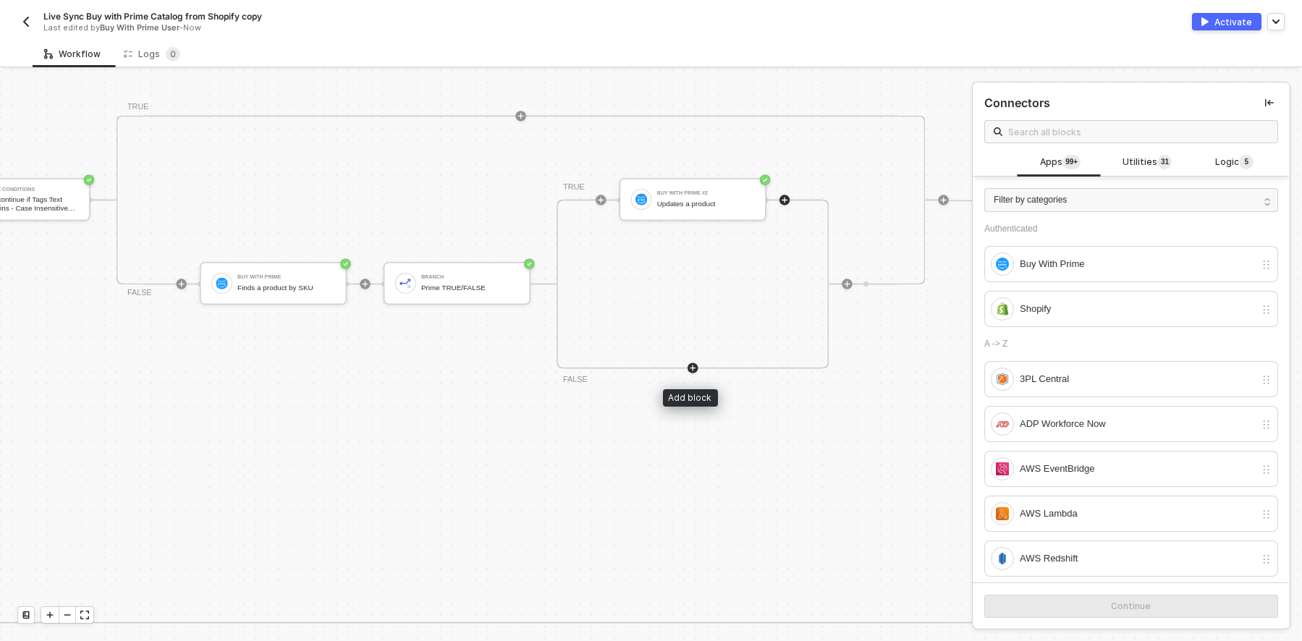
click at [692, 365] on icon "icon-play" at bounding box center [693, 368] width 8 height 8
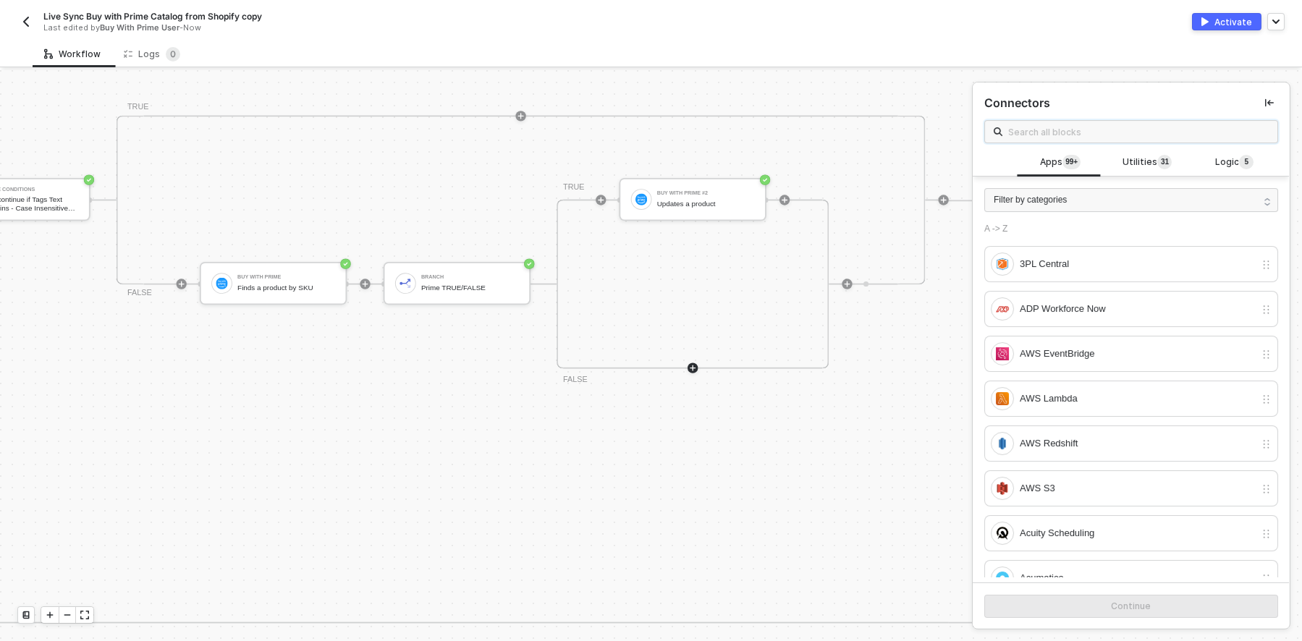
click at [1034, 128] on input "text" at bounding box center [1138, 132] width 261 height 16
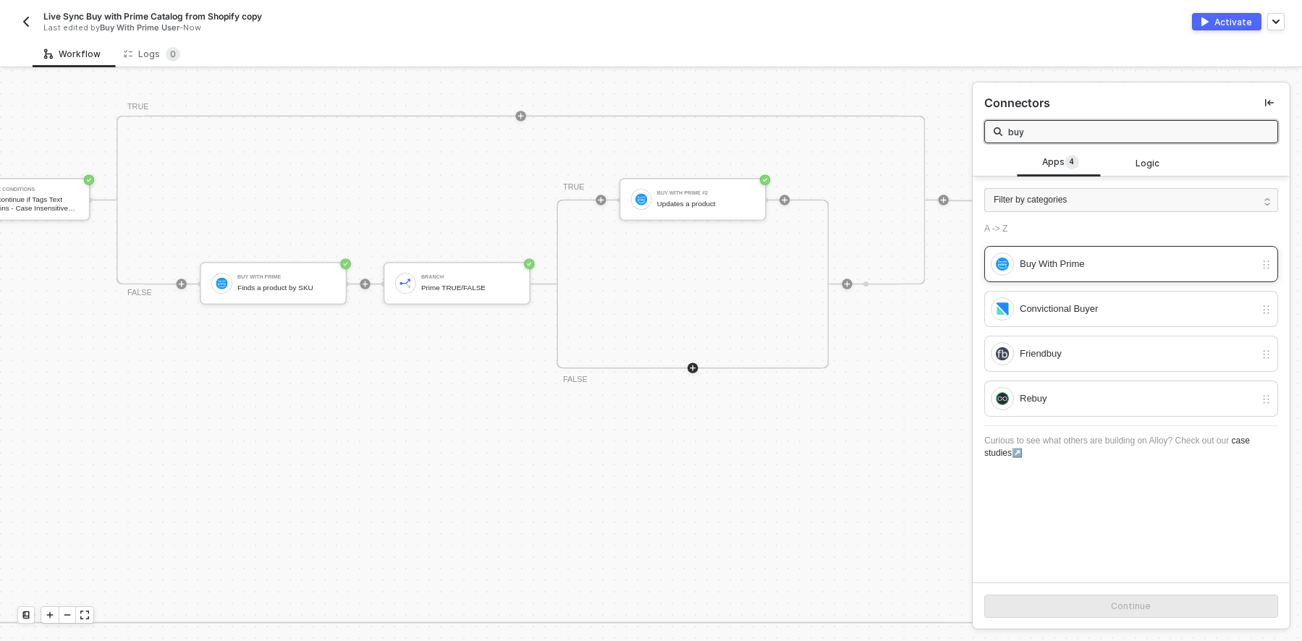
type input "buy"
click at [1042, 260] on div "Buy With Prime" at bounding box center [1137, 264] width 235 height 16
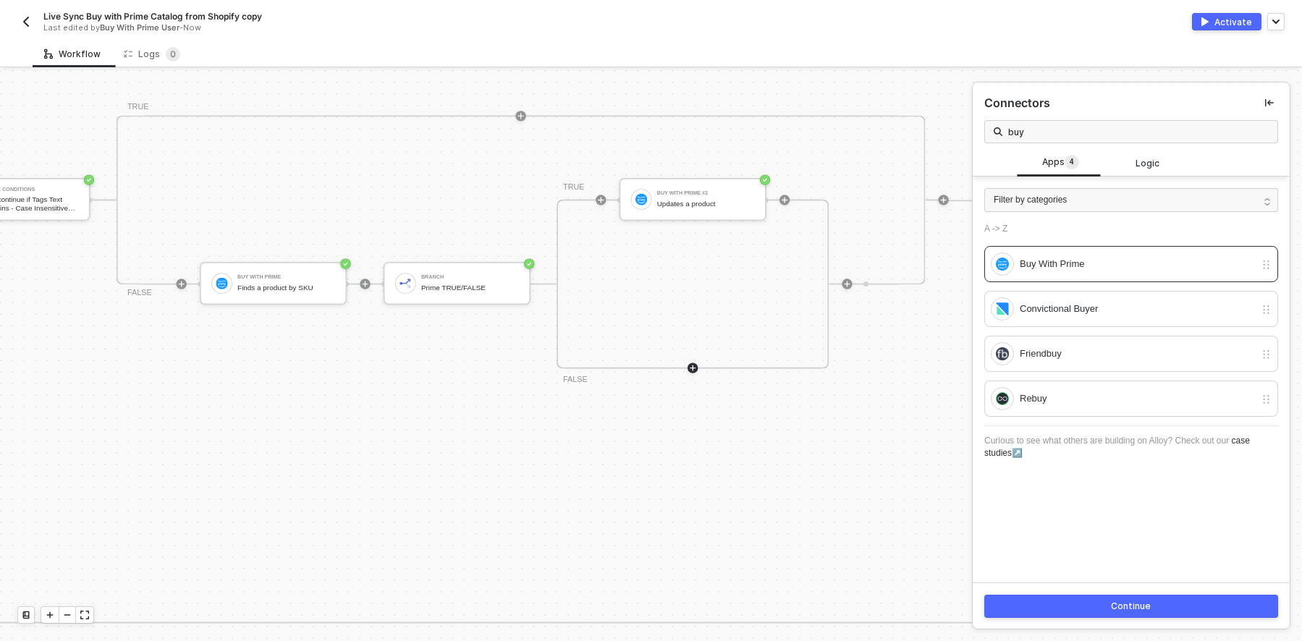
click at [1137, 604] on div "Continue" at bounding box center [1132, 607] width 40 height 12
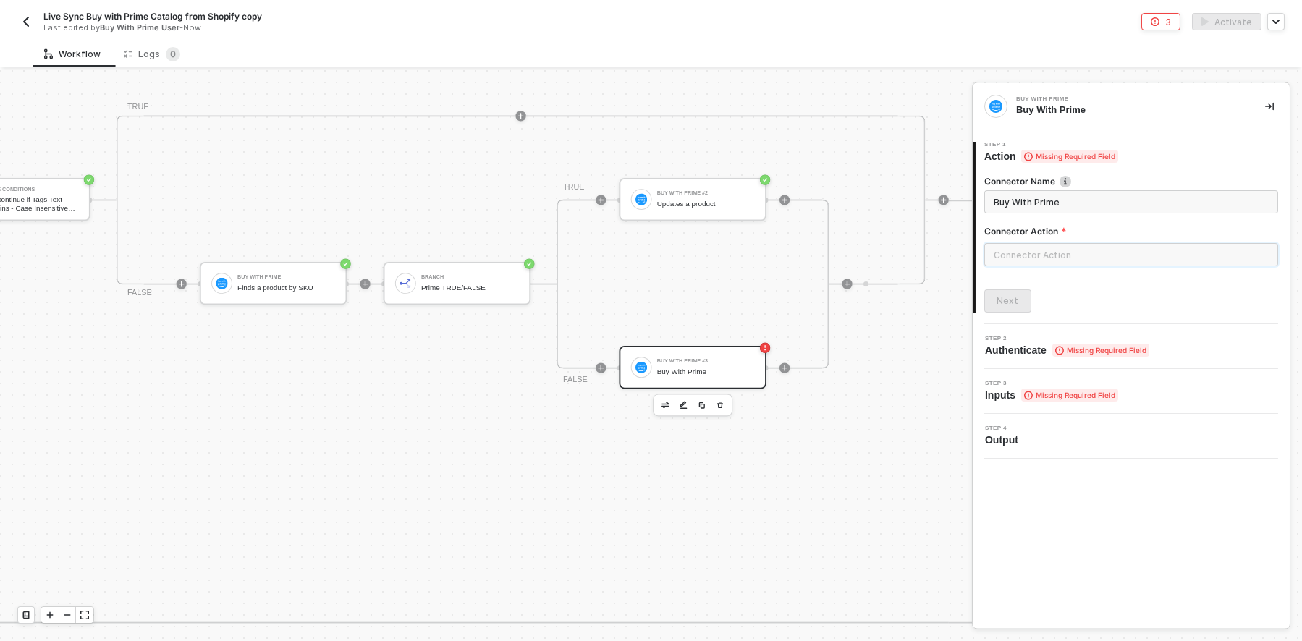
click at [1107, 256] on input "text" at bounding box center [1131, 254] width 294 height 23
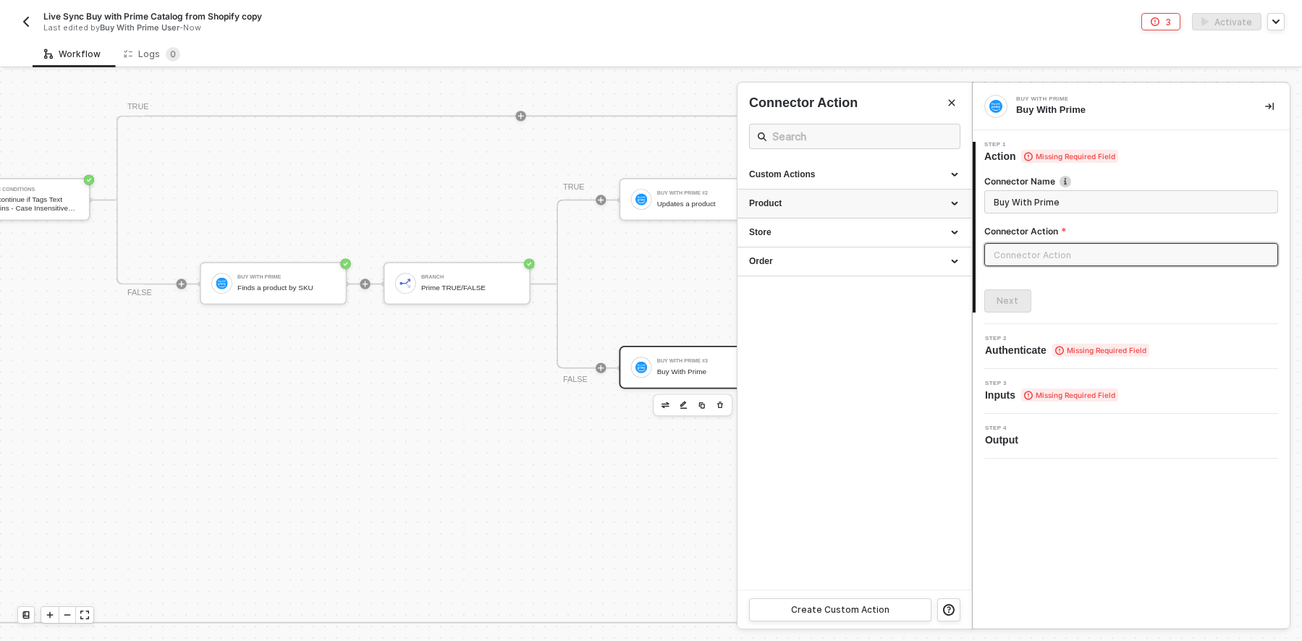
click at [885, 206] on div "Product" at bounding box center [854, 204] width 211 height 12
click at [831, 140] on input "text" at bounding box center [854, 136] width 165 height 18
type input "crea"
click at [950, 98] on icon "Close" at bounding box center [951, 102] width 9 height 9
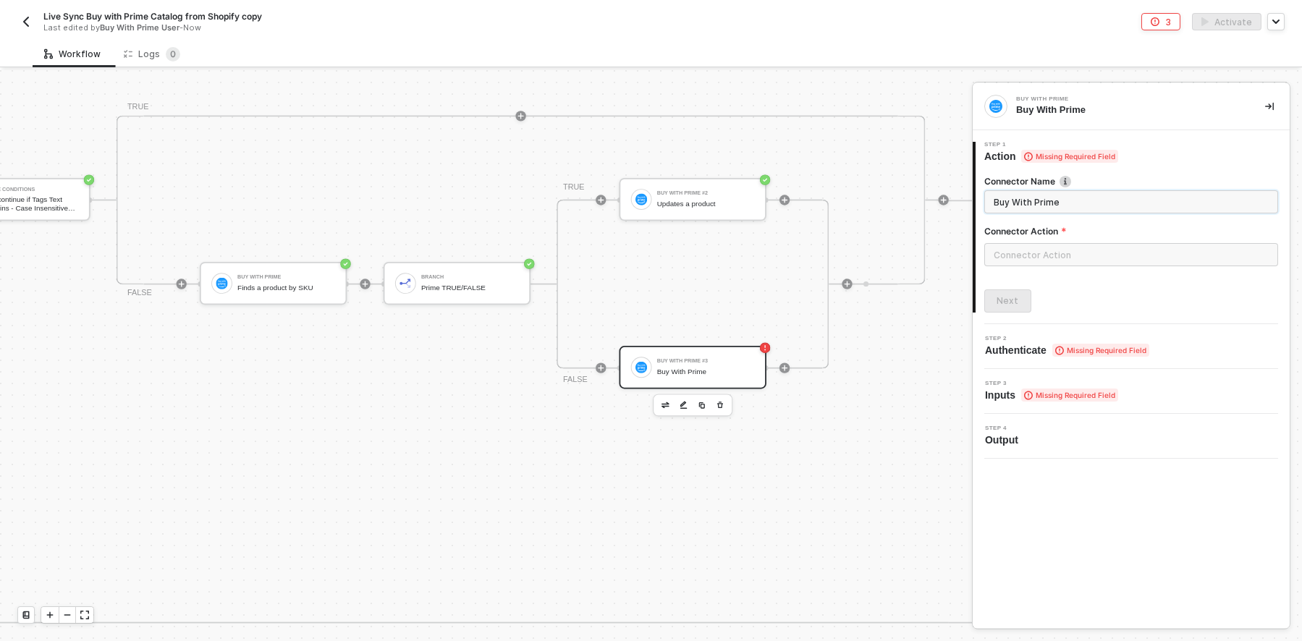
click at [1081, 200] on input "Buy With Prime" at bounding box center [1130, 202] width 272 height 16
drag, startPoint x: 1081, startPoint y: 198, endPoint x: 902, endPoint y: 203, distance: 179.6
click at [904, 205] on div "Shopify Trigger Trigger workflow when products updated Iterate Loop through Sho…" at bounding box center [651, 355] width 1302 height 571
type input "Create a product"
click at [1085, 257] on input "text" at bounding box center [1131, 254] width 294 height 23
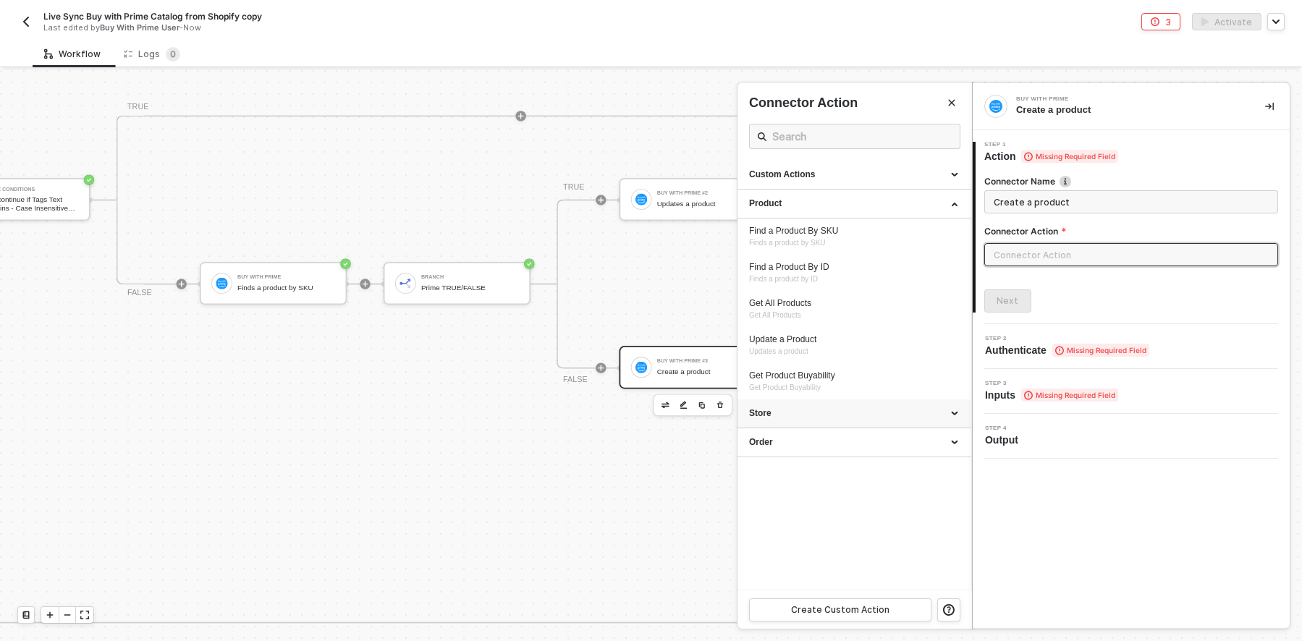
click at [953, 415] on div "Store" at bounding box center [854, 413] width 211 height 12
click at [952, 436] on div "Order" at bounding box center [854, 442] width 211 height 12
click at [952, 169] on div "Custom Actions" at bounding box center [854, 175] width 211 height 12
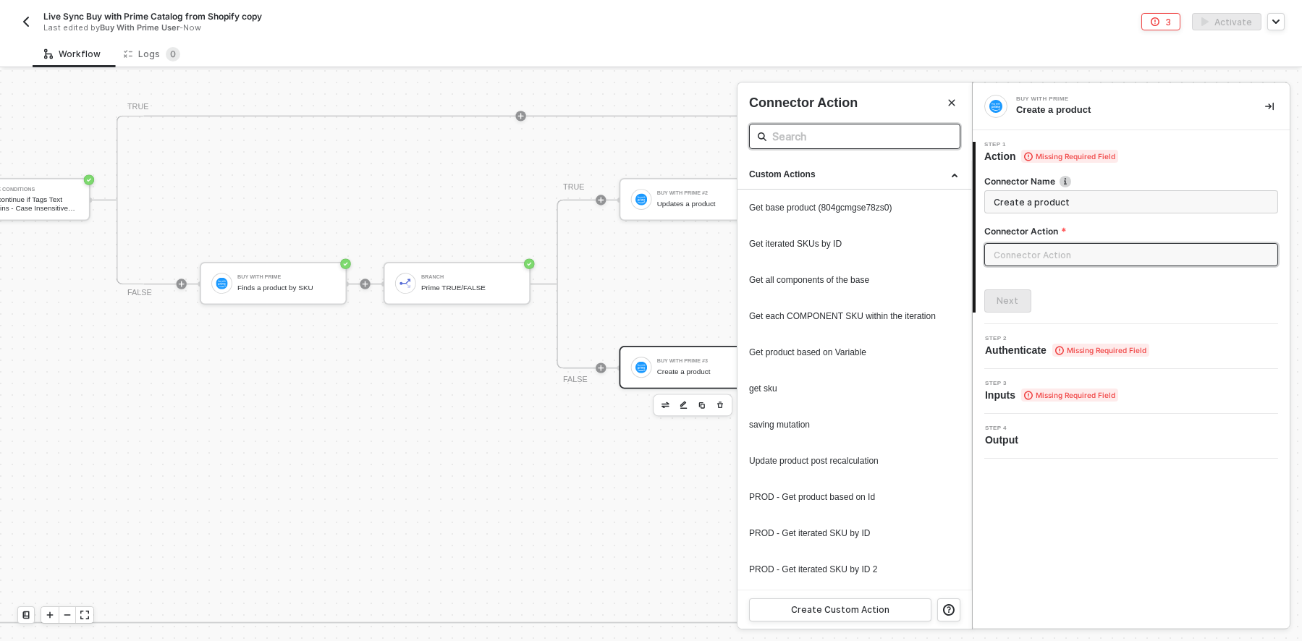
click at [834, 124] on span at bounding box center [854, 136] width 211 height 25
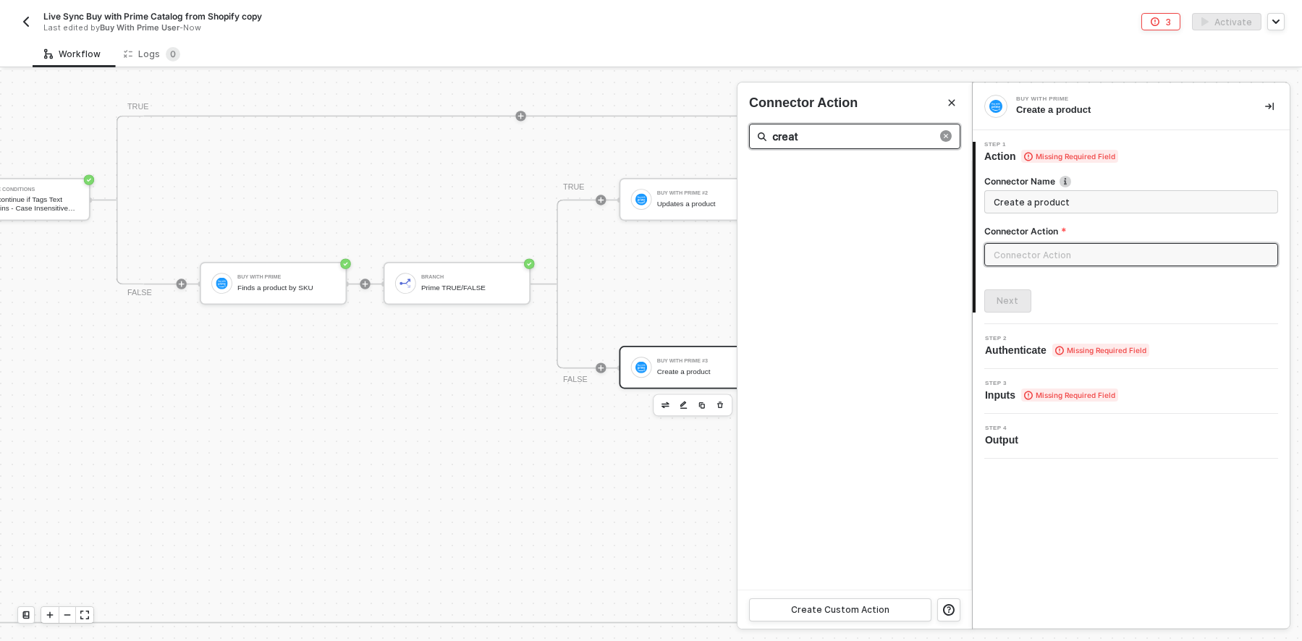
type input "create"
click at [946, 135] on icon "close-circle" at bounding box center [946, 136] width 12 height 12
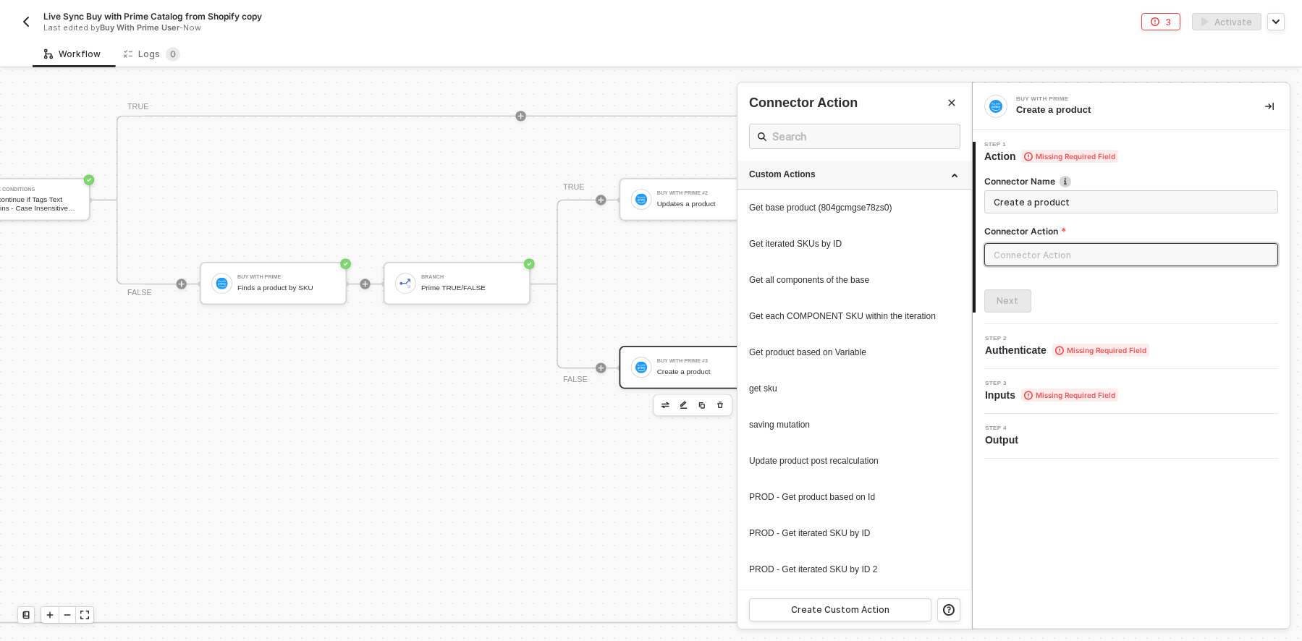
click at [939, 172] on div "Custom Actions" at bounding box center [854, 175] width 211 height 12
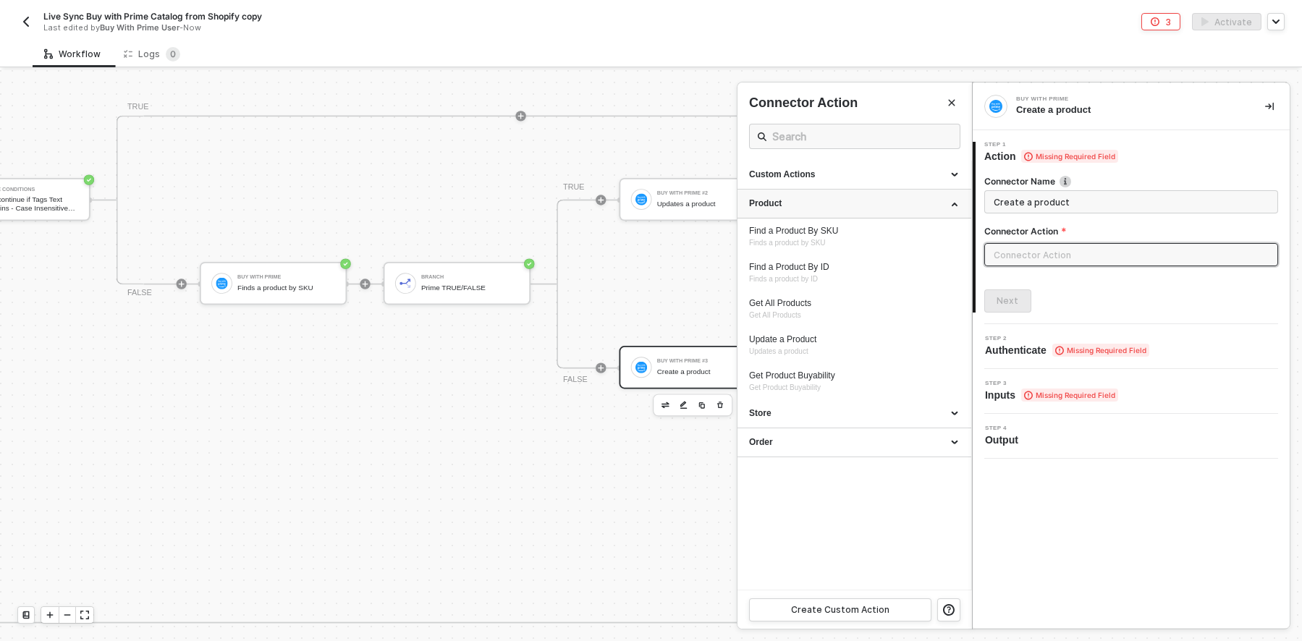
click at [889, 196] on div "Product" at bounding box center [854, 204] width 234 height 29
click at [880, 175] on div "Custom Actions" at bounding box center [854, 175] width 211 height 12
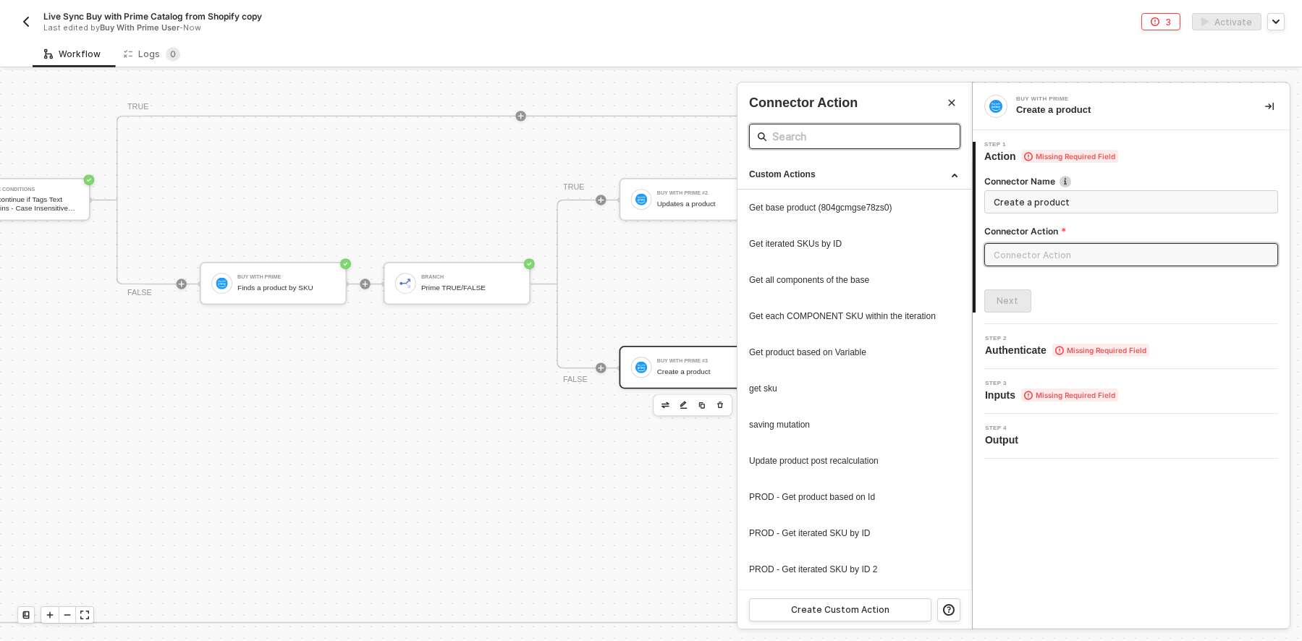
click at [839, 141] on input "text" at bounding box center [854, 136] width 165 height 18
click at [948, 100] on icon "Close" at bounding box center [951, 102] width 9 height 9
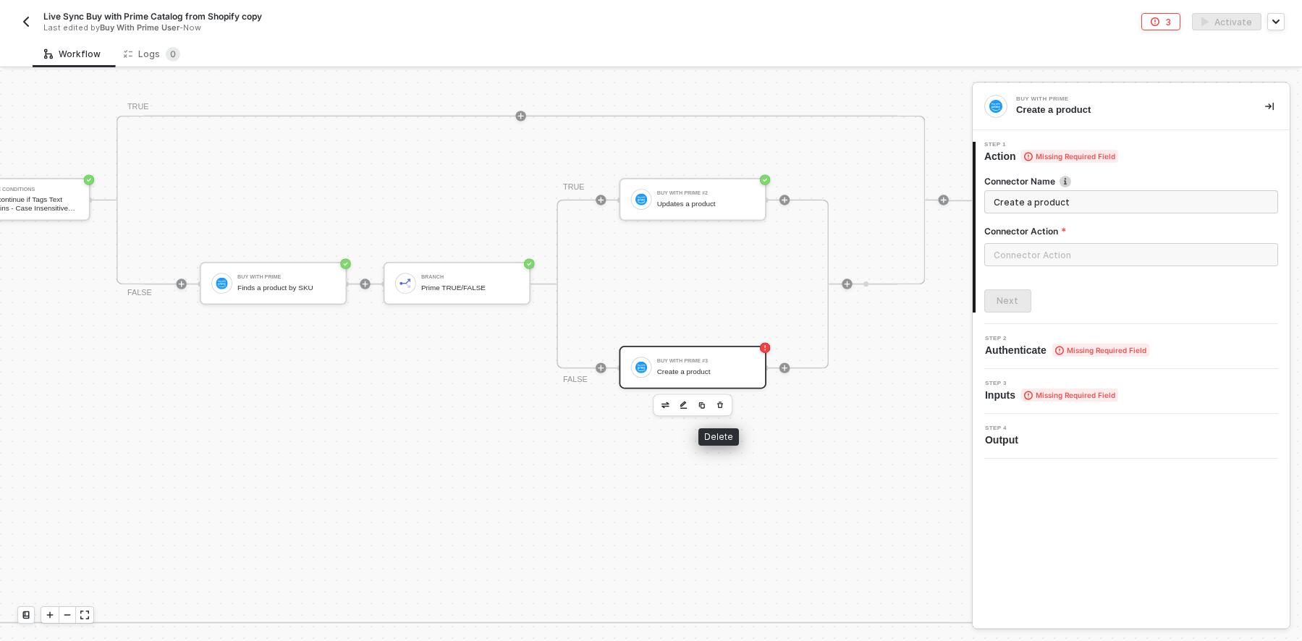
click at [722, 402] on icon "button" at bounding box center [720, 405] width 8 height 10
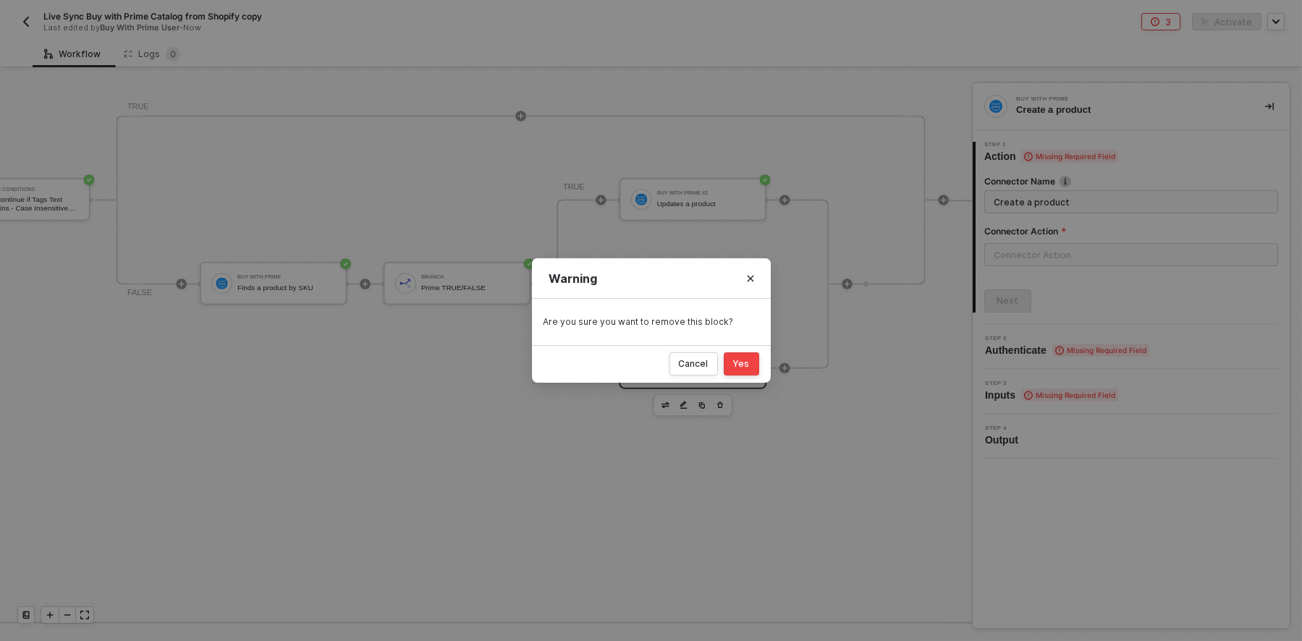
click at [737, 357] on button "Yes" at bounding box center [741, 363] width 35 height 23
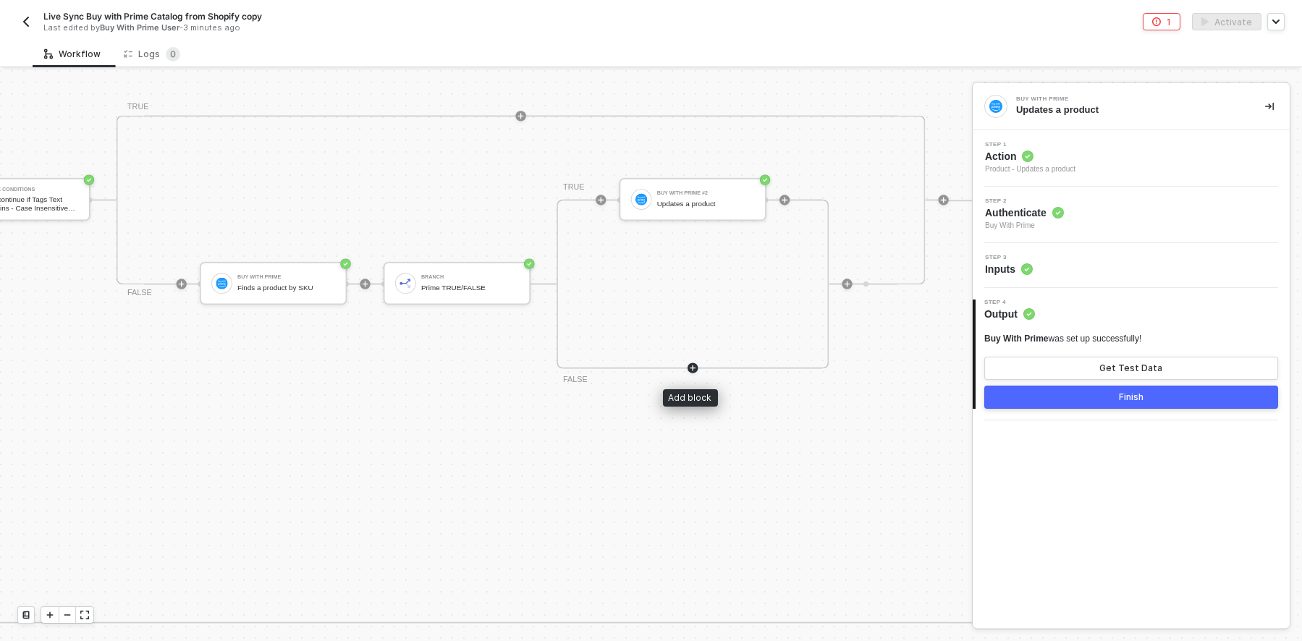
click at [691, 367] on icon "icon-play" at bounding box center [693, 368] width 8 height 8
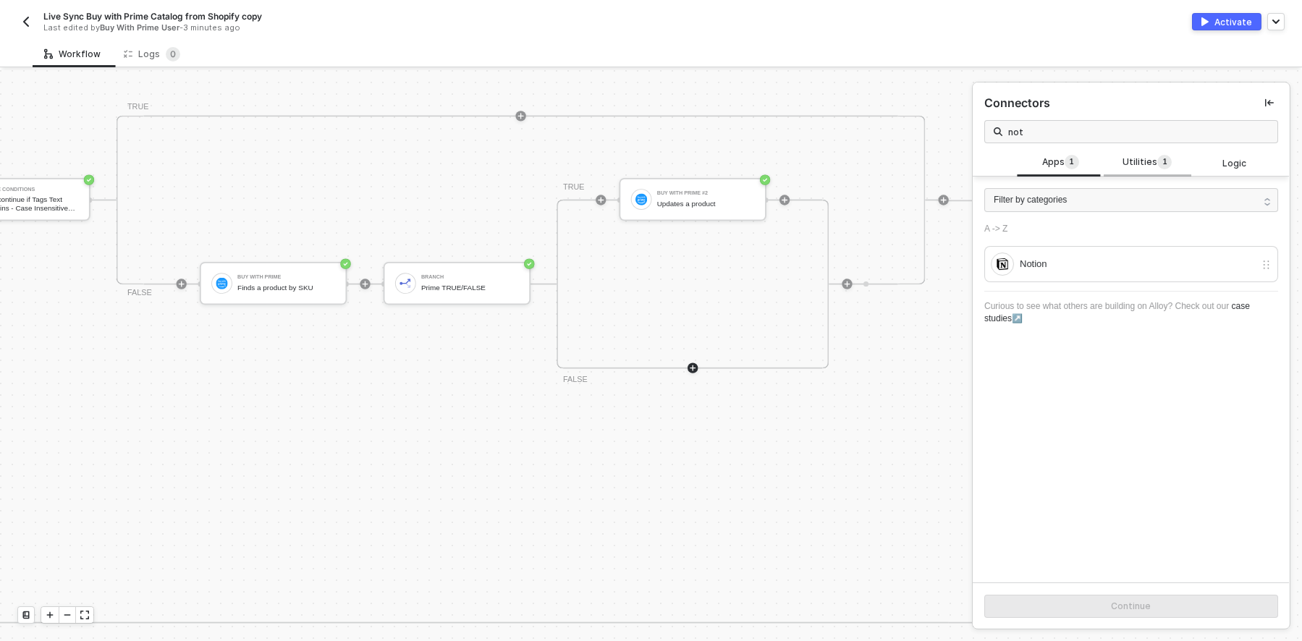
click at [1139, 153] on div "Utilities 1" at bounding box center [1147, 163] width 87 height 28
click at [1240, 164] on div "Logic" at bounding box center [1235, 163] width 64 height 14
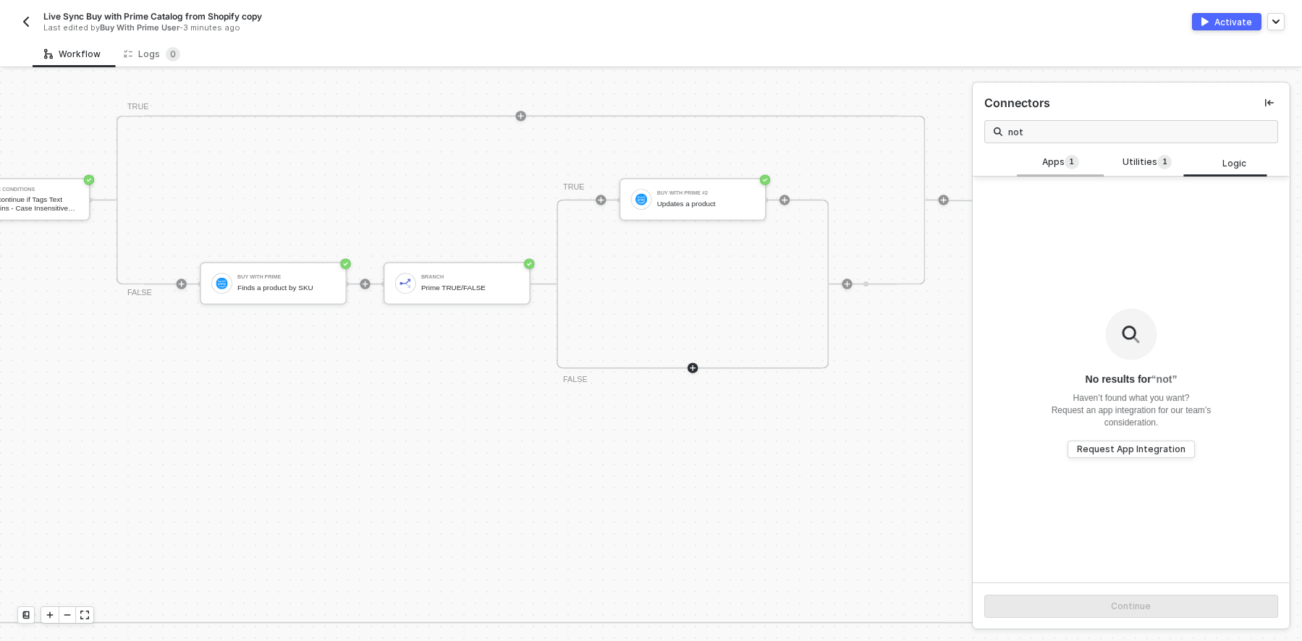
click at [1024, 157] on div "Apps 1" at bounding box center [1060, 163] width 87 height 28
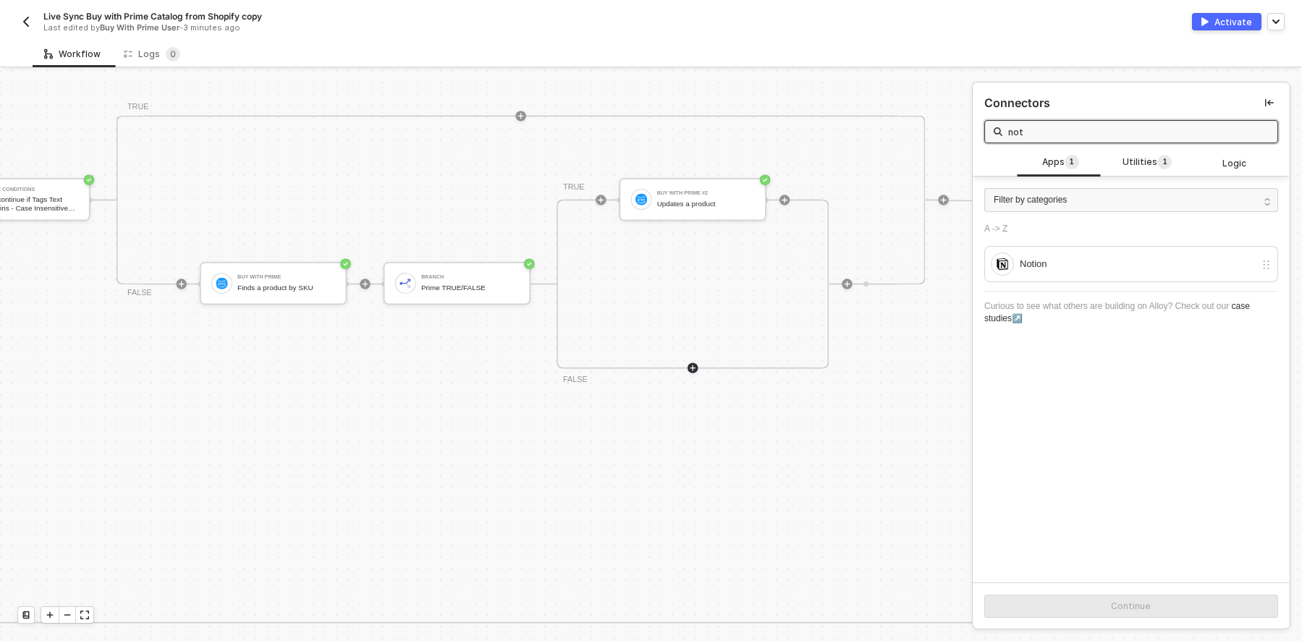
click at [1033, 137] on input "not" at bounding box center [1138, 132] width 261 height 16
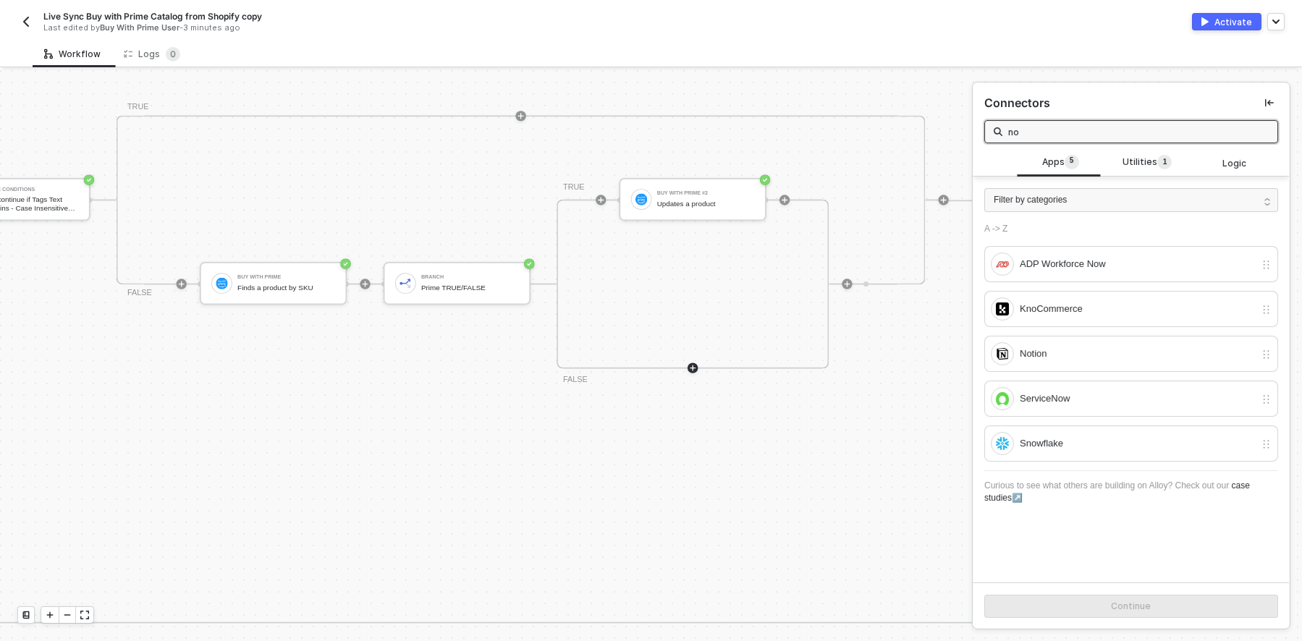
type input "n"
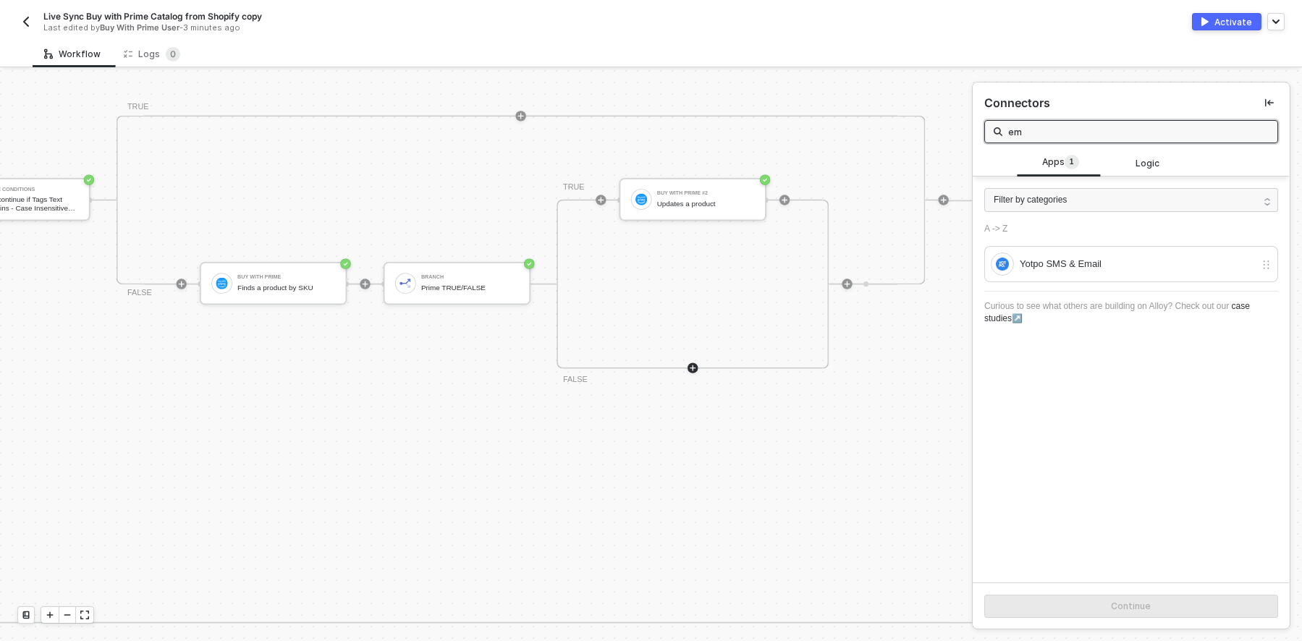
type input "e"
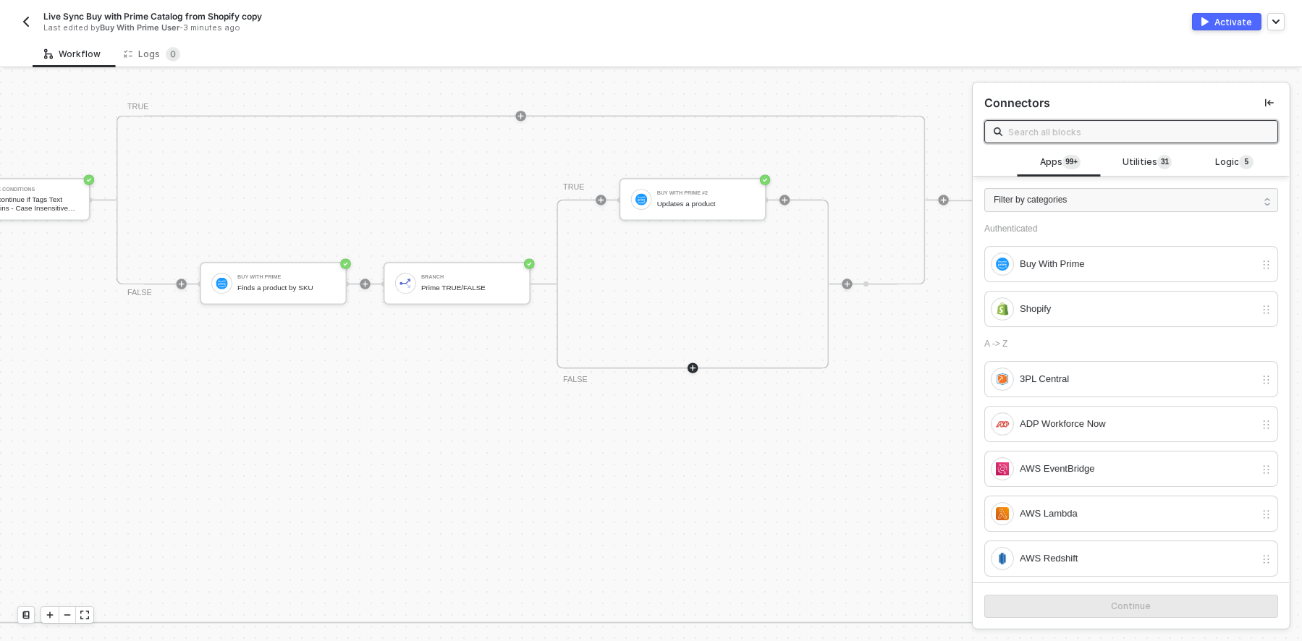
click at [1023, 127] on input "text" at bounding box center [1138, 132] width 261 height 16
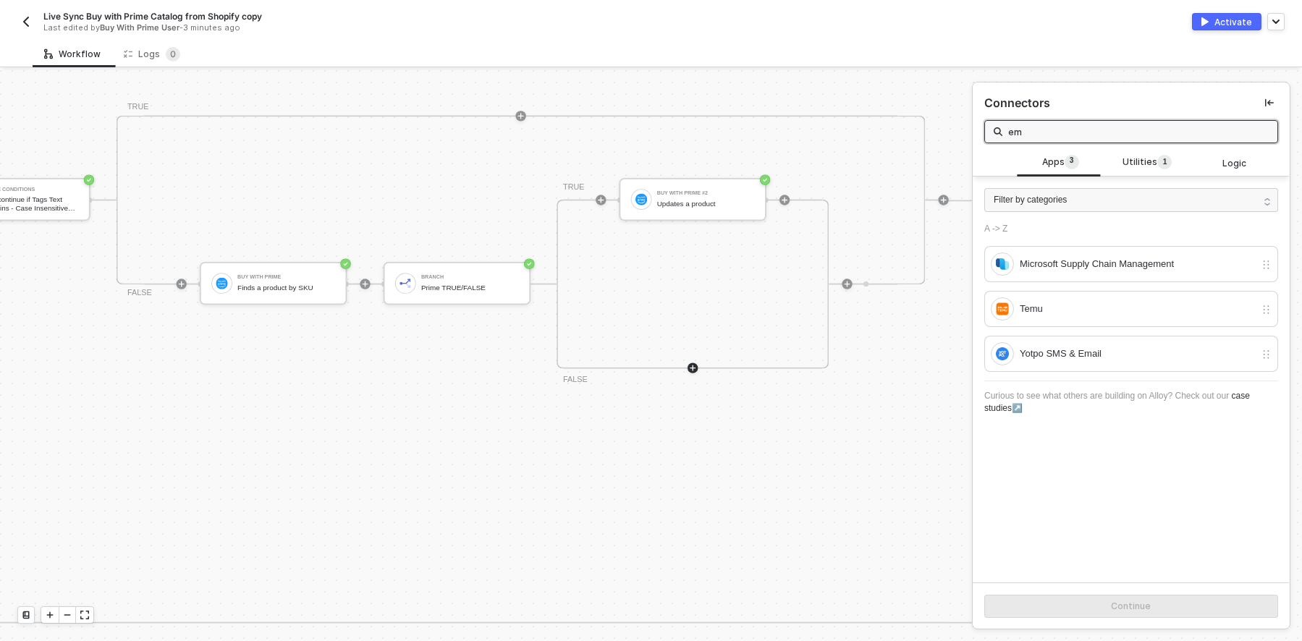
type input "e"
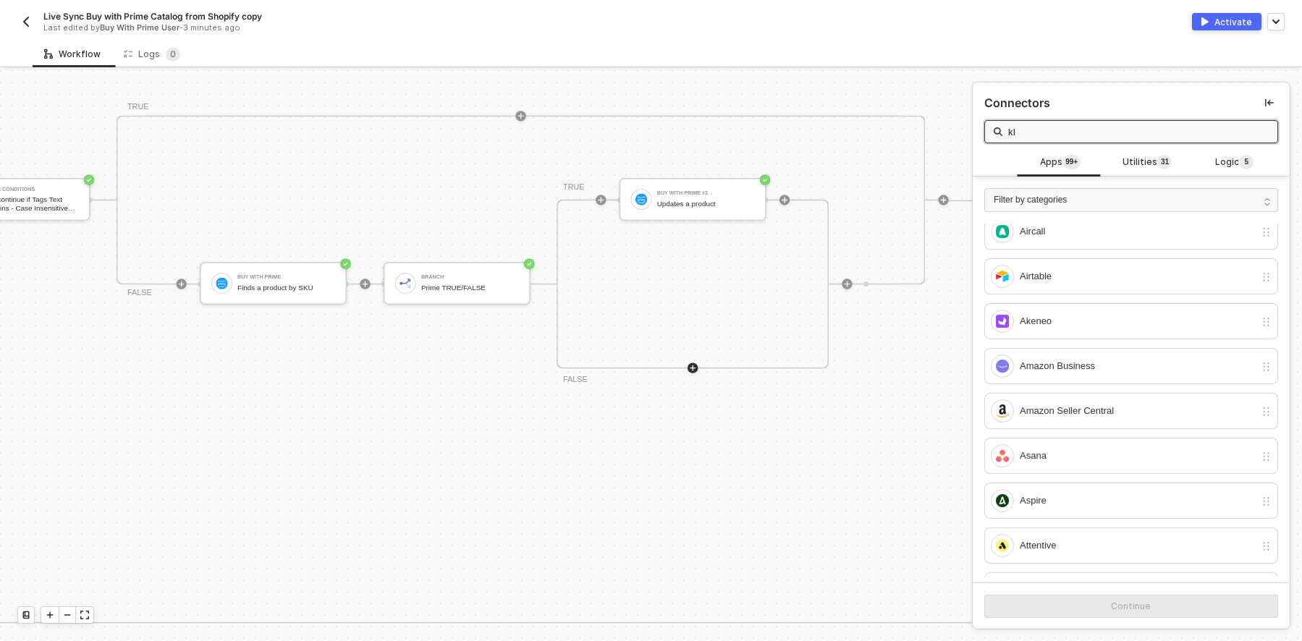
scroll to position [0, 0]
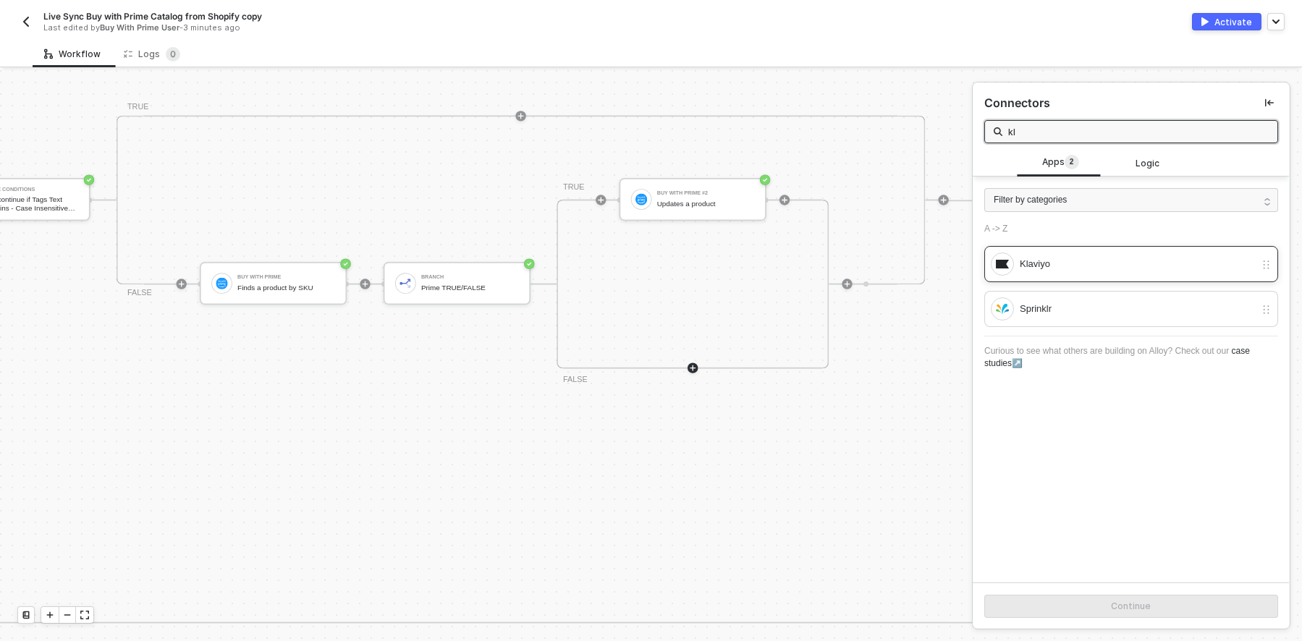
type input "kl"
click at [1150, 264] on div "Klaviyo" at bounding box center [1137, 264] width 235 height 16
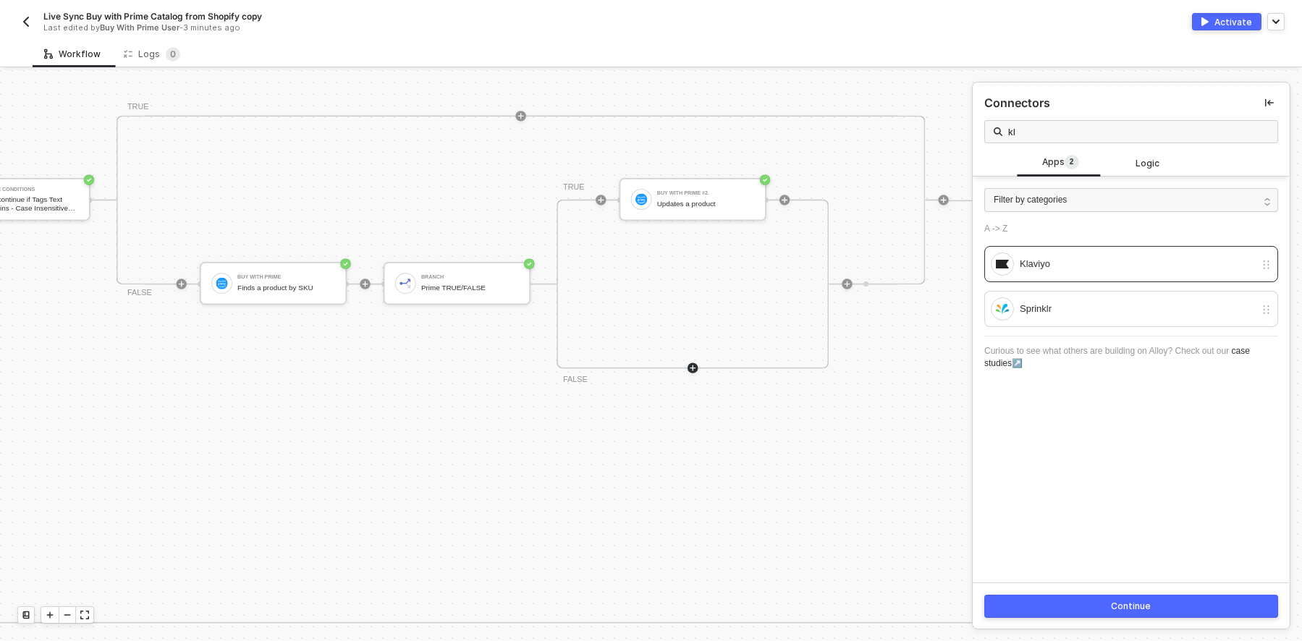
click at [1132, 603] on div "Continue" at bounding box center [1132, 607] width 40 height 12
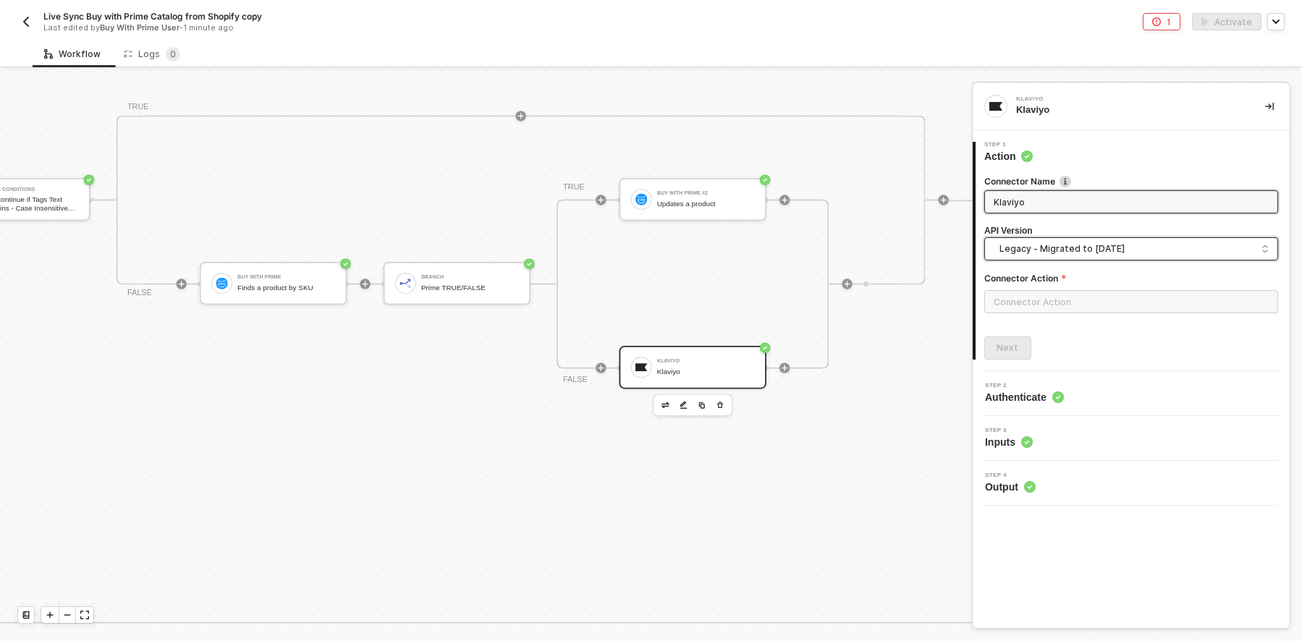
click at [1205, 245] on span "Legacy - Migrated to 2024-06-15" at bounding box center [1133, 249] width 269 height 16
click at [1186, 238] on input "search" at bounding box center [1131, 249] width 275 height 23
click at [1149, 300] on input "text" at bounding box center [1131, 301] width 294 height 23
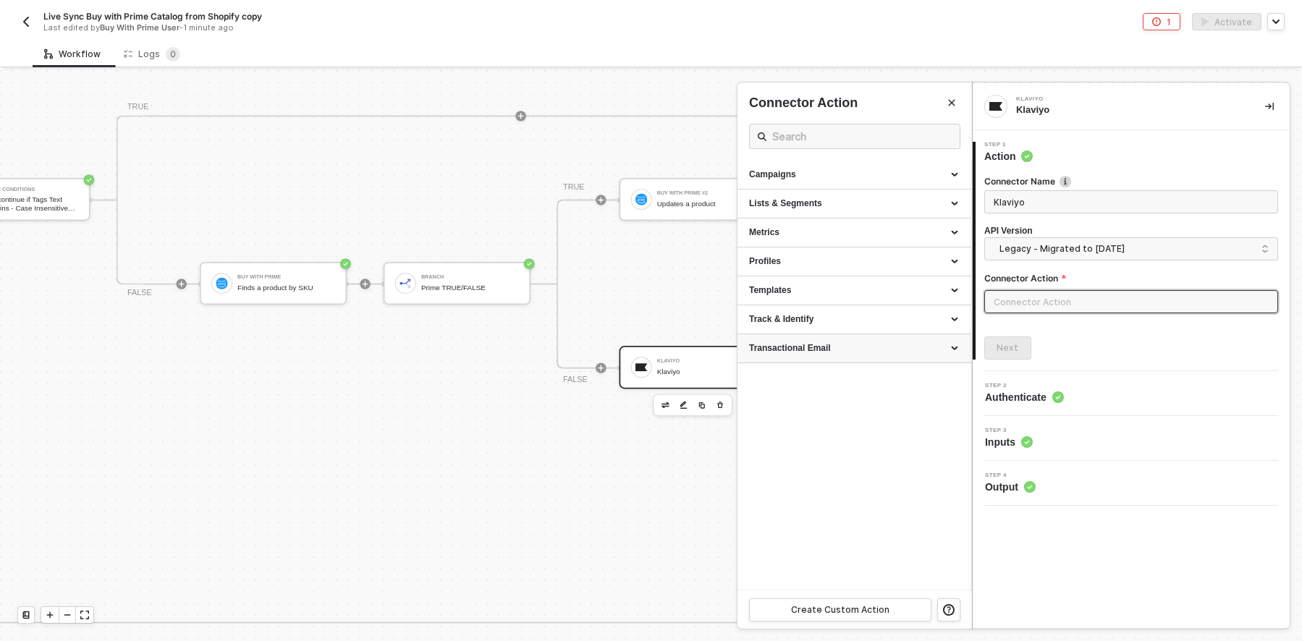
click at [863, 342] on div "Transactional Email" at bounding box center [854, 348] width 211 height 12
click at [860, 608] on div "Create Custom Action" at bounding box center [840, 610] width 98 height 12
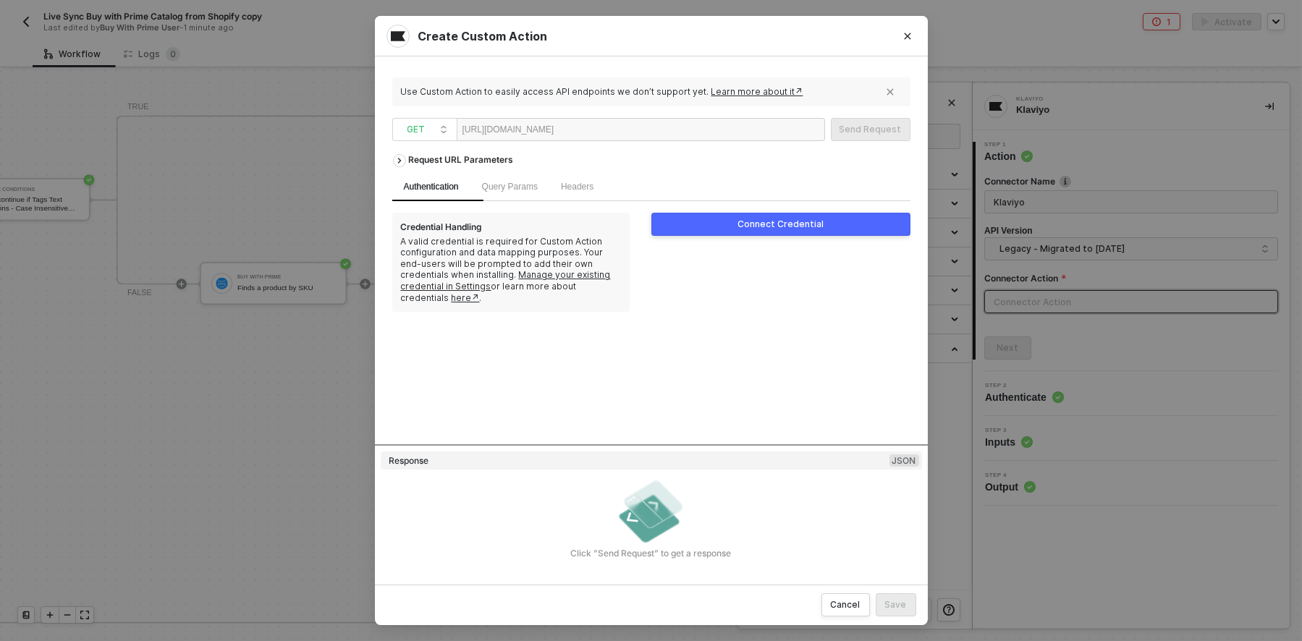
click at [783, 225] on div "Connect Credential" at bounding box center [780, 225] width 86 height 12
click at [903, 36] on icon "Close" at bounding box center [907, 36] width 9 height 9
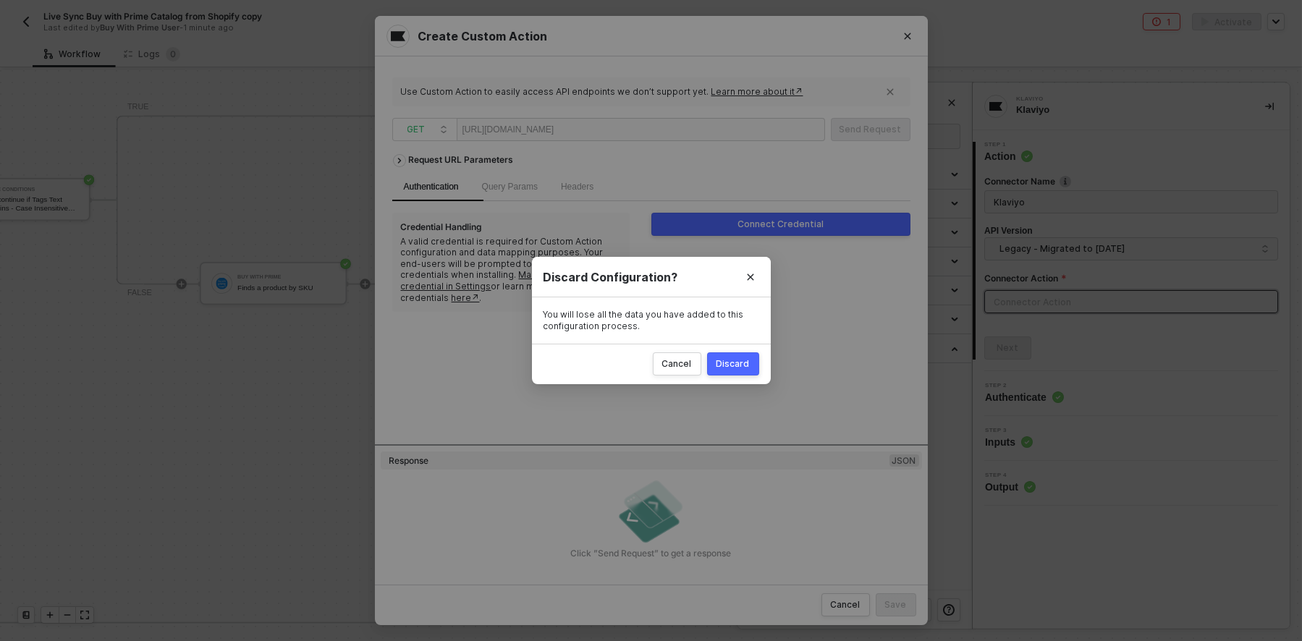
click at [735, 371] on button "Discard" at bounding box center [733, 363] width 52 height 23
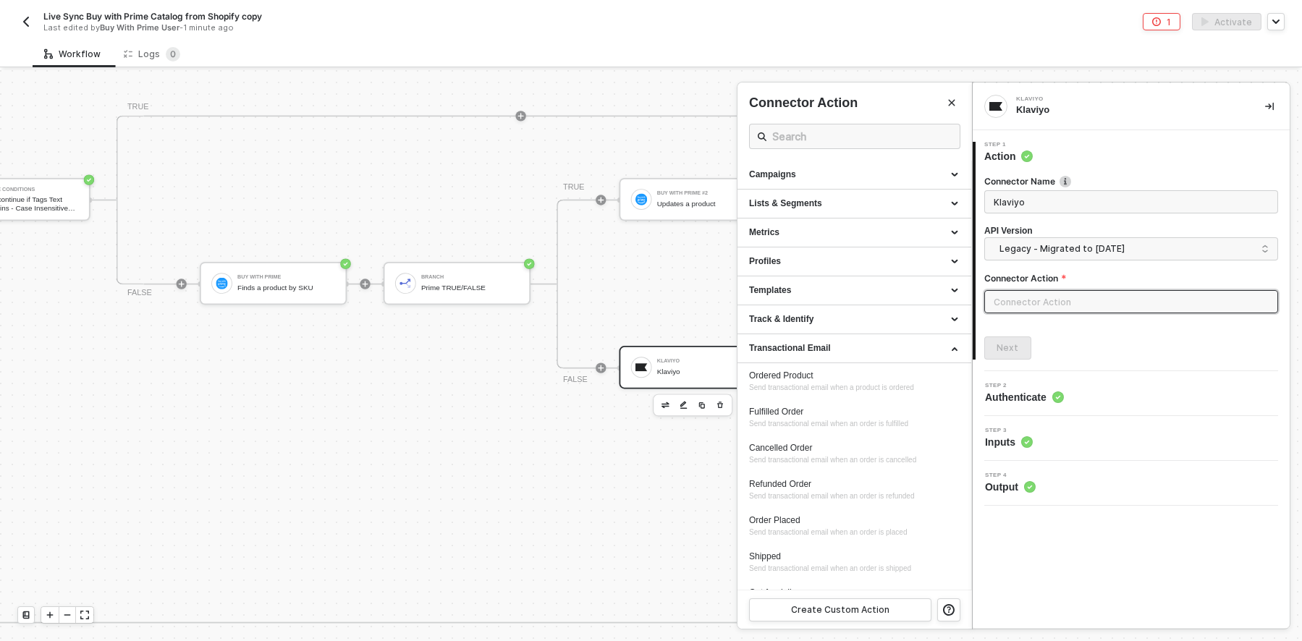
click at [1094, 290] on input "text" at bounding box center [1131, 301] width 294 height 23
click at [1091, 304] on input "text" at bounding box center [1131, 301] width 294 height 23
click at [880, 200] on div "Lists & Segments" at bounding box center [854, 204] width 211 height 12
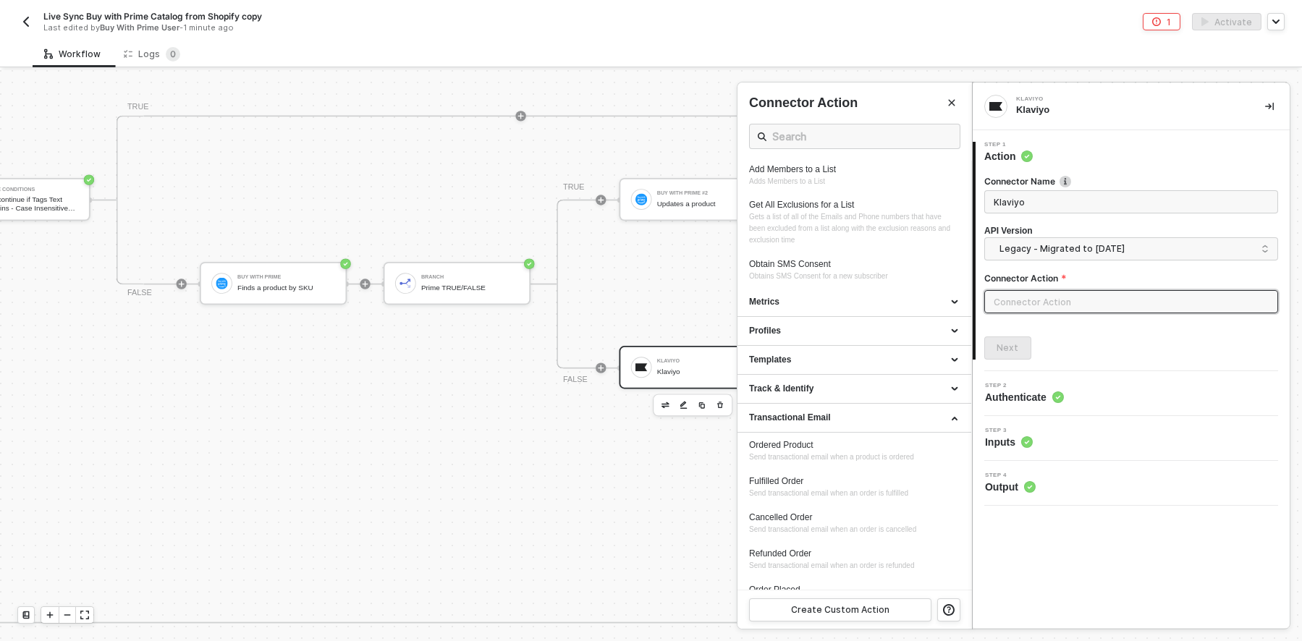
scroll to position [362, 0]
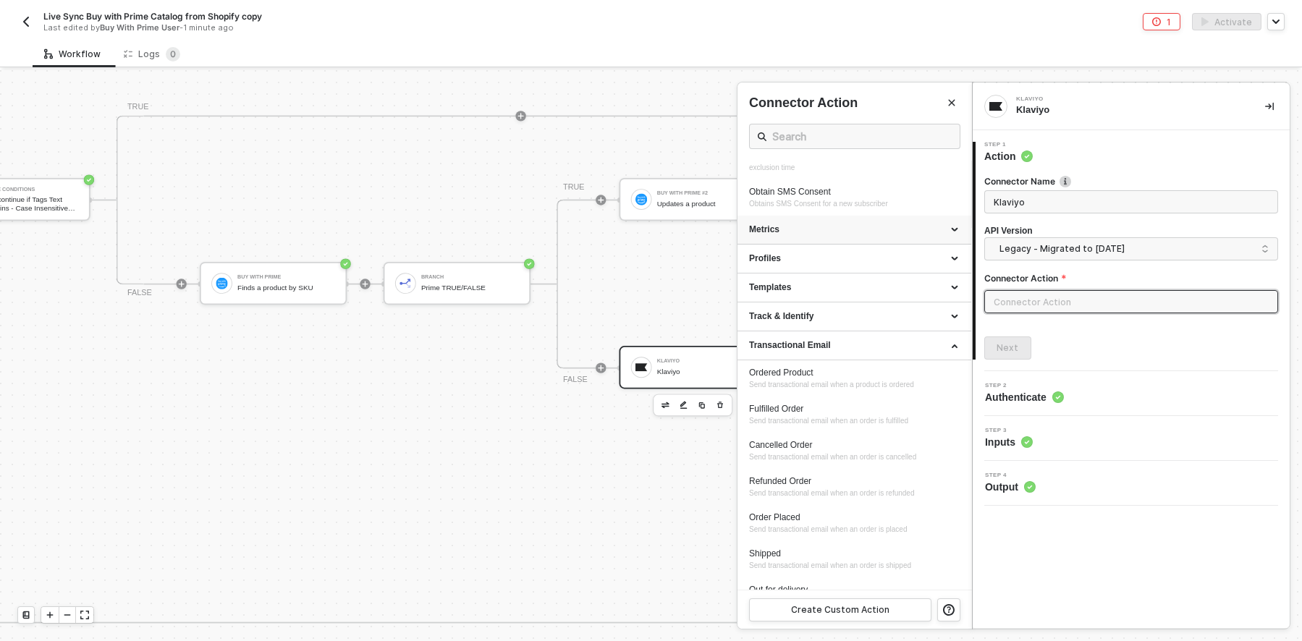
click at [861, 236] on div "Metrics" at bounding box center [854, 230] width 211 height 12
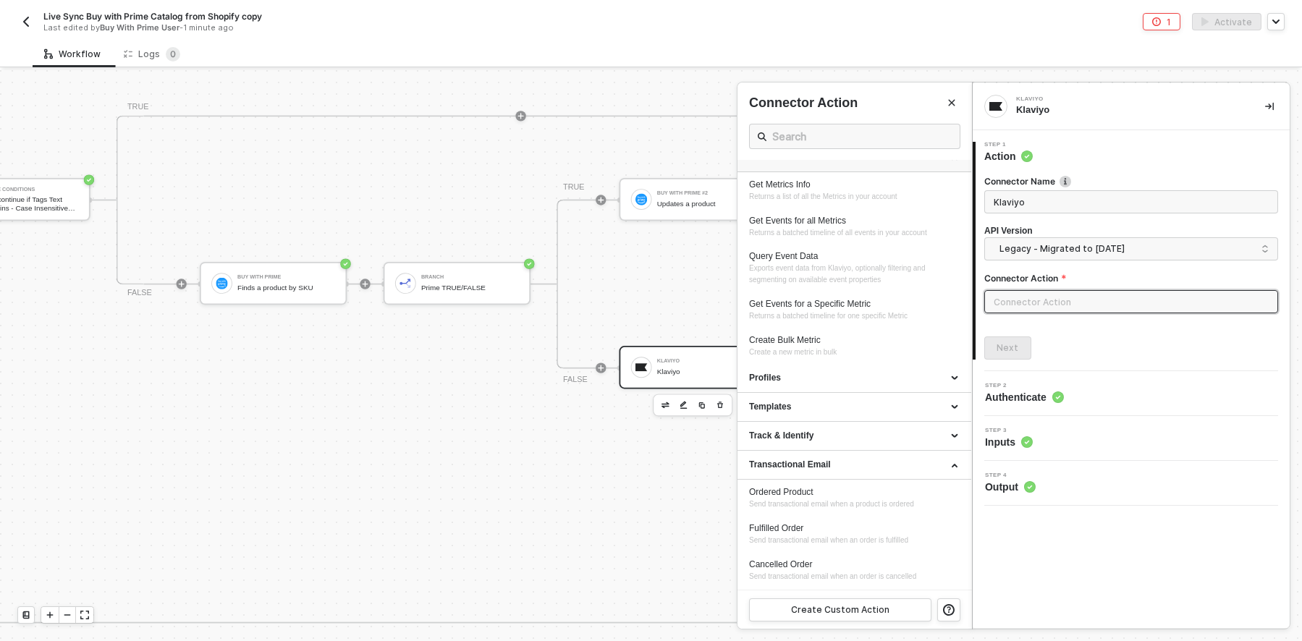
scroll to position [507, 0]
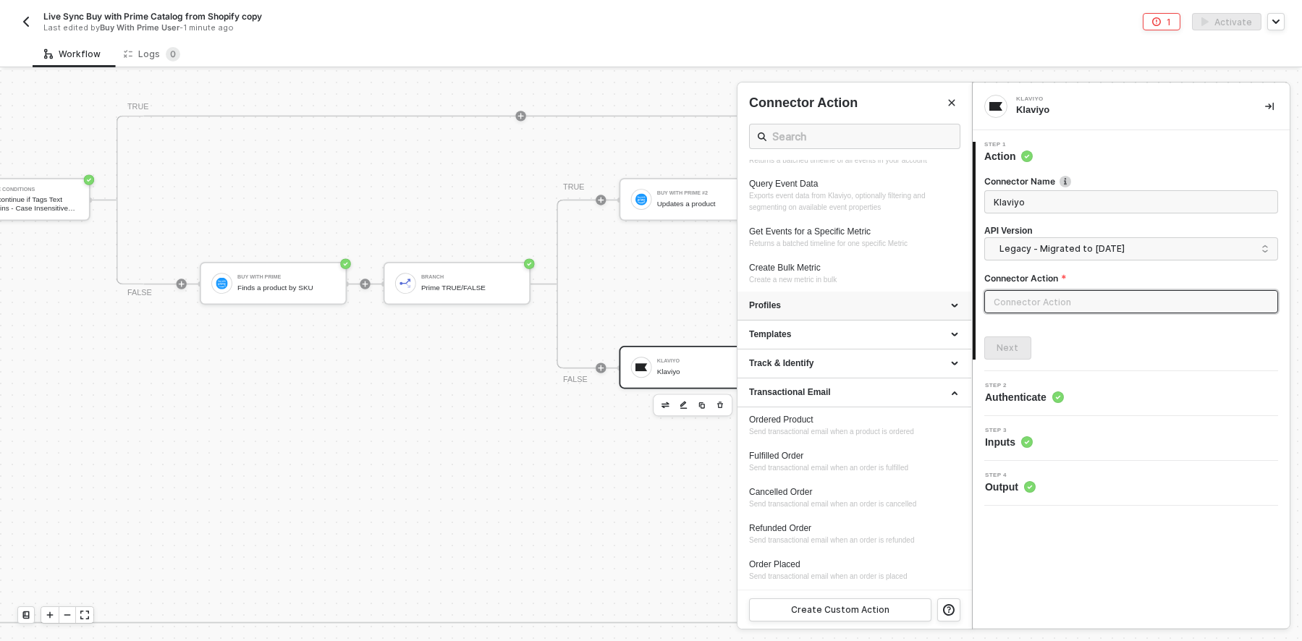
click at [865, 312] on div "Profiles" at bounding box center [854, 306] width 211 height 12
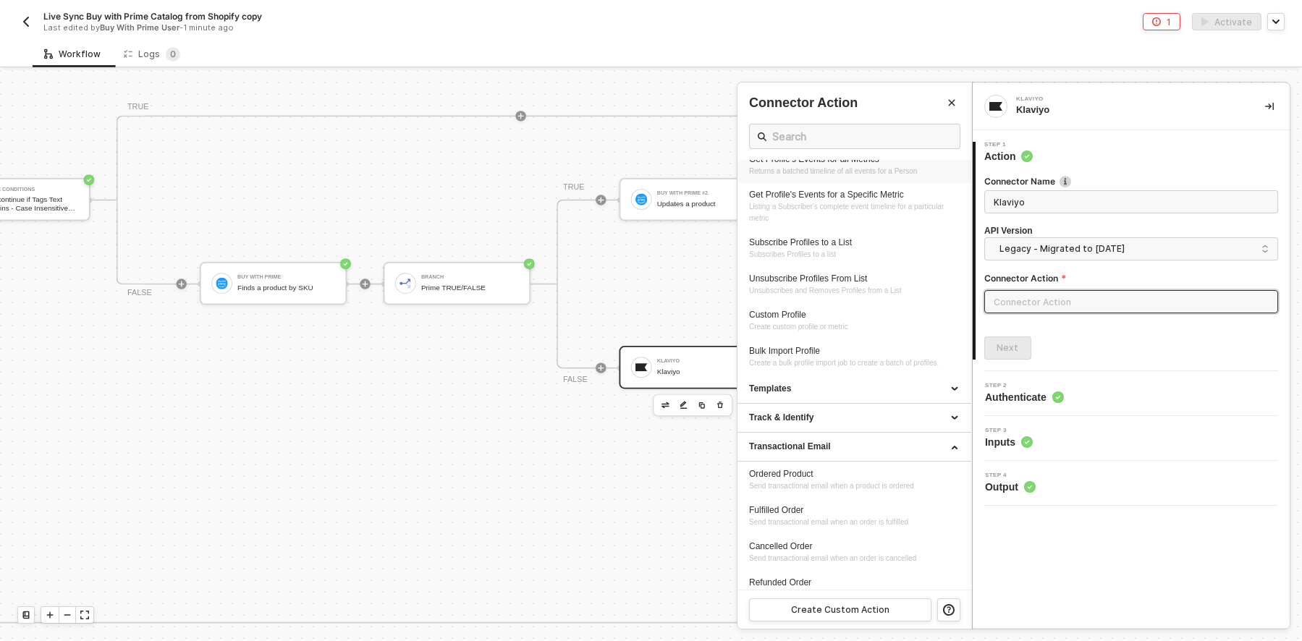
scroll to position [941, 0]
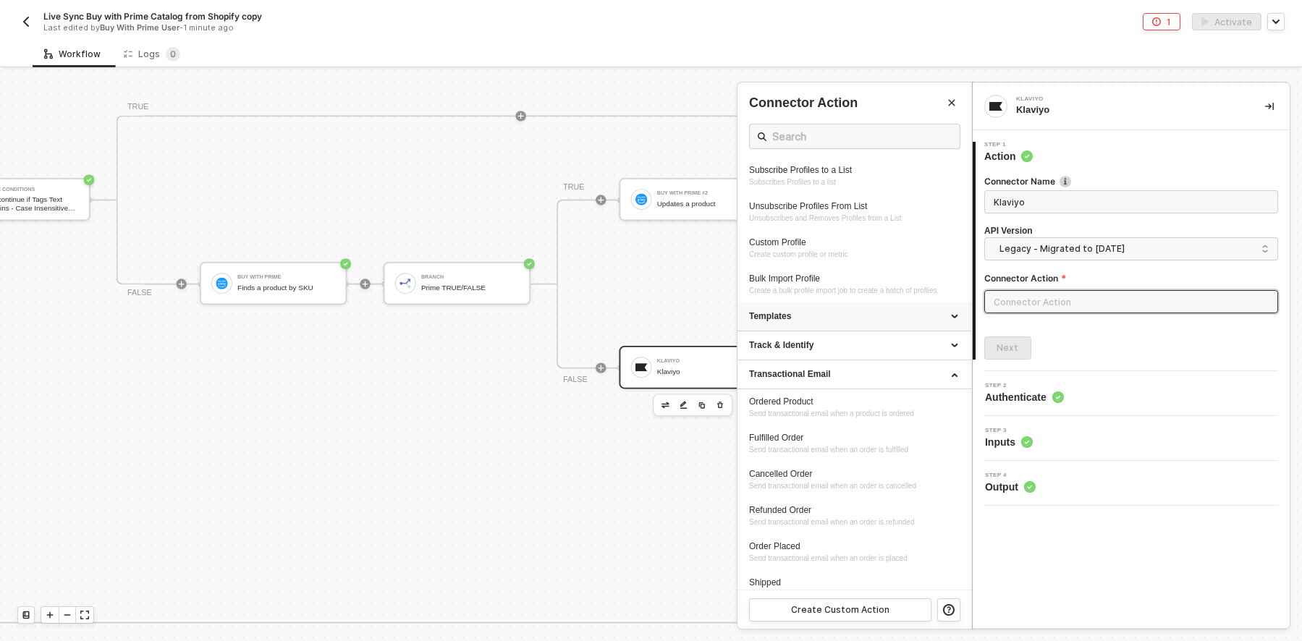
click at [920, 331] on div "Templates" at bounding box center [854, 317] width 234 height 29
click at [916, 323] on div "Templates" at bounding box center [854, 316] width 211 height 12
click at [907, 352] on div "Track & Identify" at bounding box center [854, 345] width 211 height 12
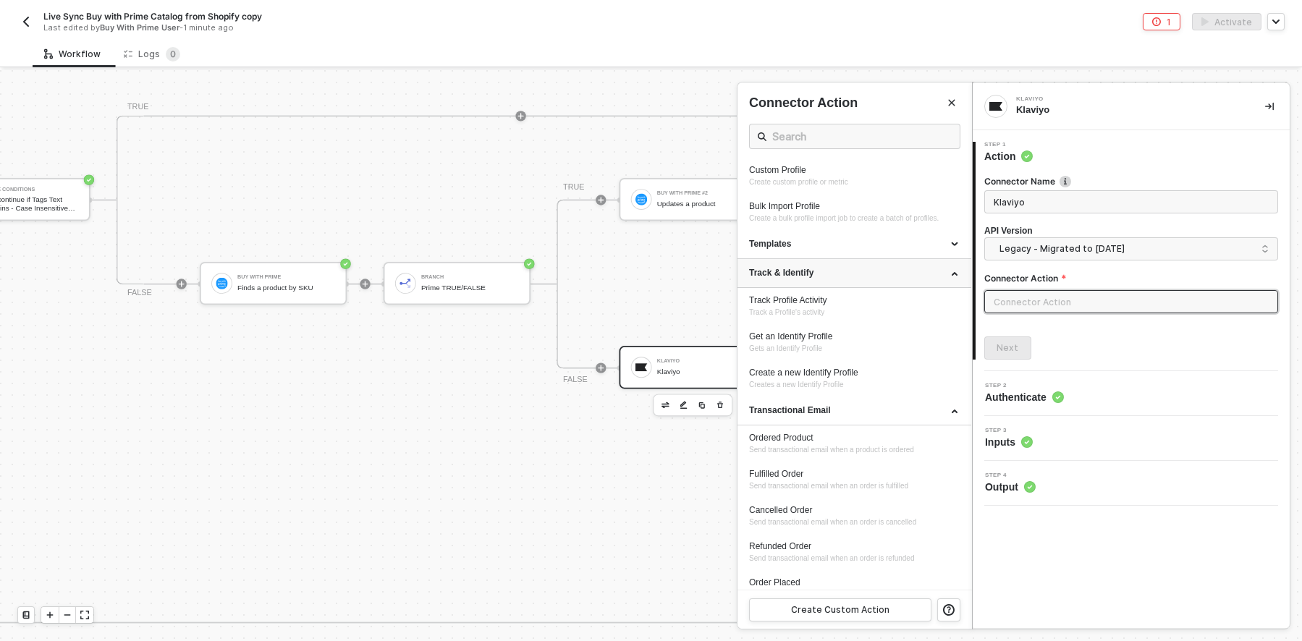
scroll to position [1086, 0]
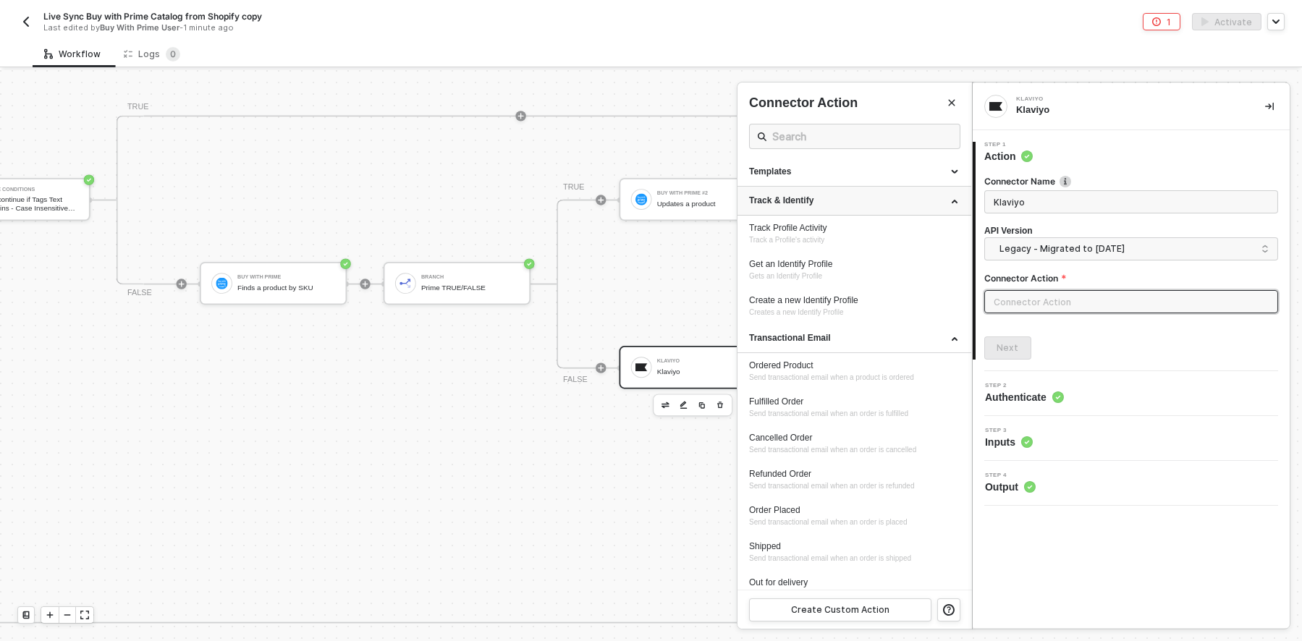
click at [901, 207] on div "Track & Identify" at bounding box center [854, 201] width 211 height 12
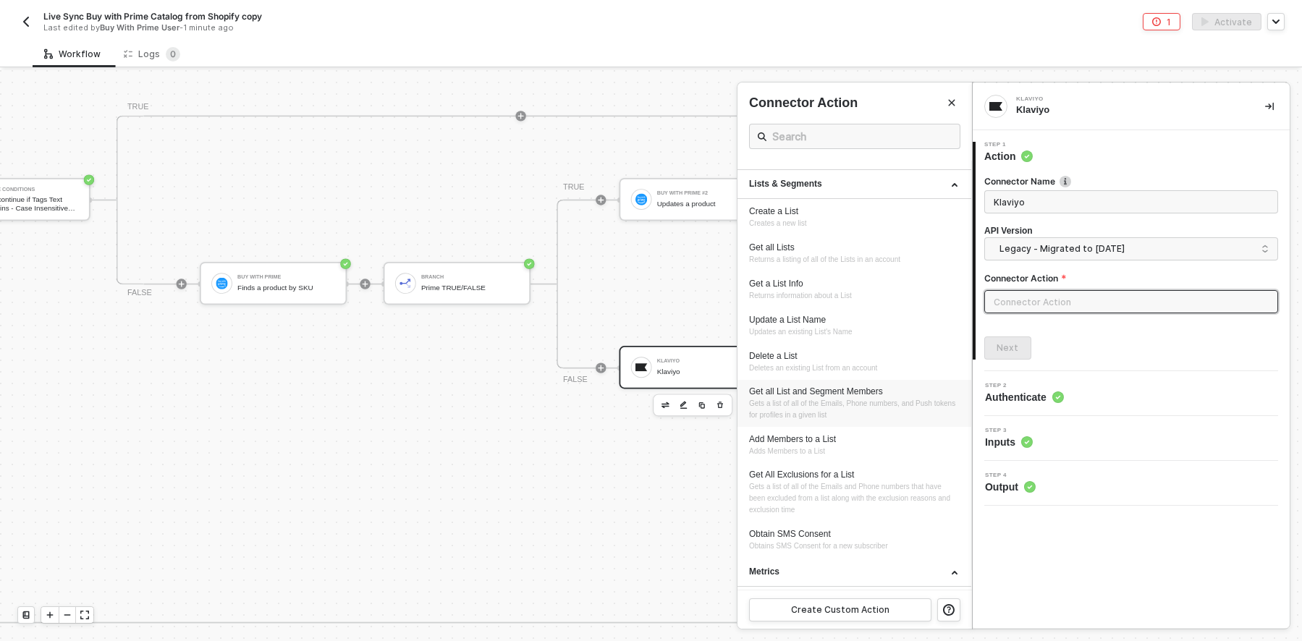
scroll to position [0, 0]
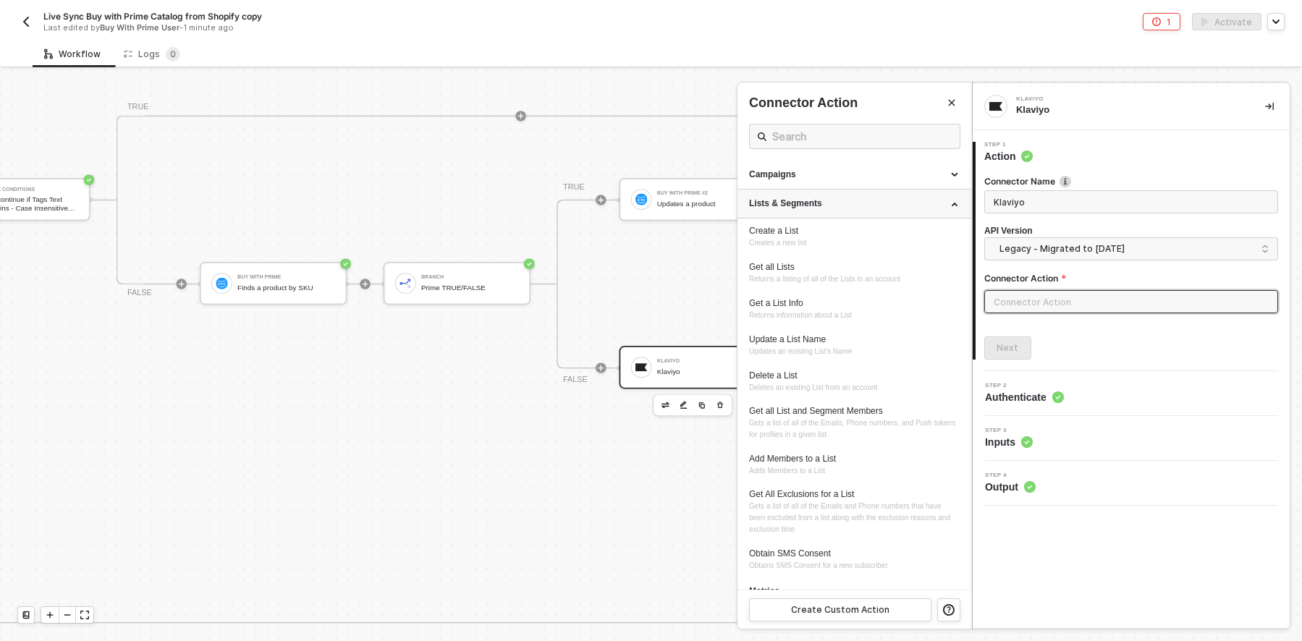
click at [952, 203] on icon at bounding box center [955, 203] width 7 height 0
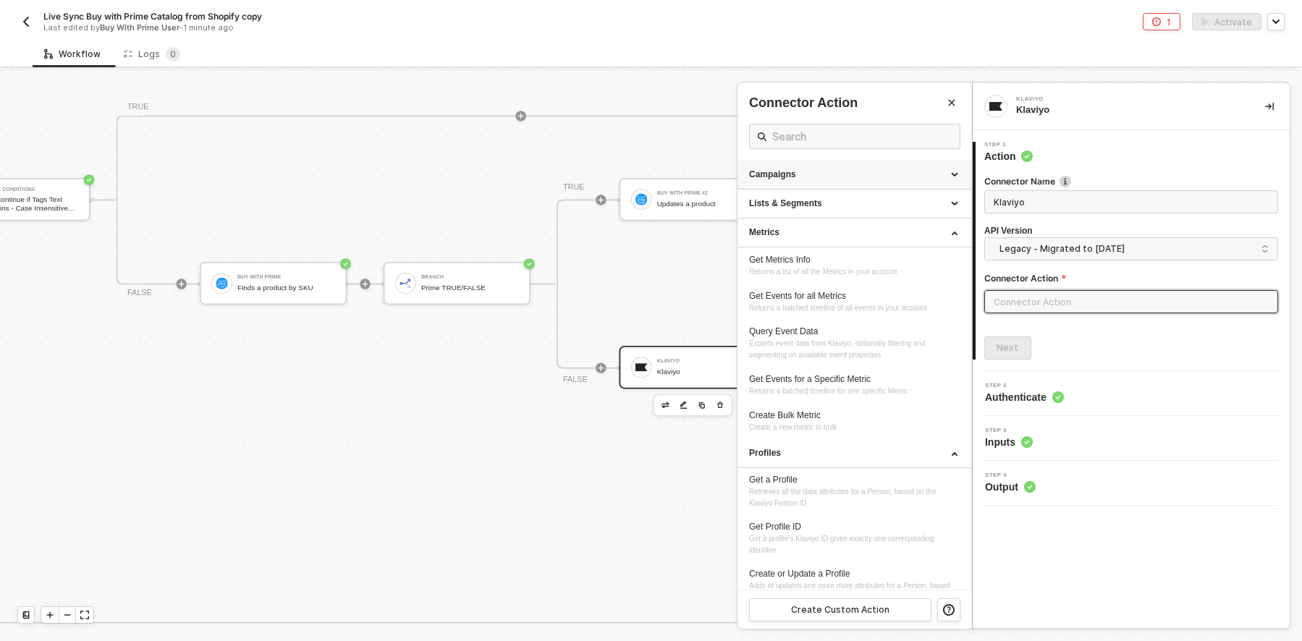
click at [942, 172] on div "Campaigns" at bounding box center [854, 175] width 234 height 29
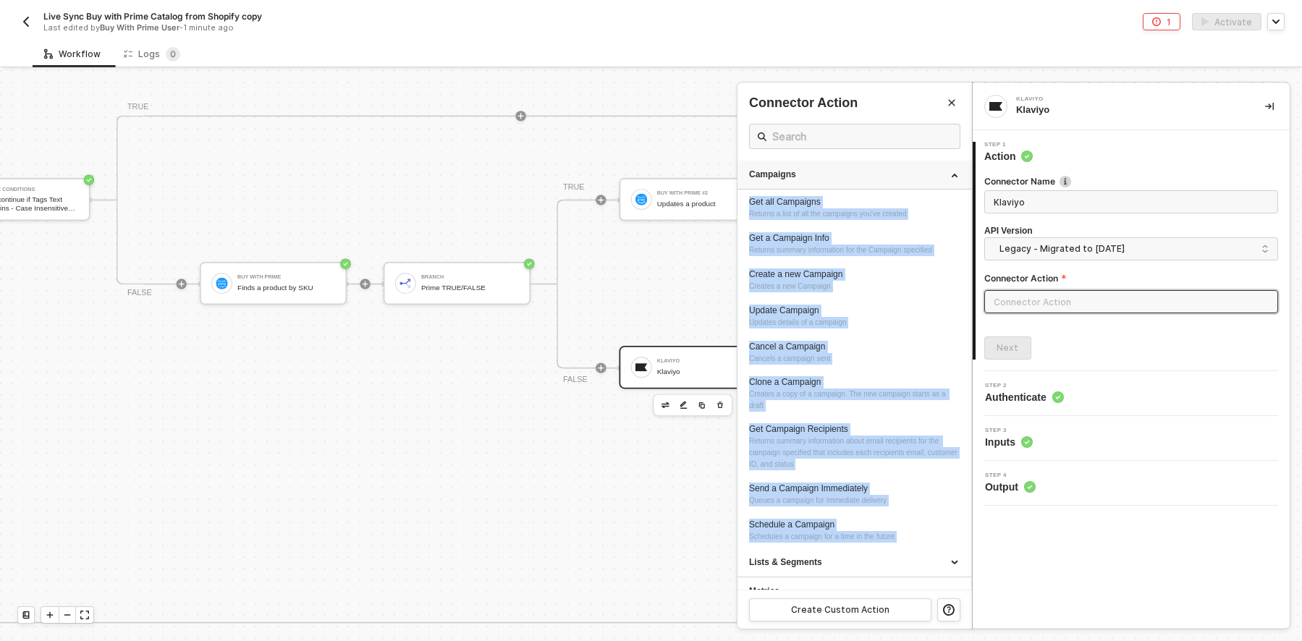
click at [942, 172] on div "Campaigns" at bounding box center [854, 175] width 211 height 12
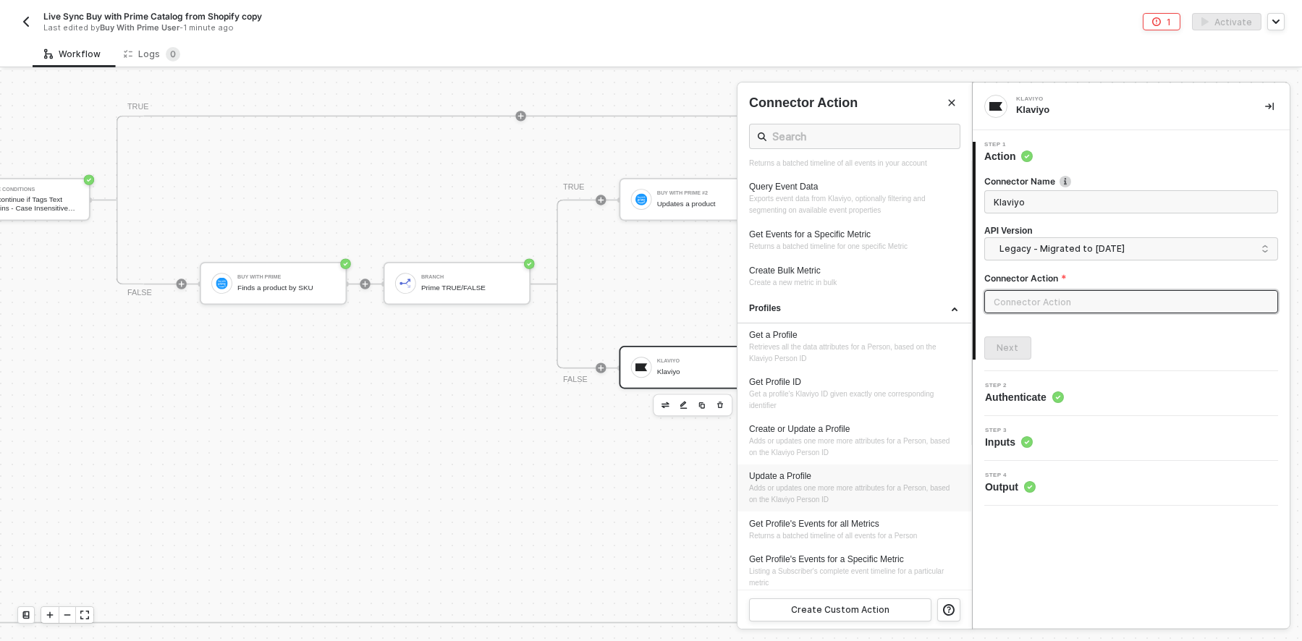
scroll to position [217, 0]
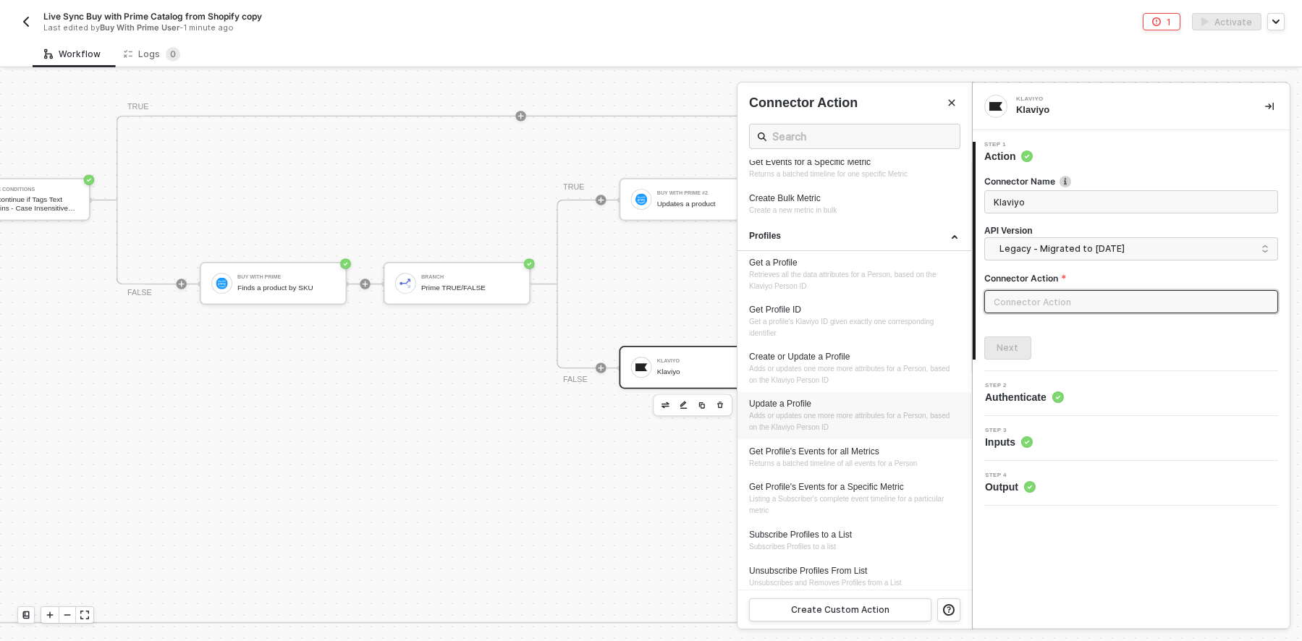
click at [861, 431] on span "Adds or updates one more more attributes for a Person, based on the Klaviyo Per…" at bounding box center [850, 422] width 203 height 20
type input "Adds or updates one more more attributes for a Person, based on the Klaviyo Per…"
type input "Profiles - Update a Profile"
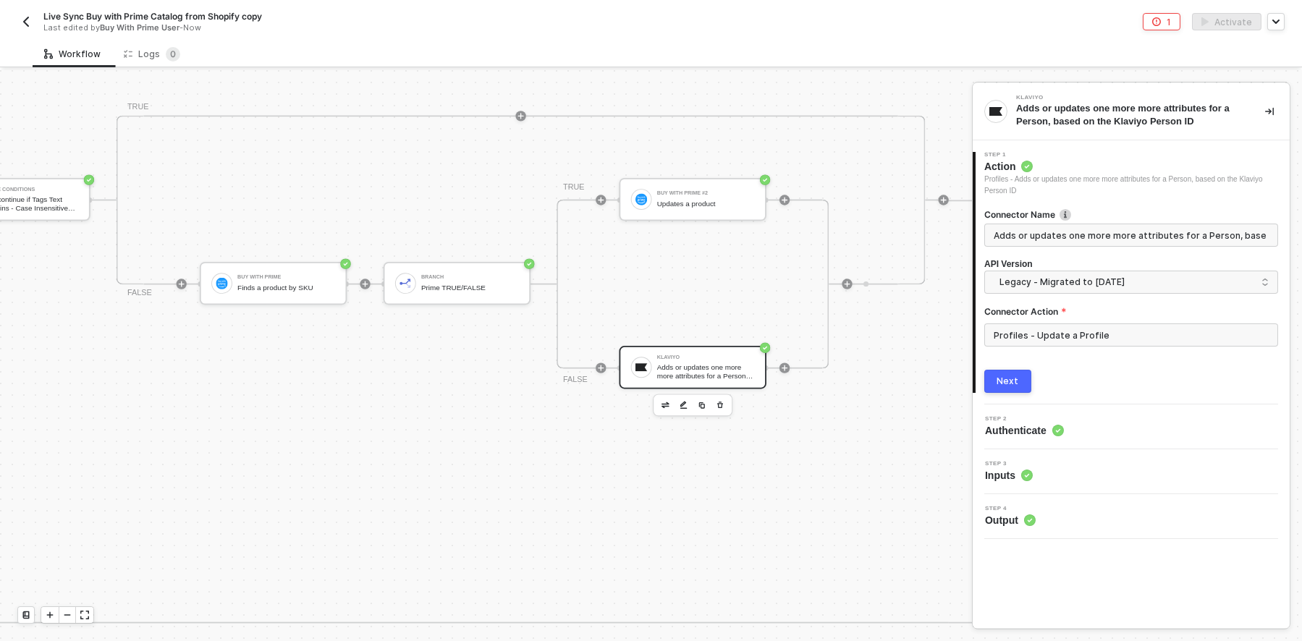
click at [1015, 379] on div "Next" at bounding box center [1008, 382] width 22 height 12
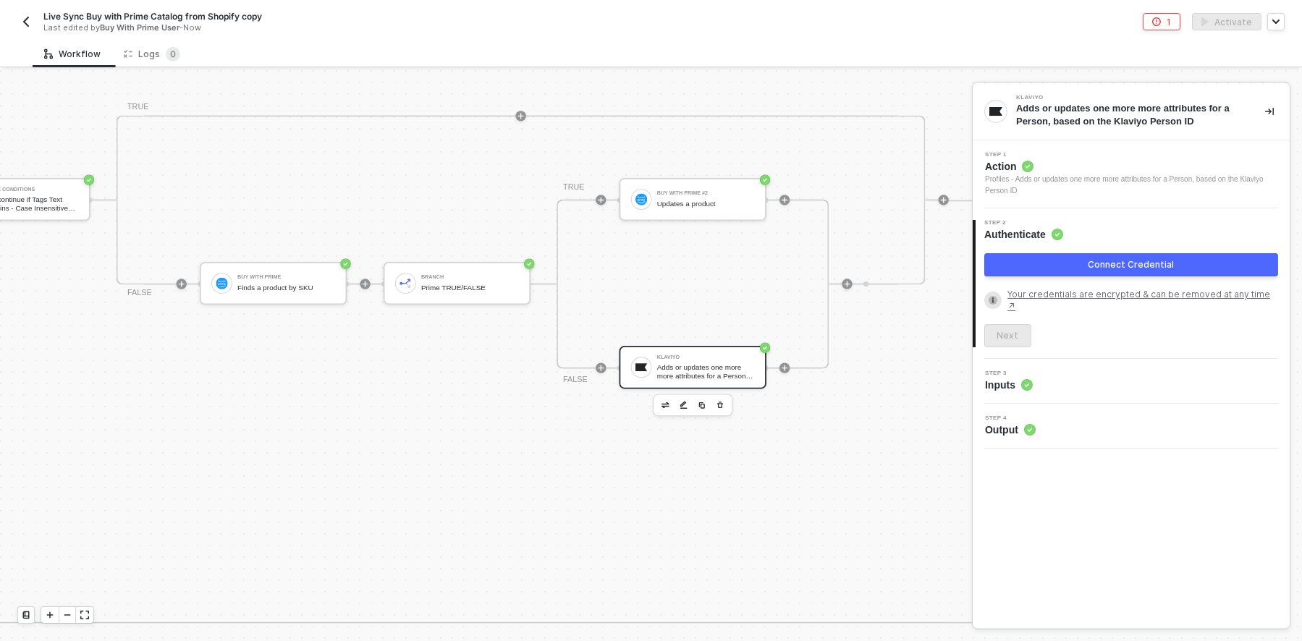
click at [1172, 262] on div "Connect Credential" at bounding box center [1131, 265] width 86 height 12
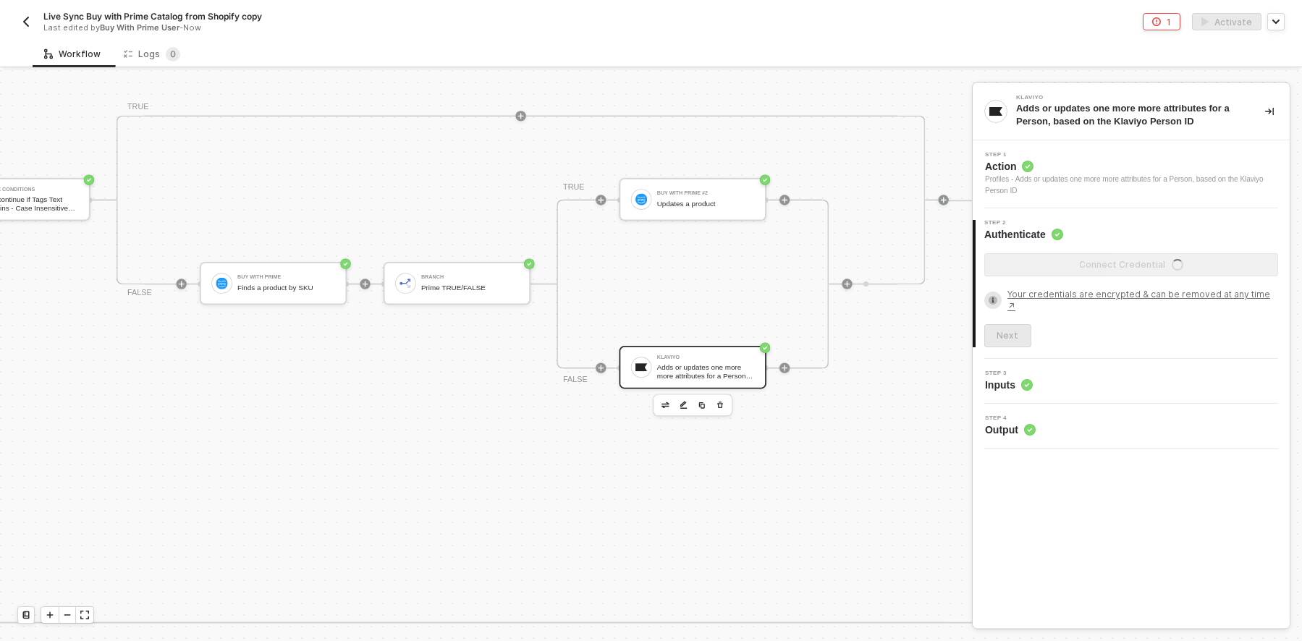
click at [721, 369] on div "Adds or updates one more more attributes for a Person, based on the Klaviyo Per…" at bounding box center [706, 371] width 98 height 17
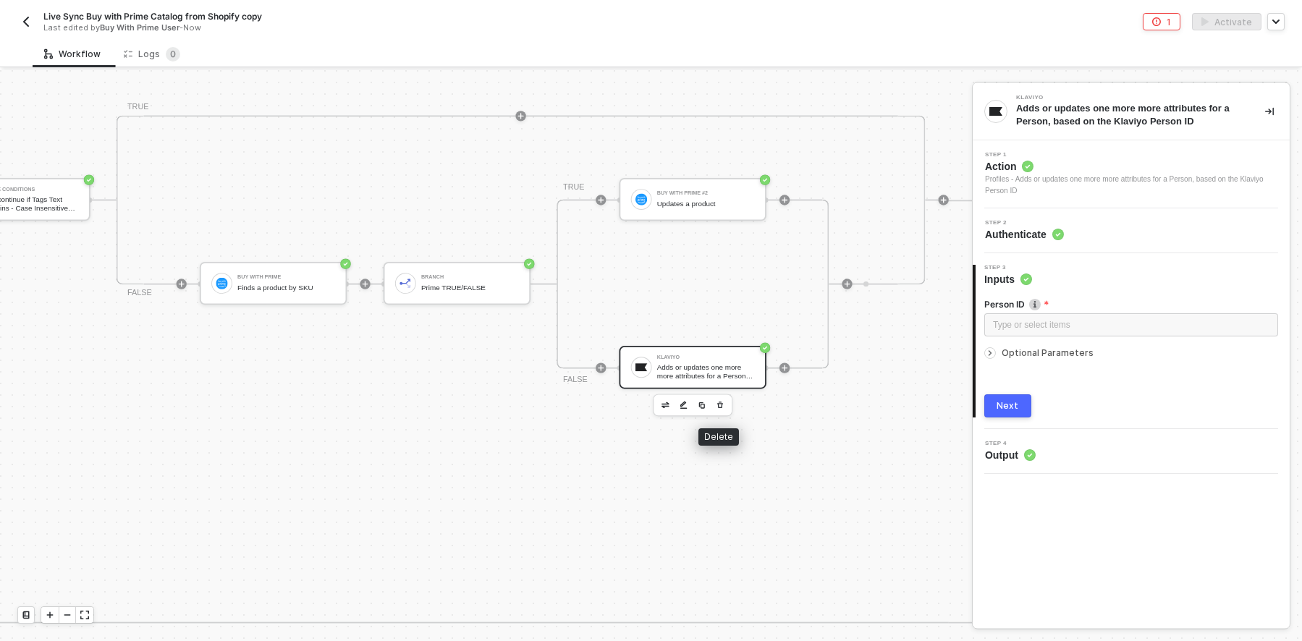
click at [720, 402] on icon "button" at bounding box center [720, 405] width 6 height 7
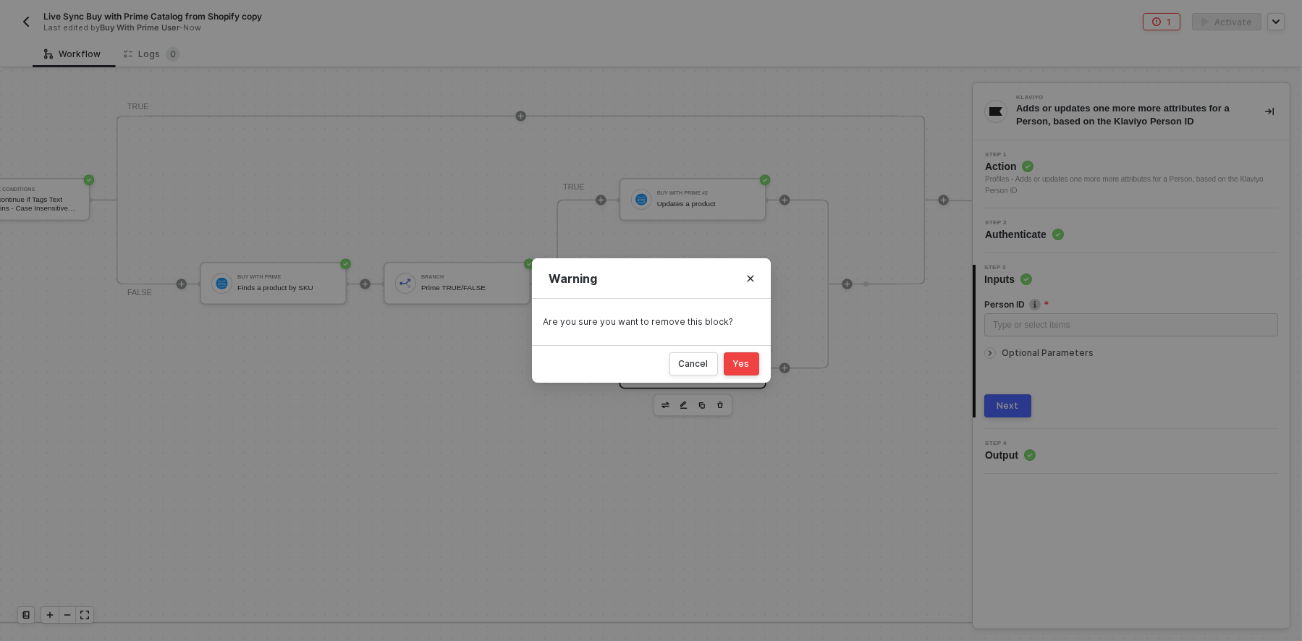
click at [751, 352] on button "Yes" at bounding box center [741, 363] width 35 height 23
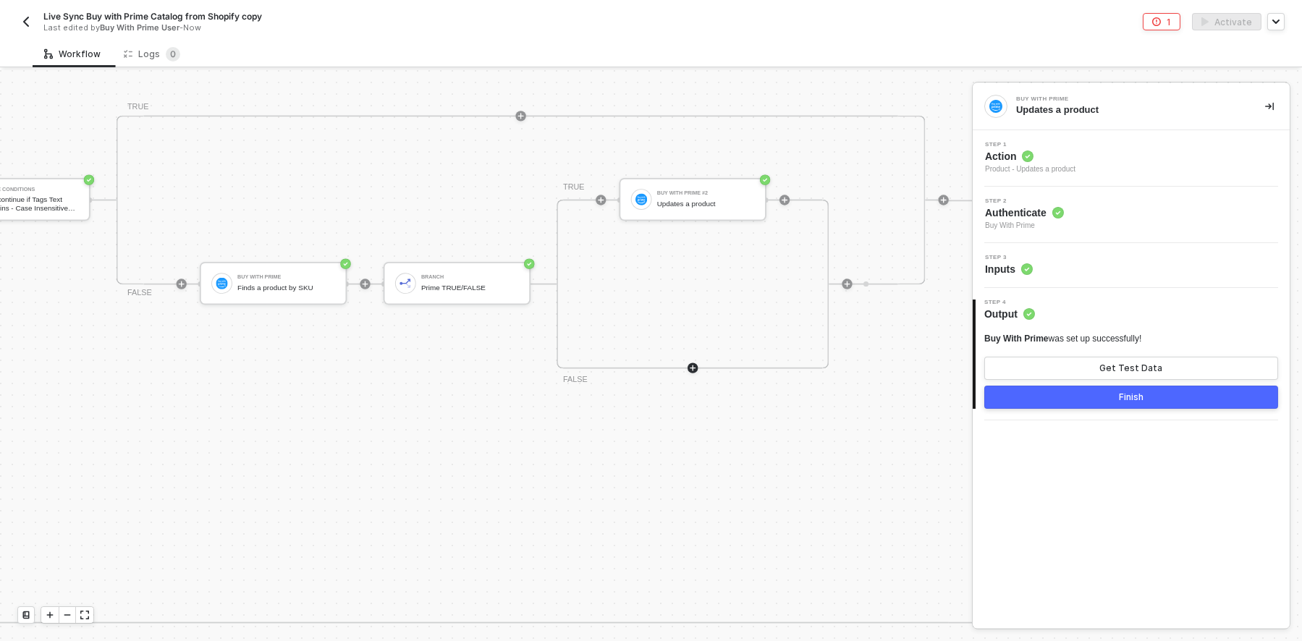
click at [688, 367] on div at bounding box center [693, 368] width 10 height 10
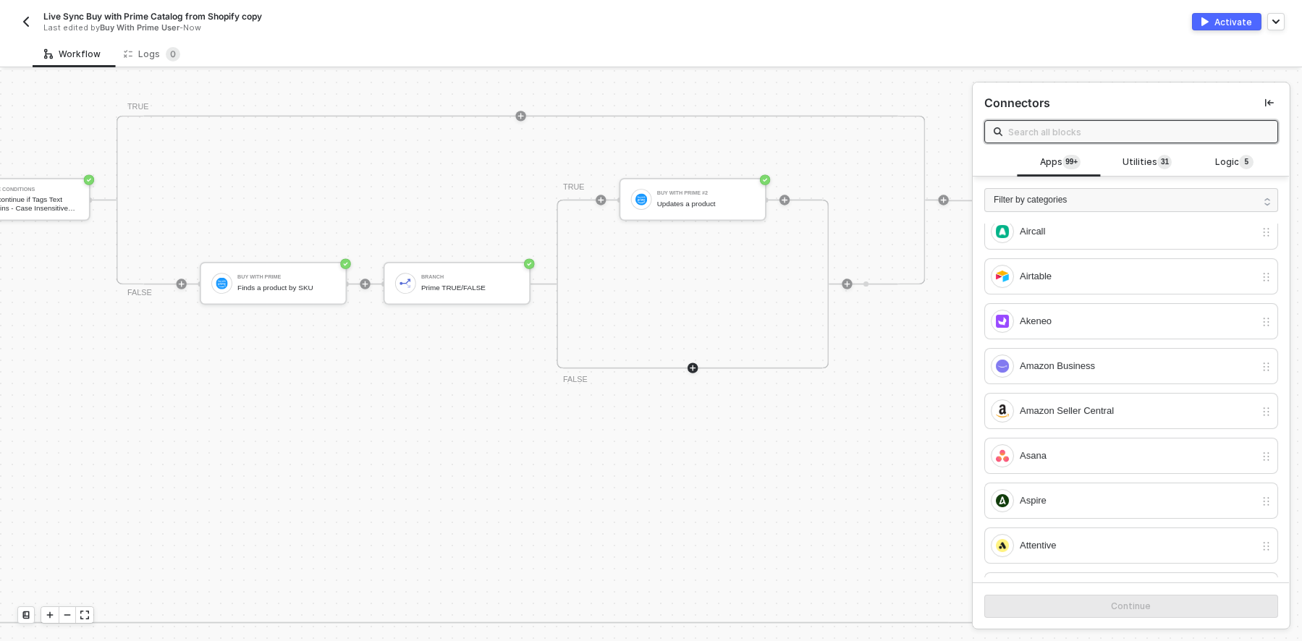
scroll to position [579, 0]
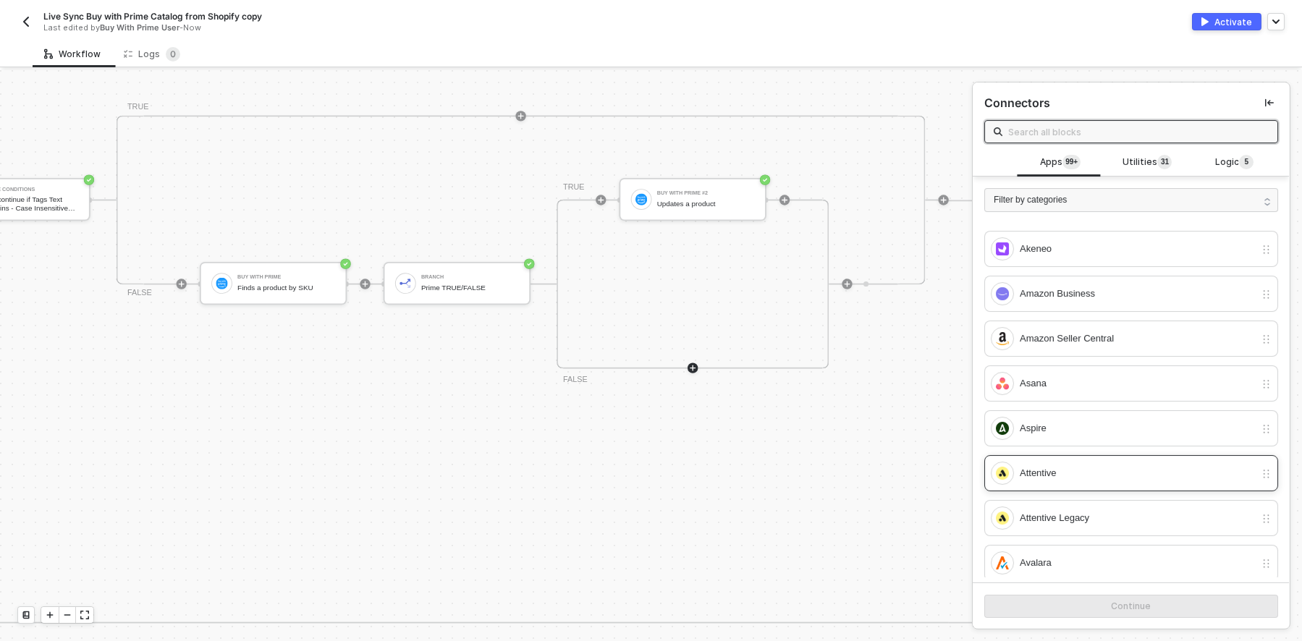
click at [1075, 469] on div "Attentive" at bounding box center [1137, 473] width 235 height 16
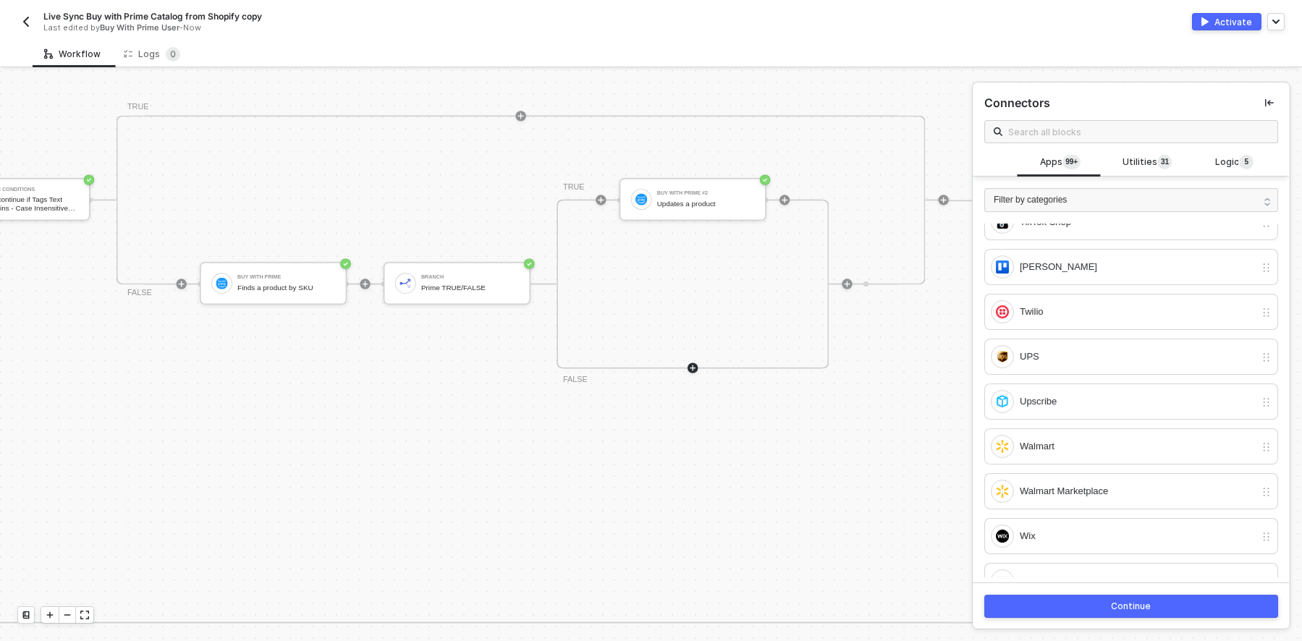
scroll to position [6920, 0]
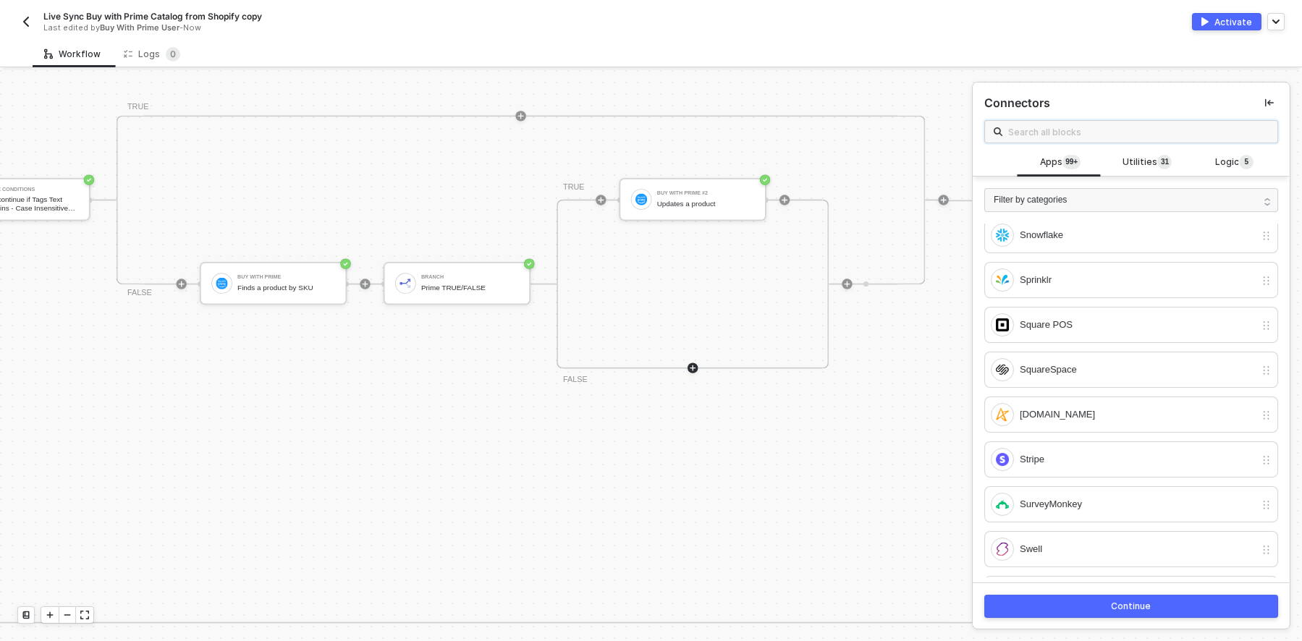
click at [1053, 128] on input "text" at bounding box center [1138, 132] width 261 height 16
click at [1141, 162] on span "Utilities 3 1" at bounding box center [1147, 163] width 49 height 16
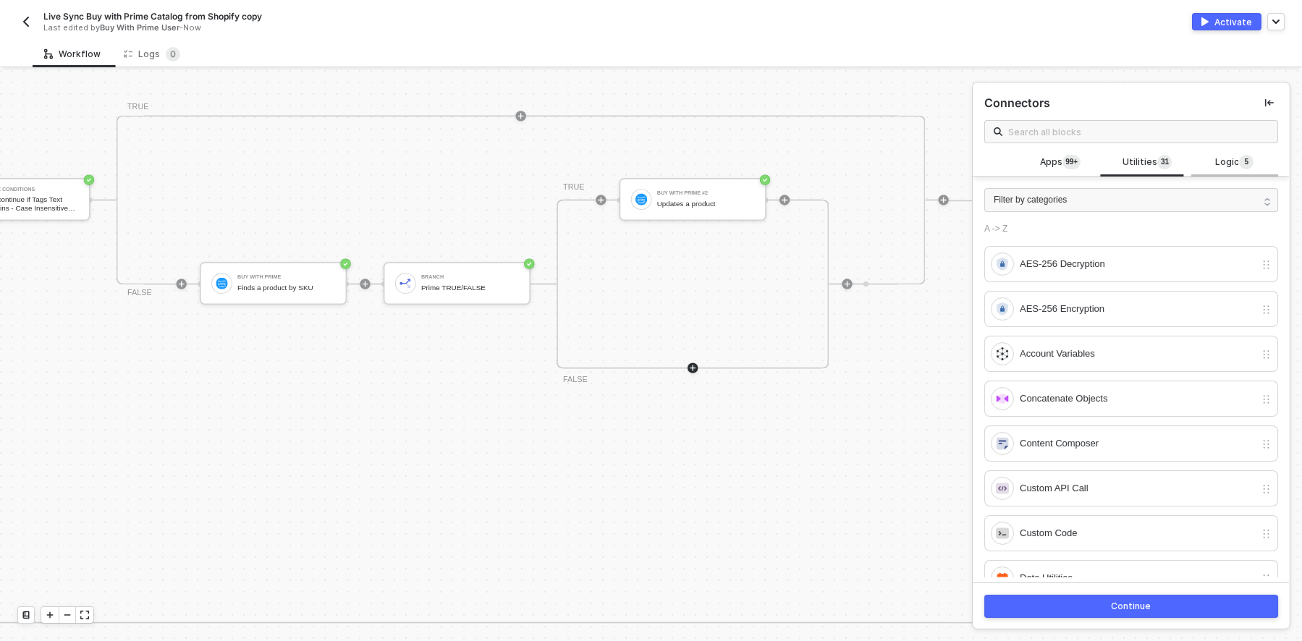
click at [1215, 160] on span "Logic 5" at bounding box center [1234, 163] width 38 height 16
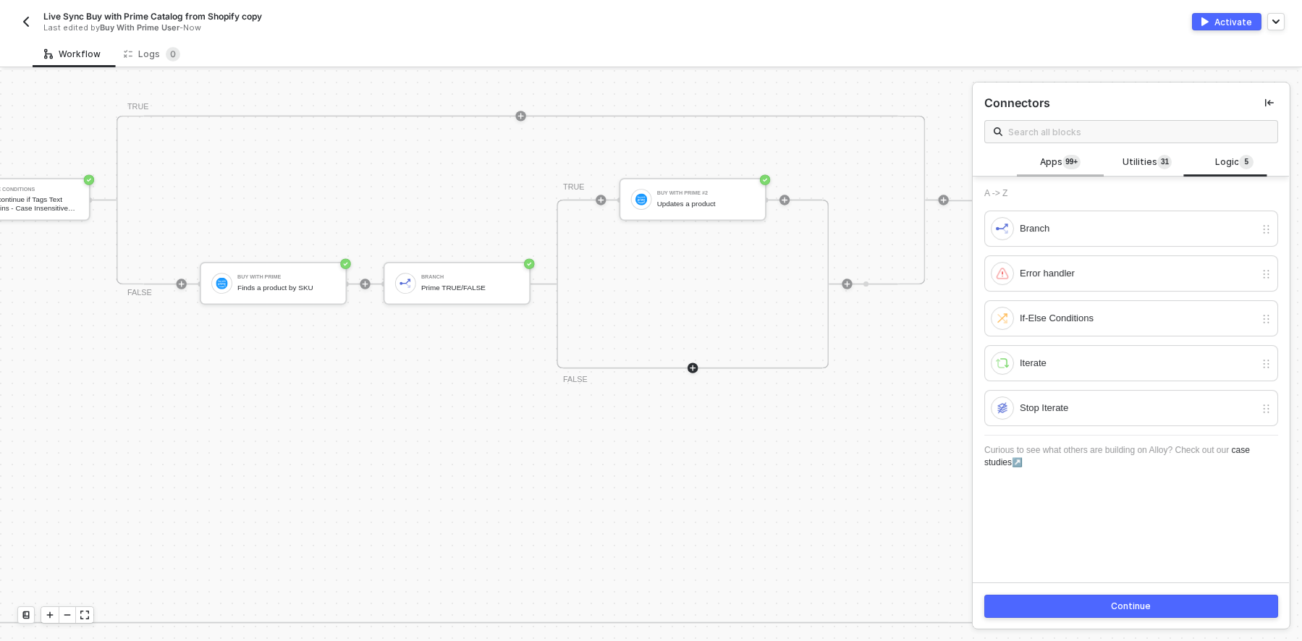
click at [1040, 159] on span "Apps 99+" at bounding box center [1060, 163] width 41 height 16
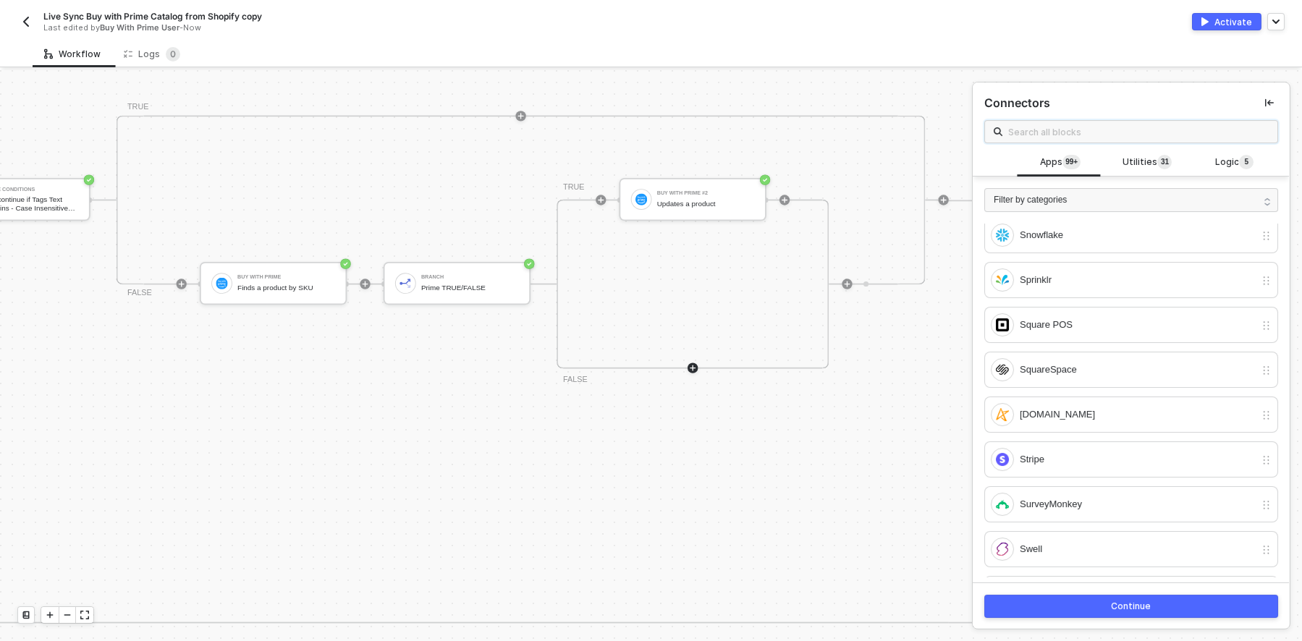
click at [1045, 129] on input "text" at bounding box center [1138, 132] width 261 height 16
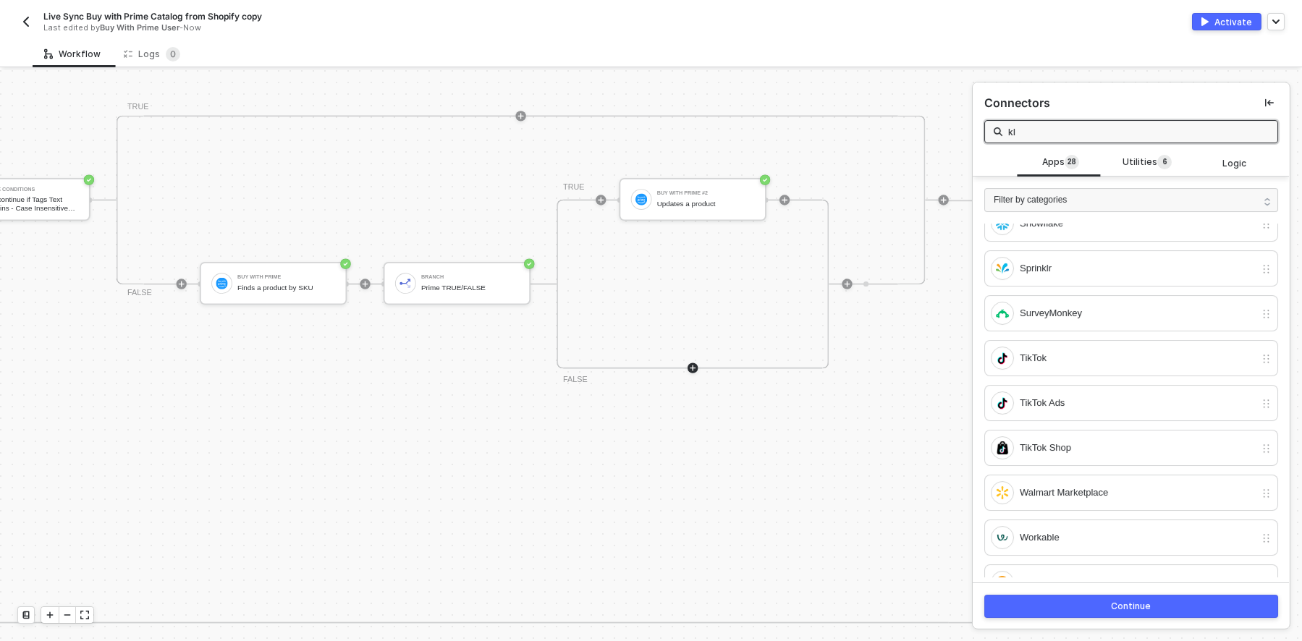
scroll to position [0, 0]
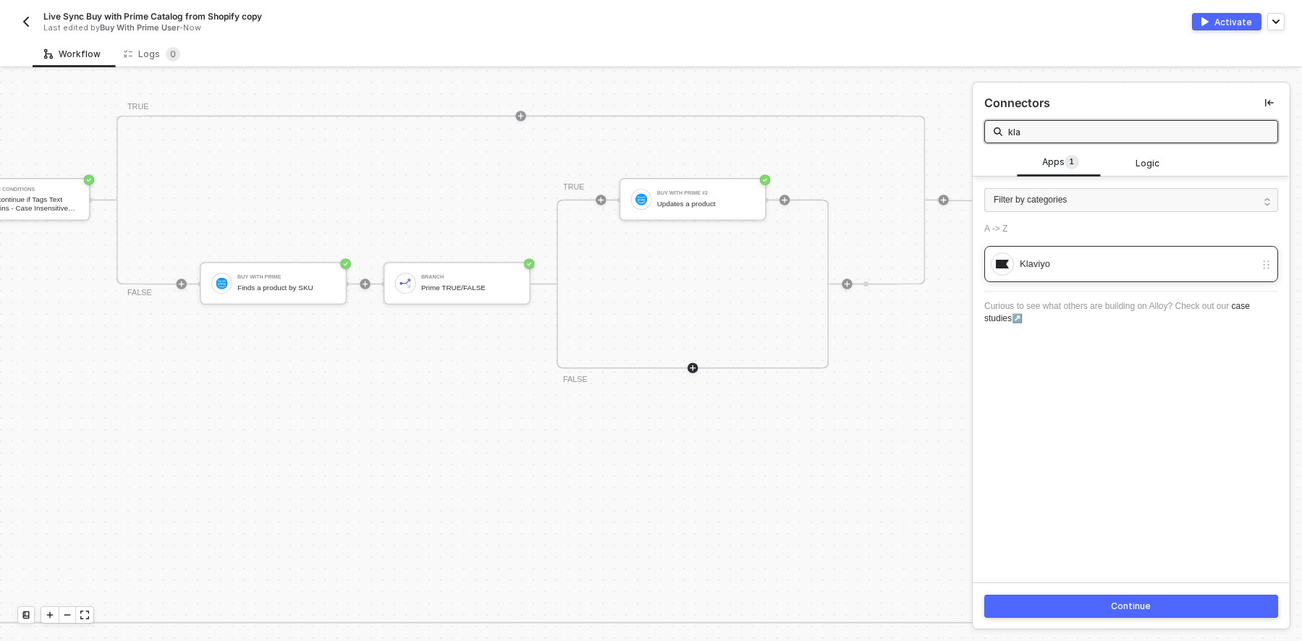
type input "kla"
click at [1062, 268] on div "Klaviyo" at bounding box center [1137, 264] width 235 height 16
click at [1130, 605] on div "Continue" at bounding box center [1132, 607] width 40 height 12
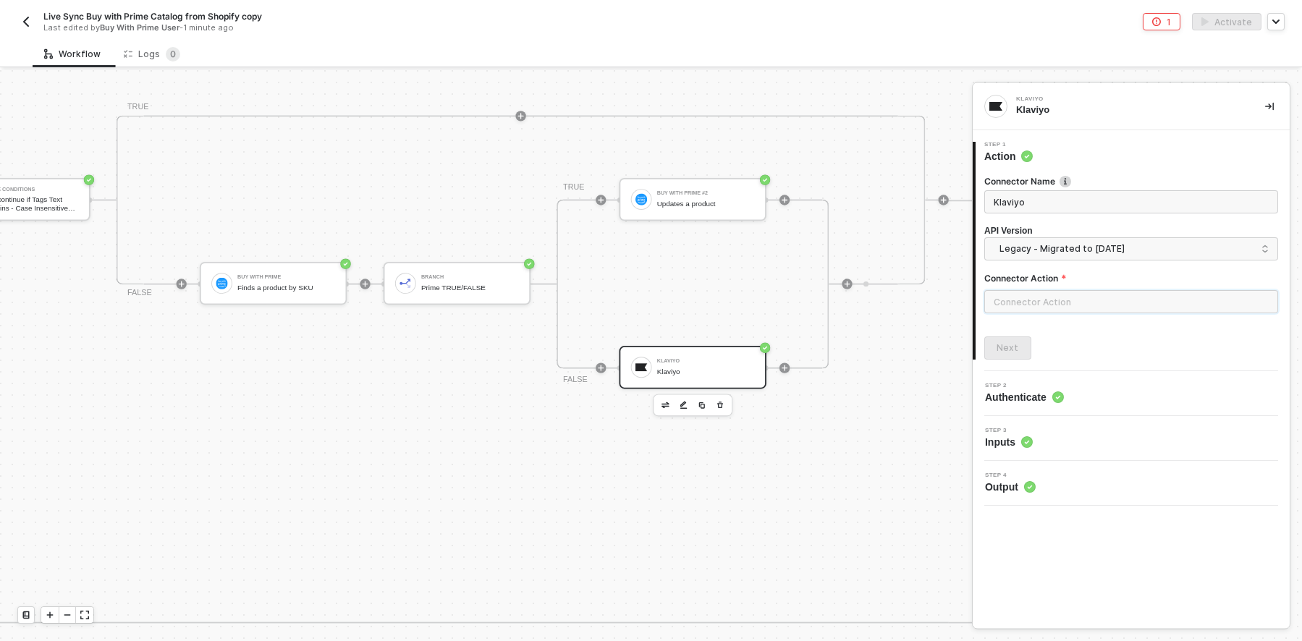
click at [1075, 305] on input "text" at bounding box center [1131, 301] width 294 height 23
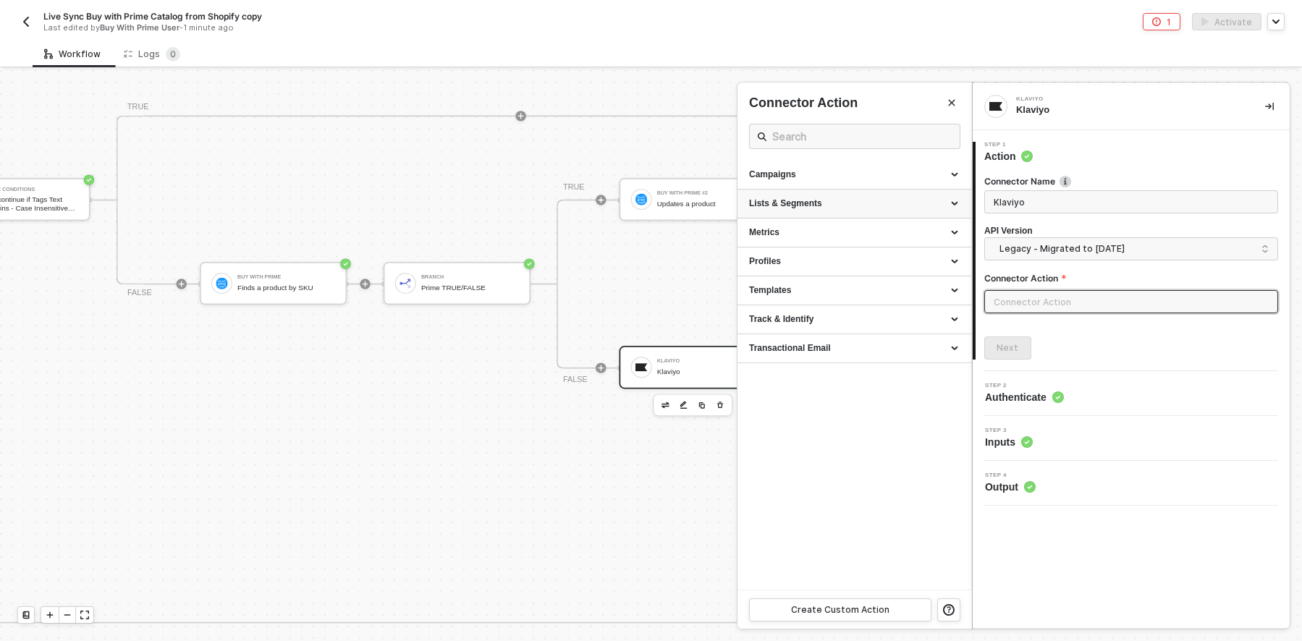
click at [886, 196] on div "Lists & Segments" at bounding box center [854, 204] width 234 height 29
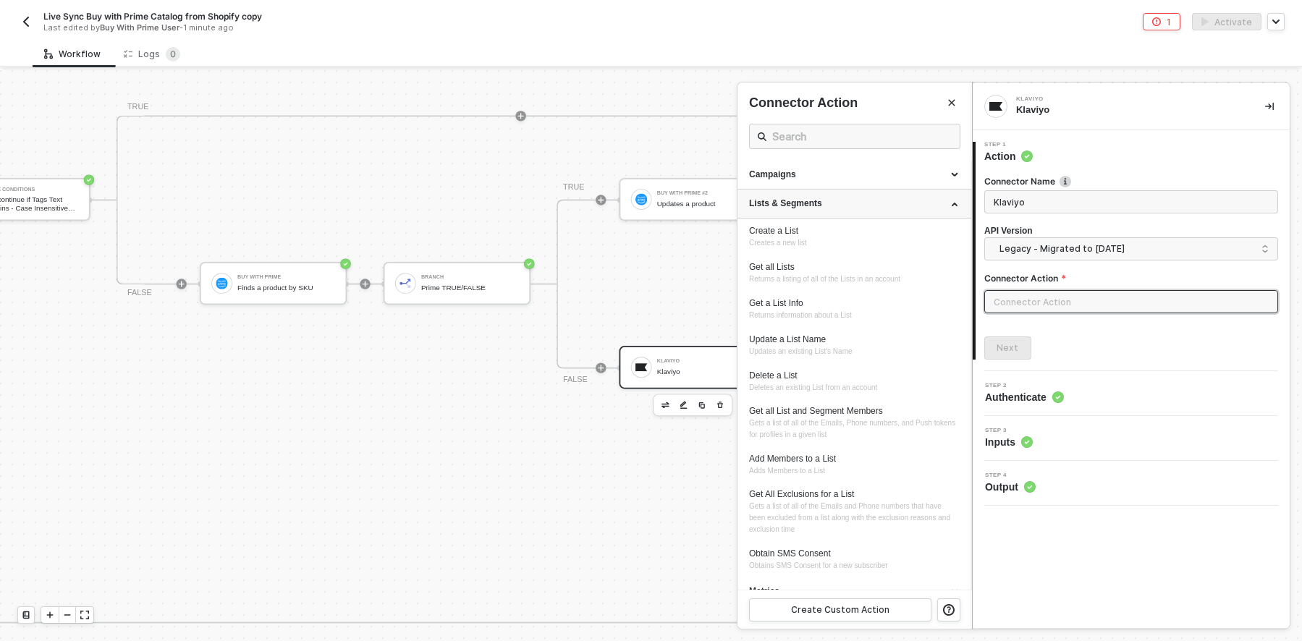
click at [886, 196] on div "Lists & Segments" at bounding box center [854, 204] width 234 height 29
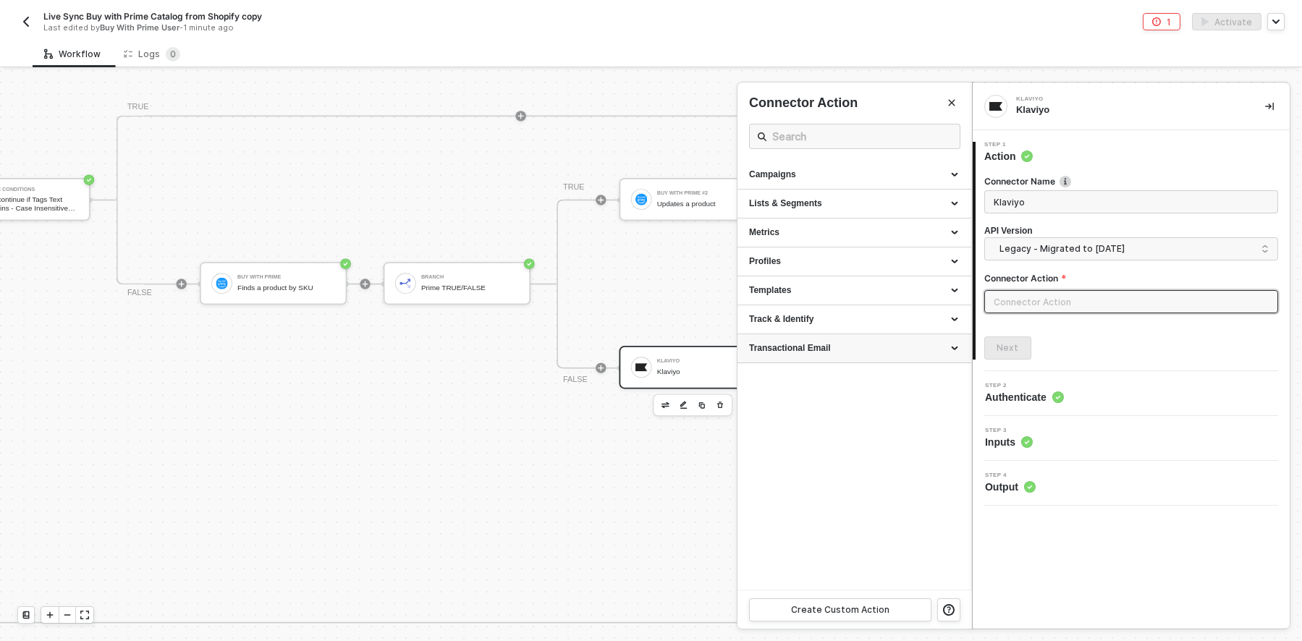
click at [882, 350] on div "Transactional Email" at bounding box center [854, 348] width 211 height 12
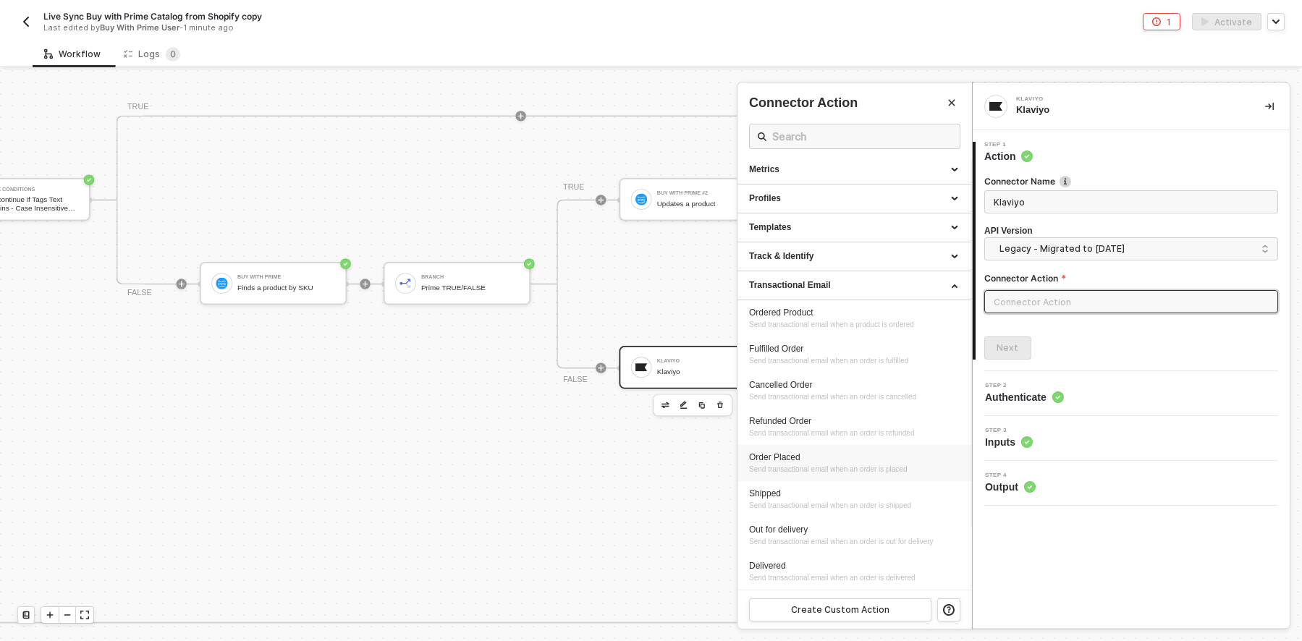
scroll to position [150, 0]
click at [829, 606] on div "Create Custom Action" at bounding box center [840, 610] width 98 height 12
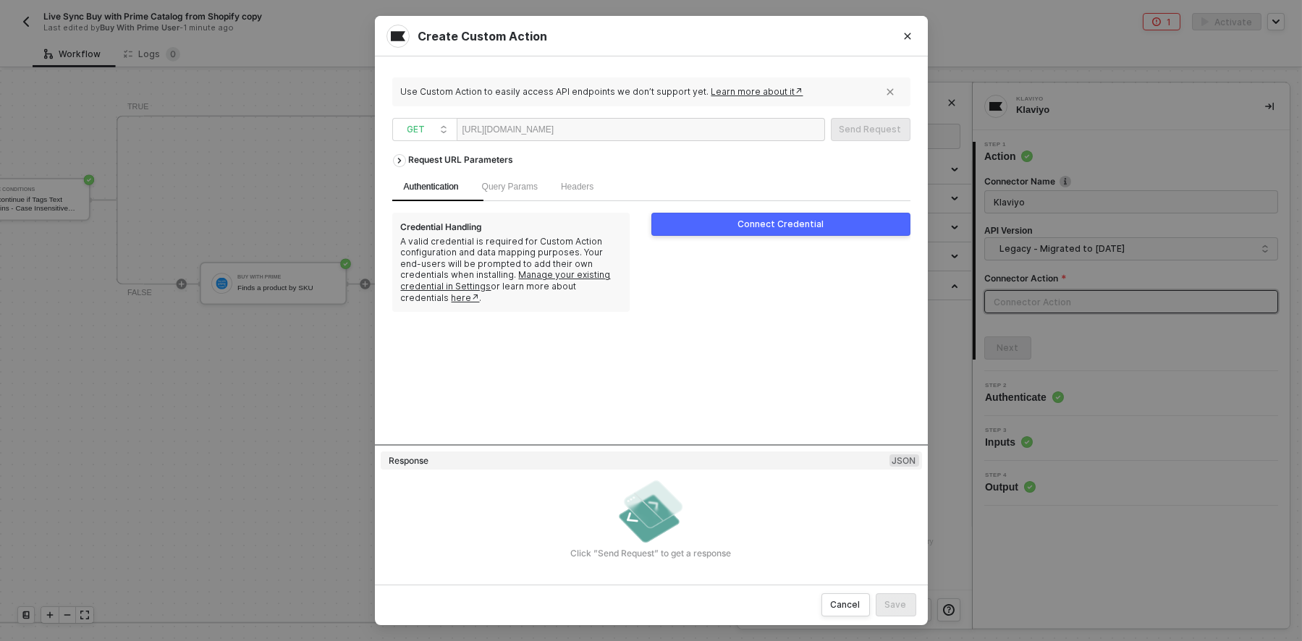
click at [789, 224] on div "Connect Credential" at bounding box center [780, 225] width 86 height 12
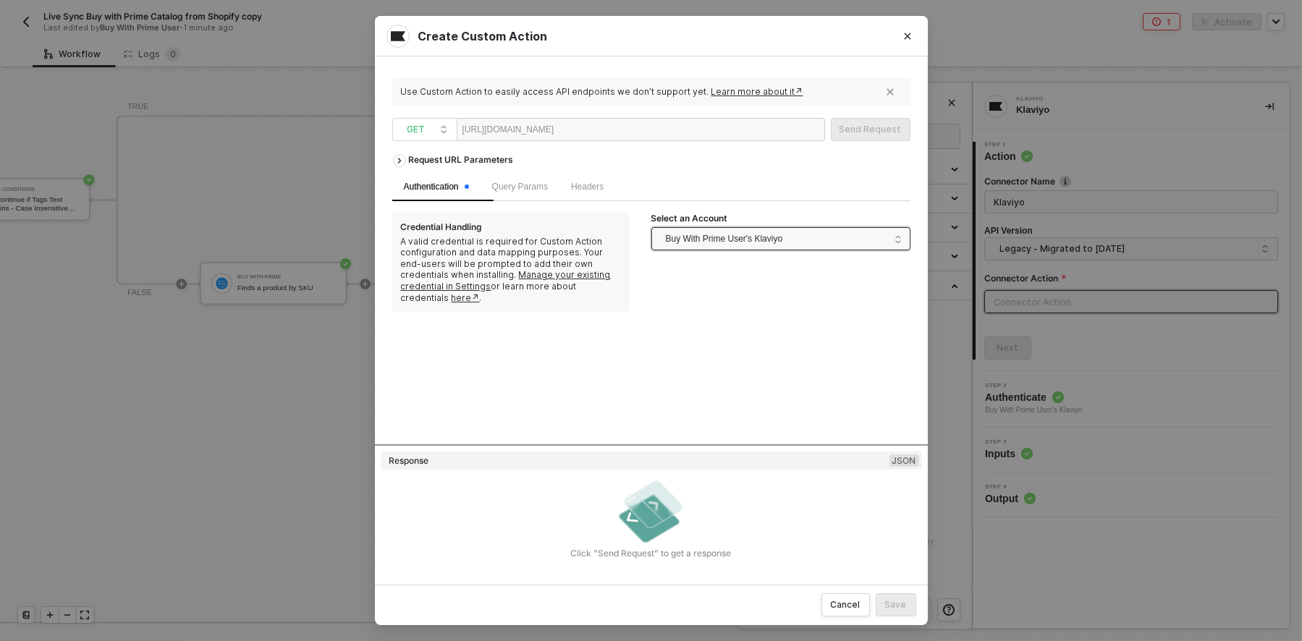
click at [764, 240] on span "Buy With Prime User's Klaviyo" at bounding box center [724, 239] width 117 height 22
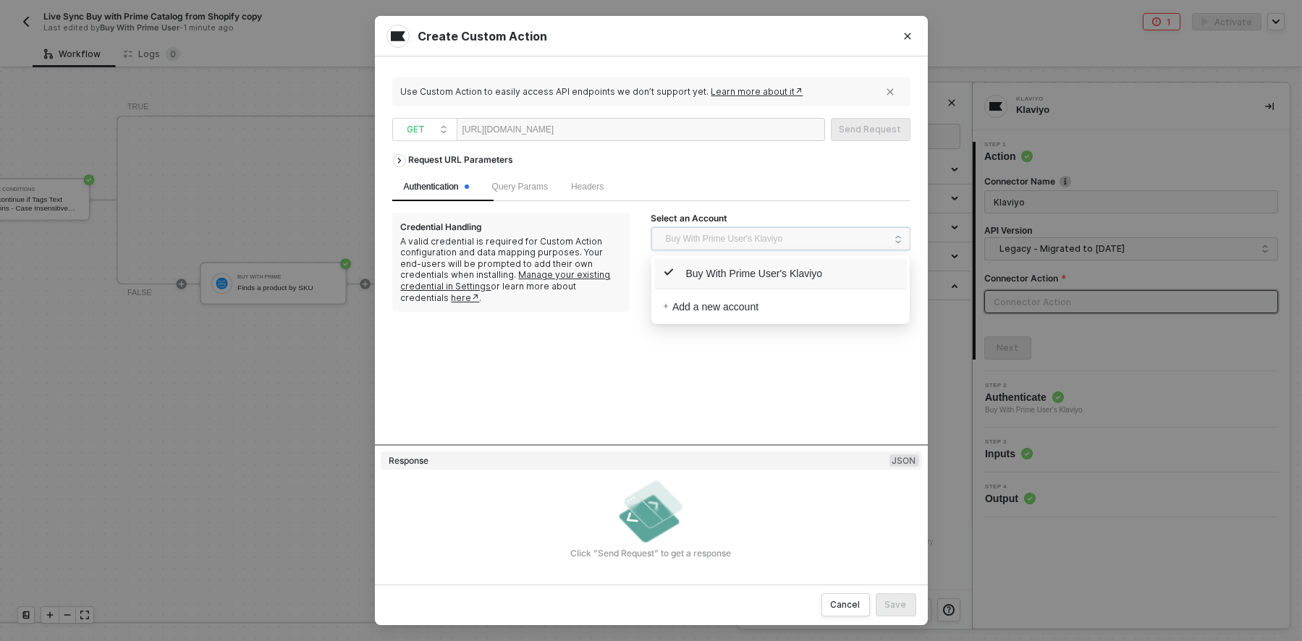
click at [751, 269] on span "Buy With Prime User's Klaviyo" at bounding box center [743, 274] width 160 height 16
click at [772, 355] on div "Request URL Parameters Authentication Query Params Headers Credential Handling …" at bounding box center [651, 295] width 518 height 297
click at [658, 558] on div "Click ”Send Request” to get a response" at bounding box center [651, 554] width 541 height 12
click at [661, 517] on img at bounding box center [651, 511] width 72 height 72
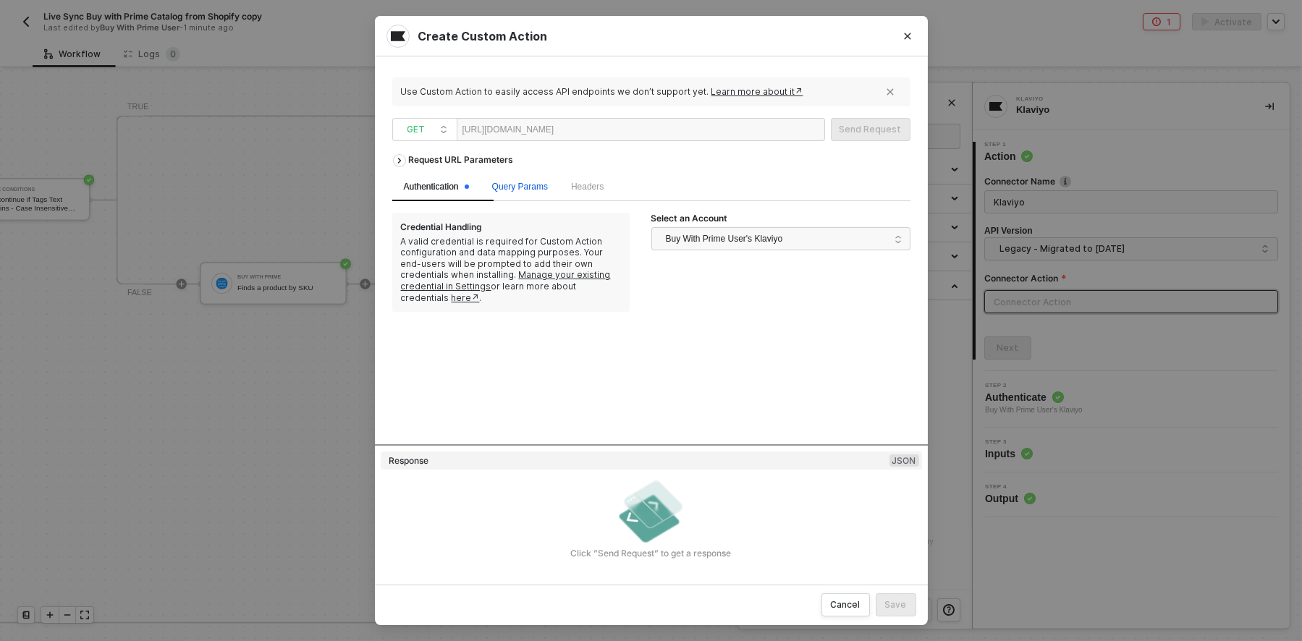
click at [539, 182] on span "Query Params" at bounding box center [520, 187] width 56 height 10
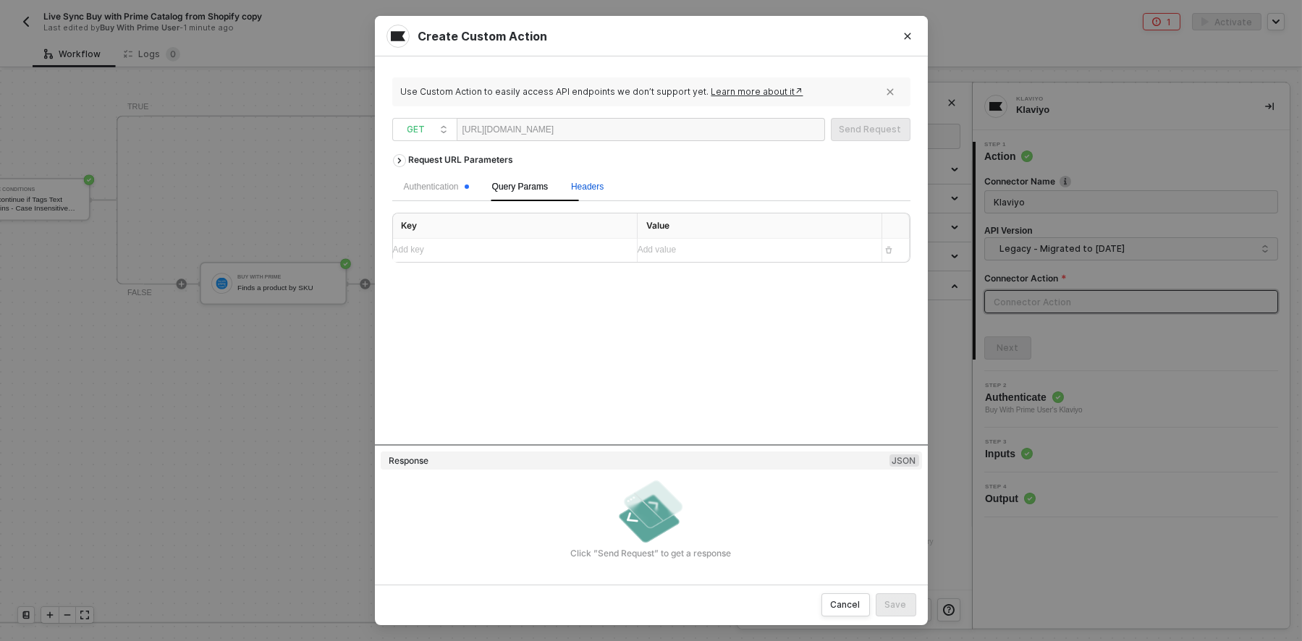
click at [604, 184] on span "Headers" at bounding box center [587, 187] width 33 height 10
click at [425, 189] on div "Authentication" at bounding box center [436, 187] width 65 height 14
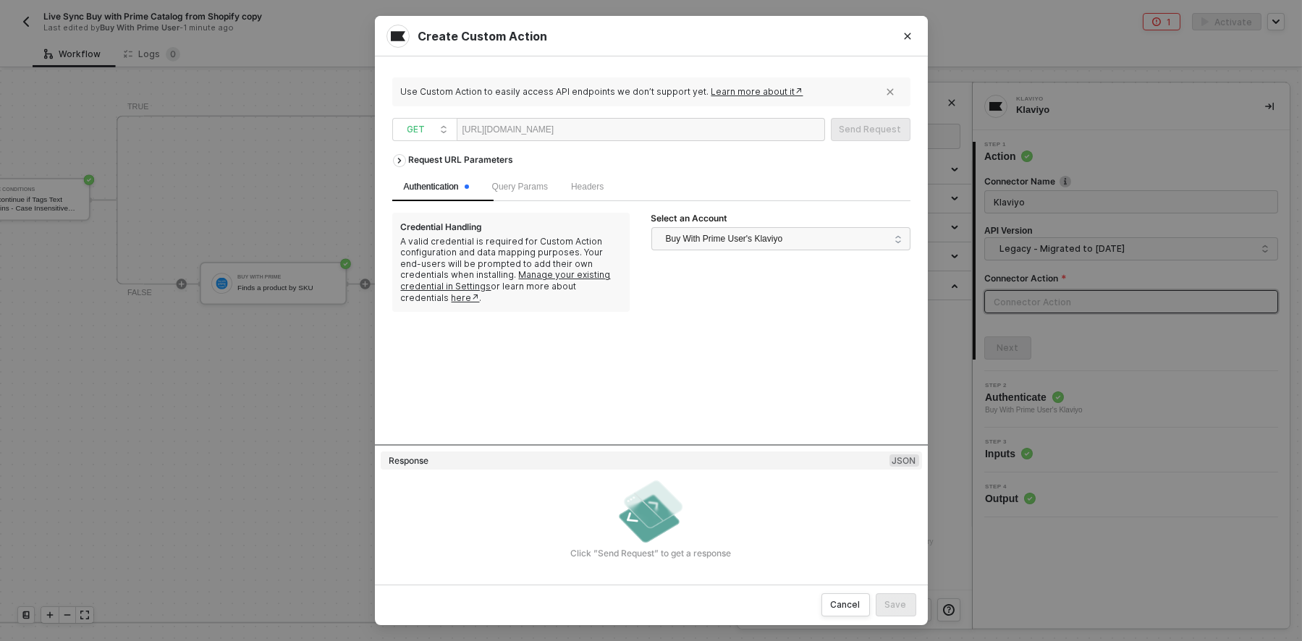
click at [772, 341] on div "Request URL Parameters Authentication Query Params Headers Credential Handling …" at bounding box center [651, 295] width 518 height 297
click at [905, 35] on icon "Close" at bounding box center [907, 36] width 9 height 9
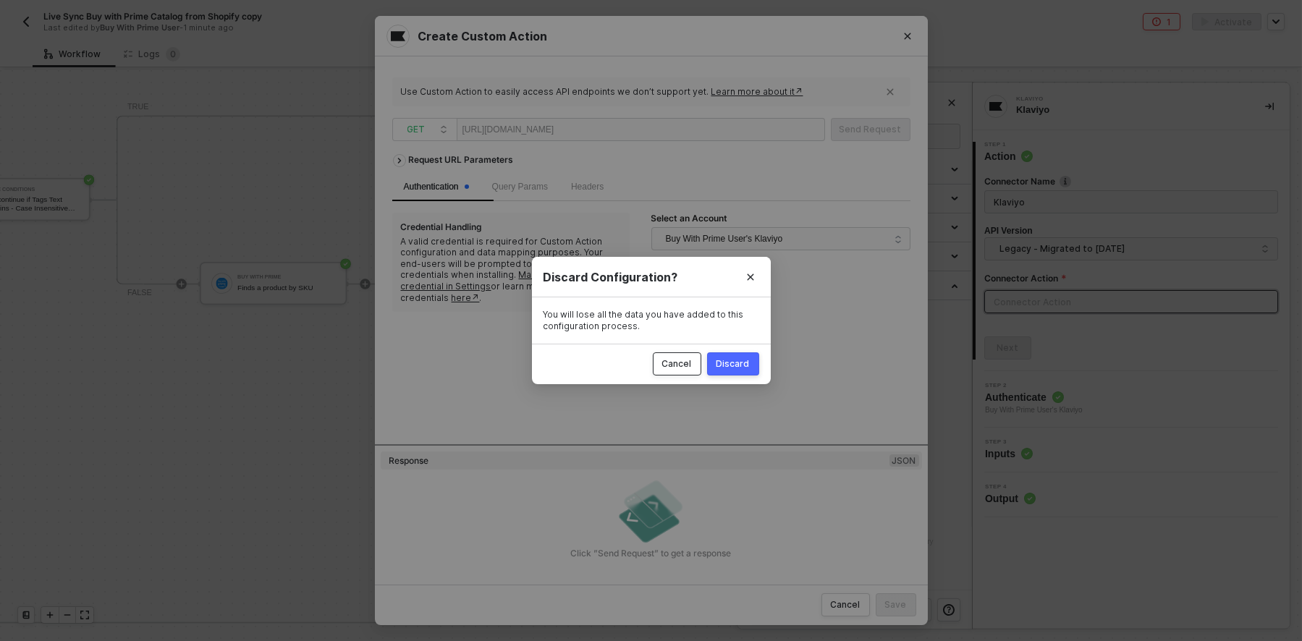
click at [669, 363] on div "Cancel" at bounding box center [677, 364] width 30 height 12
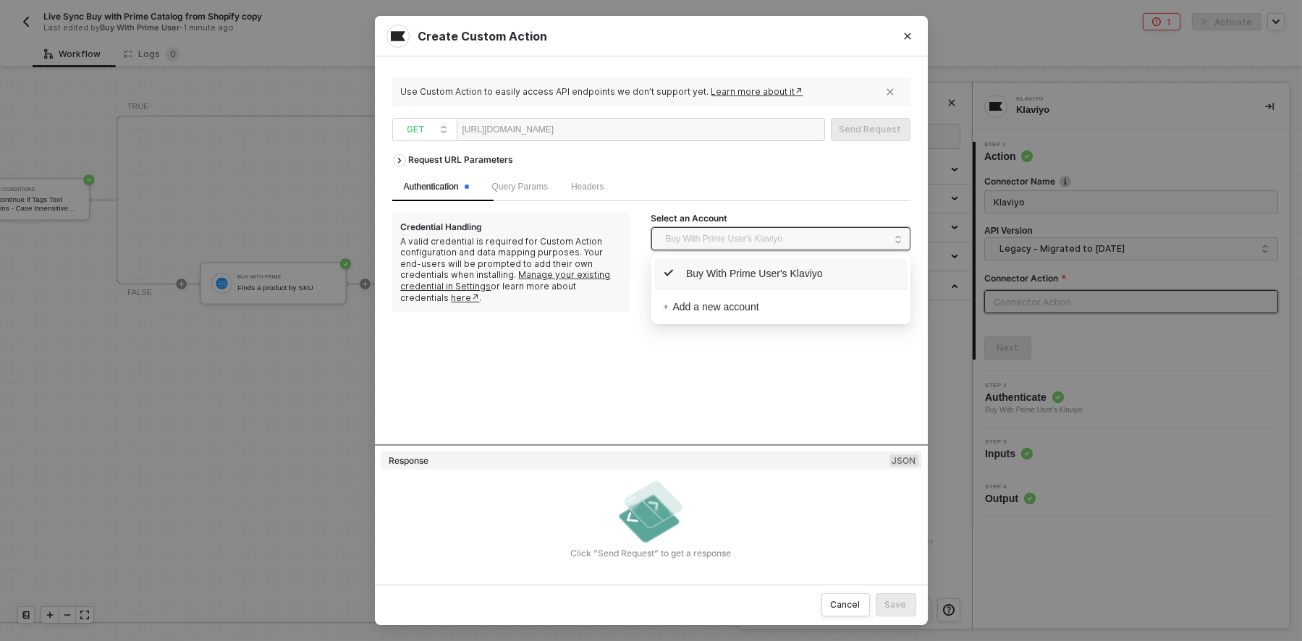
click at [780, 237] on span "Buy With Prime User's Klaviyo" at bounding box center [724, 239] width 117 height 22
click at [760, 263] on span "Buy With Prime User's Klaviyo" at bounding box center [781, 273] width 236 height 23
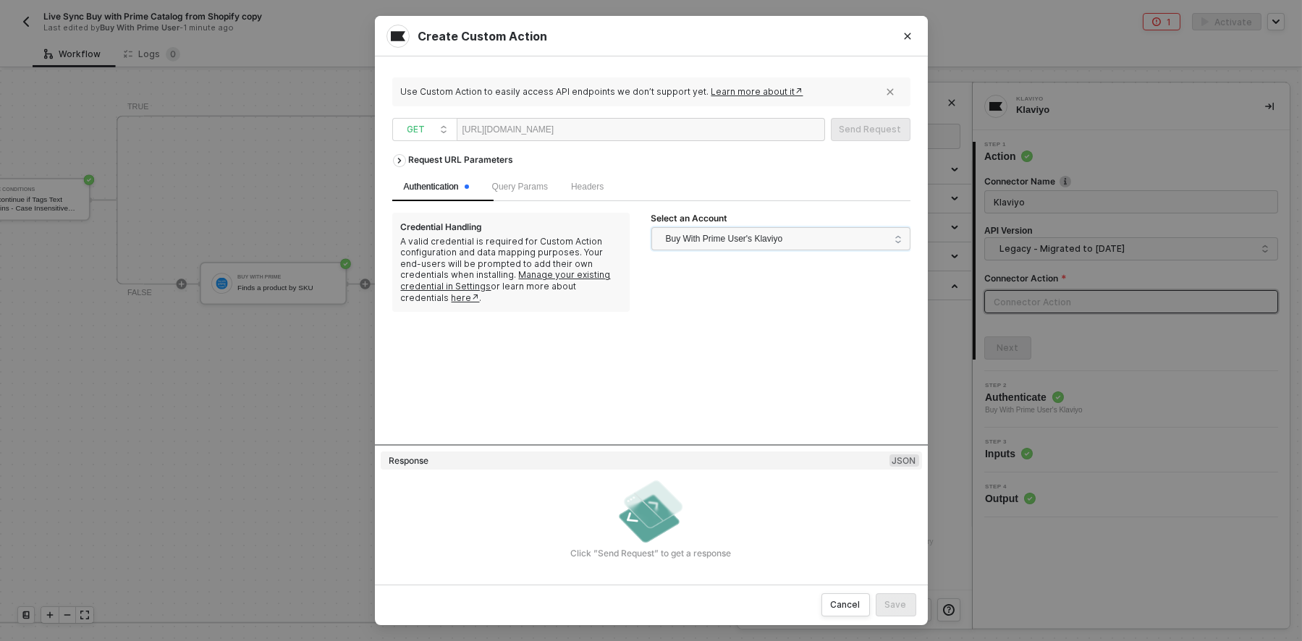
click at [688, 312] on div "Select an Account 68daabaf9109744aa40e957c Buy With Prime User's Klaviyo" at bounding box center [780, 262] width 259 height 99
click at [819, 455] on div "Response JSON" at bounding box center [651, 461] width 541 height 19
drag, startPoint x: 557, startPoint y: 521, endPoint x: 570, endPoint y: 522, distance: 13.0
click at [559, 521] on div "Click ”Send Request” to get a response" at bounding box center [651, 517] width 541 height 84
click at [642, 528] on img at bounding box center [651, 511] width 72 height 72
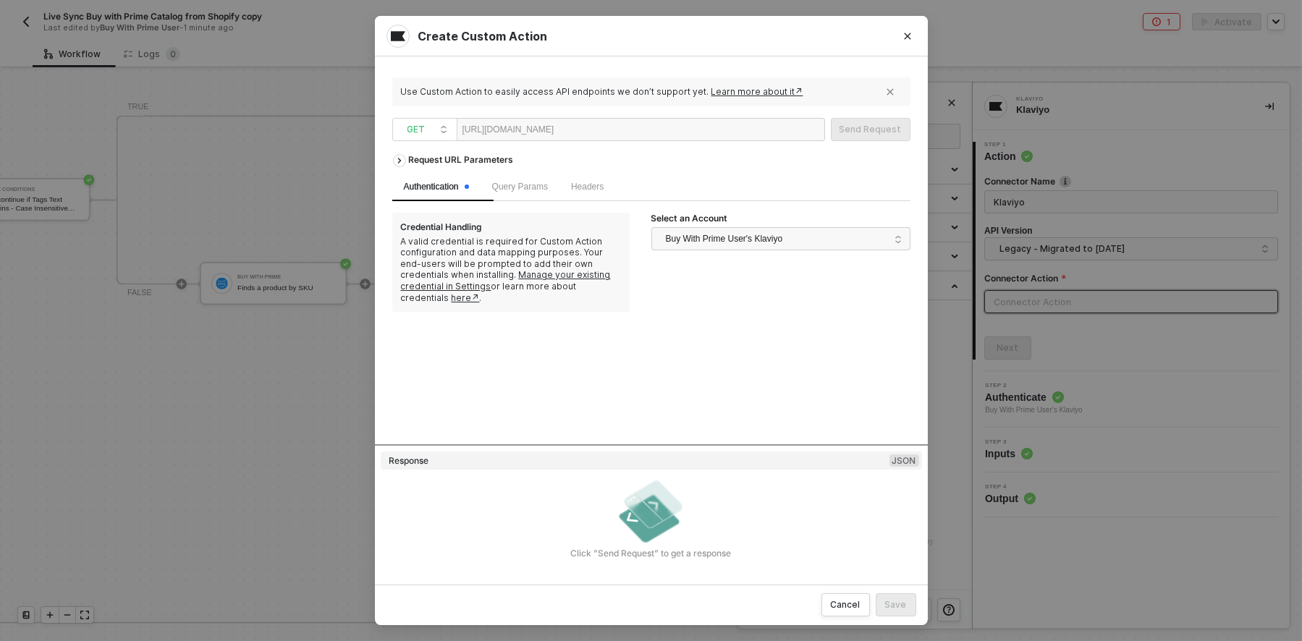
click at [643, 528] on img at bounding box center [651, 511] width 72 height 72
drag, startPoint x: 648, startPoint y: 508, endPoint x: 643, endPoint y: 525, distance: 17.2
click at [648, 510] on img at bounding box center [651, 511] width 72 height 72
click at [630, 554] on div "Click ”Send Request” to get a response" at bounding box center [651, 554] width 541 height 12
drag, startPoint x: 630, startPoint y: 554, endPoint x: 753, endPoint y: 544, distance: 123.5
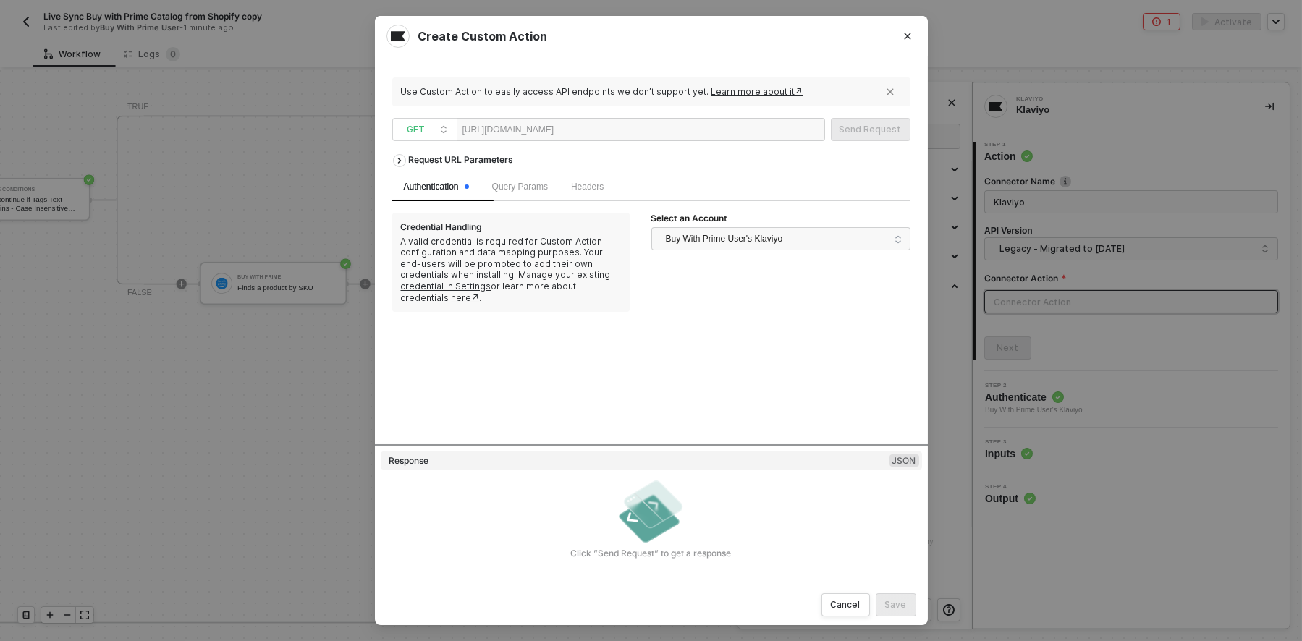
click at [753, 544] on div "Click ”Send Request” to get a response" at bounding box center [651, 517] width 541 height 84
click at [631, 530] on img at bounding box center [651, 511] width 72 height 72
click at [555, 454] on div "Response JSON" at bounding box center [651, 461] width 541 height 19
click at [377, 455] on div "Use Custom Action to easily access API endpoints we don’t support yet. Learn mo…" at bounding box center [651, 320] width 553 height 528
click at [453, 444] on div "Request URL Parameters Authentication Query Params Headers Credential Handling …" at bounding box center [651, 353] width 518 height 413
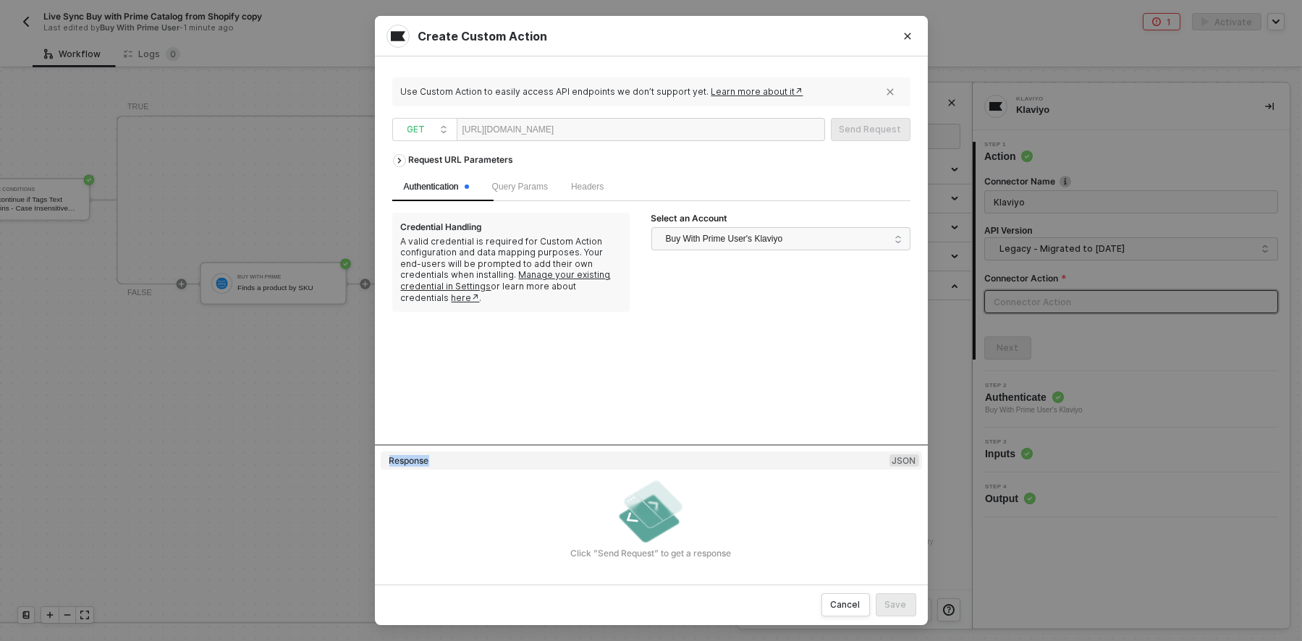
drag, startPoint x: 453, startPoint y: 444, endPoint x: 453, endPoint y: 457, distance: 13.0
click at [453, 457] on div "Response JSON" at bounding box center [651, 461] width 541 height 19
click at [452, 457] on div "Response JSON" at bounding box center [651, 461] width 541 height 19
click at [628, 548] on div "Click ”Send Request” to get a response" at bounding box center [651, 554] width 541 height 12
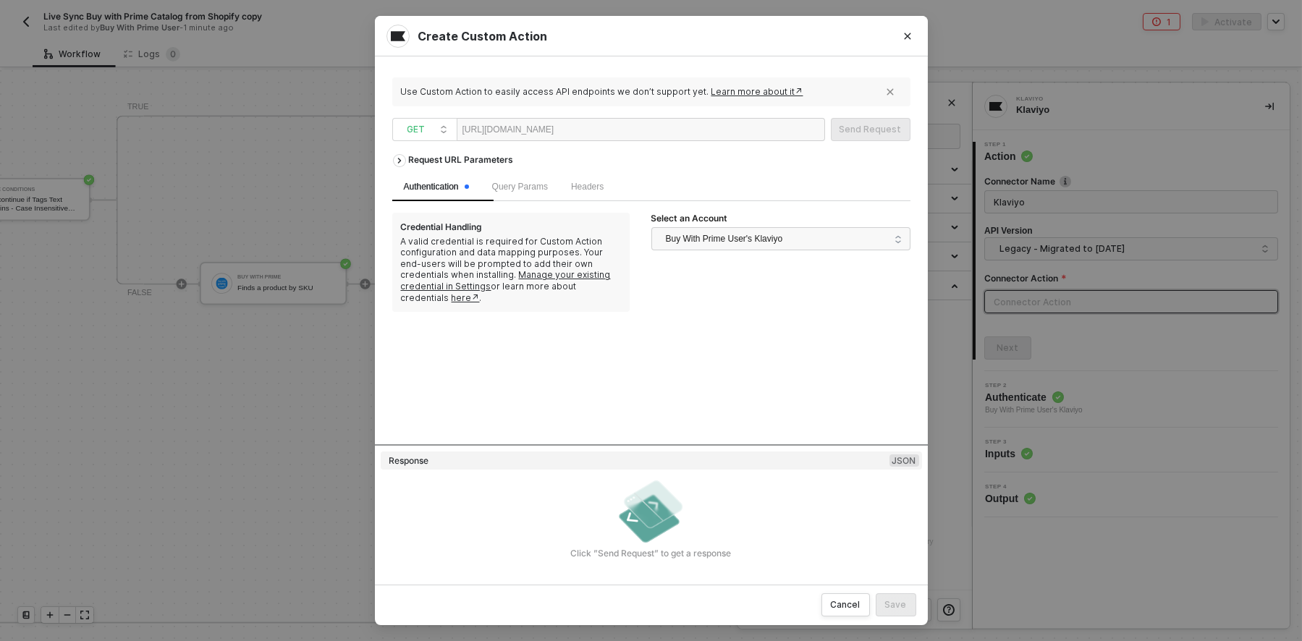
click at [643, 137] on div at bounding box center [598, 130] width 89 height 23
click at [392, 138] on div "GET" at bounding box center [424, 129] width 65 height 23
click at [426, 125] on span "GET" at bounding box center [427, 130] width 41 height 22
drag, startPoint x: 572, startPoint y: 124, endPoint x: 580, endPoint y: 124, distance: 8.0
click at [554, 124] on div "https://a.klaviyo.com/api/" at bounding box center [508, 130] width 92 height 22
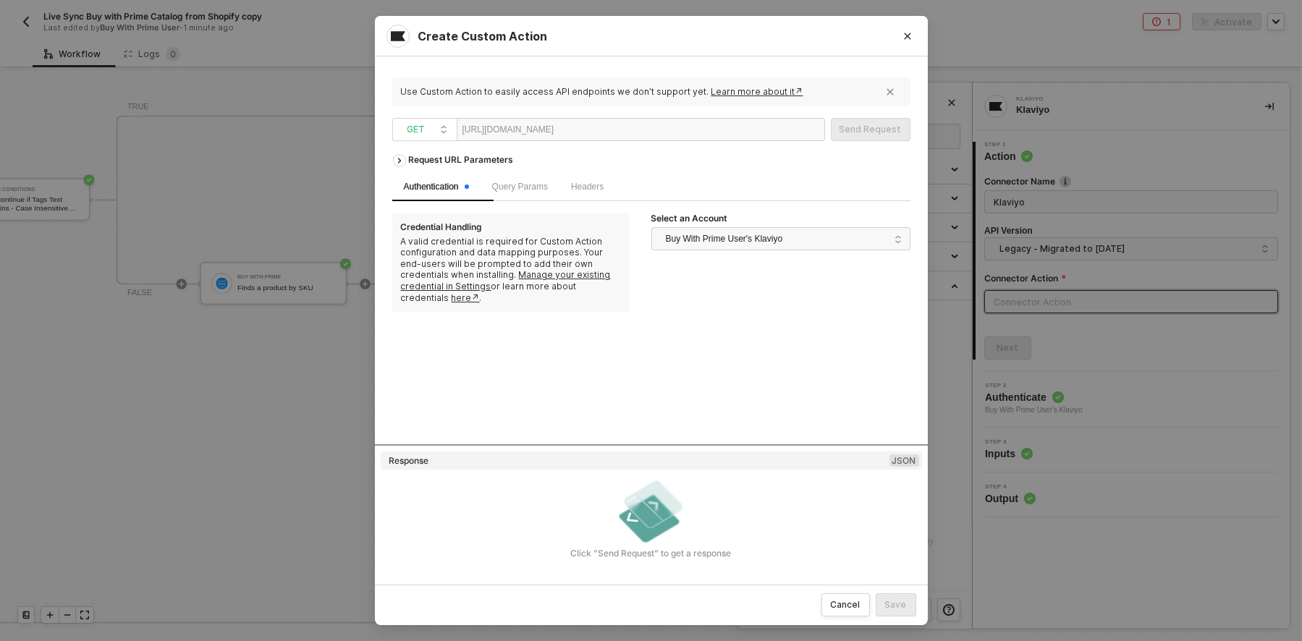
click at [636, 124] on div at bounding box center [598, 130] width 89 height 23
click at [636, 133] on div at bounding box center [598, 130] width 89 height 23
click at [540, 131] on div "https://a.klaviyo.com/api/" at bounding box center [508, 130] width 92 height 22
drag, startPoint x: 617, startPoint y: 132, endPoint x: 453, endPoint y: 137, distance: 163.6
click at [453, 137] on span "GET https://a.klaviyo.com/api/" at bounding box center [611, 129] width 439 height 23
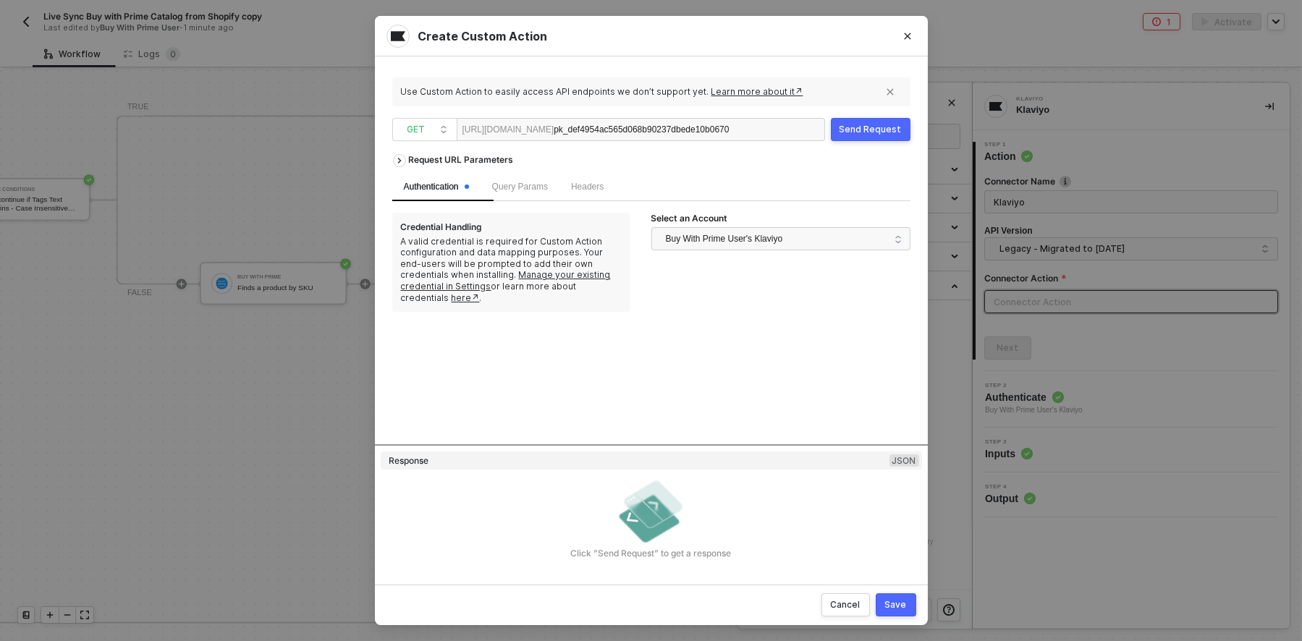
click at [883, 127] on div "Send Request" at bounding box center [871, 130] width 62 height 12
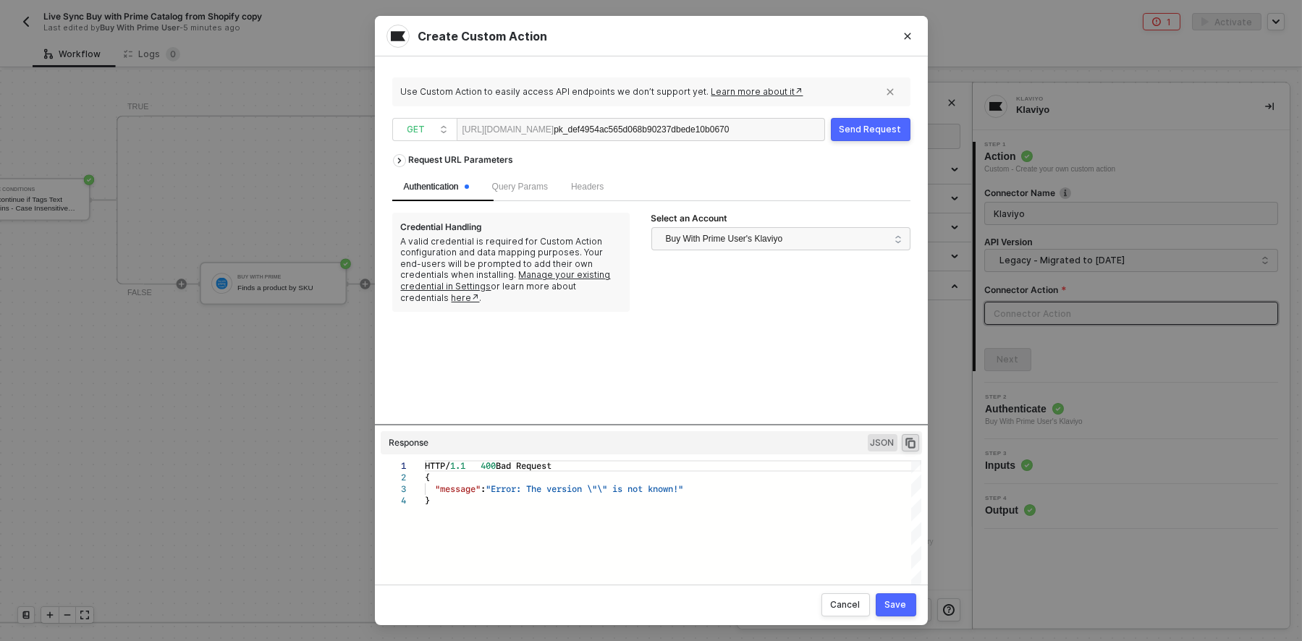
drag, startPoint x: 795, startPoint y: 125, endPoint x: 699, endPoint y: 143, distance: 97.9
click at [699, 143] on div "Use Custom Action to easily access API endpoints we don’t support yet. Learn mo…" at bounding box center [651, 321] width 518 height 494
click at [729, 135] on div "pk_def4954ac565d068b90237dbede10b0670" at bounding box center [641, 130] width 175 height 23
drag, startPoint x: 788, startPoint y: 131, endPoint x: 583, endPoint y: 134, distance: 204.8
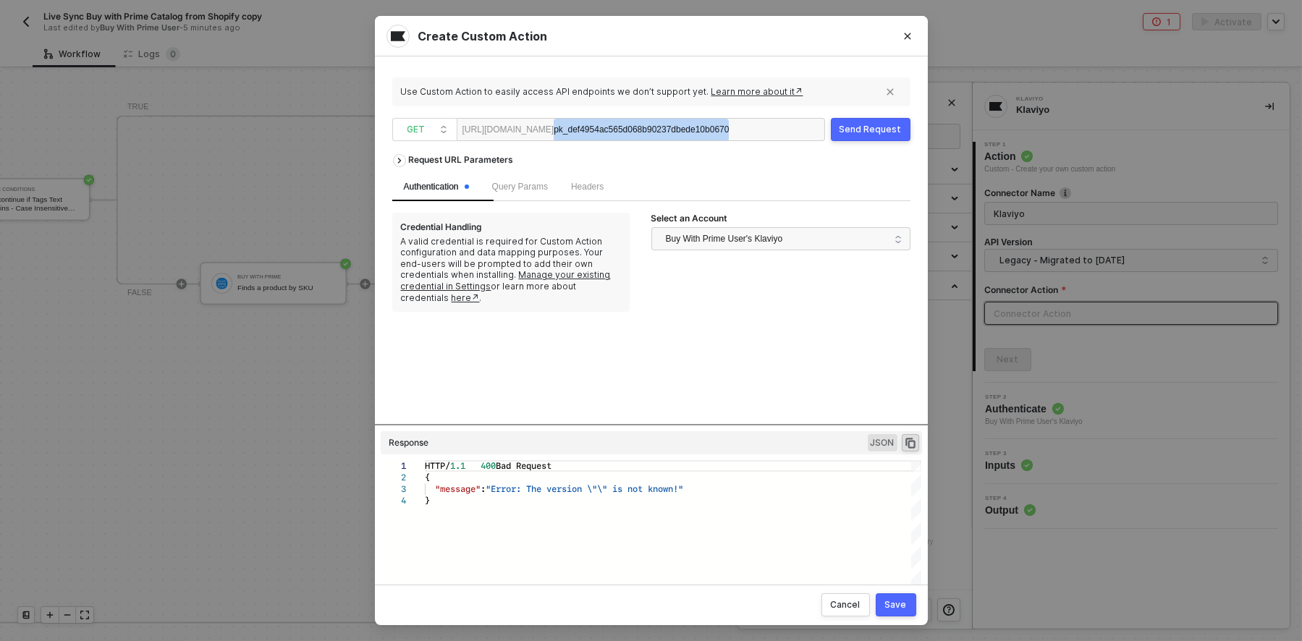
click at [583, 134] on div "https://a.klaviyo.com/api/ pk_def4954ac565d068b90237dbede10b0670" at bounding box center [641, 129] width 368 height 23
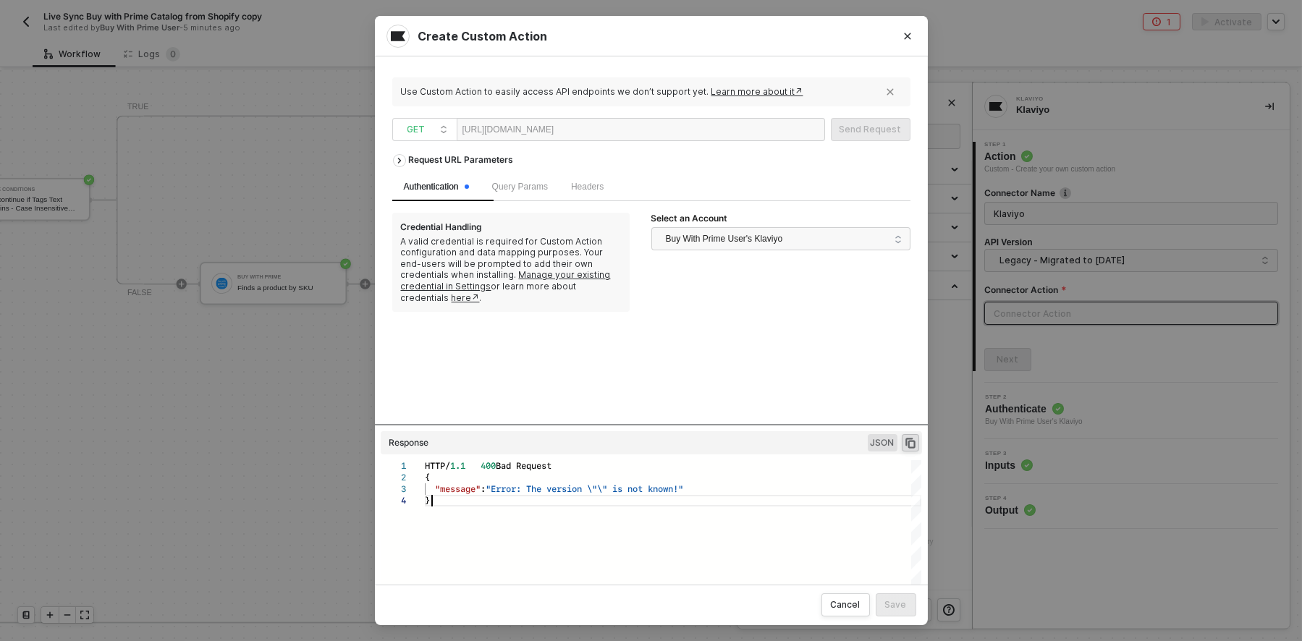
scroll to position [0, 4]
click at [513, 537] on div "HTTP/ 1.1 400 Bad Request { "message" : "Error: The version \"\" is not known!"…" at bounding box center [673, 523] width 496 height 127
click at [834, 604] on div "Cancel" at bounding box center [846, 605] width 30 height 12
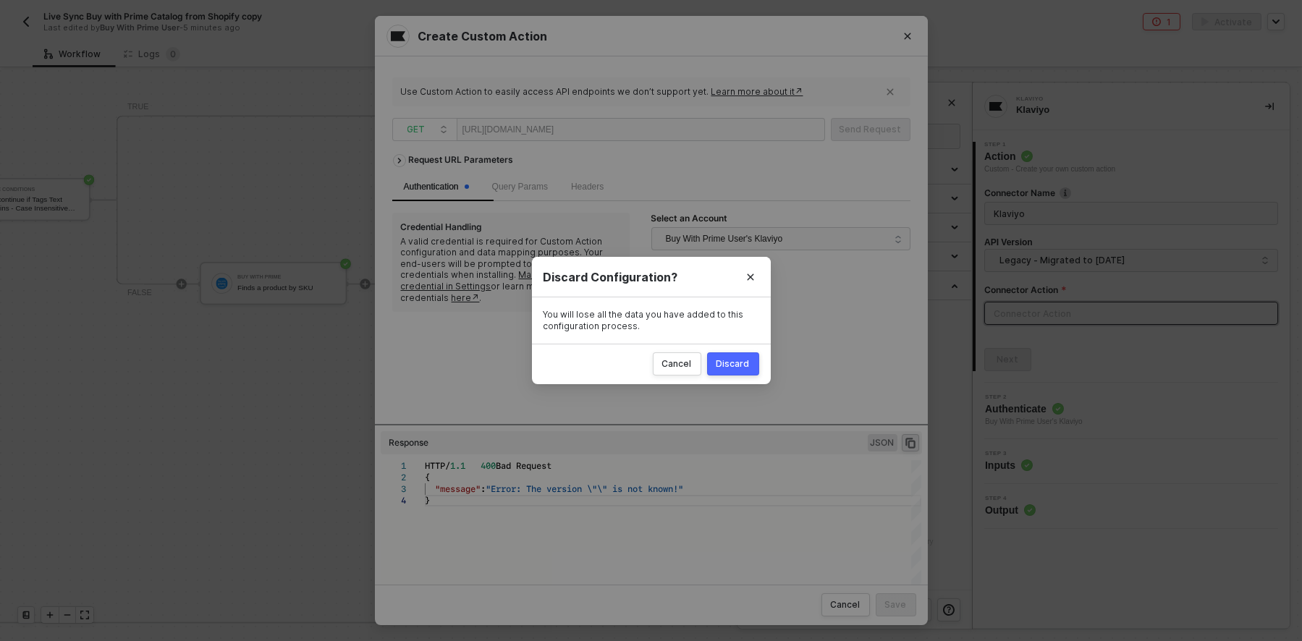
click at [738, 359] on div "Discard" at bounding box center [732, 364] width 33 height 12
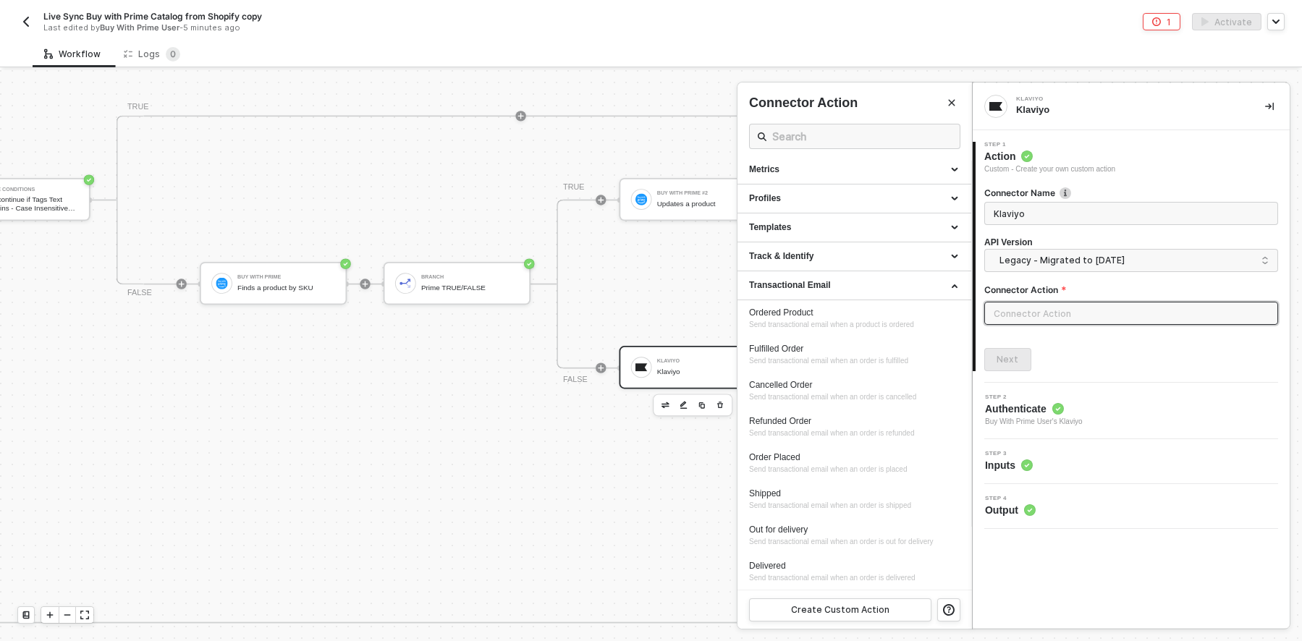
click at [1141, 311] on input "text" at bounding box center [1131, 313] width 294 height 23
click at [1072, 308] on input "text" at bounding box center [1131, 313] width 294 height 23
click at [840, 611] on div "Create Custom Action" at bounding box center [840, 610] width 98 height 12
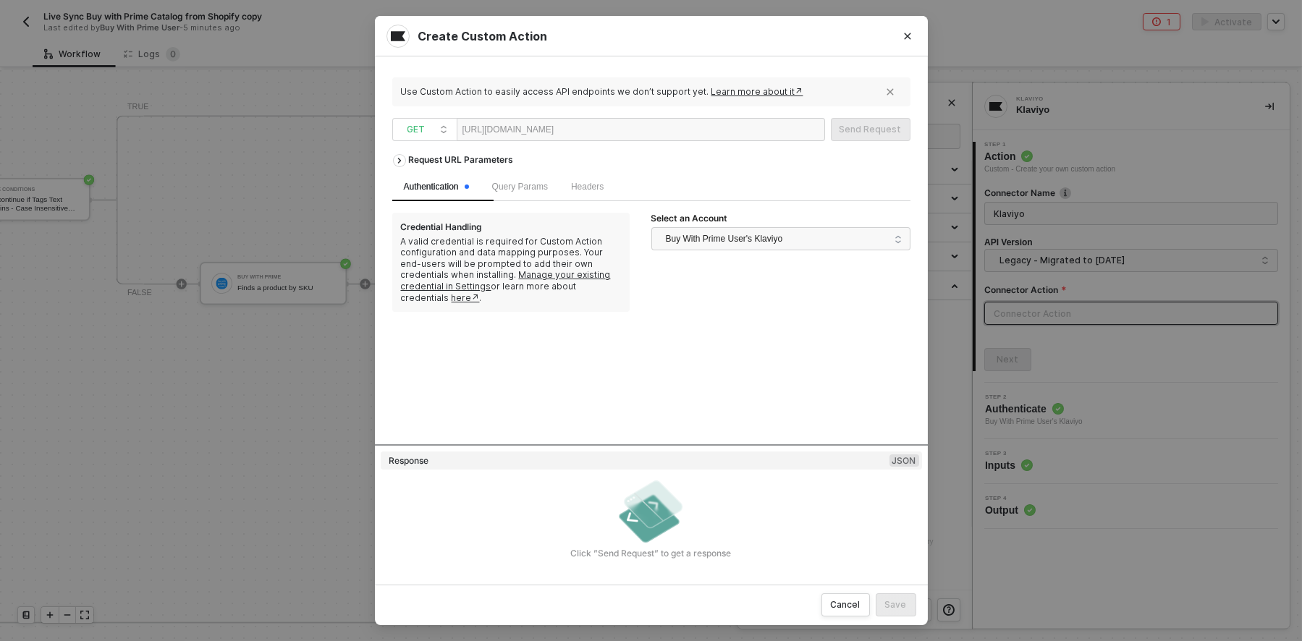
click at [803, 88] on link "Learn more about it↗" at bounding box center [757, 91] width 92 height 11
click at [448, 131] on input "search" at bounding box center [425, 130] width 48 height 23
click at [423, 179] on div "POST" at bounding box center [425, 181] width 54 height 17
click at [643, 133] on div at bounding box center [598, 130] width 89 height 23
click at [604, 187] on span "Headers" at bounding box center [587, 187] width 33 height 10
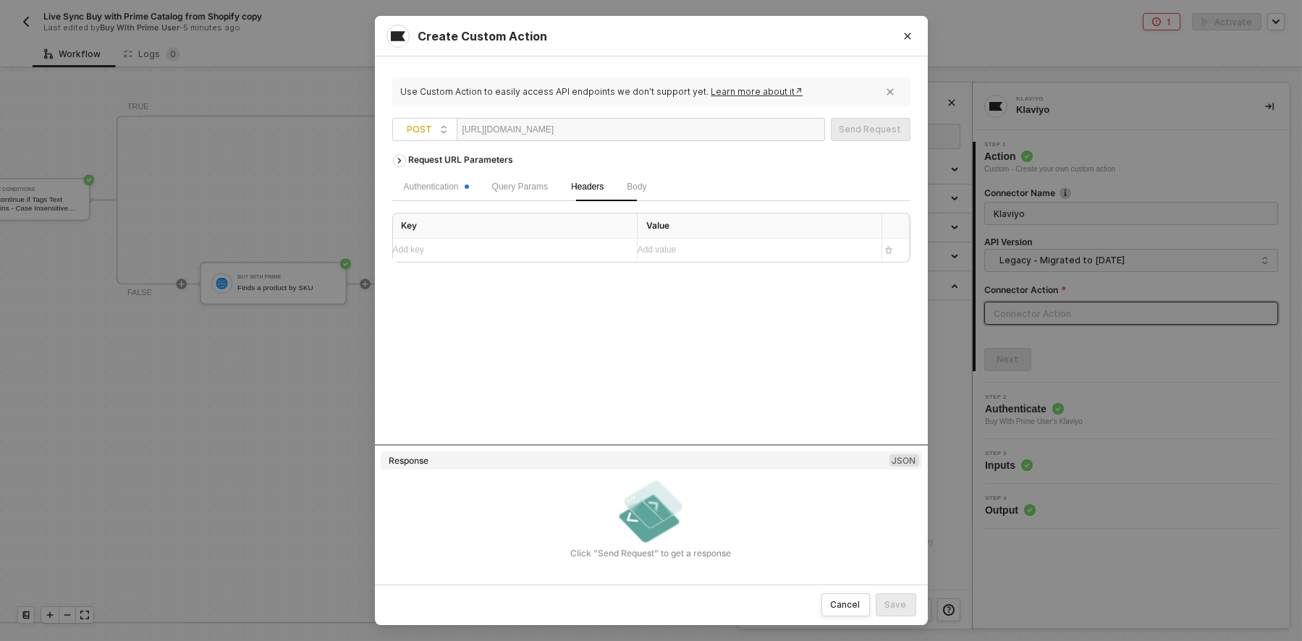
click at [505, 252] on div "Add key ﻿" at bounding box center [509, 250] width 232 height 14
click at [486, 257] on div "Add key ﻿" at bounding box center [502, 250] width 218 height 14
click at [711, 257] on div "Add value ﻿" at bounding box center [754, 251] width 232 height 14
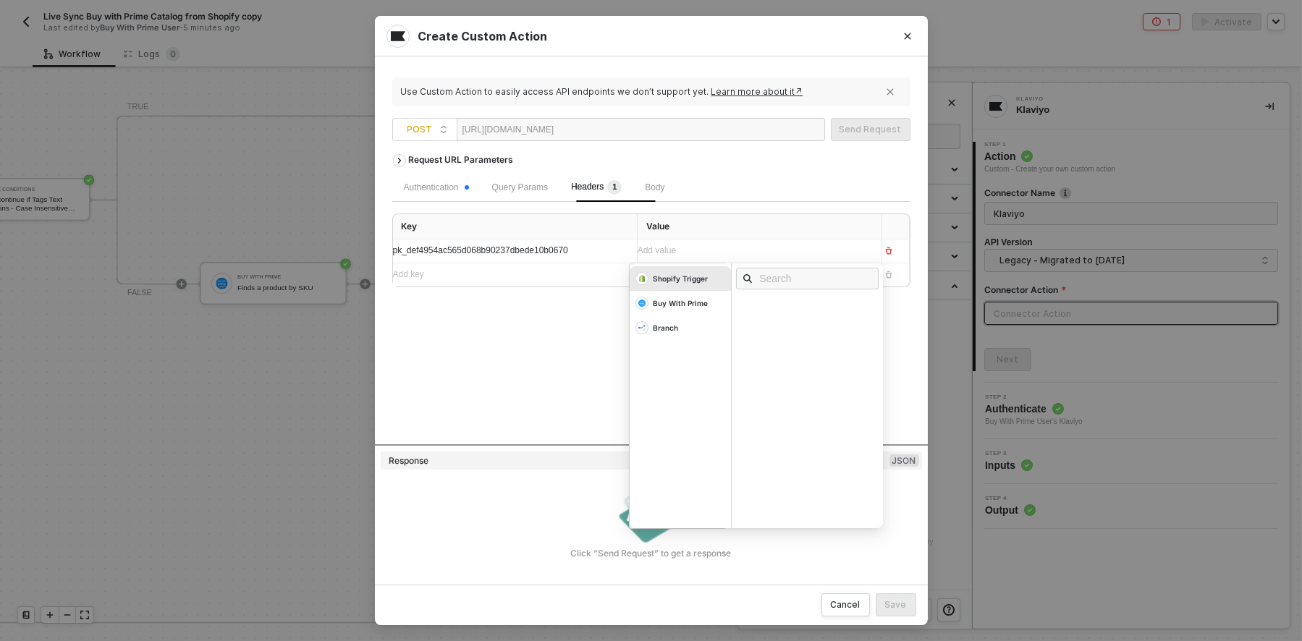
click at [567, 337] on div "Request URL Parameters Authentication Query Params Headers 1 Body Key Value pk_…" at bounding box center [651, 295] width 518 height 297
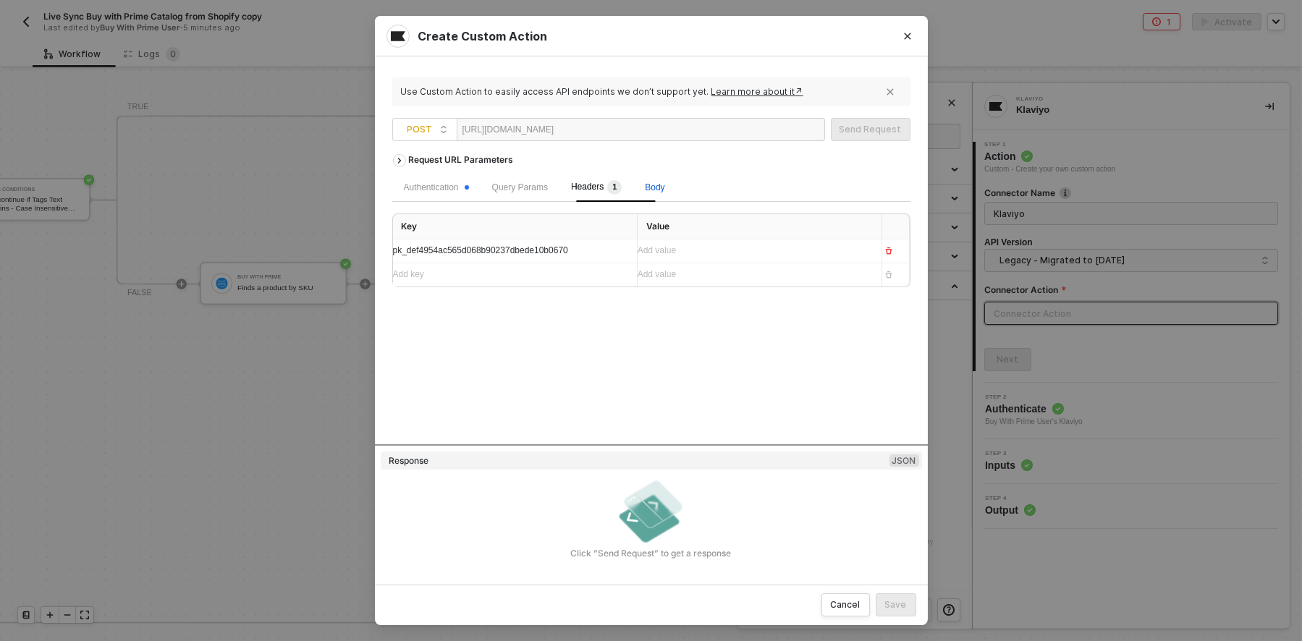
click at [664, 187] on span "Body" at bounding box center [655, 187] width 20 height 10
click at [606, 184] on span "Headers 1" at bounding box center [596, 187] width 51 height 10
click at [518, 184] on span "Query Params" at bounding box center [520, 187] width 56 height 10
click at [433, 186] on div "Authentication" at bounding box center [436, 188] width 65 height 14
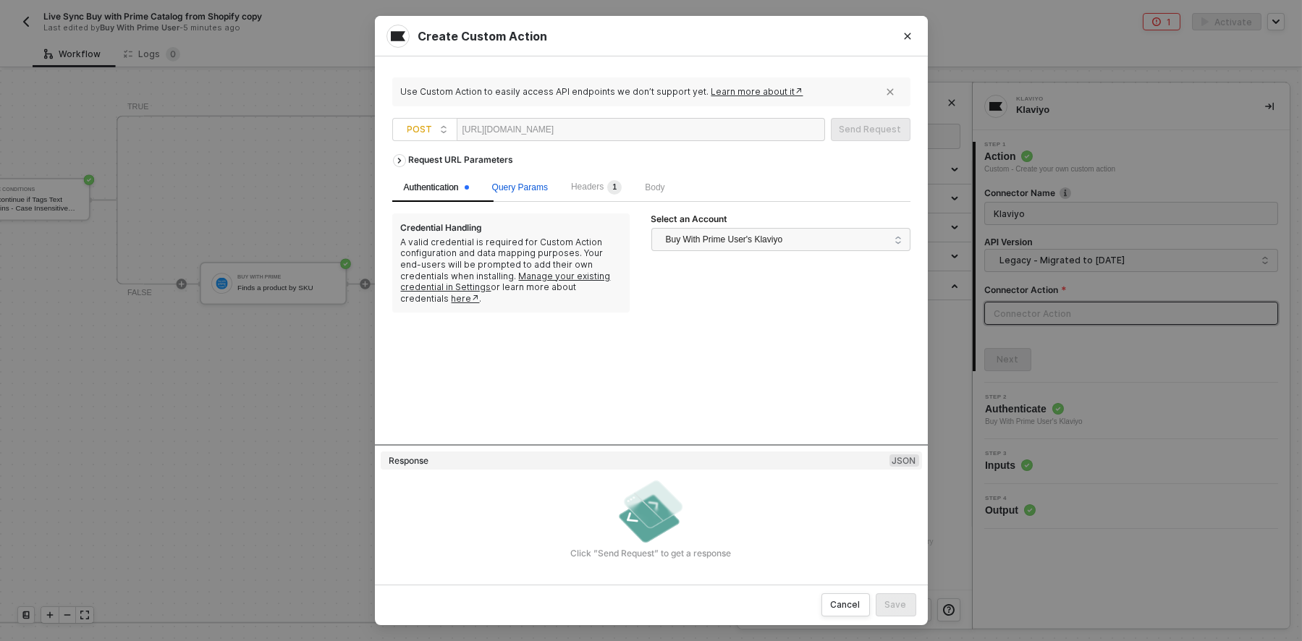
click at [548, 188] on span "Query Params" at bounding box center [520, 187] width 56 height 10
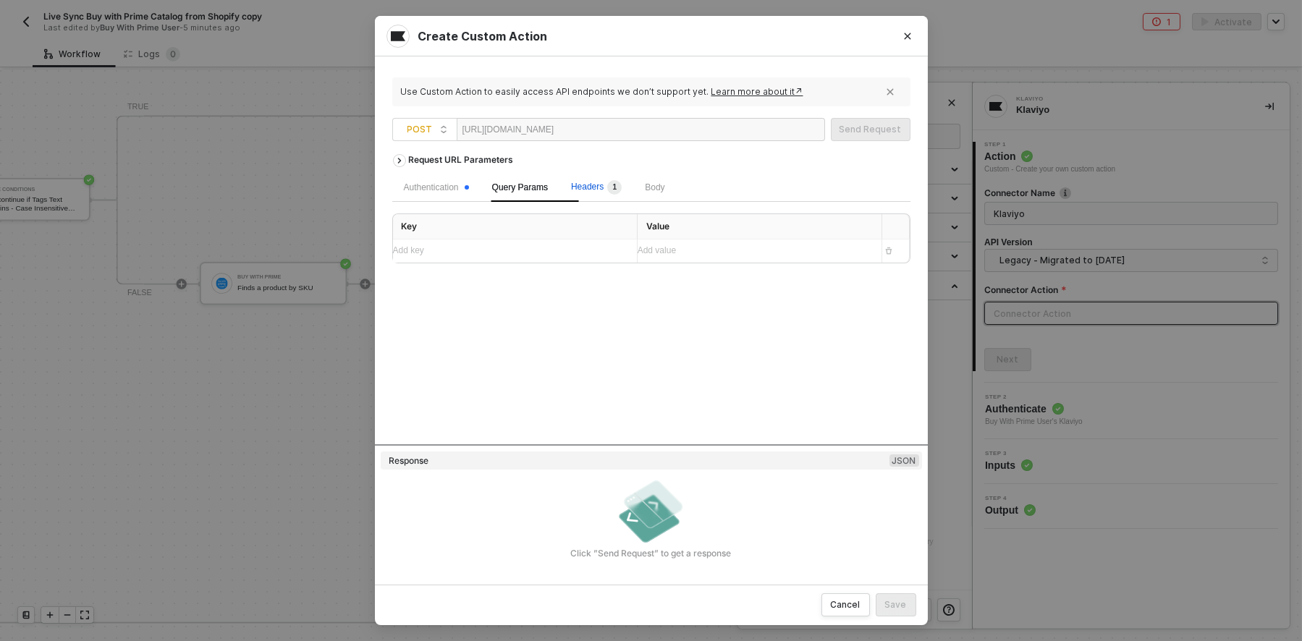
click at [609, 188] on span "Headers 1" at bounding box center [596, 187] width 51 height 10
click at [398, 190] on div "Authentication" at bounding box center [436, 187] width 88 height 29
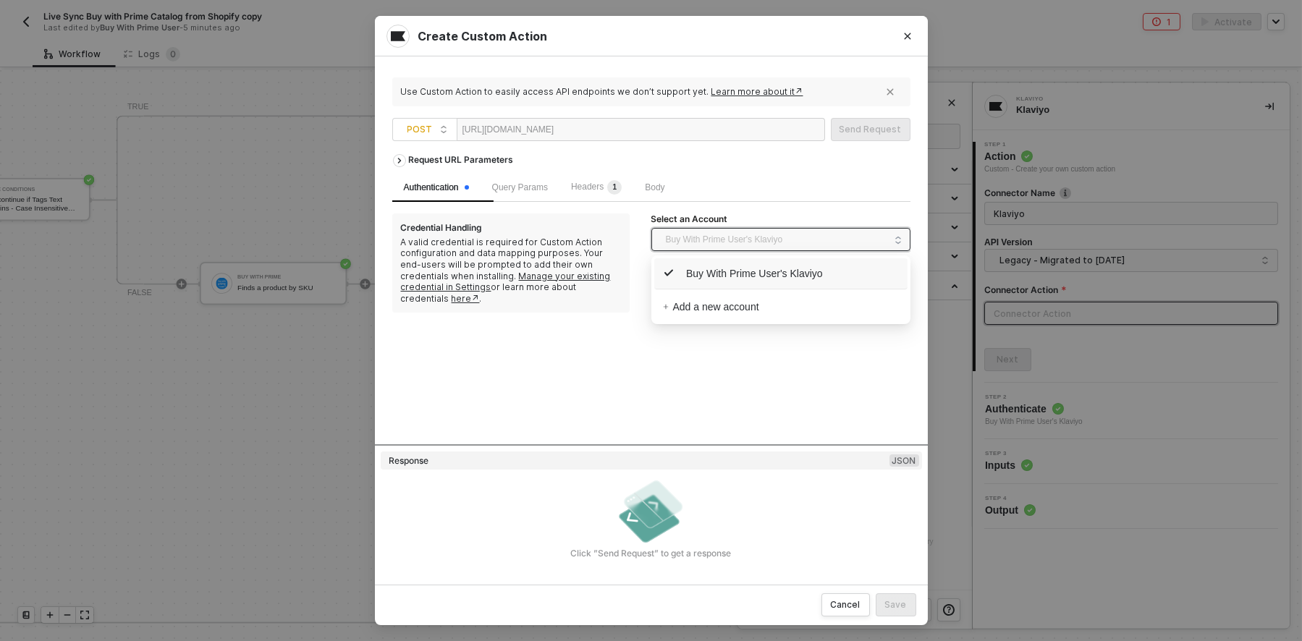
click at [730, 239] on span "Buy With Prime User's Klaviyo" at bounding box center [724, 240] width 117 height 22
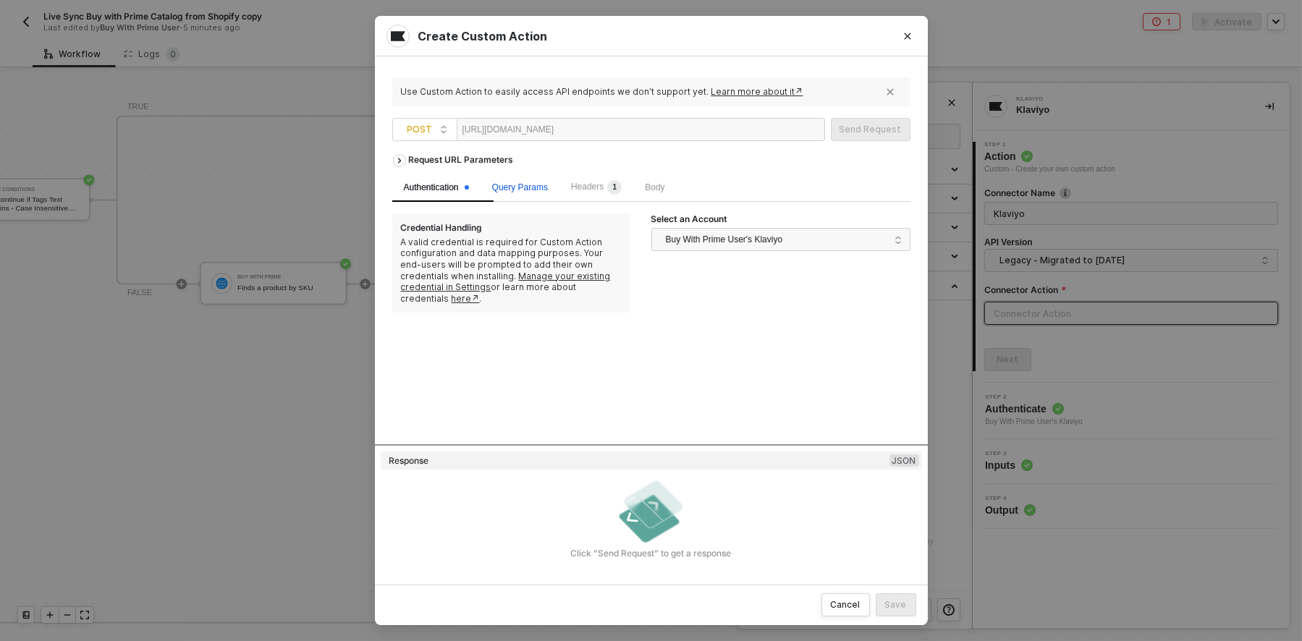
click at [538, 183] on span "Query Params" at bounding box center [520, 187] width 56 height 10
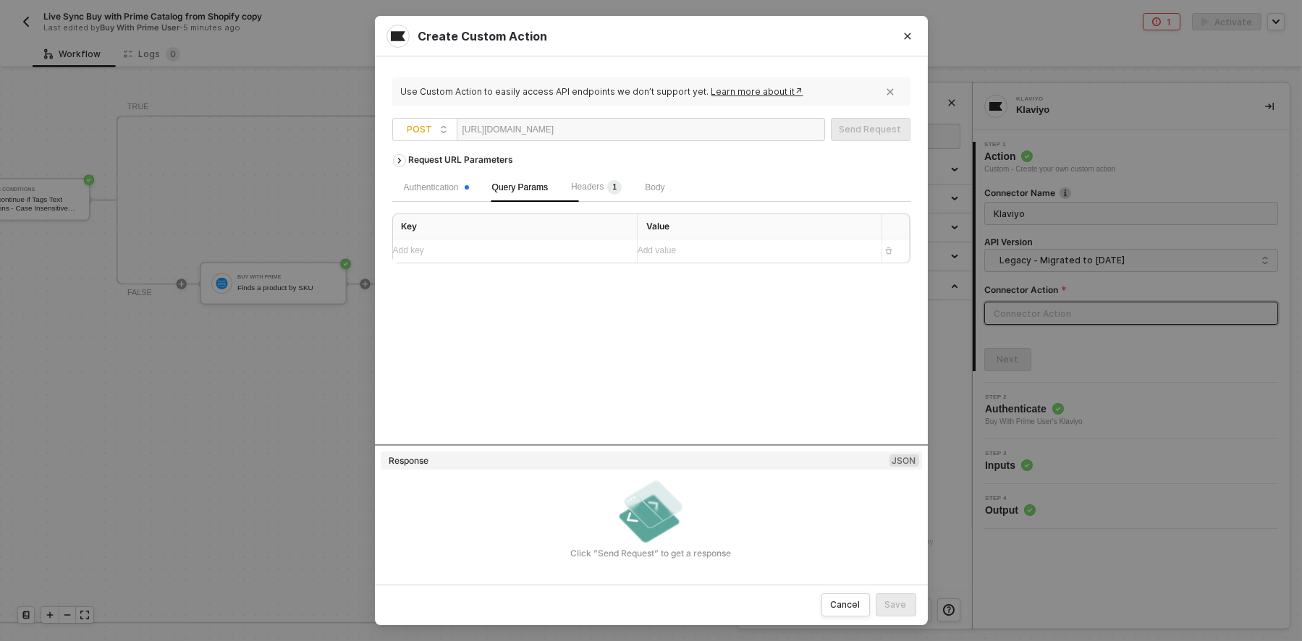
click at [631, 134] on div at bounding box center [598, 130] width 89 height 23
click at [515, 258] on div "Add key ﻿" at bounding box center [509, 251] width 232 height 14
click at [596, 187] on span "Headers 1" at bounding box center [596, 187] width 51 height 10
click at [667, 255] on div "Add value ﻿" at bounding box center [747, 251] width 218 height 14
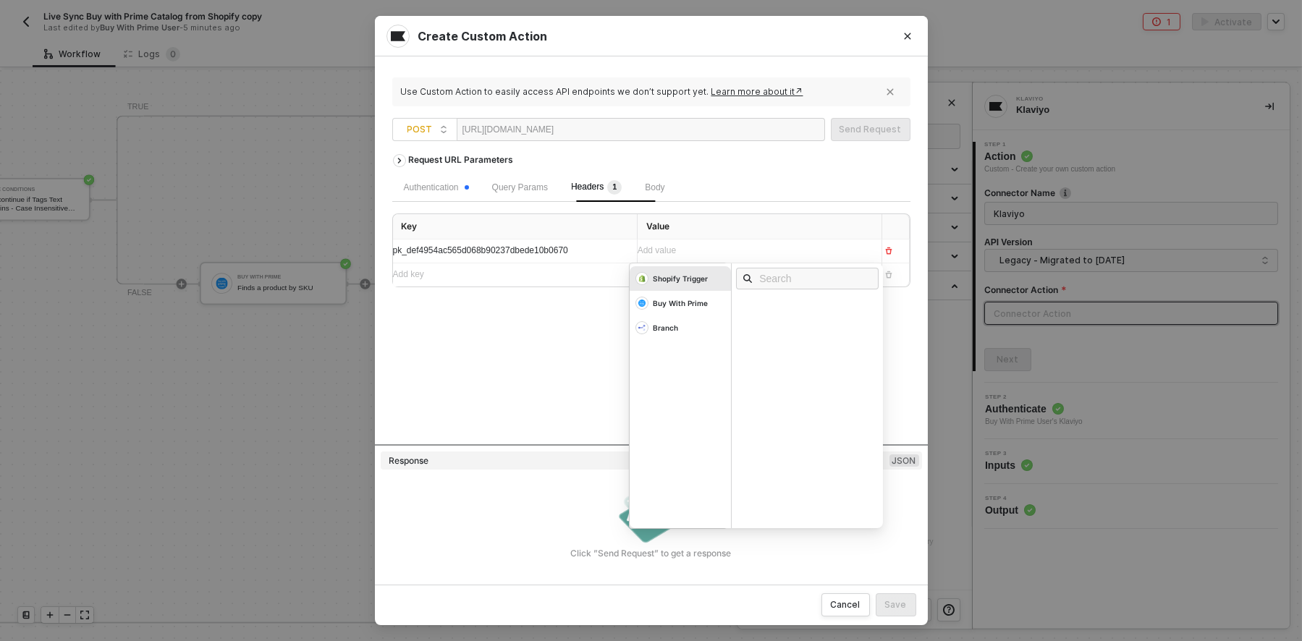
click at [507, 368] on div "Request URL Parameters Authentication Query Params Headers 1 Body Key Value pk_…" at bounding box center [651, 295] width 518 height 297
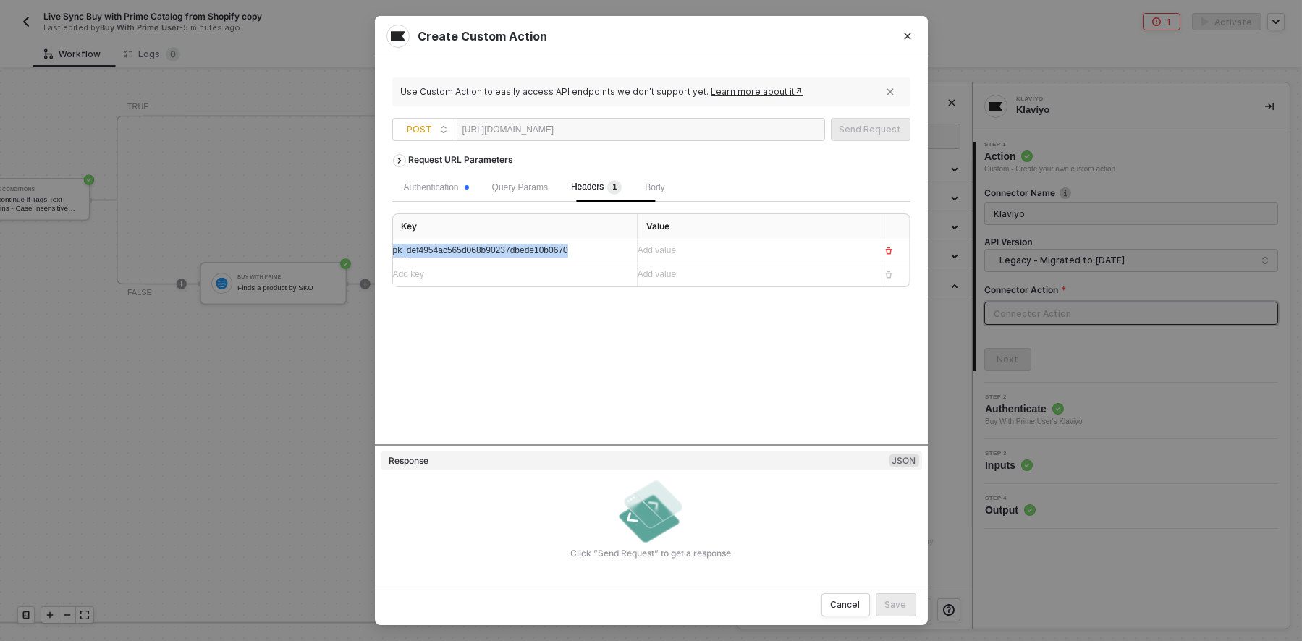
drag, startPoint x: 606, startPoint y: 250, endPoint x: 273, endPoint y: 266, distance: 333.3
click at [273, 266] on div "Create Custom Action Use Custom Action to easily access API endpoints we don’t …" at bounding box center [651, 320] width 1302 height 641
click at [630, 125] on div at bounding box center [598, 130] width 89 height 23
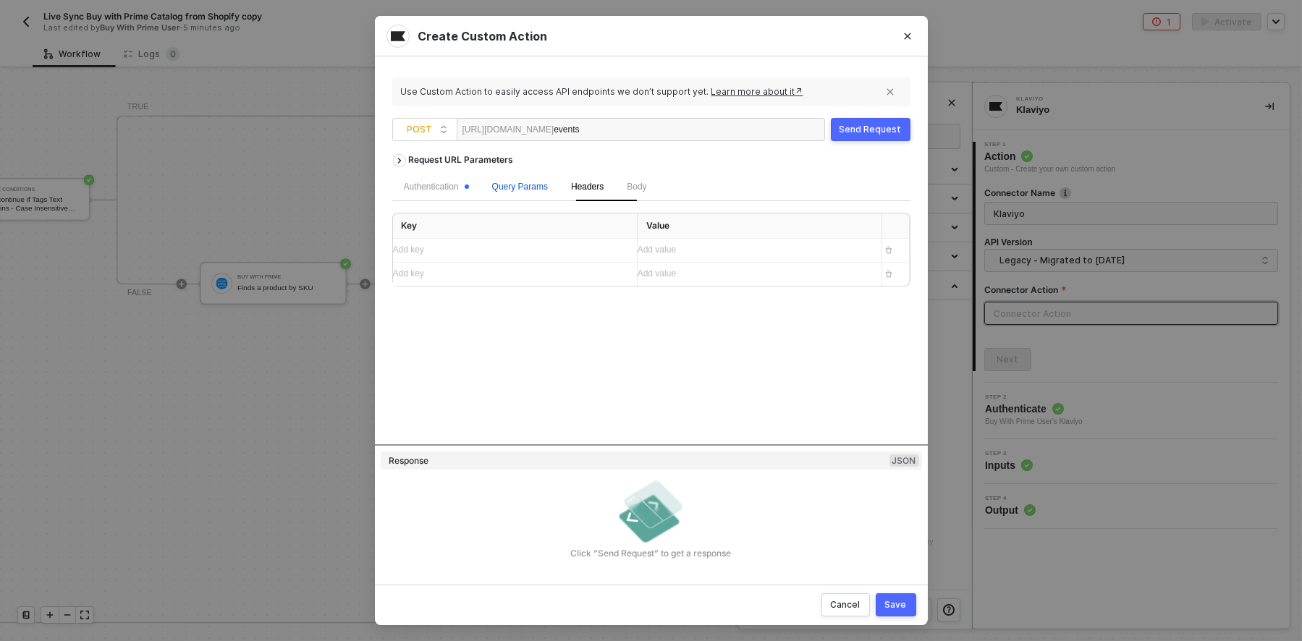
click at [544, 186] on span "Query Params" at bounding box center [520, 187] width 56 height 10
click at [646, 190] on span "Body" at bounding box center [637, 187] width 20 height 10
click at [406, 193] on div "Authentication" at bounding box center [436, 187] width 65 height 14
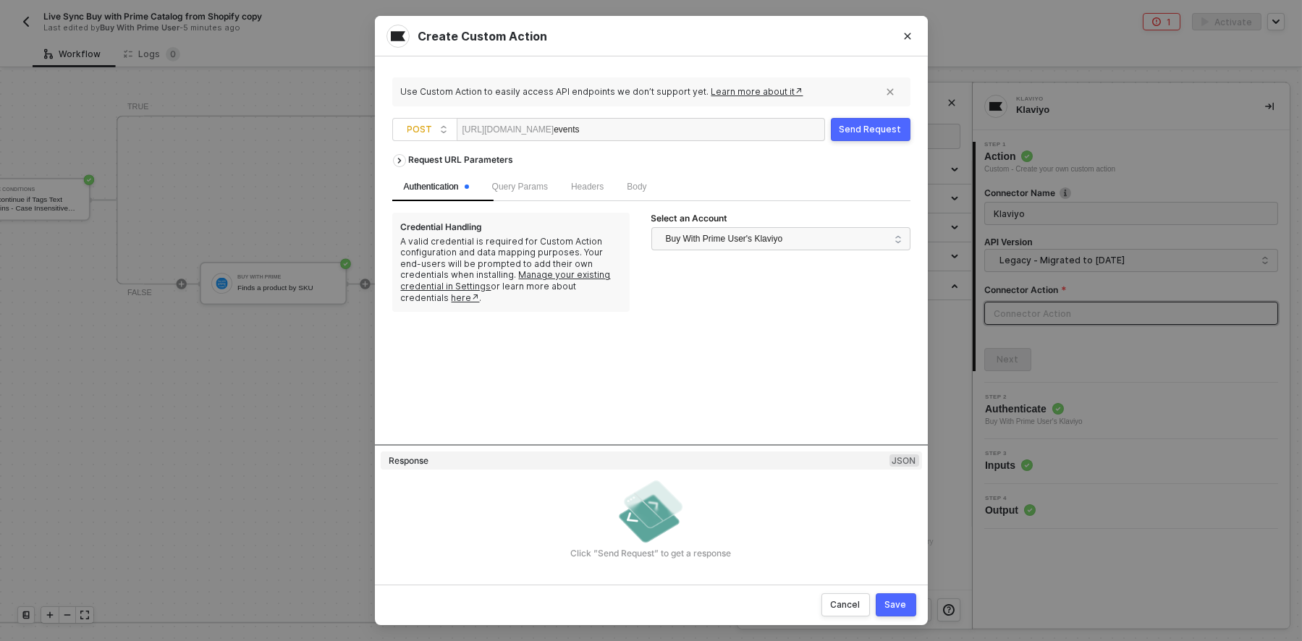
click at [850, 132] on div "Send Request" at bounding box center [871, 130] width 62 height 12
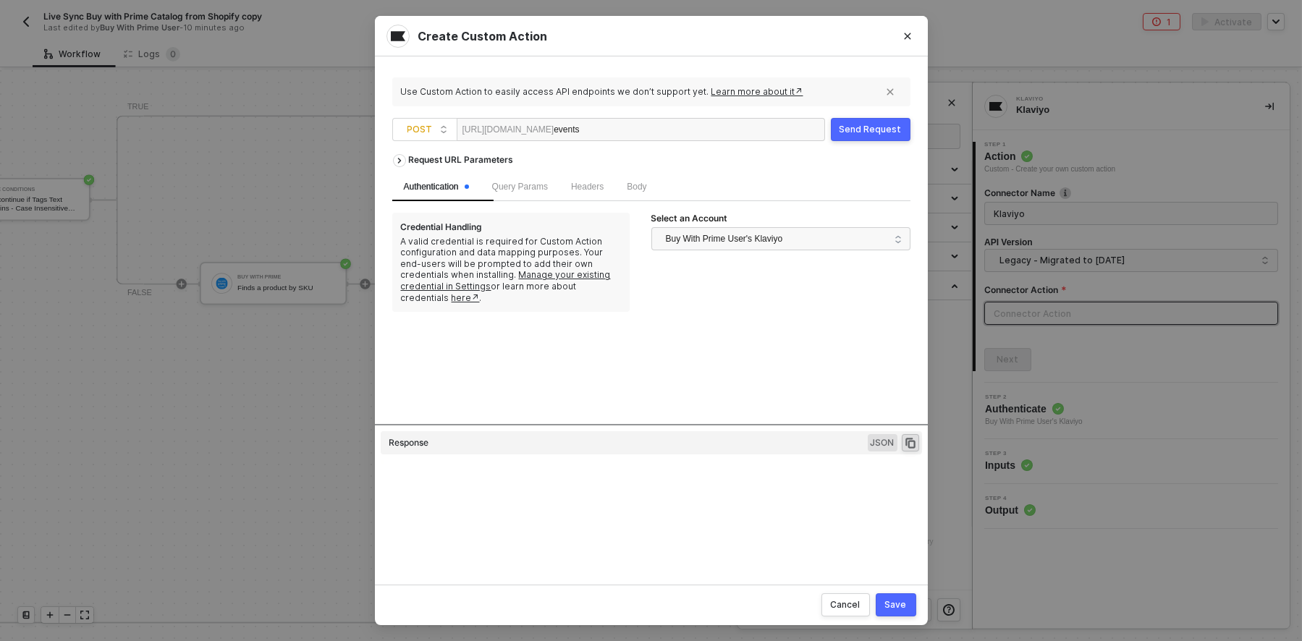
type textarea "HTTP/1.1 400 Bad Request { "message": "Error: The version \"\" is not known!" }"
click at [538, 185] on span "Query Params" at bounding box center [520, 187] width 56 height 10
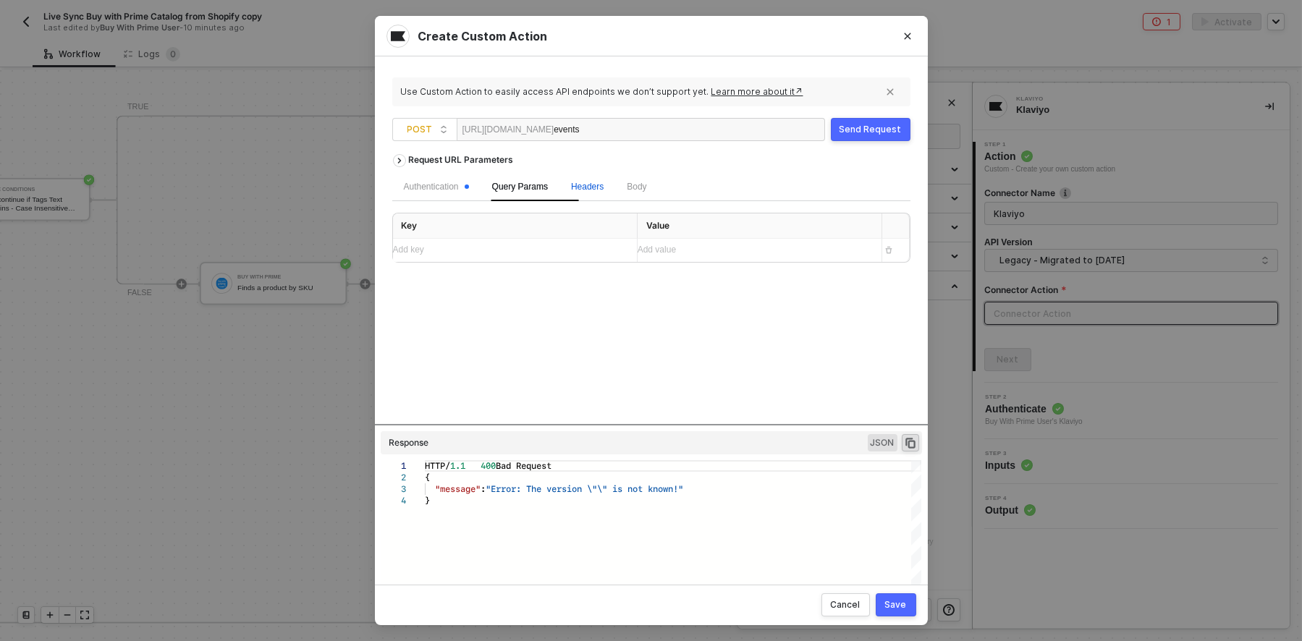
click at [603, 186] on span "Headers" at bounding box center [587, 187] width 33 height 10
click at [646, 183] on span "Body" at bounding box center [637, 187] width 20 height 10
click at [493, 185] on div "Query Params" at bounding box center [520, 187] width 79 height 28
click at [420, 187] on div "Authentication" at bounding box center [436, 187] width 65 height 14
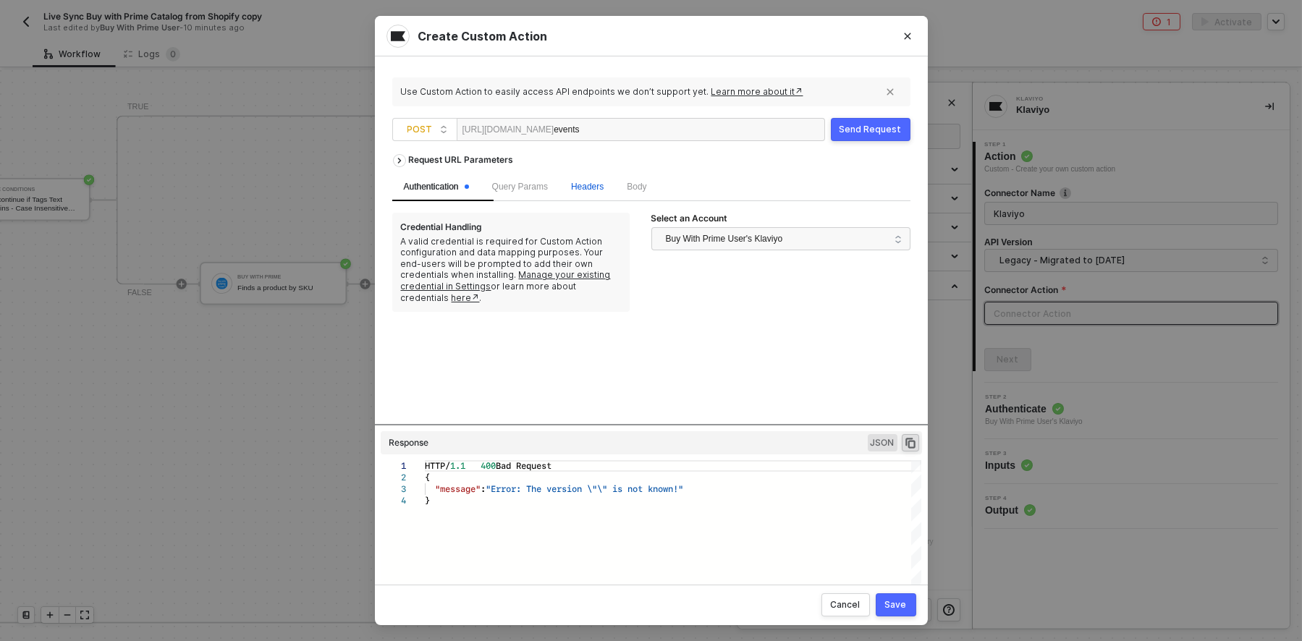
click at [604, 184] on span "Headers" at bounding box center [587, 187] width 33 height 10
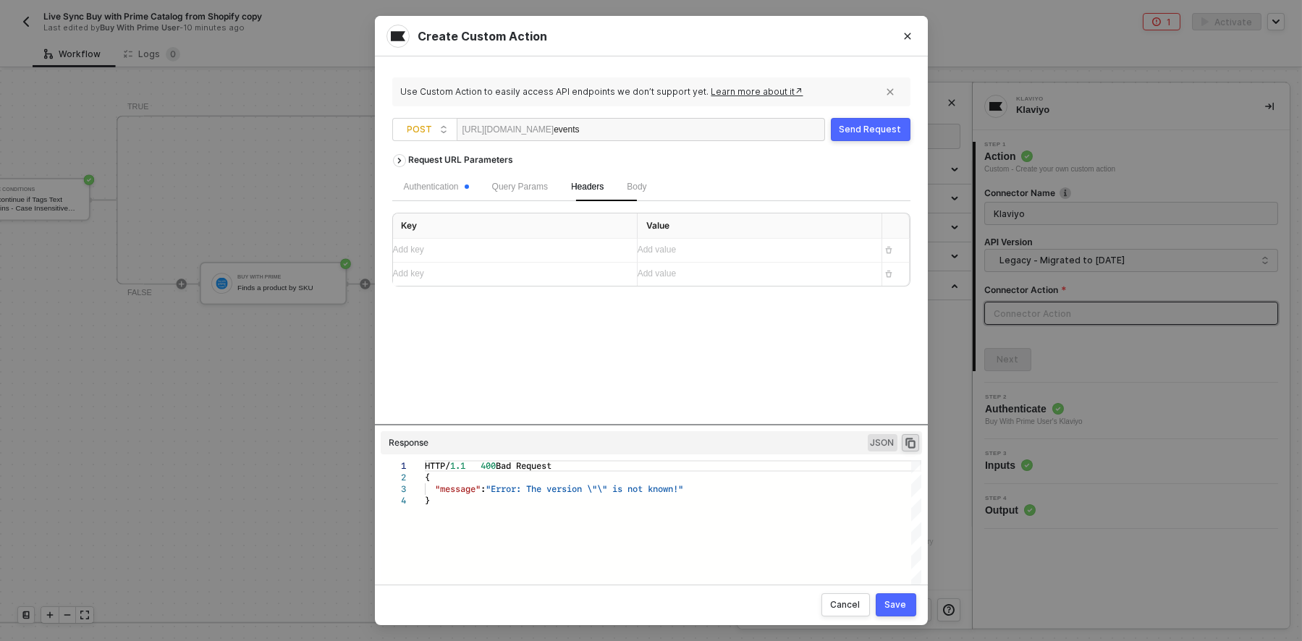
click at [543, 251] on div "Add key ﻿" at bounding box center [509, 250] width 232 height 14
click at [541, 253] on div "Add key ﻿" at bounding box center [502, 250] width 218 height 14
click at [868, 127] on div "Send Request" at bounding box center [871, 130] width 62 height 12
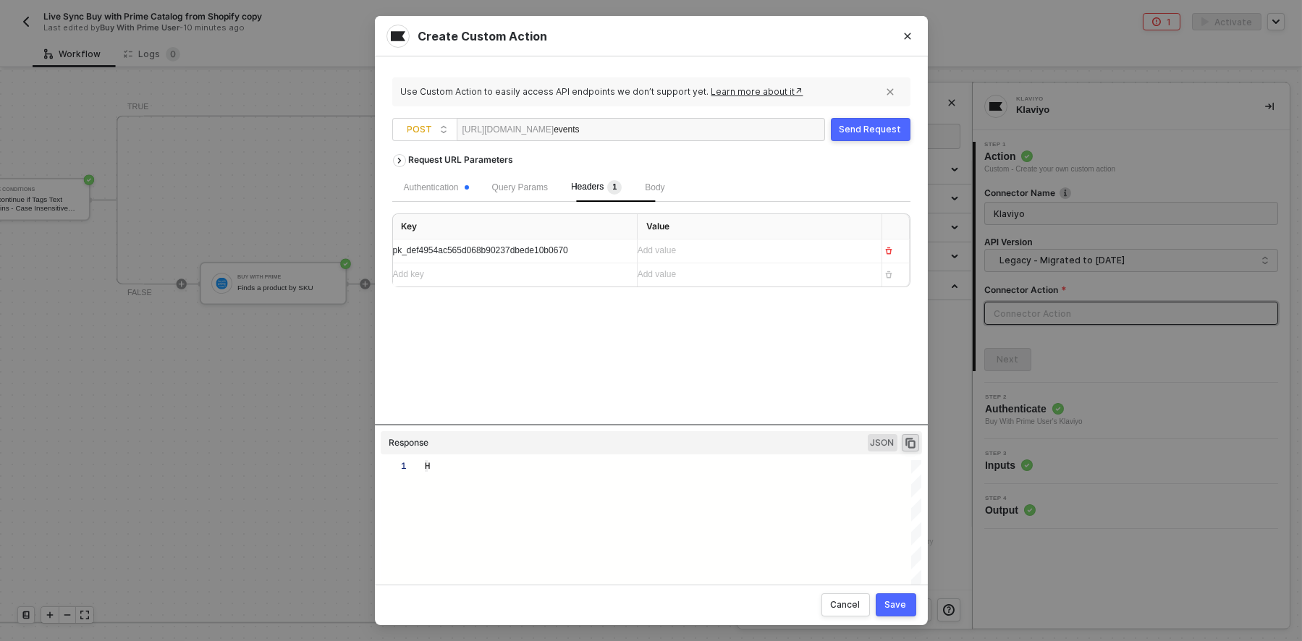
type textarea "HTTP/1.1 400 Bad Request { "message": "Error: The version \"\" is not known!" }"
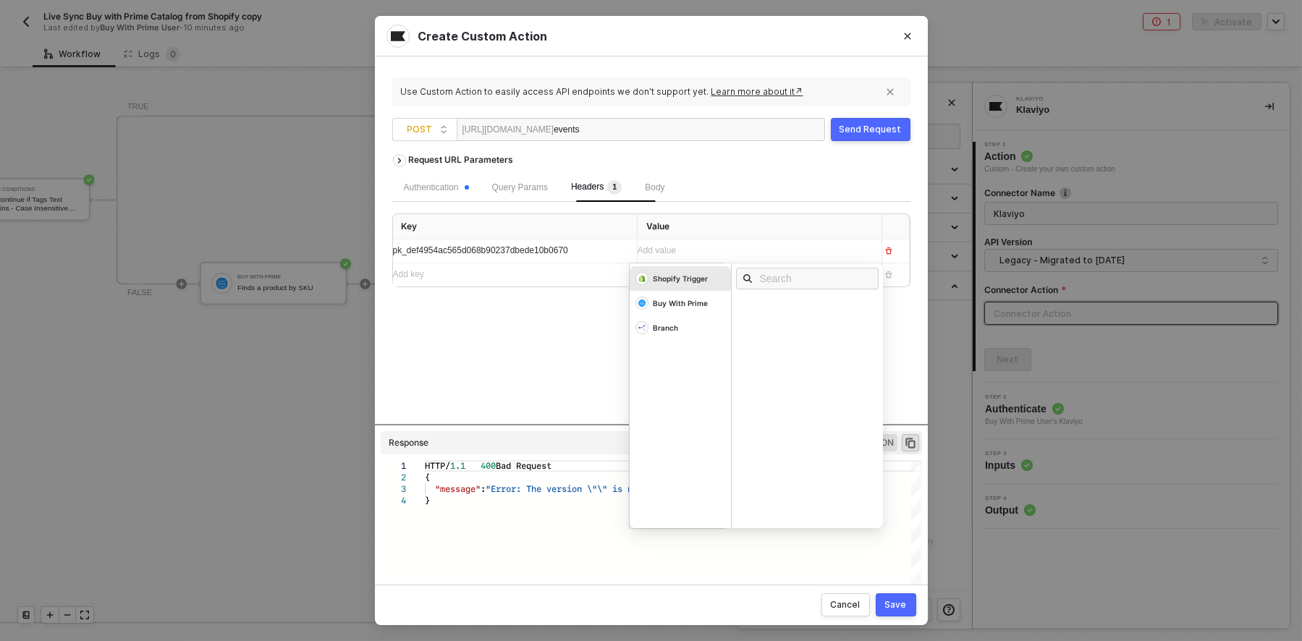
click at [719, 255] on div "Add value ﻿" at bounding box center [747, 251] width 218 height 14
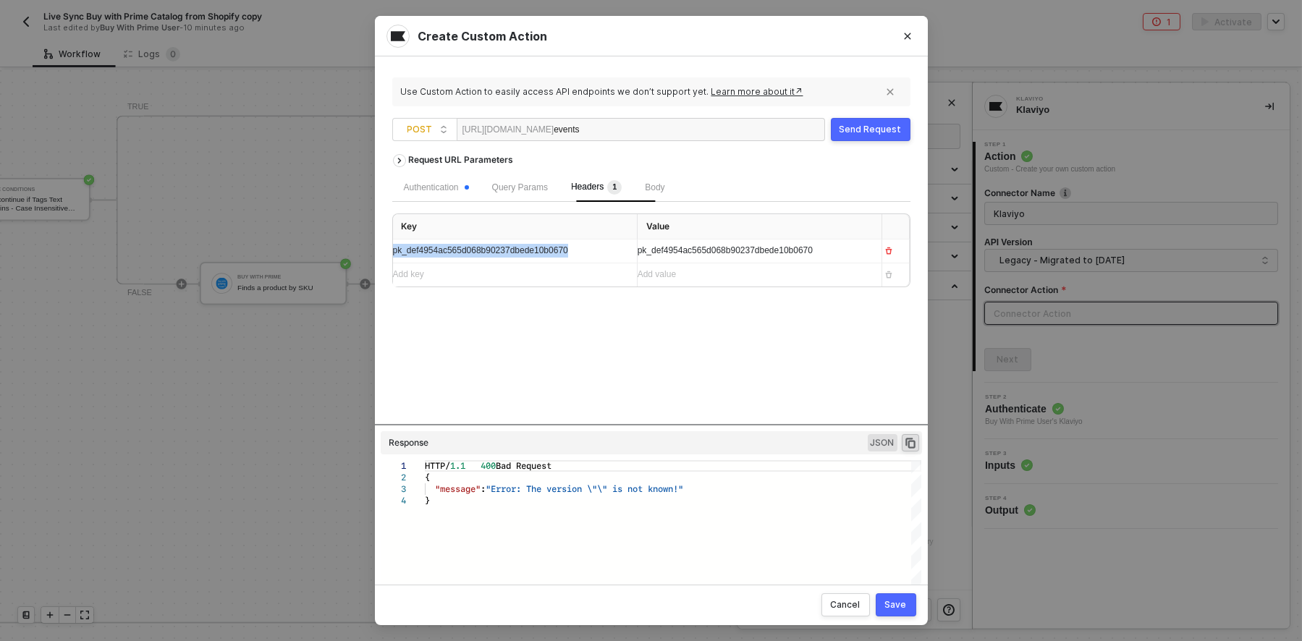
drag, startPoint x: 606, startPoint y: 257, endPoint x: 314, endPoint y: 266, distance: 291.8
click at [314, 266] on div "Create Custom Action Use Custom Action to easily access API endpoints we don’t …" at bounding box center [651, 320] width 1302 height 641
click at [550, 250] on div "Add key ﻿" at bounding box center [502, 250] width 218 height 14
click at [882, 127] on div "Send Request" at bounding box center [871, 130] width 62 height 12
drag, startPoint x: 554, startPoint y: 253, endPoint x: 95, endPoint y: 253, distance: 459.6
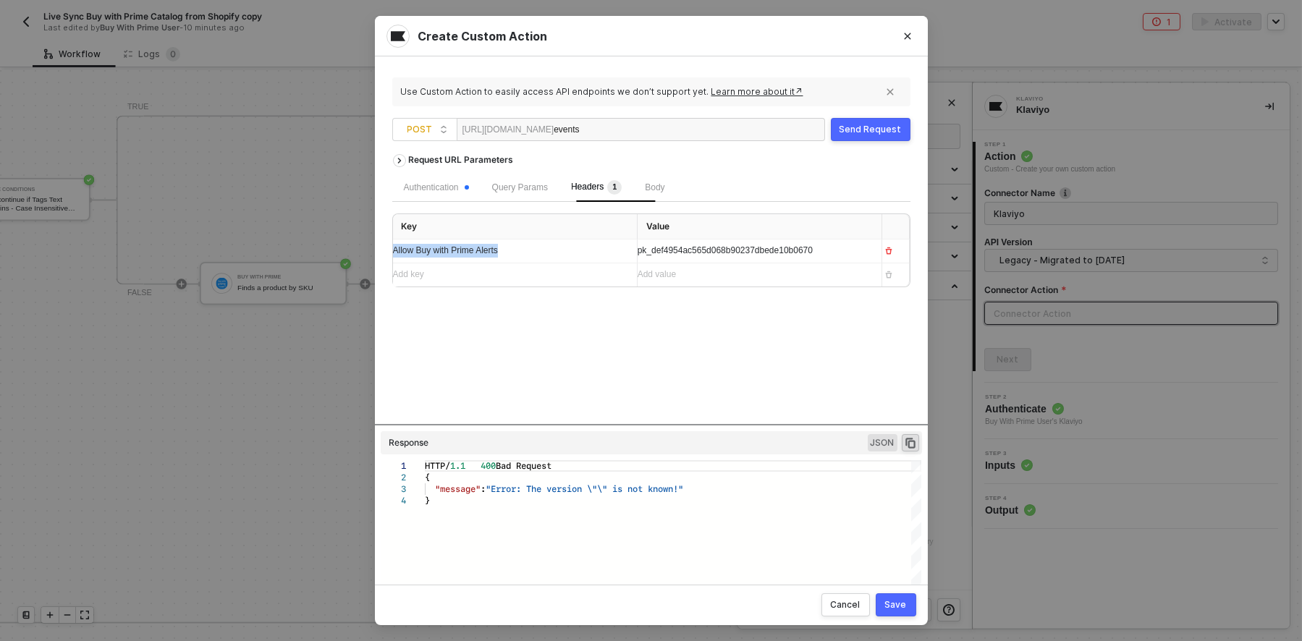
click at [96, 253] on div "Create Custom Action Use Custom Action to easily access API endpoints we don’t …" at bounding box center [651, 320] width 1302 height 641
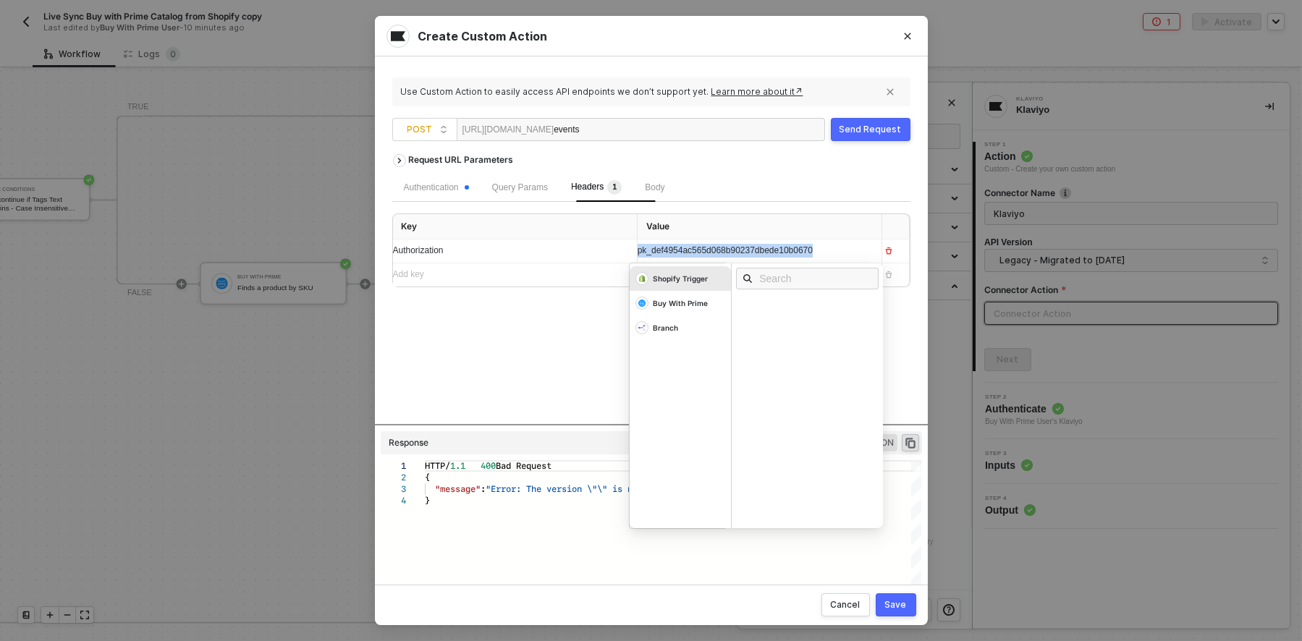
drag, startPoint x: 867, startPoint y: 253, endPoint x: 620, endPoint y: 240, distance: 247.1
click at [620, 240] on table "Key Value Authorization pk_def4954ac565d068b90237dbede10b0670 Shopify Trigger B…" at bounding box center [651, 250] width 517 height 72
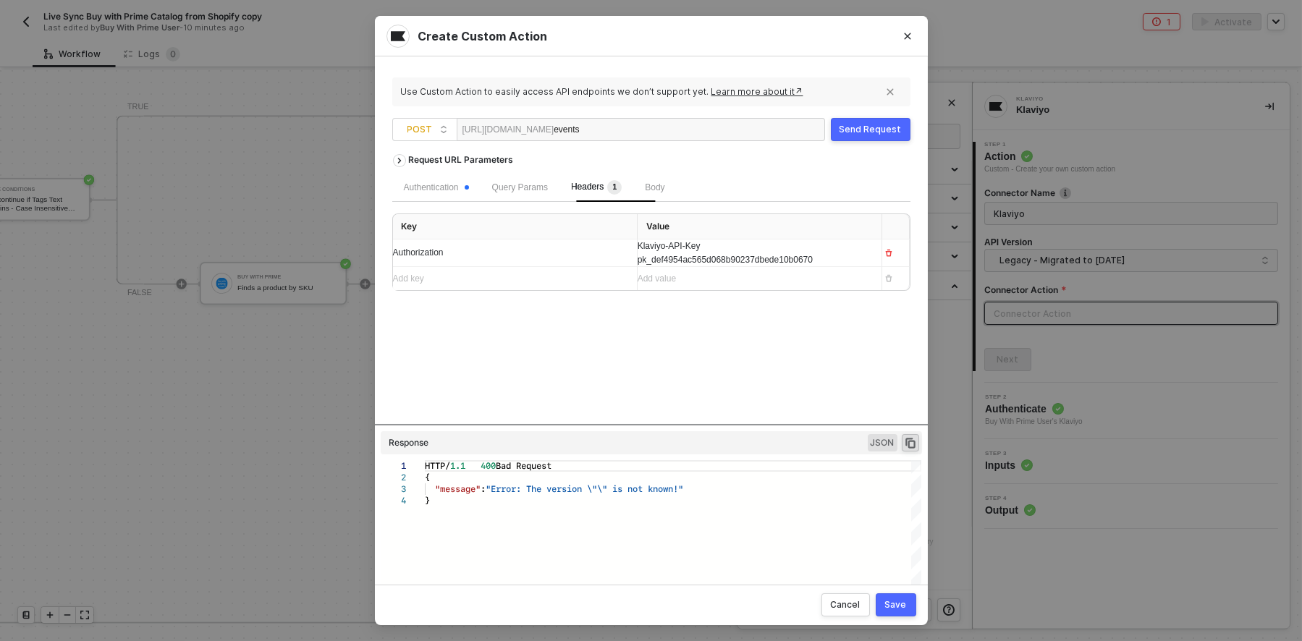
click at [553, 342] on div "Request URL Parameters Authentication Query Params Headers 1 Body Key Value Aut…" at bounding box center [651, 285] width 518 height 277
click at [664, 187] on span "Body" at bounding box center [655, 187] width 20 height 10
click at [485, 282] on div "Add key ﻿" at bounding box center [509, 278] width 232 height 14
click at [609, 182] on span "Headers 1" at bounding box center [596, 187] width 51 height 10
click at [505, 285] on div "Add key ﻿" at bounding box center [502, 279] width 218 height 14
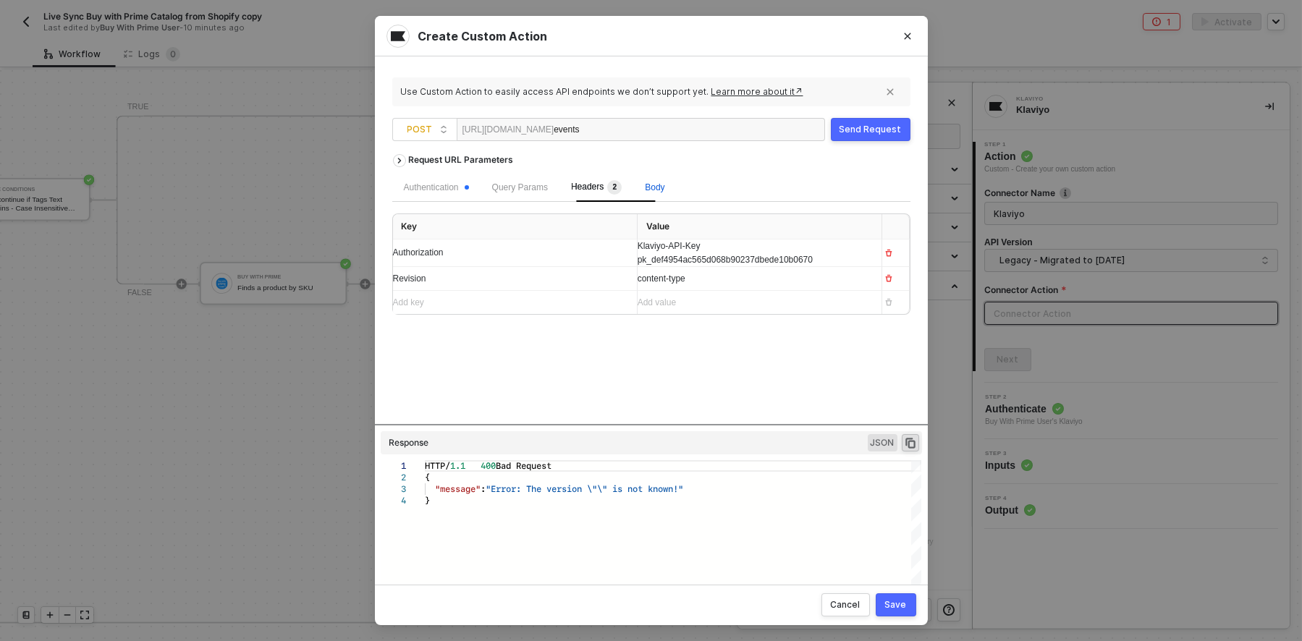
click at [664, 182] on span "Body" at bounding box center [655, 187] width 20 height 10
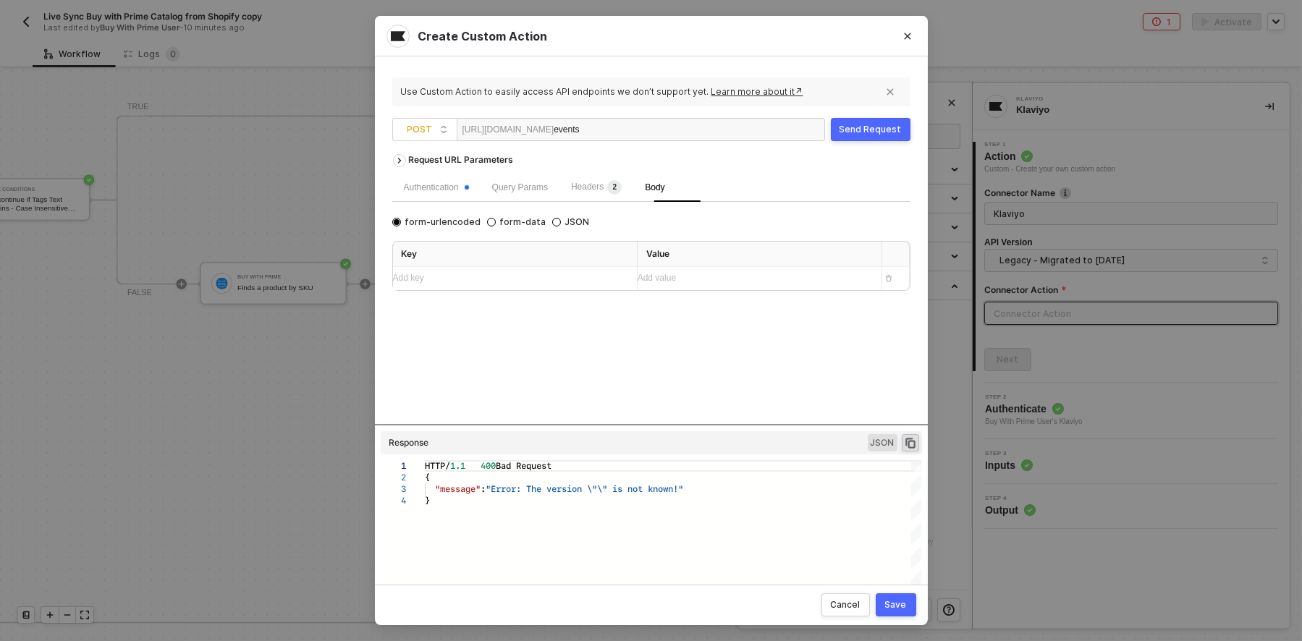
click at [671, 275] on div "Add value ﻿" at bounding box center [754, 278] width 232 height 14
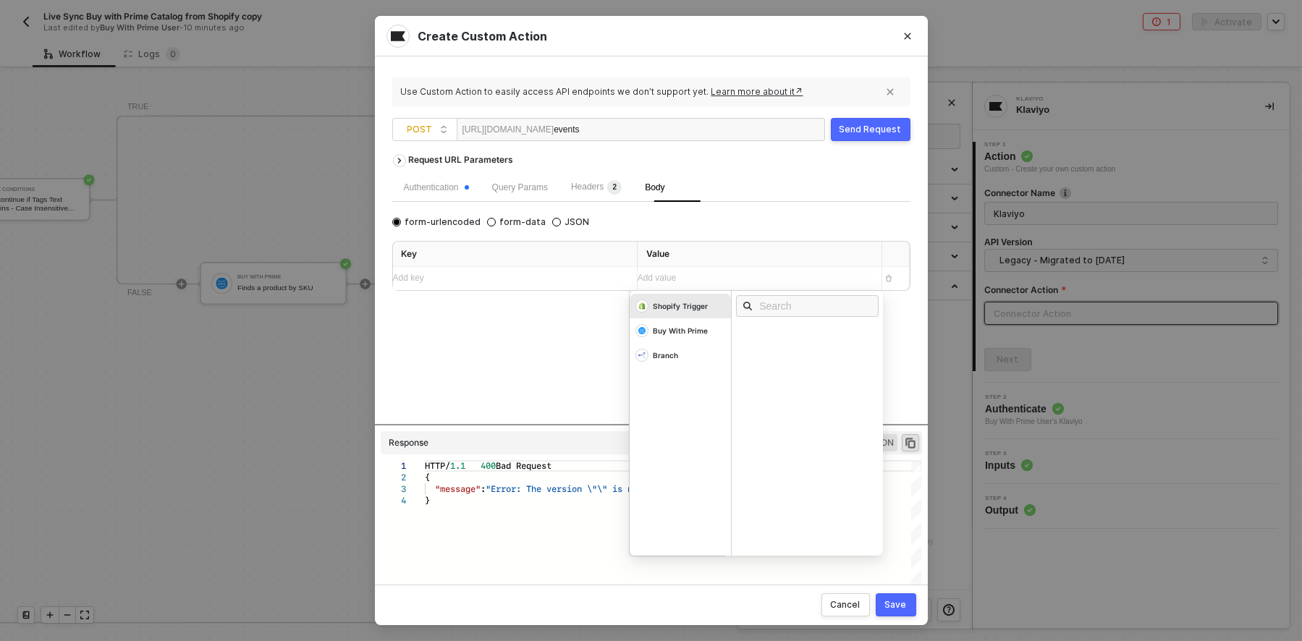
click at [481, 285] on div "Add key ﻿" at bounding box center [509, 278] width 232 height 14
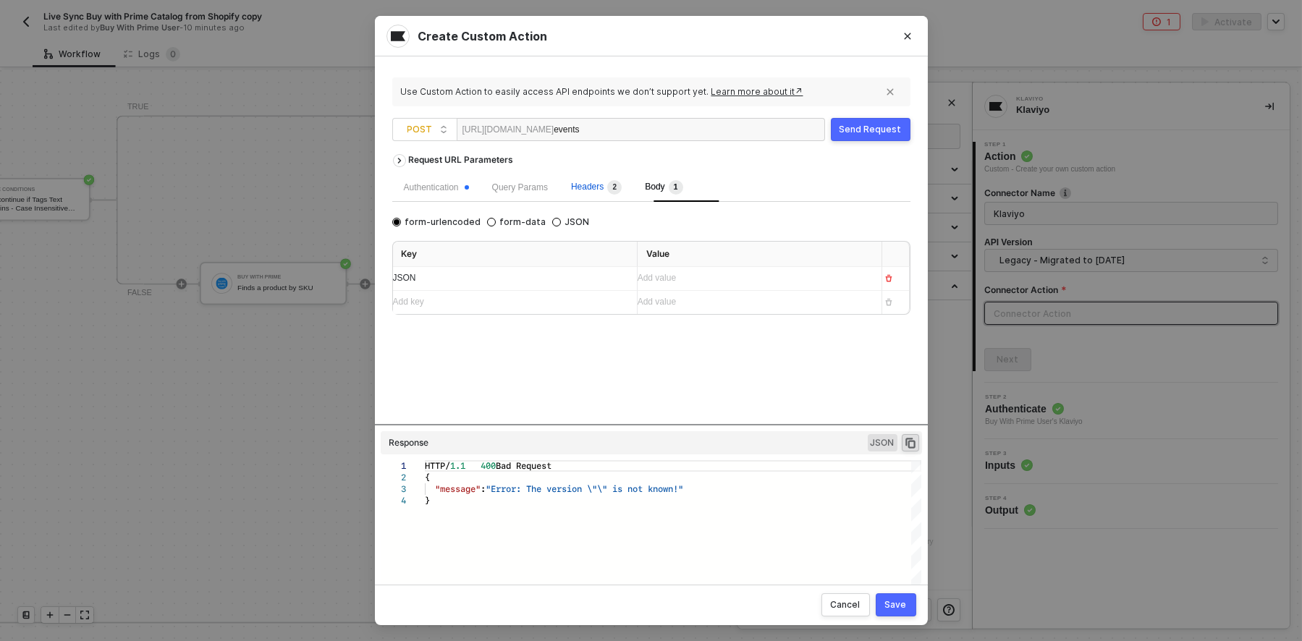
click at [607, 192] on span "Headers 2" at bounding box center [596, 187] width 51 height 10
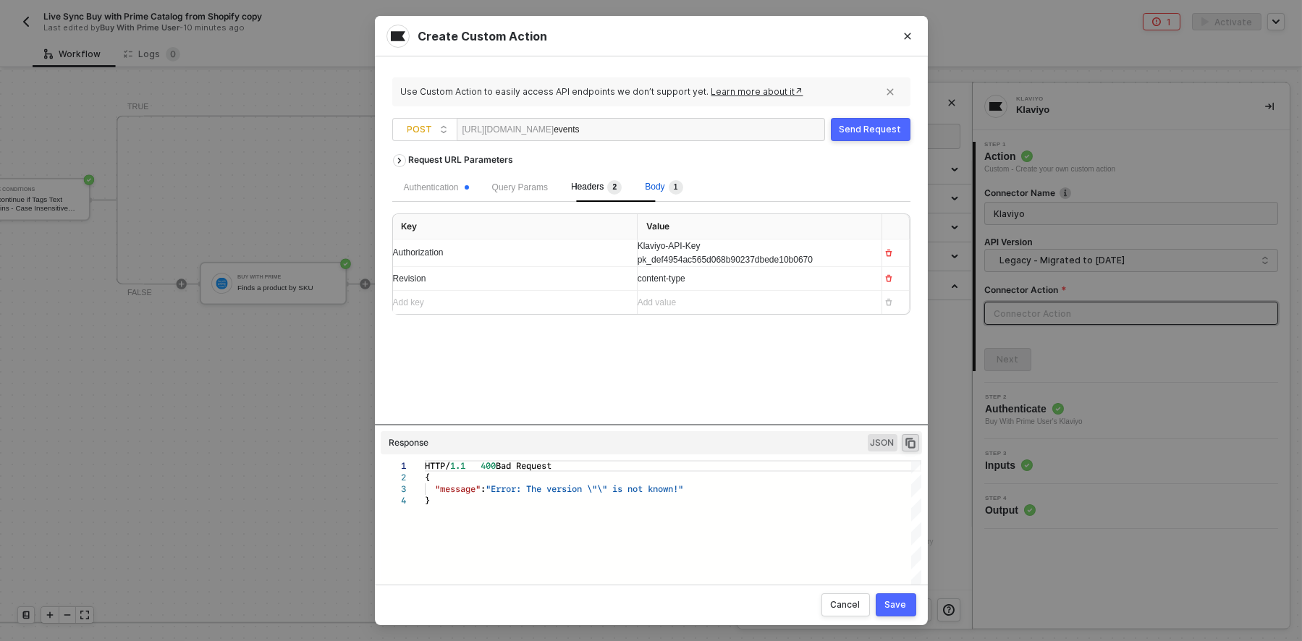
click at [676, 186] on span "Body 1" at bounding box center [664, 187] width 38 height 10
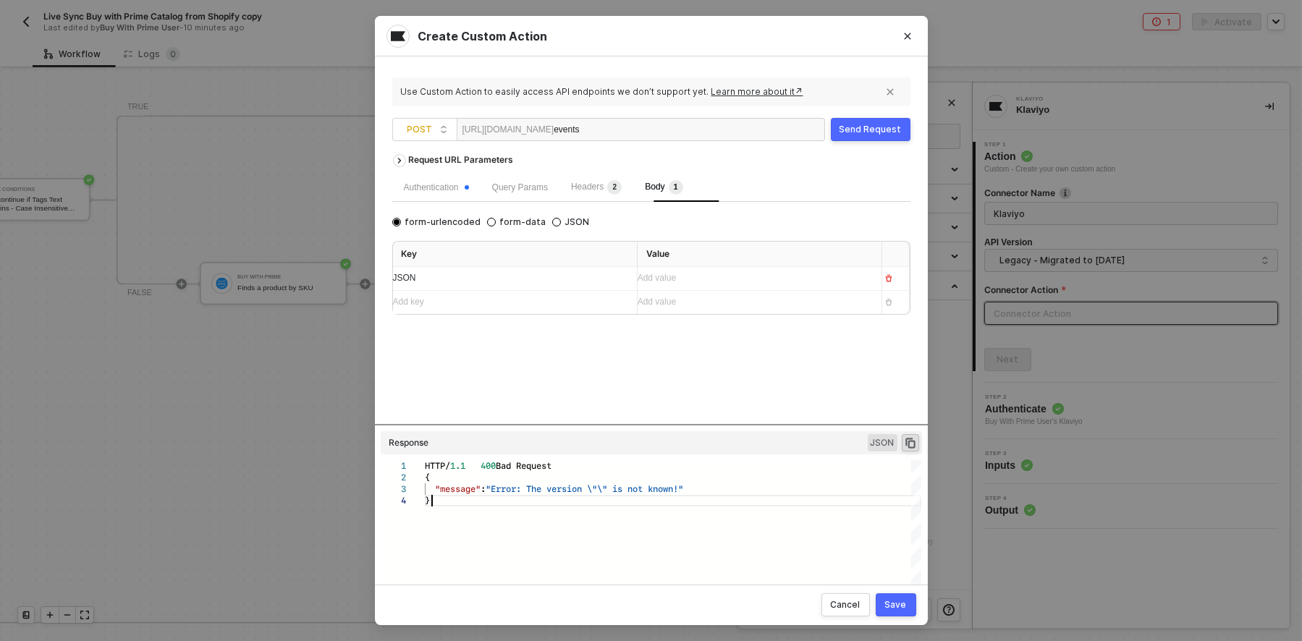
click at [577, 502] on div "}" at bounding box center [673, 501] width 496 height 12
click at [570, 517] on div "HTTP/ 1.1 400 Bad Request { "message" : "Error: The version \"\" is not known!"…" at bounding box center [673, 523] width 496 height 127
type textarea "HTTP/1.1 400 Bad Request { "message": "Error: The version \"\" is not known!" }"
click at [853, 127] on div "Send Request" at bounding box center [871, 130] width 62 height 12
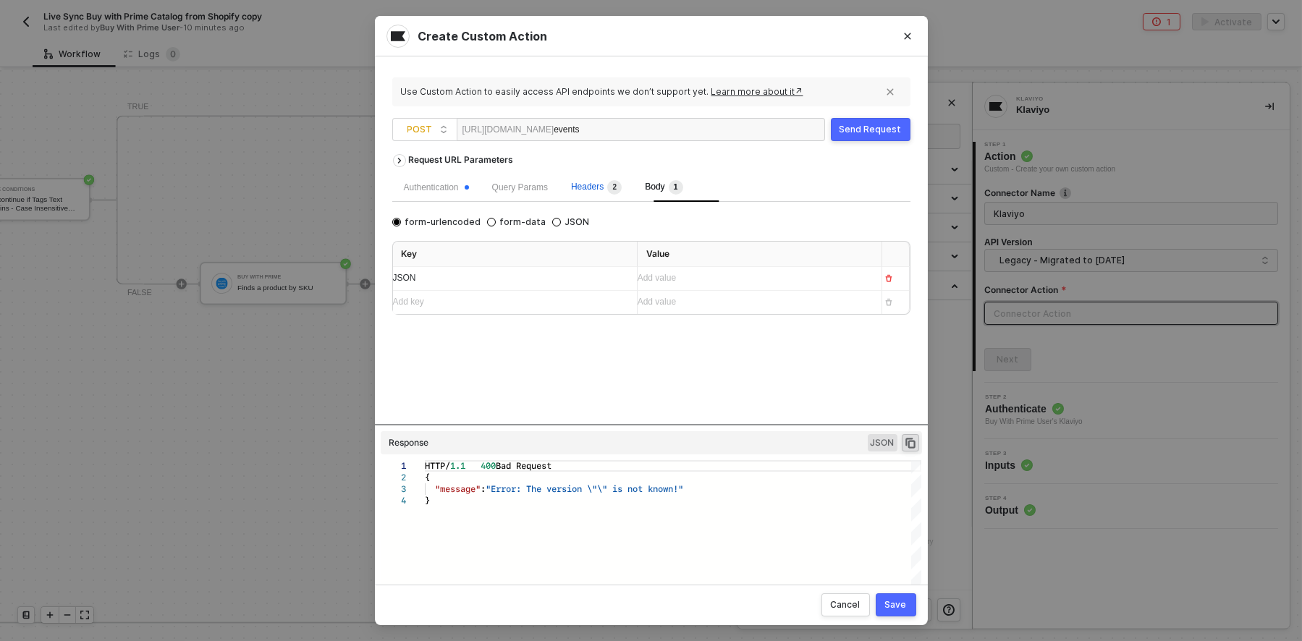
click at [595, 185] on span "Headers 2" at bounding box center [596, 187] width 51 height 10
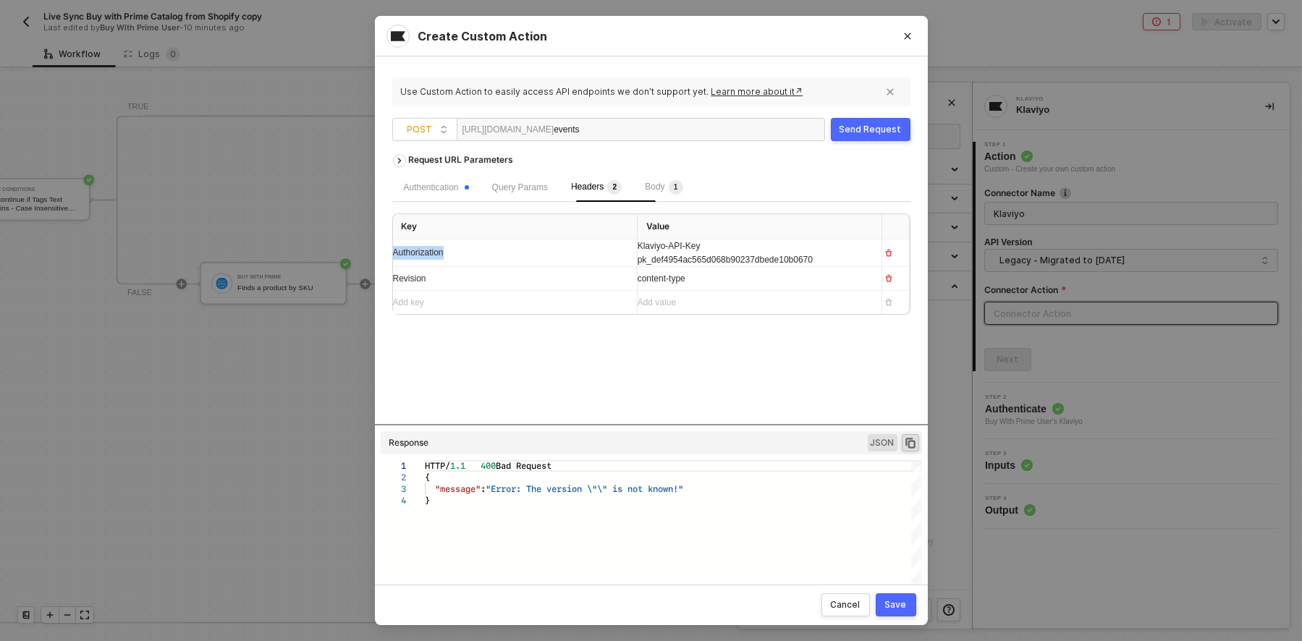
drag, startPoint x: 475, startPoint y: 250, endPoint x: 365, endPoint y: 257, distance: 109.5
click at [365, 257] on div "Create Custom Action Use Custom Action to easily access API endpoints we don’t …" at bounding box center [651, 320] width 1302 height 641
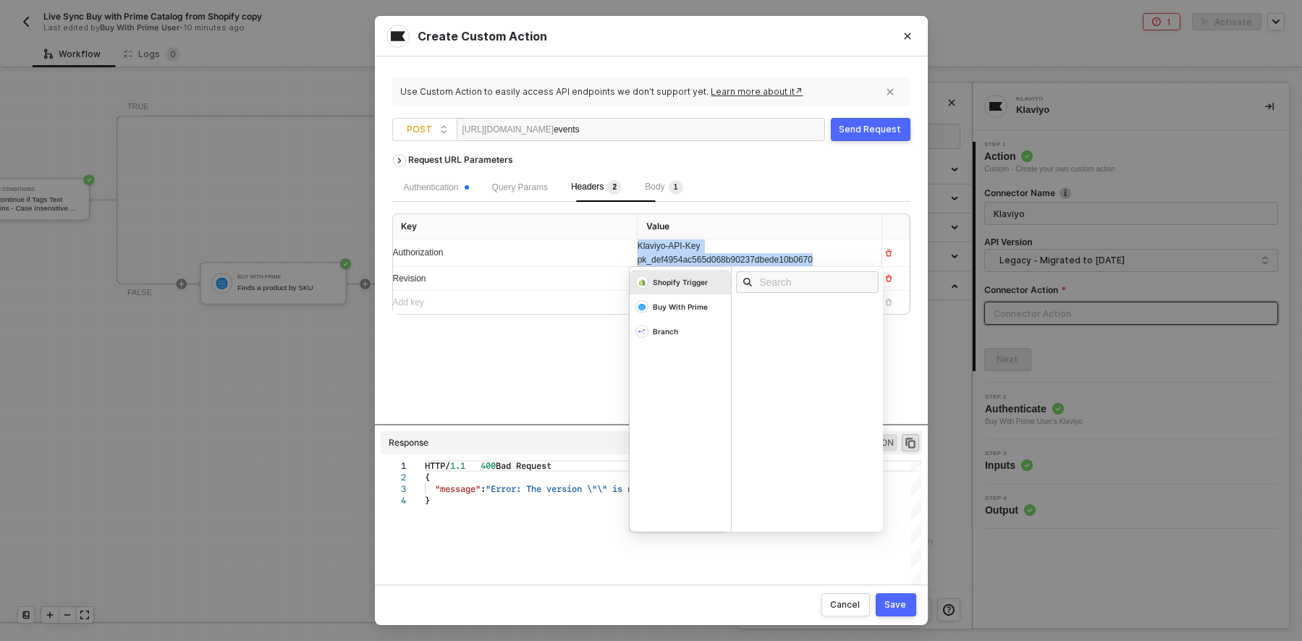
drag, startPoint x: 852, startPoint y: 267, endPoint x: 604, endPoint y: 242, distance: 249.5
click at [604, 242] on tr "Authorization Klaviyo-API-Key pk_def4954ac565d068b90237dbede10b0670 Shopify Tri…" at bounding box center [651, 254] width 517 height 28
click at [725, 255] on div "Klaviyo-API-Key" at bounding box center [747, 251] width 218 height 14
click at [563, 379] on div "Request URL Parameters Authentication Query Params Headers 2 Body 1 Key Value A…" at bounding box center [651, 285] width 518 height 277
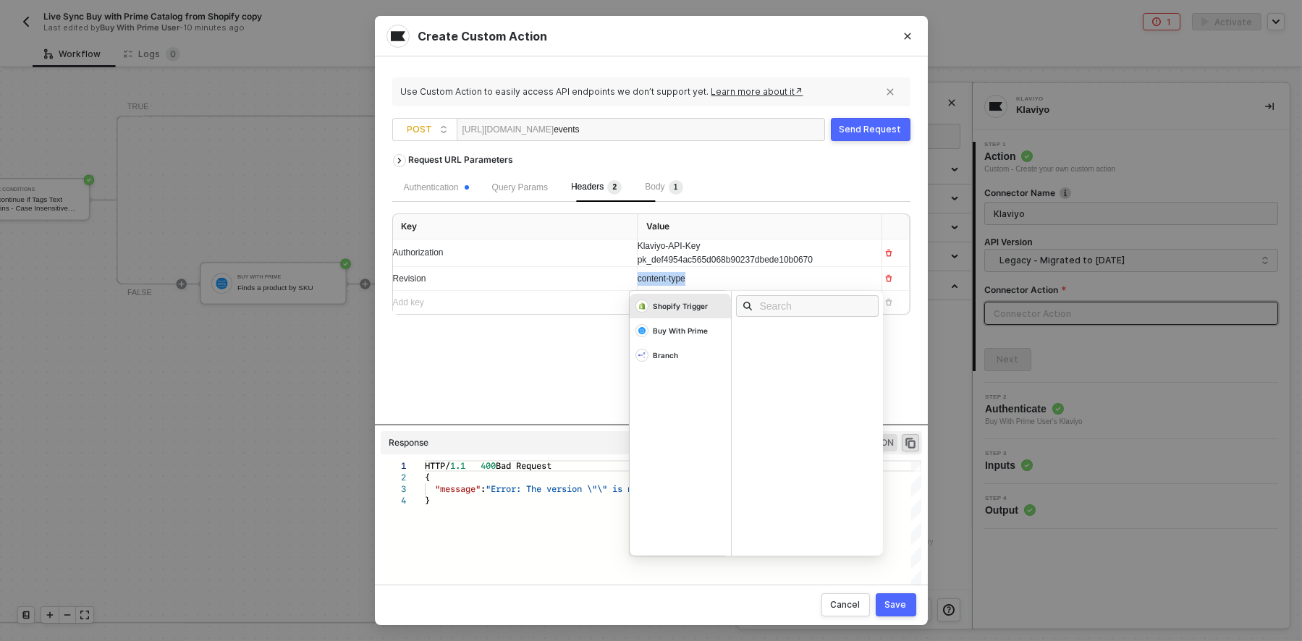
drag, startPoint x: 758, startPoint y: 287, endPoint x: 573, endPoint y: 289, distance: 184.6
click at [573, 289] on tr "Revision content-type Shopify Trigger Buy With Prime Branch" at bounding box center [651, 279] width 517 height 24
click at [448, 305] on div "Add key ﻿" at bounding box center [509, 303] width 232 height 14
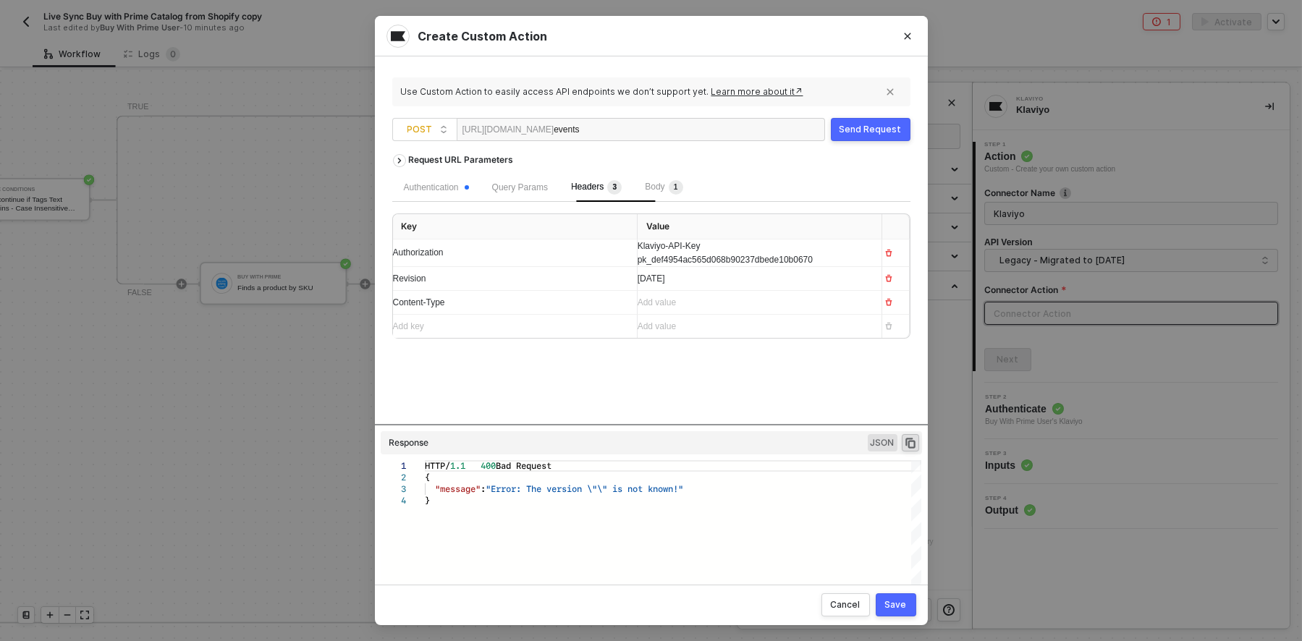
click at [721, 310] on div "Add value ﻿" at bounding box center [754, 303] width 232 height 14
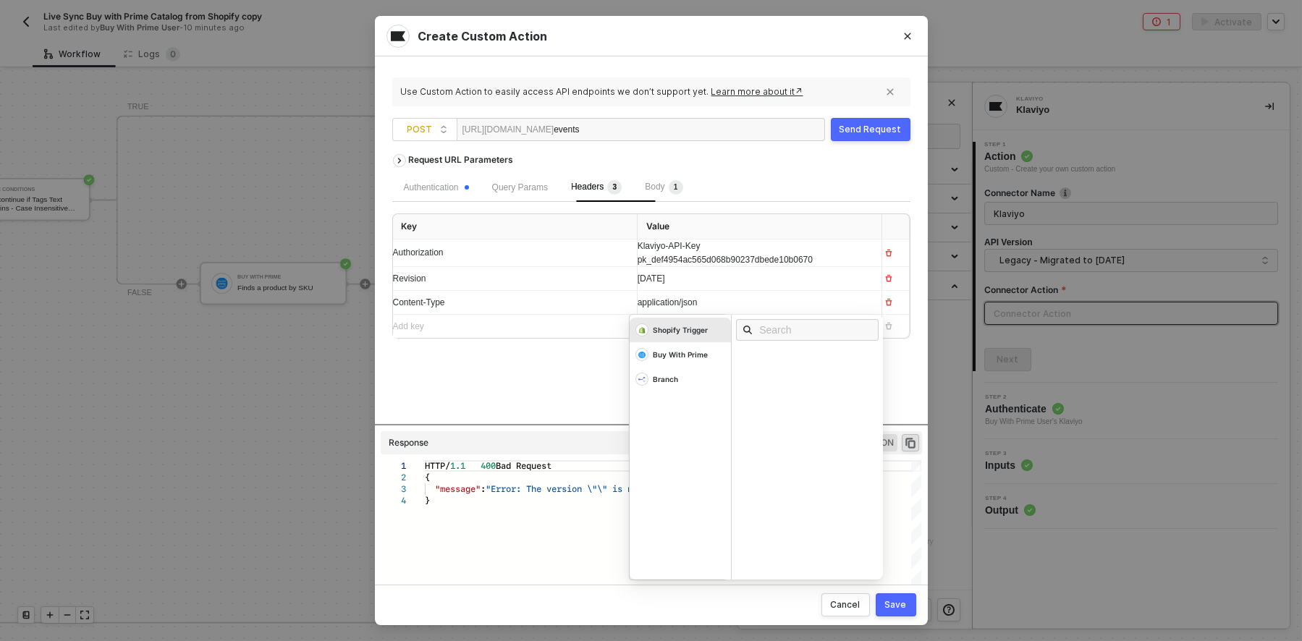
click at [544, 371] on div "Request URL Parameters Authentication Query Params Headers 3 Body 1 Key Value A…" at bounding box center [651, 285] width 518 height 277
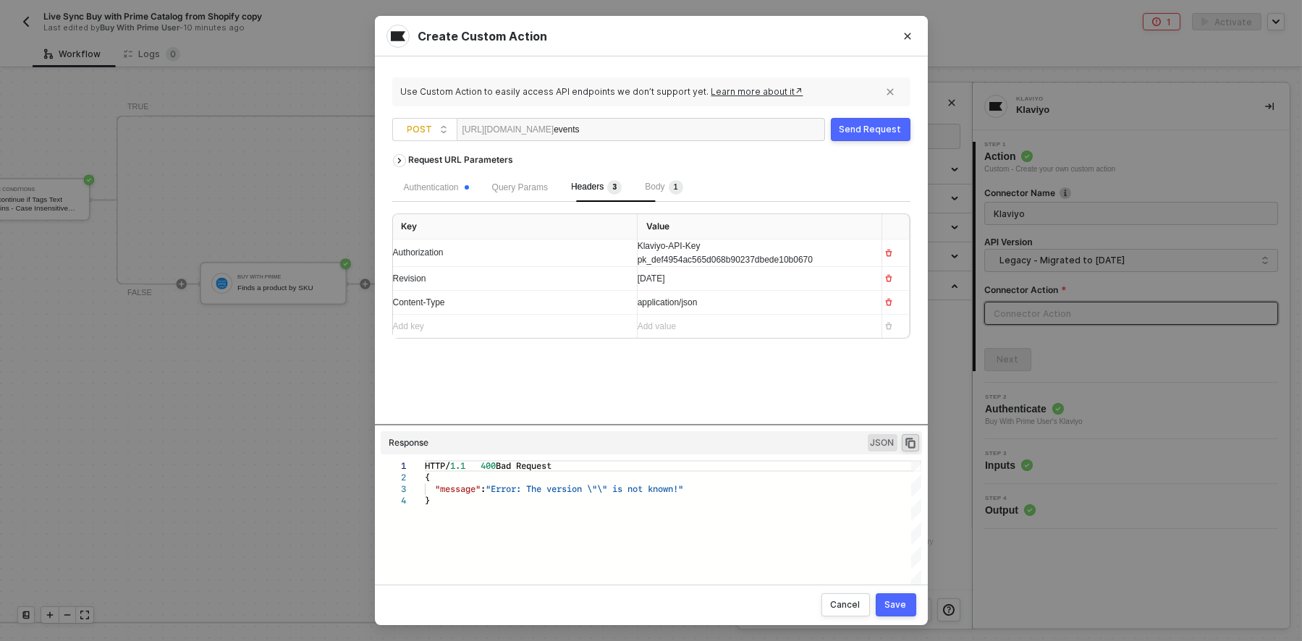
click at [397, 284] on span "Revision" at bounding box center [409, 279] width 33 height 10
click at [676, 185] on span "Body 1" at bounding box center [664, 187] width 38 height 10
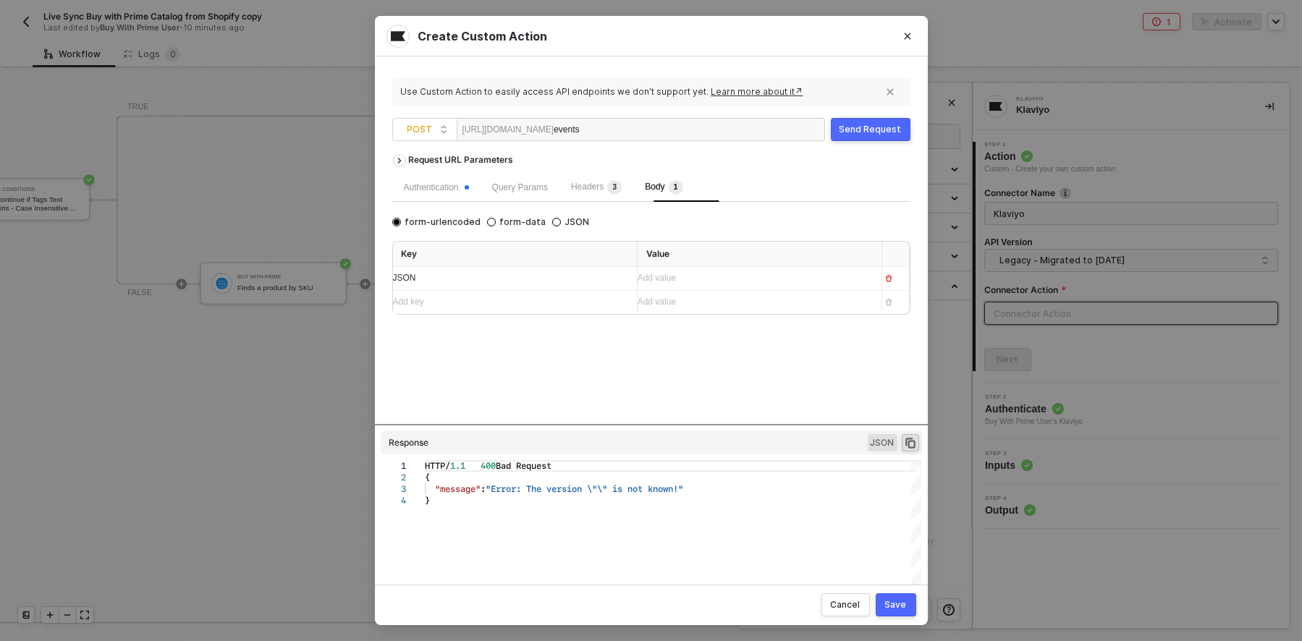
click at [876, 440] on span "JSON" at bounding box center [883, 442] width 30 height 17
click at [561, 221] on input "JSON" at bounding box center [556, 222] width 9 height 9
radio input "true"
radio input "false"
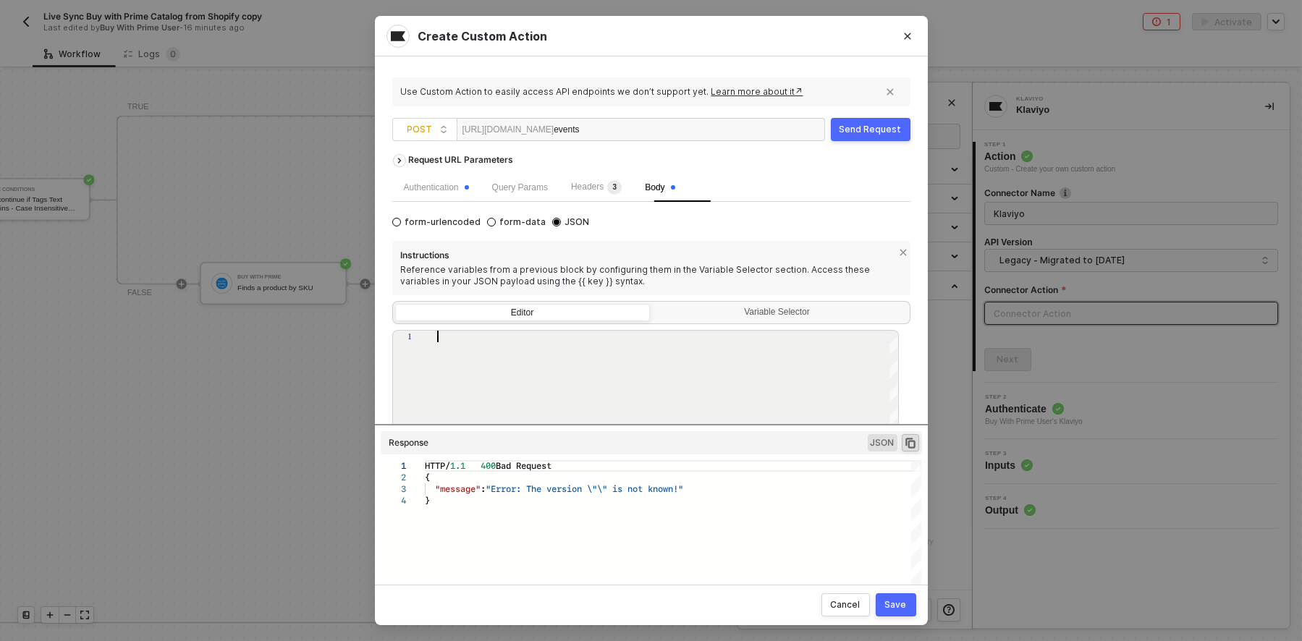
click at [534, 364] on div at bounding box center [668, 430] width 462 height 199
paste textarea ""properties": { "sku": "{{variant.sku}}", "product_name": "{{product.title}}", …"
type textarea ""properties": { "sku": "{{variant.sku}}", "product_name": "{{product.title}}", …"
click at [889, 599] on div "Save" at bounding box center [896, 605] width 22 height 12
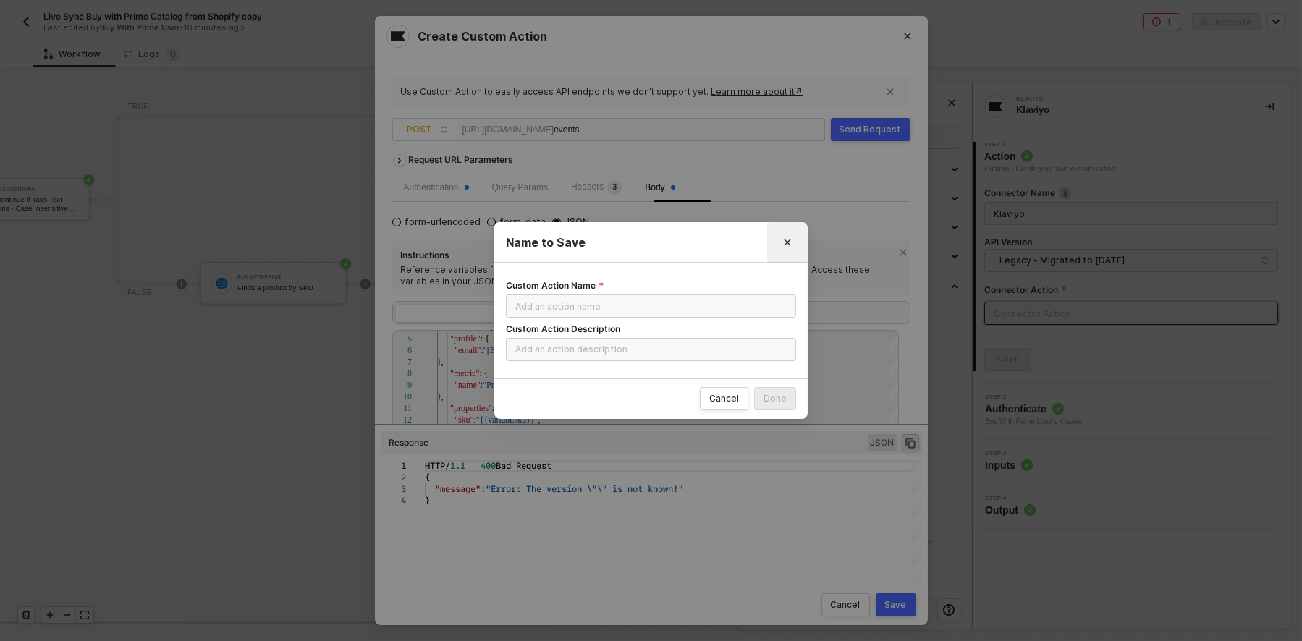
click at [787, 245] on icon "Close" at bounding box center [787, 242] width 9 height 9
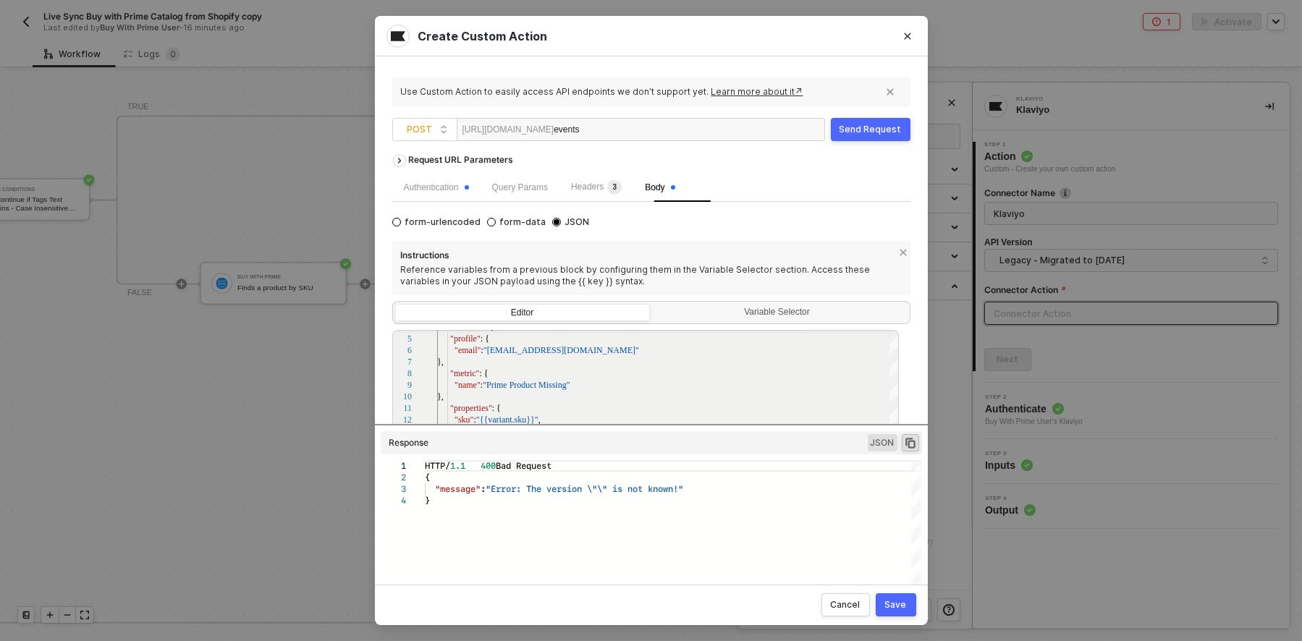
click at [873, 127] on div "Send Request" at bounding box center [871, 130] width 62 height 12
type textarea "HTTP/1.1 400 Bad Request { "message": "Error: The version \"\" is not known!" }"
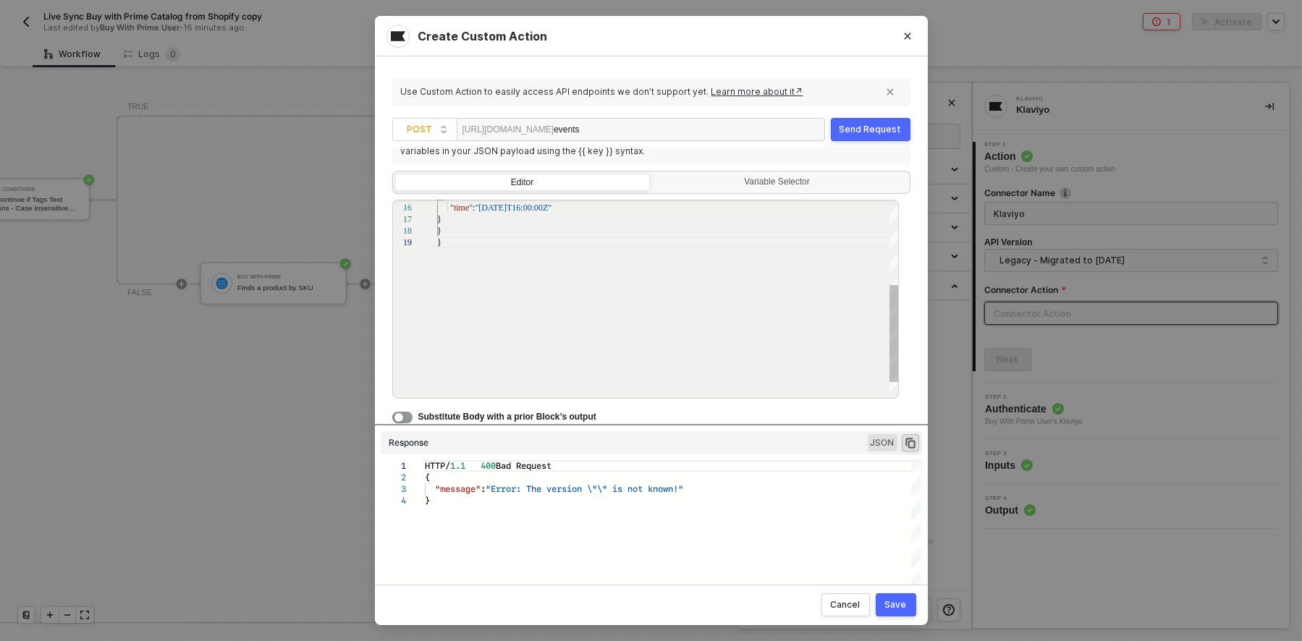
scroll to position [0, 0]
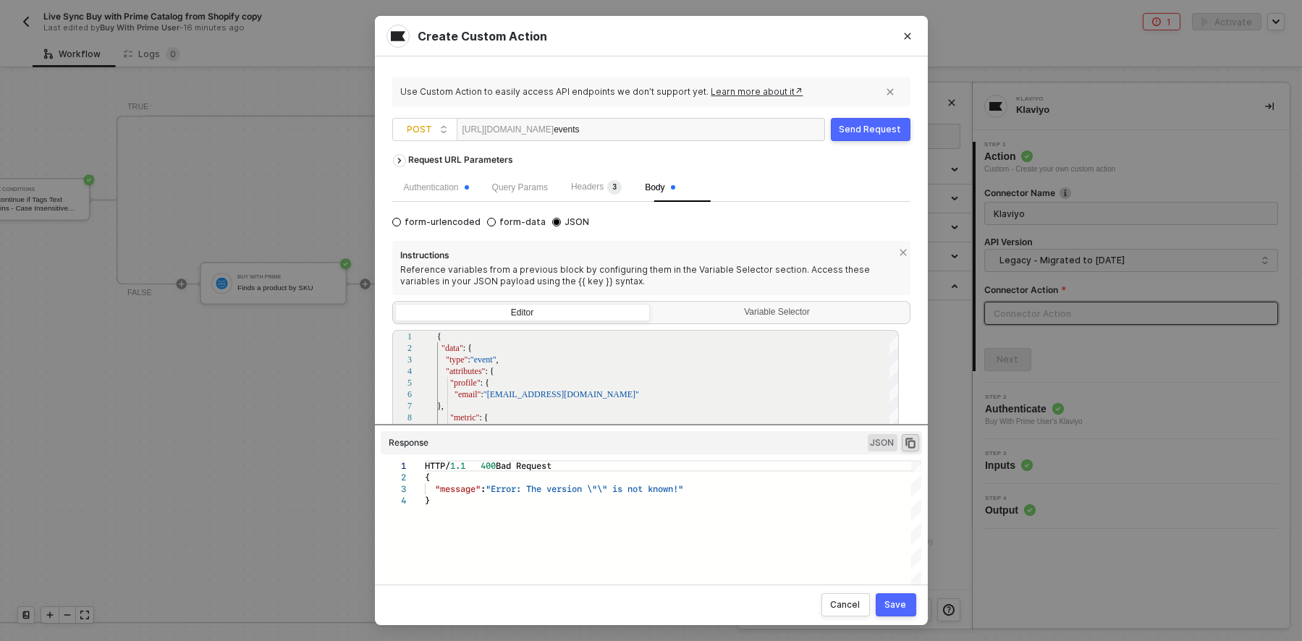
click at [870, 124] on div "Send Request" at bounding box center [871, 130] width 62 height 12
click at [760, 315] on div "Variable Selector" at bounding box center [779, 313] width 236 height 12
click at [653, 304] on input "Variable Selector" at bounding box center [653, 304] width 0 height 0
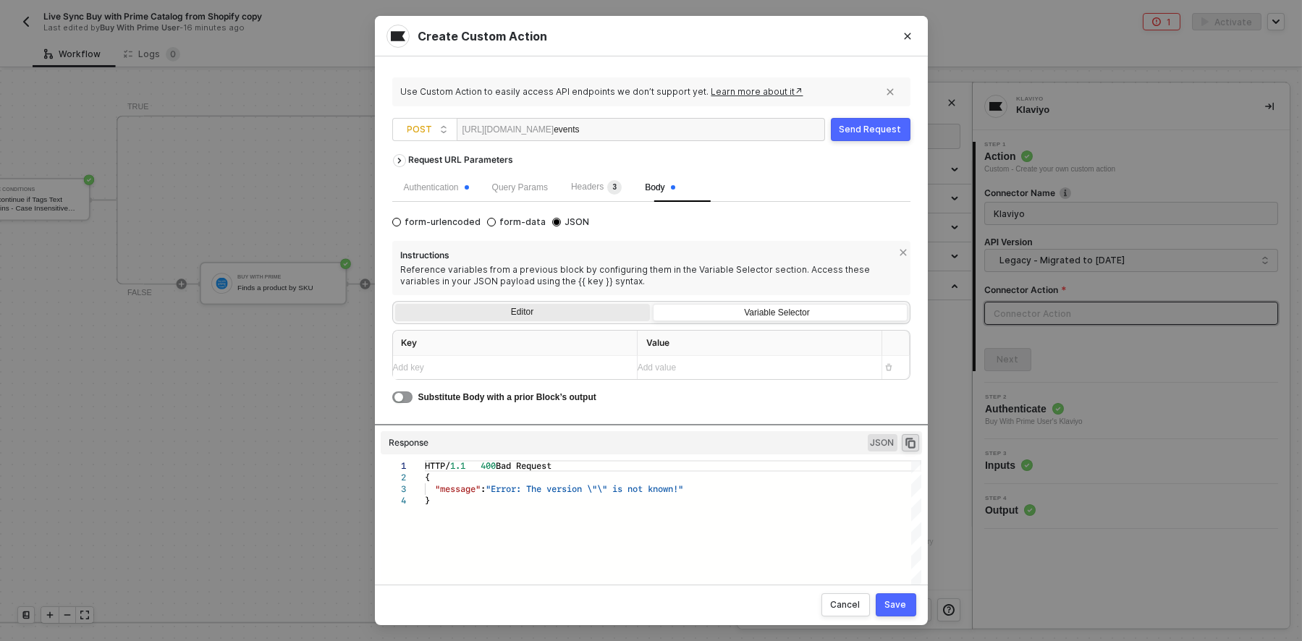
click at [525, 317] on div "Editor" at bounding box center [522, 314] width 255 height 20
click at [395, 304] on input "Editor" at bounding box center [395, 304] width 0 height 0
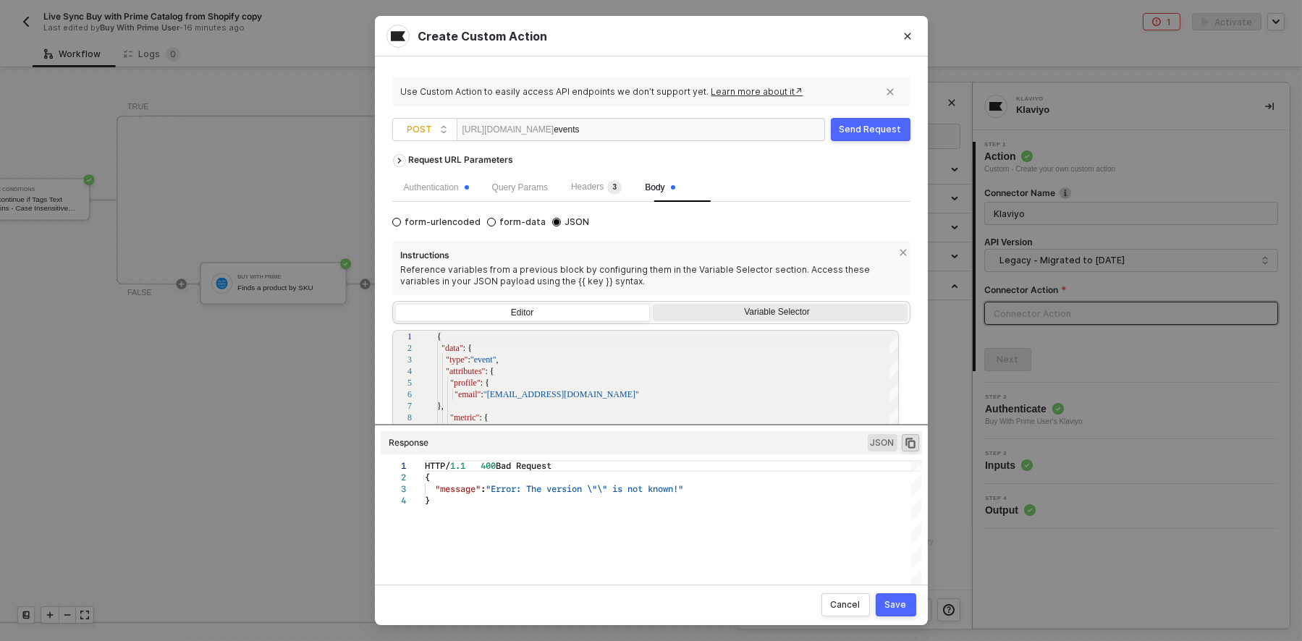
click at [785, 324] on div "Variable Selector" at bounding box center [780, 314] width 255 height 20
click at [653, 304] on input "Variable Selector" at bounding box center [653, 304] width 0 height 0
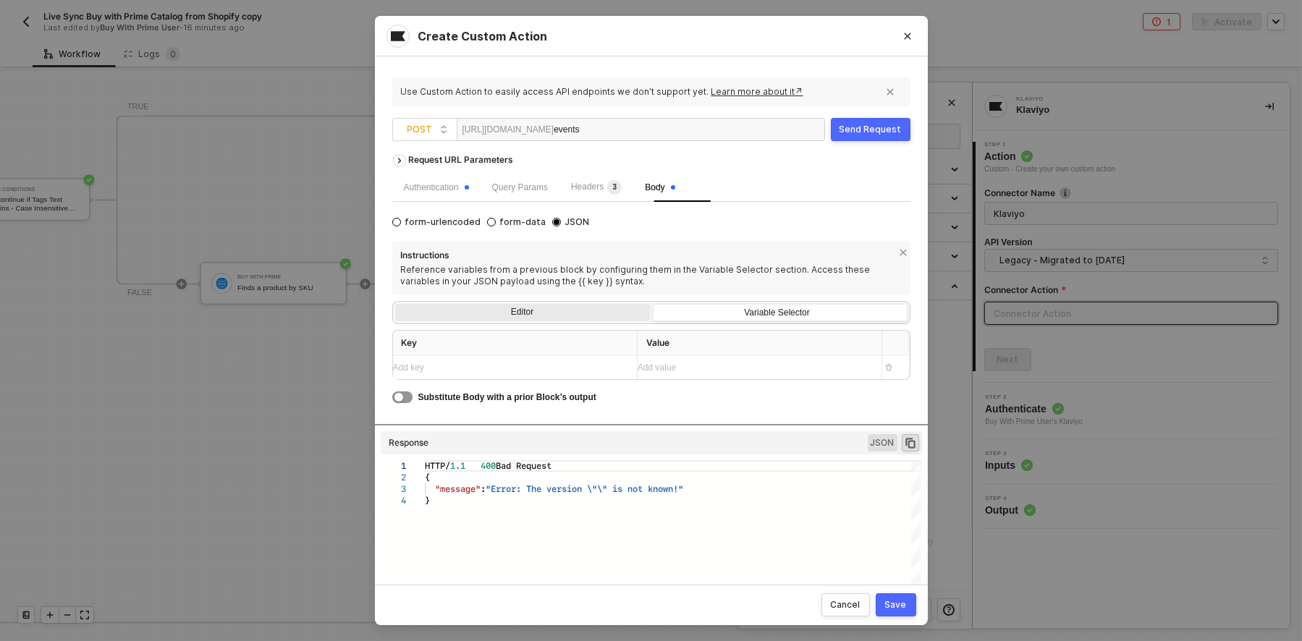
click at [507, 314] on div "Editor" at bounding box center [522, 314] width 255 height 20
click at [395, 304] on input "Editor" at bounding box center [395, 304] width 0 height 0
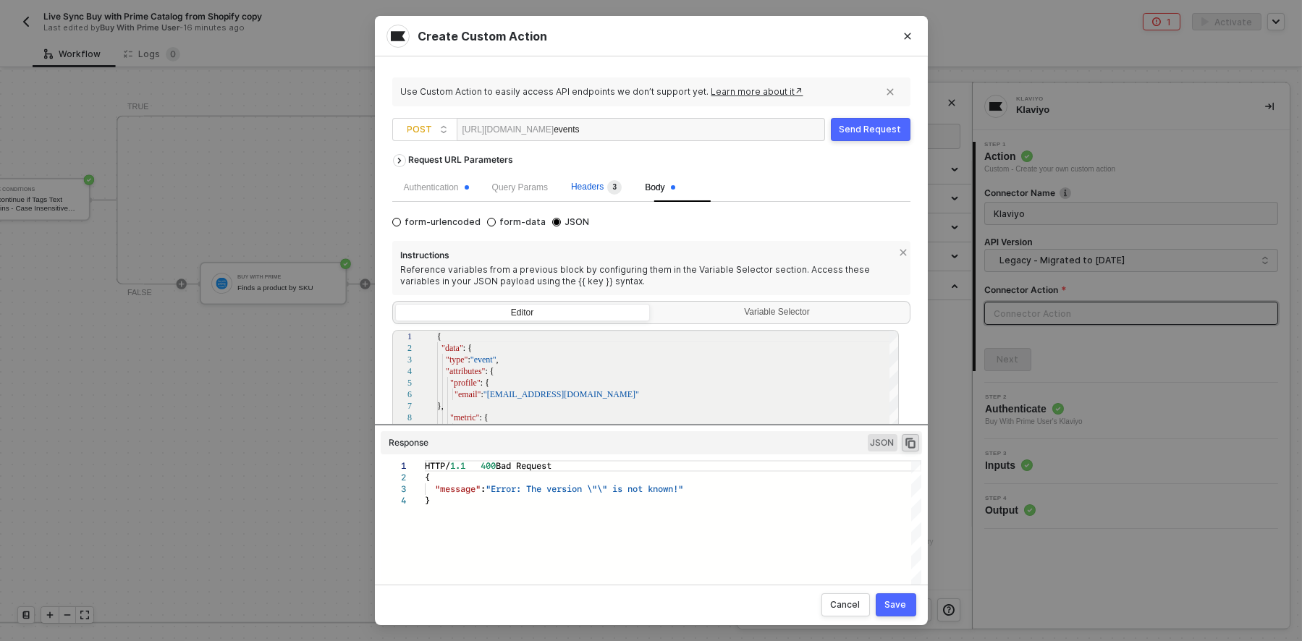
click at [615, 186] on span "Headers 3" at bounding box center [596, 187] width 51 height 10
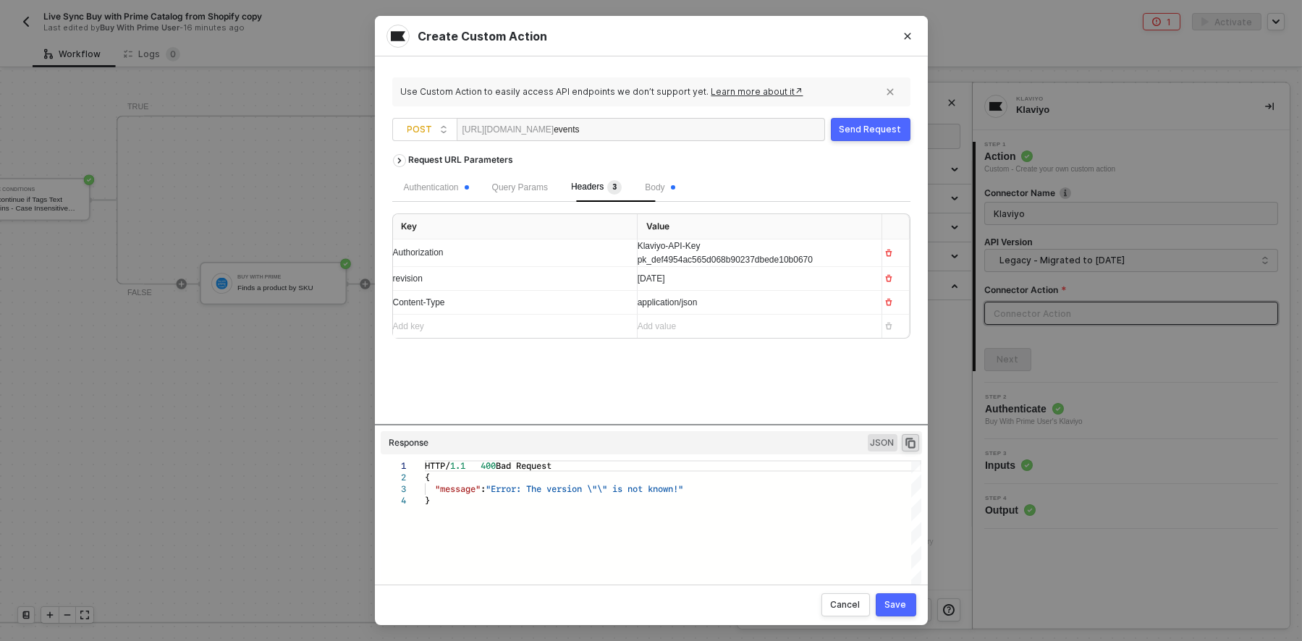
click at [860, 120] on button "Send Request" at bounding box center [871, 129] width 80 height 23
click at [724, 368] on div "Request URL Parameters Authentication Query Params Headers 3 Body Key Value Aut…" at bounding box center [651, 285] width 518 height 277
click at [464, 303] on div "Content-Type" at bounding box center [509, 303] width 232 height 14
click at [451, 286] on div "revision" at bounding box center [509, 279] width 232 height 14
drag, startPoint x: 451, startPoint y: 287, endPoint x: 368, endPoint y: 286, distance: 82.5
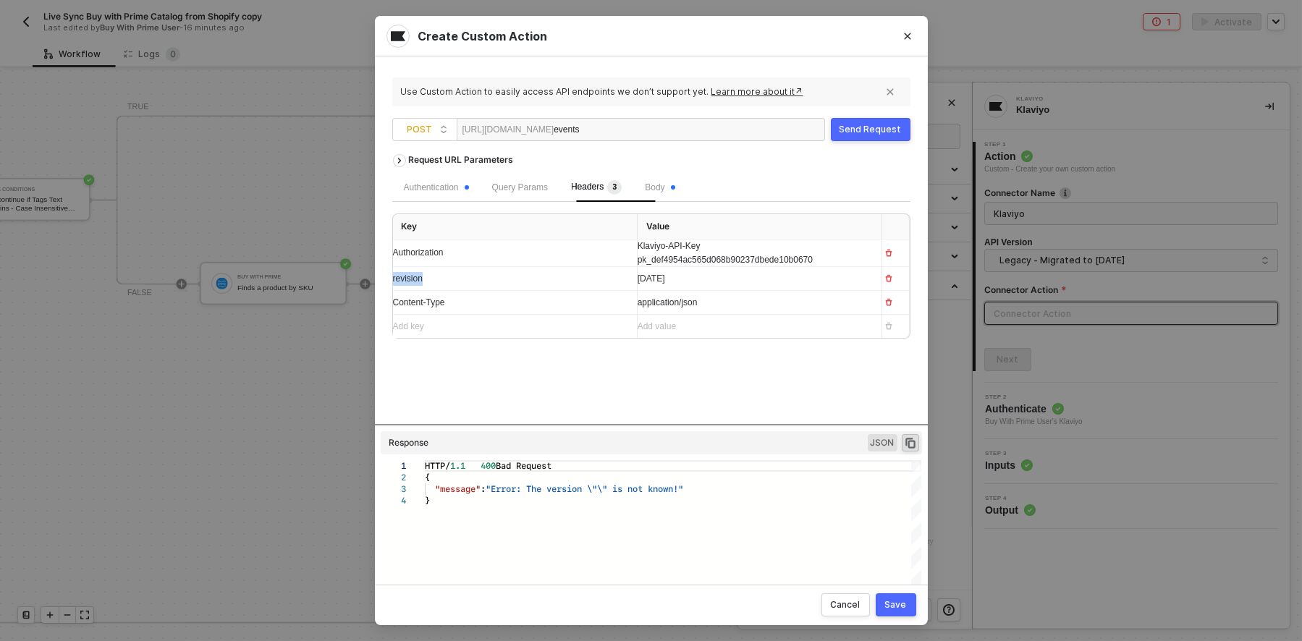
click at [368, 286] on div "Create Custom Action Use Custom Action to easily access API endpoints we don’t …" at bounding box center [651, 320] width 1302 height 641
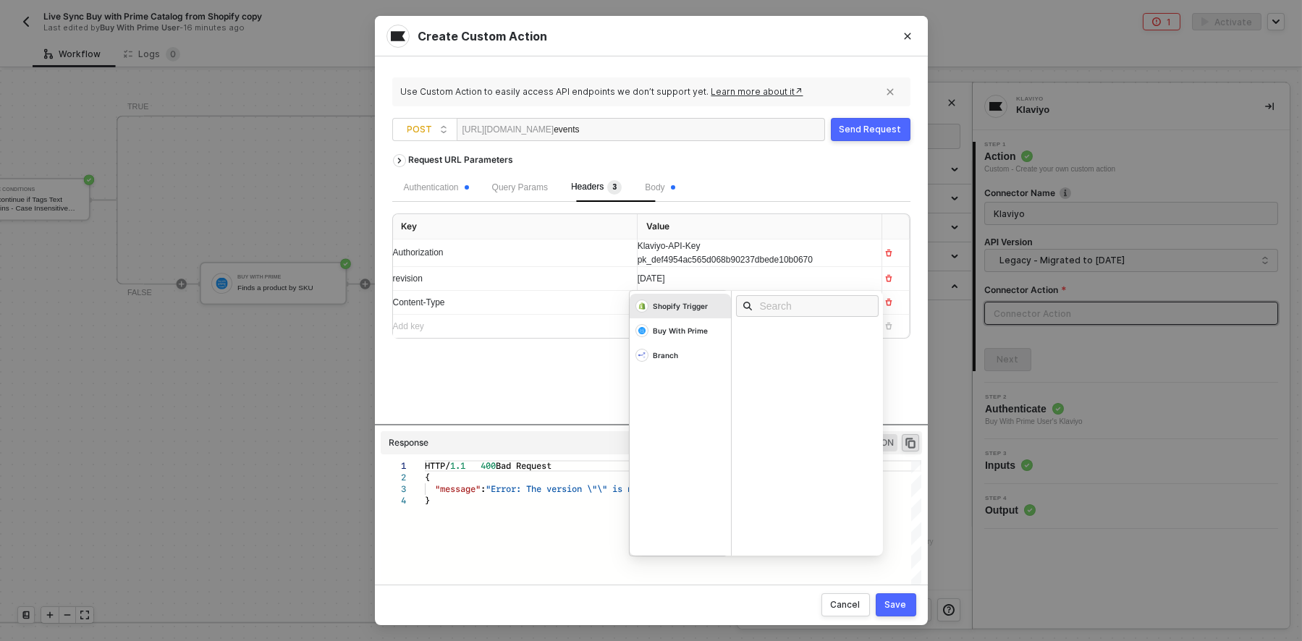
drag, startPoint x: 722, startPoint y: 281, endPoint x: 583, endPoint y: 287, distance: 139.8
click at [582, 287] on tr "revision 2024-07-15 Shopify Trigger Buy With Prime Branch" at bounding box center [651, 279] width 517 height 24
click at [591, 422] on div "Request URL Parameters Authentication Query Params Headers 3 Body Key Value Aut…" at bounding box center [651, 285] width 518 height 277
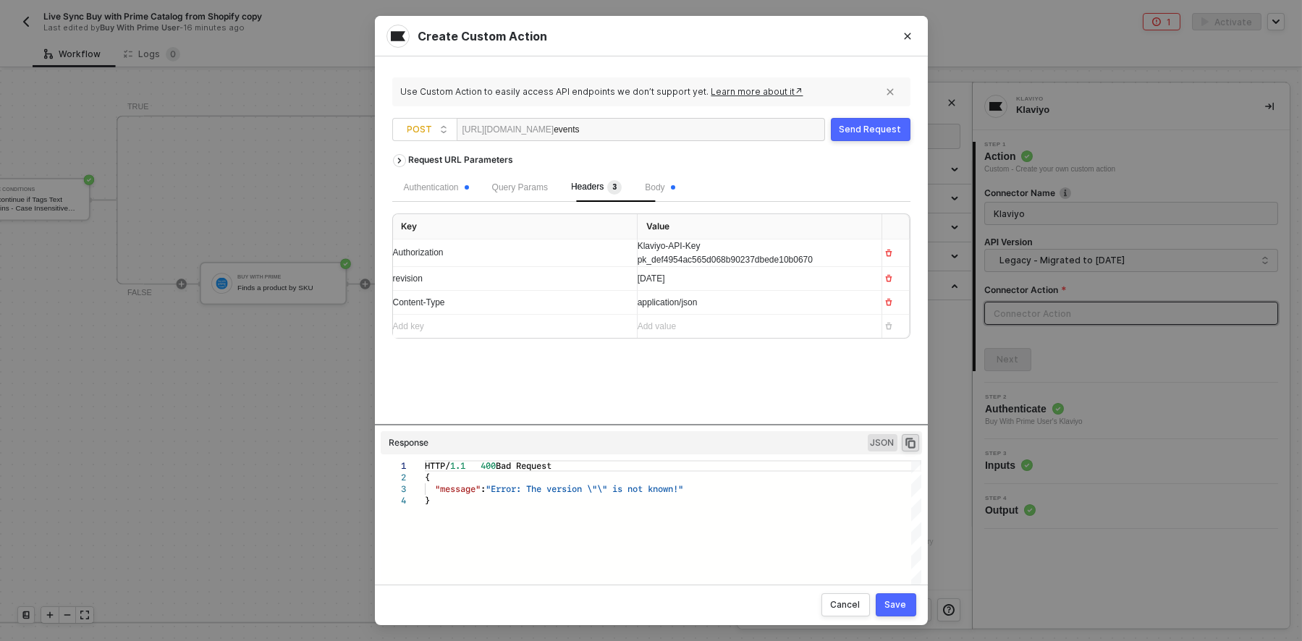
click at [604, 388] on div "Request URL Parameters Authentication Query Params Headers 3 Body Key Value Aut…" at bounding box center [651, 285] width 518 height 277
click at [873, 130] on div "Send Request" at bounding box center [871, 130] width 62 height 12
type textarea "HTTP/1.1 400 Bad Request { "message": "Error: The version \"\" is not known!" }"
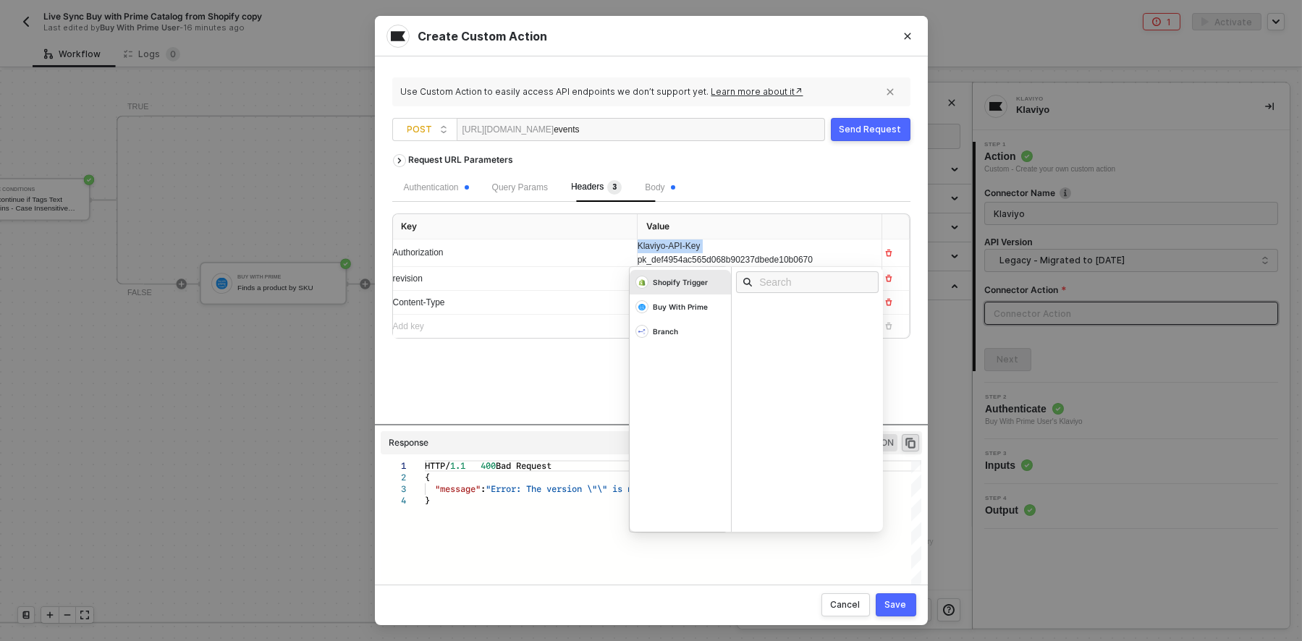
drag, startPoint x: 726, startPoint y: 254, endPoint x: 625, endPoint y: 250, distance: 101.4
click at [625, 250] on tr "Authorization Klaviyo-API-Key pk_def4954ac565d068b90237dbede10b0670 Shopify Tri…" at bounding box center [651, 254] width 517 height 28
click at [857, 124] on div "Send Request" at bounding box center [871, 130] width 62 height 12
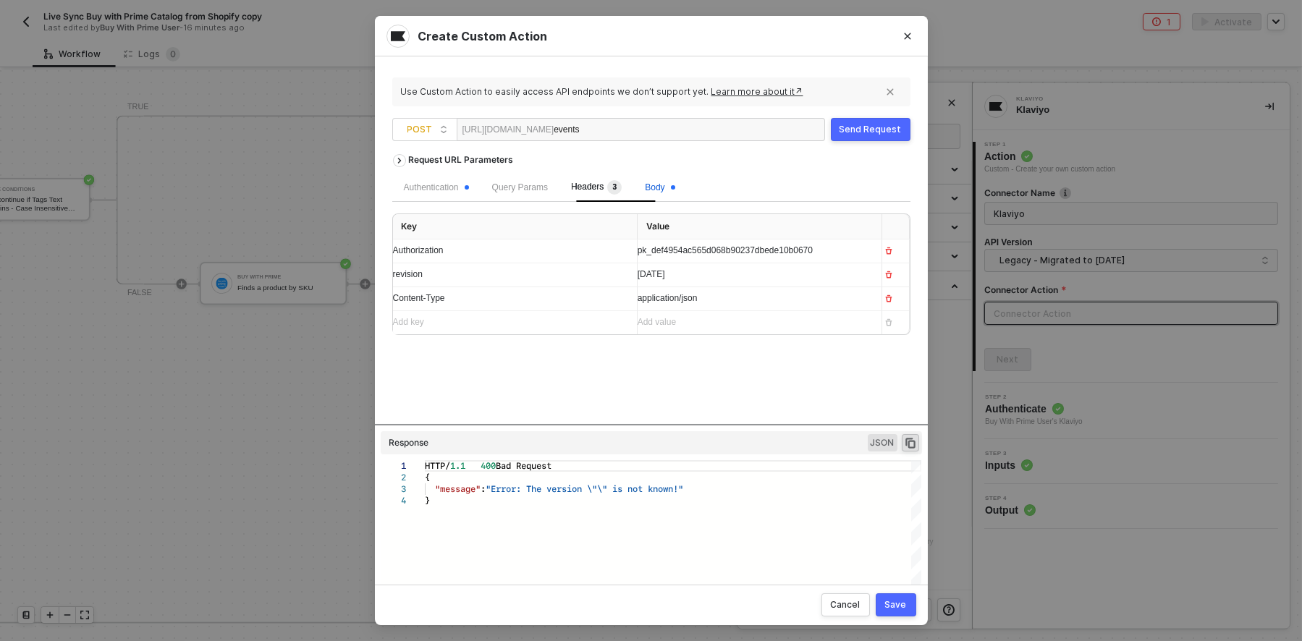
click at [675, 182] on span "Body" at bounding box center [660, 187] width 30 height 10
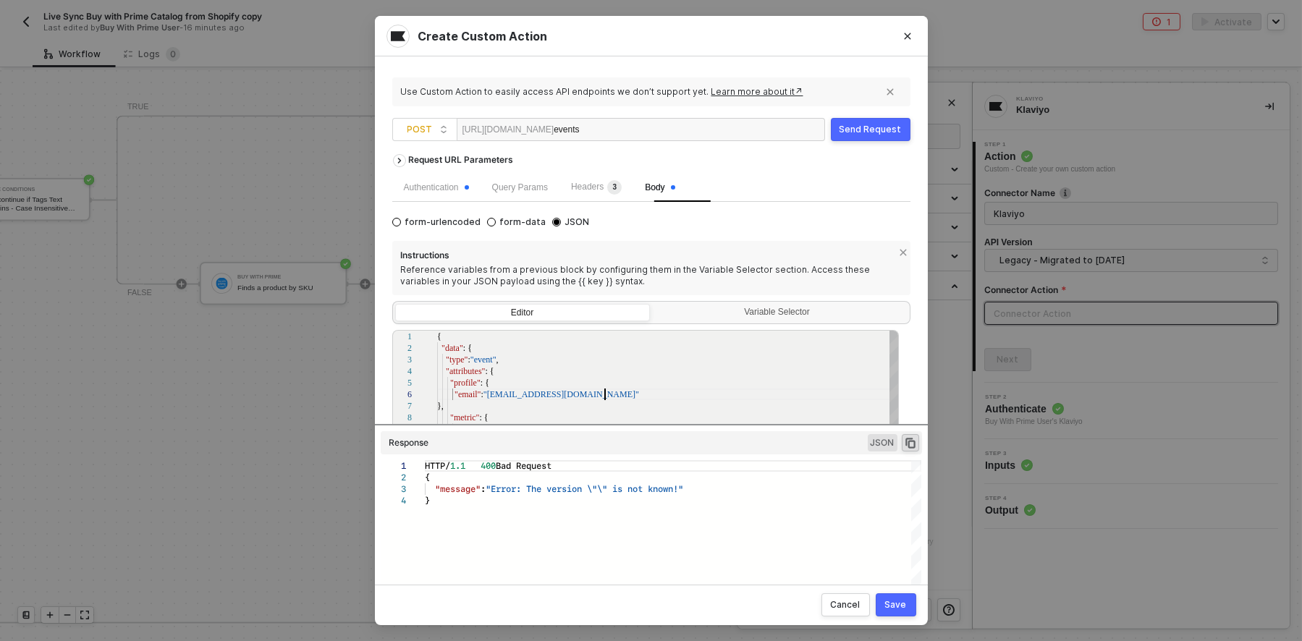
click at [602, 394] on span ""alerts@yourcompany.com"" at bounding box center [561, 394] width 156 height 10
type textarea "{ "data": { "type": "event", "attributes": { "profile": { "email": "alerts@your…"
click at [876, 124] on div "Send Request" at bounding box center [871, 130] width 62 height 12
click at [519, 188] on span "Query Params" at bounding box center [520, 187] width 56 height 10
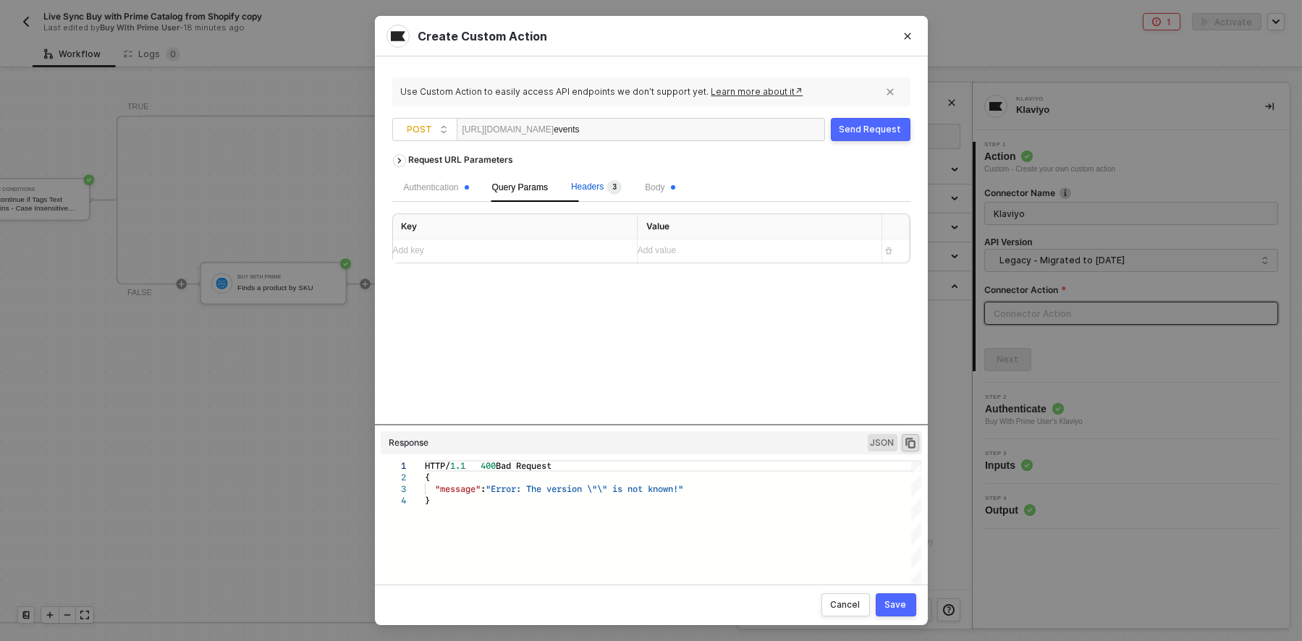
click at [605, 186] on span "Headers 3" at bounding box center [596, 187] width 51 height 10
click at [675, 183] on span "Body" at bounding box center [660, 187] width 30 height 10
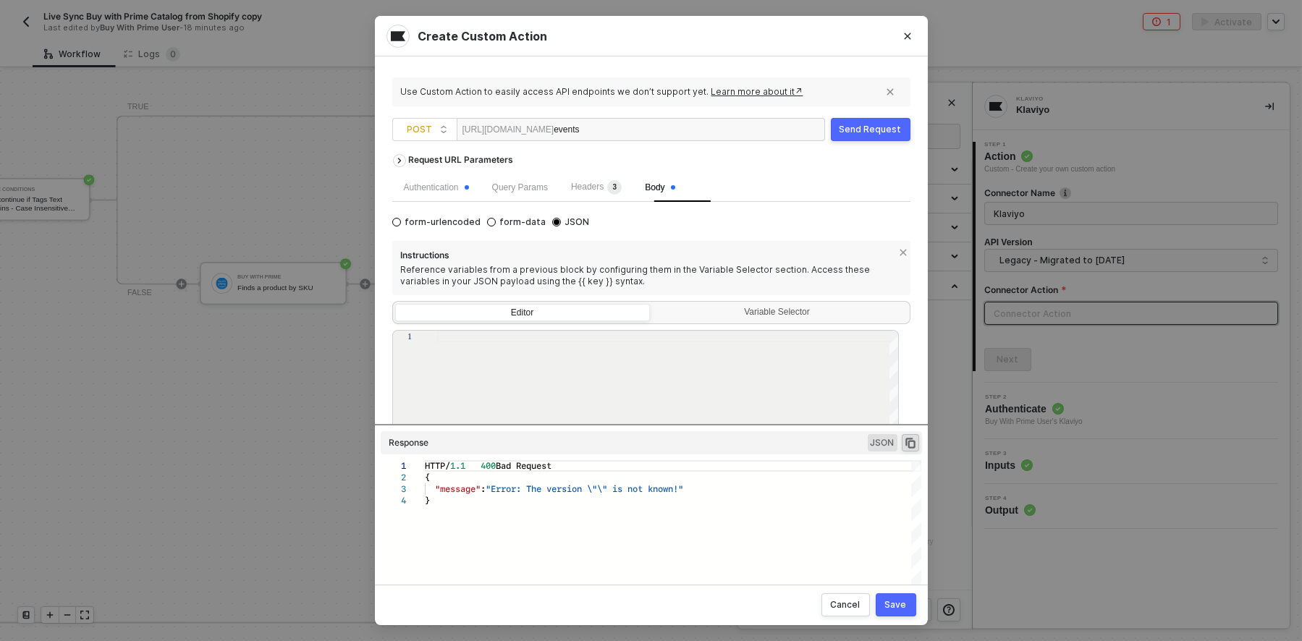
click at [538, 309] on label "Editor" at bounding box center [522, 312] width 255 height 17
click at [396, 305] on input "Editor" at bounding box center [396, 305] width 0 height 0
click at [794, 312] on div "Variable Selector" at bounding box center [779, 313] width 236 height 12
click at [653, 304] on input "Variable Selector" at bounding box center [653, 304] width 0 height 0
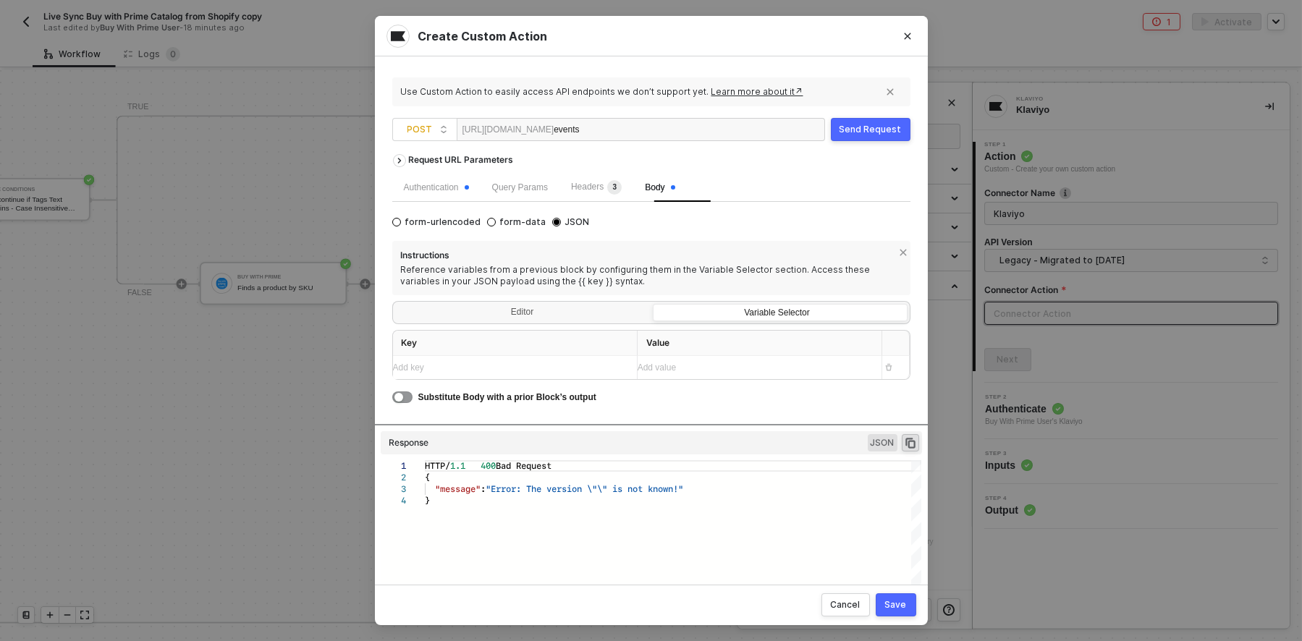
click at [549, 375] on div "Add key ﻿" at bounding box center [502, 368] width 218 height 14
click at [398, 400] on div "Substitute Body with a prior Block’s output" at bounding box center [651, 397] width 518 height 16
click at [402, 403] on button "button" at bounding box center [402, 398] width 20 height 12
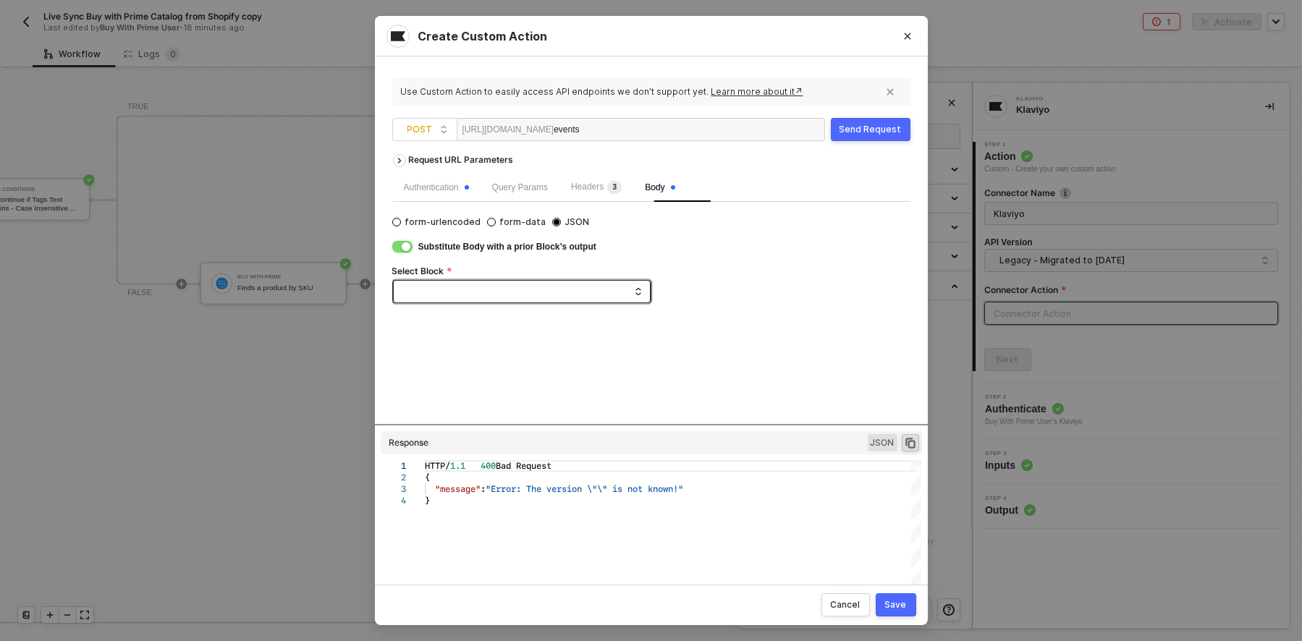
click at [444, 294] on span at bounding box center [524, 292] width 234 height 22
click at [442, 293] on span at bounding box center [524, 292] width 234 height 22
click at [395, 250] on button "button" at bounding box center [402, 247] width 20 height 12
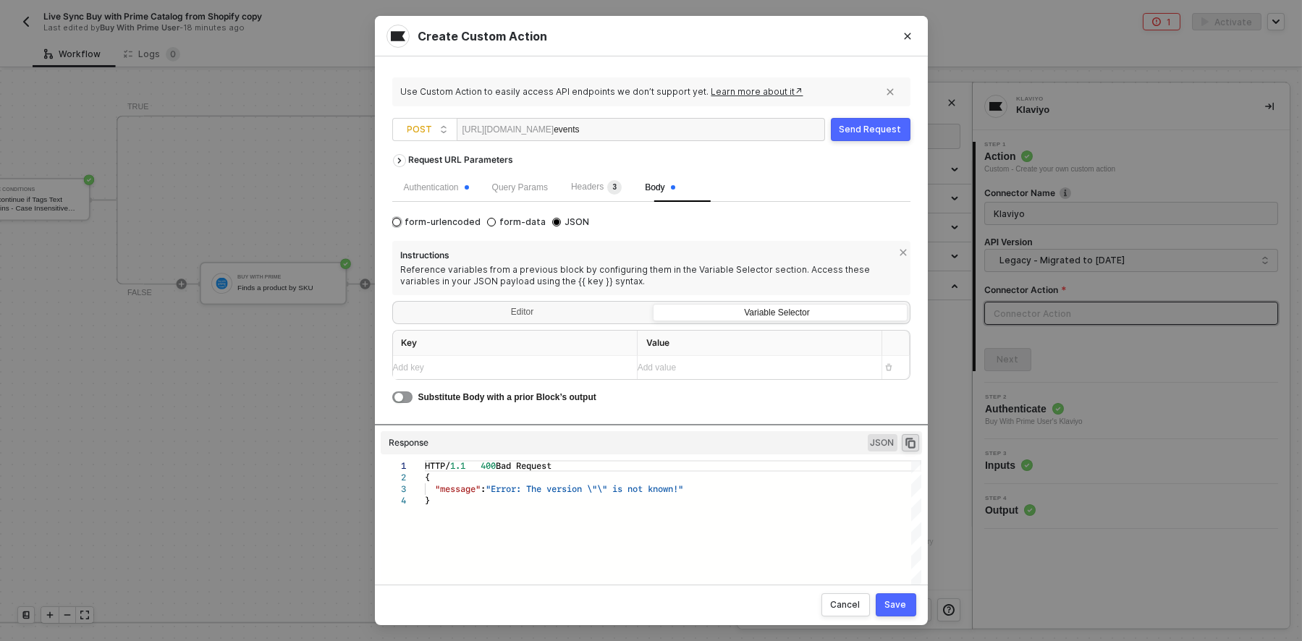
click at [395, 223] on input "form-urlencoded" at bounding box center [396, 222] width 9 height 9
radio input "true"
radio input "false"
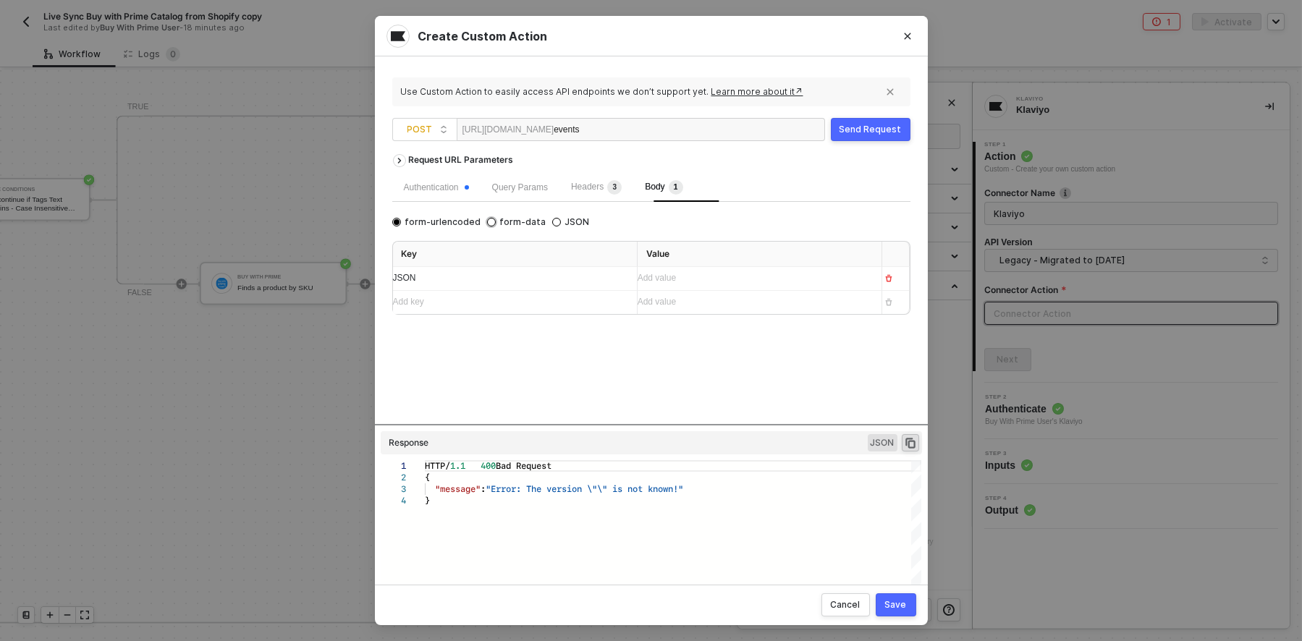
click at [496, 221] on input "form-data" at bounding box center [491, 222] width 9 height 9
radio input "true"
radio input "false"
drag, startPoint x: 433, startPoint y: 281, endPoint x: 373, endPoint y: 282, distance: 59.4
click at [376, 282] on div "Use Custom Action to easily access API endpoints we don’t support yet. Learn mo…" at bounding box center [651, 320] width 553 height 528
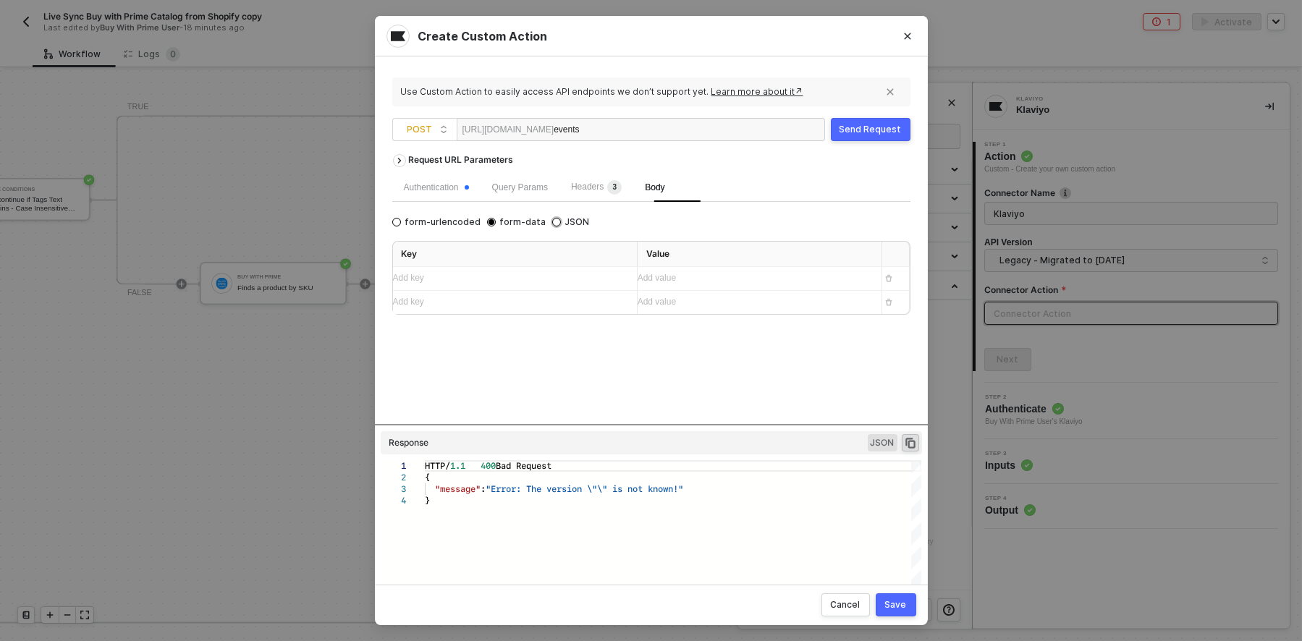
click at [561, 221] on input "JSON" at bounding box center [556, 222] width 9 height 9
radio input "true"
radio input "false"
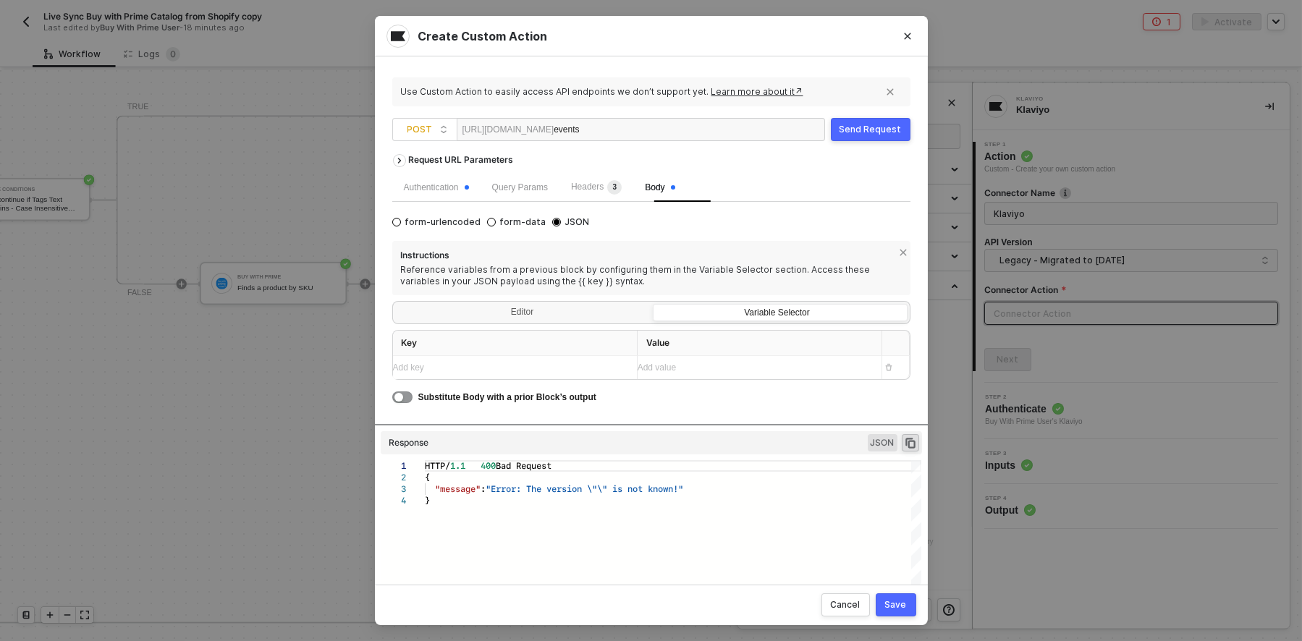
click at [880, 128] on div "Send Request" at bounding box center [871, 130] width 62 height 12
click at [450, 193] on div "Authentication" at bounding box center [436, 188] width 65 height 14
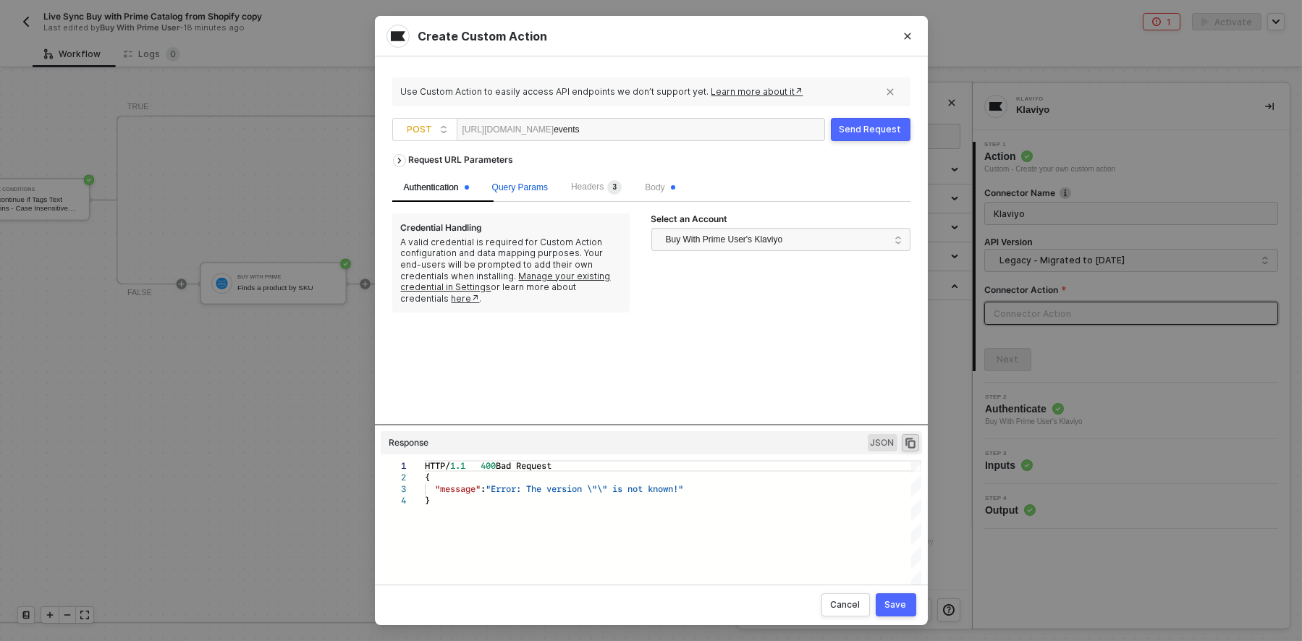
click at [508, 184] on span "Query Params" at bounding box center [520, 187] width 56 height 10
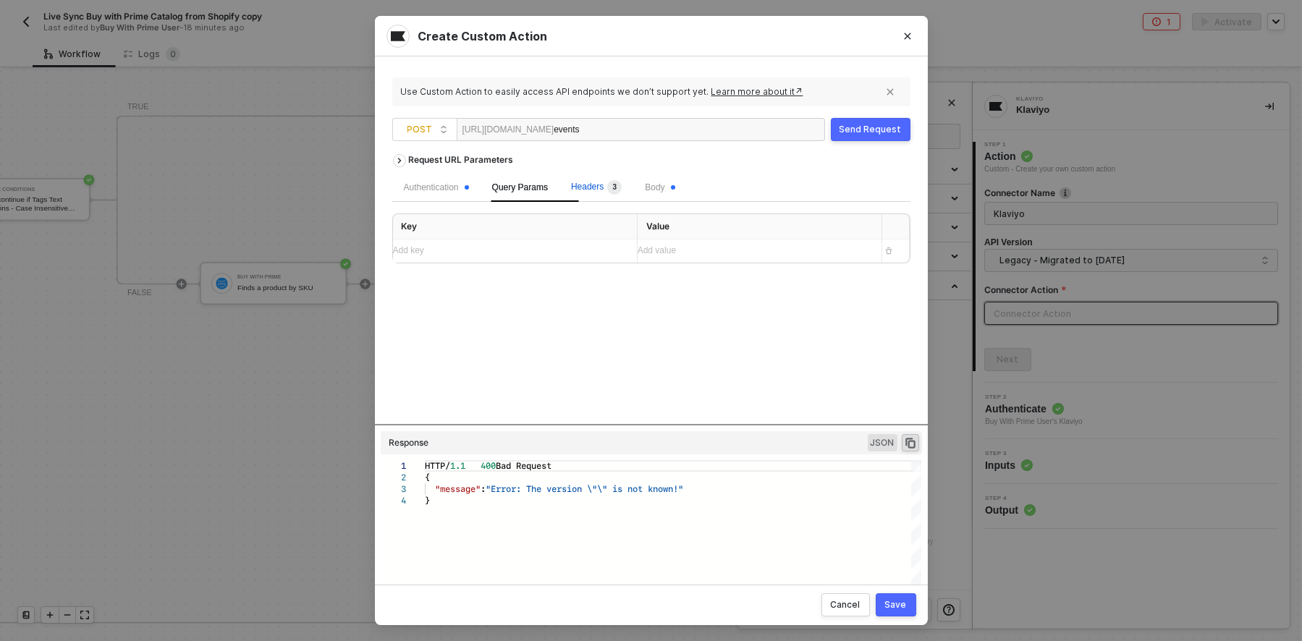
click at [600, 190] on span "Headers 3" at bounding box center [596, 187] width 51 height 10
click at [675, 183] on span "Body" at bounding box center [660, 187] width 30 height 10
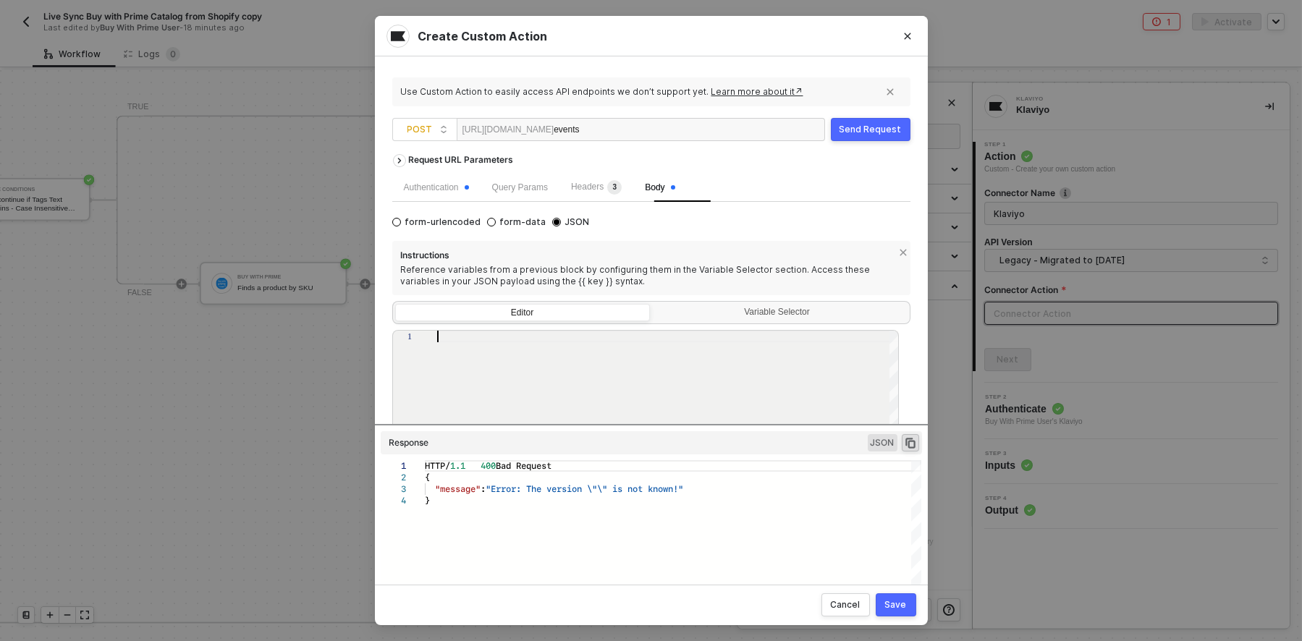
click at [521, 363] on div at bounding box center [668, 430] width 462 height 199
paste textarea ""properties": { "sku": "{{variant.sku}}", "product_name": "{{product.title}}", …"
type textarea ""properties": { "sku": "{{variant.sku}}", "product_name": "{{product.title}}", …"
click at [851, 128] on div "Send Request" at bounding box center [871, 130] width 62 height 12
click at [901, 606] on div "Save" at bounding box center [896, 605] width 22 height 12
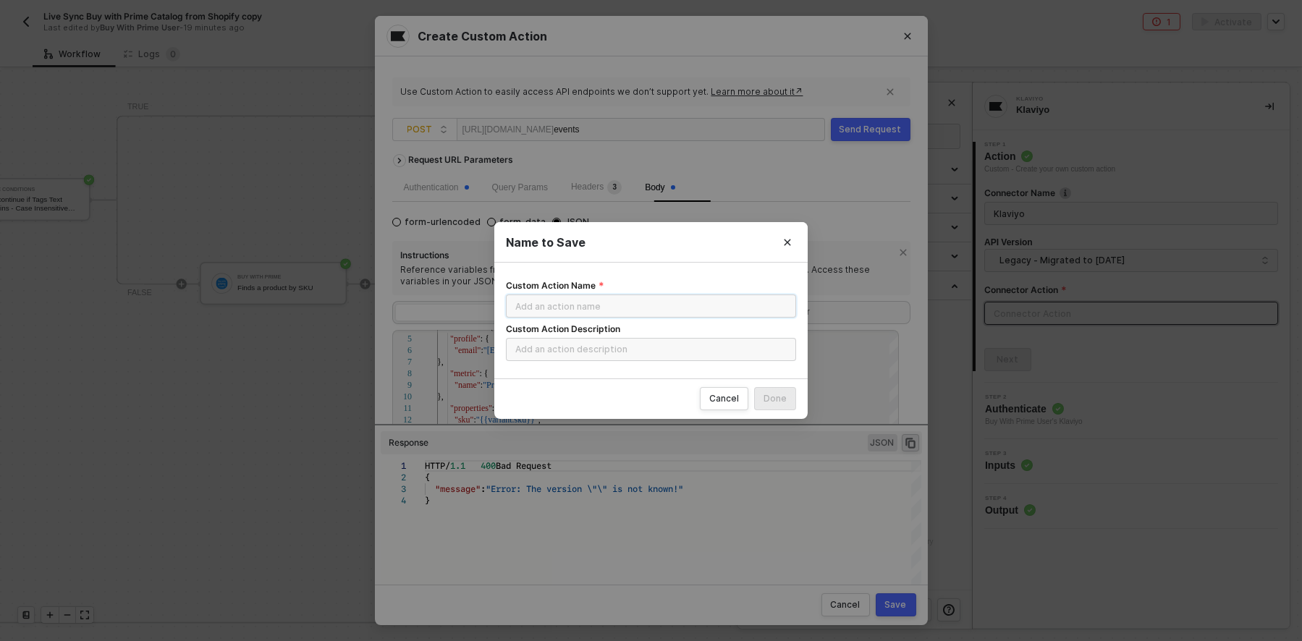
click at [613, 304] on input "Custom Action Name" at bounding box center [651, 306] width 290 height 23
type input "Connection v.1"
click at [612, 338] on input "Custom Action Description" at bounding box center [651, 349] width 290 height 23
type input "Buy with Prime Alerts to Klaviyo"
click at [775, 400] on div "Done" at bounding box center [775, 399] width 23 height 12
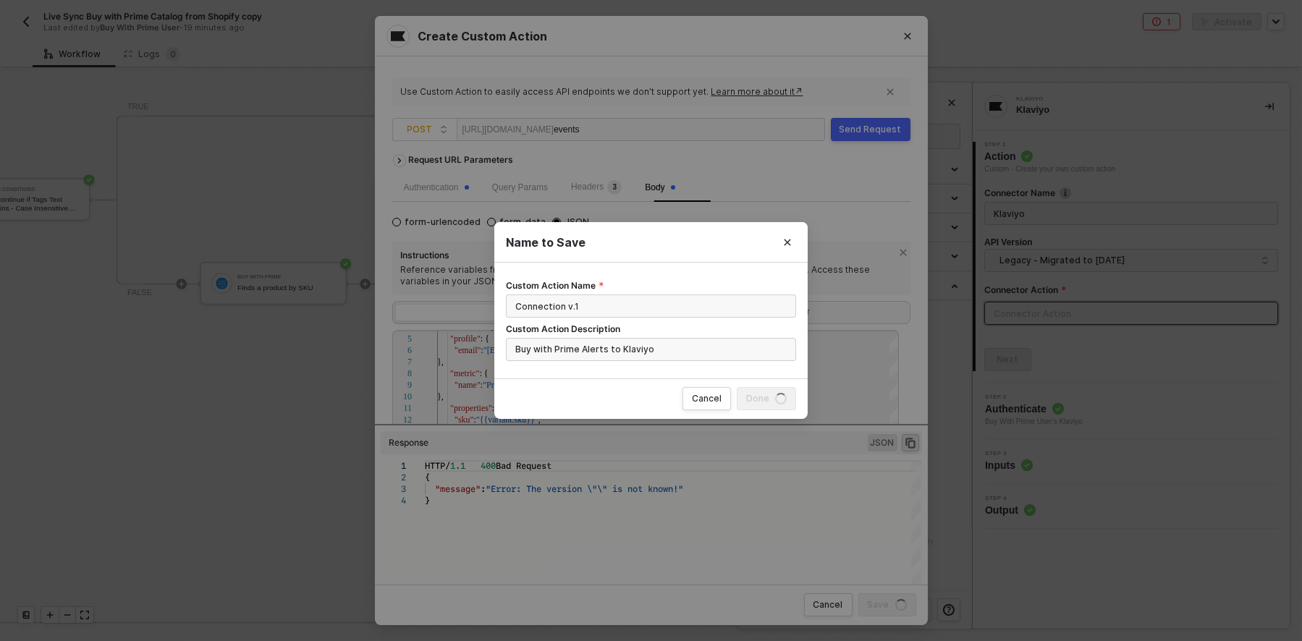
radio input "true"
radio input "false"
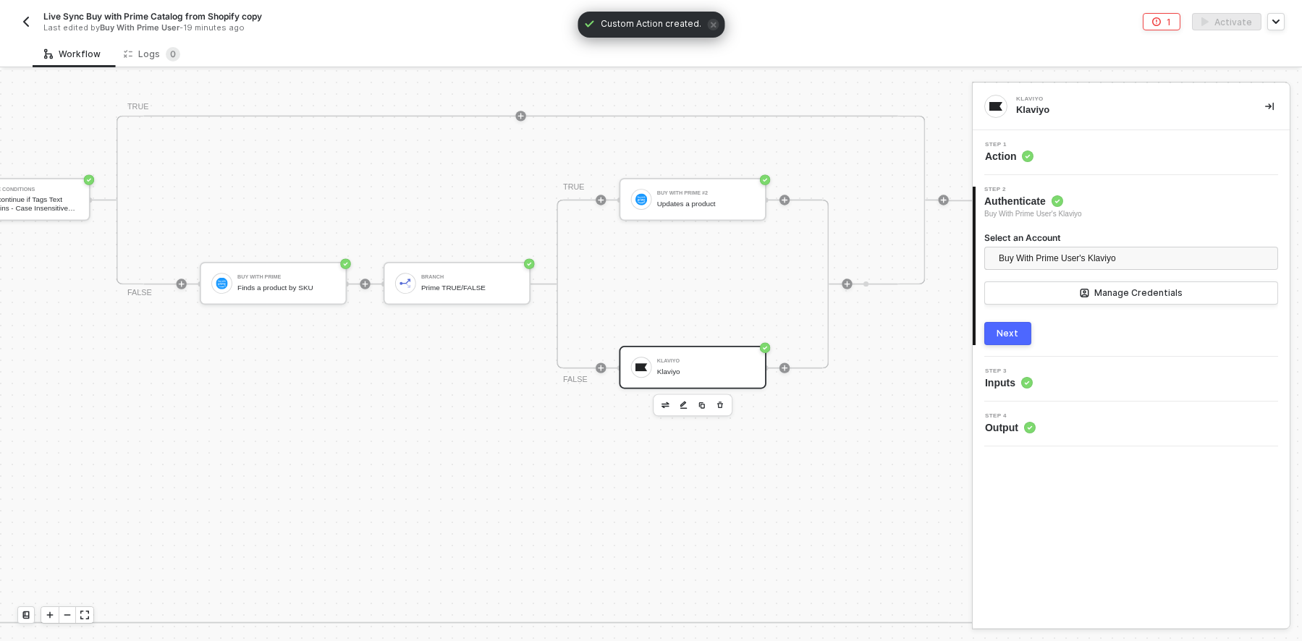
click at [666, 364] on div "Klaviyo" at bounding box center [706, 361] width 98 height 5
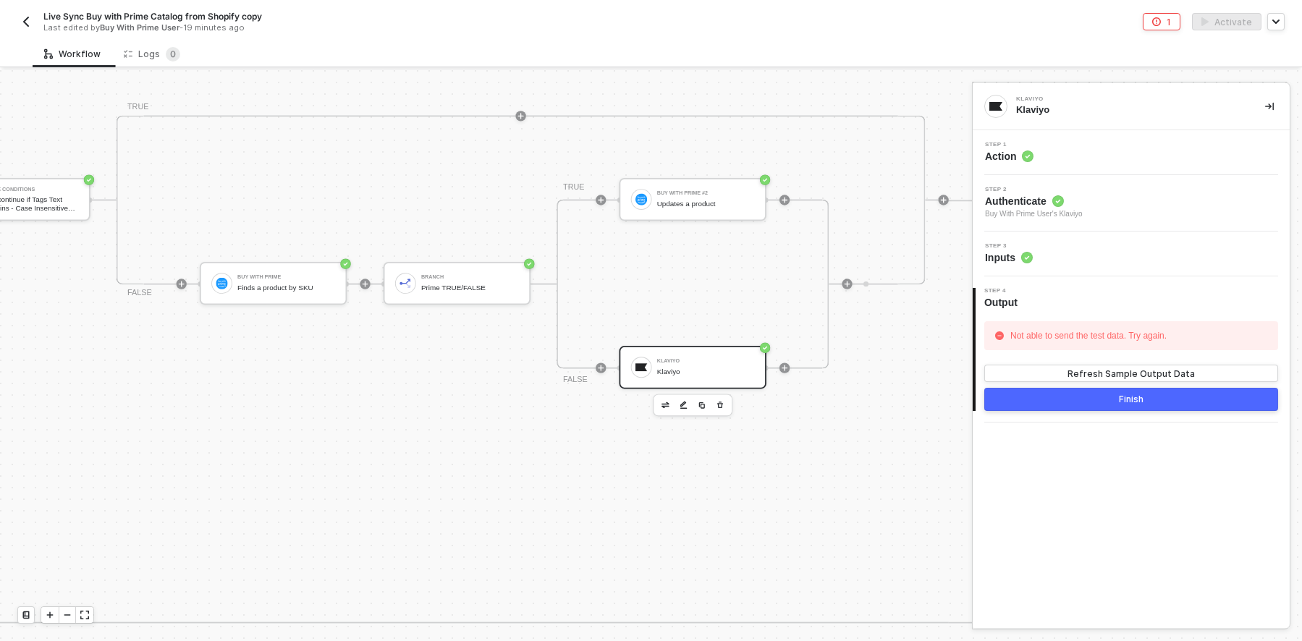
click at [1053, 337] on div "Not able to send the test data. Try again." at bounding box center [1089, 336] width 164 height 22
click at [1081, 371] on div "Refresh Sample Output Data" at bounding box center [1131, 374] width 127 height 12
click at [1083, 394] on button "Finish" at bounding box center [1131, 399] width 294 height 23
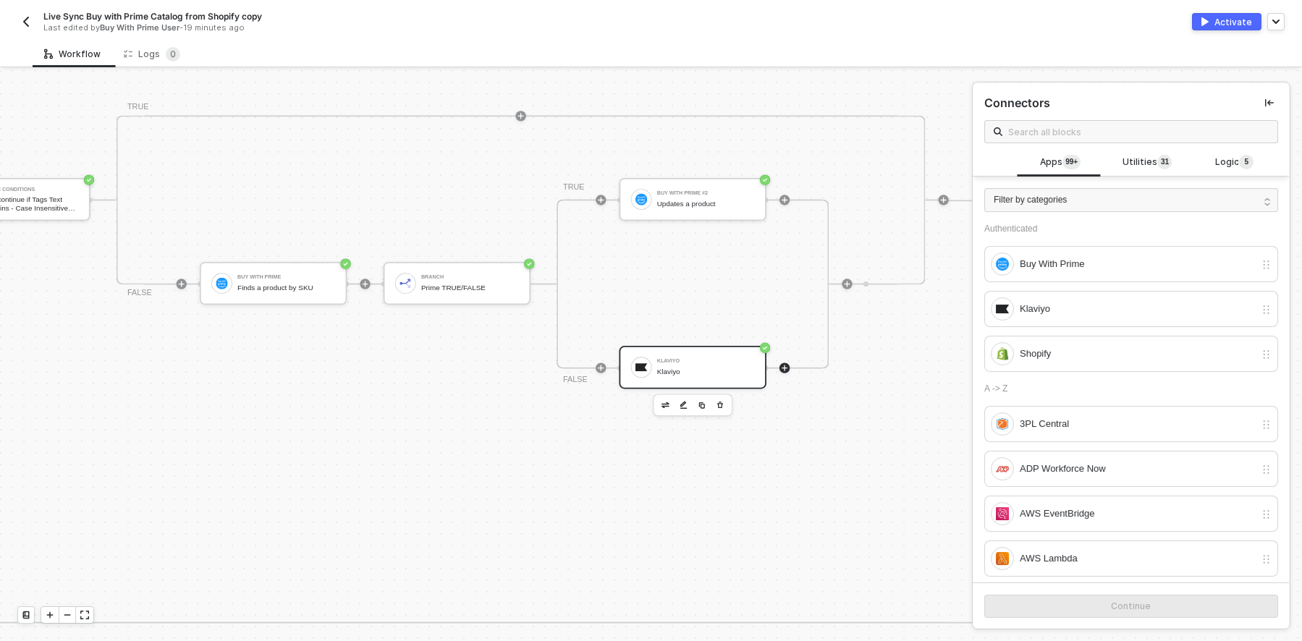
click at [694, 363] on div "Klaviyo" at bounding box center [706, 361] width 98 height 5
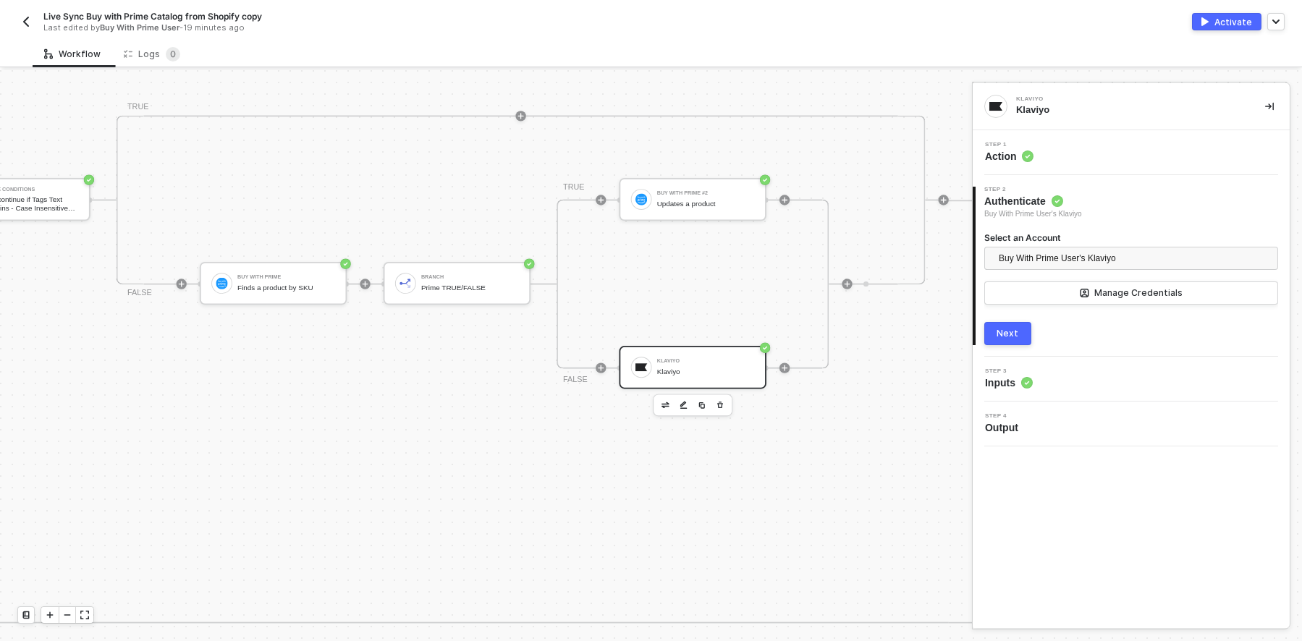
click at [682, 402] on img "button" at bounding box center [684, 405] width 8 height 9
click at [1002, 331] on div "Next" at bounding box center [1008, 334] width 22 height 12
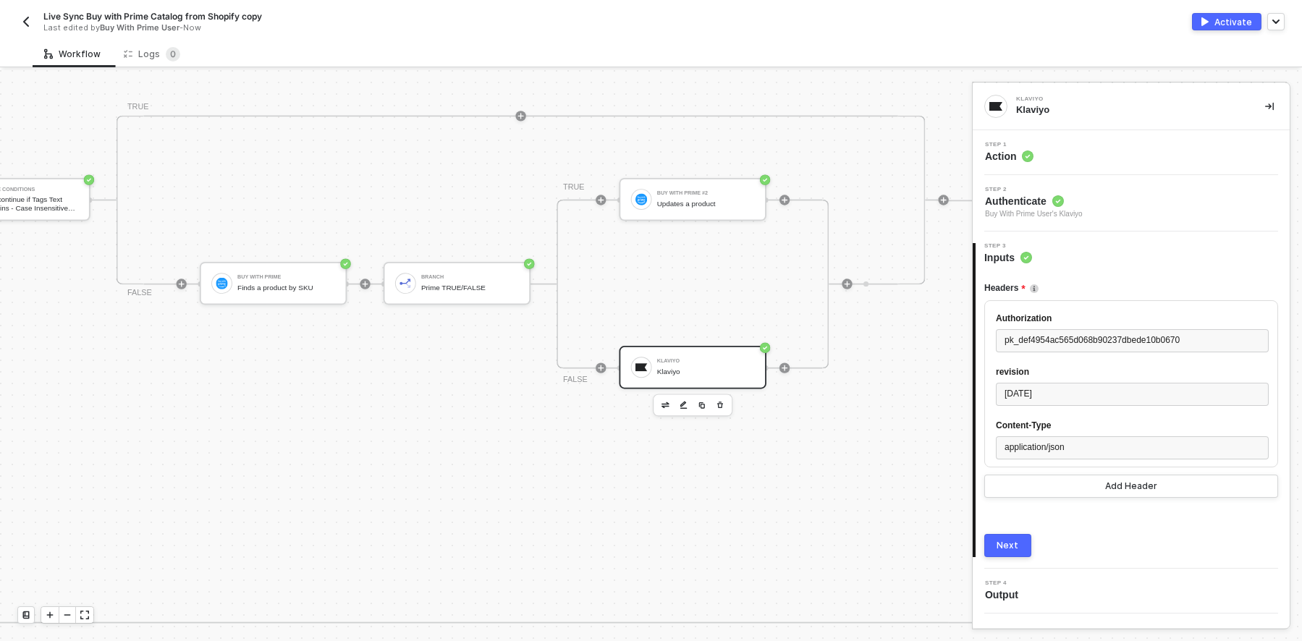
click at [1153, 379] on div "revision" at bounding box center [1132, 372] width 273 height 14
click at [1010, 548] on div "Next" at bounding box center [1008, 546] width 22 height 12
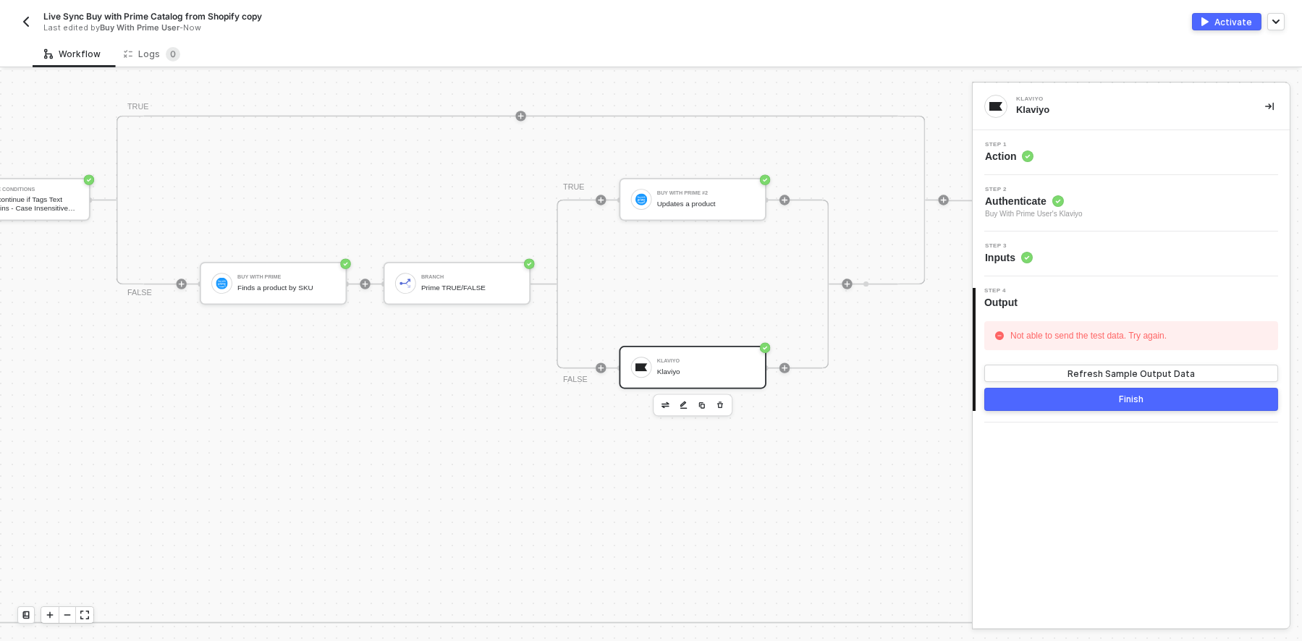
click at [1101, 246] on div "Step 3 Inputs" at bounding box center [1132, 254] width 313 height 22
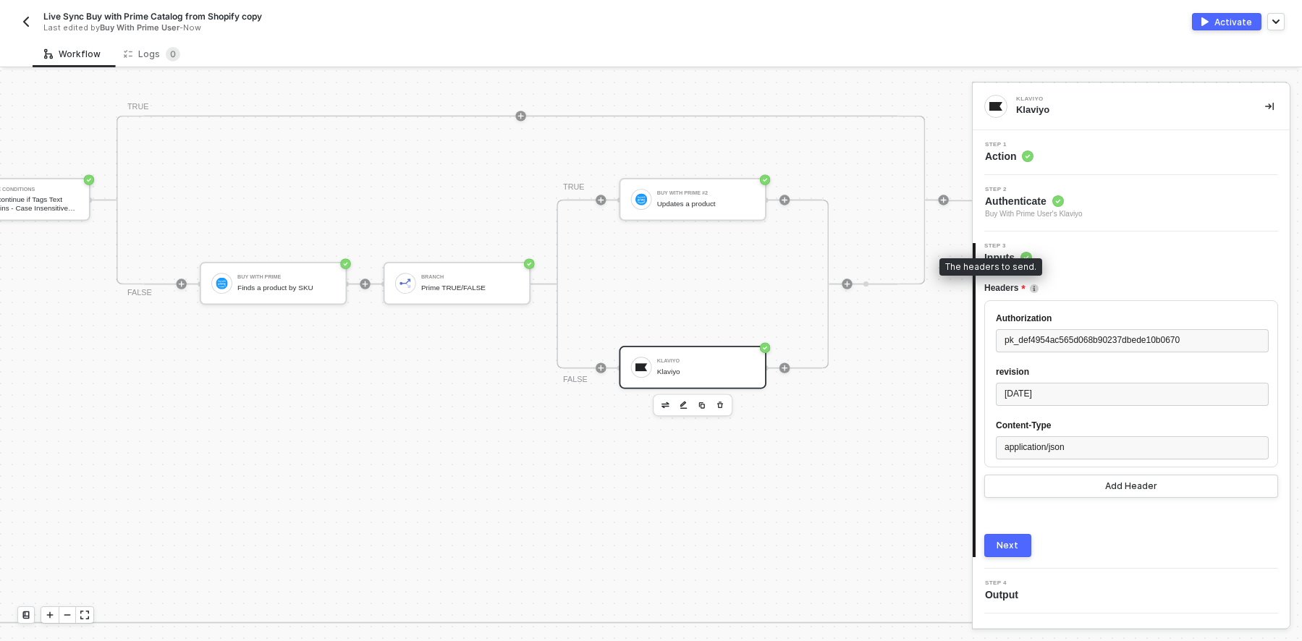
click at [1035, 287] on img at bounding box center [1034, 288] width 9 height 9
click at [992, 287] on span "Headers" at bounding box center [1004, 288] width 41 height 18
click at [1161, 272] on div "Headers Authorization pk_def4954ac565d068b90237dbede10b0670 revision 2024-10-15…" at bounding box center [1131, 411] width 294 height 292
click at [887, 471] on div "If-Else Conditions Only continue if Tags Text Contains - Case Insensitive subsc…" at bounding box center [434, 411] width 1029 height 423
click at [1276, 106] on button "button" at bounding box center [1269, 106] width 17 height 17
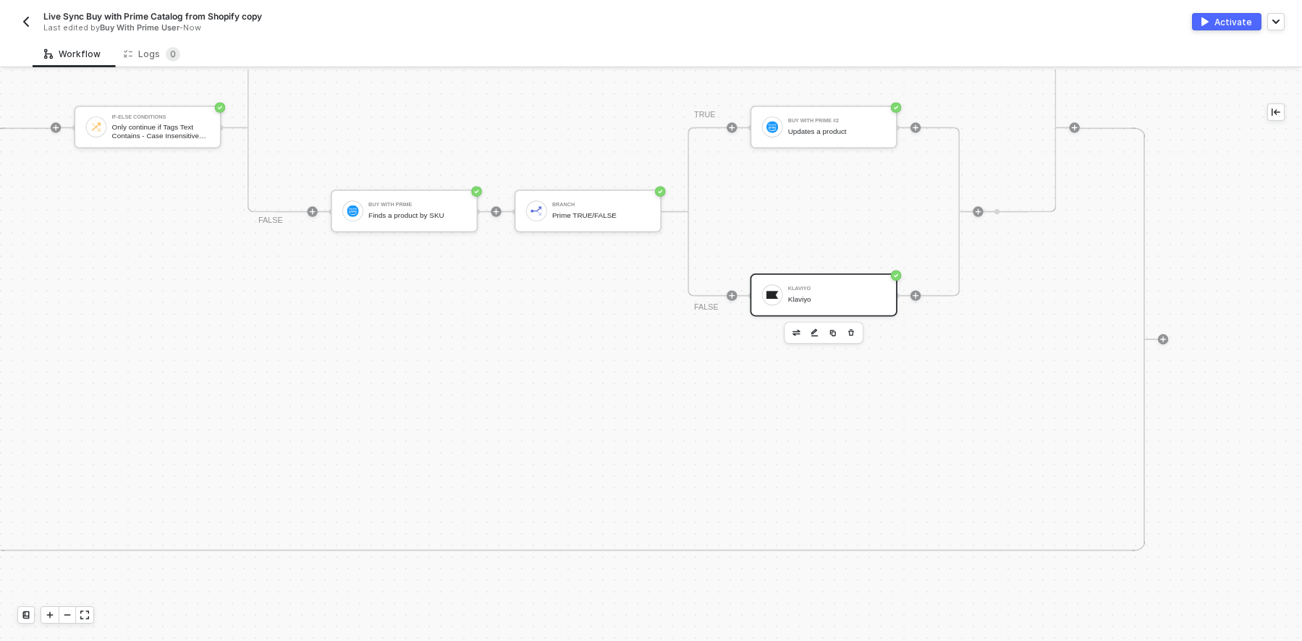
scroll to position [703, 528]
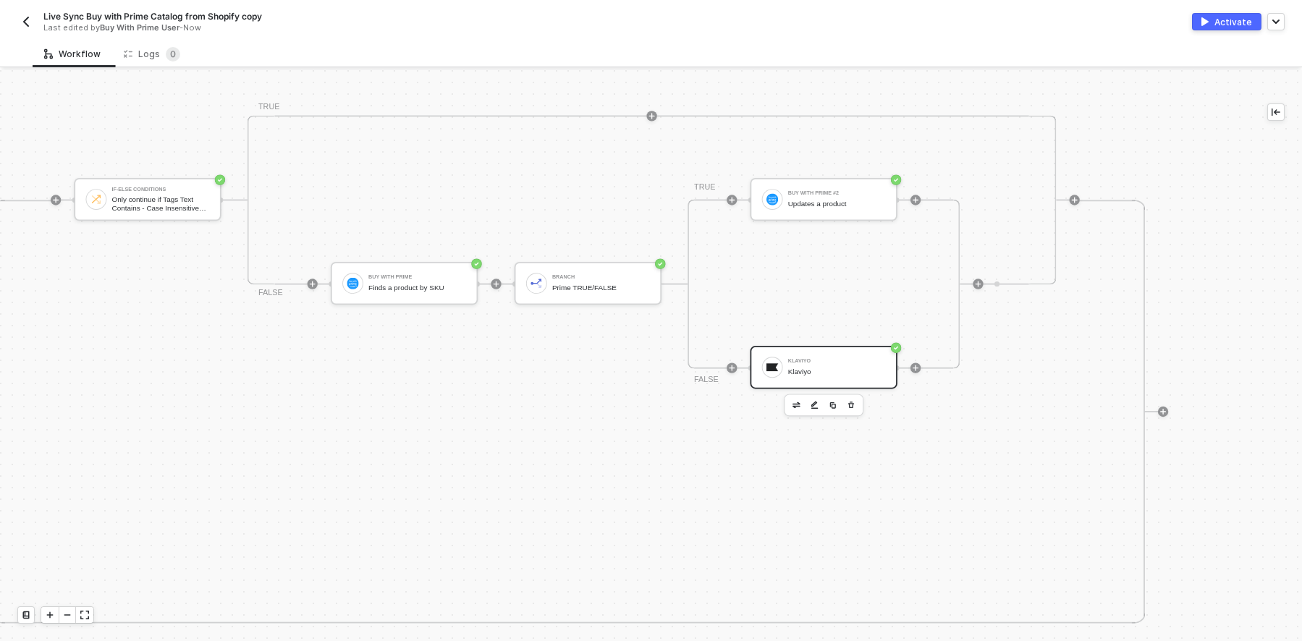
click at [262, 15] on span "Live Sync Buy with Prime Catalog from Shopify copy" at bounding box center [152, 16] width 219 height 12
click at [267, 15] on input "Live Sync Buy with Prime Catalog from Shopify copy" at bounding box center [166, 16] width 246 height 17
type input "v.2 Live Sync Buy with Prime Catalog from Shopify EM"
click at [305, 14] on div "Save" at bounding box center [311, 16] width 22 height 12
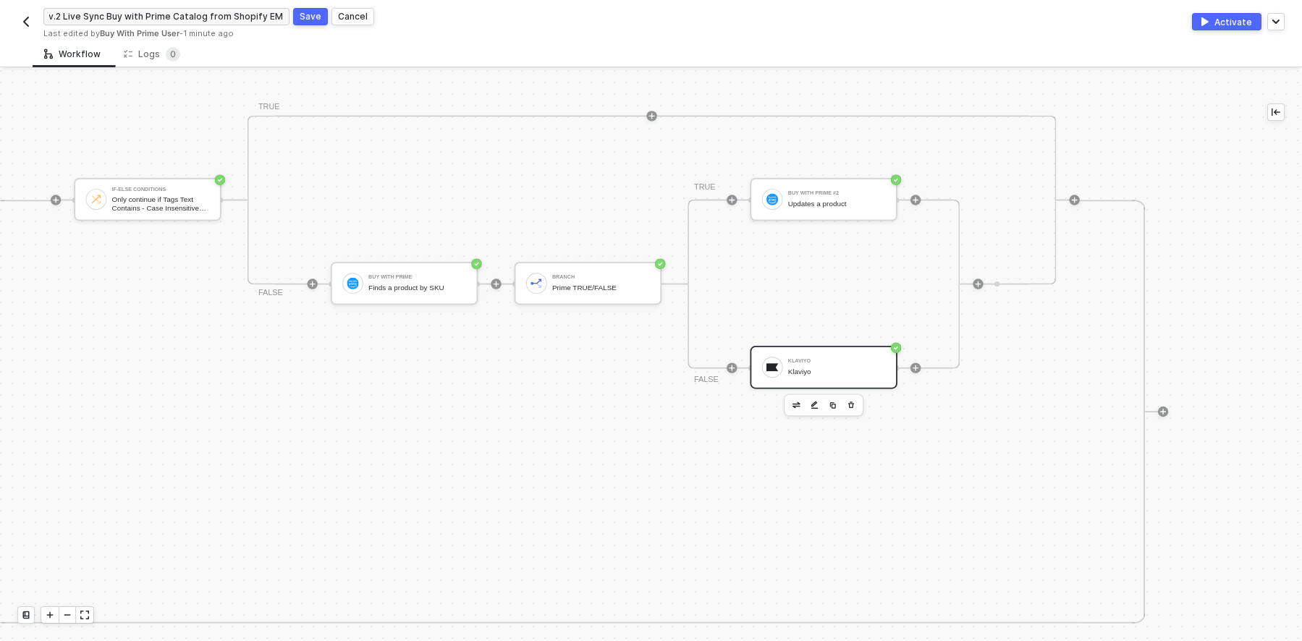
scroll to position [0, 0]
click at [816, 192] on div "Buy With Prime #2" at bounding box center [837, 193] width 98 height 5
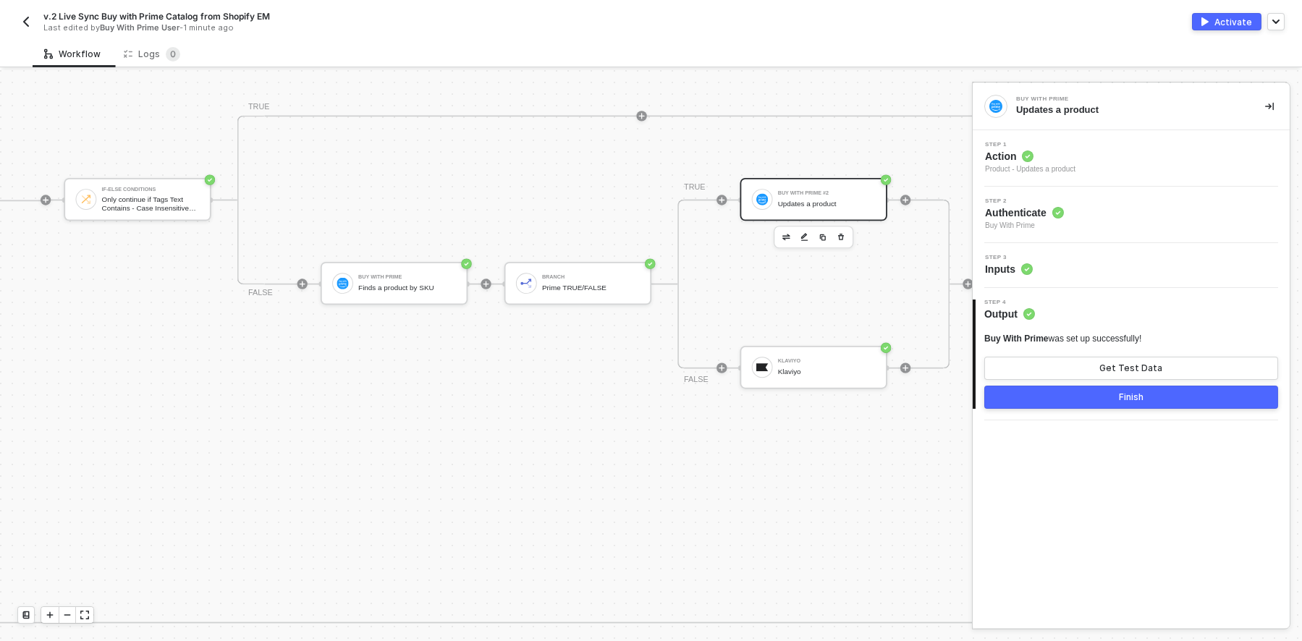
click at [1058, 266] on div "Step 3 Inputs" at bounding box center [1132, 266] width 313 height 22
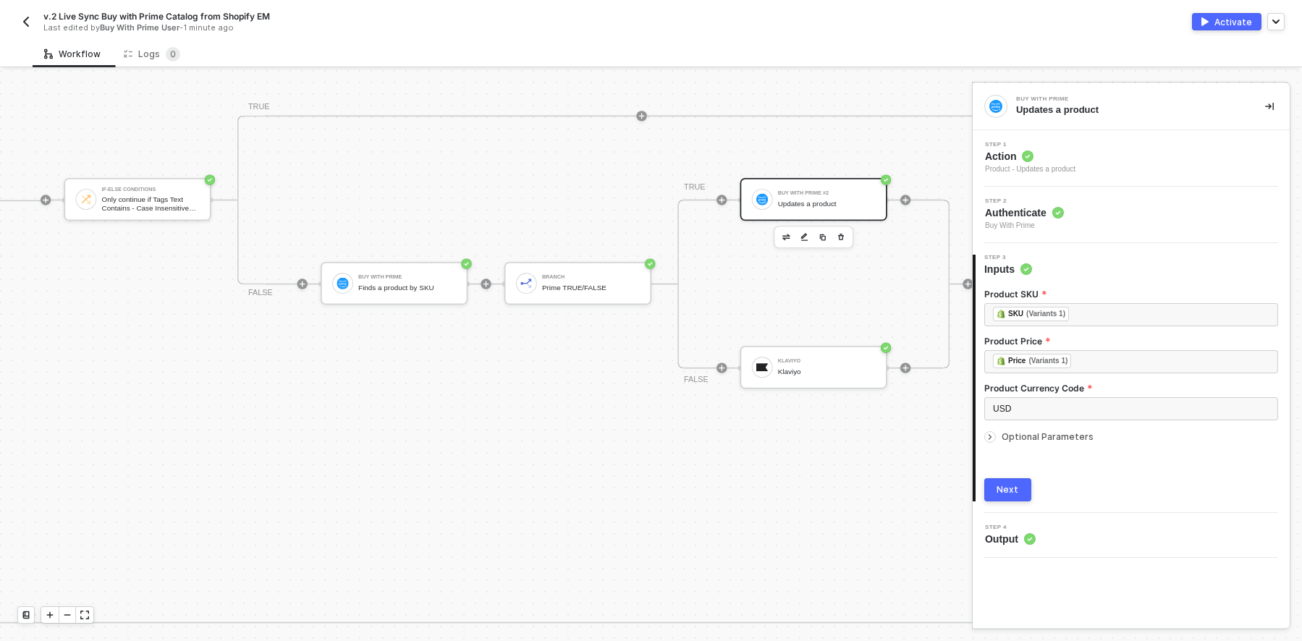
click at [1058, 266] on div "Step 3 Inputs" at bounding box center [1133, 266] width 314 height 22
drag, startPoint x: 1001, startPoint y: 491, endPoint x: 1003, endPoint y: 464, distance: 26.9
click at [1001, 491] on div "Next" at bounding box center [1008, 490] width 22 height 12
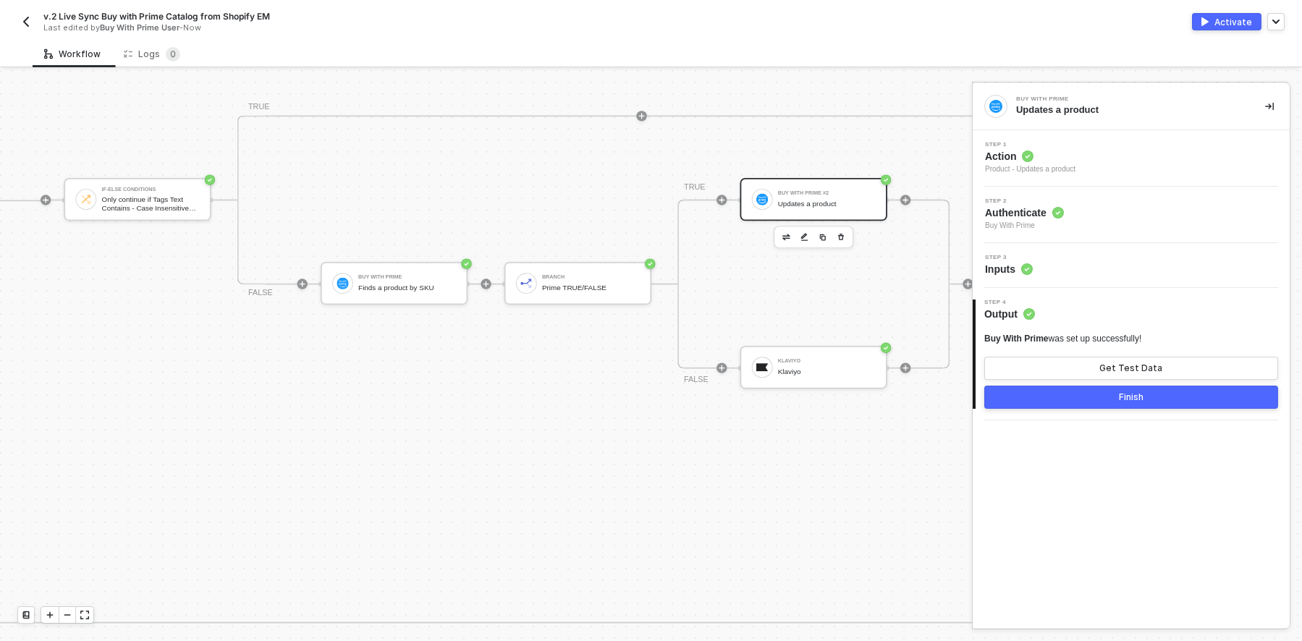
click at [1107, 389] on button "Finish" at bounding box center [1131, 397] width 294 height 23
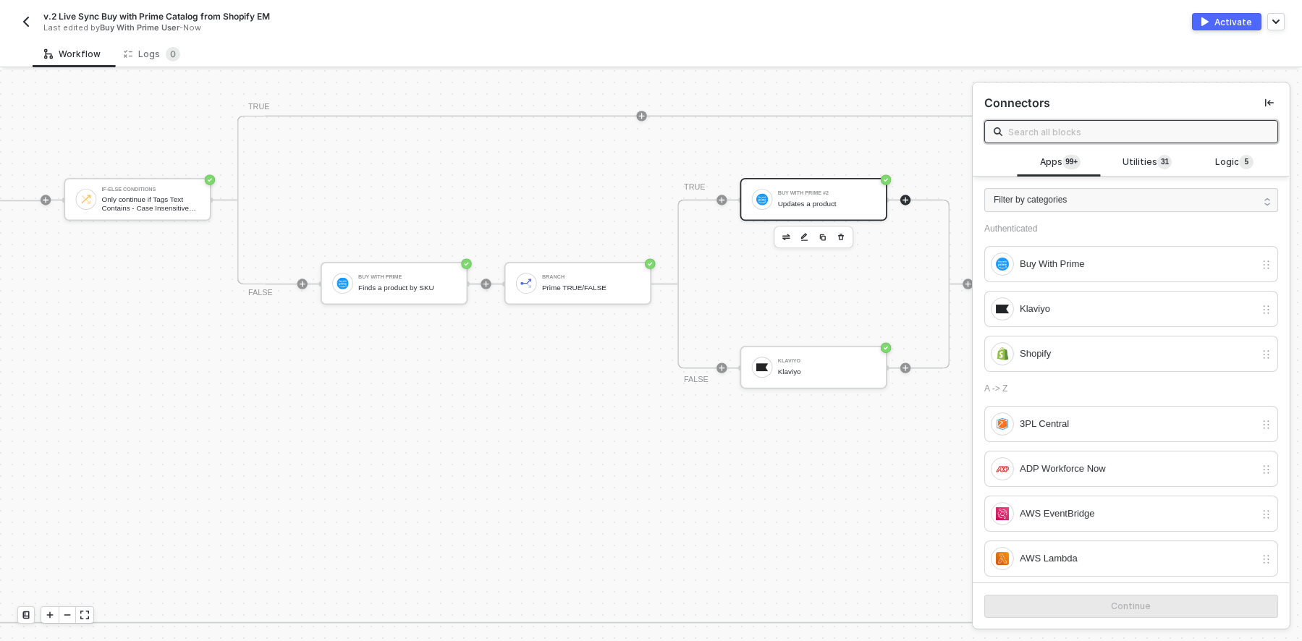
click at [802, 200] on div "Updates a product" at bounding box center [827, 204] width 98 height 9
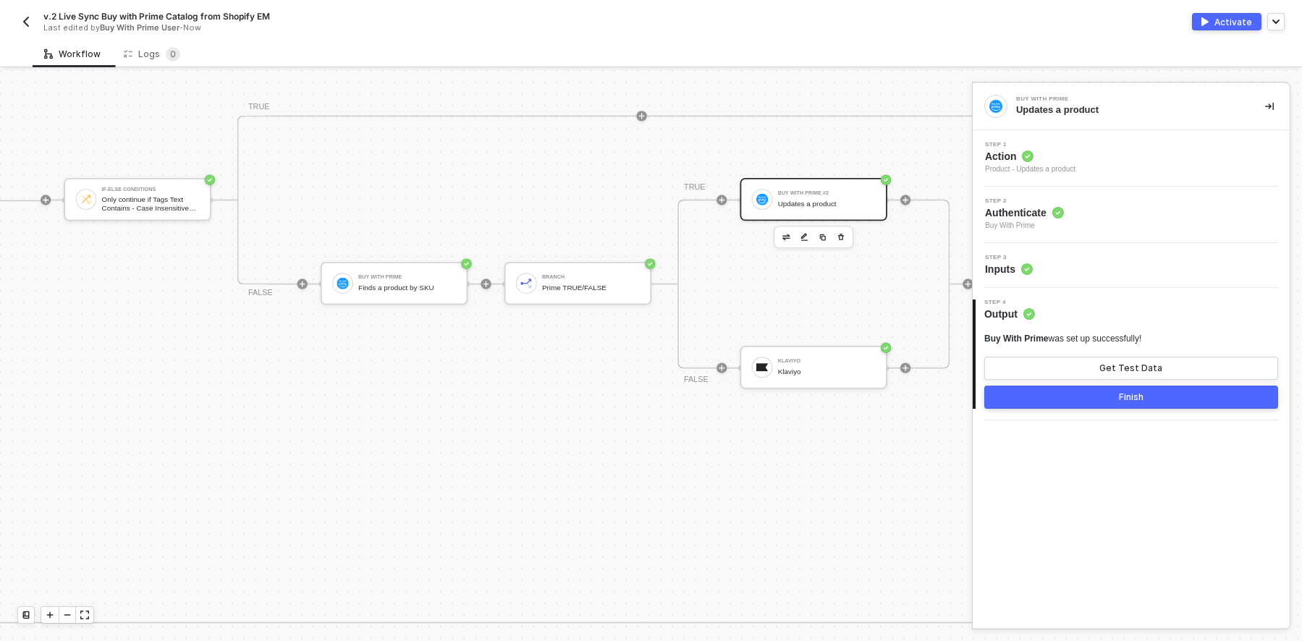
click at [1185, 161] on div "Step 1 Action Product - Updates a product" at bounding box center [1132, 158] width 313 height 33
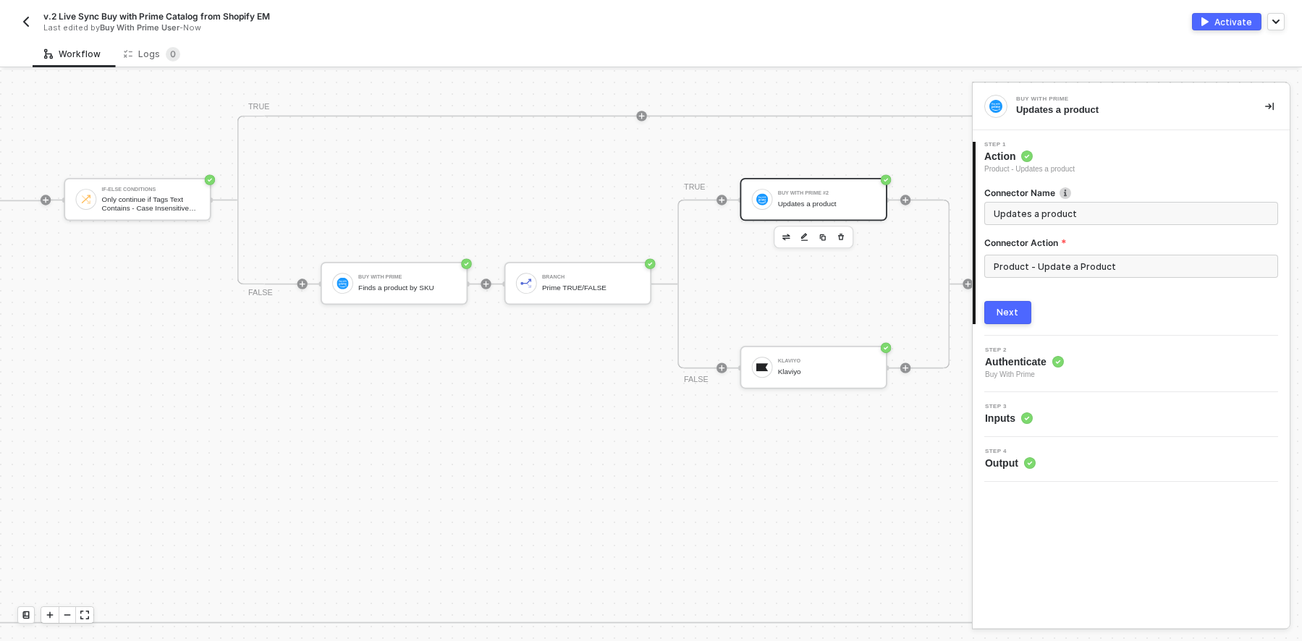
click at [1142, 366] on div "Step 2 Authenticate Buy With Prime" at bounding box center [1132, 363] width 313 height 33
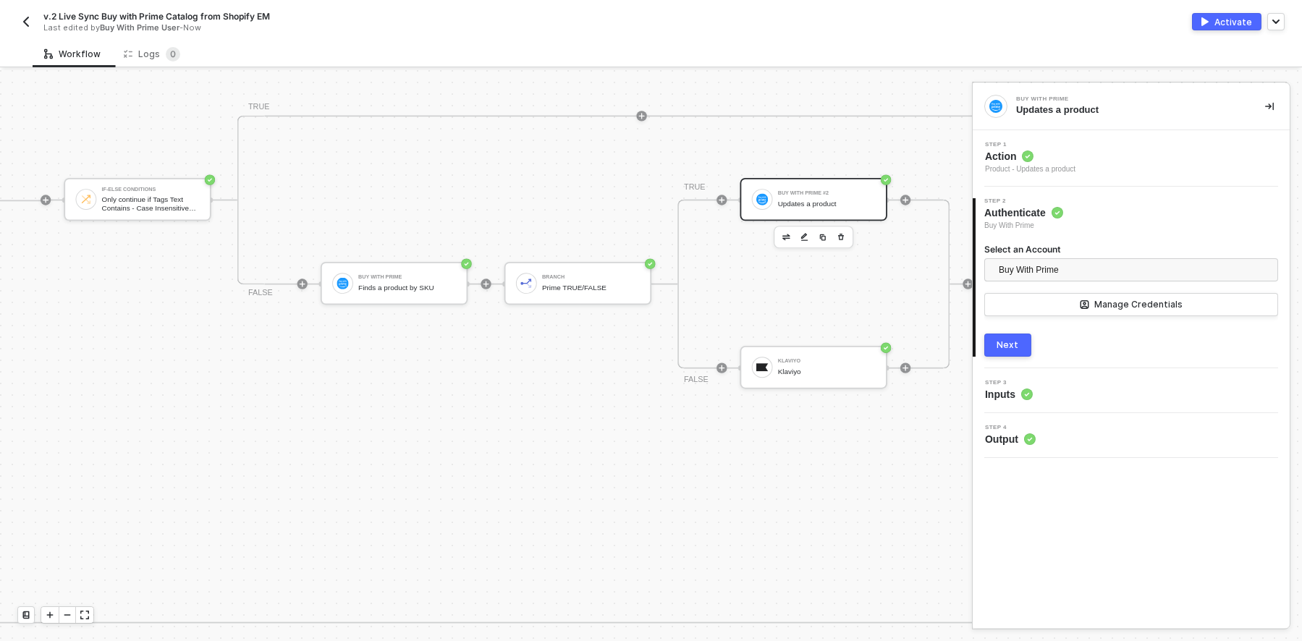
click at [1078, 384] on div "Step 3 Inputs" at bounding box center [1132, 391] width 313 height 22
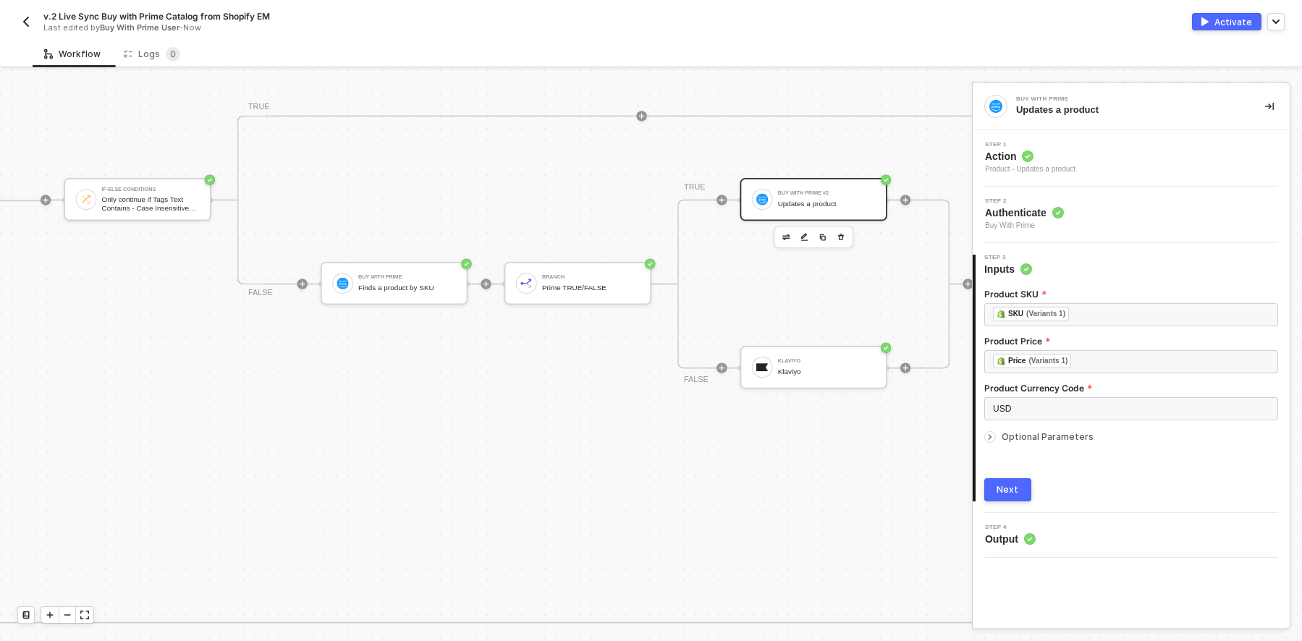
click at [1101, 543] on div "Step 4 Output" at bounding box center [1132, 536] width 313 height 22
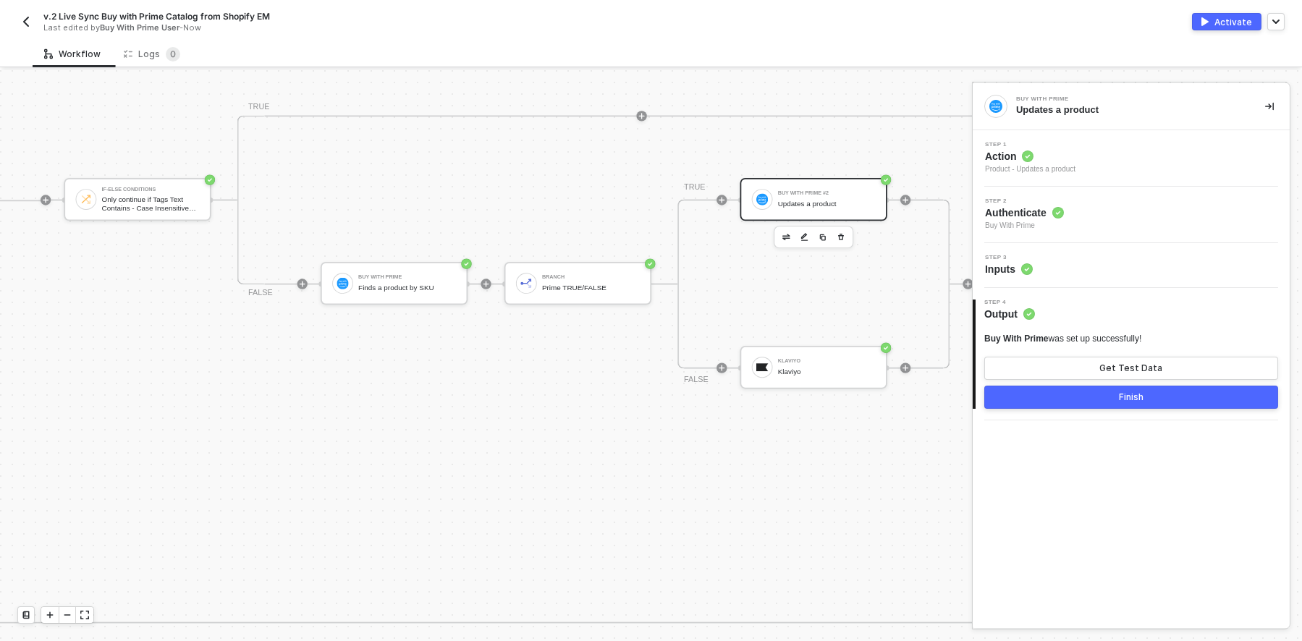
click at [1137, 266] on div "Step 3 Inputs" at bounding box center [1132, 266] width 313 height 22
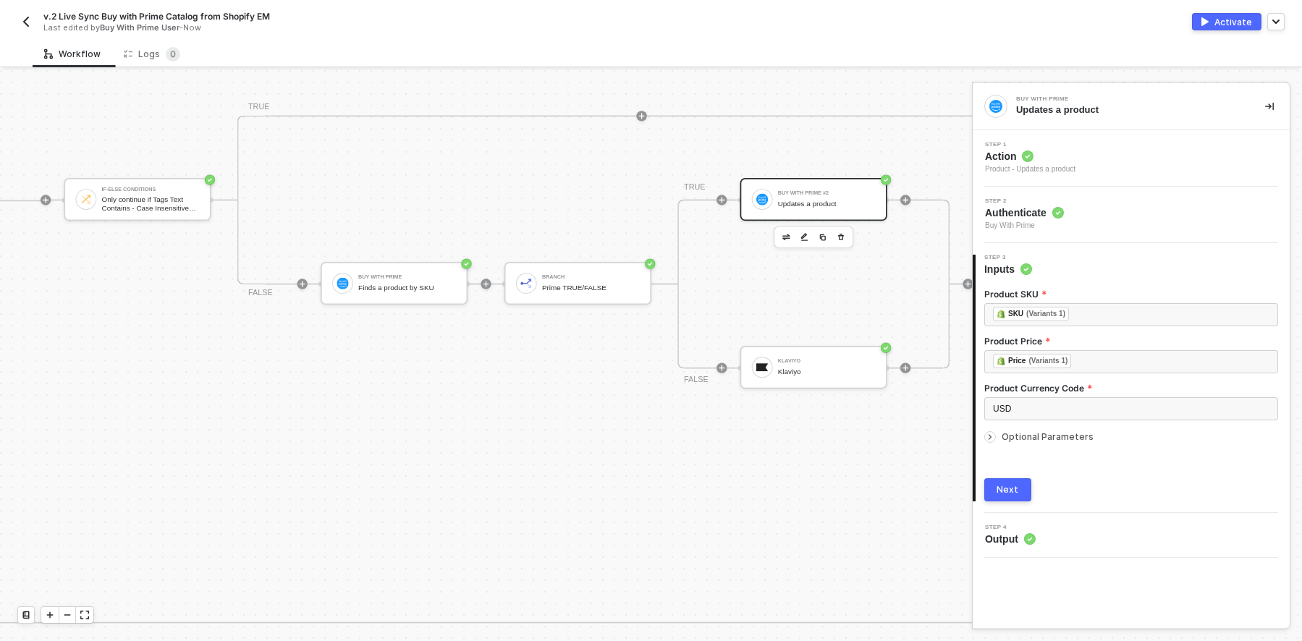
click at [990, 439] on icon "icon-arrow-right-small" at bounding box center [990, 437] width 2 height 4
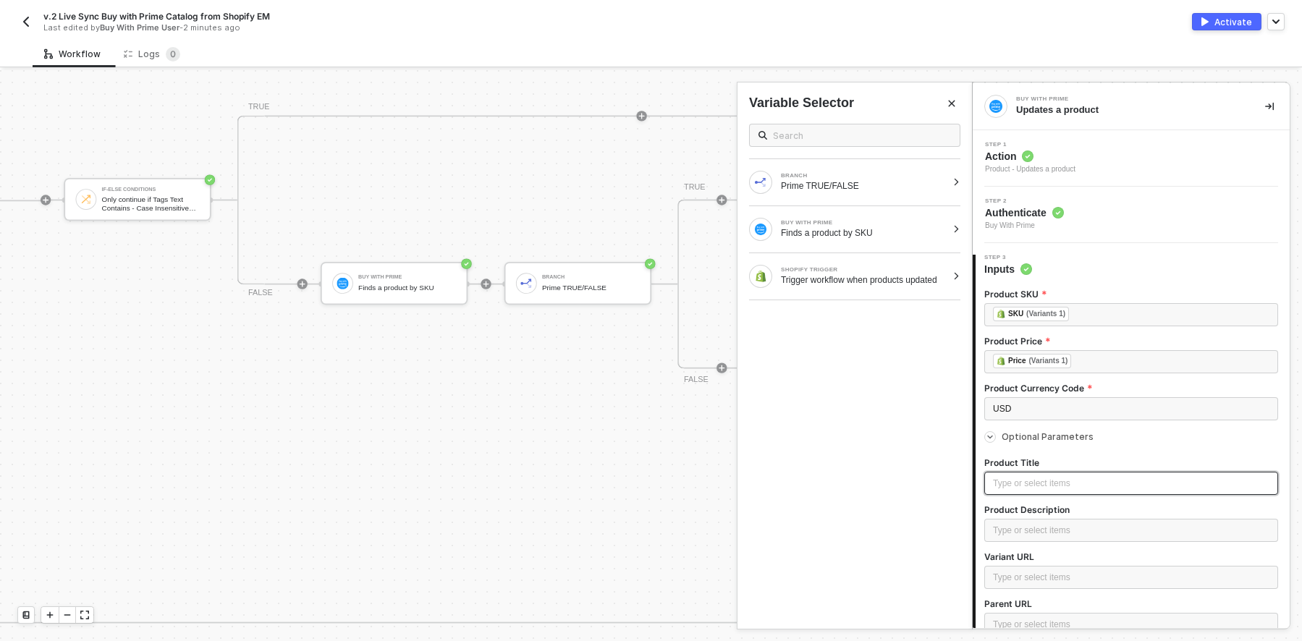
click at [1059, 486] on div "Type or select items ﻿" at bounding box center [1131, 484] width 276 height 14
click at [850, 276] on div "Trigger workflow when products updated" at bounding box center [864, 280] width 166 height 12
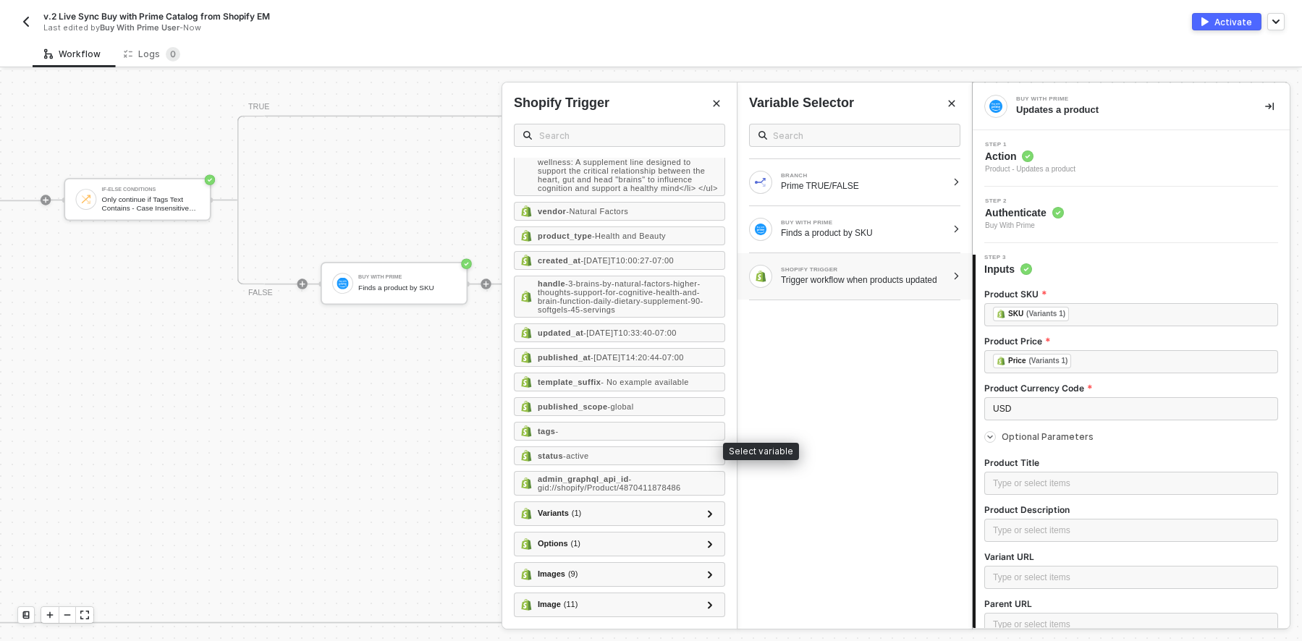
scroll to position [413, 0]
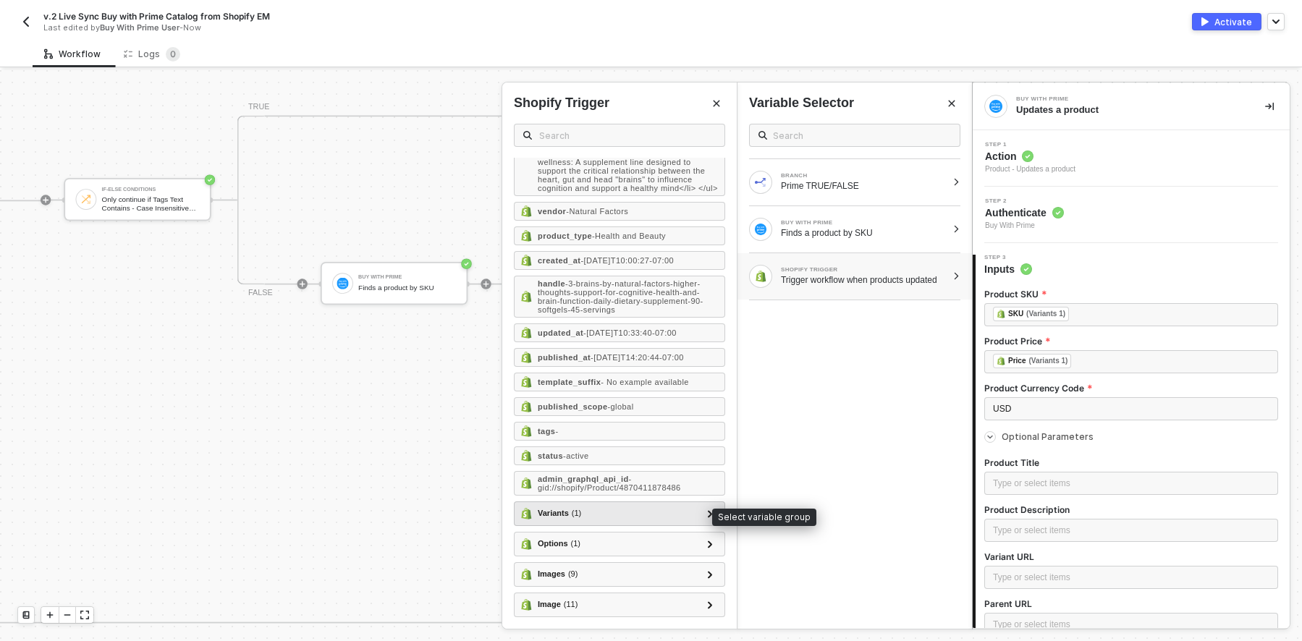
click at [632, 513] on div "Variants ( 1 )" at bounding box center [610, 513] width 181 height 17
click at [701, 511] on div at bounding box center [709, 513] width 17 height 17
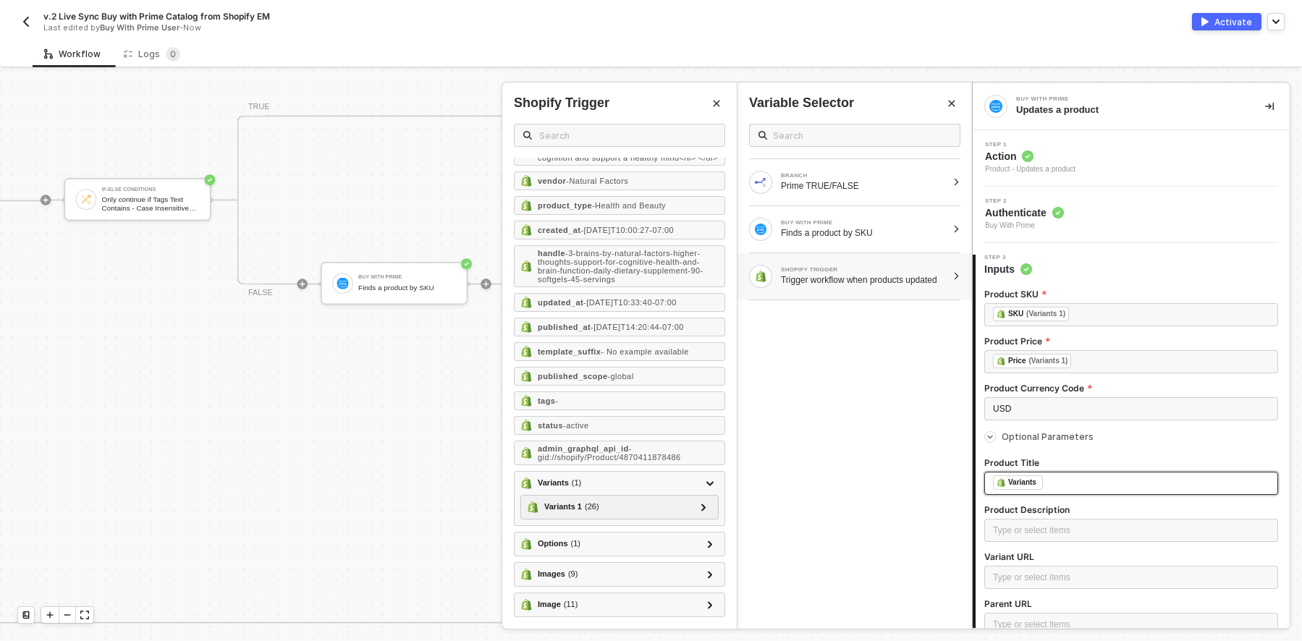
click at [1061, 483] on div "﻿ ﻿ Variants ﻿" at bounding box center [1131, 483] width 276 height 16
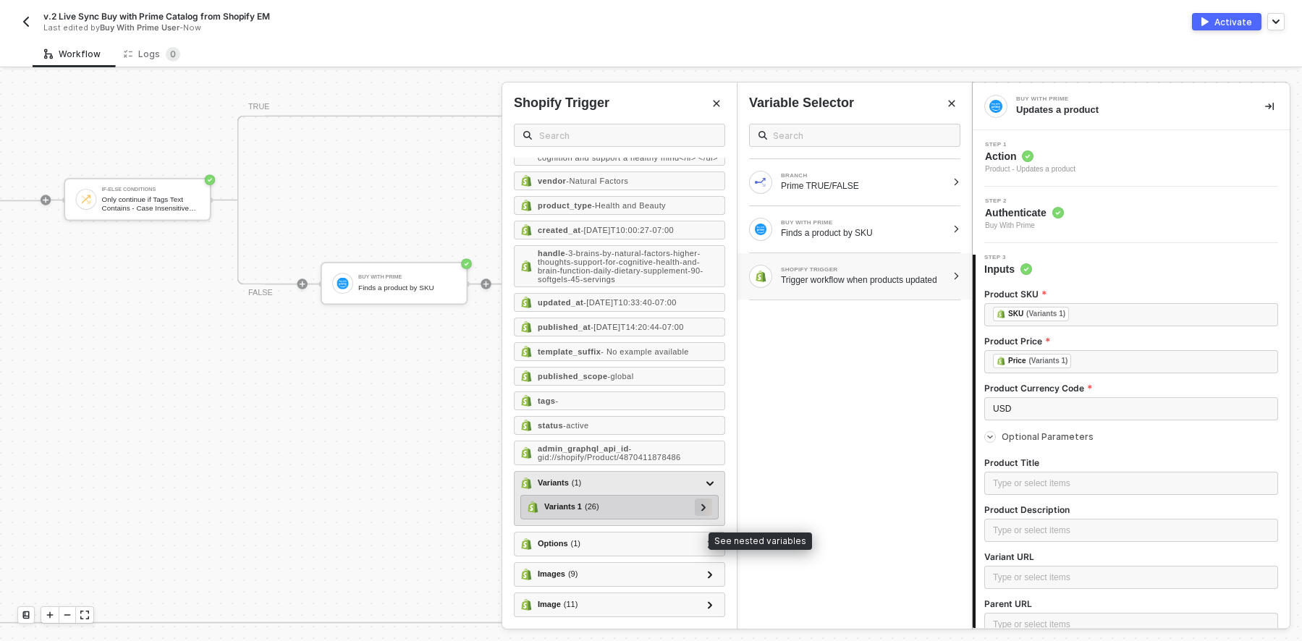
click at [701, 511] on icon at bounding box center [703, 507] width 5 height 7
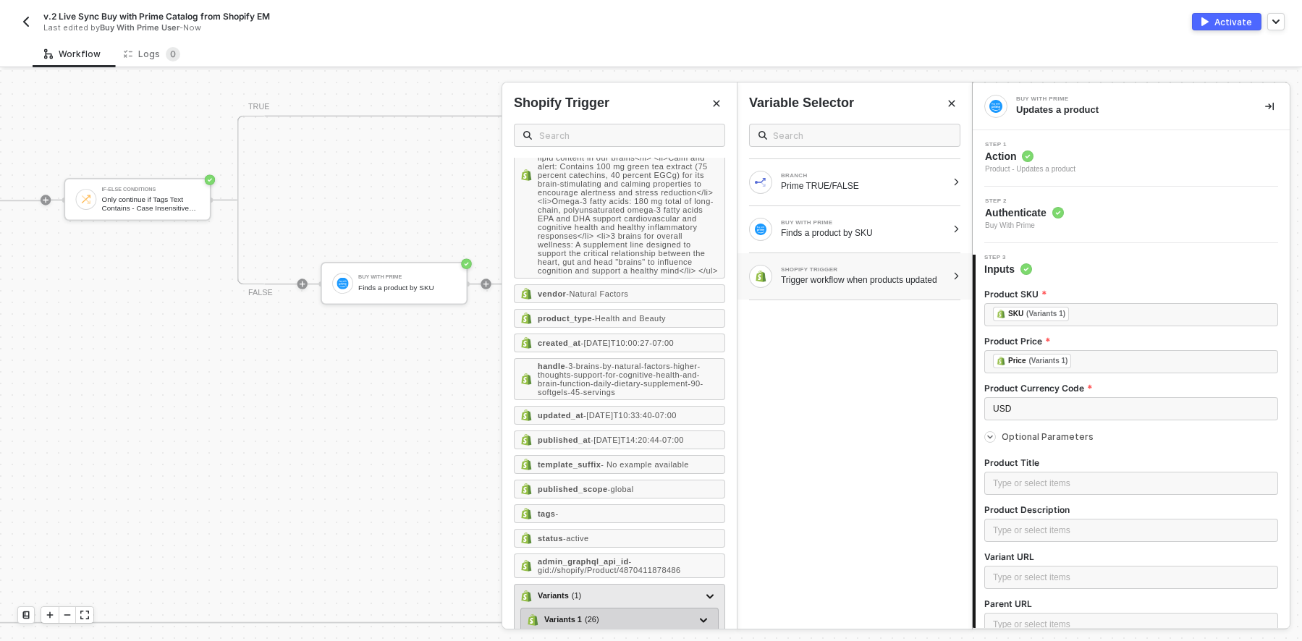
scroll to position [0, 0]
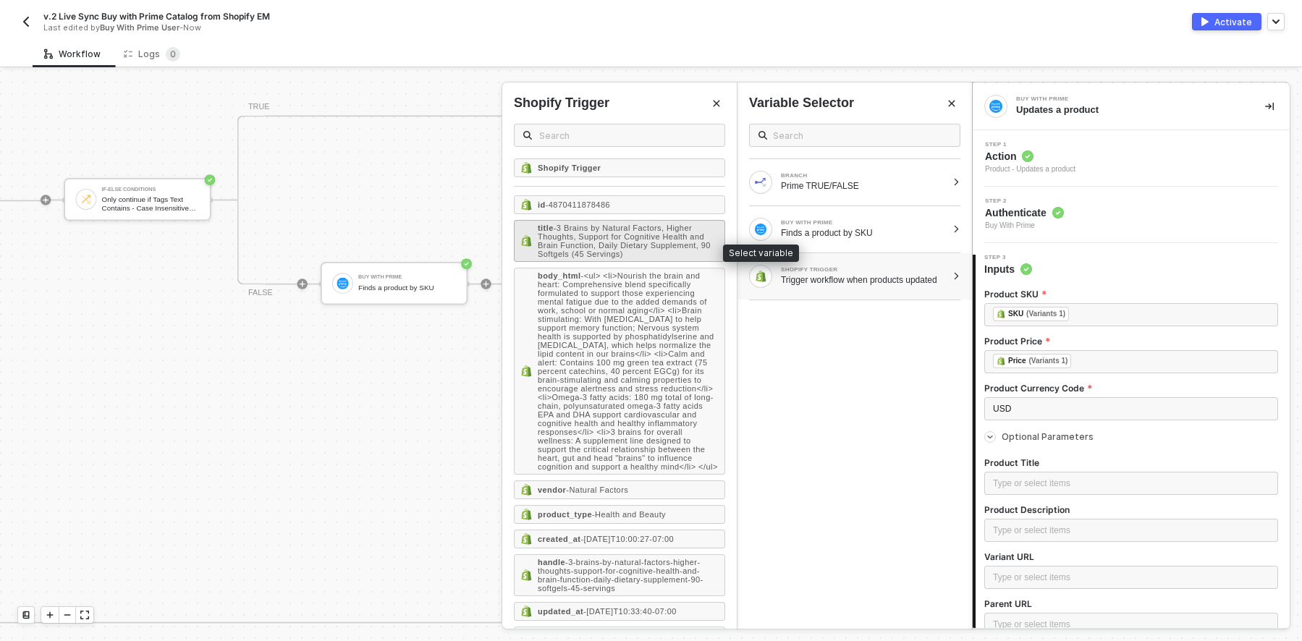
click at [618, 250] on span "- 3 Brains by Natural Factors, Higher Thoughts, Support for Cognitive Health an…" at bounding box center [624, 241] width 173 height 35
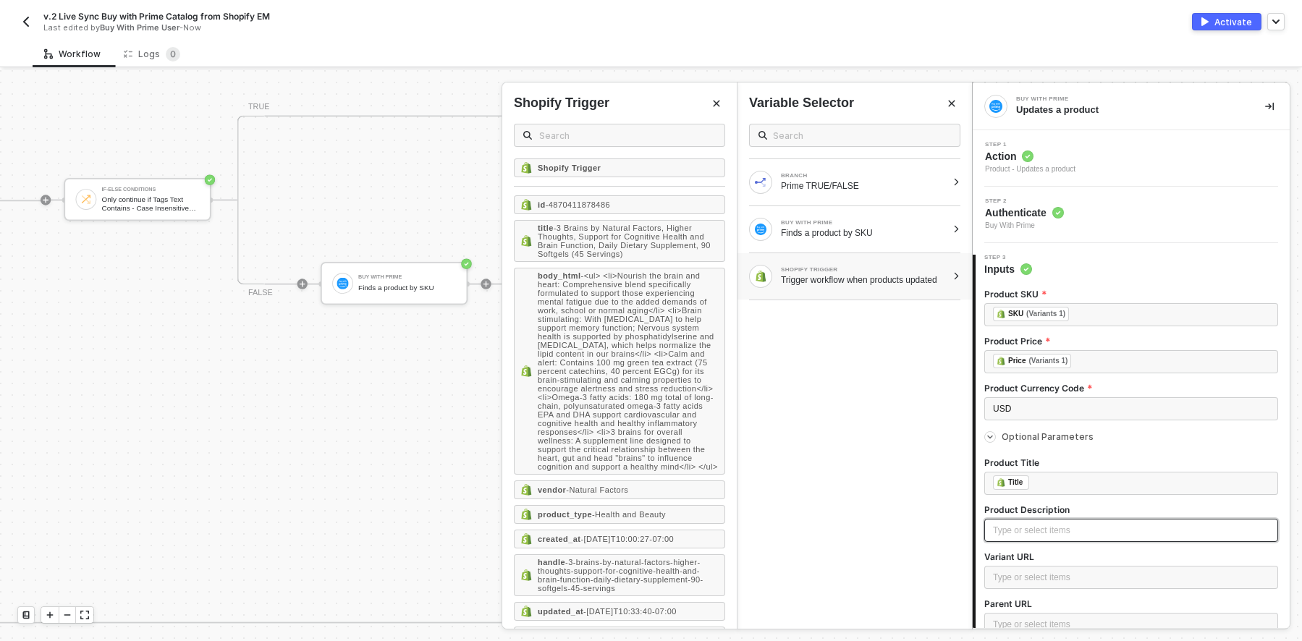
click at [1050, 528] on div "Type or select items ﻿" at bounding box center [1131, 531] width 276 height 14
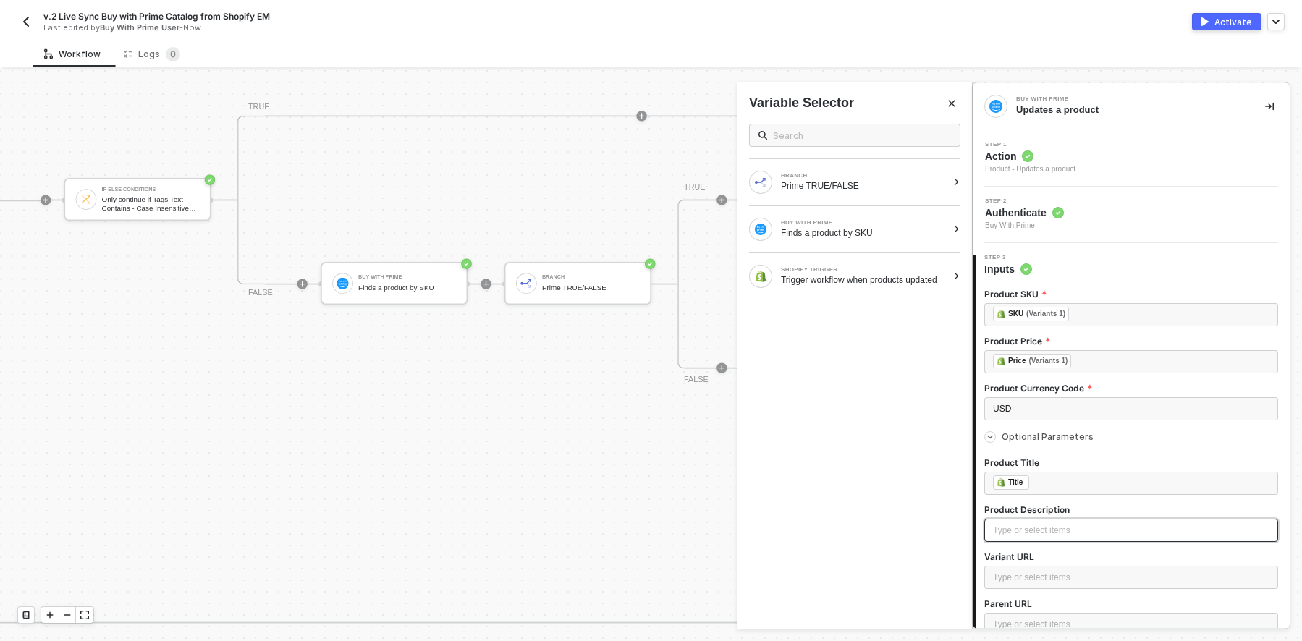
click at [1026, 531] on div "Type or select items ﻿" at bounding box center [1131, 531] width 276 height 14
click at [808, 279] on div "Trigger workflow when products updated" at bounding box center [864, 280] width 166 height 12
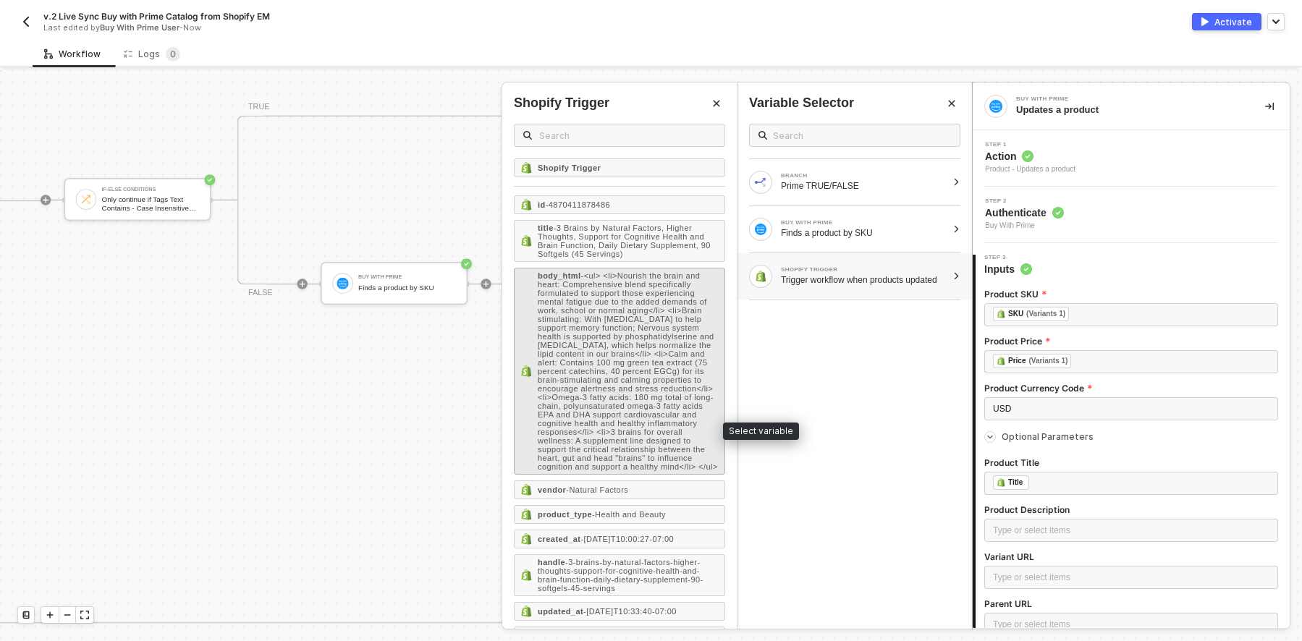
click at [639, 379] on span "- <ul> <li>Nourish the brain and heart: Comprehensive blend specifically formul…" at bounding box center [628, 371] width 180 height 200
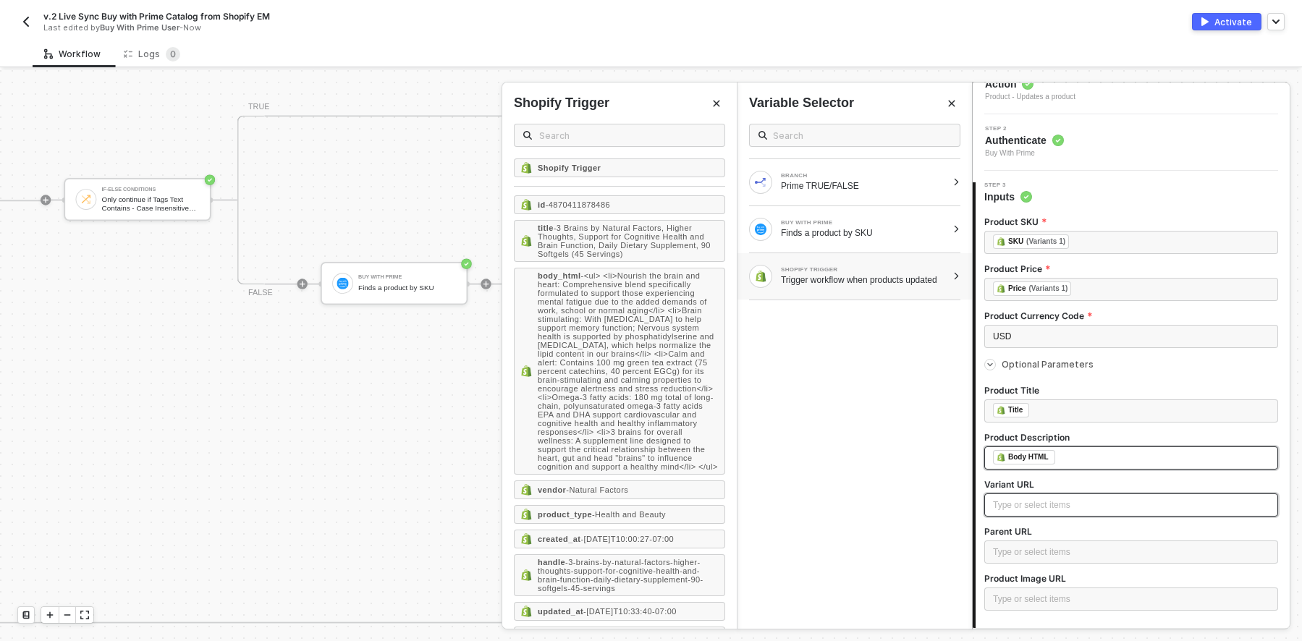
scroll to position [145, 0]
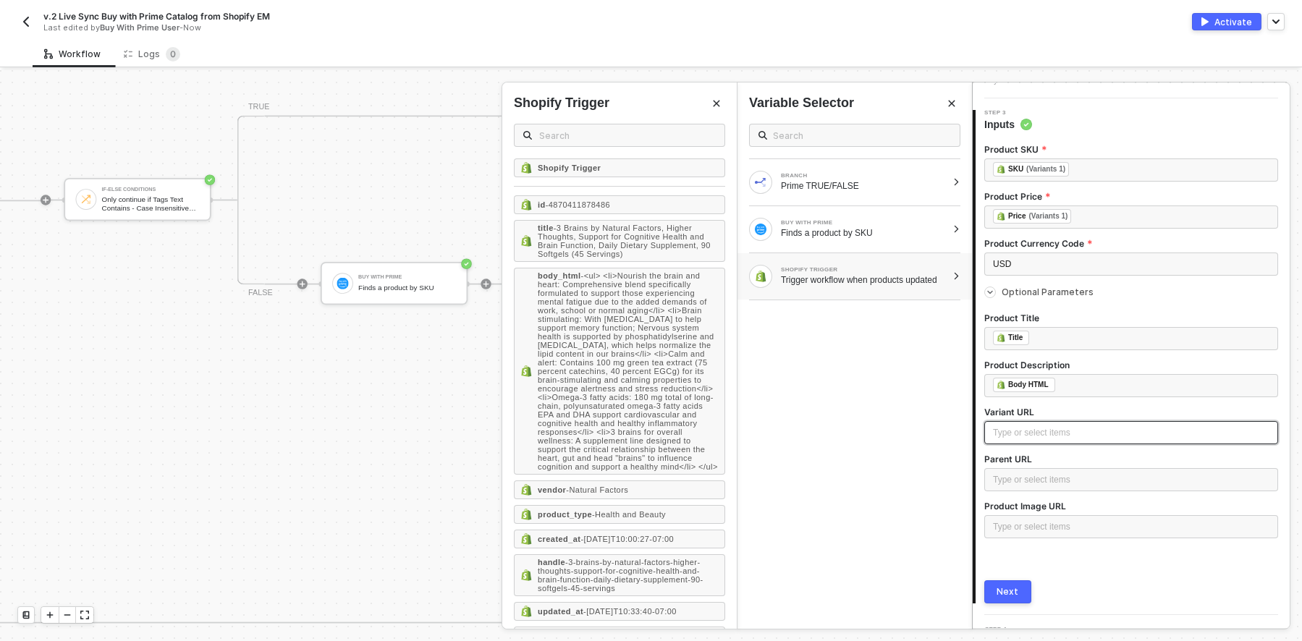
click at [1020, 432] on div "Type or select items ﻿" at bounding box center [1131, 433] width 276 height 14
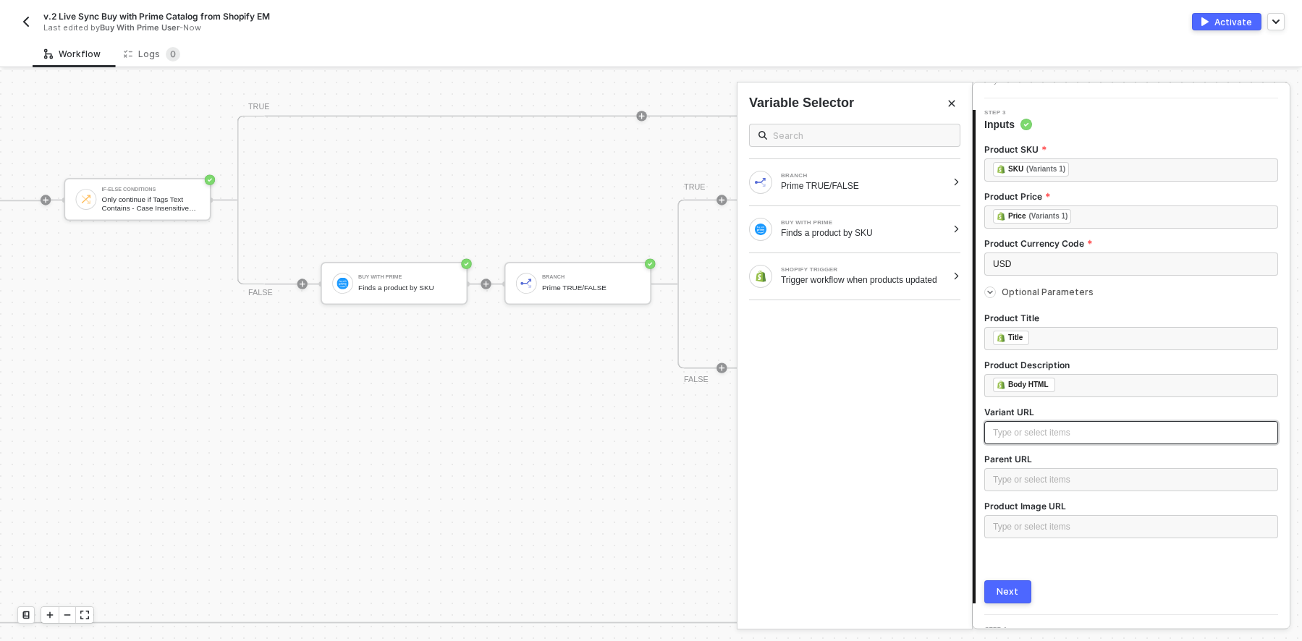
click at [1026, 436] on div "Type or select items ﻿" at bounding box center [1131, 433] width 276 height 14
click at [834, 274] on div "Trigger workflow when products updated" at bounding box center [864, 280] width 166 height 12
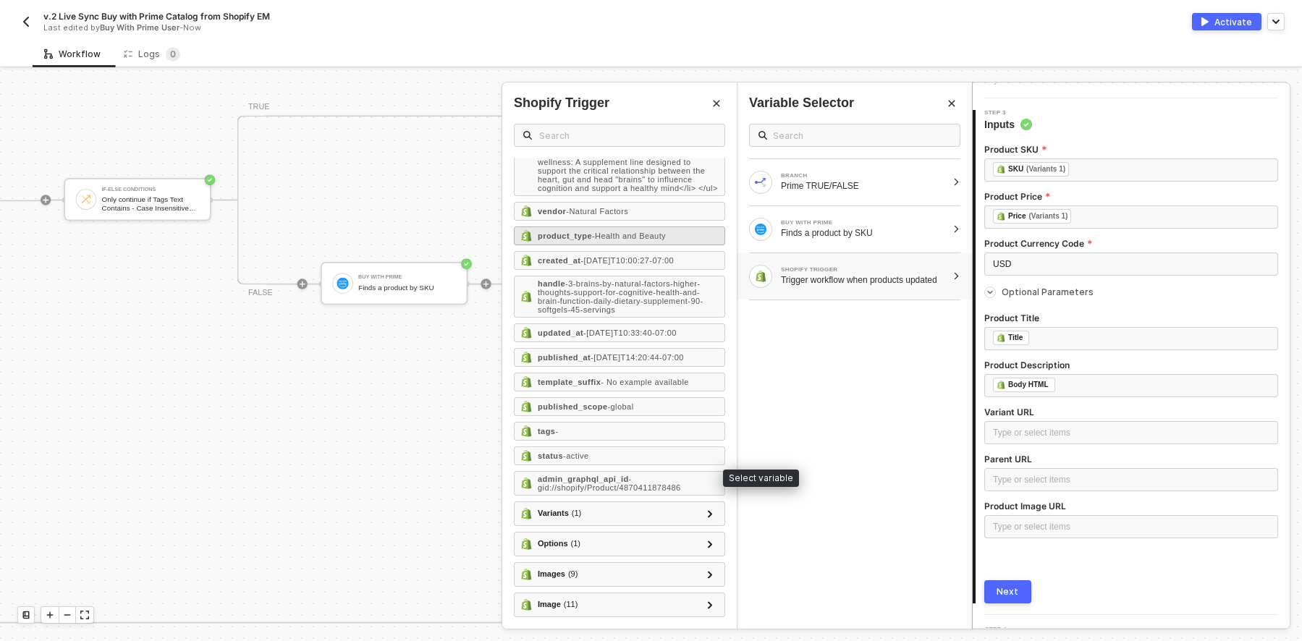
scroll to position [413, 0]
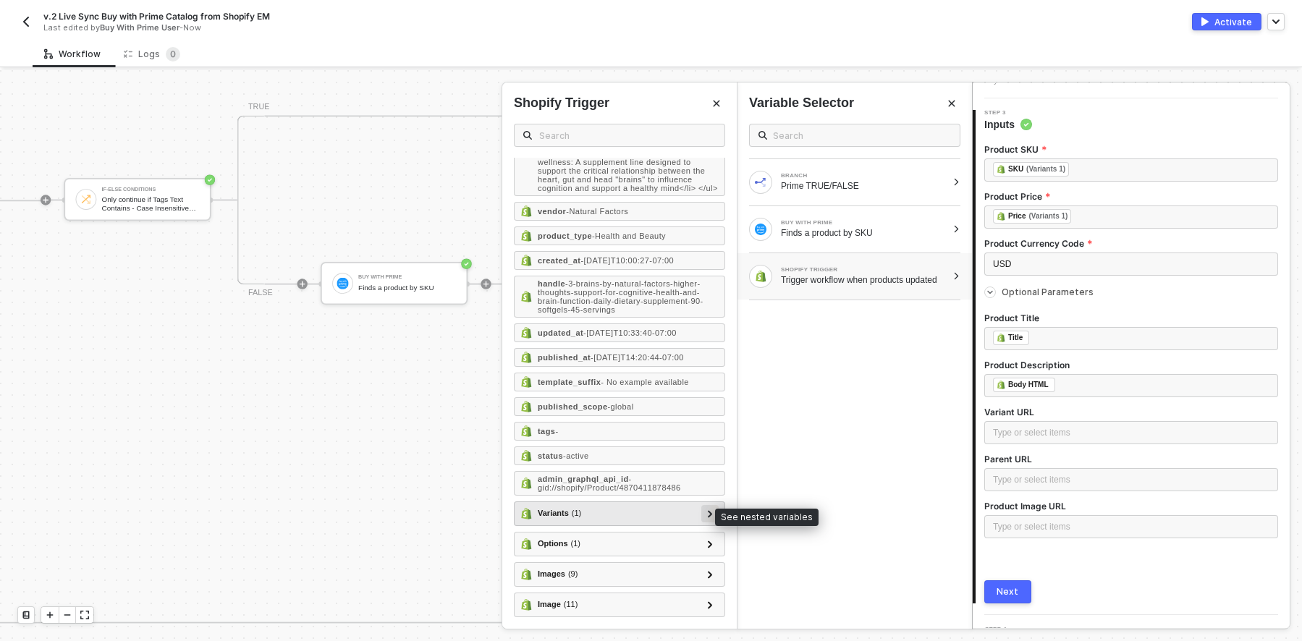
click at [708, 511] on icon at bounding box center [710, 513] width 5 height 7
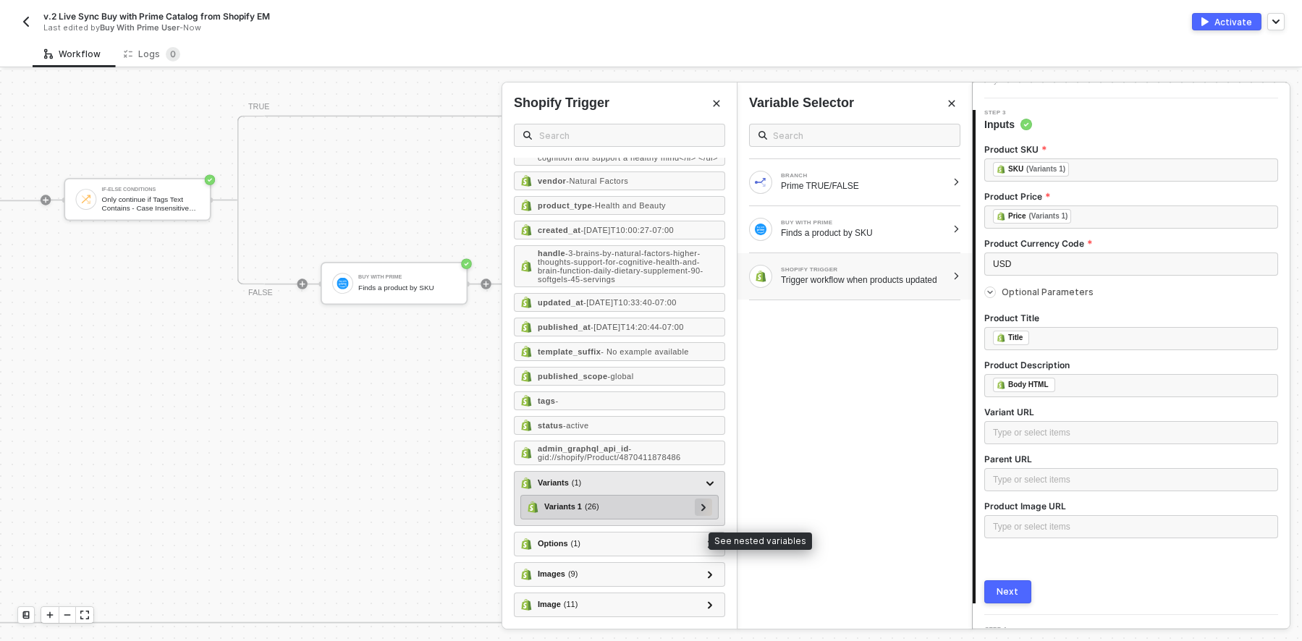
click at [701, 511] on icon at bounding box center [703, 507] width 5 height 7
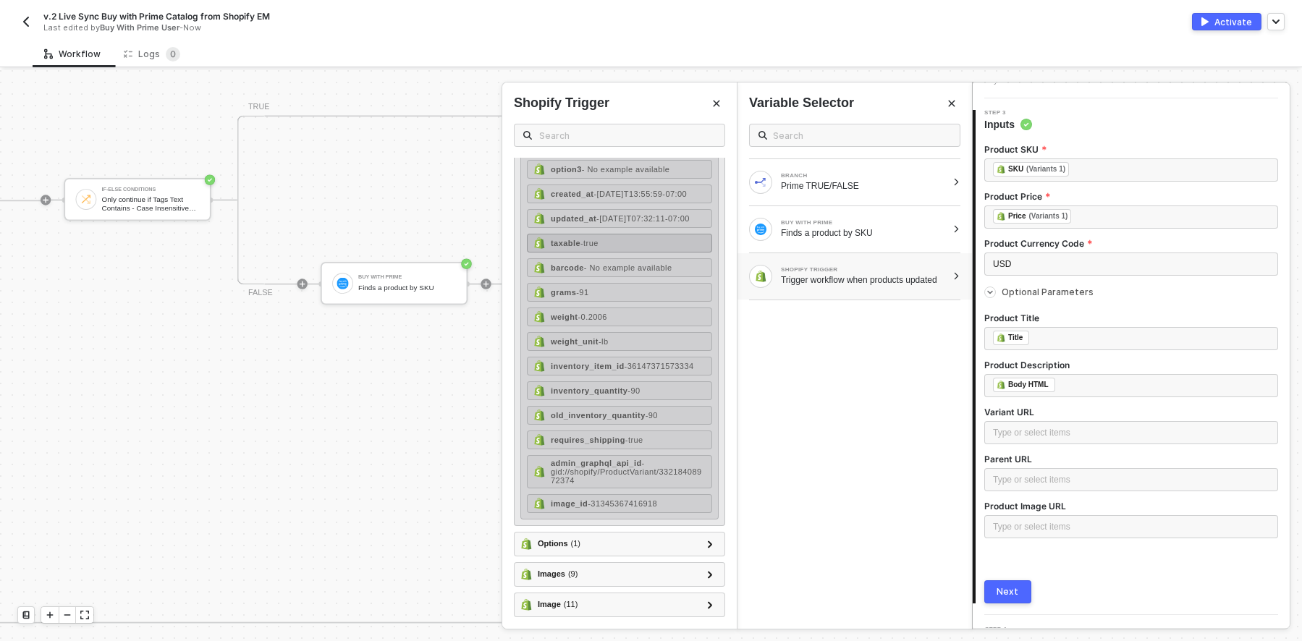
scroll to position [1142, 0]
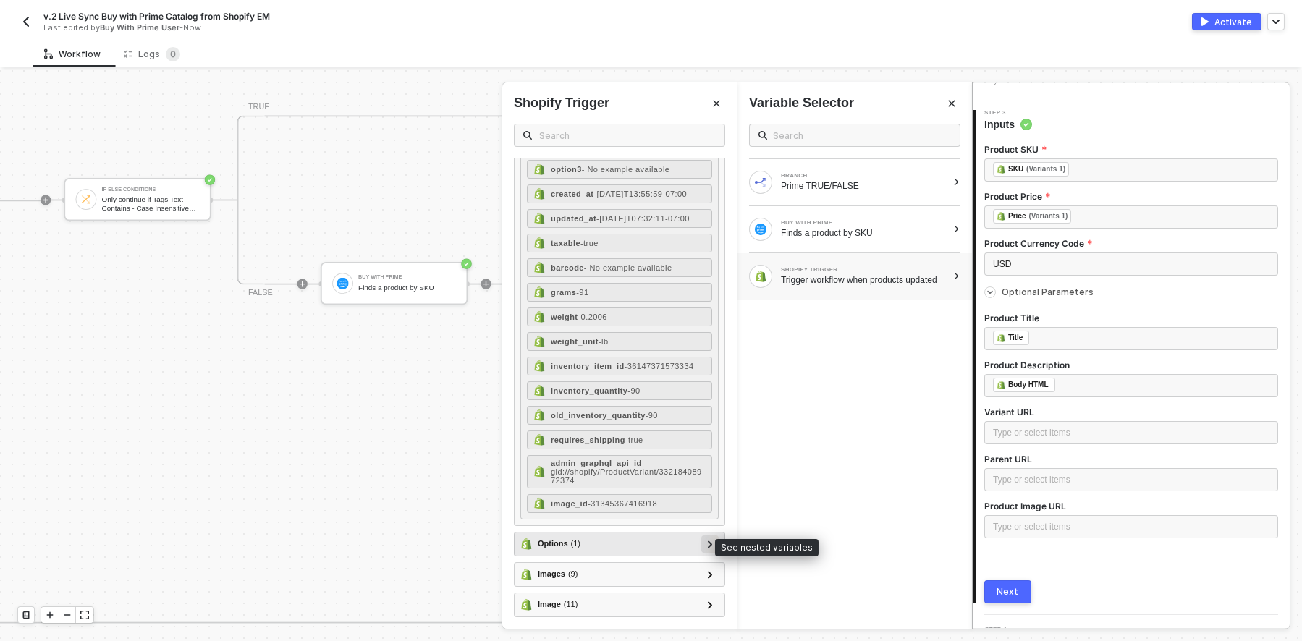
click at [708, 542] on icon at bounding box center [710, 544] width 5 height 7
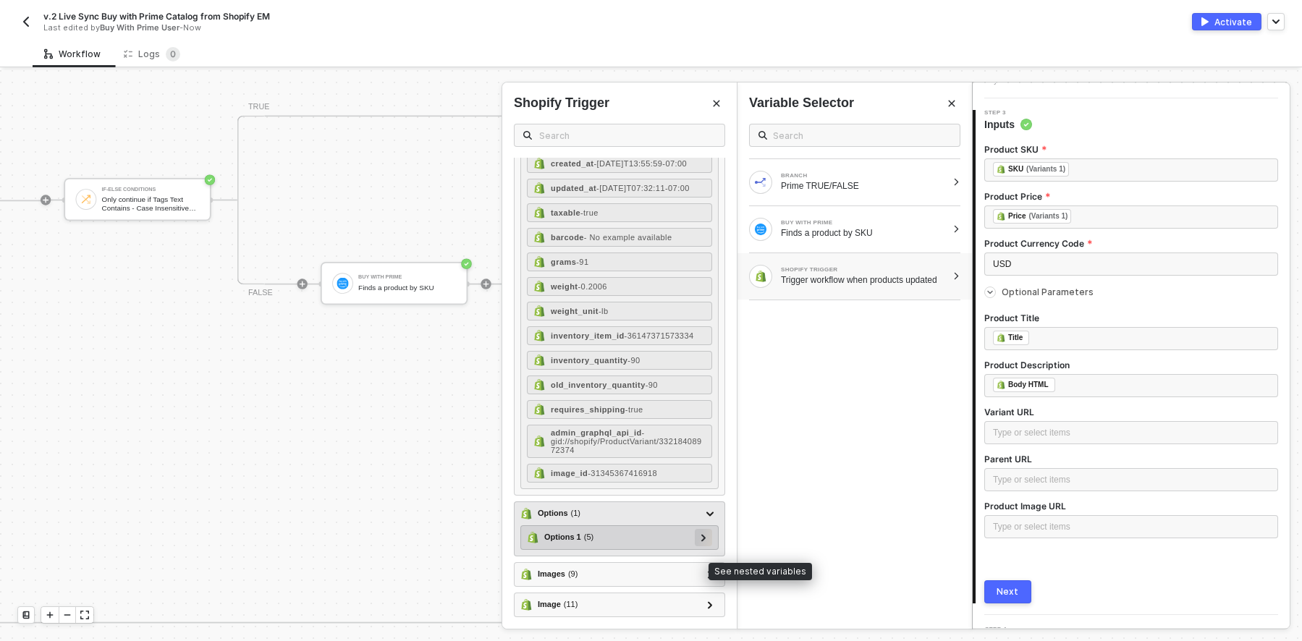
click at [701, 541] on icon at bounding box center [703, 537] width 5 height 7
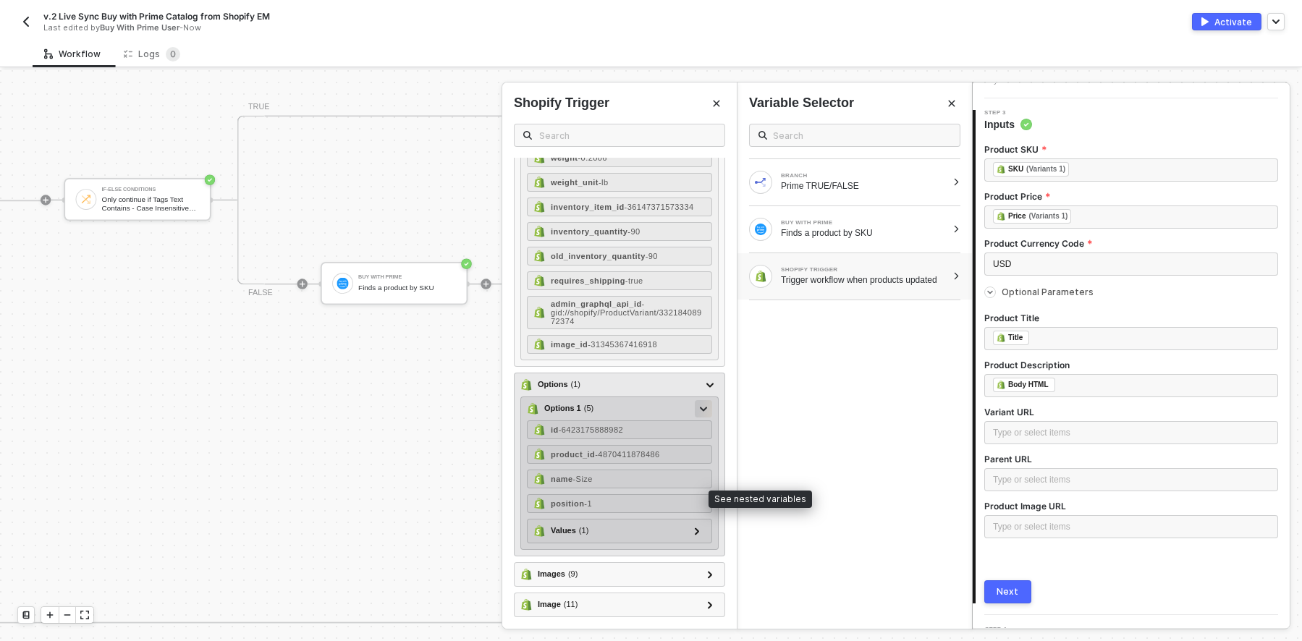
scroll to position [1287, 0]
click at [700, 416] on div at bounding box center [703, 408] width 7 height 16
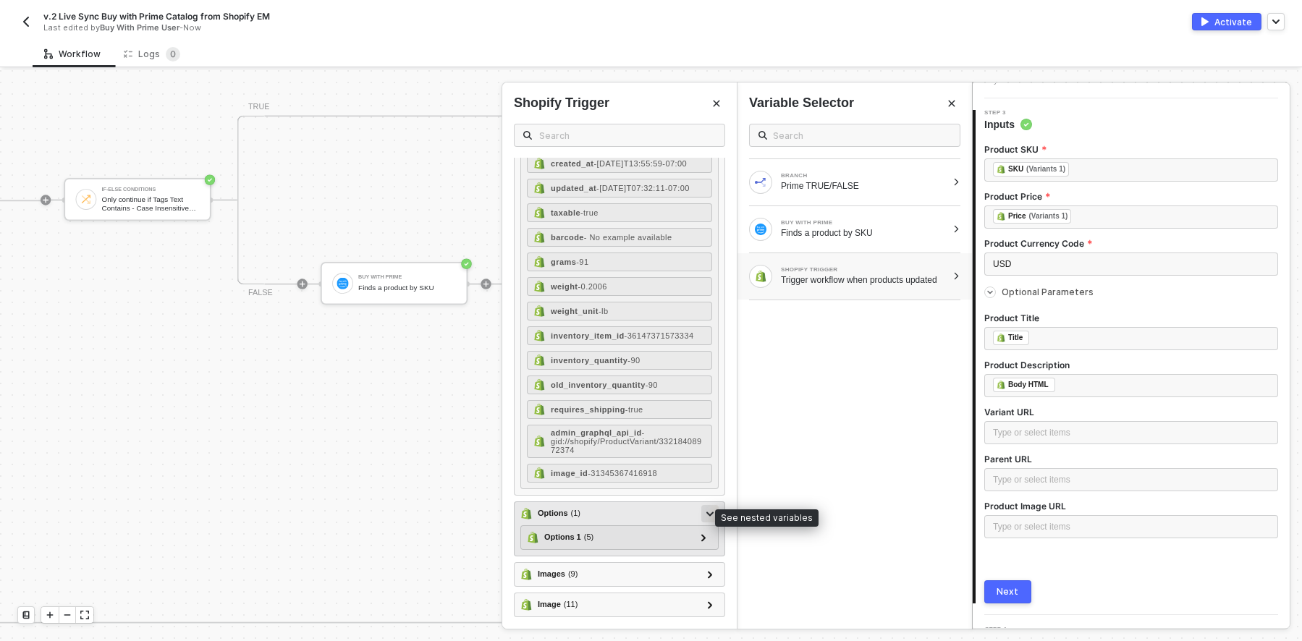
click at [706, 510] on div at bounding box center [709, 513] width 7 height 16
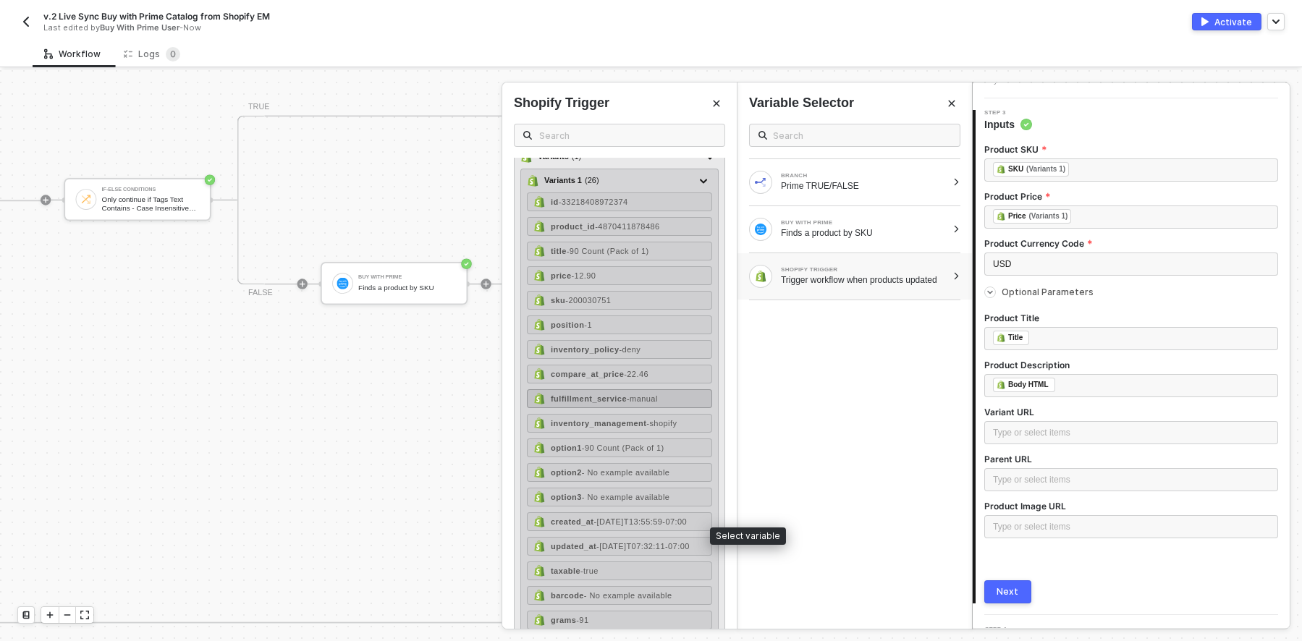
scroll to position [491, 0]
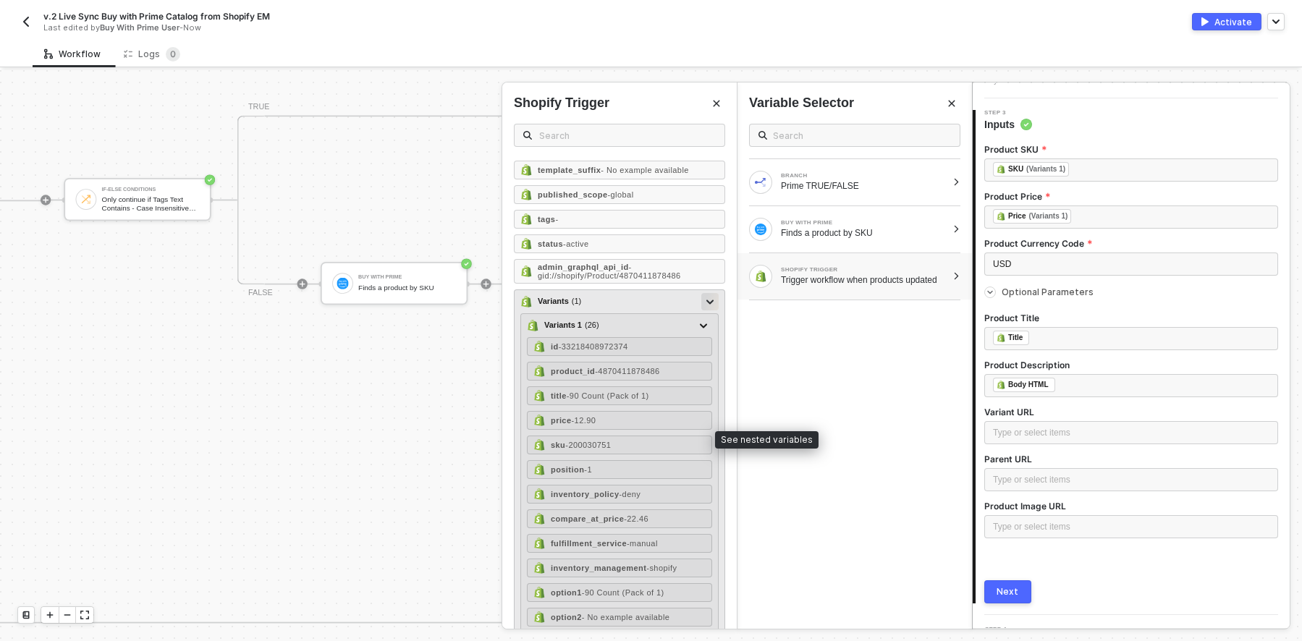
click at [701, 310] on div at bounding box center [709, 301] width 17 height 17
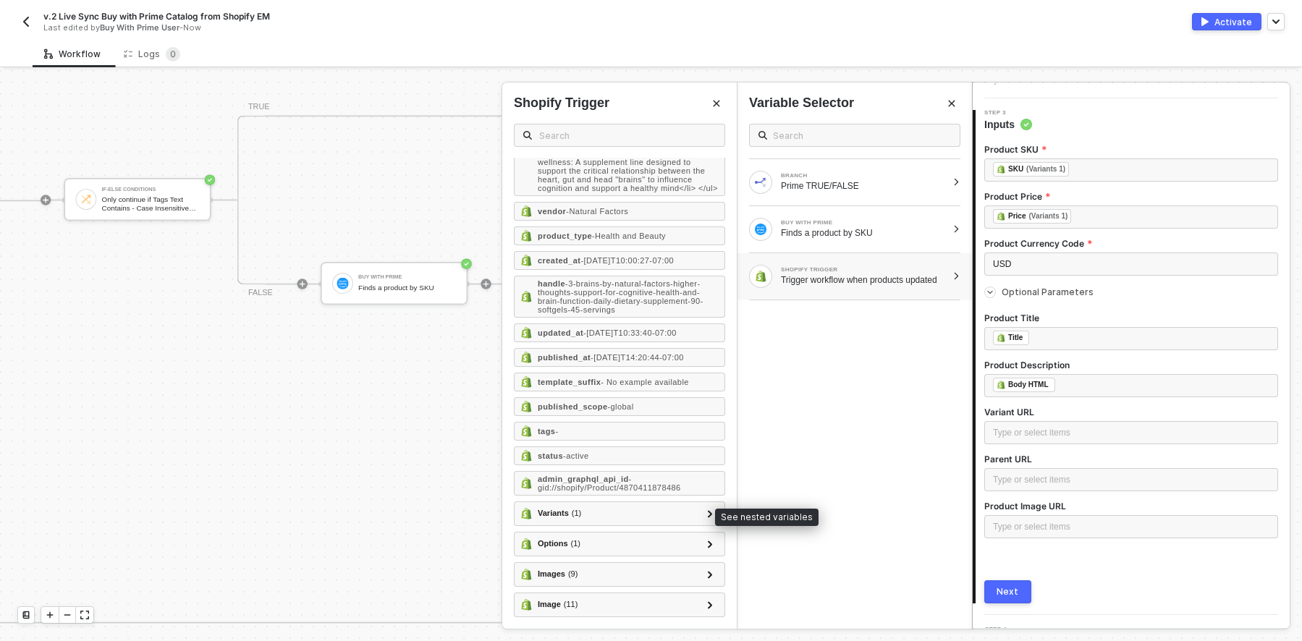
scroll to position [413, 0]
click at [905, 431] on div "BRANCH Prime TRUE/FALSE BUY WITH PRIME Finds a product by SKU SHOPIFY TRIGGER T…" at bounding box center [854, 370] width 234 height 517
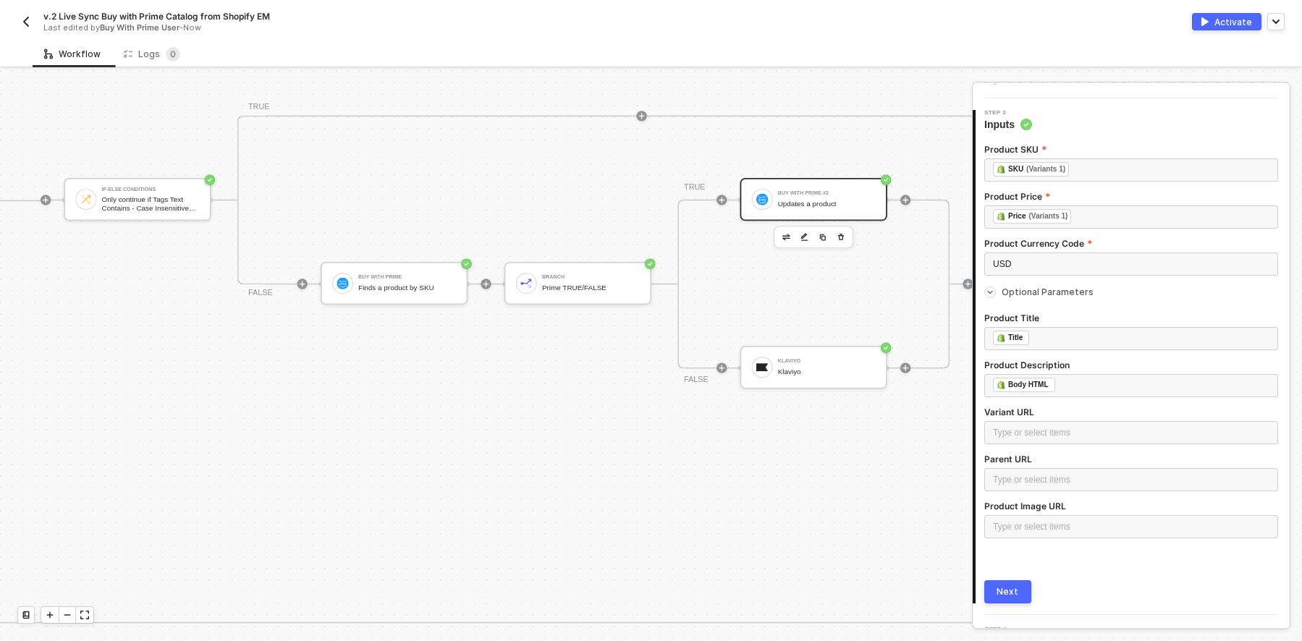
click at [1003, 594] on div "Next" at bounding box center [1008, 592] width 22 height 12
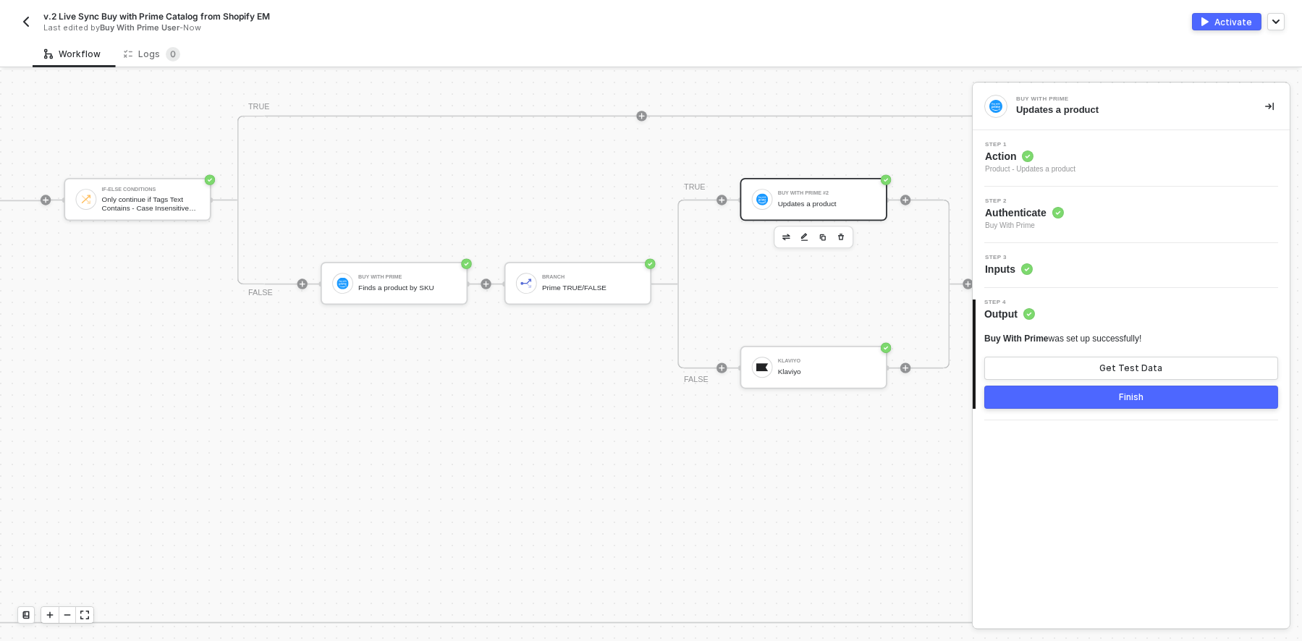
scroll to position [0, 0]
click at [1157, 398] on button "Finish" at bounding box center [1131, 397] width 294 height 23
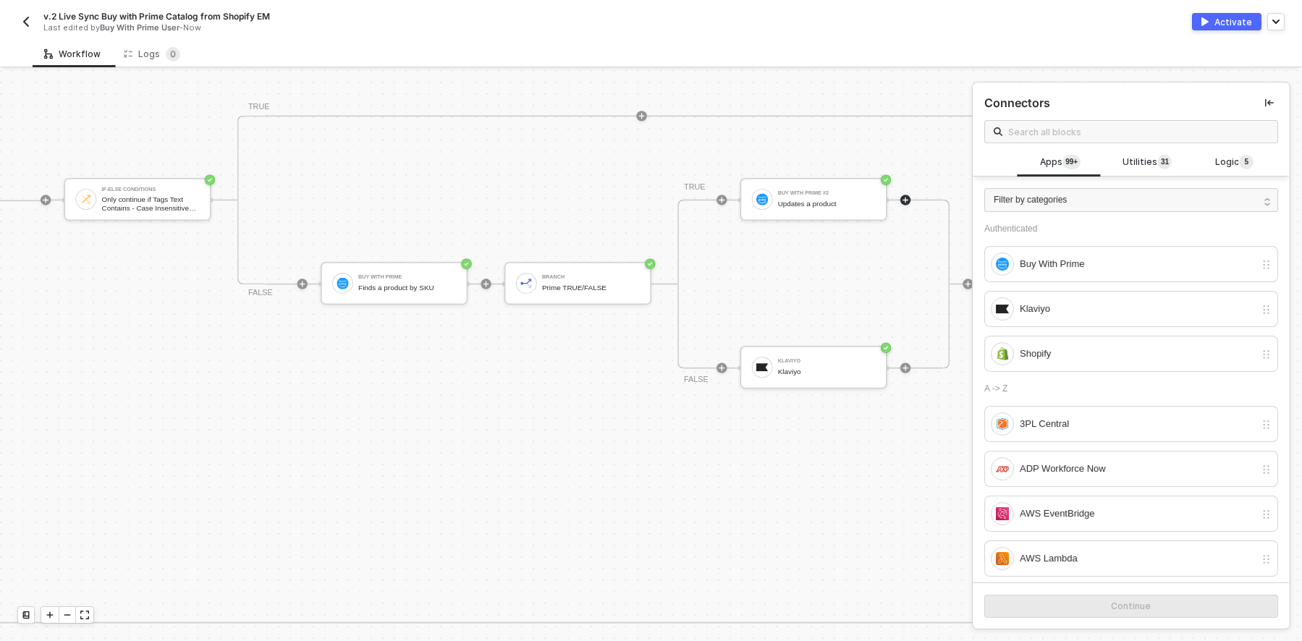
click at [515, 450] on div "If-Else Conditions Only continue if Tags Text Contains - Case Insensitive subsc…" at bounding box center [555, 411] width 1029 height 423
click at [1278, 14] on button "button" at bounding box center [1275, 21] width 17 height 17
click at [795, 423] on div "If-Else Conditions Only continue if Tags Text Contains - Case Insensitive subsc…" at bounding box center [555, 411] width 1029 height 423
click at [25, 22] on img "button" at bounding box center [26, 22] width 12 height 12
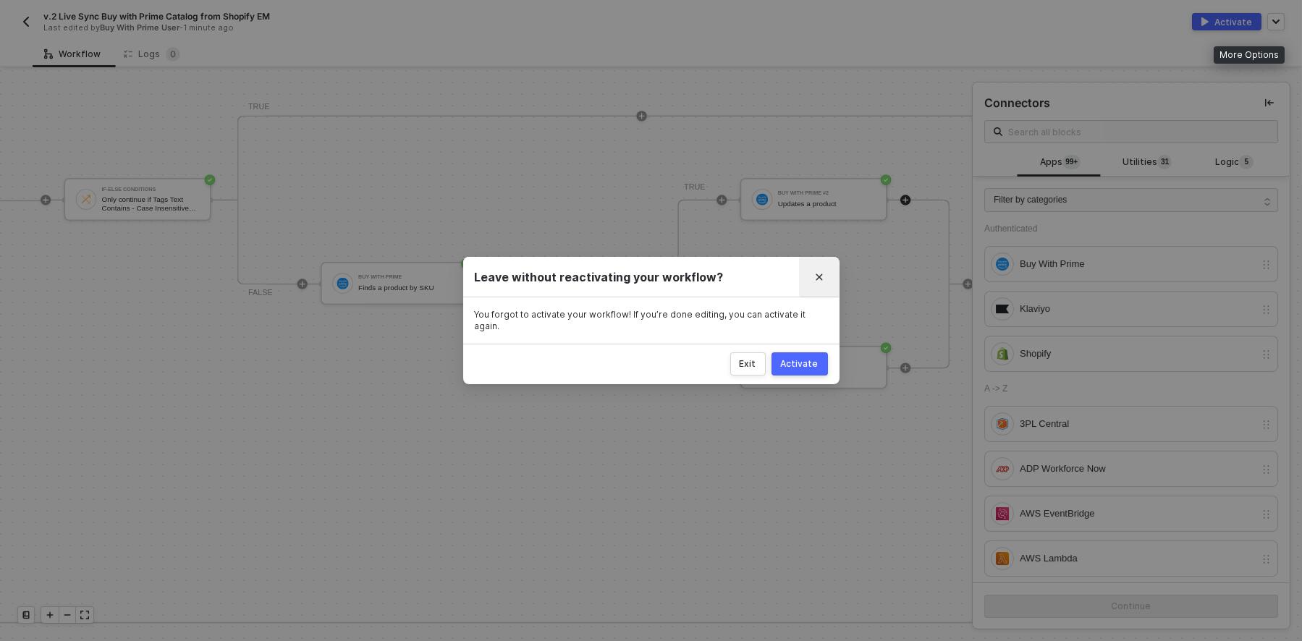
click at [818, 276] on icon "Close" at bounding box center [819, 277] width 7 height 7
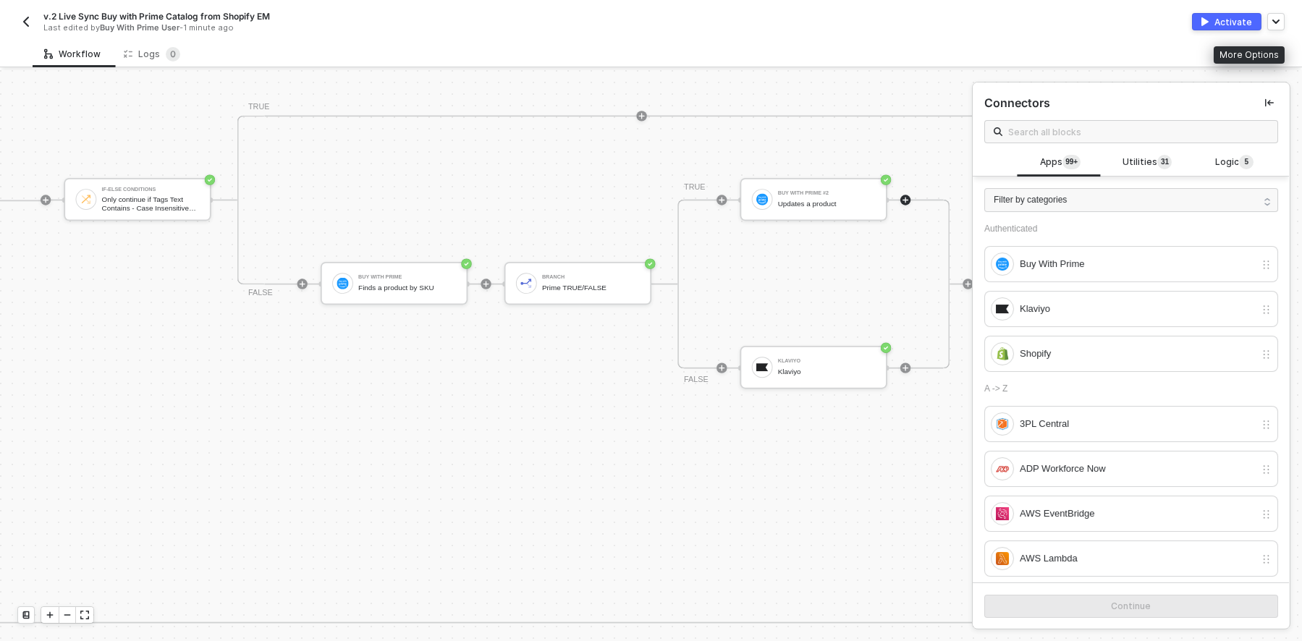
click at [533, 476] on div "If-Else Conditions Only continue if Tags Text Contains - Case Insensitive subsc…" at bounding box center [555, 411] width 1029 height 423
click at [1240, 53] on div "More Options" at bounding box center [1249, 54] width 71 height 17
click at [1279, 53] on div "More Options" at bounding box center [1249, 54] width 71 height 17
click at [1274, 24] on button "button" at bounding box center [1275, 21] width 17 height 17
click at [744, 429] on div "If-Else Conditions Only continue if Tags Text Contains - Case Insensitive subsc…" at bounding box center [555, 411] width 1029 height 423
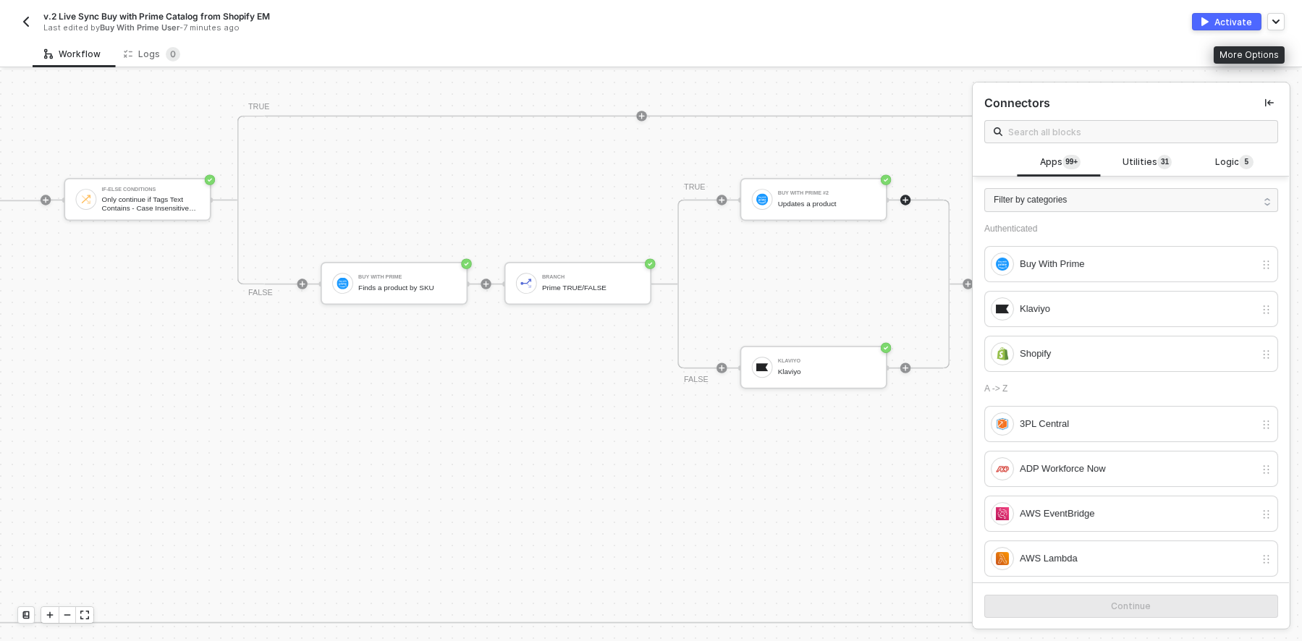
click at [24, 18] on img "button" at bounding box center [26, 22] width 12 height 12
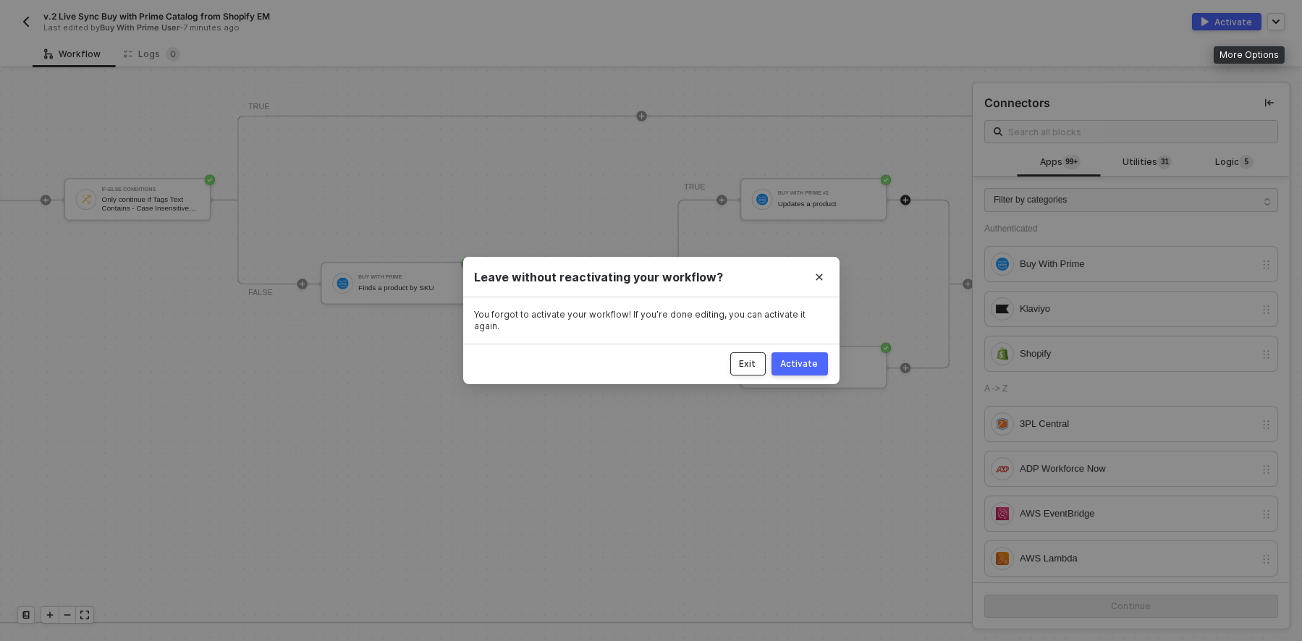
click at [740, 360] on div "Exit" at bounding box center [748, 364] width 17 height 12
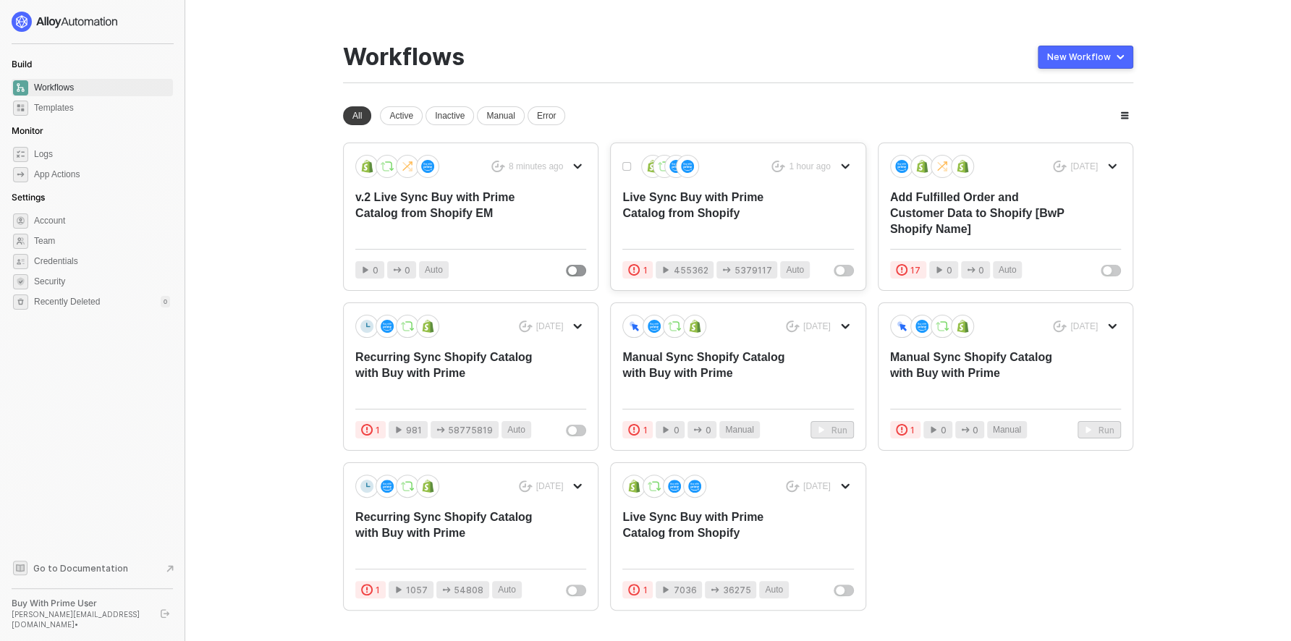
click at [773, 218] on div "Live Sync Buy with Prime Catalog from Shopify" at bounding box center [714, 214] width 185 height 48
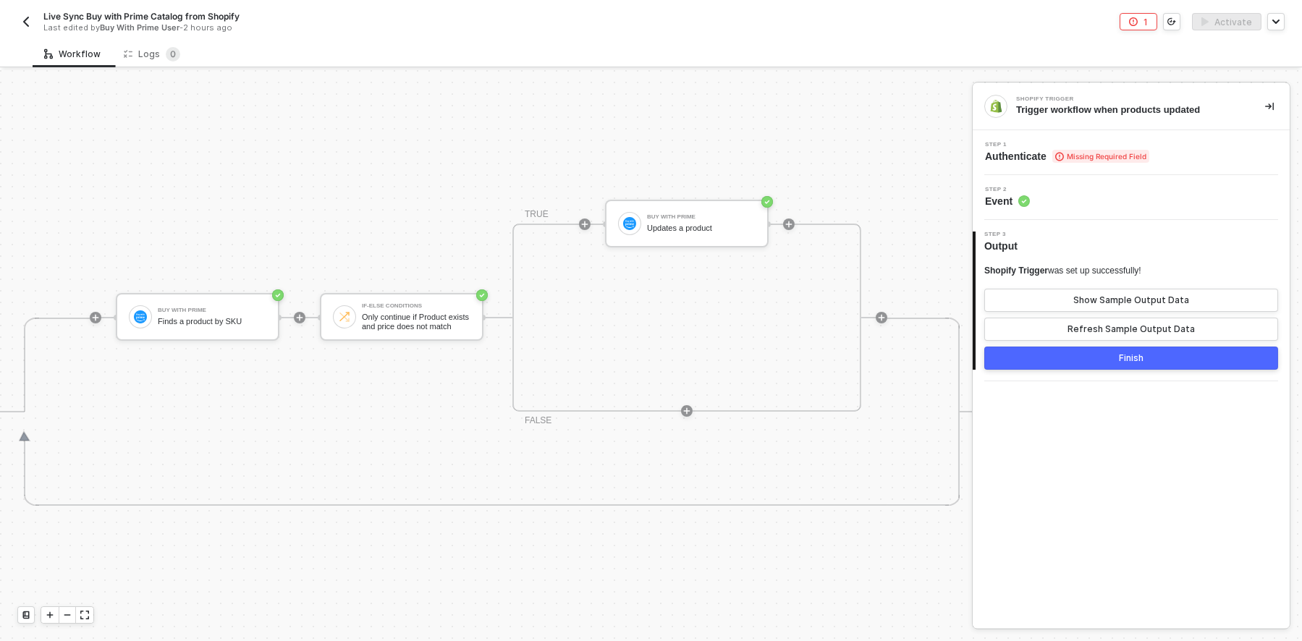
scroll to position [341, 0]
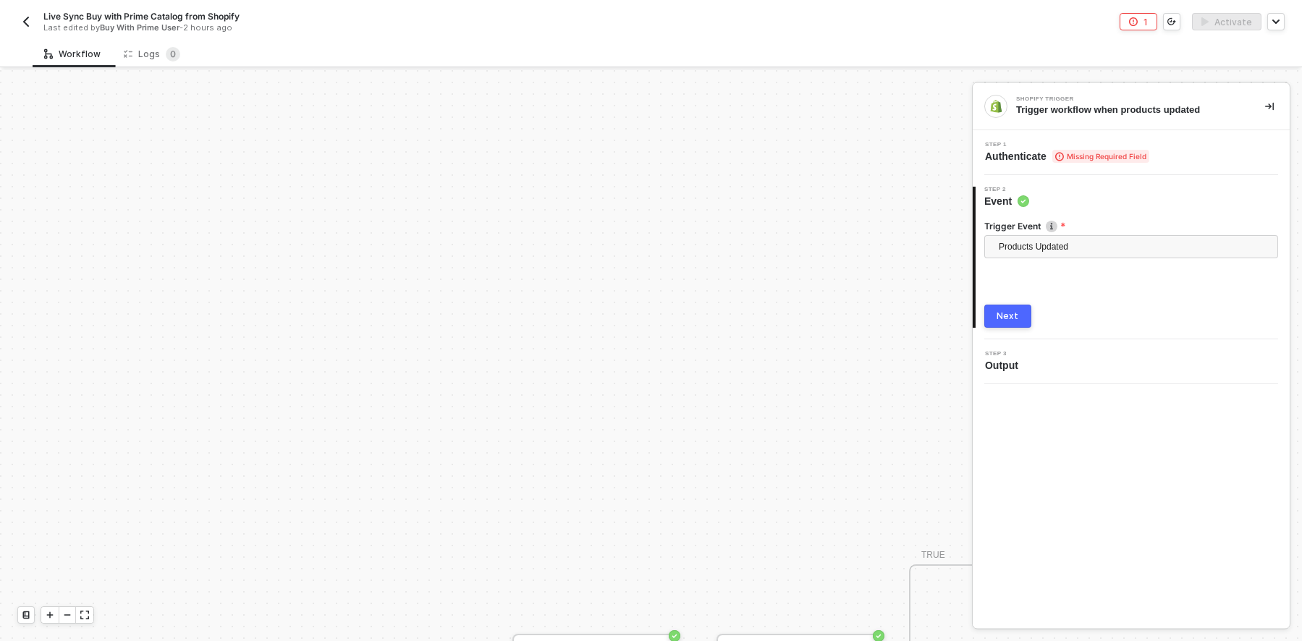
scroll to position [341, 0]
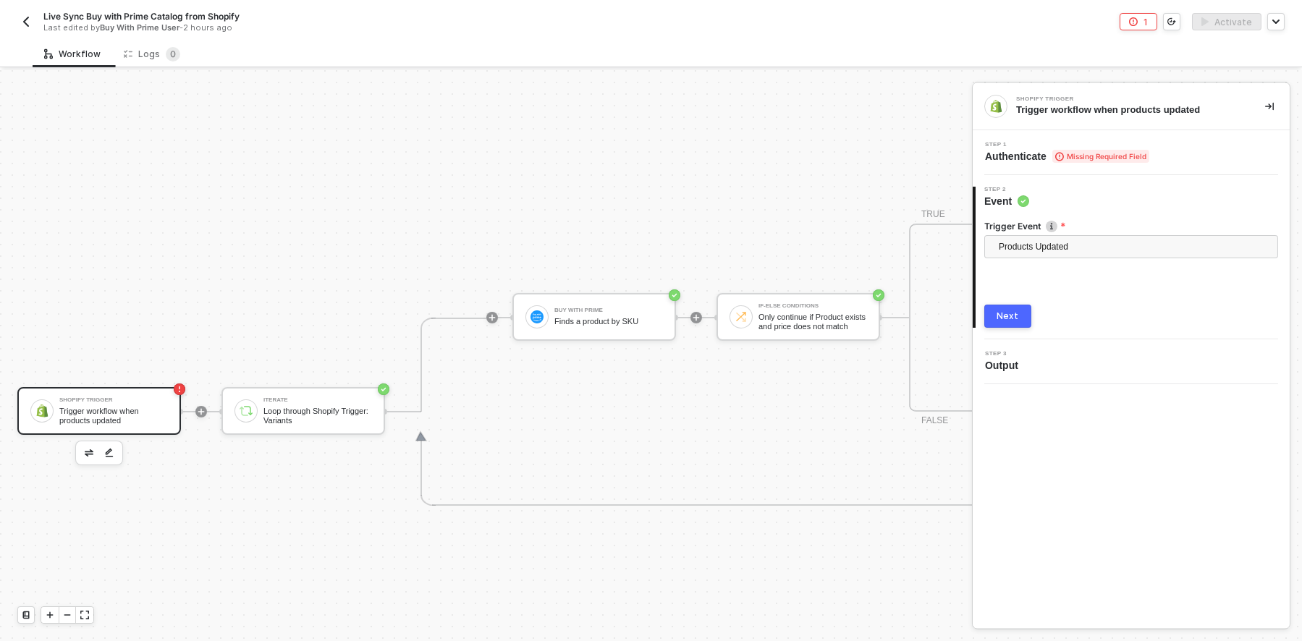
click at [1087, 155] on span "Missing Required Field" at bounding box center [1100, 156] width 97 height 13
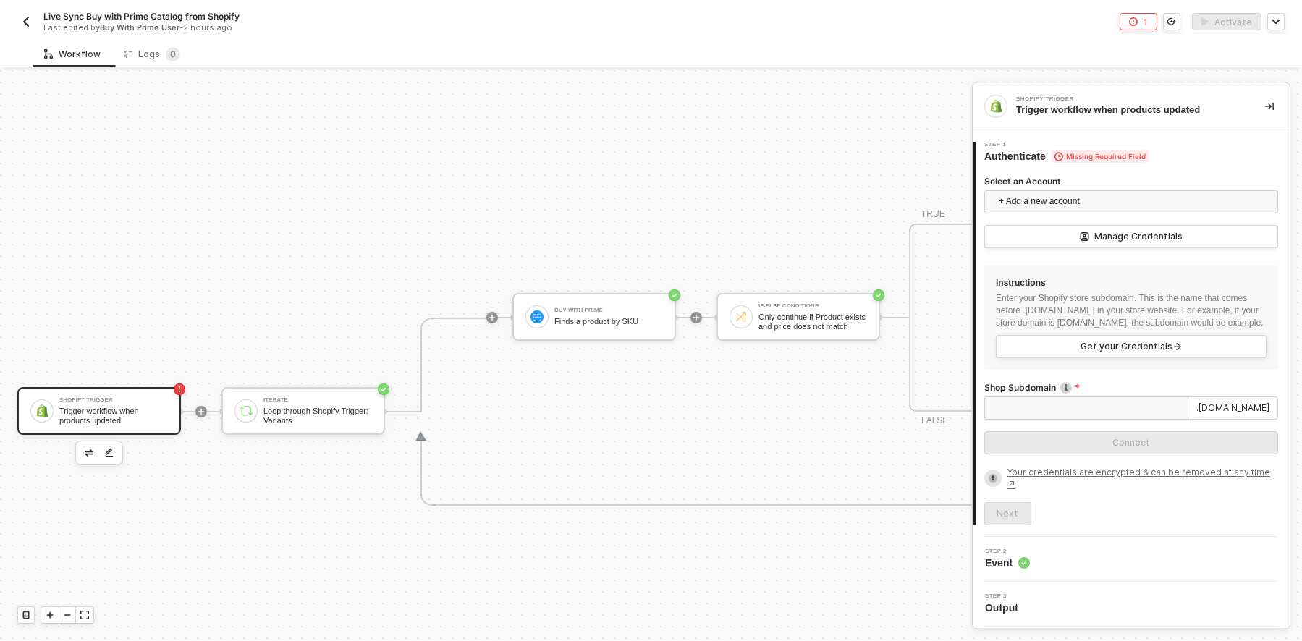
click at [795, 115] on div "Shopify Trigger Trigger workflow when products updated Iterate Loop through Sho…" at bounding box center [691, 411] width 1382 height 1365
click at [295, 530] on div "Shopify Trigger Trigger workflow when products updated Iterate Loop through Sho…" at bounding box center [691, 411] width 1382 height 1365
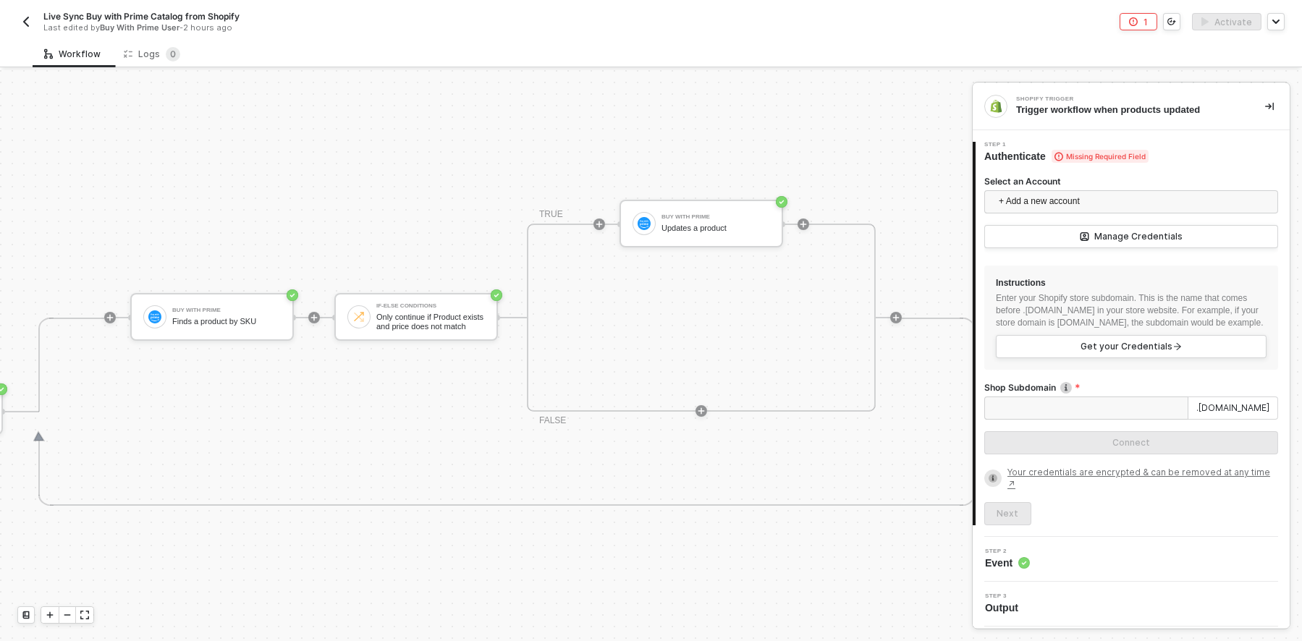
scroll to position [341, 384]
